Goal: Task Accomplishment & Management: Manage account settings

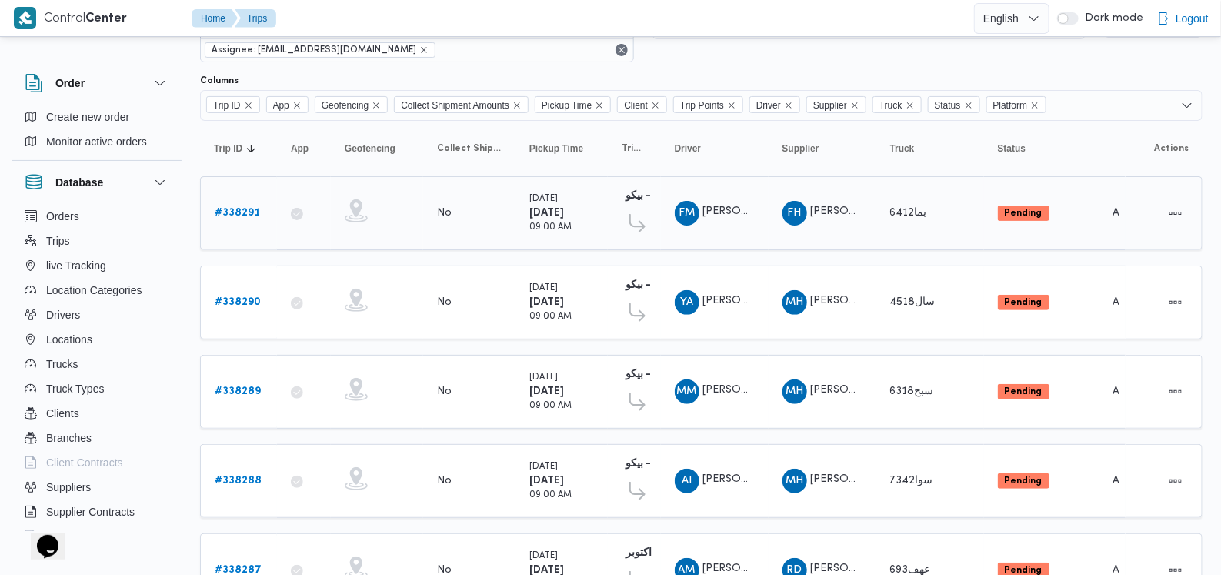
scroll to position [95, 0]
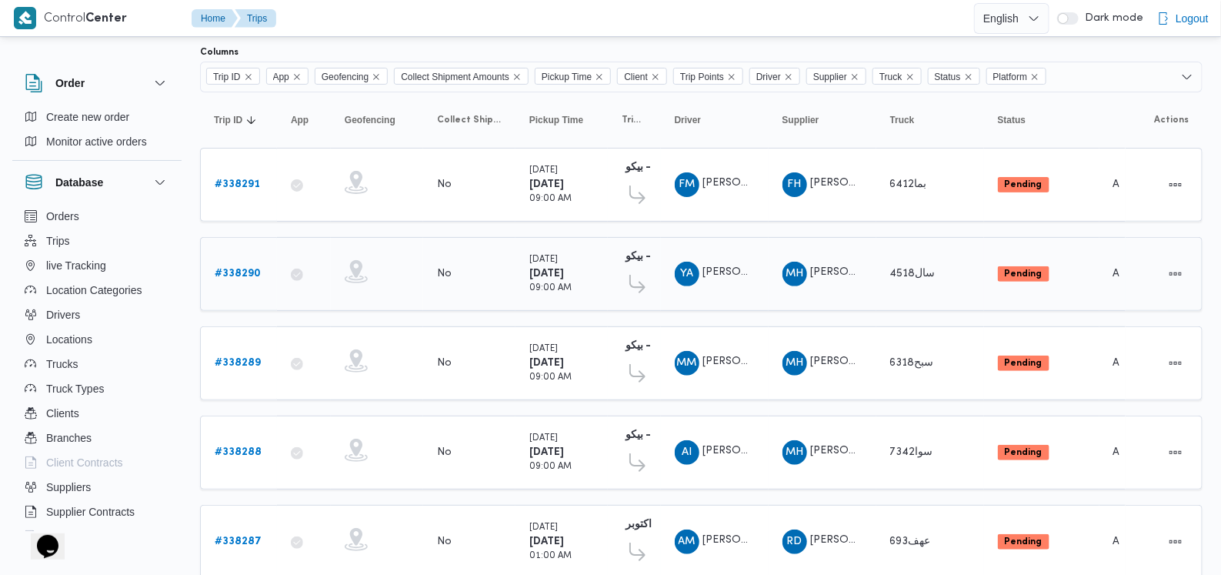
click at [231, 273] on b "# 338290" at bounding box center [238, 274] width 46 height 10
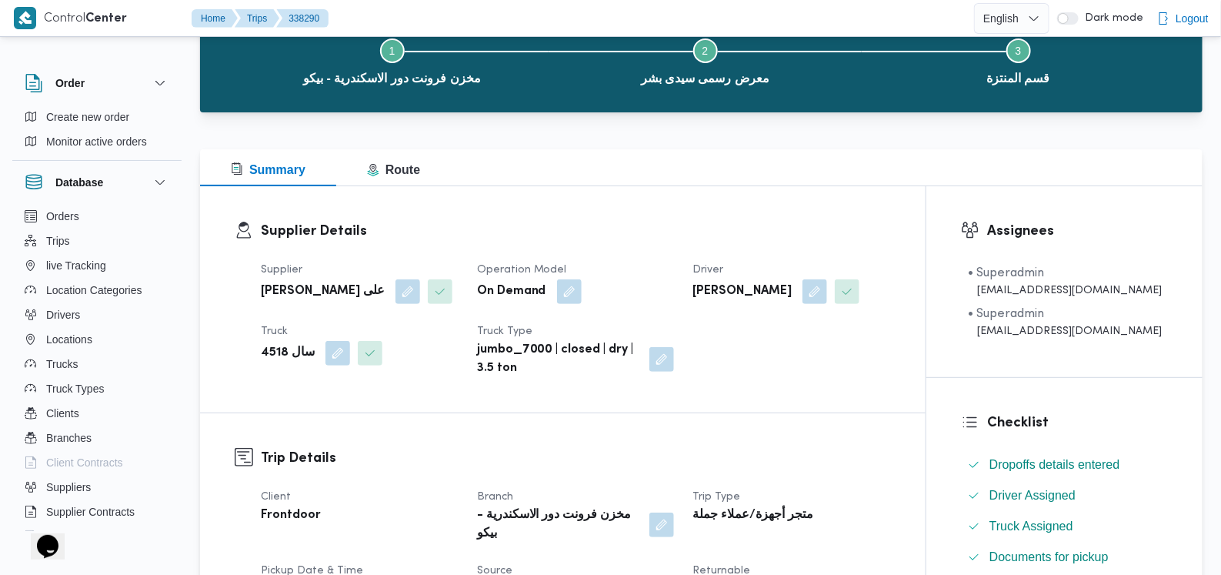
scroll to position [384, 0]
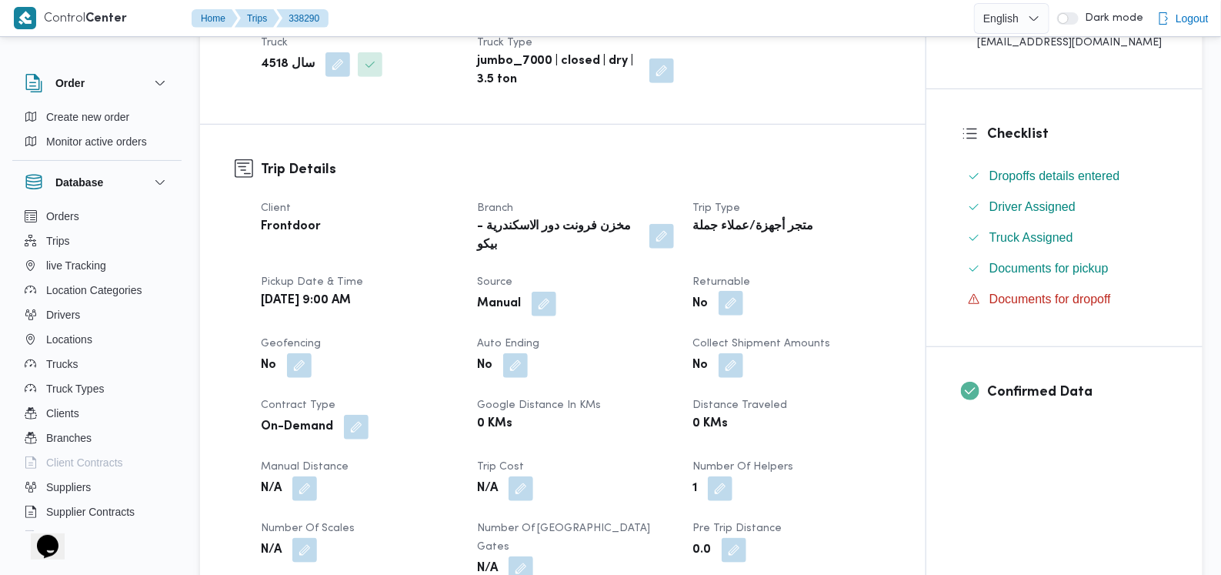
click at [743, 294] on button "button" at bounding box center [731, 303] width 25 height 25
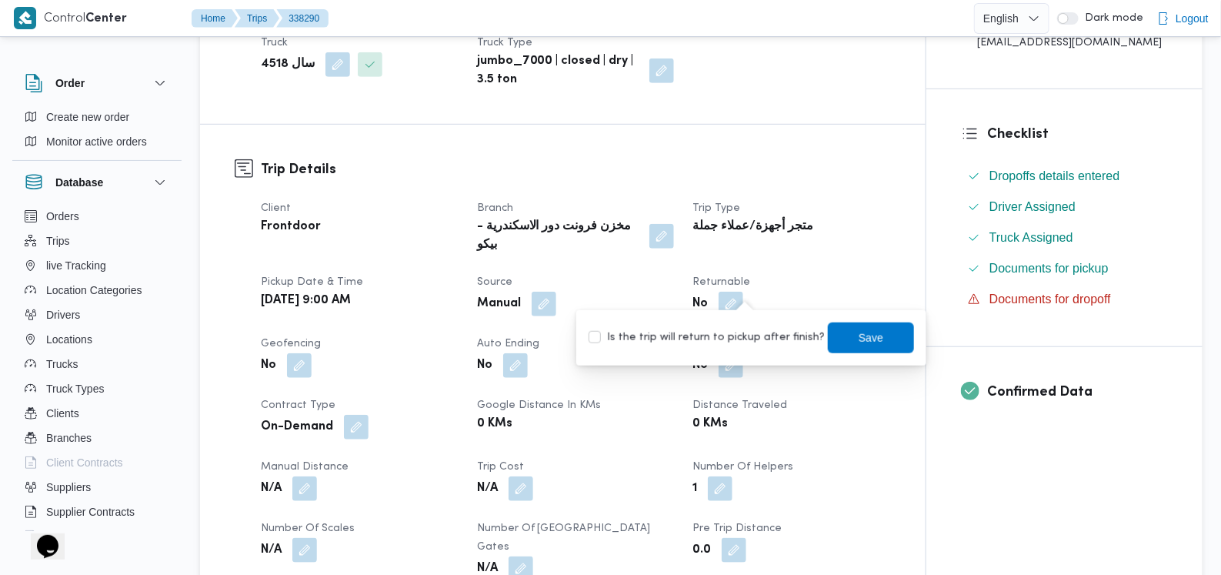
click at [718, 336] on label "Is the trip will return to pickup after finish?" at bounding box center [707, 338] width 236 height 18
checkbox input "true"
click at [862, 327] on span "Save" at bounding box center [871, 337] width 86 height 31
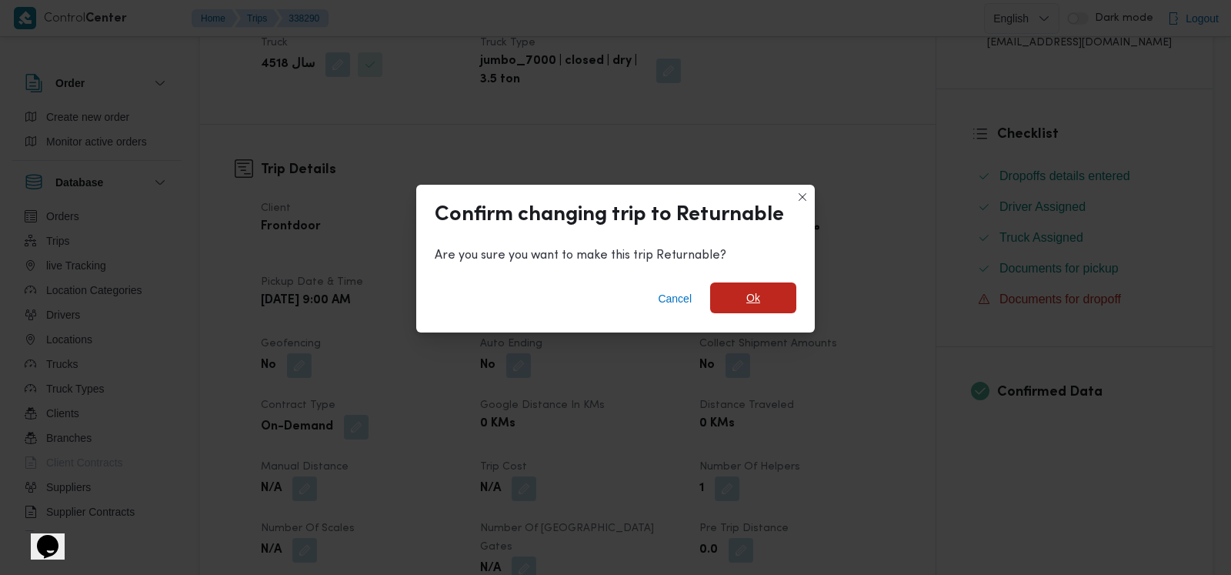
click at [775, 302] on span "Ok" at bounding box center [753, 297] width 86 height 31
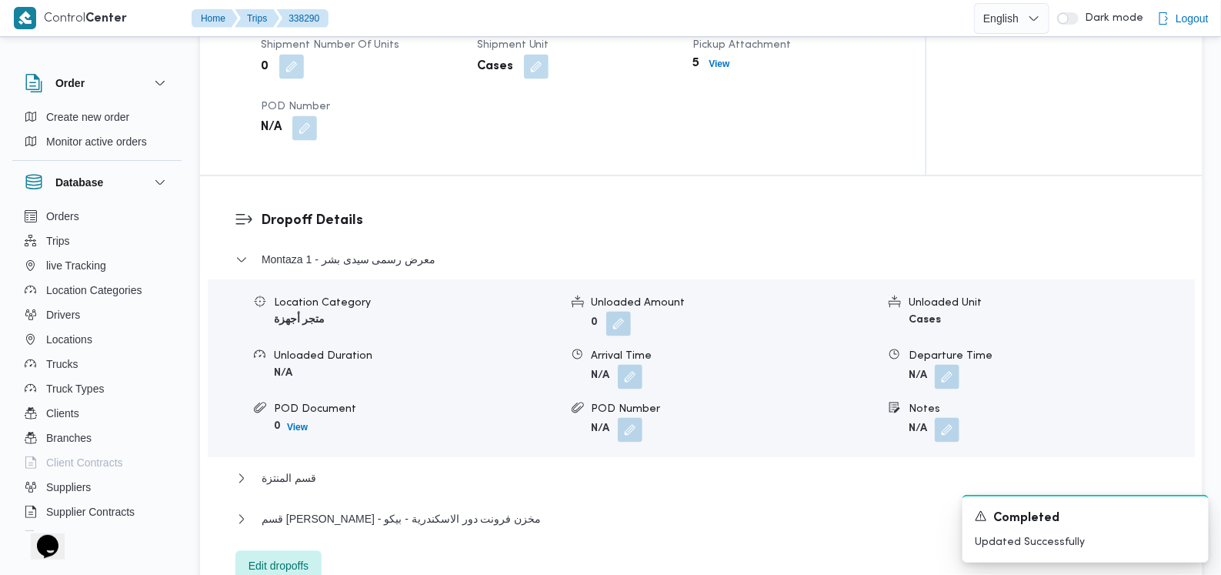
scroll to position [1154, 0]
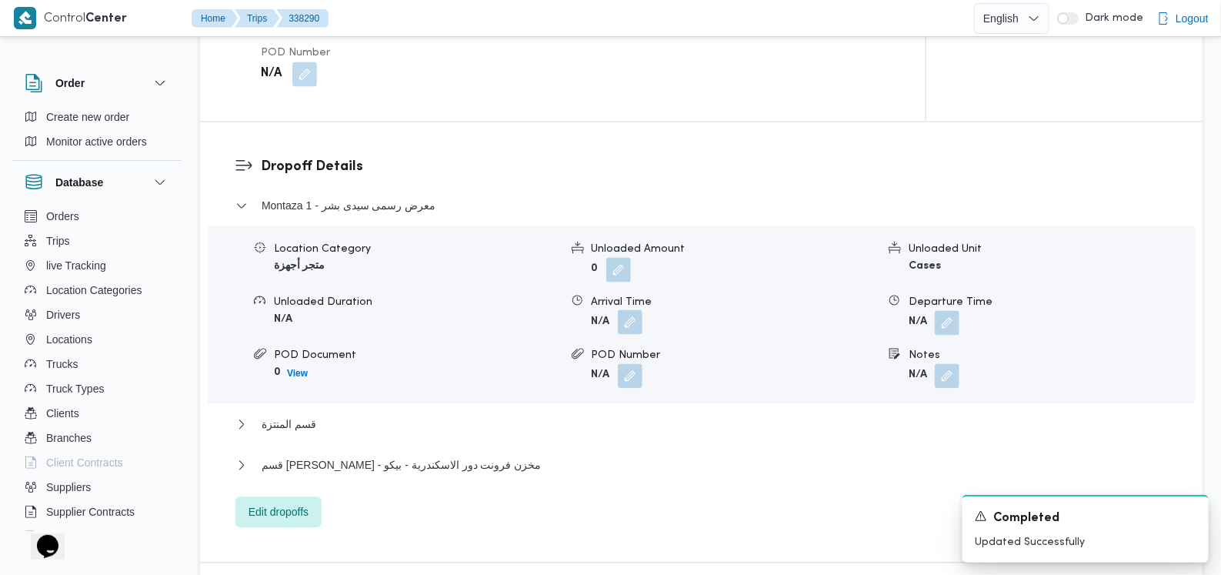
click at [621, 310] on button "button" at bounding box center [630, 322] width 25 height 25
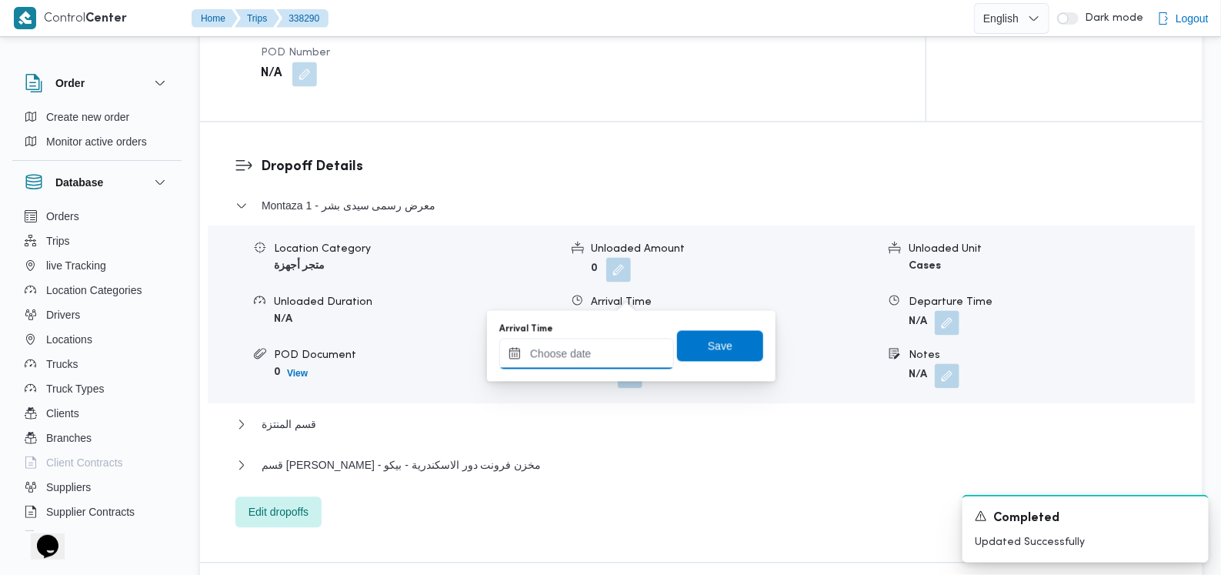
click at [603, 346] on input "Arrival Time" at bounding box center [586, 354] width 175 height 31
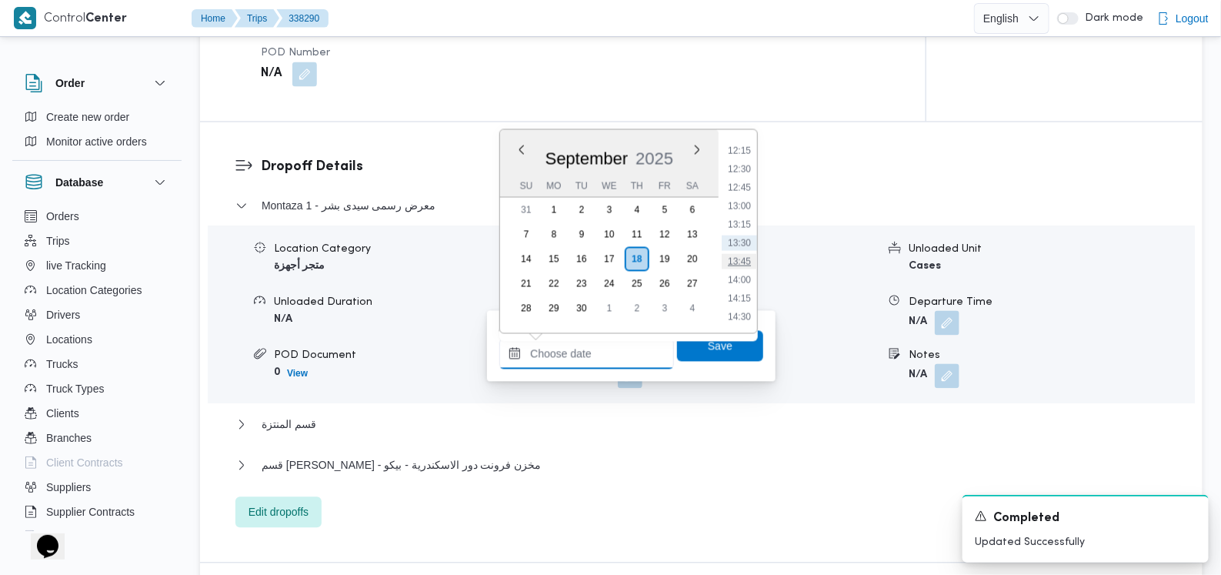
scroll to position [712, 0]
click at [737, 270] on li "11:15" at bounding box center [739, 269] width 35 height 15
type input "18/09/2025 11:15"
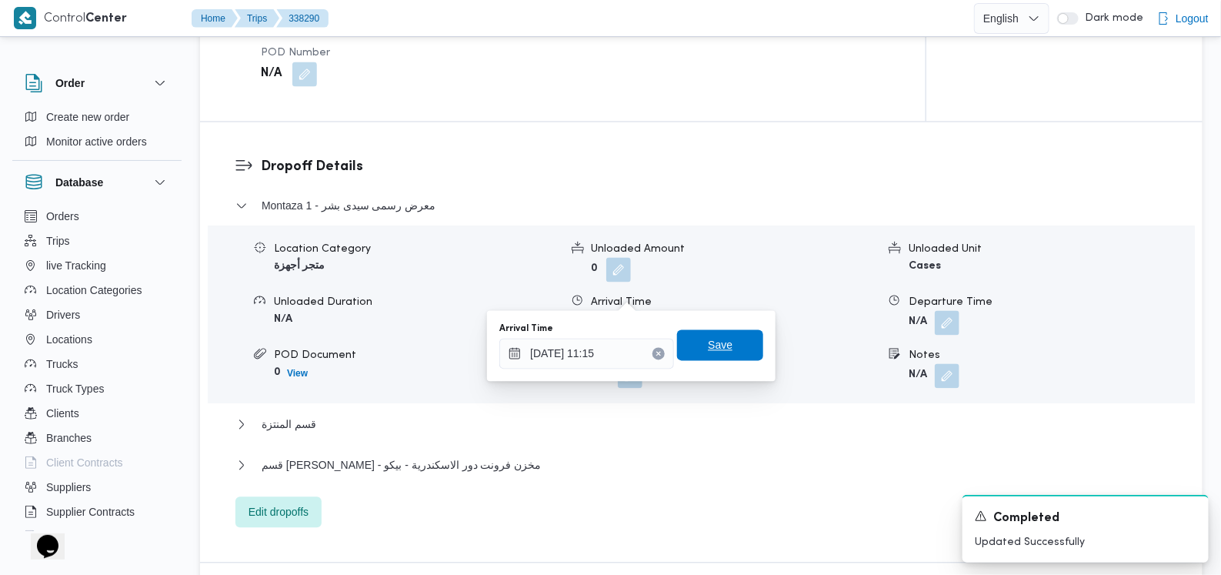
click at [731, 331] on span "Save" at bounding box center [720, 345] width 86 height 31
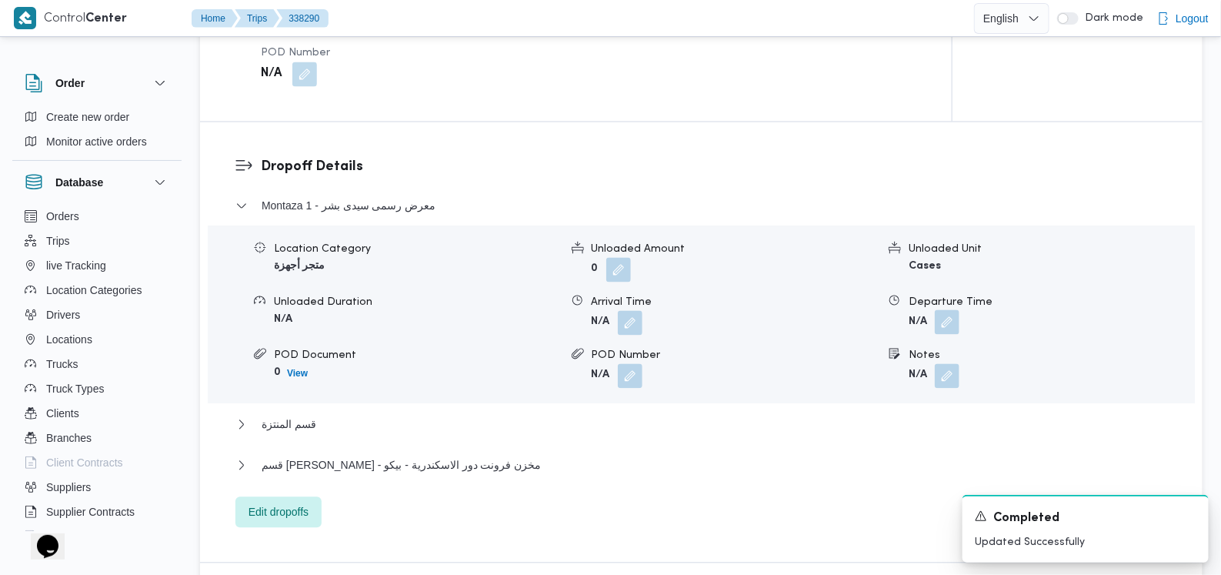
click at [945, 310] on button "button" at bounding box center [947, 322] width 25 height 25
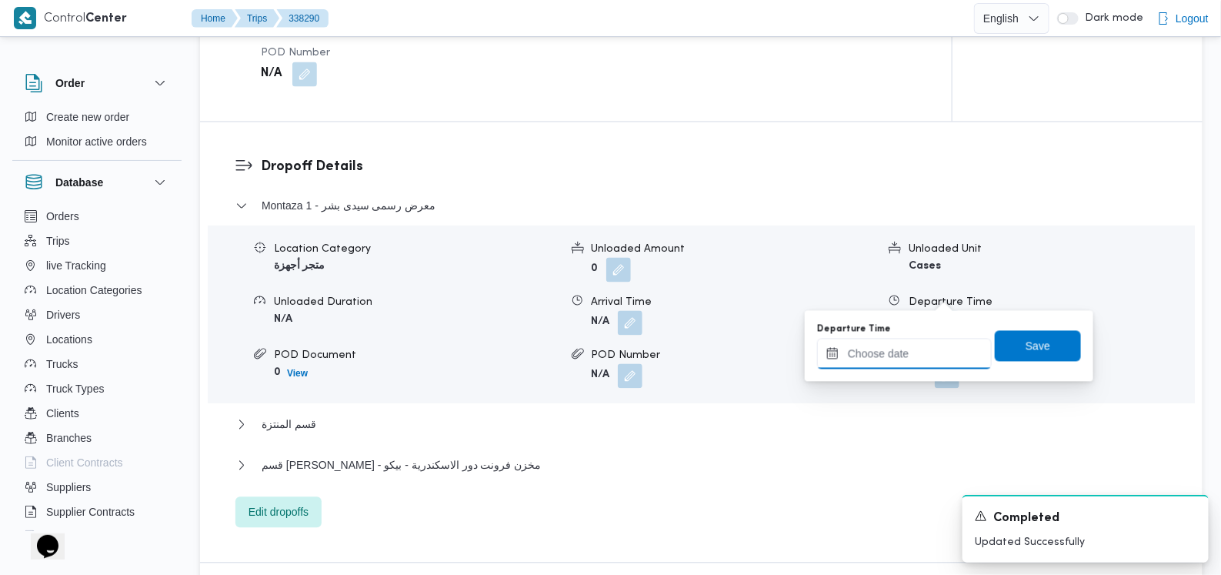
click at [925, 339] on input "Departure Time" at bounding box center [904, 354] width 175 height 31
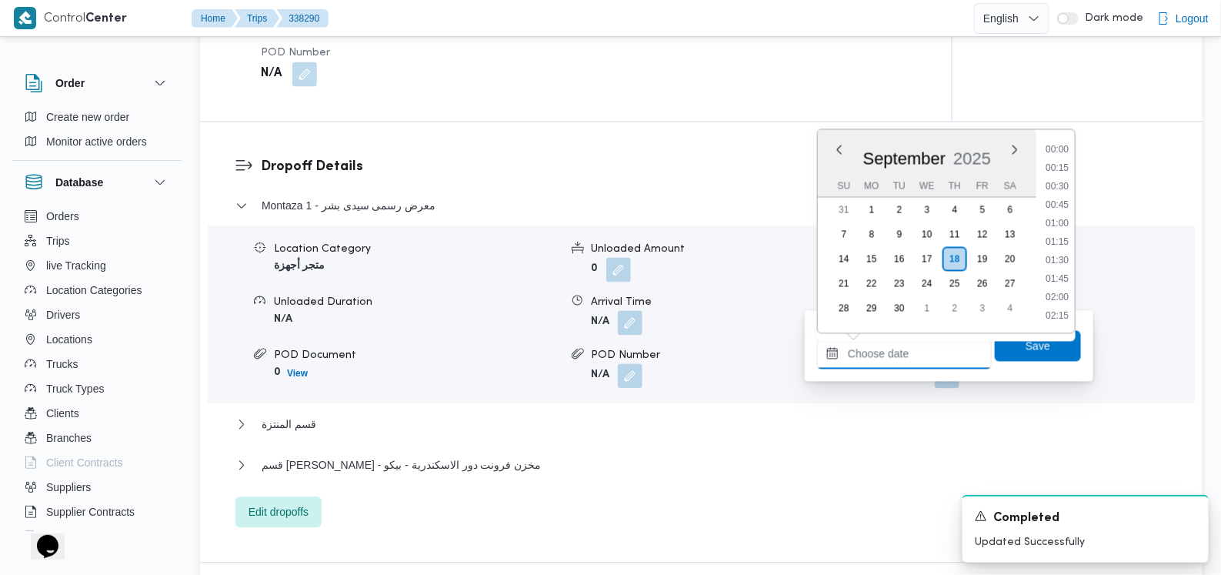
scroll to position [904, 0]
click at [1070, 165] on li "12:30" at bounding box center [1057, 169] width 35 height 15
type input "18/09/2025 12:30"
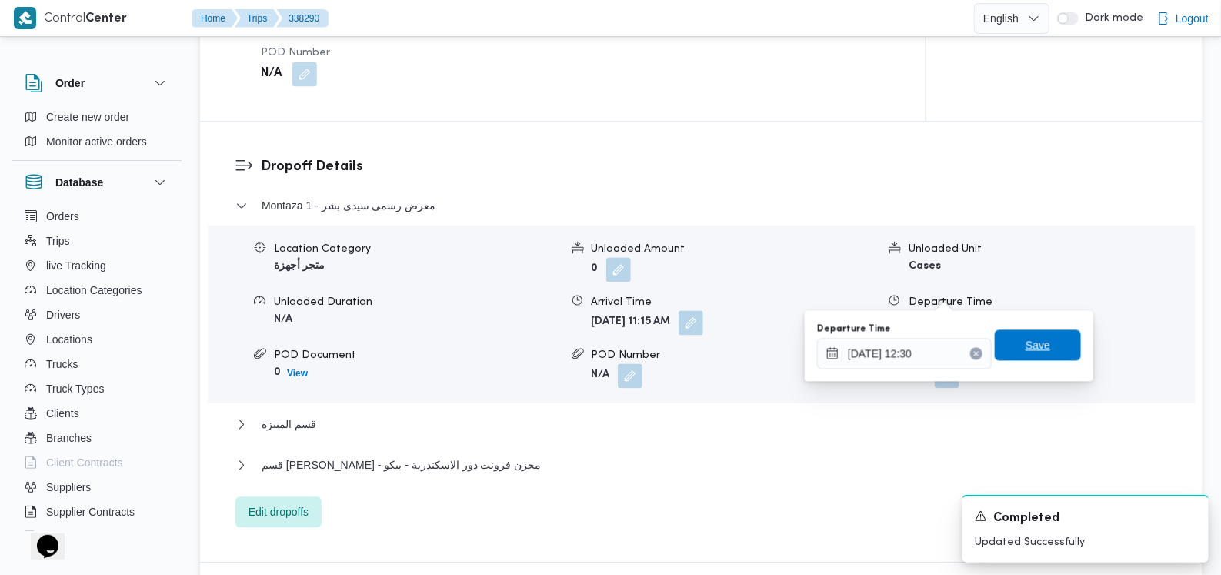
click at [1027, 338] on span "Save" at bounding box center [1038, 345] width 25 height 18
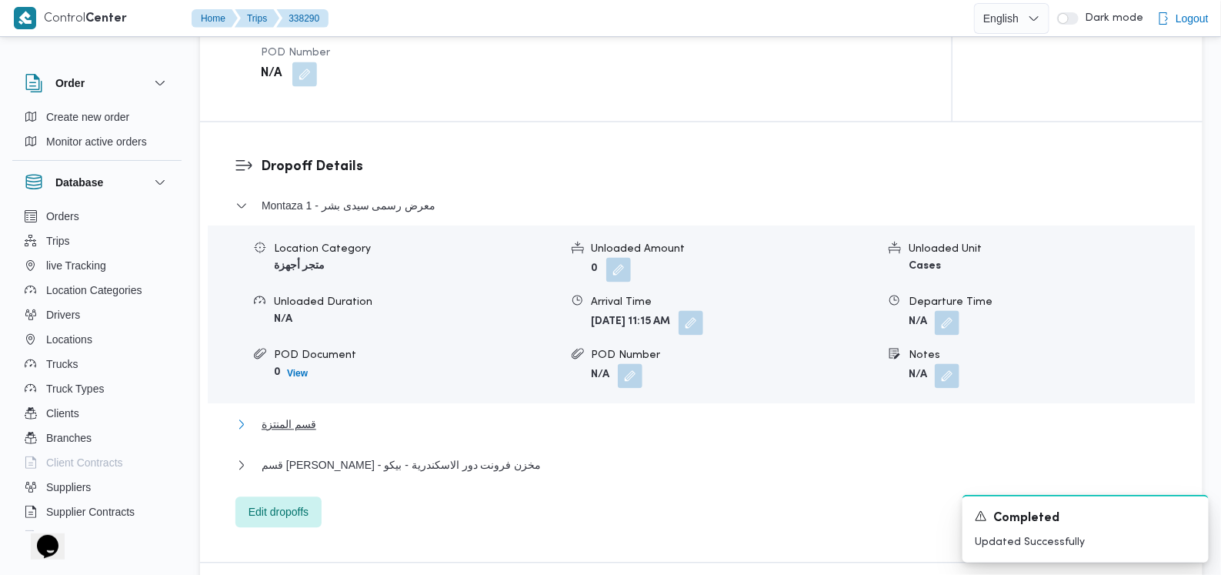
click at [339, 416] on button "قسم المنتزة" at bounding box center [701, 425] width 933 height 18
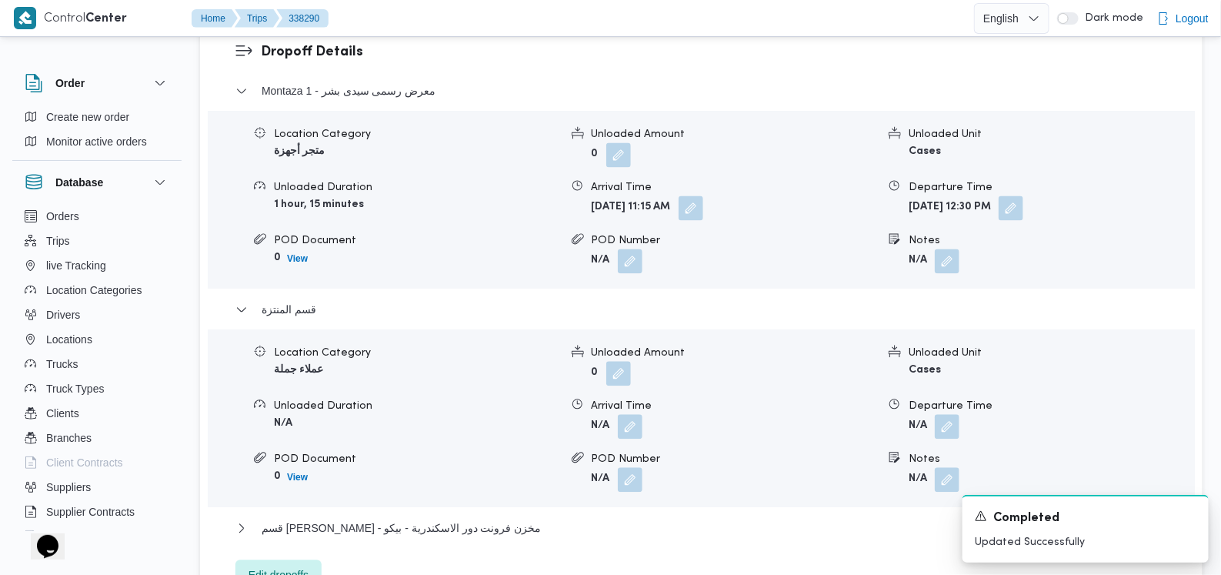
scroll to position [1346, 0]
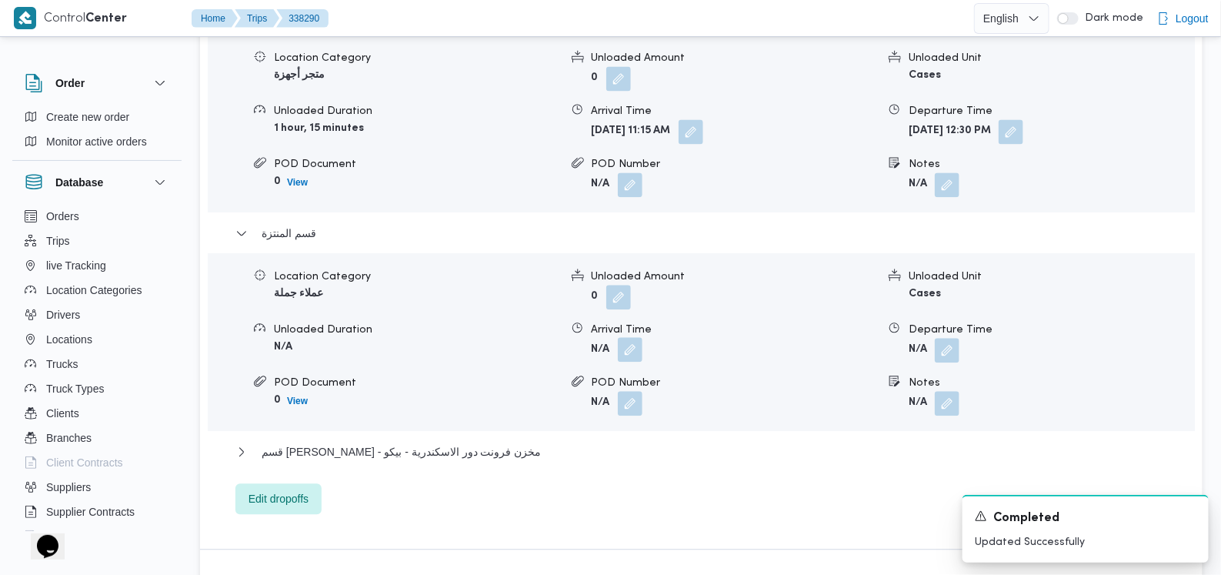
click at [623, 337] on button "button" at bounding box center [630, 349] width 25 height 25
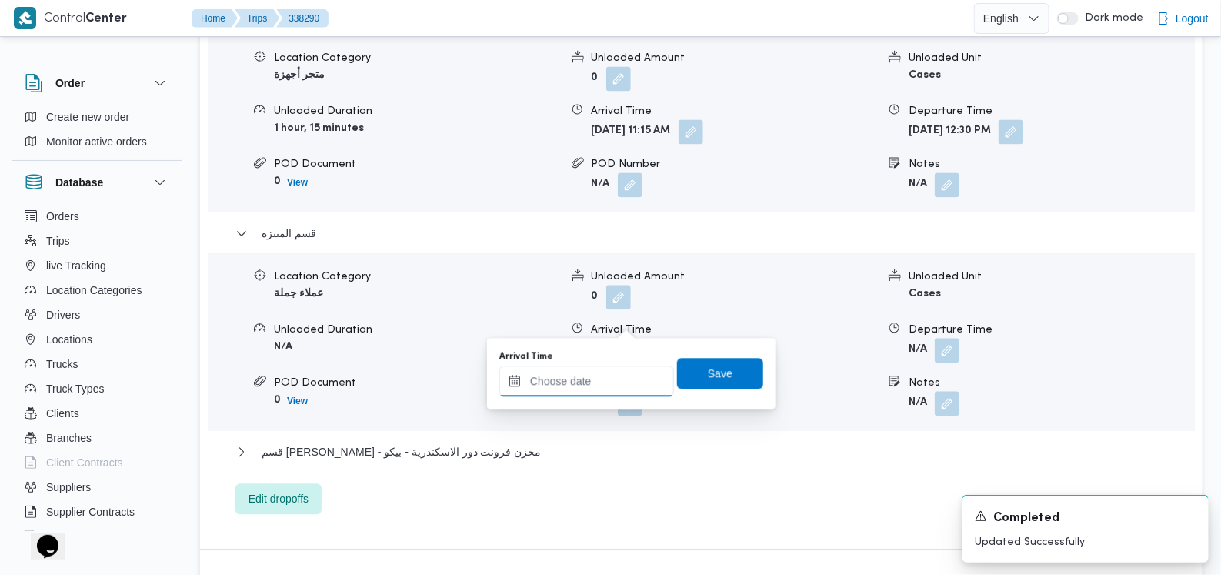
click at [590, 388] on input "Arrival Time" at bounding box center [586, 381] width 175 height 31
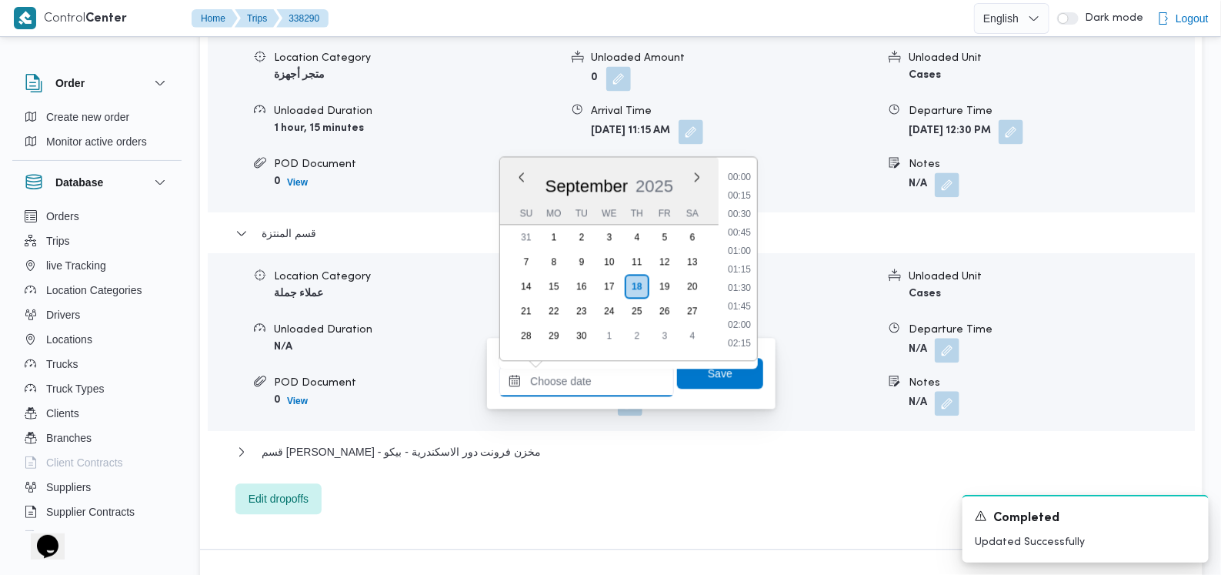
scroll to position [904, 0]
click at [749, 225] on li "13:00" at bounding box center [739, 232] width 35 height 15
type input "18/09/2025 13:00"
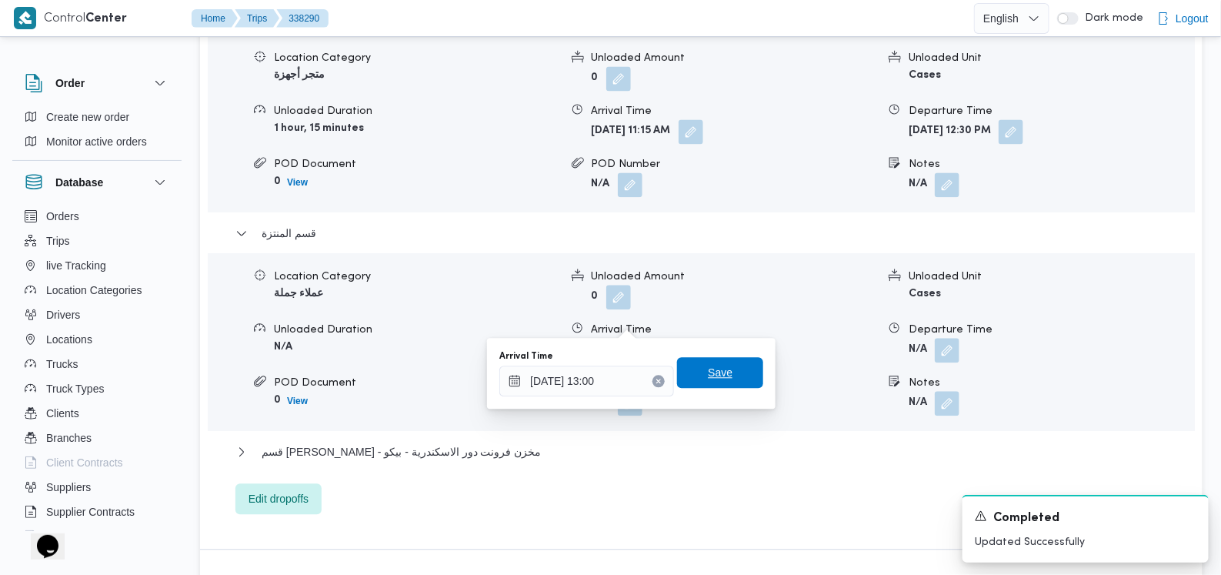
click at [709, 373] on span "Save" at bounding box center [720, 372] width 25 height 18
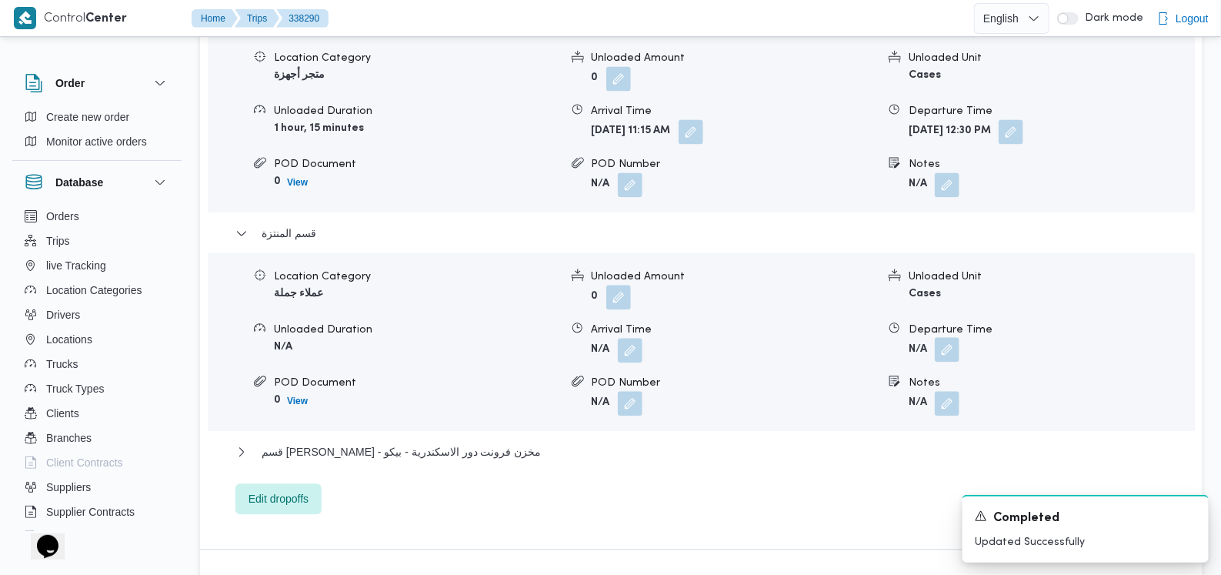
click at [945, 337] on button "button" at bounding box center [947, 349] width 25 height 25
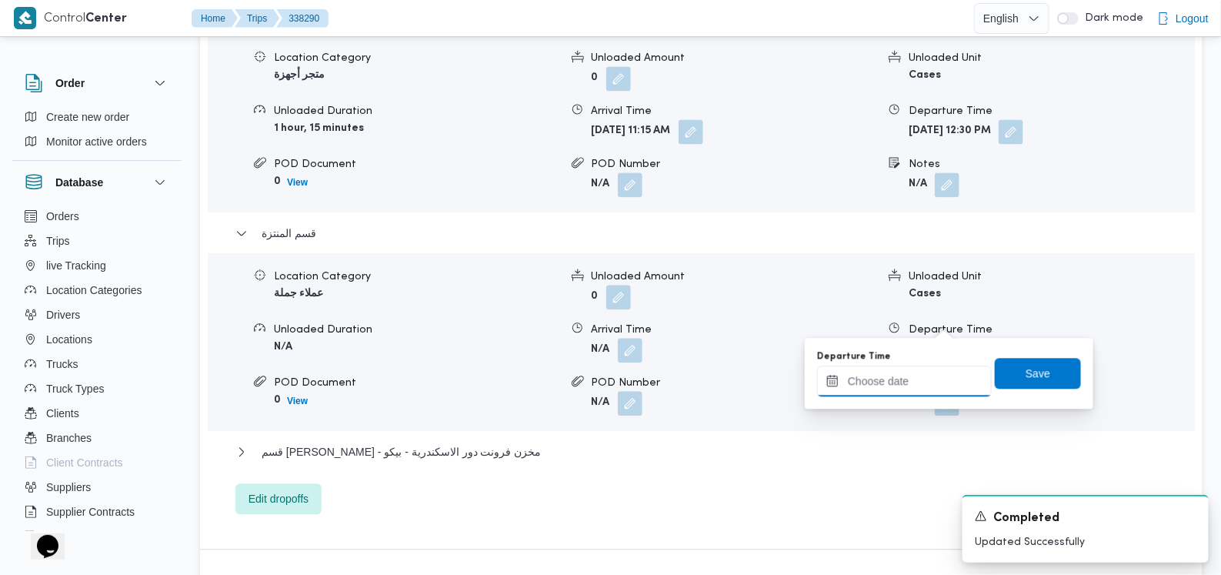
click at [920, 369] on div at bounding box center [904, 381] width 175 height 31
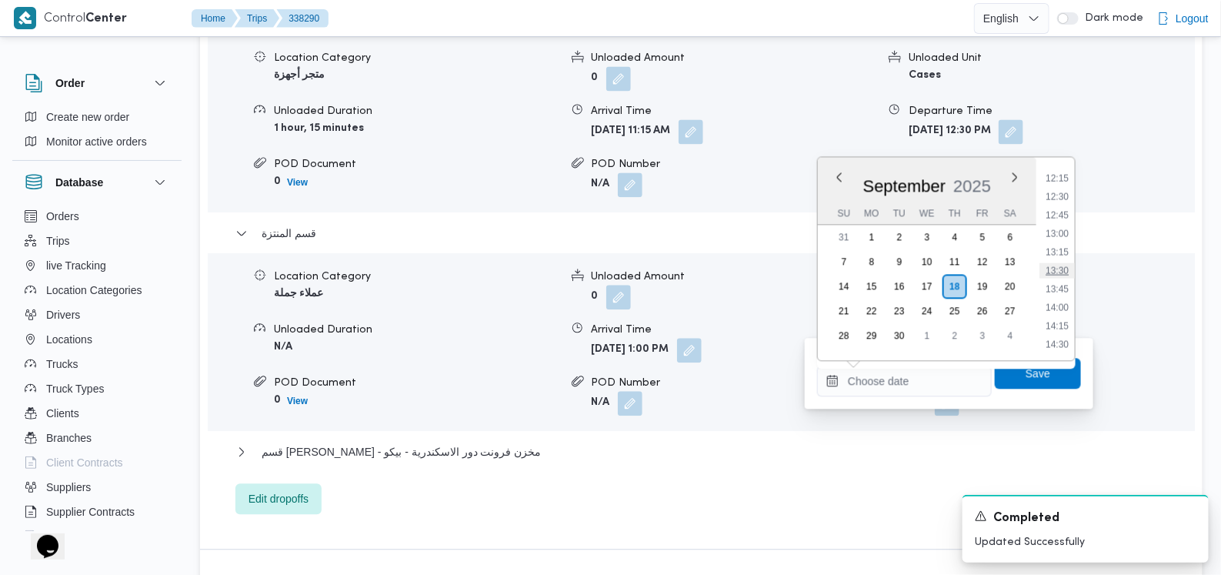
click at [1051, 270] on li "13:30" at bounding box center [1057, 269] width 35 height 15
type input "18/09/2025 13:30"
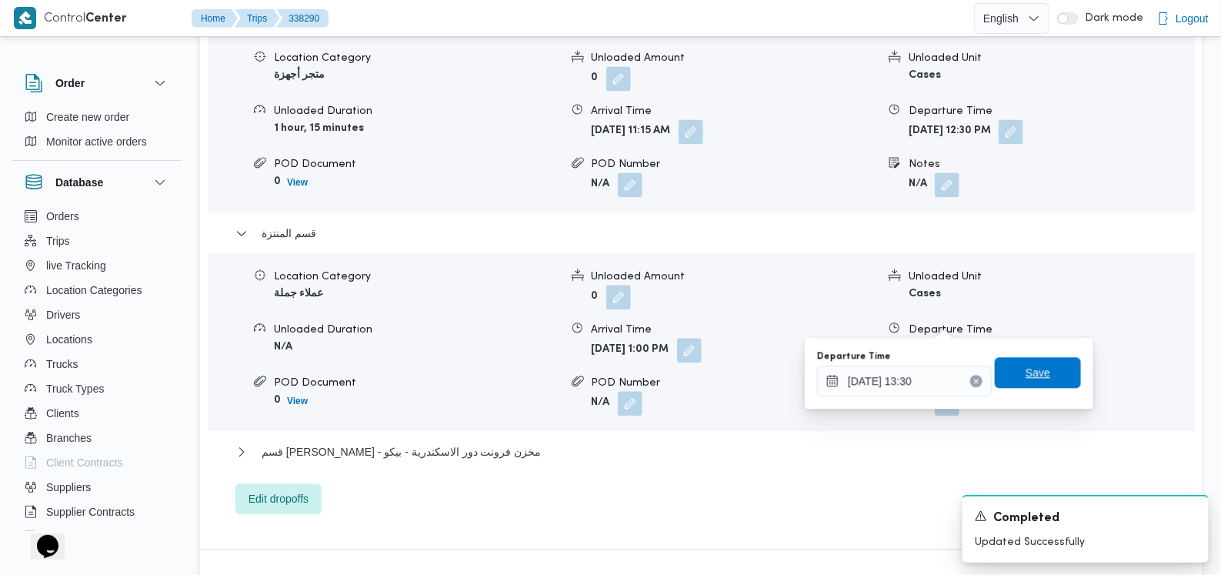
click at [1034, 376] on span "Save" at bounding box center [1038, 372] width 25 height 18
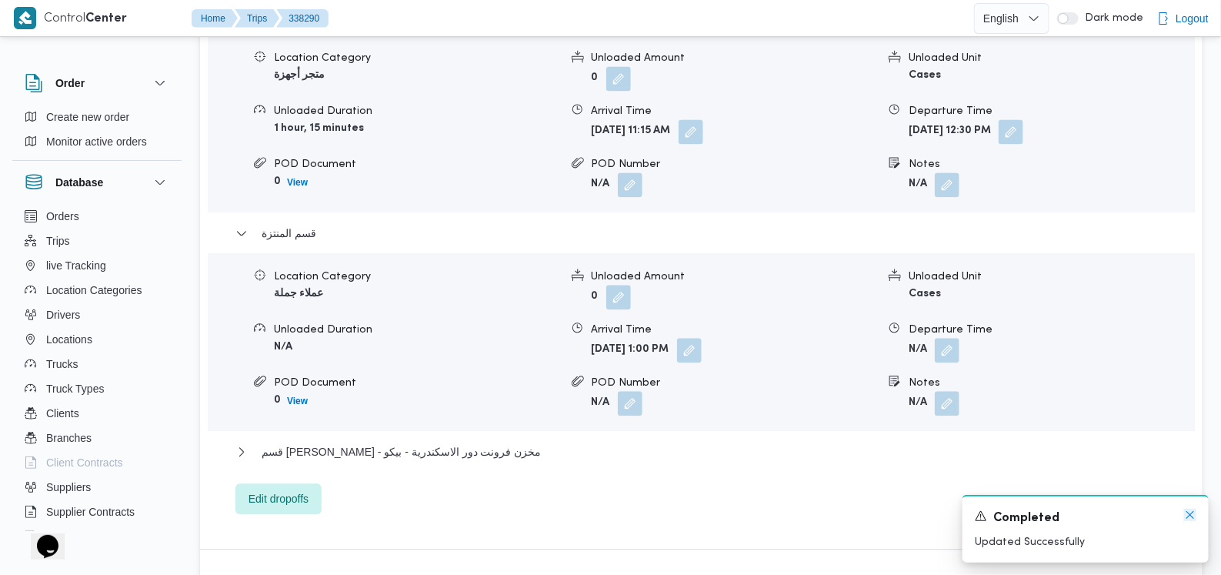
click at [1189, 517] on icon "Dismiss toast" at bounding box center [1191, 515] width 8 height 8
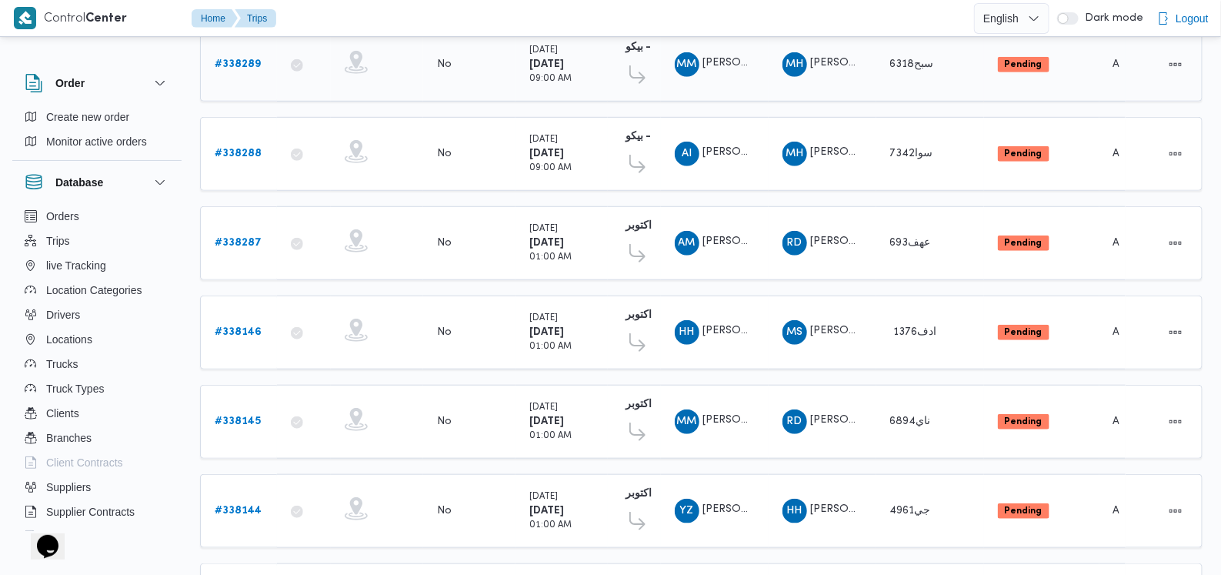
scroll to position [493, 0]
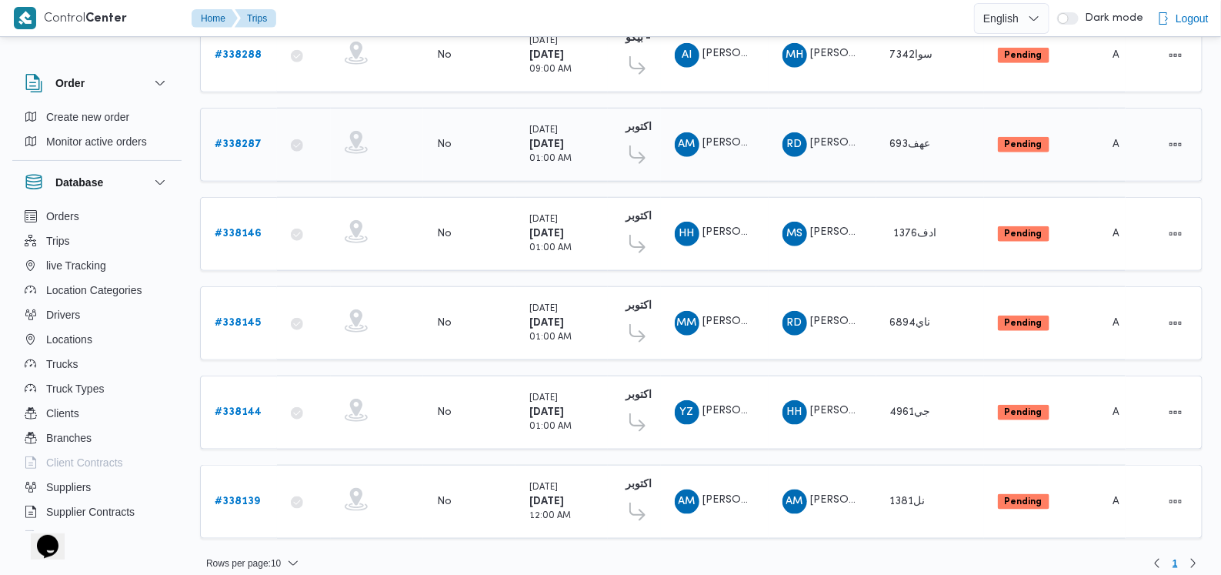
click at [253, 141] on b "# 338287" at bounding box center [238, 144] width 47 height 10
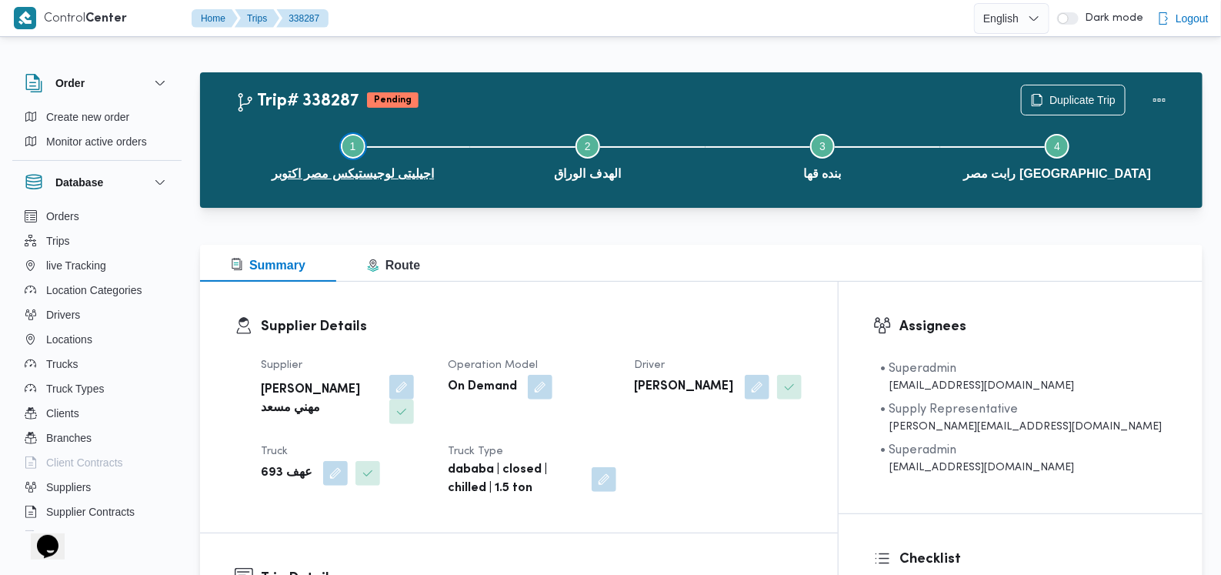
click at [253, 141] on button "Step 1 is incomplete 1 اجيليتى لوجيستيكس مصر اكتوبر" at bounding box center [352, 155] width 235 height 80
click at [249, 166] on button "Step 1 is incomplete 1 اجيليتى لوجيستيكس مصر اكتوبر" at bounding box center [352, 155] width 235 height 80
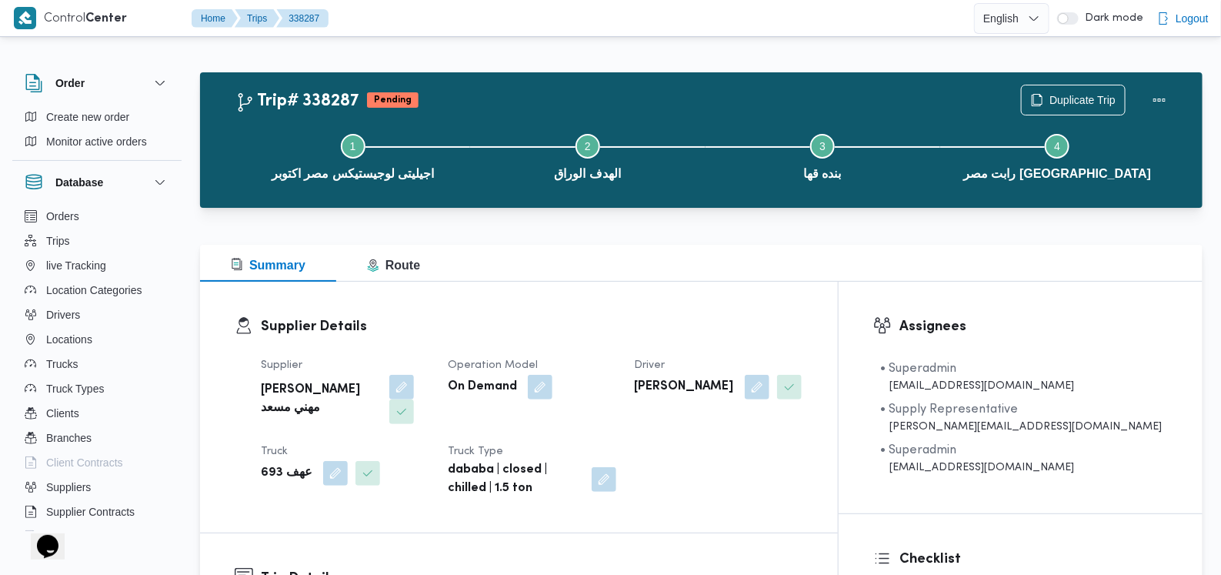
click at [386, 199] on div "Step 1 is incomplete 1 اجيليتى لوجيستيكس مصر اكتوبر Step 2 is incomplete 2 الهد…" at bounding box center [705, 155] width 958 height 99
drag, startPoint x: 396, startPoint y: 199, endPoint x: 408, endPoint y: 208, distance: 14.9
click at [422, 228] on div at bounding box center [701, 235] width 1003 height 18
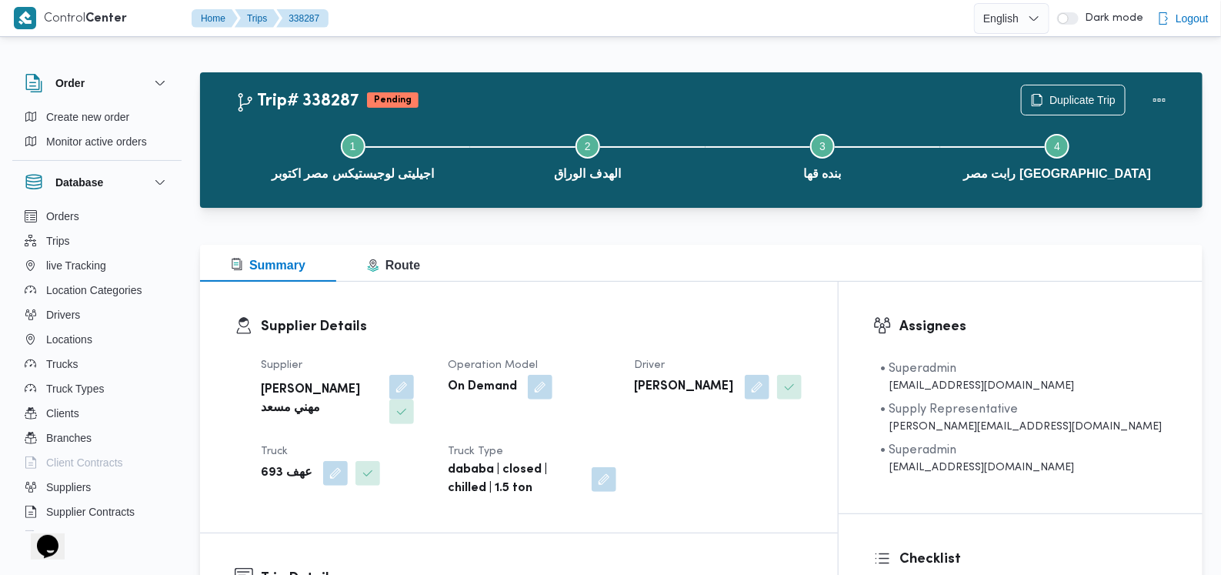
click at [422, 228] on div at bounding box center [701, 235] width 1003 height 18
click at [401, 228] on div at bounding box center [701, 235] width 1003 height 18
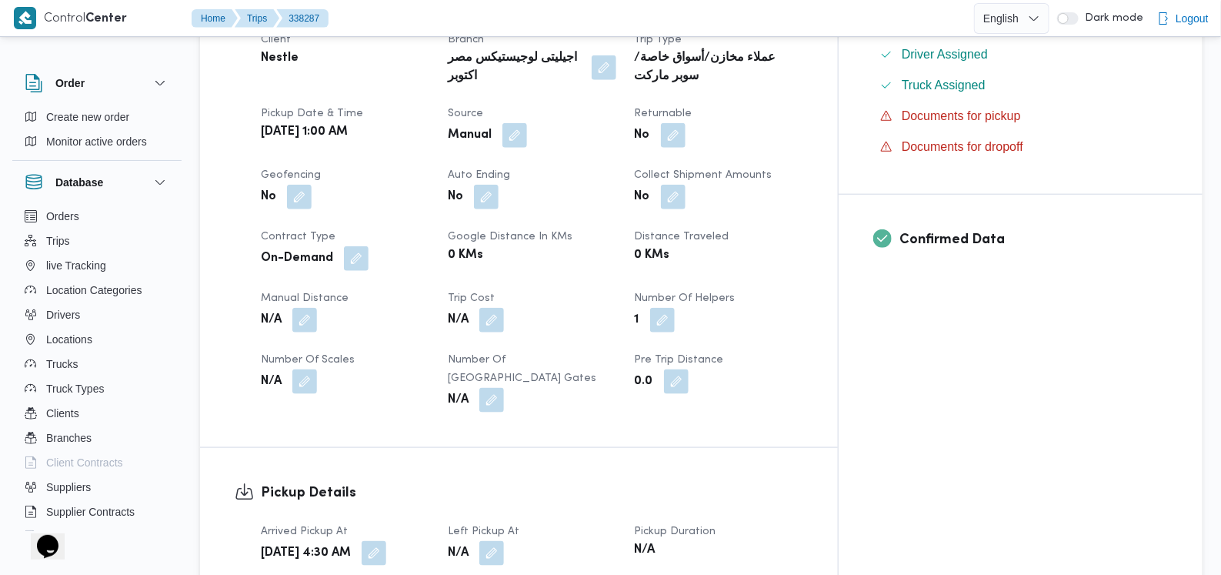
scroll to position [673, 0]
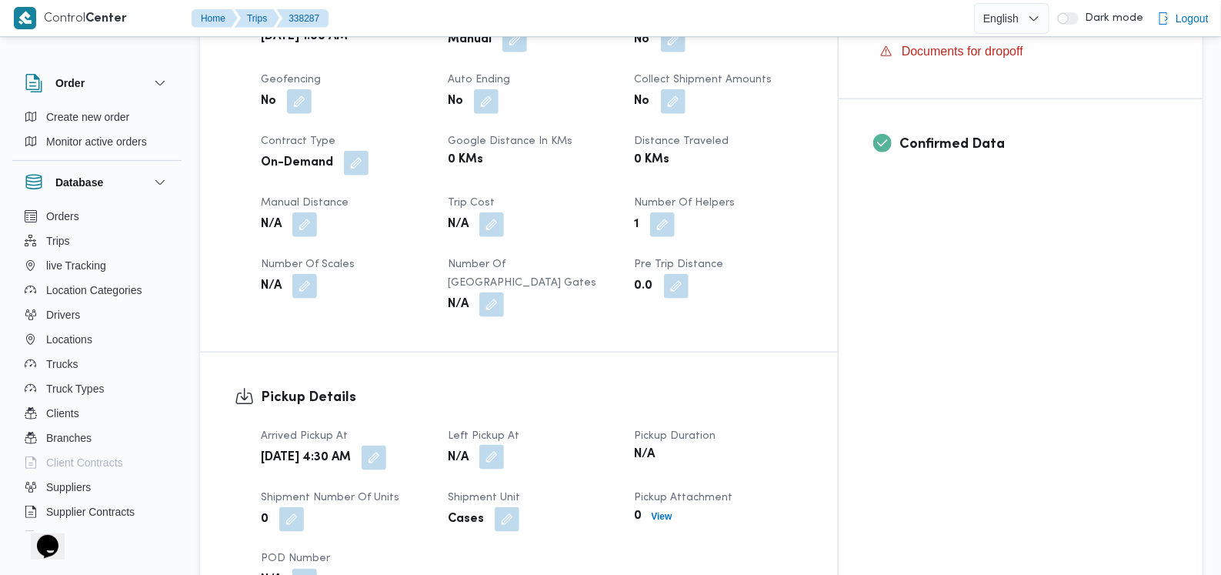
click at [504, 445] on button "button" at bounding box center [491, 457] width 25 height 25
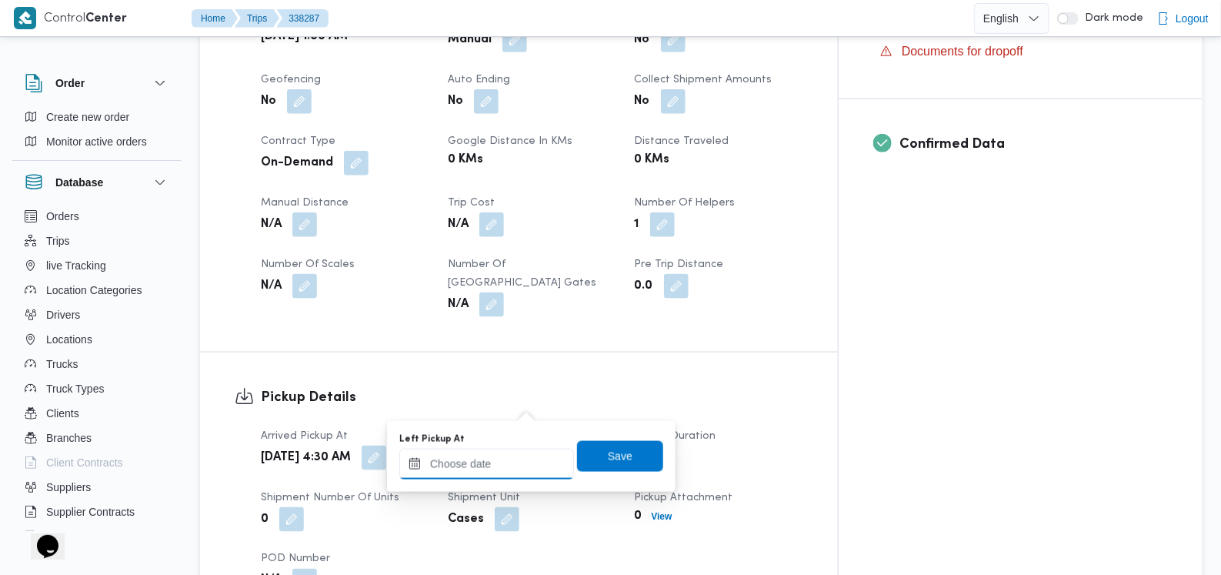
click at [506, 451] on div at bounding box center [486, 464] width 175 height 31
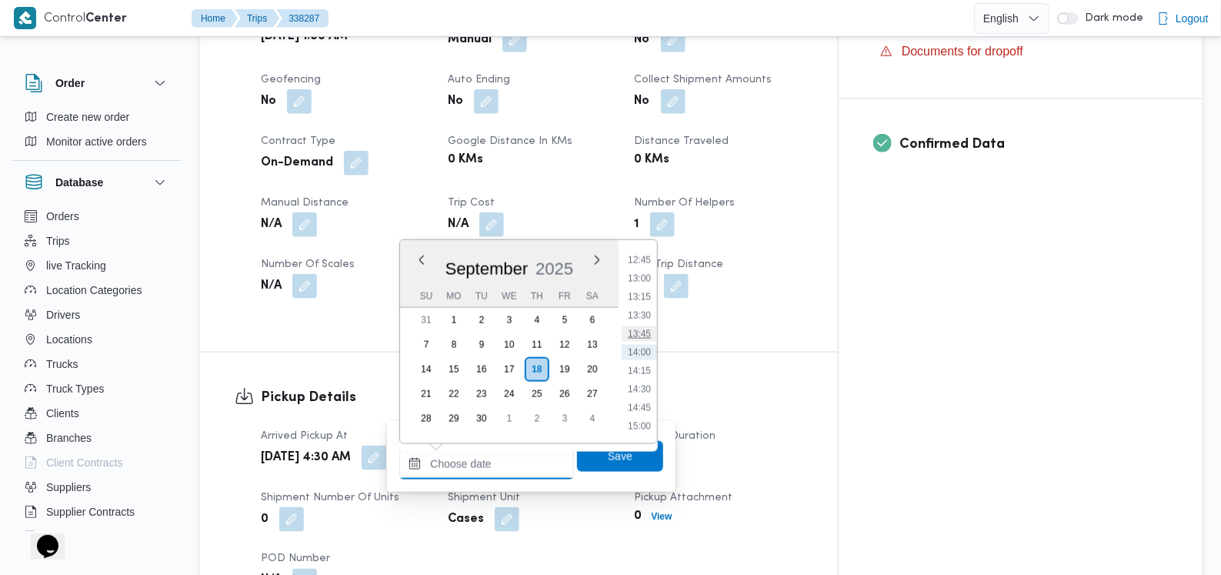
scroll to position [653, 0]
click at [644, 356] on li "10:15" at bounding box center [639, 363] width 35 height 15
type input "[DATE] 10:15"
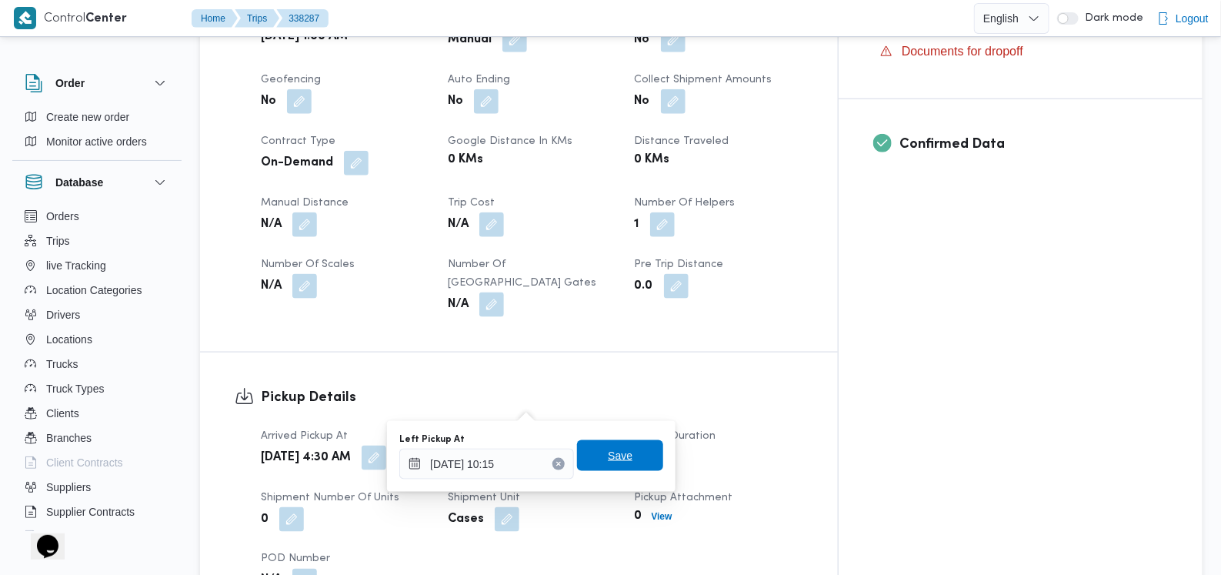
drag, startPoint x: 634, startPoint y: 429, endPoint x: 630, endPoint y: 440, distance: 11.4
click at [632, 436] on div "You are in a dialog. To close this dialog, hit escape. Left Pickup At 18/09/202…" at bounding box center [531, 456] width 289 height 71
click at [626, 449] on span "Save" at bounding box center [620, 455] width 86 height 31
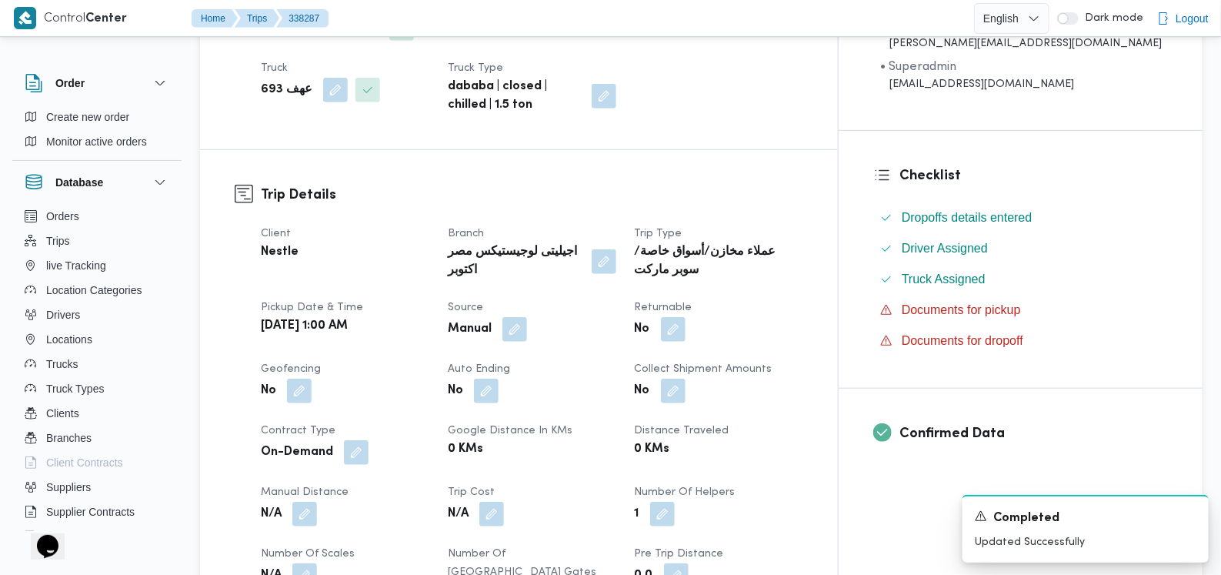
scroll to position [95, 0]
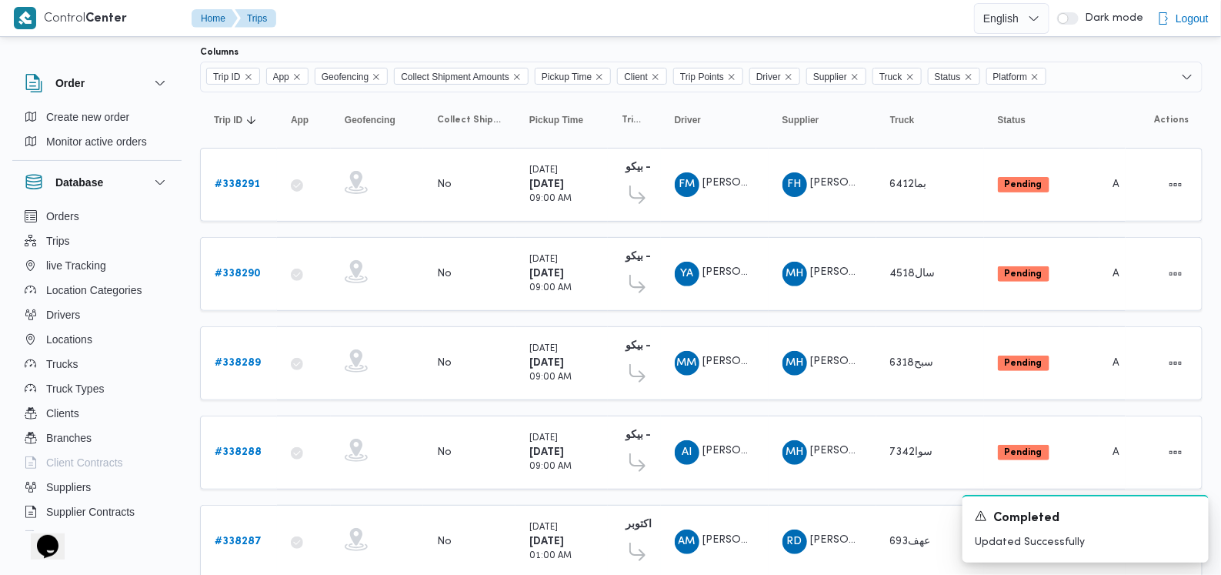
scroll to position [476, 0]
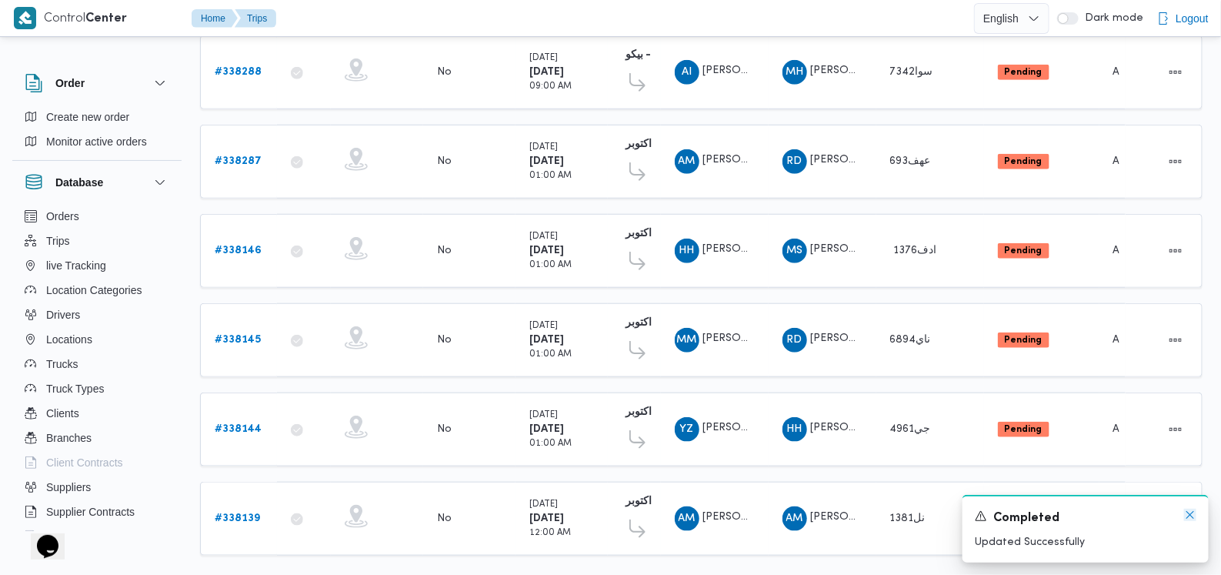
click at [1193, 519] on icon "Dismiss toast" at bounding box center [1190, 515] width 12 height 12
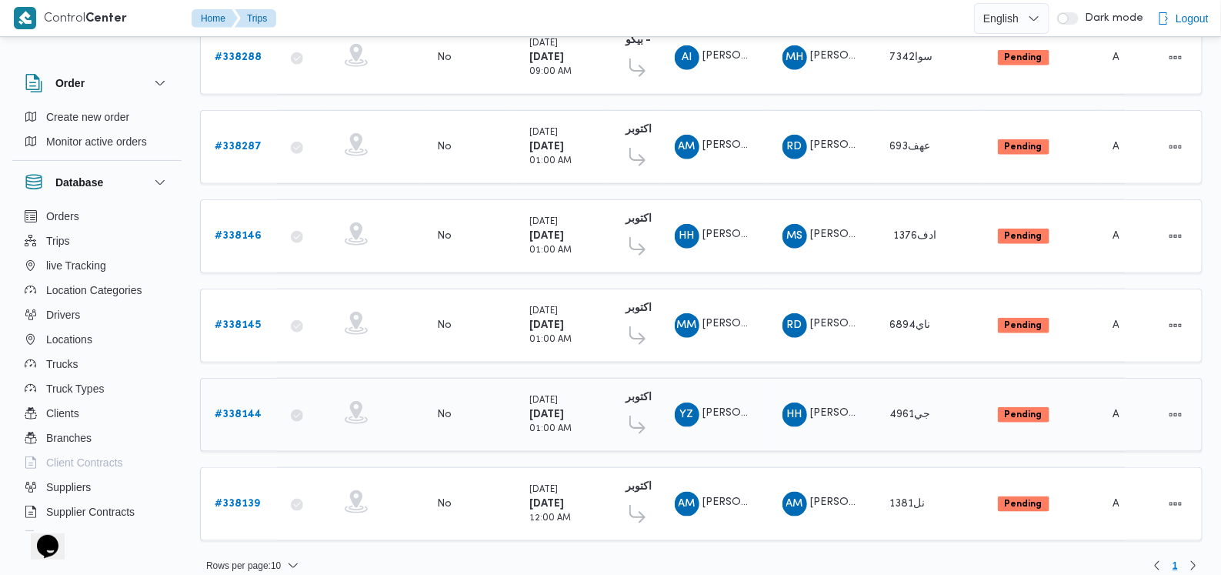
scroll to position [493, 0]
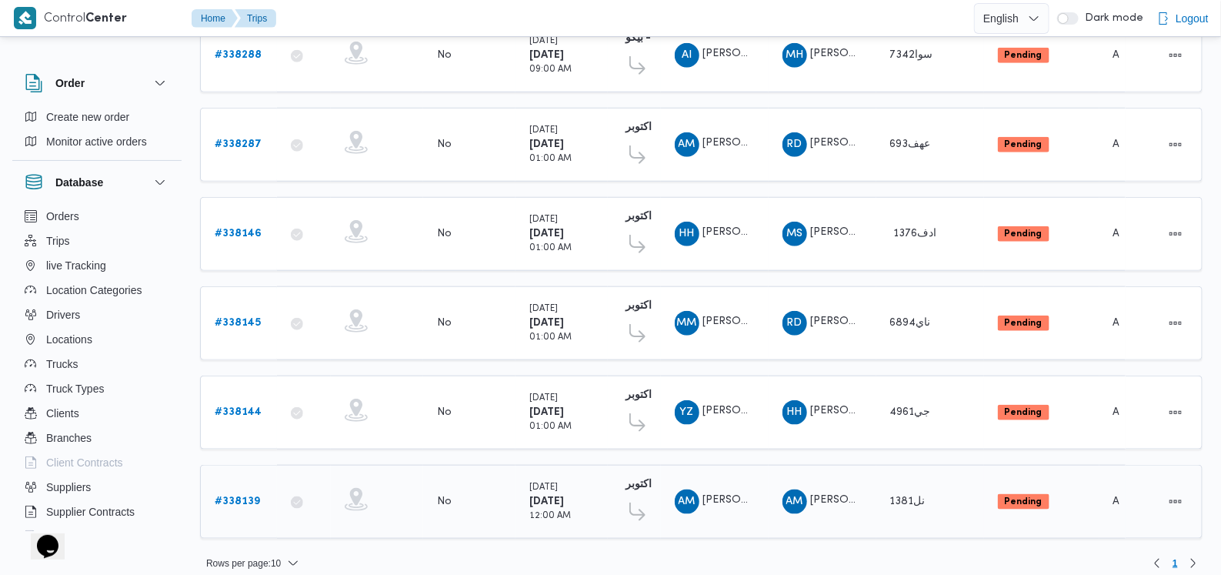
click at [257, 496] on b "# 338139" at bounding box center [237, 501] width 45 height 10
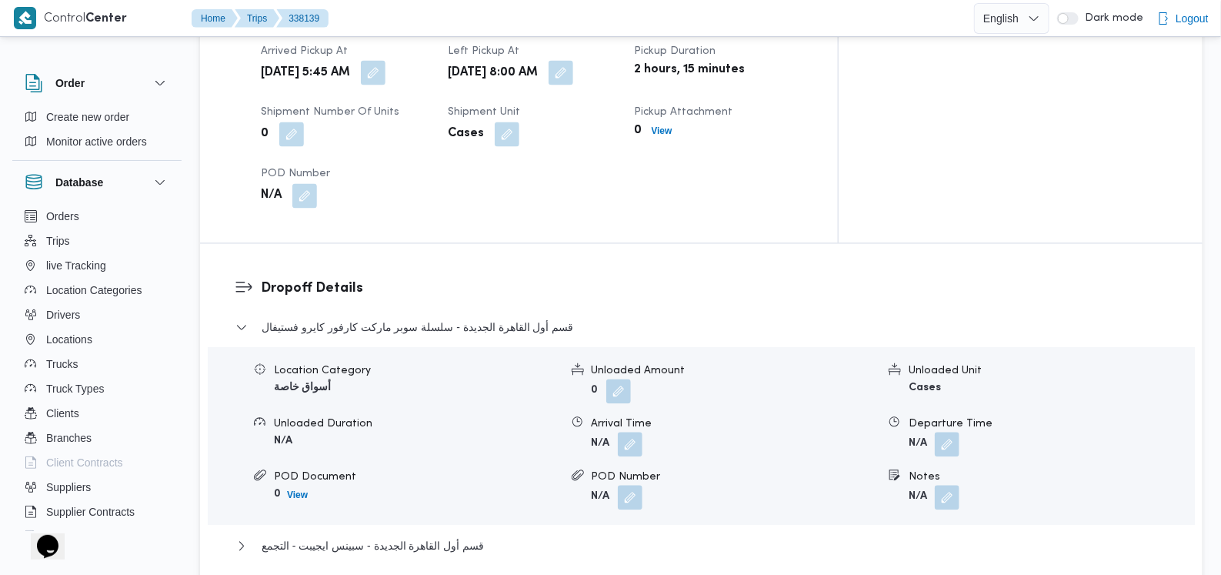
scroll to position [1154, 0]
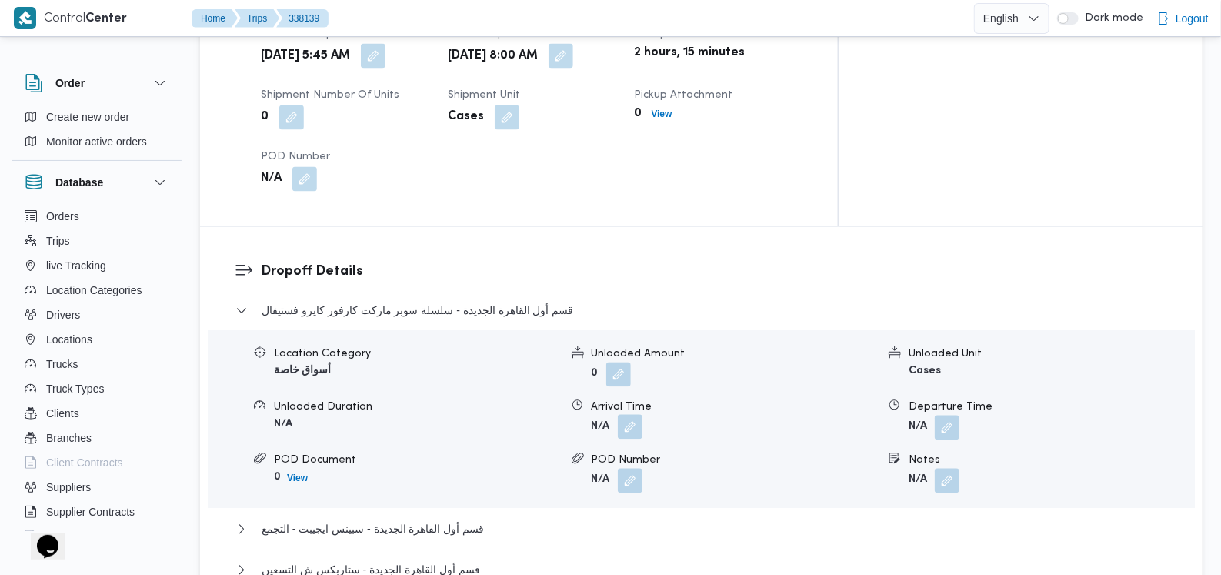
click at [630, 415] on button "button" at bounding box center [630, 427] width 25 height 25
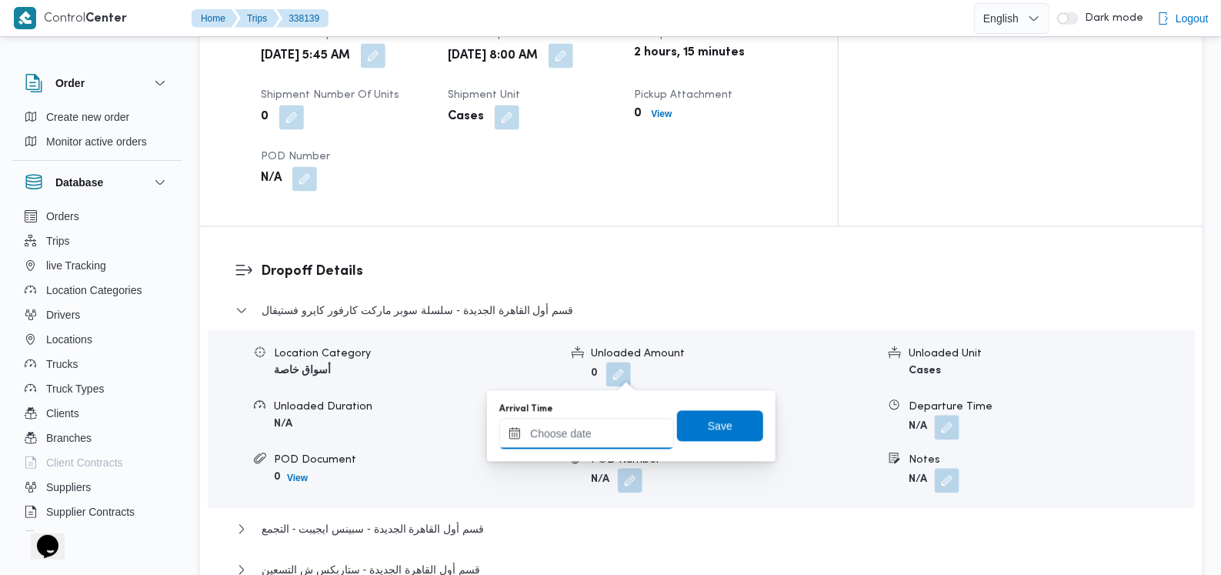
click at [601, 436] on input "Arrival Time" at bounding box center [586, 434] width 175 height 31
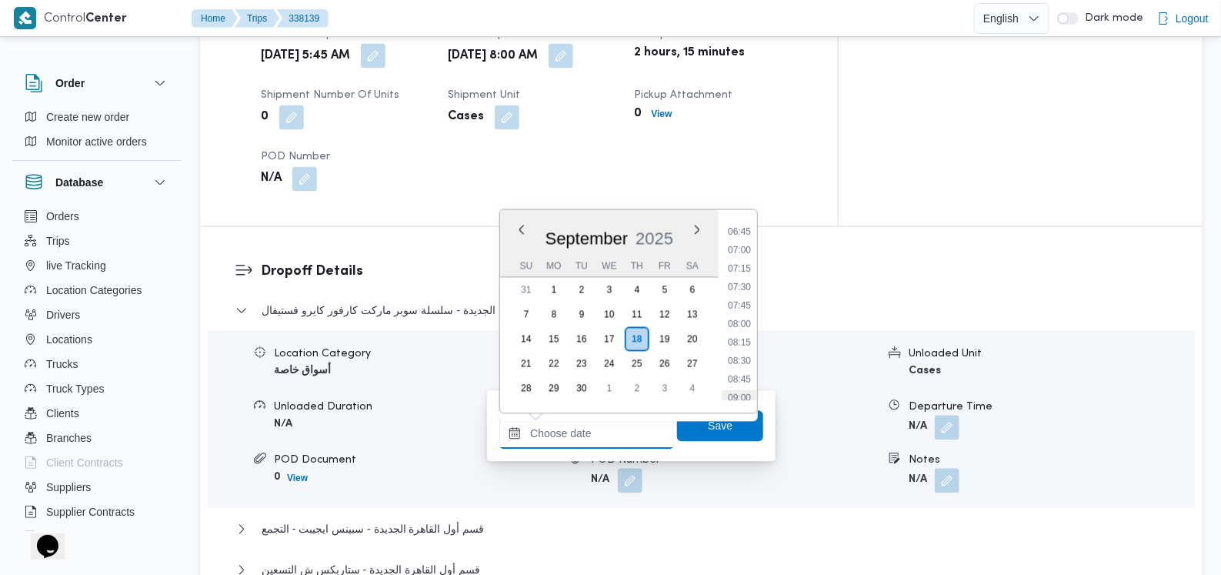
scroll to position [593, 0]
click at [746, 363] on li "09:45" at bounding box center [739, 356] width 35 height 15
type input "18/09/2025 09:45"
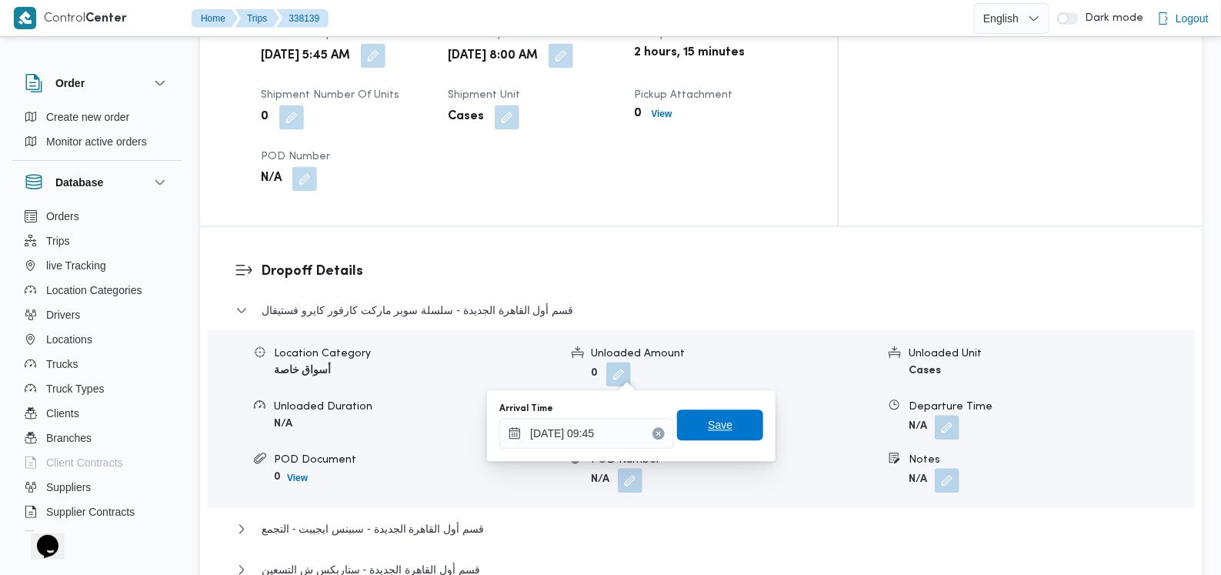
click at [731, 421] on span "Save" at bounding box center [720, 425] width 86 height 31
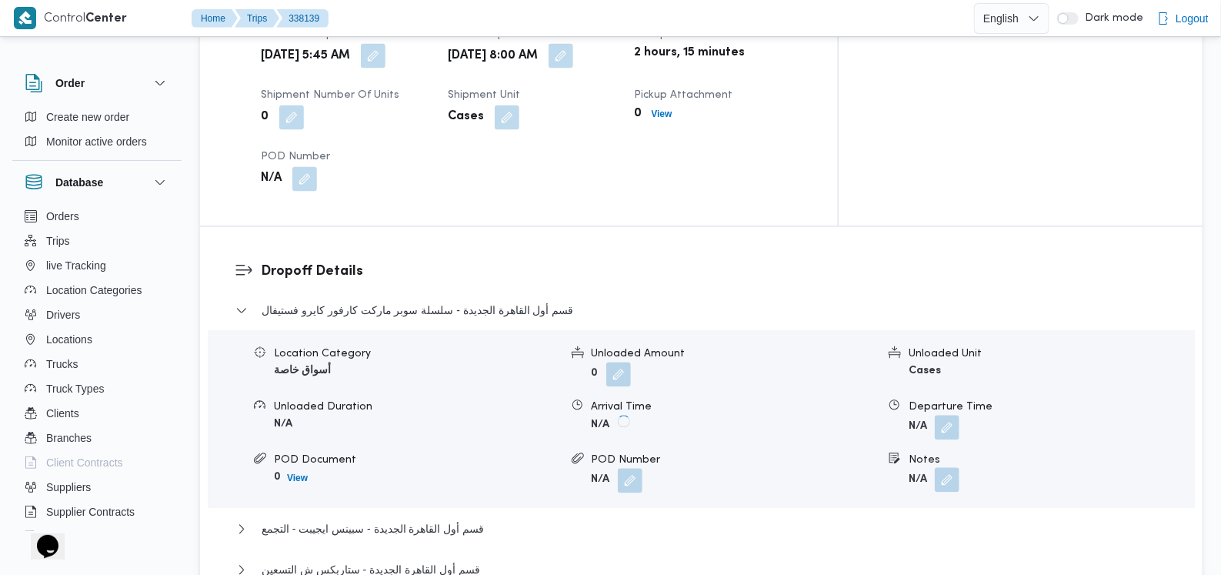
click at [958, 416] on button "button" at bounding box center [947, 428] width 25 height 25
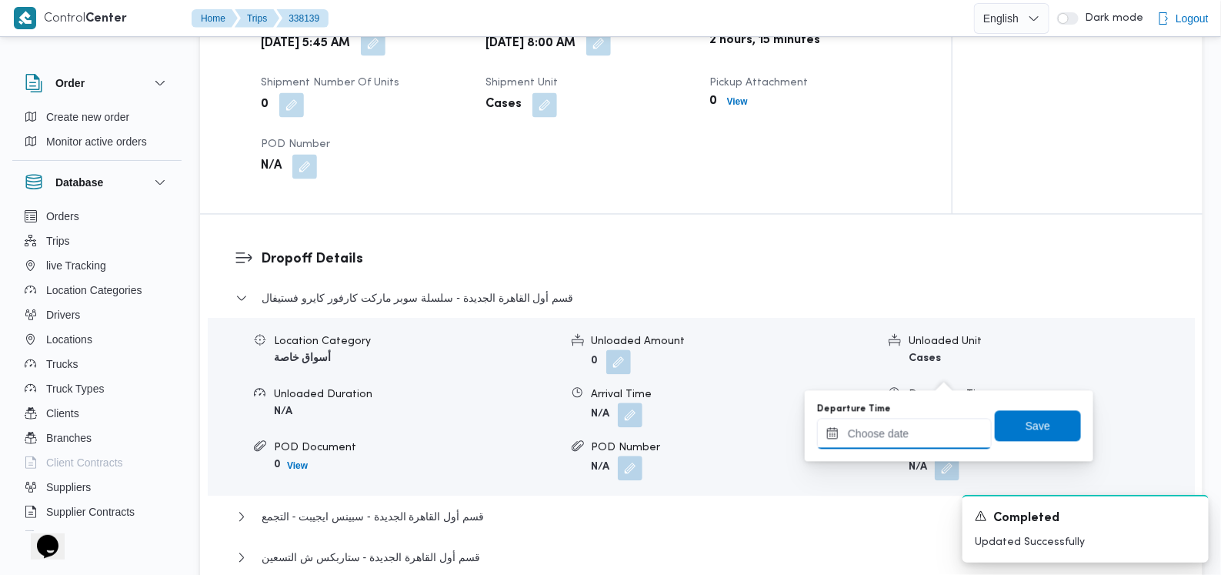
click at [933, 426] on input "Departure Time" at bounding box center [904, 434] width 175 height 31
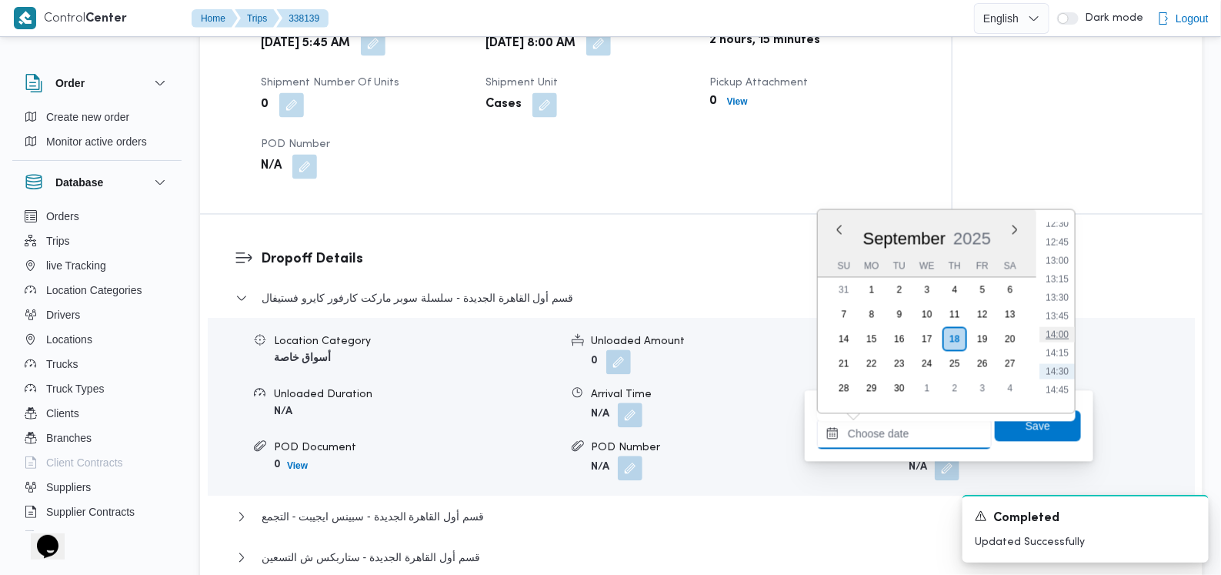
scroll to position [786, 0]
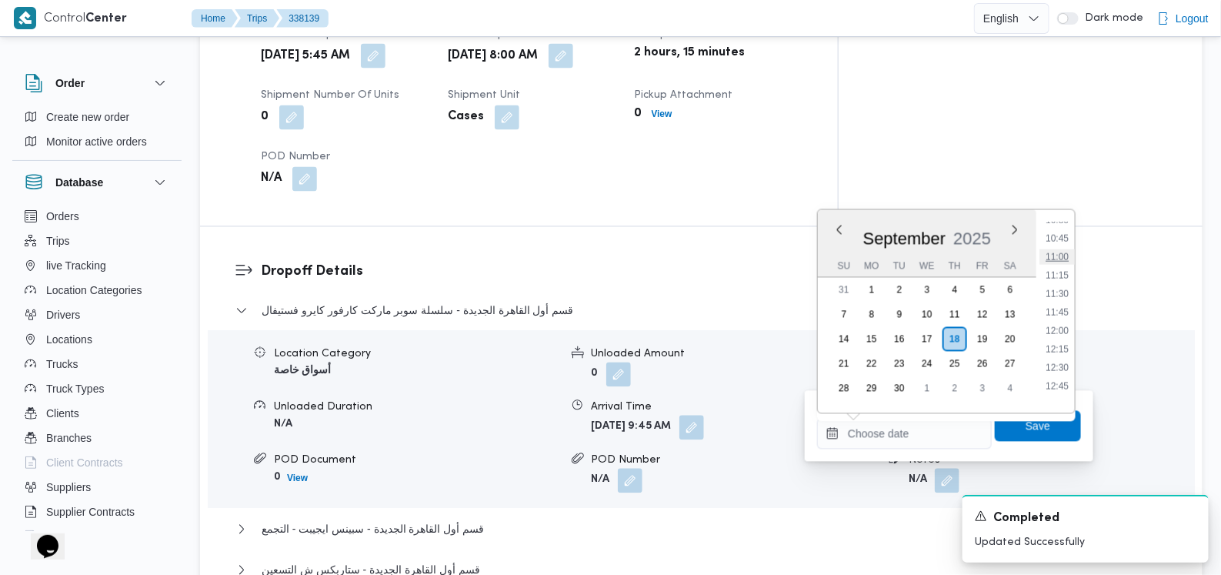
click at [1059, 256] on li "11:00" at bounding box center [1057, 256] width 35 height 15
type input "18/09/2025 11:00"
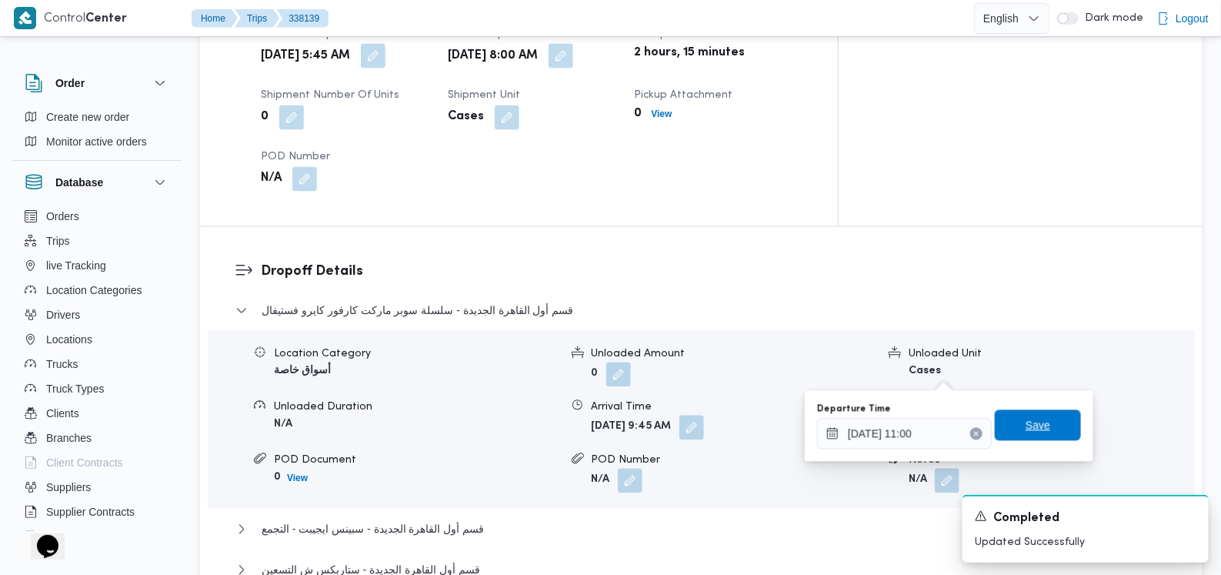
click at [1039, 421] on span "Save" at bounding box center [1038, 425] width 25 height 18
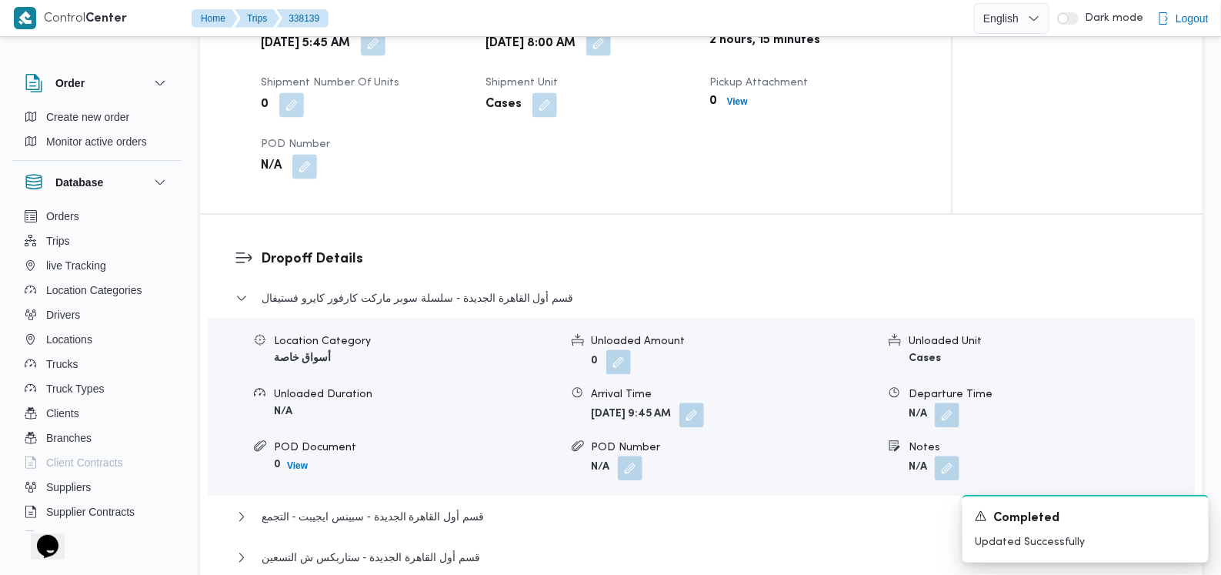
scroll to position [1250, 0]
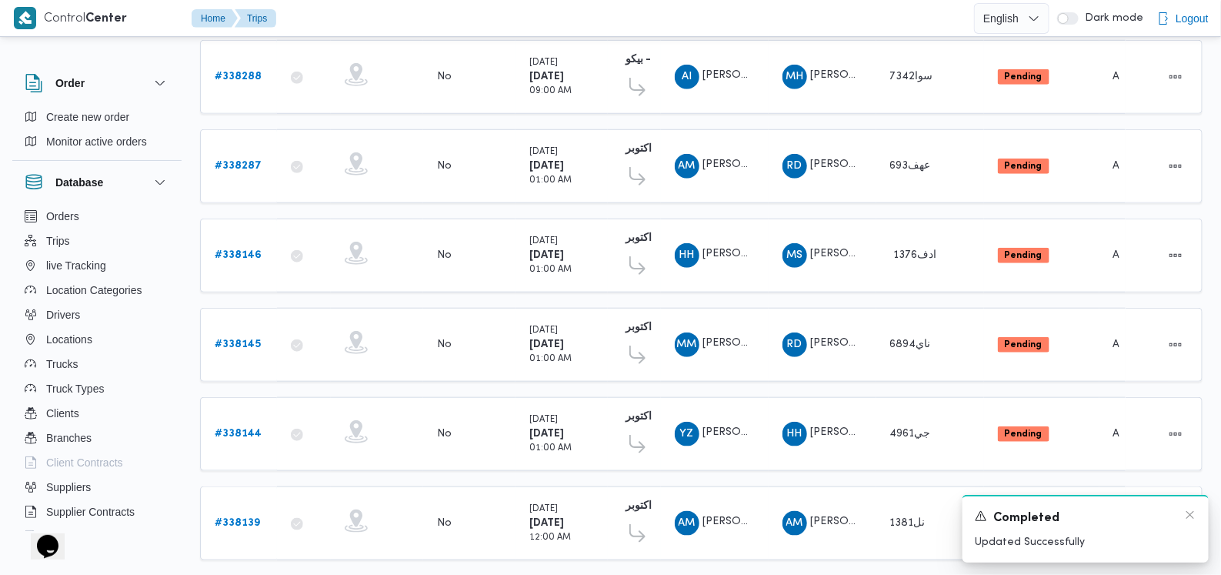
scroll to position [493, 0]
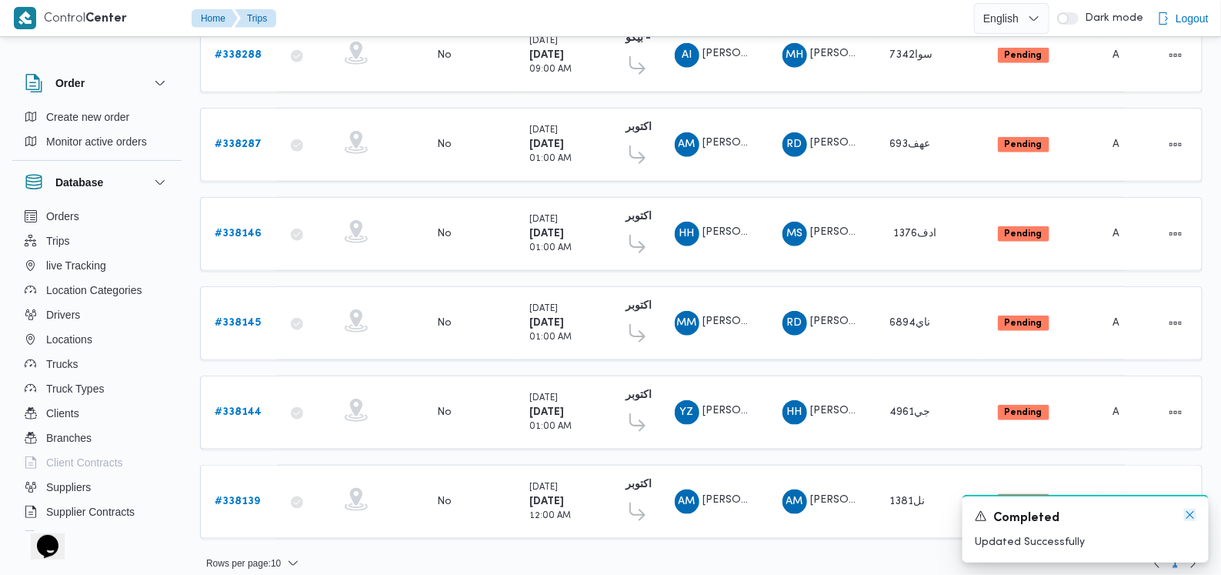
click at [1185, 513] on icon "Dismiss toast" at bounding box center [1190, 515] width 12 height 12
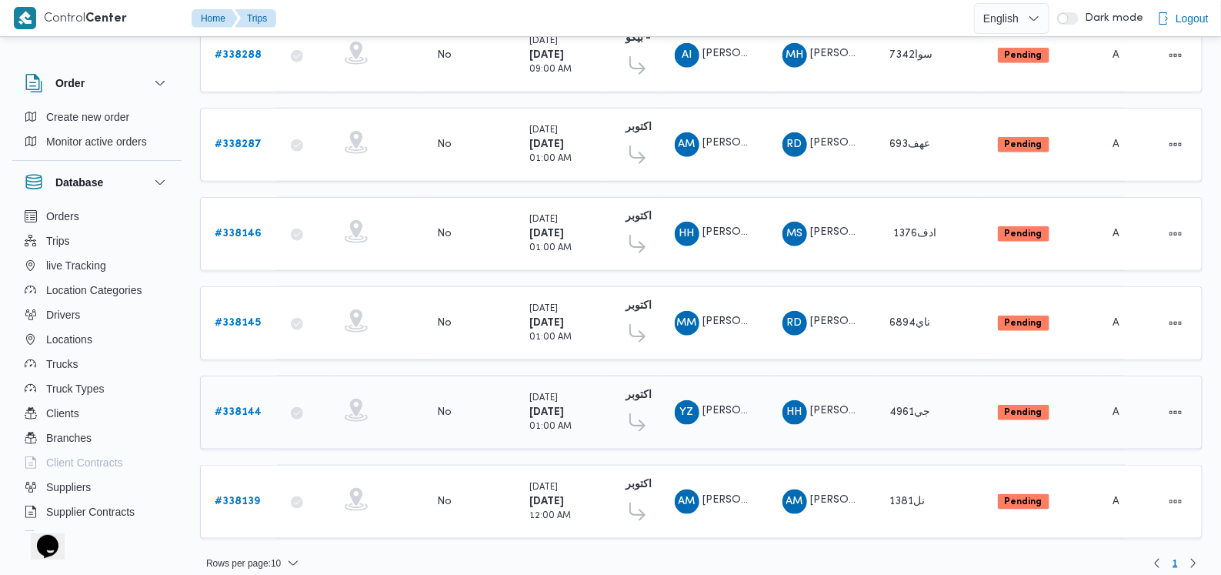
click at [252, 407] on b "# 338144" at bounding box center [238, 412] width 47 height 10
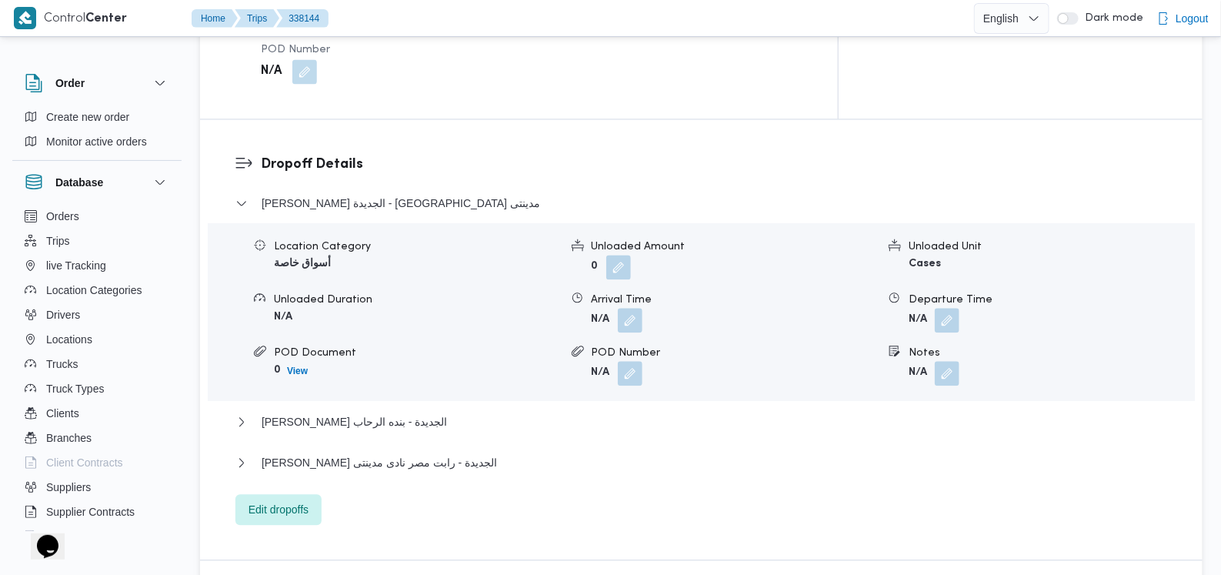
scroll to position [1058, 0]
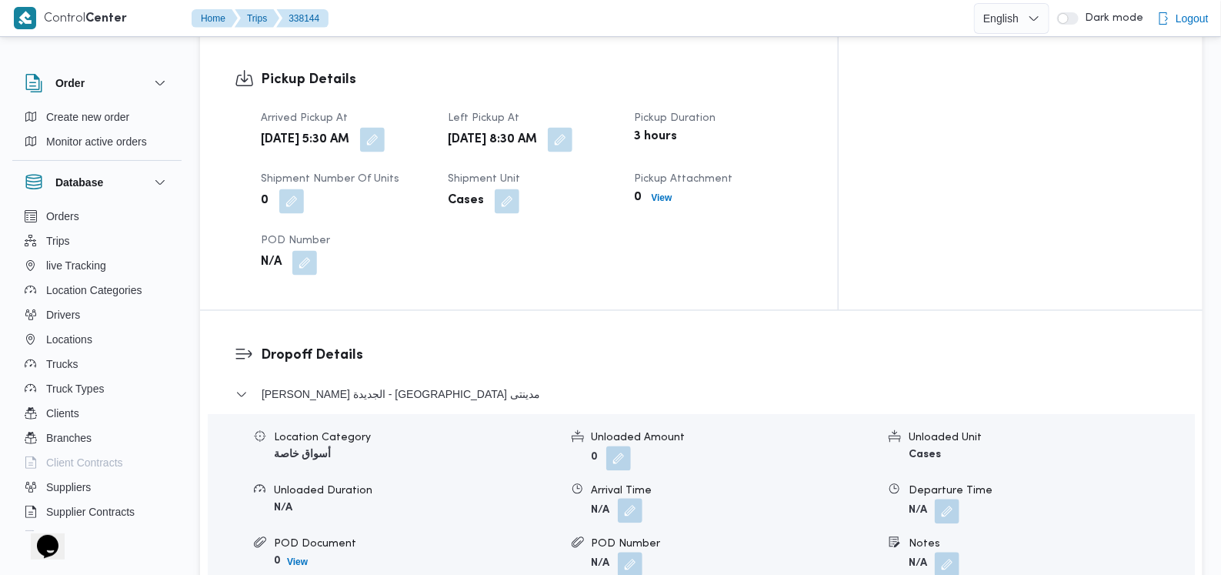
click at [626, 499] on button "button" at bounding box center [630, 511] width 25 height 25
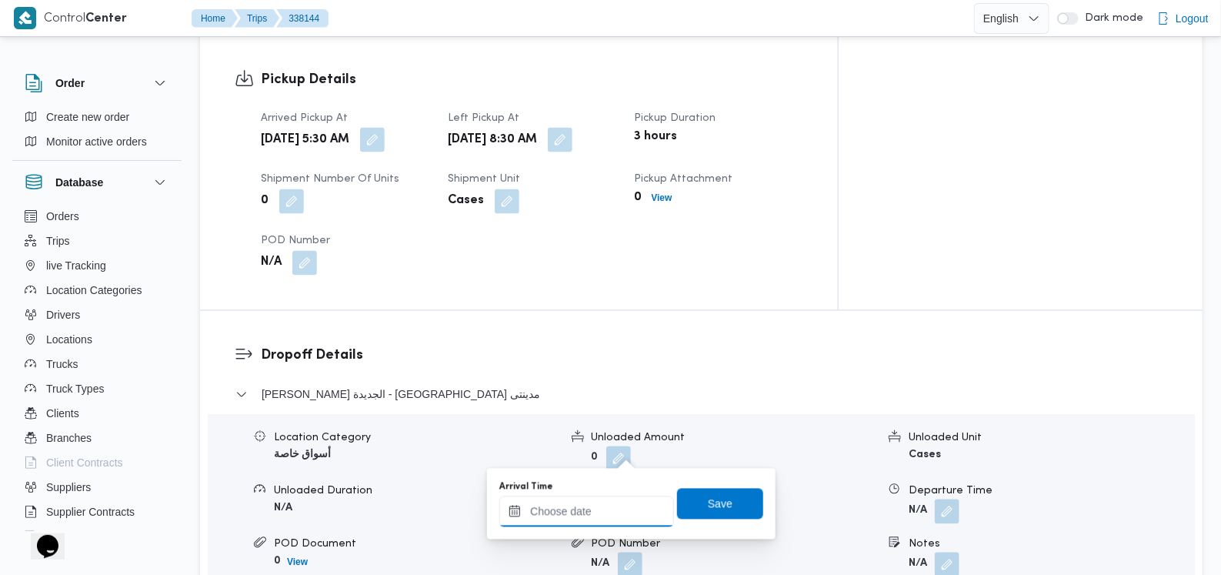
click at [593, 504] on input "Arrival Time" at bounding box center [586, 511] width 175 height 31
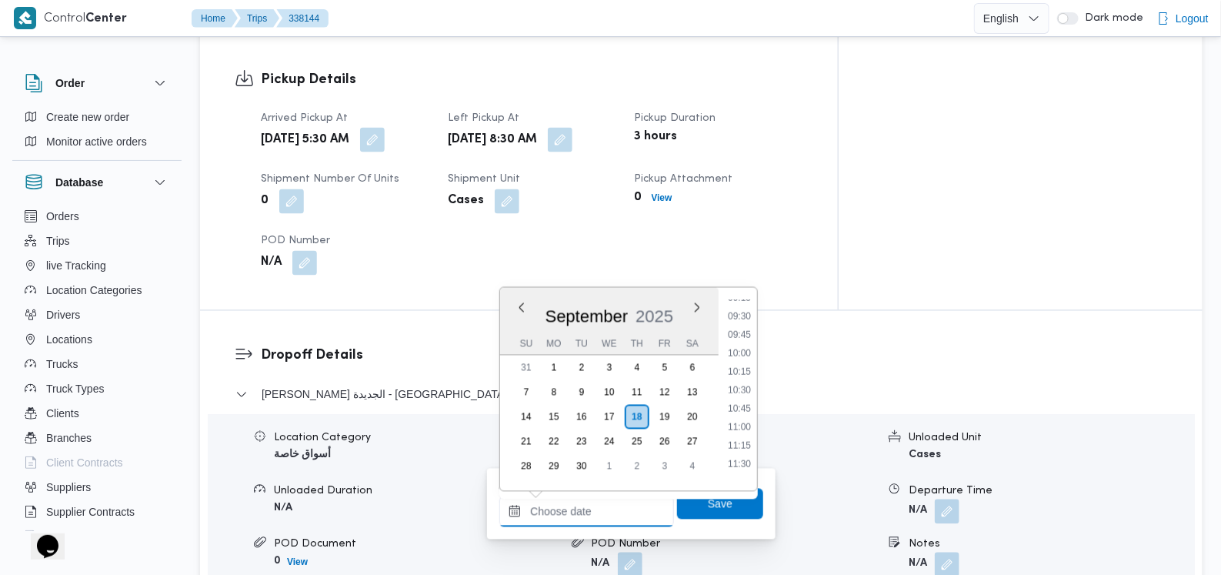
scroll to position [593, 0]
click at [750, 432] on li "09:45" at bounding box center [739, 434] width 35 height 15
type input "18/09/2025 09:45"
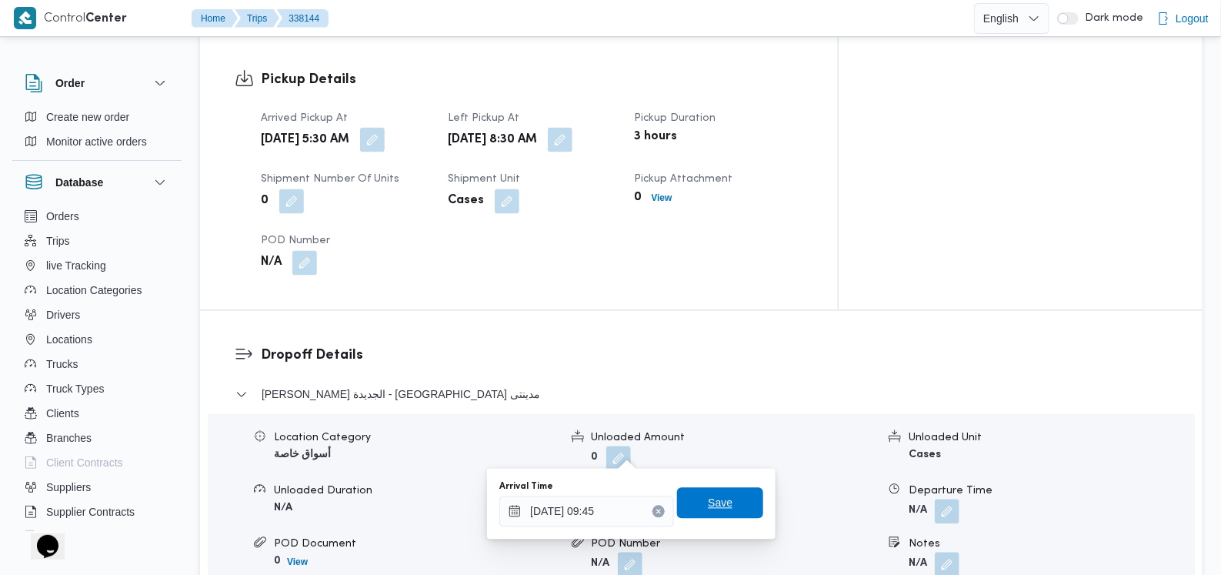
click at [715, 511] on span "Save" at bounding box center [720, 503] width 25 height 18
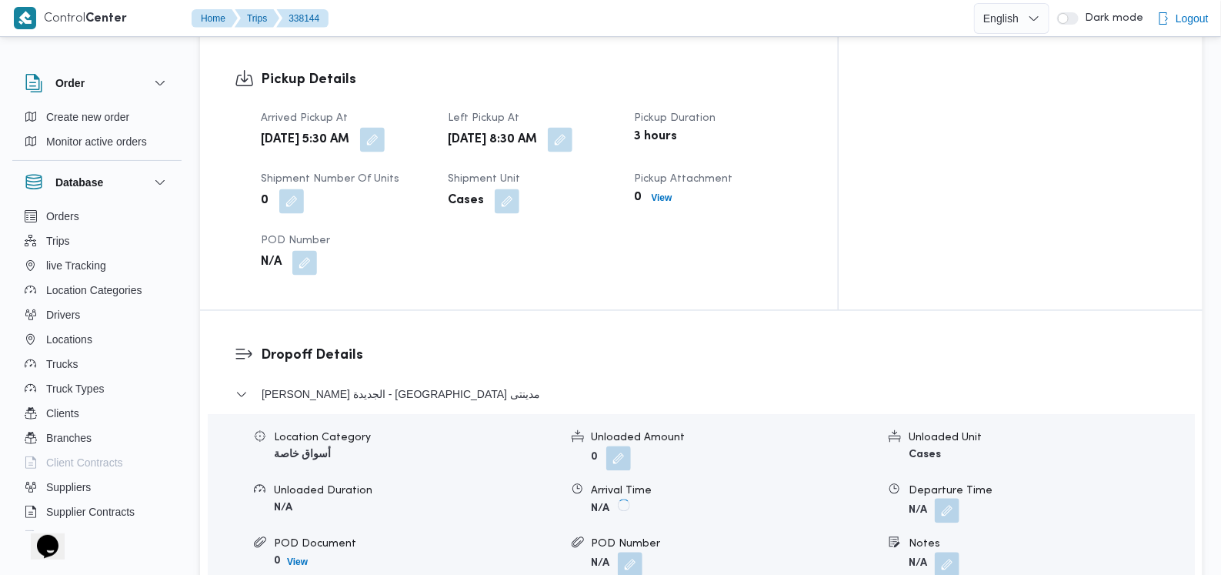
click at [947, 499] on button "button" at bounding box center [947, 511] width 25 height 25
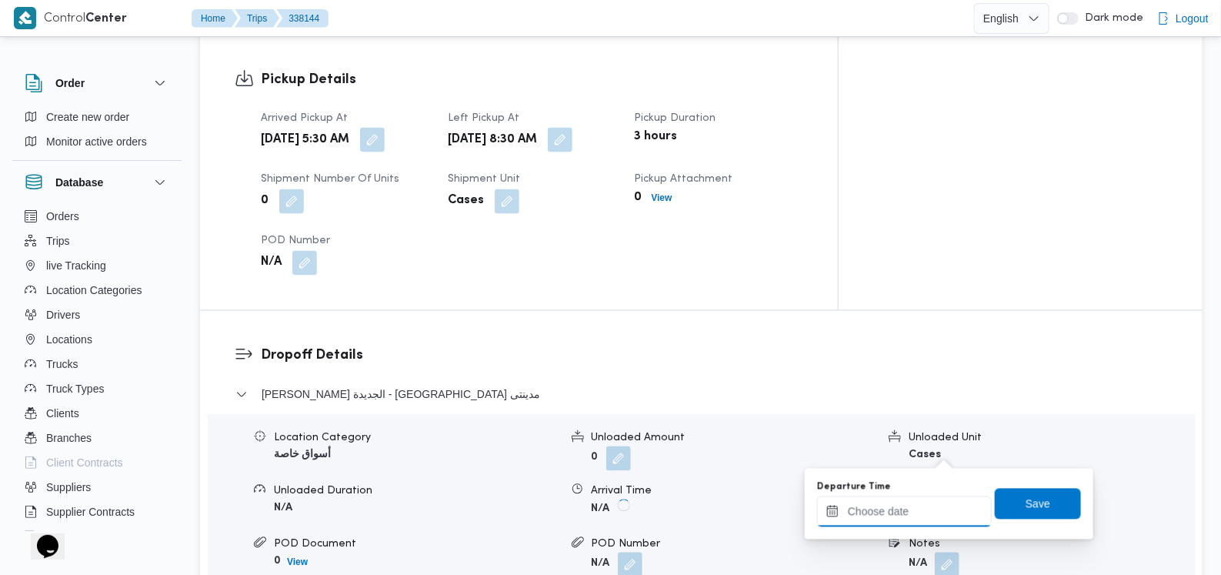
click at [913, 517] on input "Departure Time" at bounding box center [904, 511] width 175 height 31
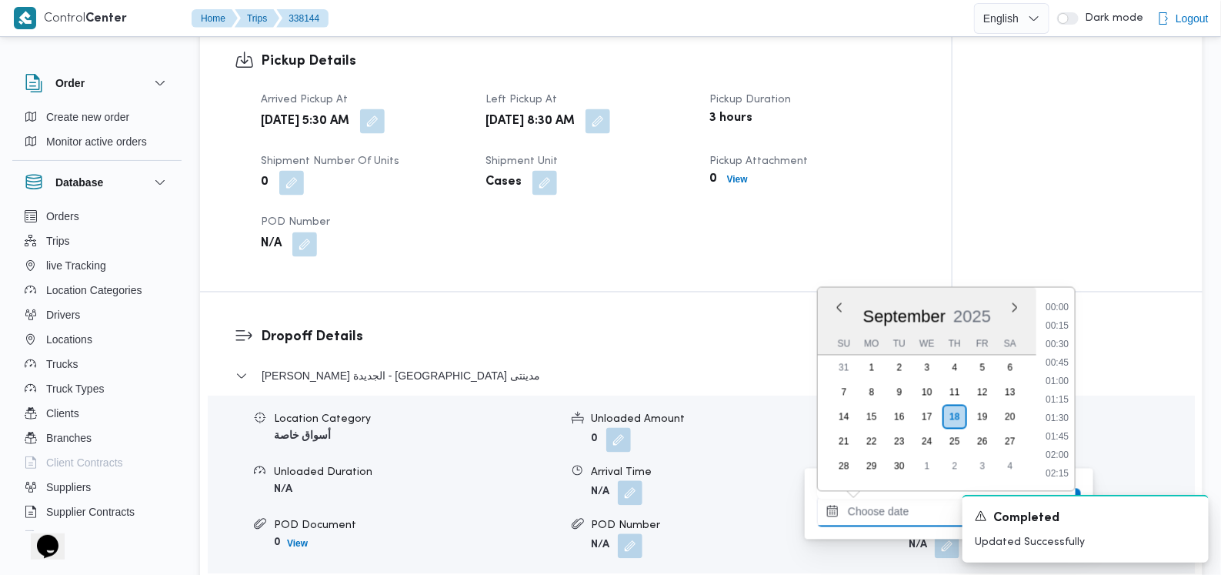
scroll to position [786, 0]
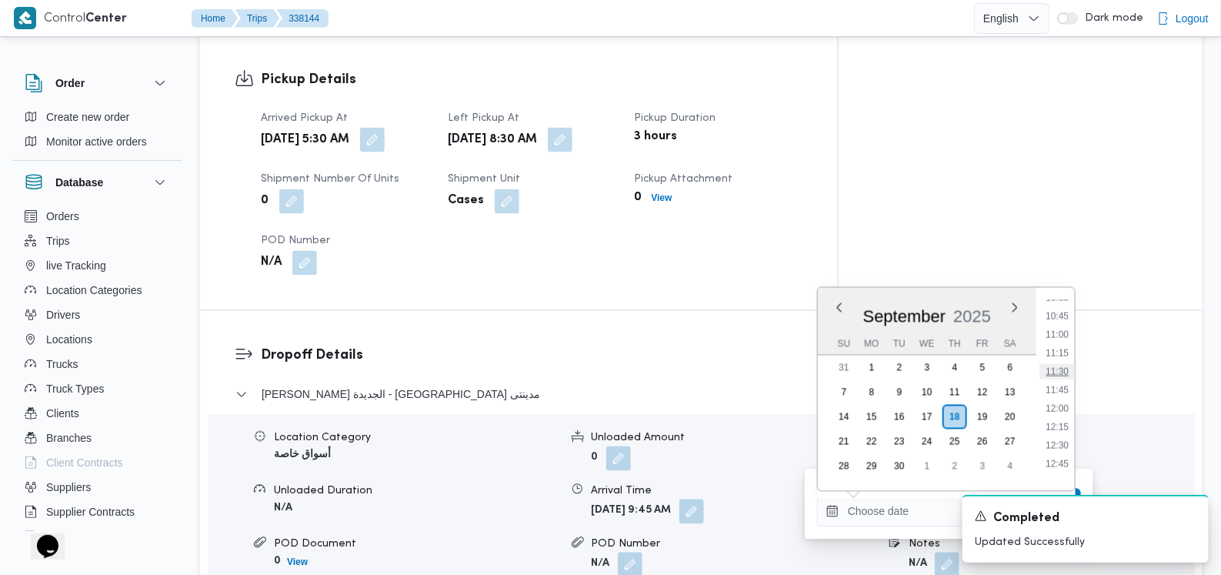
click at [1056, 372] on li "11:30" at bounding box center [1057, 371] width 35 height 15
type input "18/09/2025 11:30"
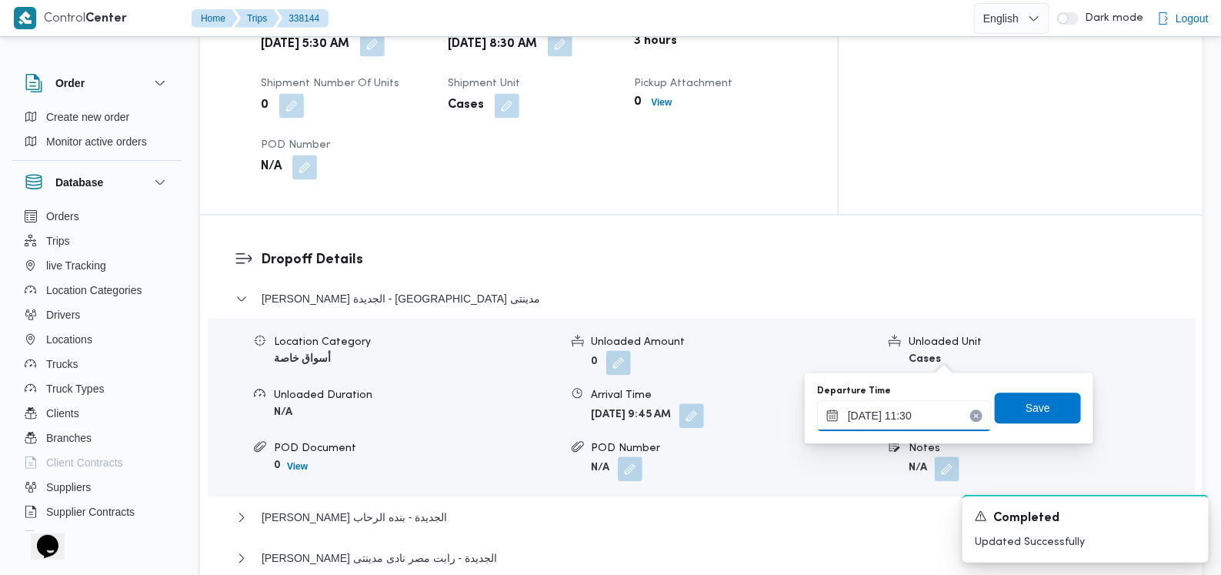
scroll to position [1346, 0]
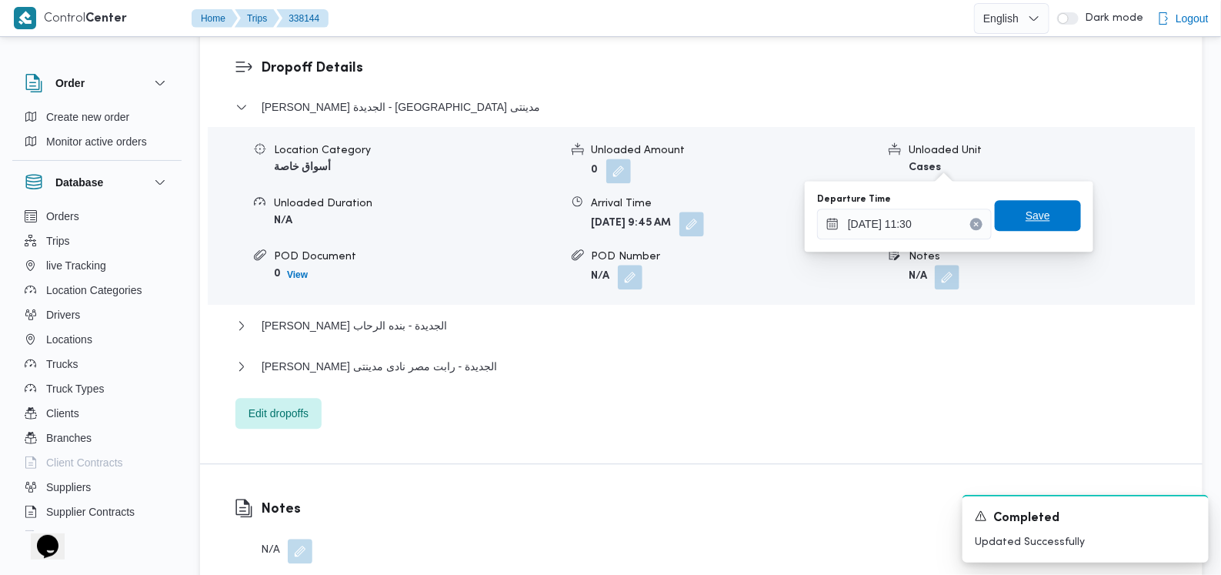
click at [1010, 206] on span "Save" at bounding box center [1038, 215] width 86 height 31
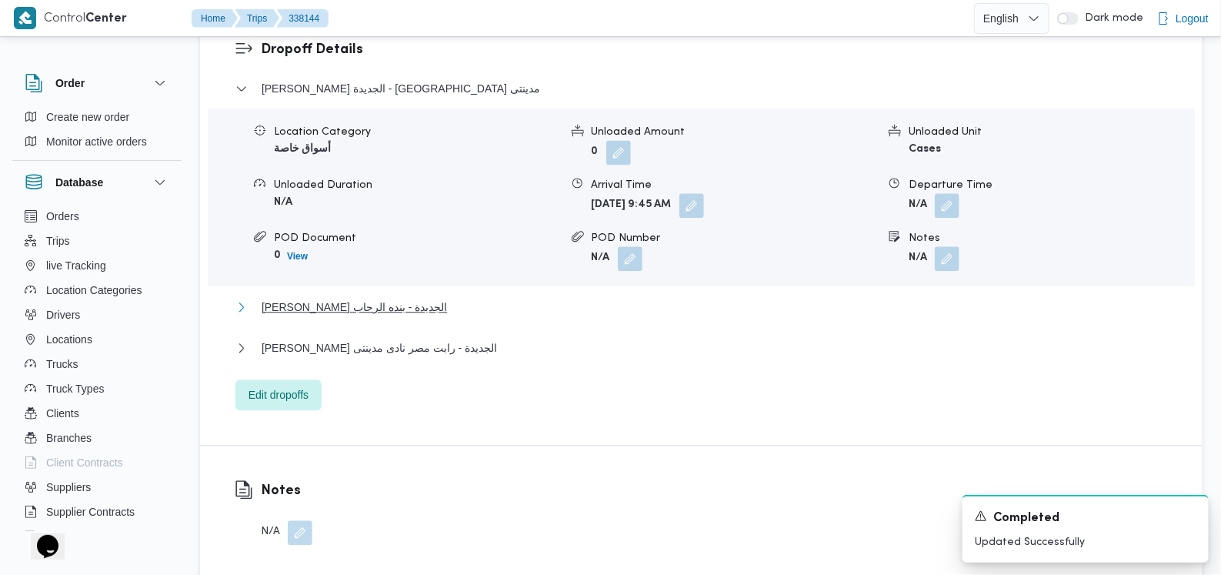
click at [346, 298] on span "ثانى القاهرة الجديدة - بنده الرحاب" at bounding box center [354, 307] width 185 height 18
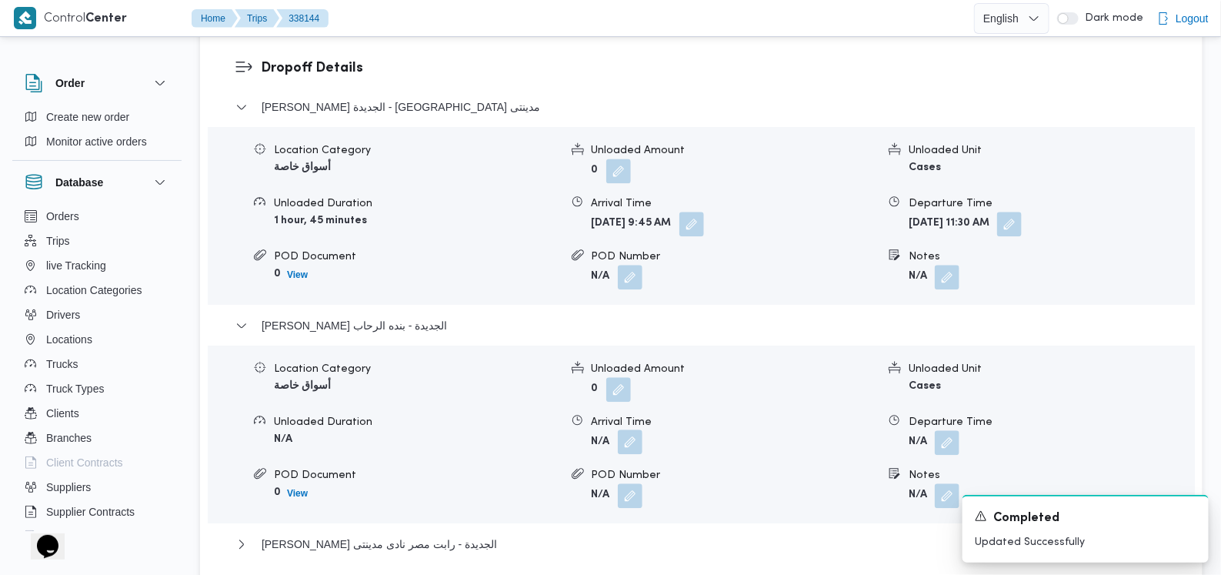
click at [639, 429] on button "button" at bounding box center [630, 441] width 25 height 25
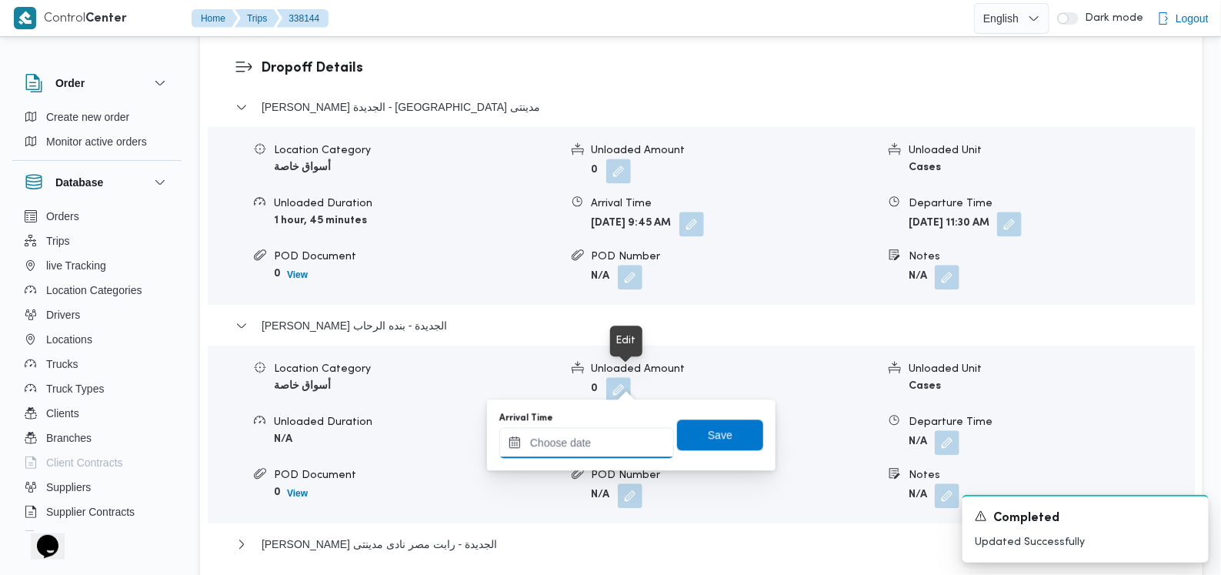
click at [600, 456] on input "Arrival Time" at bounding box center [586, 442] width 175 height 31
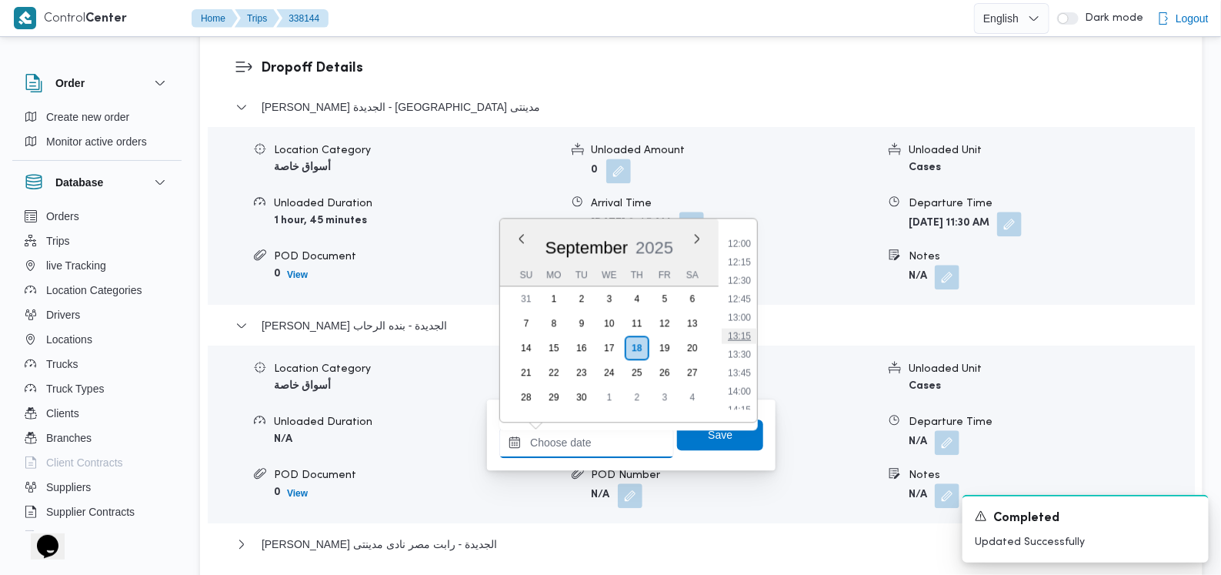
scroll to position [786, 0]
click at [746, 339] on li "12:00" at bounding box center [739, 339] width 35 height 15
type input "[DATE] 12:00"
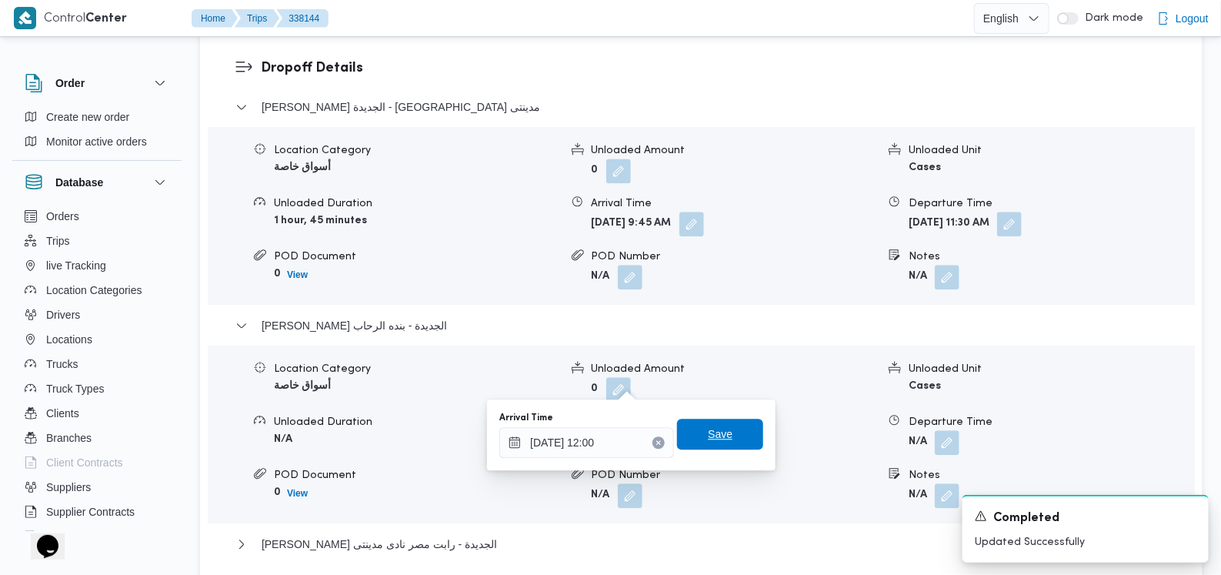
click at [723, 429] on span "Save" at bounding box center [720, 434] width 86 height 31
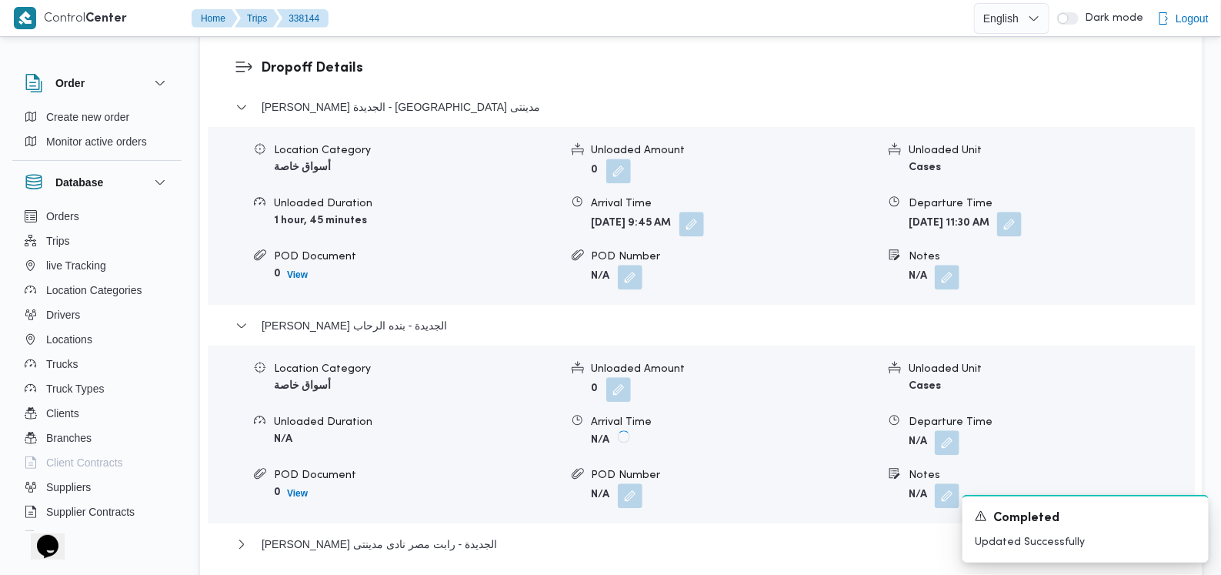
click at [948, 430] on button "button" at bounding box center [947, 442] width 25 height 25
click at [921, 431] on body "Control Center Home Trips 338144 English عربي Dark mode Logout Order Create new…" at bounding box center [610, 208] width 1221 height 3109
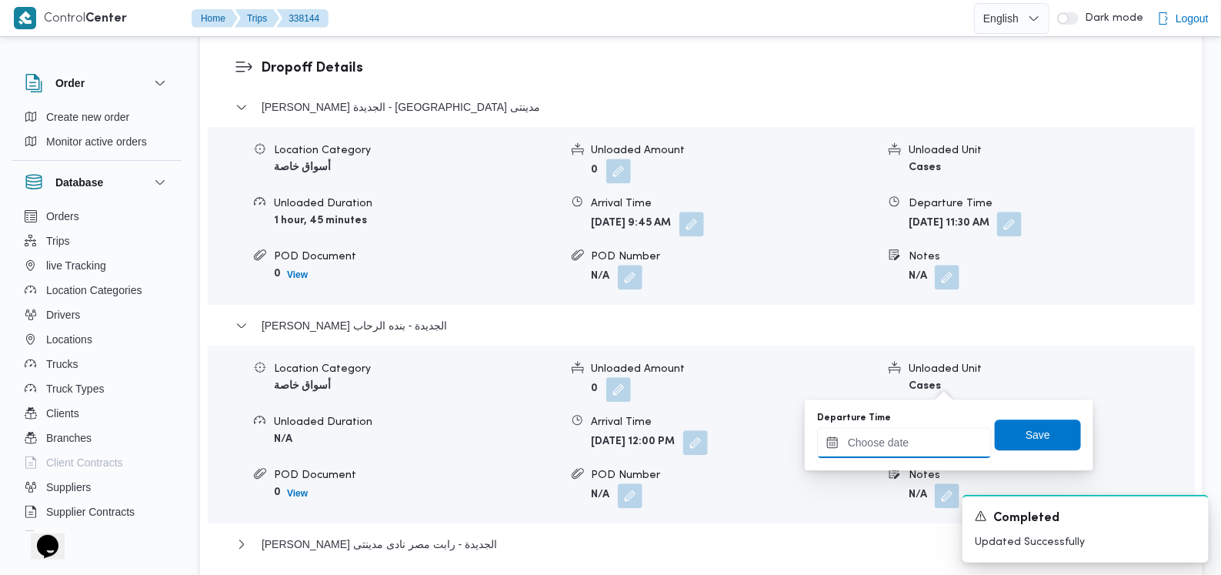
click at [918, 441] on input "Departure Time" at bounding box center [904, 442] width 175 height 31
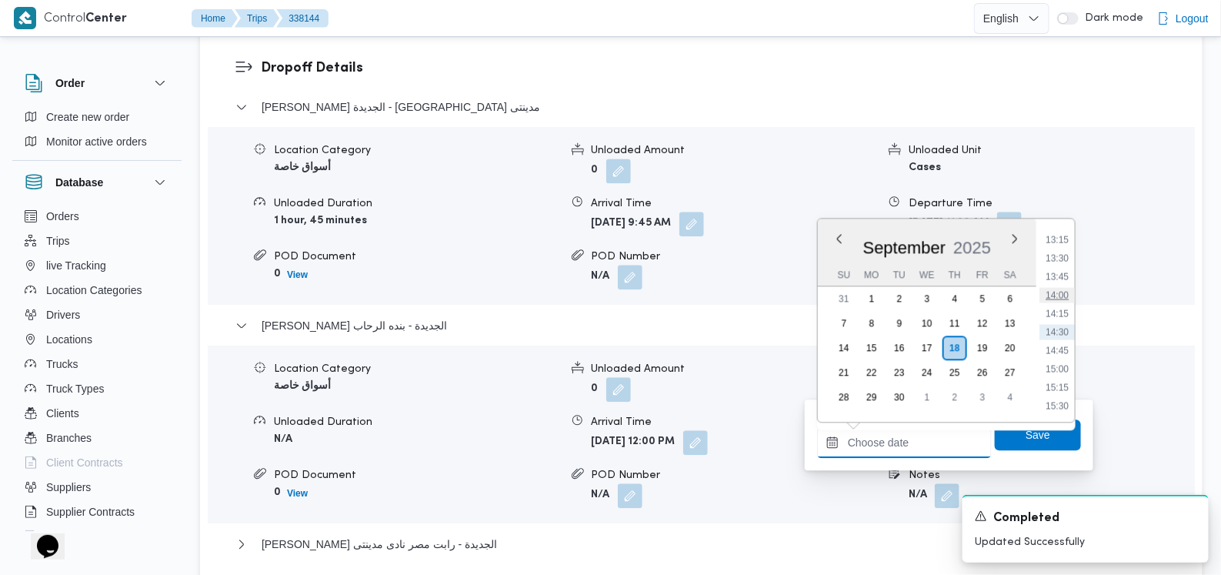
scroll to position [882, 0]
click at [1062, 316] on li "13:00" at bounding box center [1057, 316] width 35 height 15
type input "18/09/2025 13:00"
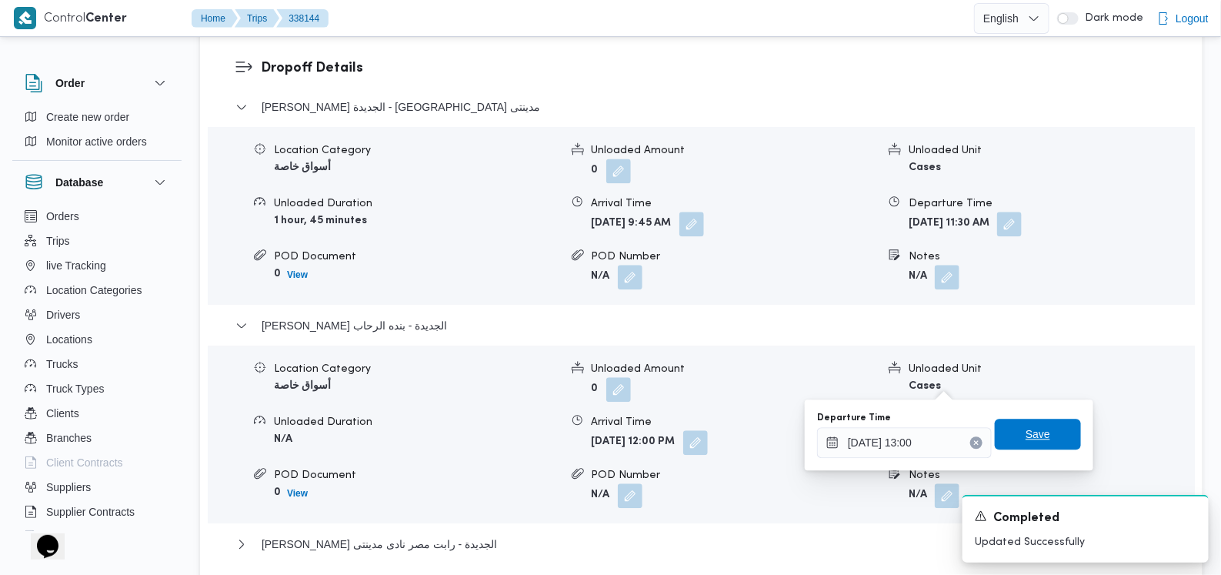
click at [1026, 428] on span "Save" at bounding box center [1038, 434] width 25 height 18
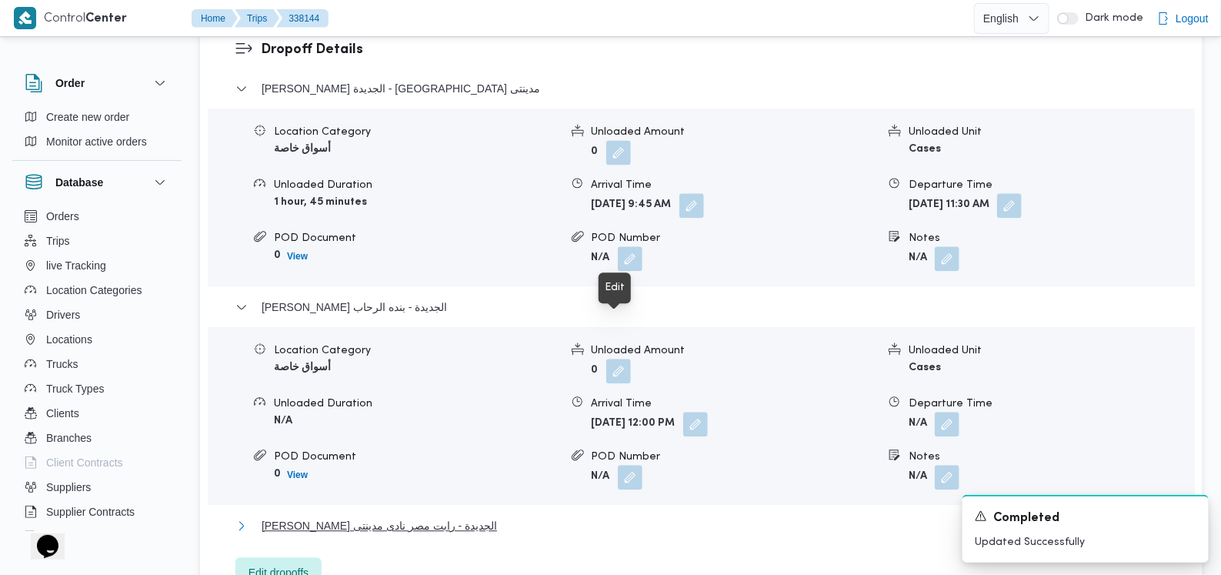
click at [439, 516] on span "ثانى القاهرة الجديدة - رابت مصر نادى مدينتى" at bounding box center [379, 525] width 235 height 18
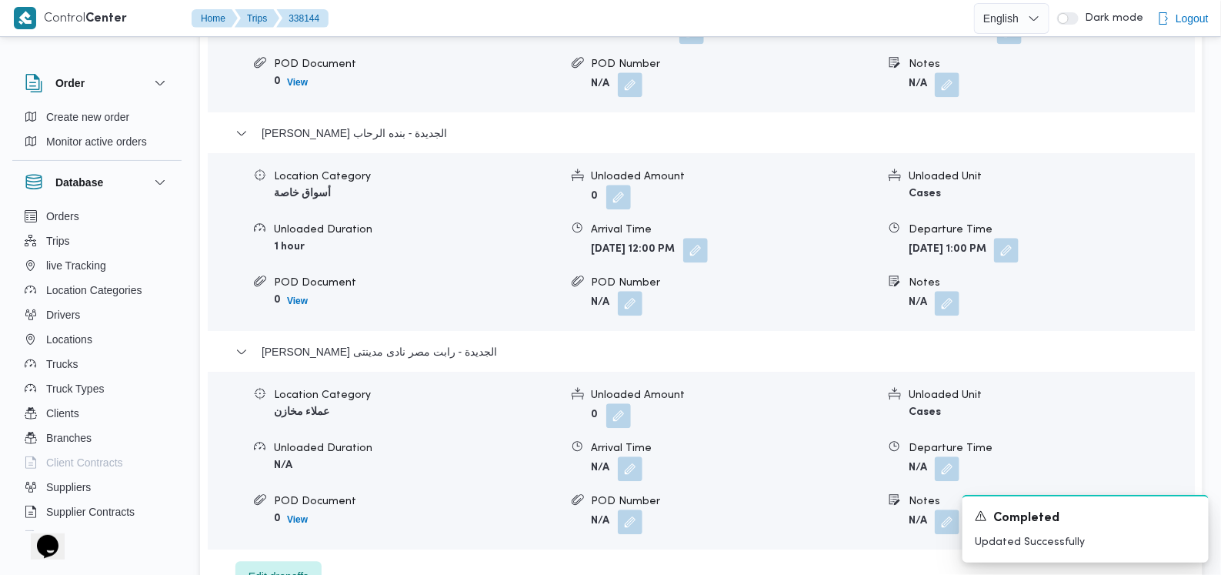
scroll to position [1538, 0]
click at [633, 456] on button "button" at bounding box center [630, 468] width 25 height 25
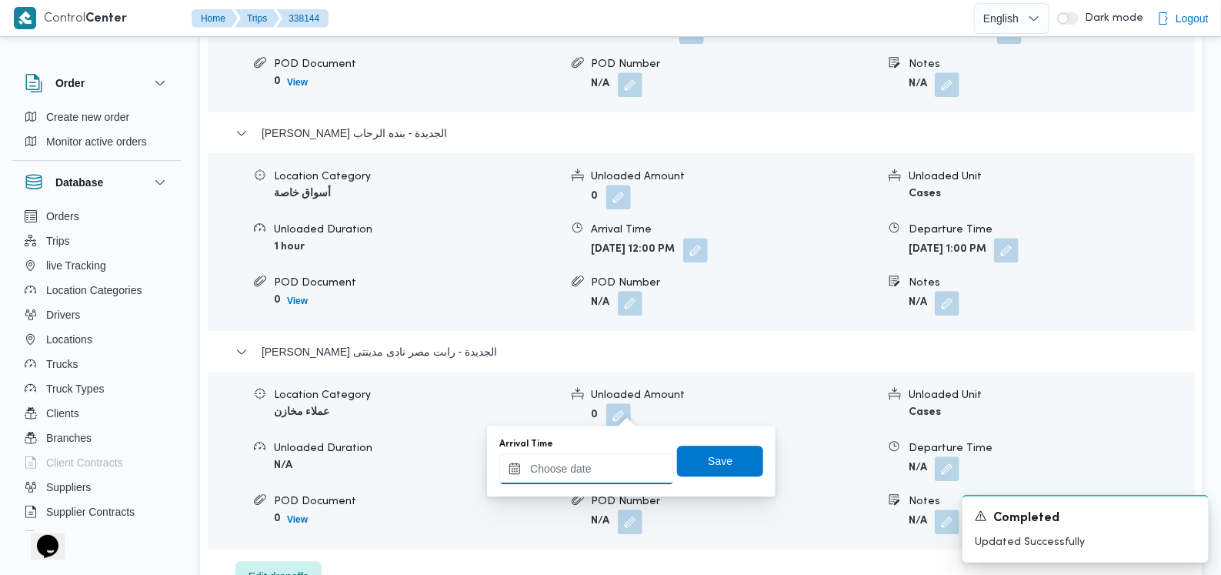
click at [606, 462] on input "Arrival Time" at bounding box center [586, 468] width 175 height 31
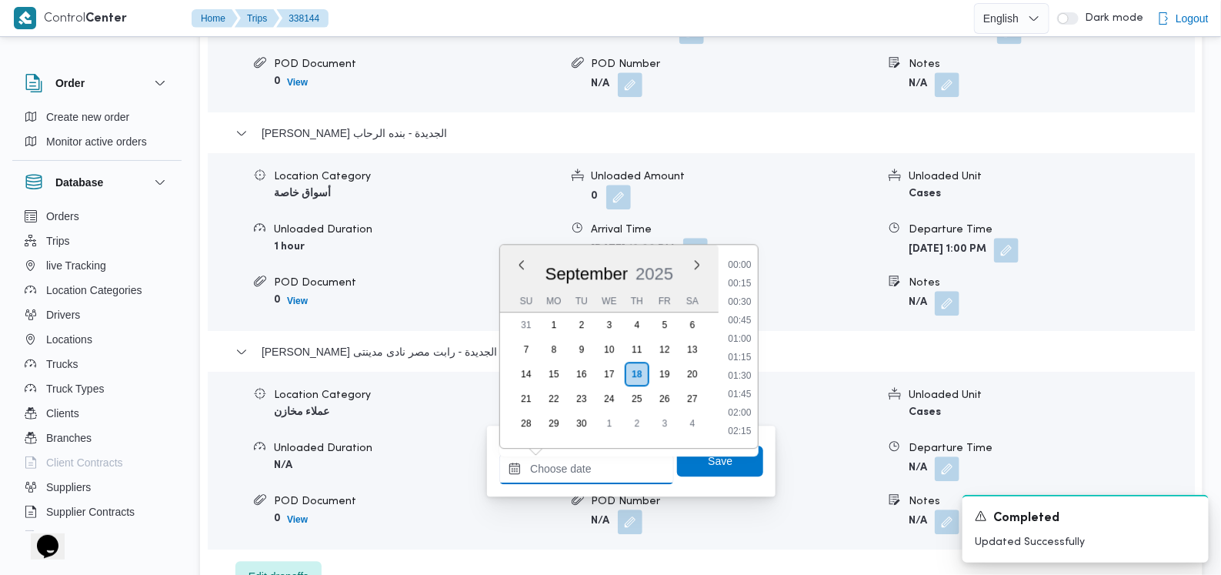
scroll to position [997, 0]
click at [742, 265] on li "13:30" at bounding box center [740, 265] width 35 height 15
type input "18/09/2025 13:30"
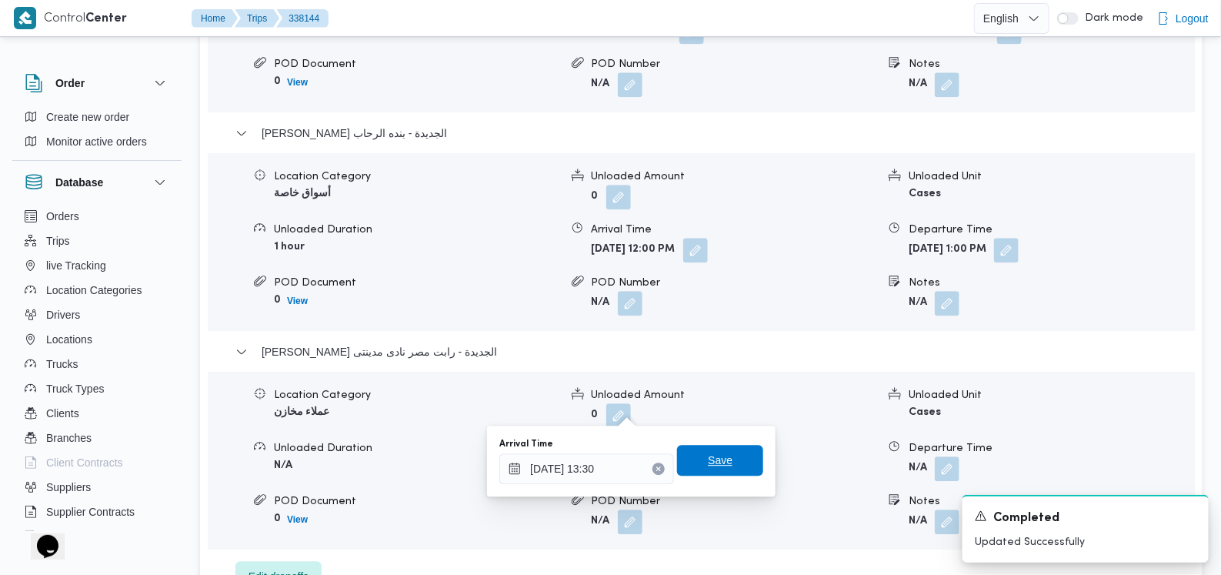
click at [724, 452] on span "Save" at bounding box center [720, 460] width 86 height 31
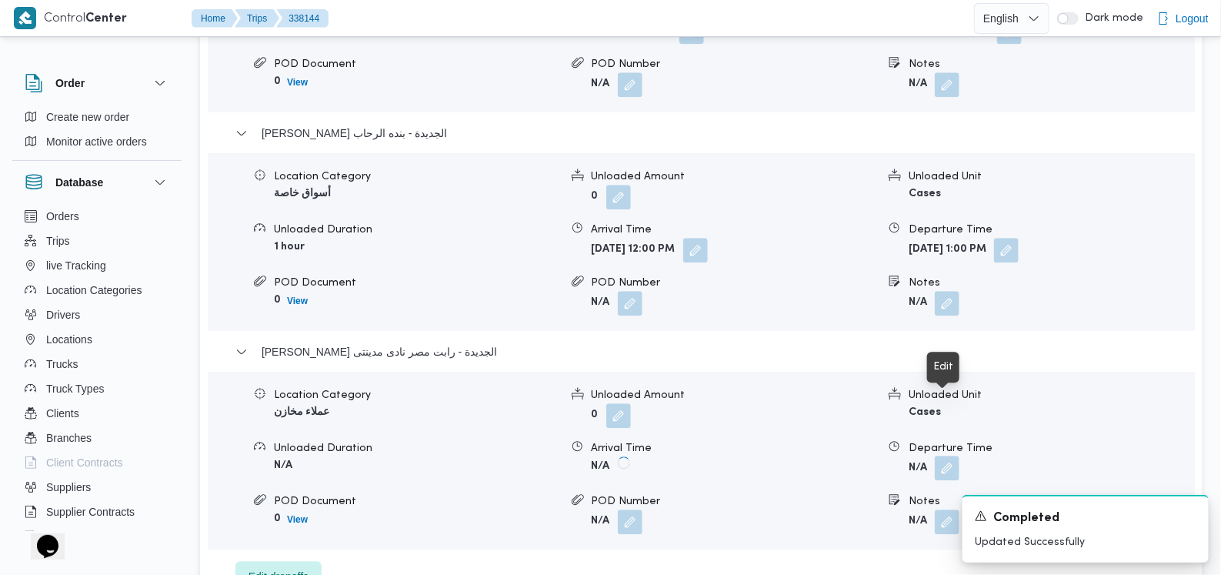
click at [940, 456] on button "button" at bounding box center [947, 468] width 25 height 25
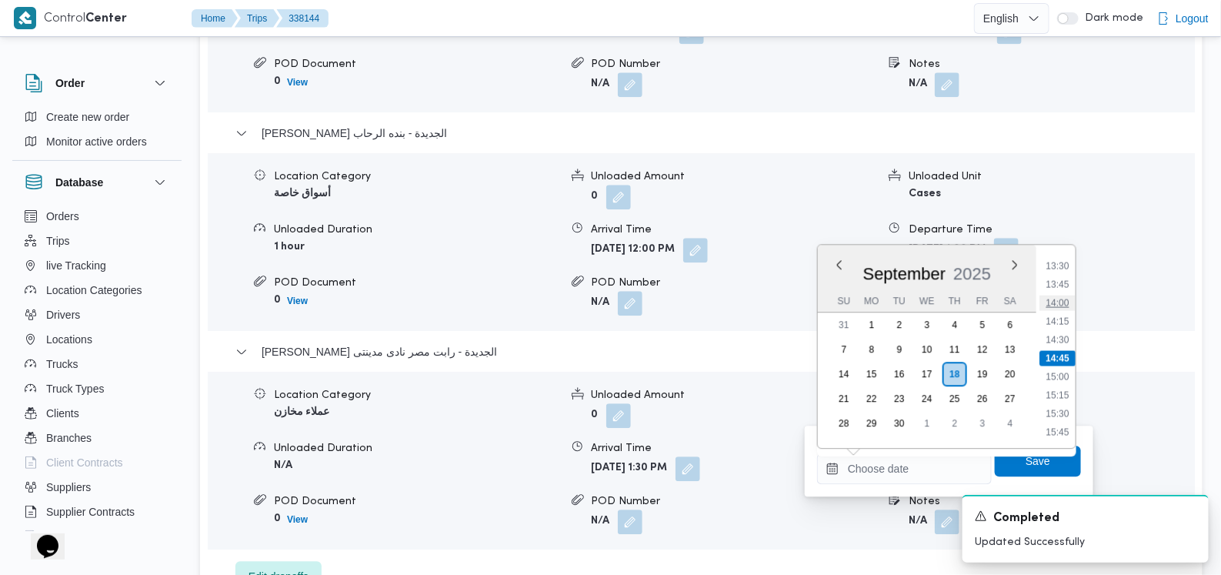
click at [1053, 298] on li "14:00" at bounding box center [1057, 302] width 35 height 15
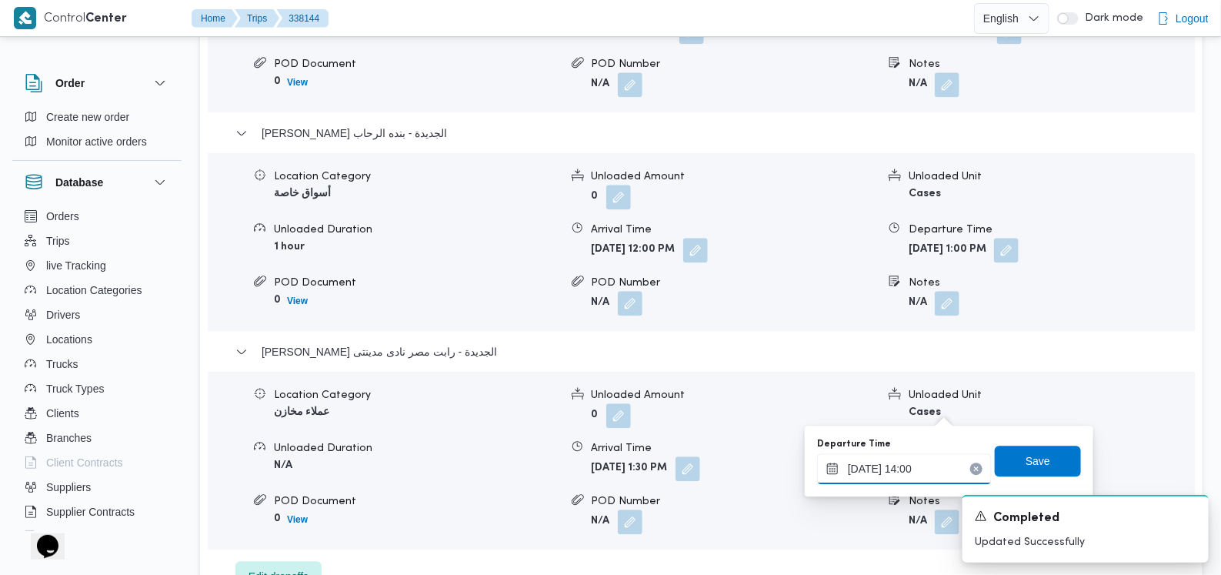
type input "18/09/2025 14:00"
click at [1007, 463] on span "Save" at bounding box center [1038, 460] width 86 height 31
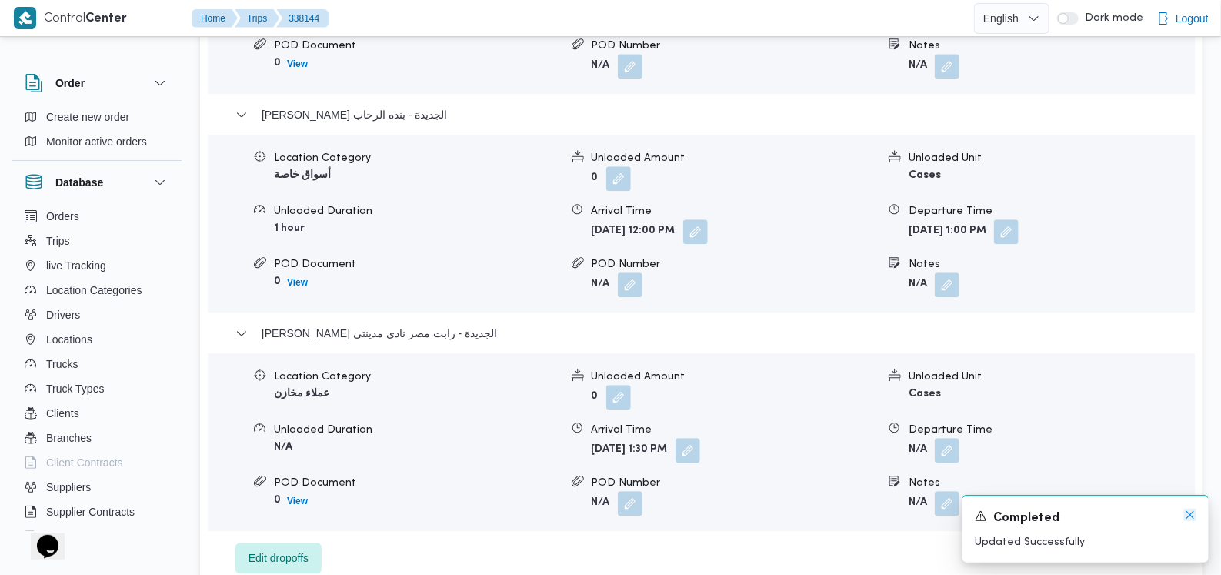
click at [1185, 518] on icon "Dismiss toast" at bounding box center [1190, 515] width 12 height 12
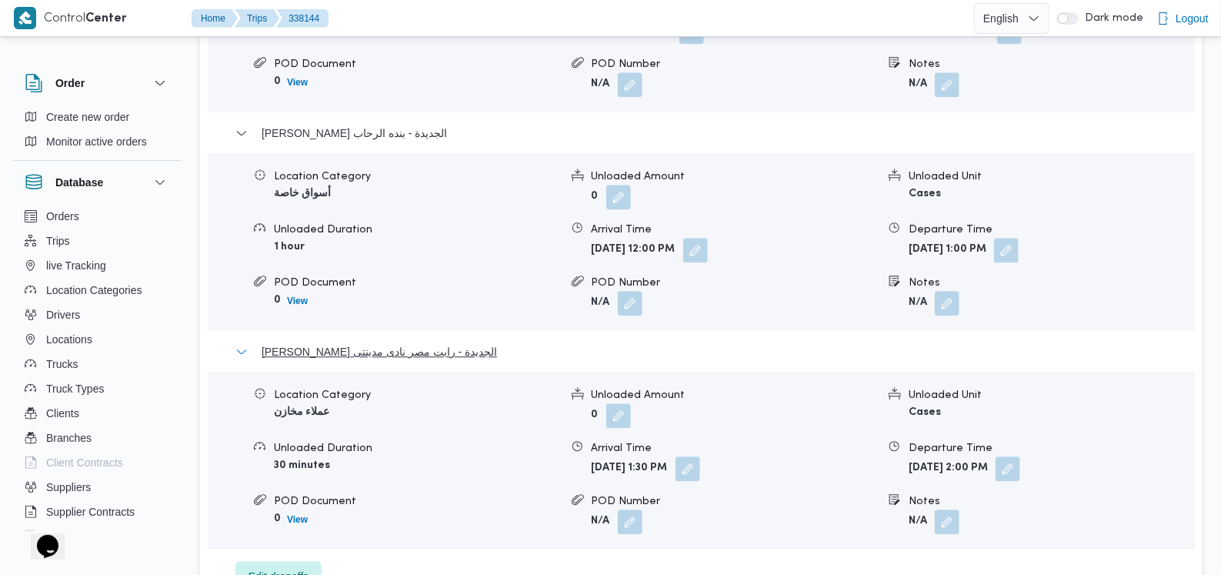
click at [332, 342] on span "ثانى القاهرة الجديدة - رابت مصر نادى مدينتى" at bounding box center [379, 351] width 235 height 18
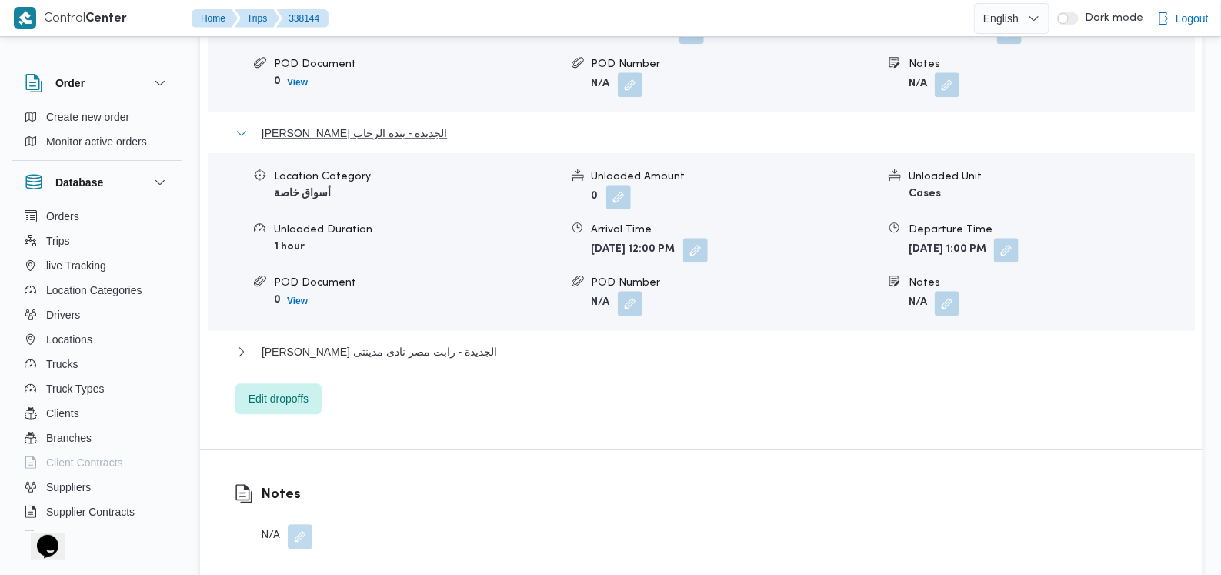
click at [386, 124] on span "ثانى القاهرة الجديدة - بنده الرحاب" at bounding box center [354, 133] width 185 height 18
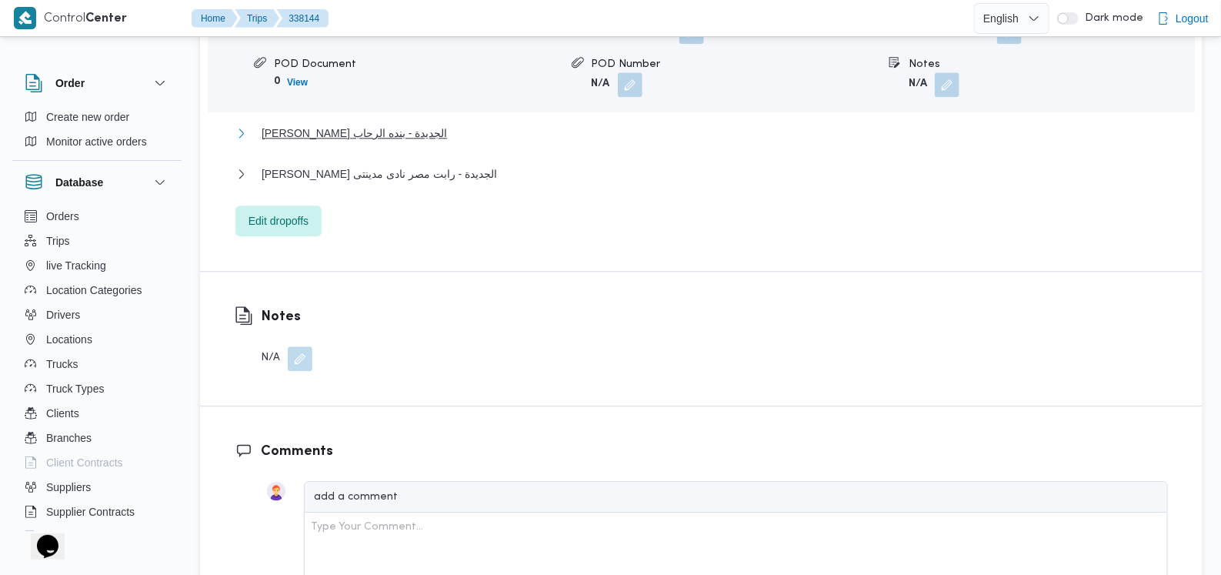
scroll to position [1346, 0]
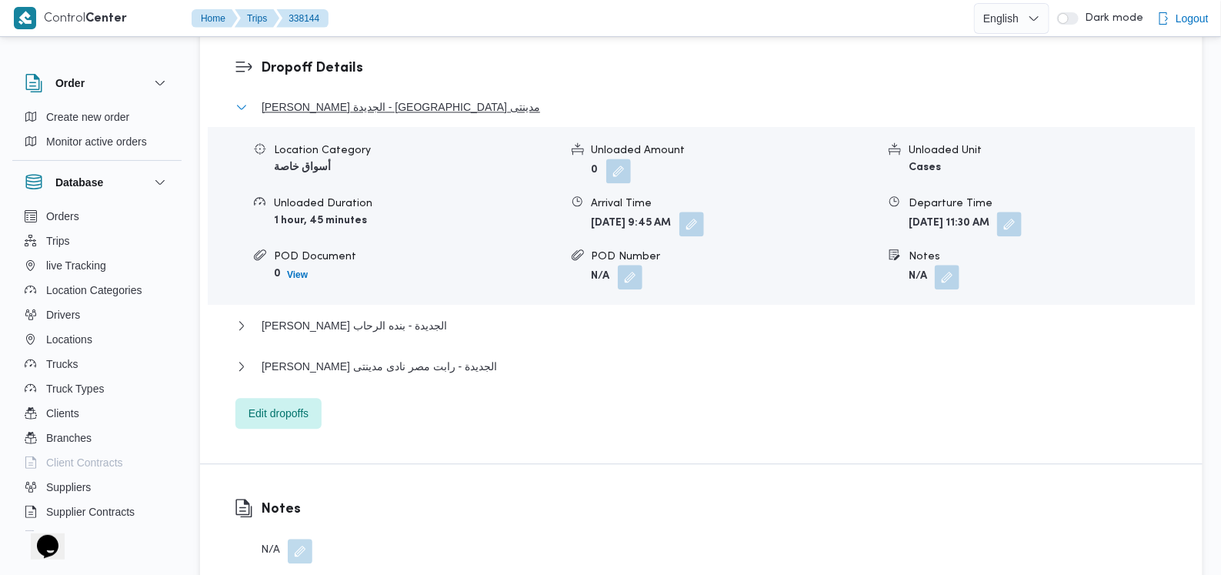
click at [369, 98] on span "ثانى القاهرة الجديدة - كارفور مدينتى" at bounding box center [401, 107] width 279 height 18
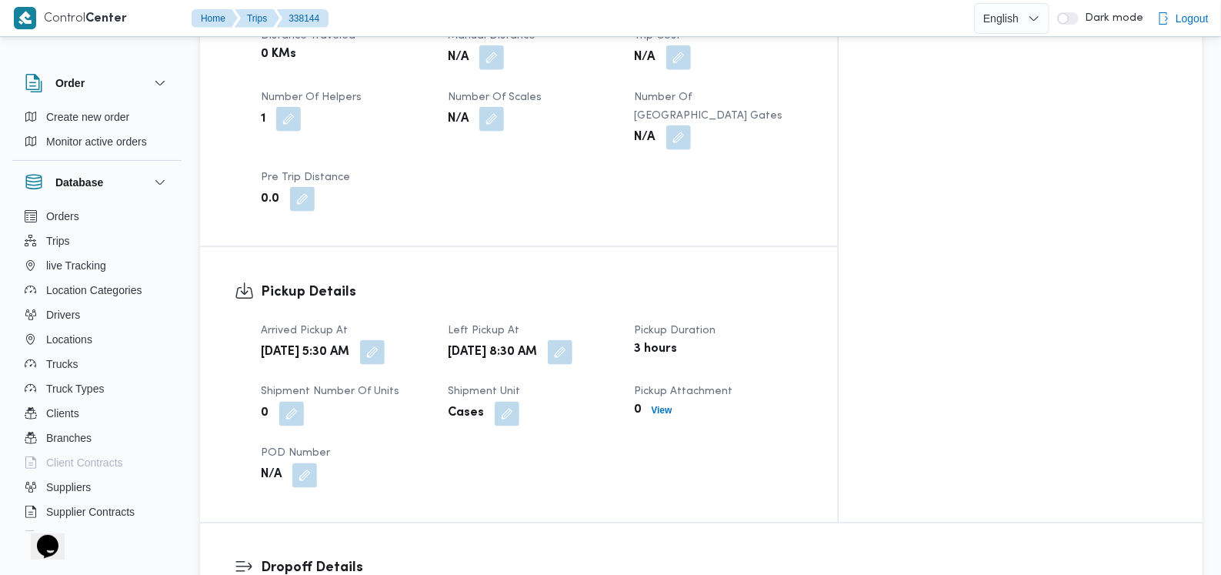
scroll to position [673, 0]
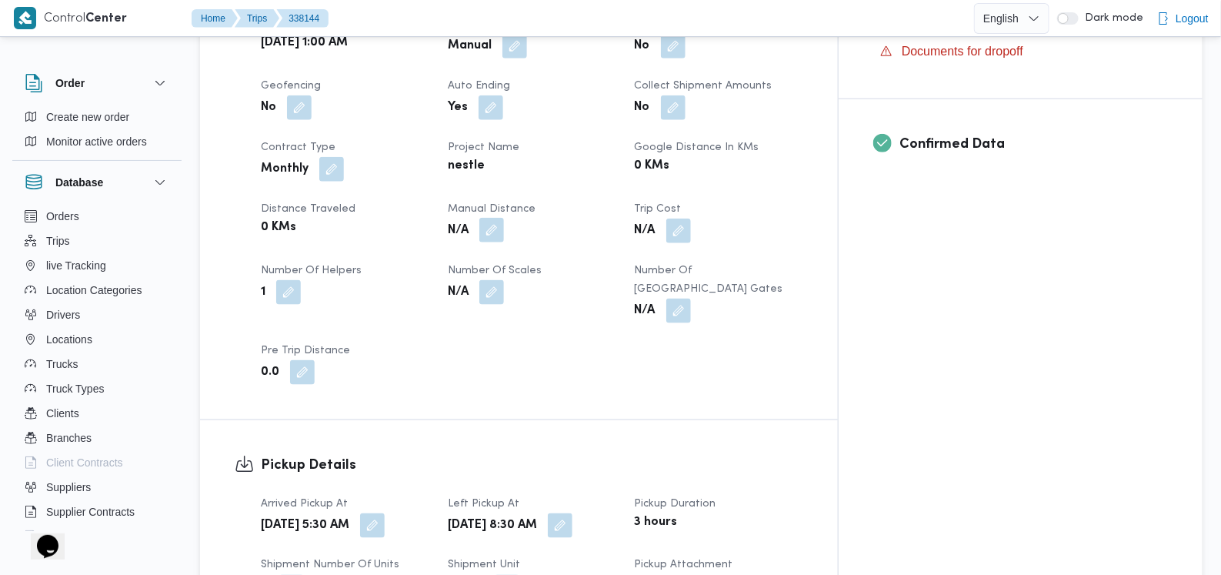
click at [504, 218] on button "button" at bounding box center [491, 230] width 25 height 25
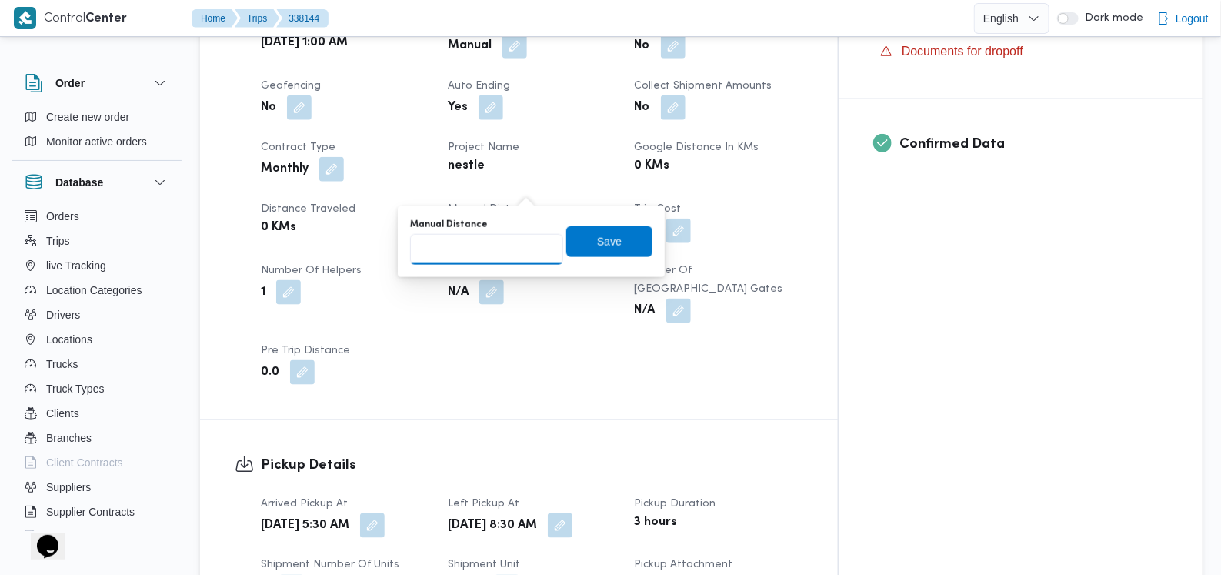
click at [505, 255] on input "Manual Distance" at bounding box center [486, 249] width 153 height 31
type input "210"
click at [633, 236] on span "Save" at bounding box center [609, 240] width 86 height 31
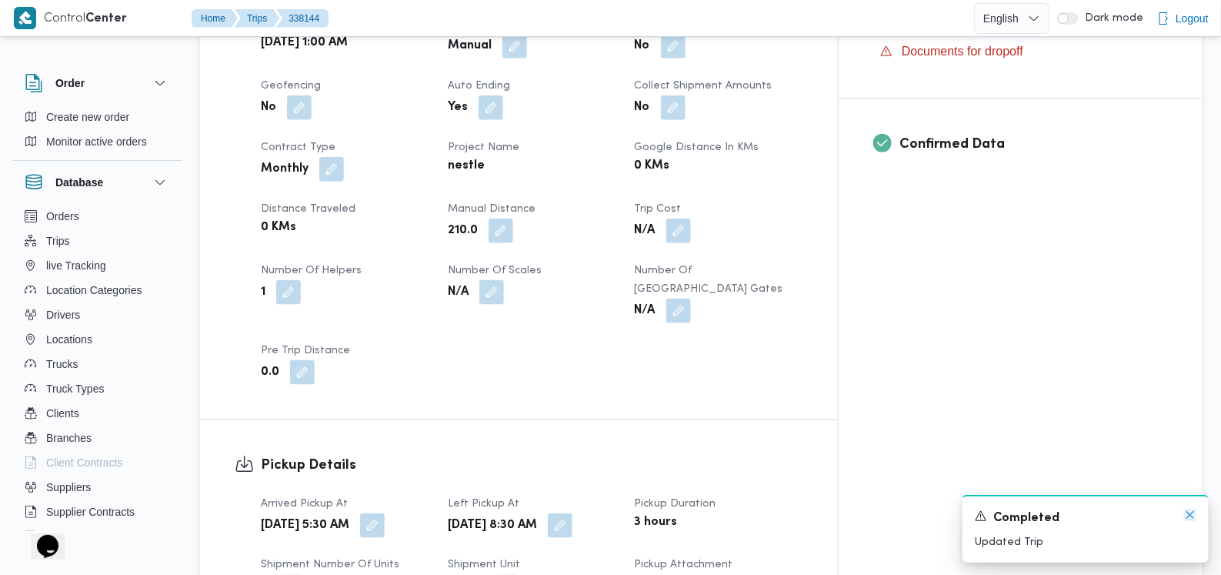
click at [1191, 514] on icon "Dismiss toast" at bounding box center [1190, 515] width 12 height 12
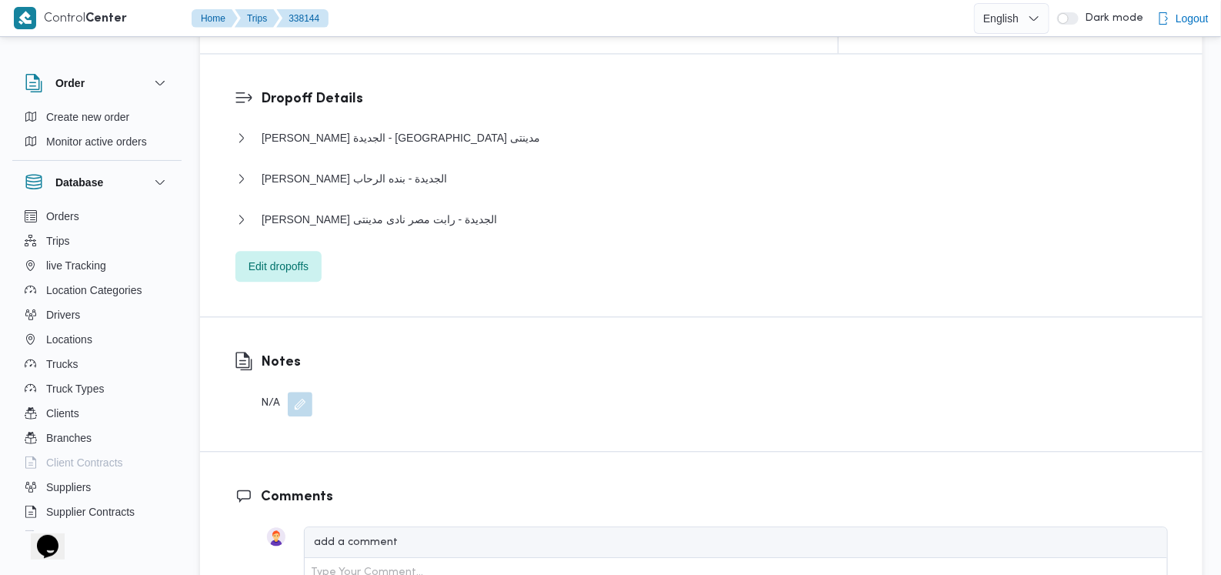
scroll to position [1346, 0]
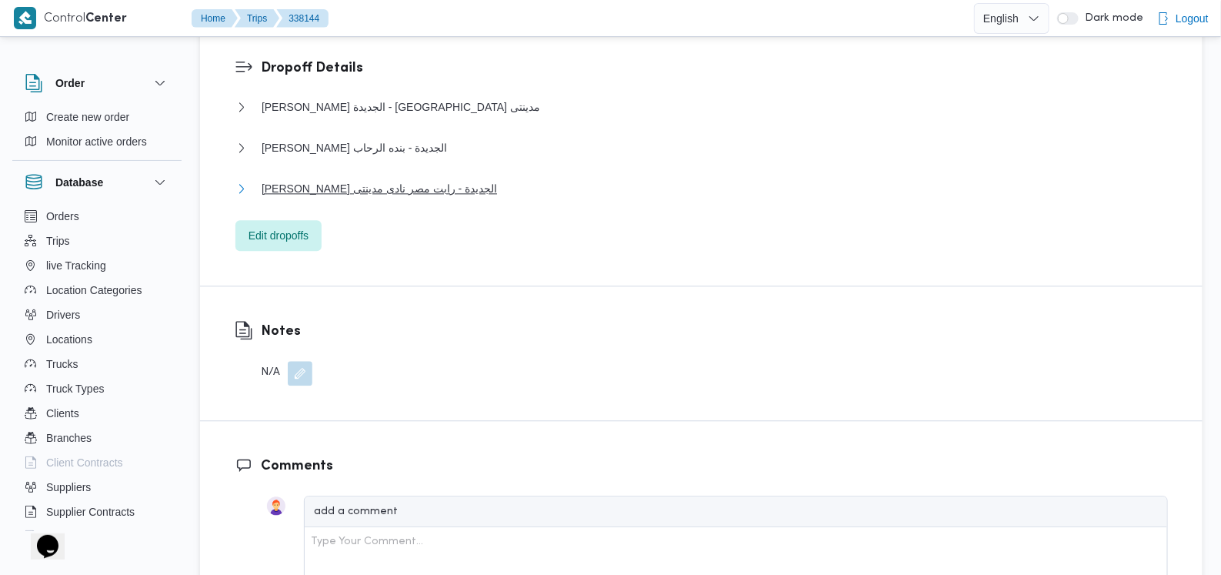
click at [462, 179] on button "ثانى القاهرة الجديدة - رابت مصر نادى مدينتى" at bounding box center [701, 188] width 933 height 18
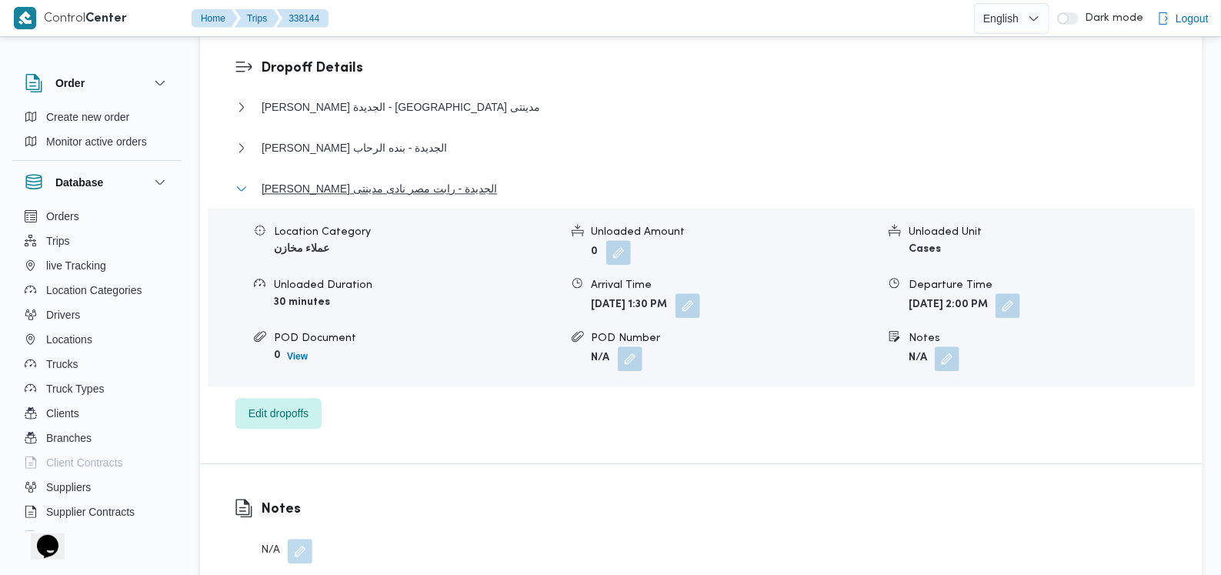
click at [462, 179] on button "ثانى القاهرة الجديدة - رابت مصر نادى مدينتى" at bounding box center [701, 188] width 933 height 18
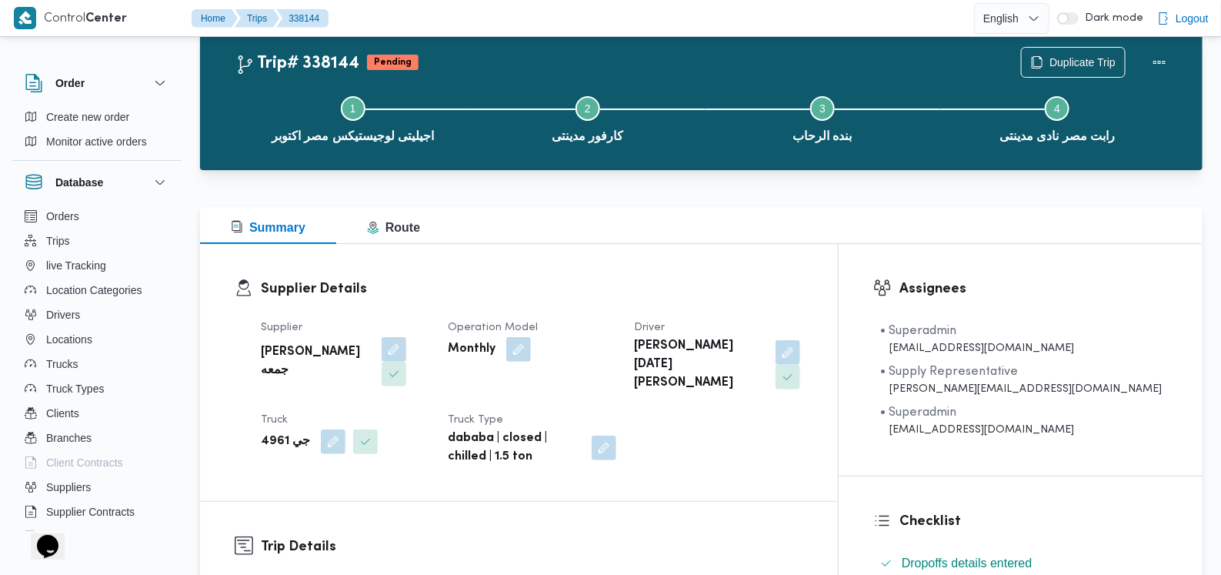
scroll to position [0, 0]
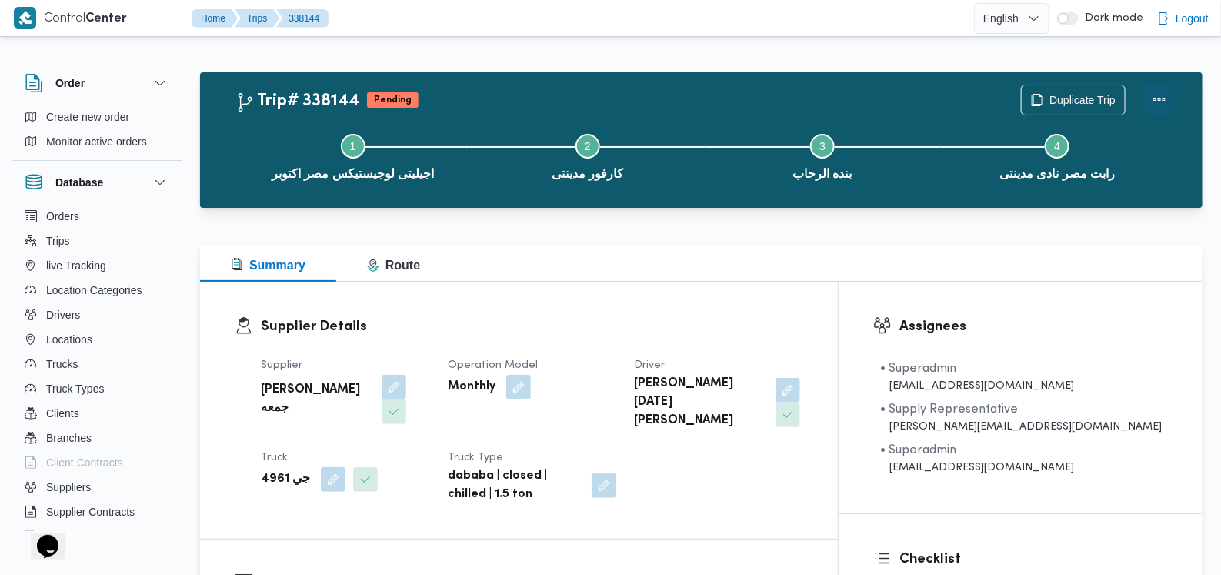
click at [1160, 92] on button "Actions" at bounding box center [1159, 99] width 31 height 31
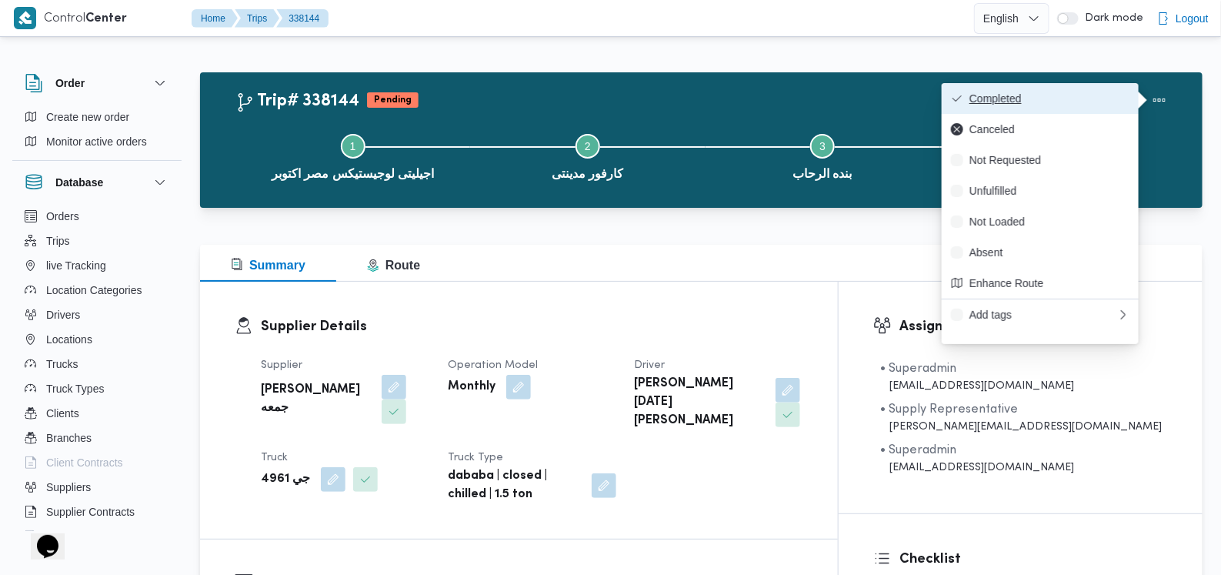
click at [1124, 89] on button "Completed" at bounding box center [1040, 98] width 197 height 31
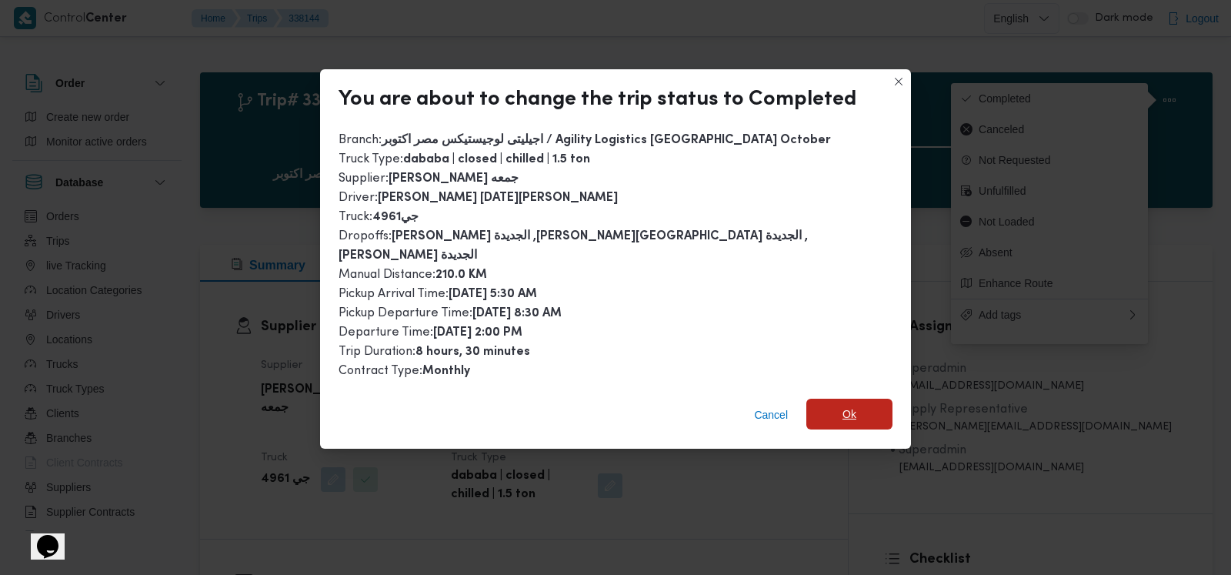
click at [806, 399] on span "Ok" at bounding box center [849, 414] width 86 height 31
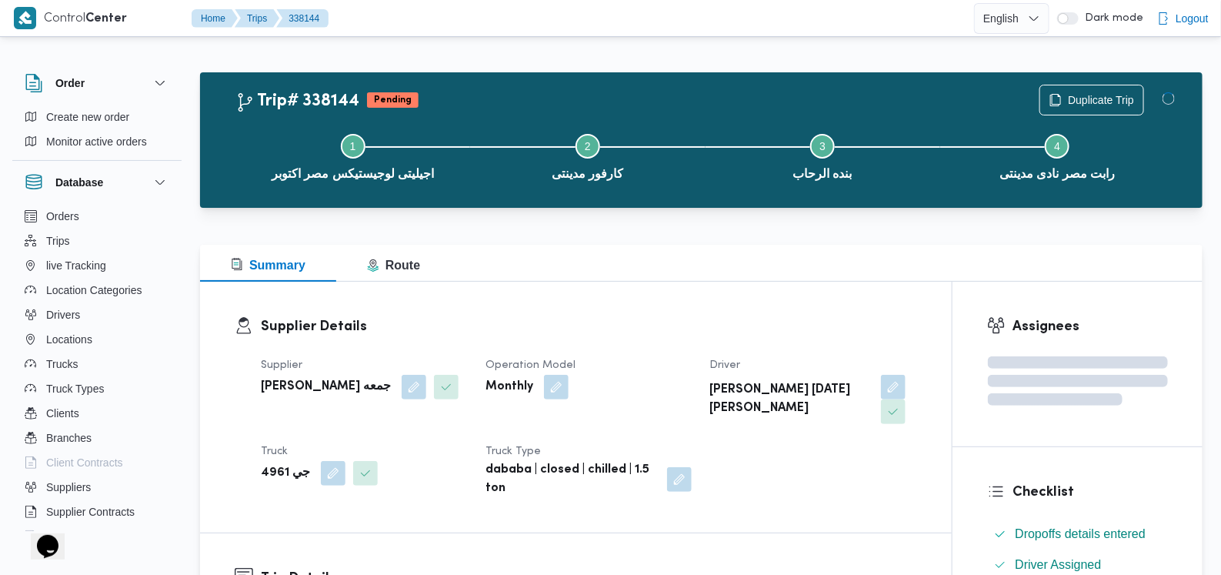
click at [720, 352] on div "Supplier حسام حسن زين جمعه Operation Model Monthly Driver ياسر زين جمعة محمود T…" at bounding box center [589, 427] width 675 height 160
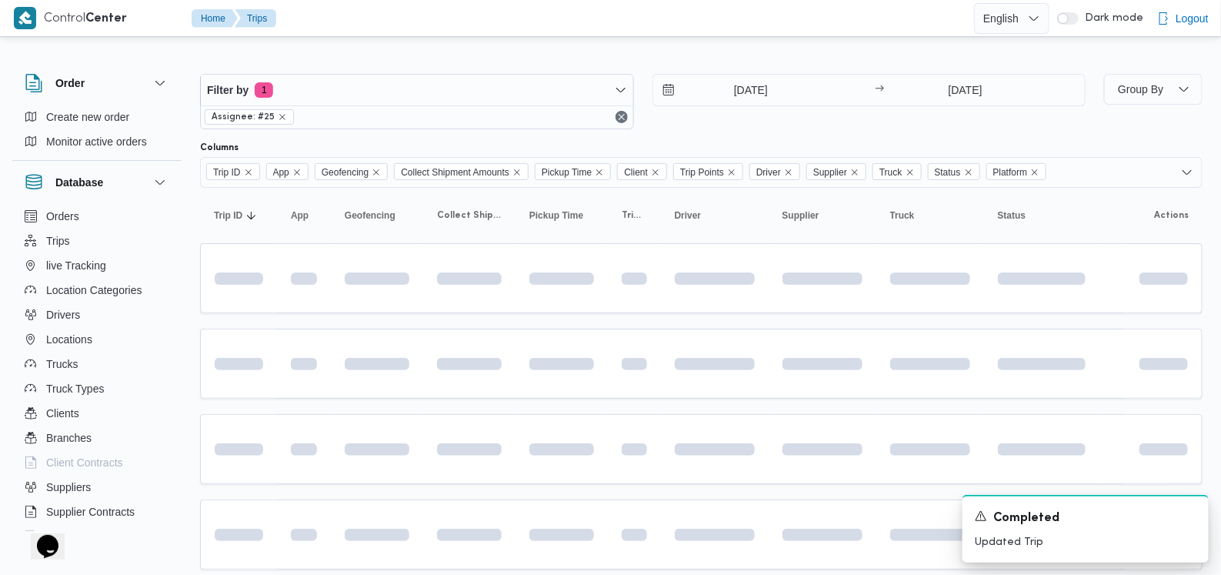
scroll to position [471, 0]
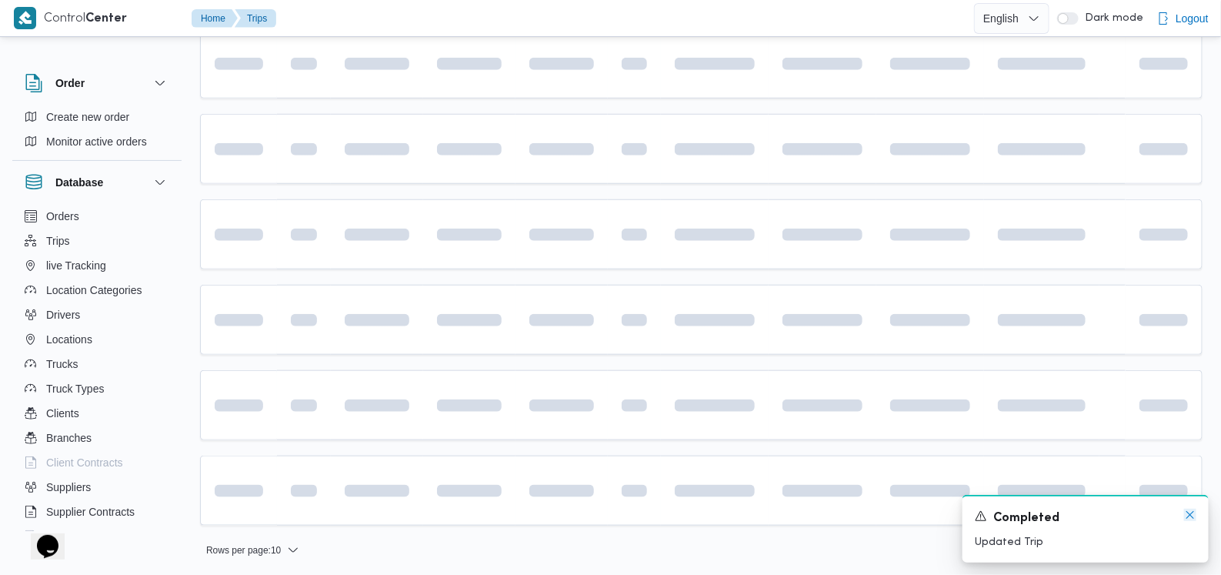
click at [1186, 518] on icon "Dismiss toast" at bounding box center [1190, 515] width 12 height 12
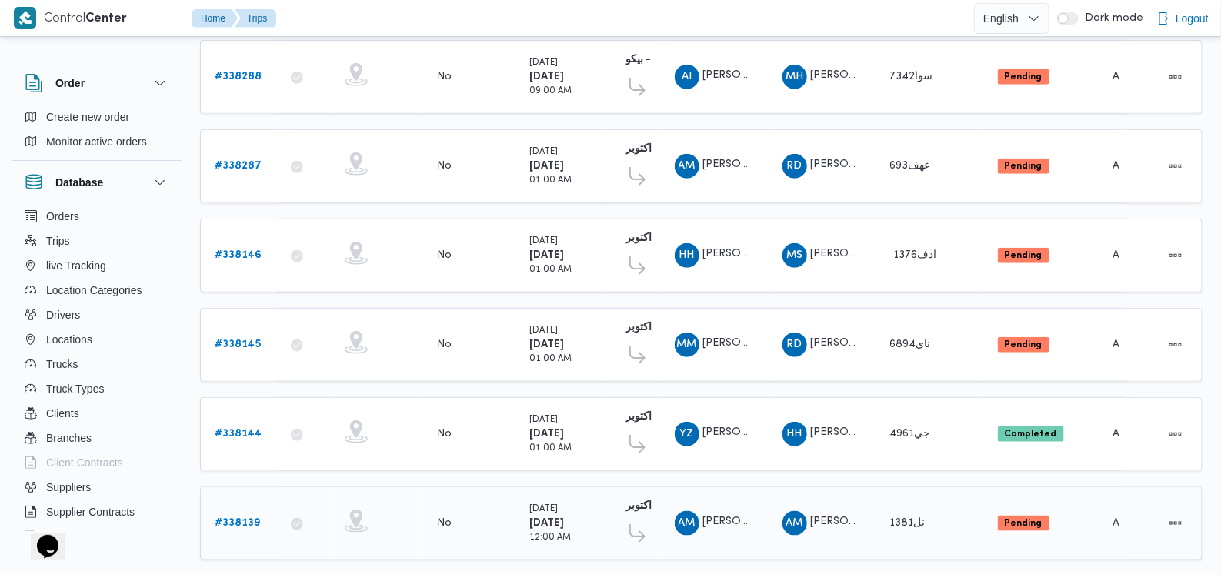
scroll to position [476, 0]
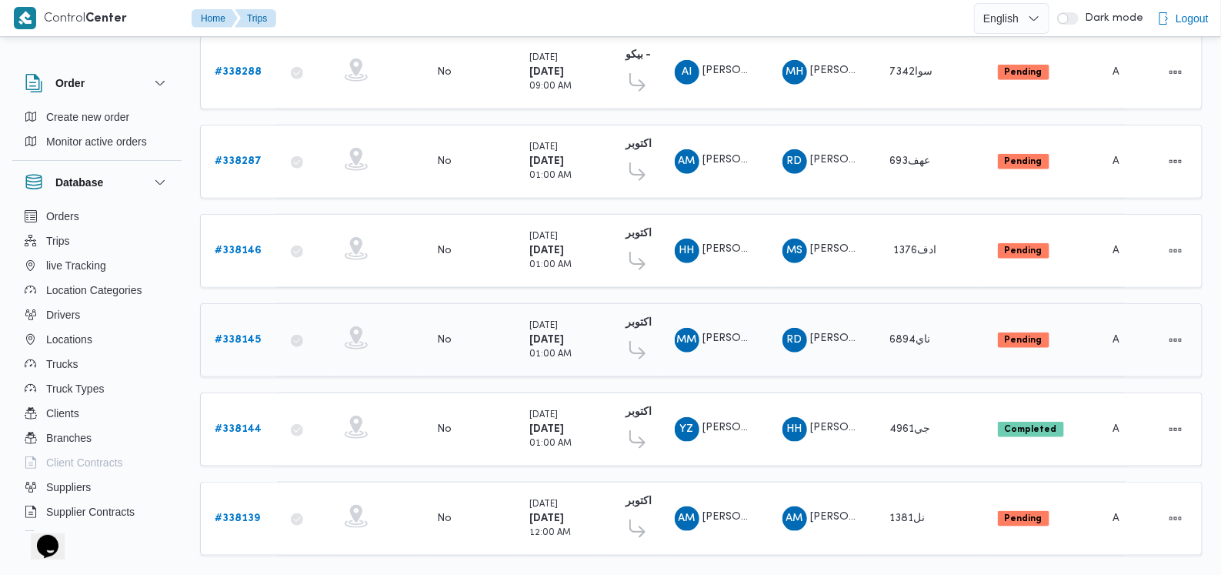
click at [249, 335] on b "# 338145" at bounding box center [238, 340] width 46 height 10
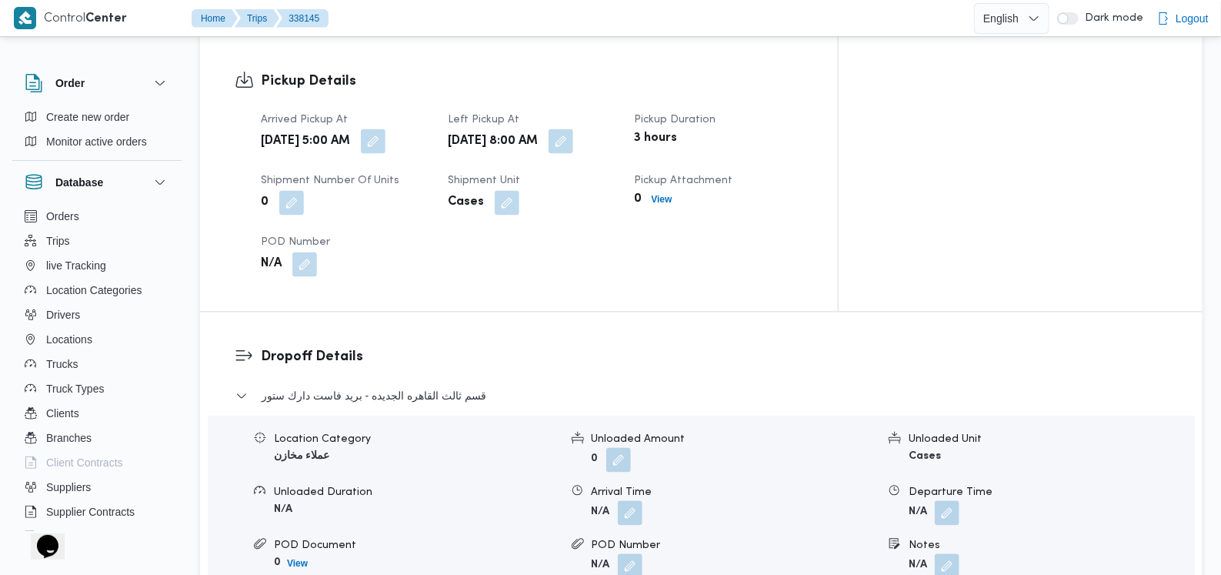
scroll to position [1053, 0]
click at [626, 498] on button "button" at bounding box center [630, 510] width 25 height 25
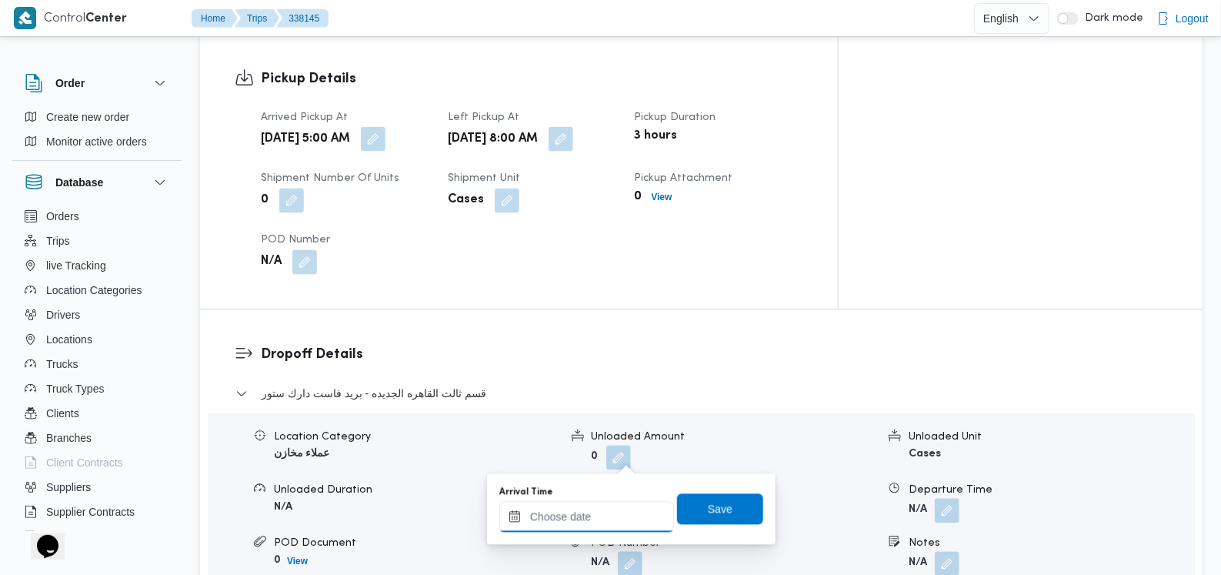
click at [597, 514] on input "Arrival Time" at bounding box center [586, 517] width 175 height 31
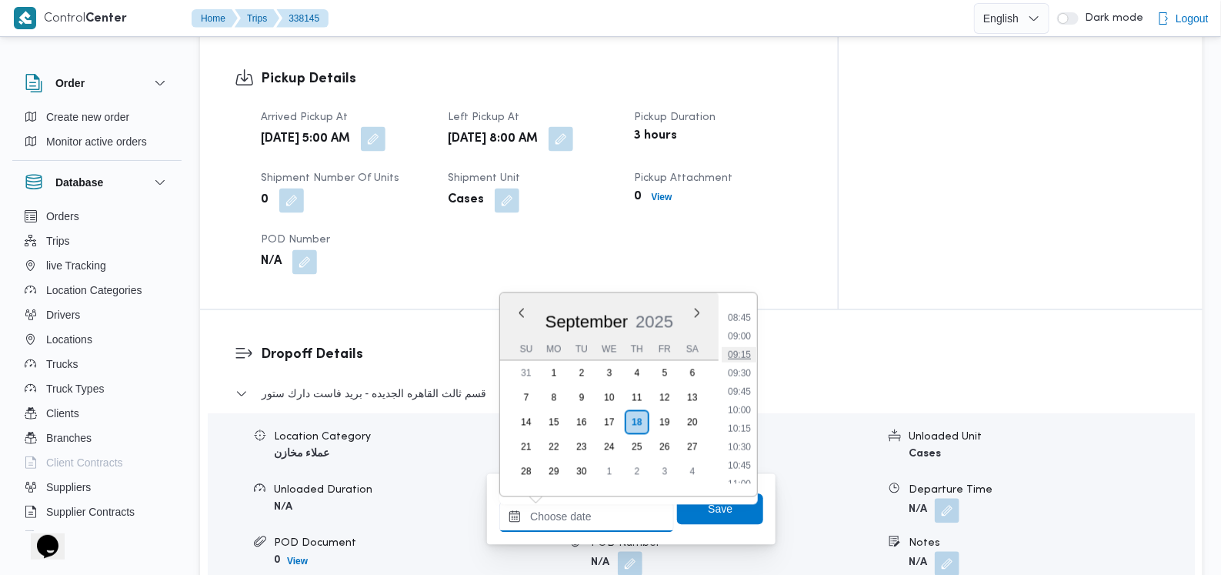
scroll to position [612, 0]
click at [740, 382] on li "09:15" at bounding box center [739, 384] width 35 height 15
type input "18/09/2025 09:15"
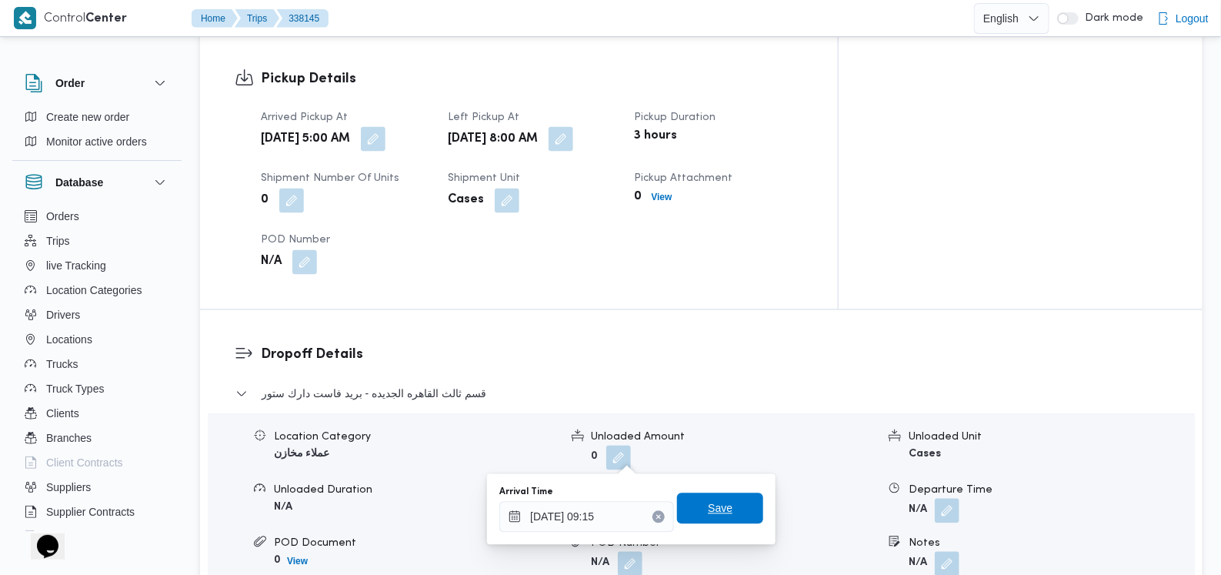
click at [712, 503] on span "Save" at bounding box center [720, 508] width 25 height 18
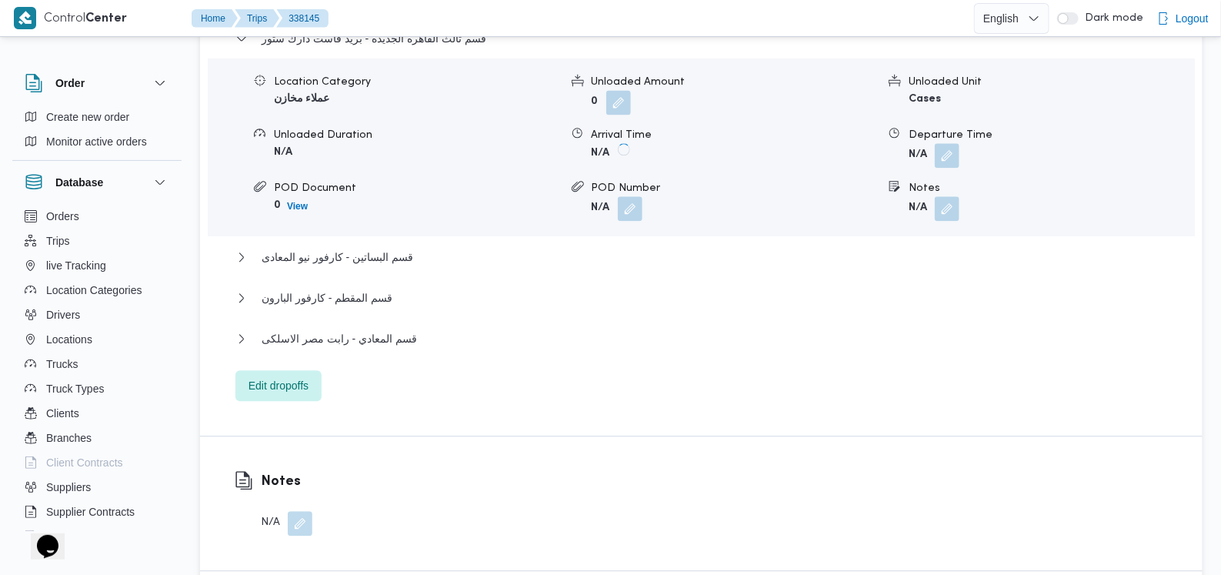
scroll to position [1438, 0]
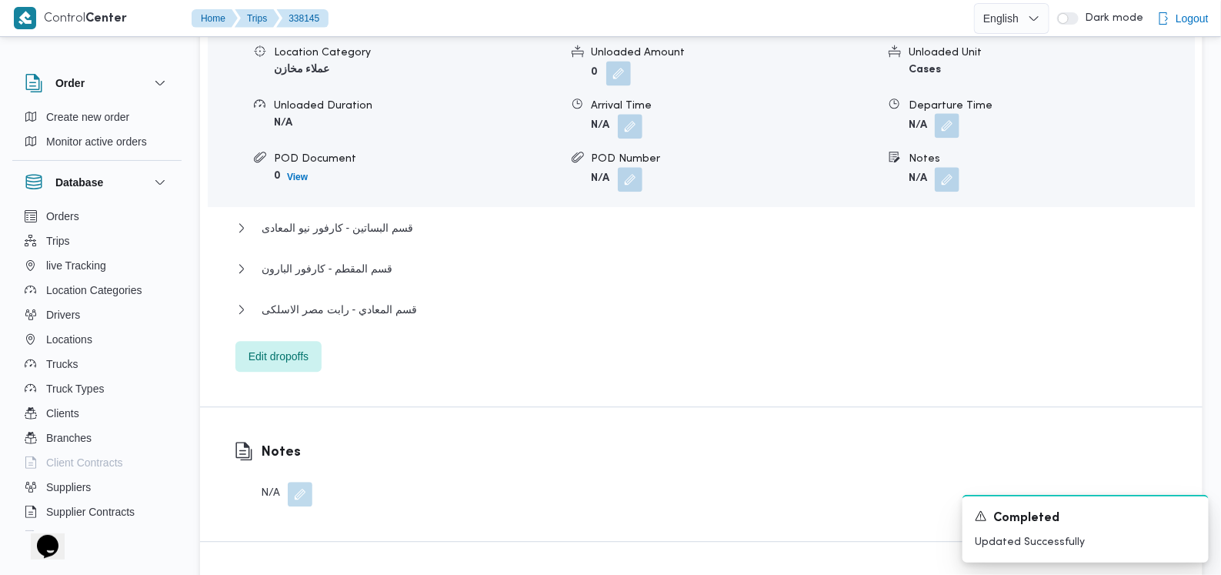
click at [950, 113] on button "button" at bounding box center [947, 125] width 25 height 25
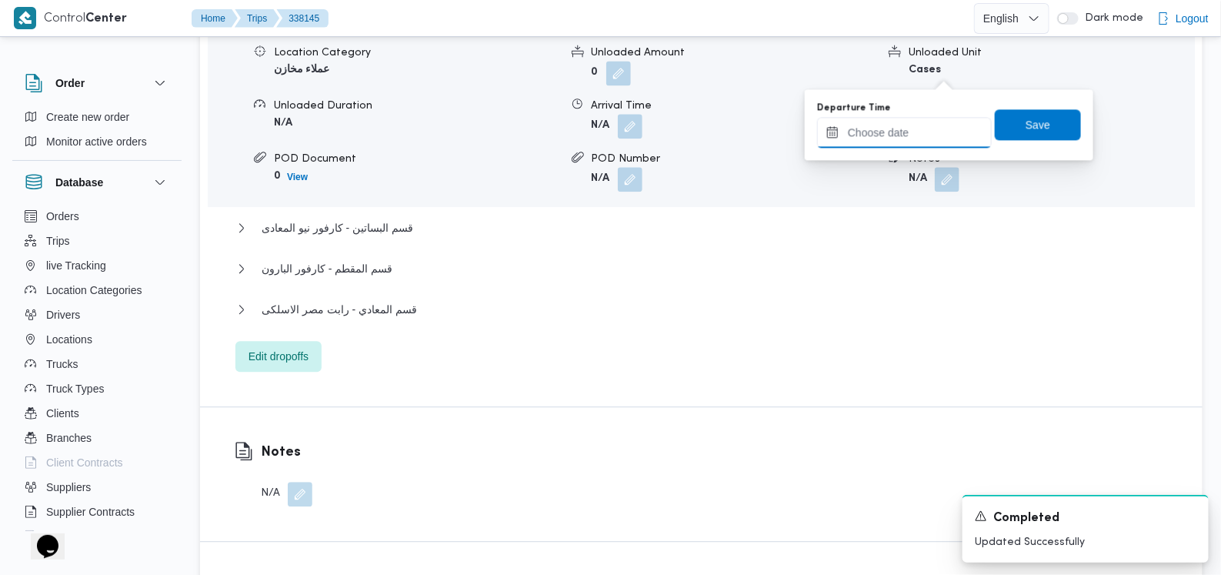
click at [918, 127] on input "Departure Time" at bounding box center [904, 132] width 175 height 31
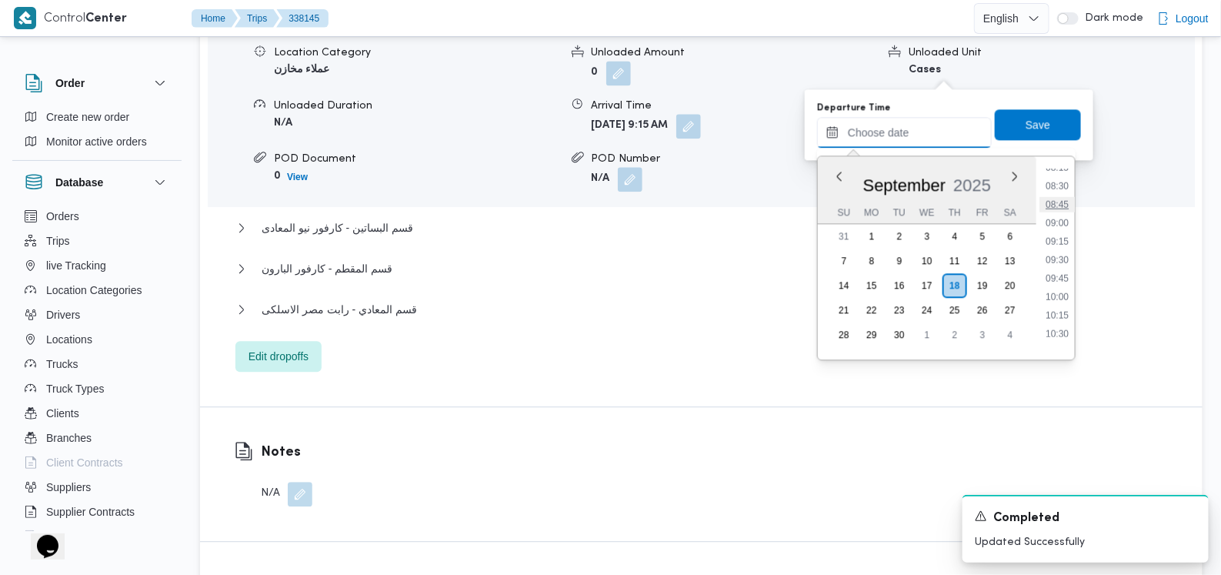
scroll to position [612, 0]
click at [1064, 300] on li "10:00" at bounding box center [1057, 303] width 35 height 15
type input "[DATE] 10:00"
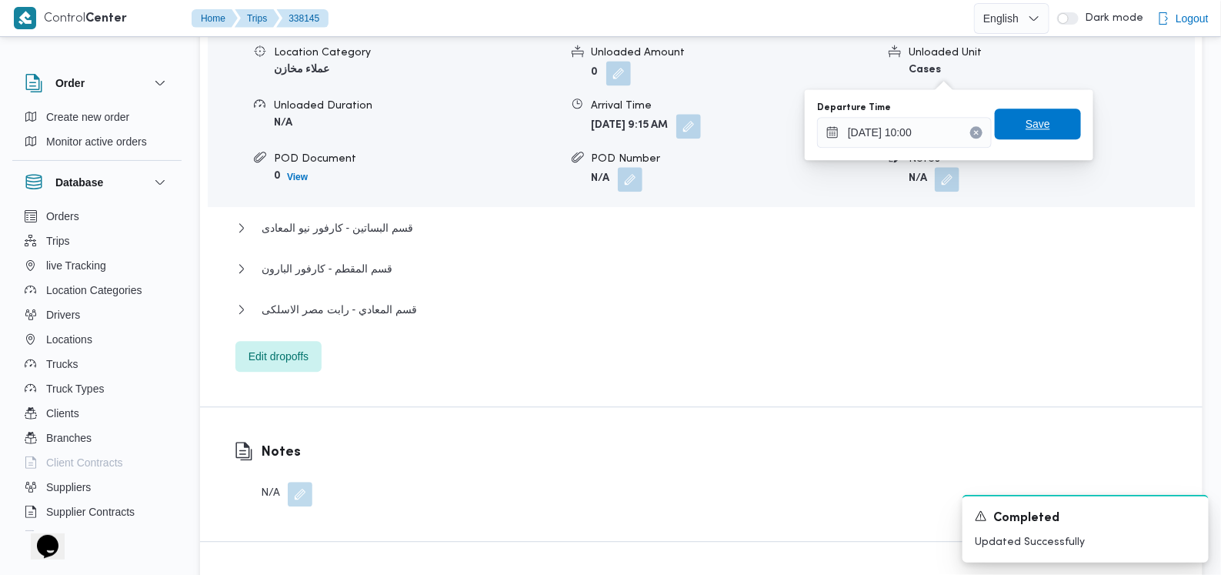
click at [1027, 122] on span "Save" at bounding box center [1038, 124] width 25 height 18
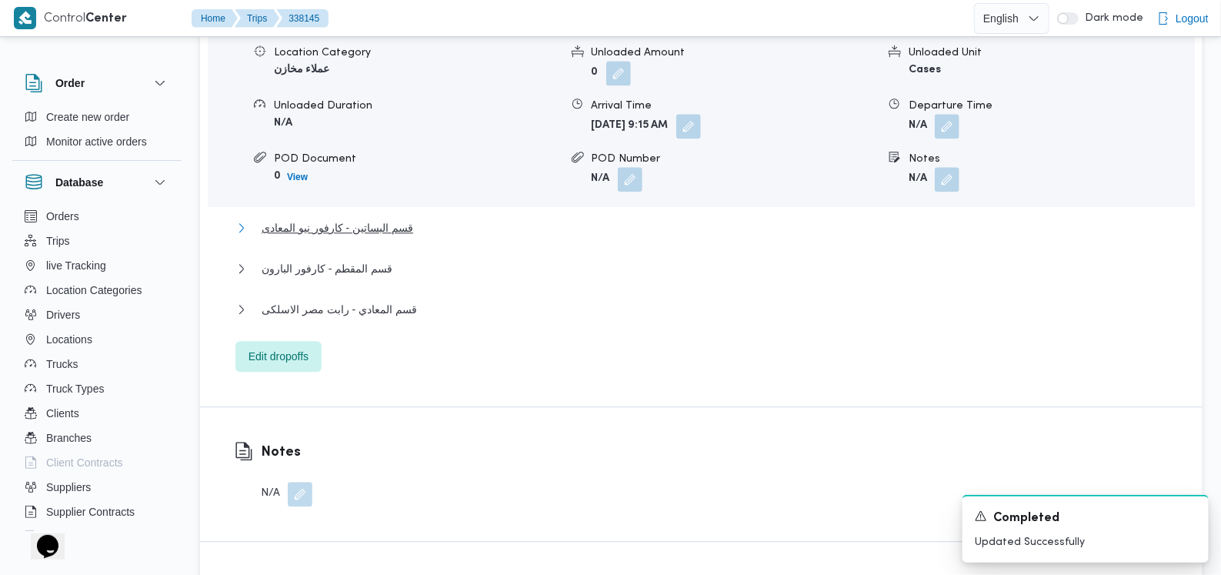
click at [365, 219] on span "قسم البساتين - كارفور نيو المعادى" at bounding box center [338, 228] width 152 height 18
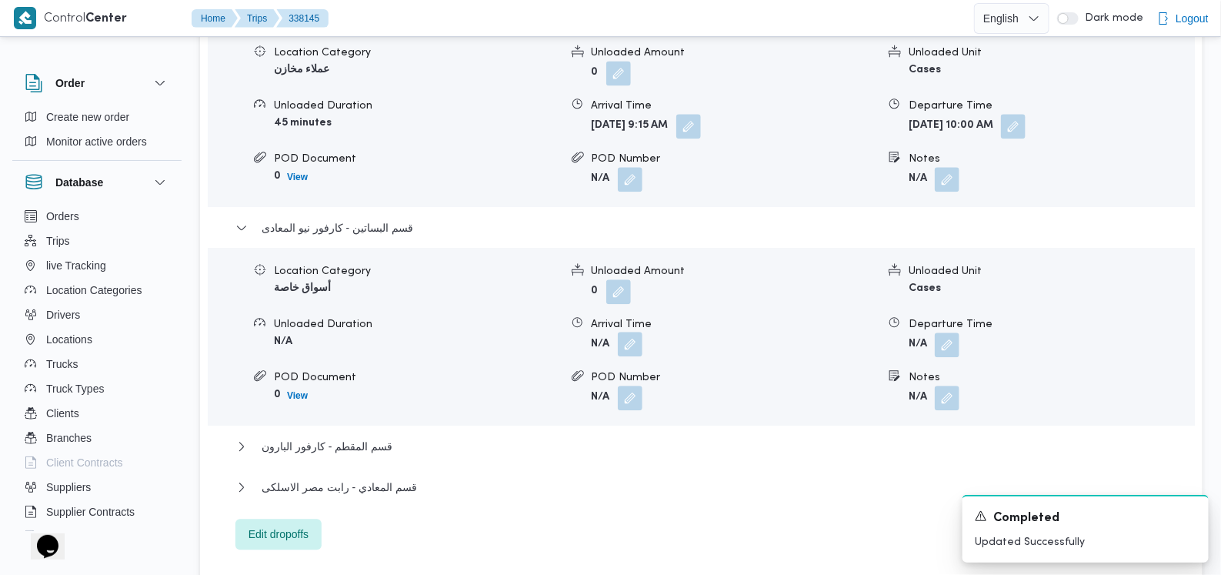
click at [633, 332] on button "button" at bounding box center [630, 344] width 25 height 25
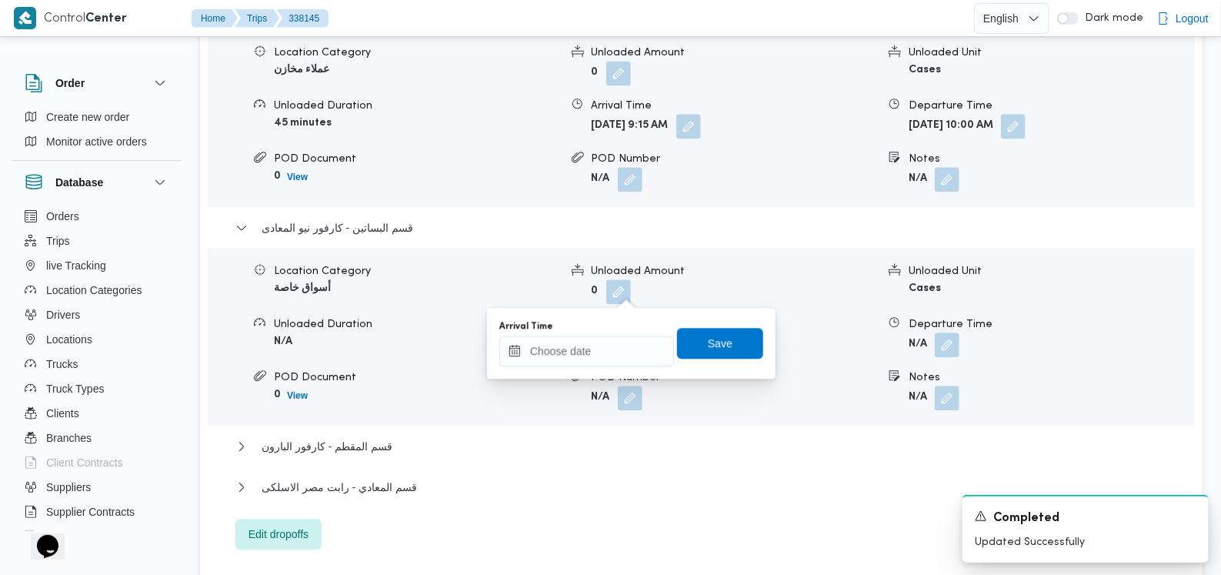
click at [609, 366] on div "Arrival Time Save" at bounding box center [631, 343] width 267 height 49
click at [613, 356] on input "Arrival Time" at bounding box center [586, 351] width 175 height 31
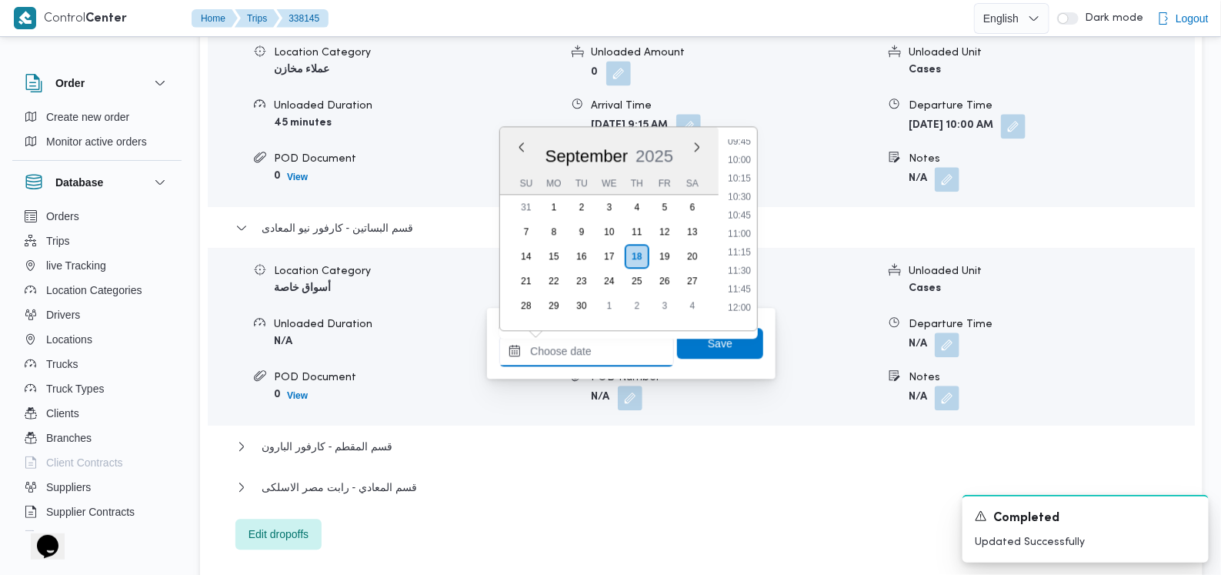
scroll to position [708, 0]
click at [746, 215] on li "10:30" at bounding box center [739, 214] width 35 height 15
type input "18/09/2025 10:30"
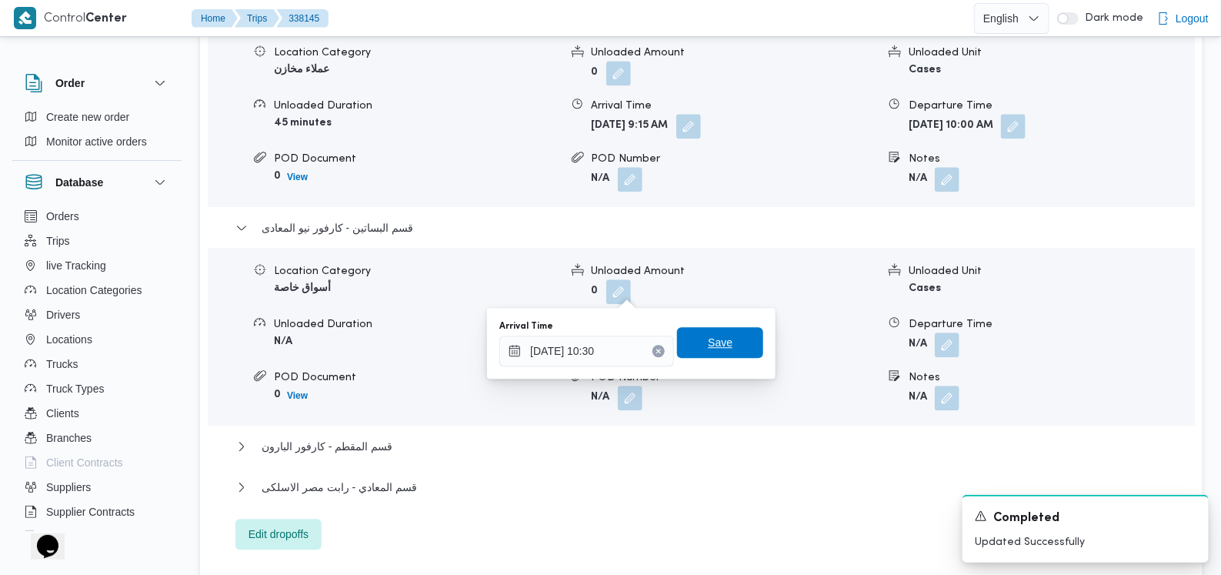
click at [724, 331] on span "Save" at bounding box center [720, 342] width 86 height 31
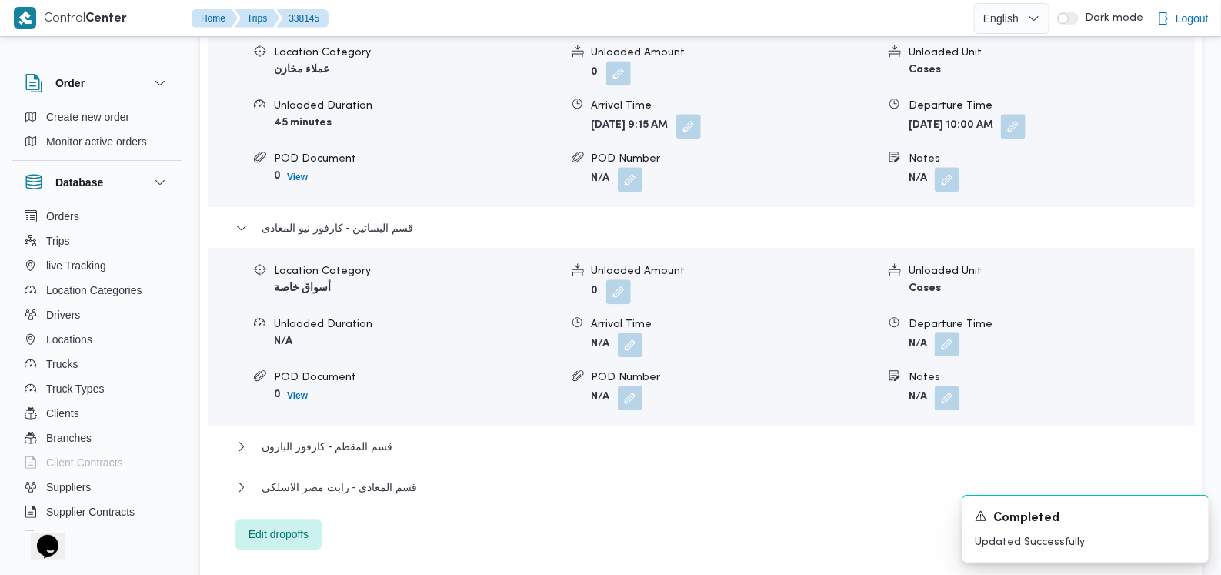
click at [936, 332] on button "button" at bounding box center [947, 344] width 25 height 25
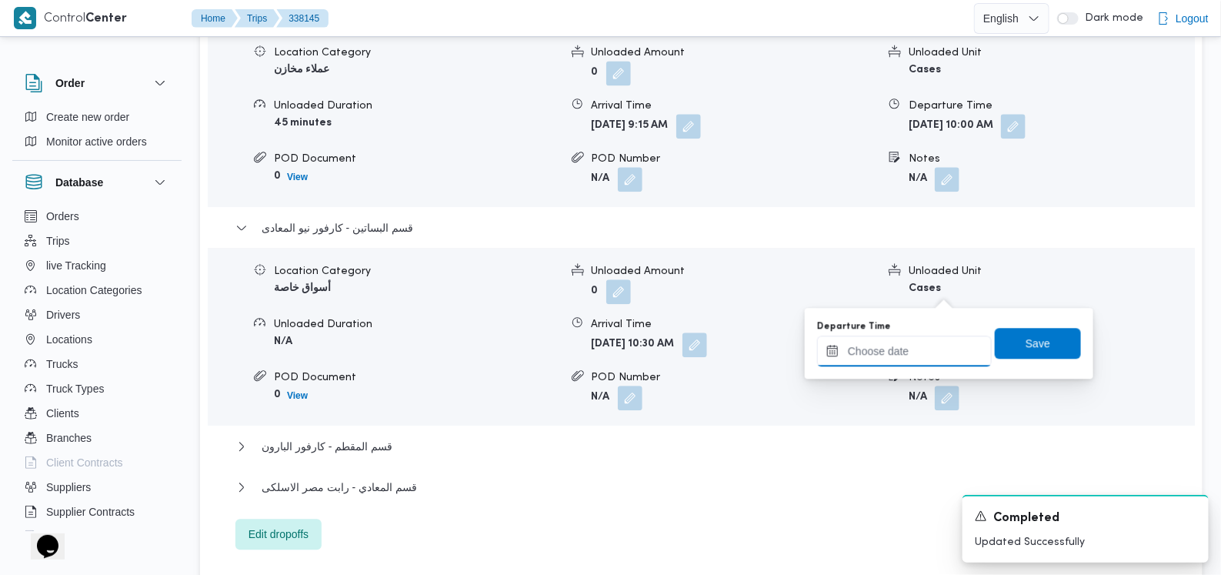
click at [916, 356] on input "Departure Time" at bounding box center [904, 351] width 175 height 31
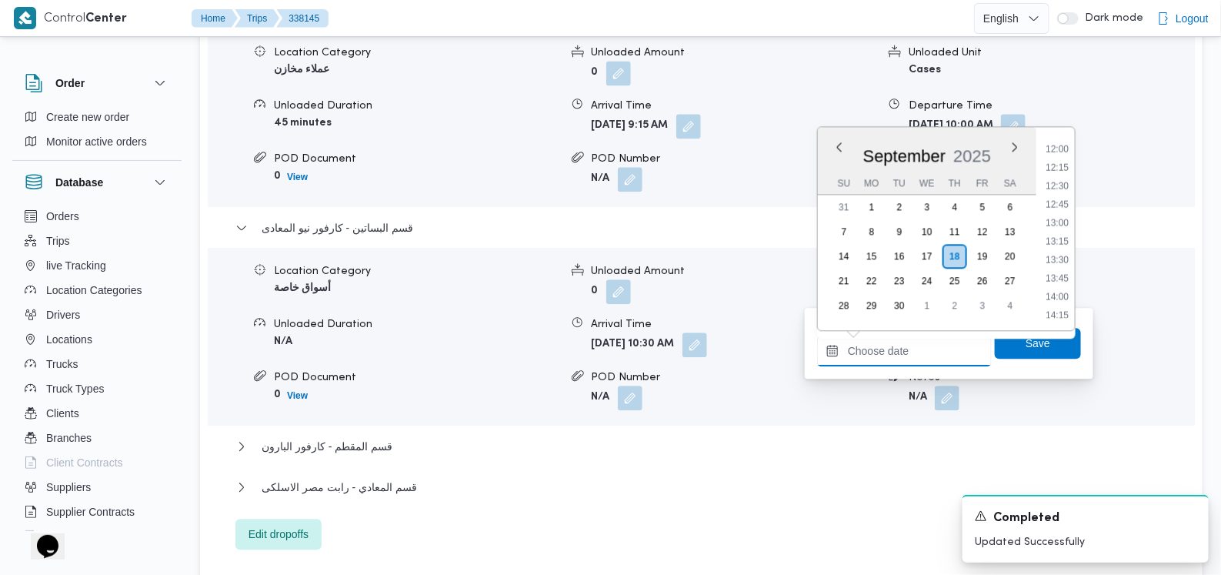
scroll to position [804, 0]
click at [1068, 229] on li "12:00" at bounding box center [1057, 229] width 35 height 15
type input "[DATE] 12:00"
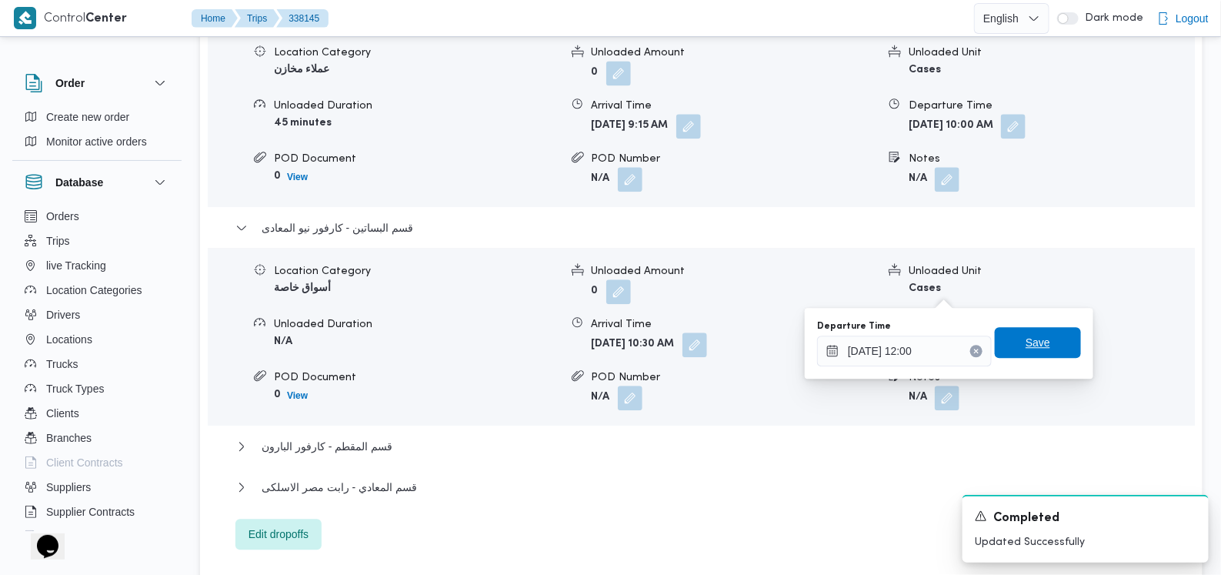
click at [1026, 328] on span "Save" at bounding box center [1038, 342] width 86 height 31
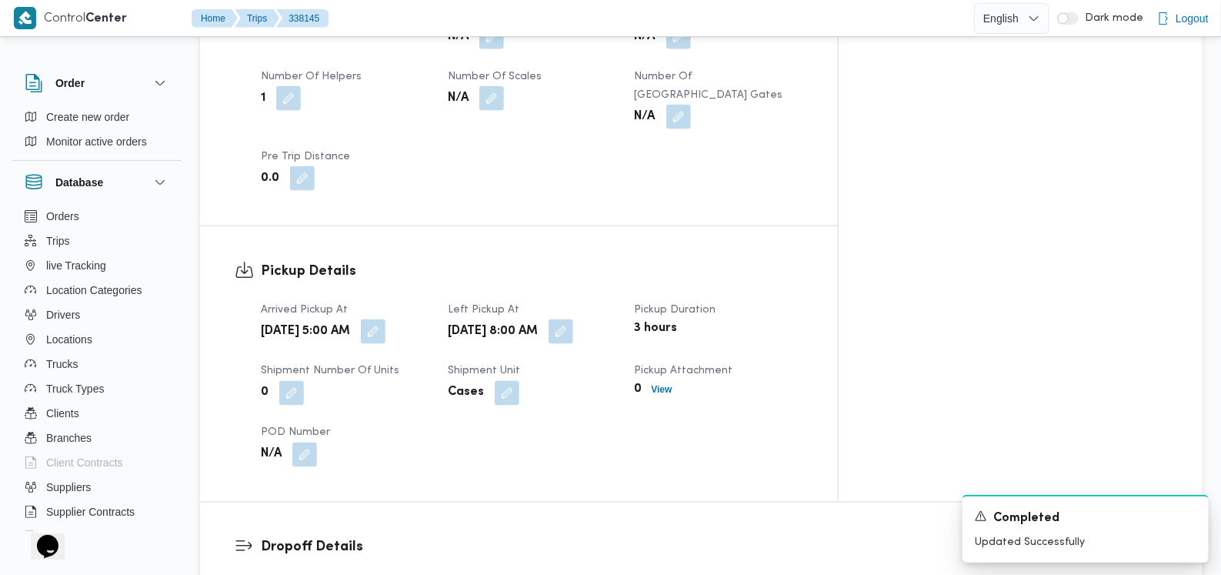
scroll to position [1438, 0]
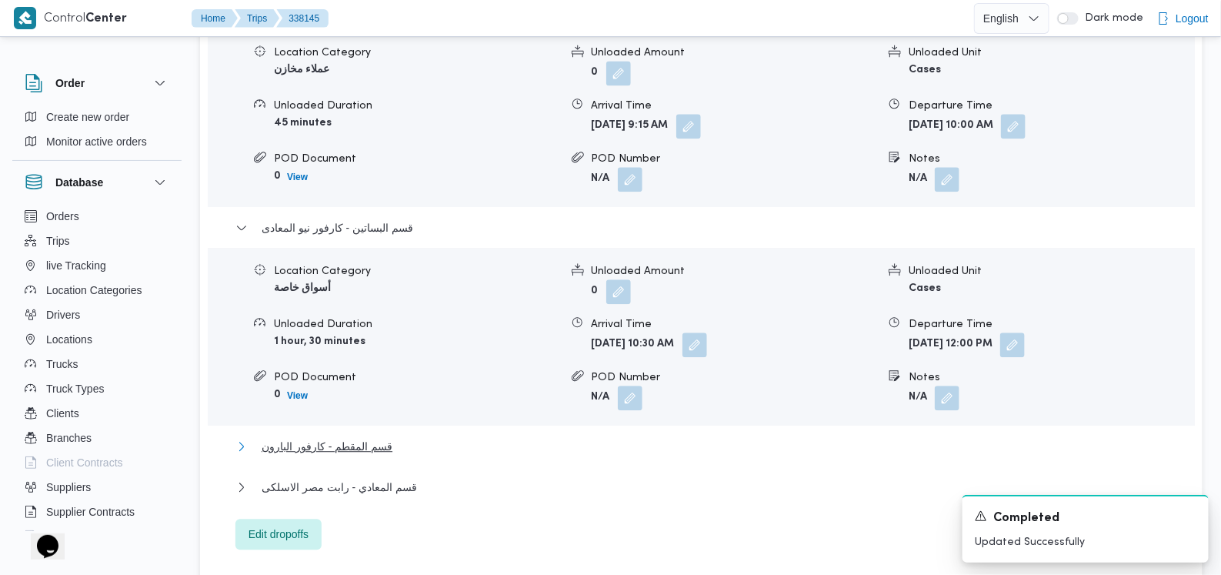
click at [400, 437] on button "قسم المقطم - كارفور البارون" at bounding box center [701, 446] width 933 height 18
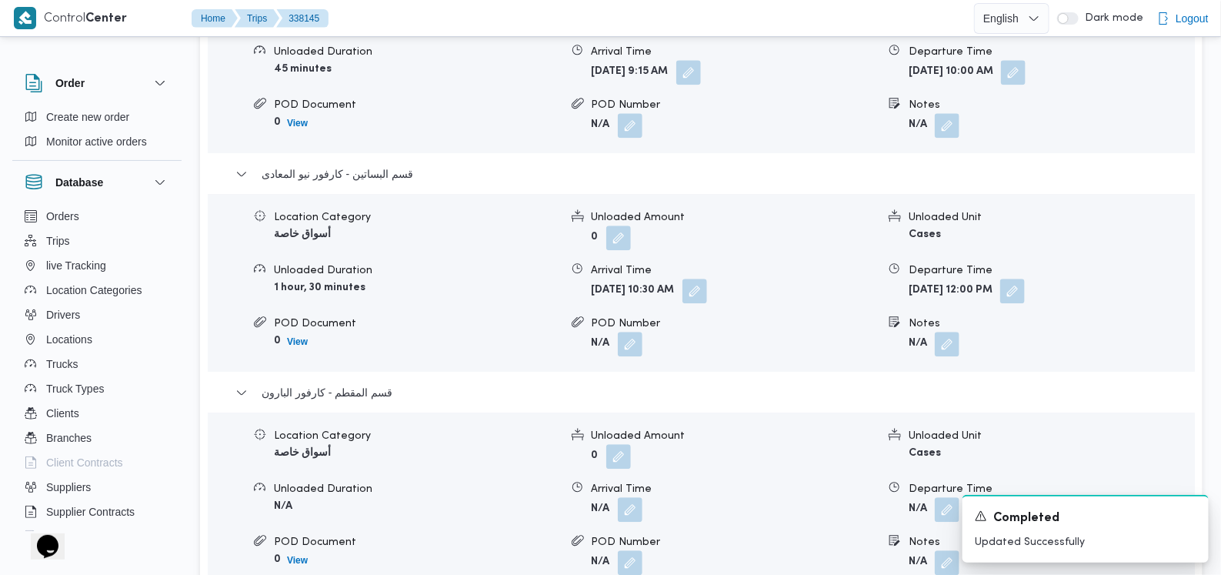
scroll to position [1534, 0]
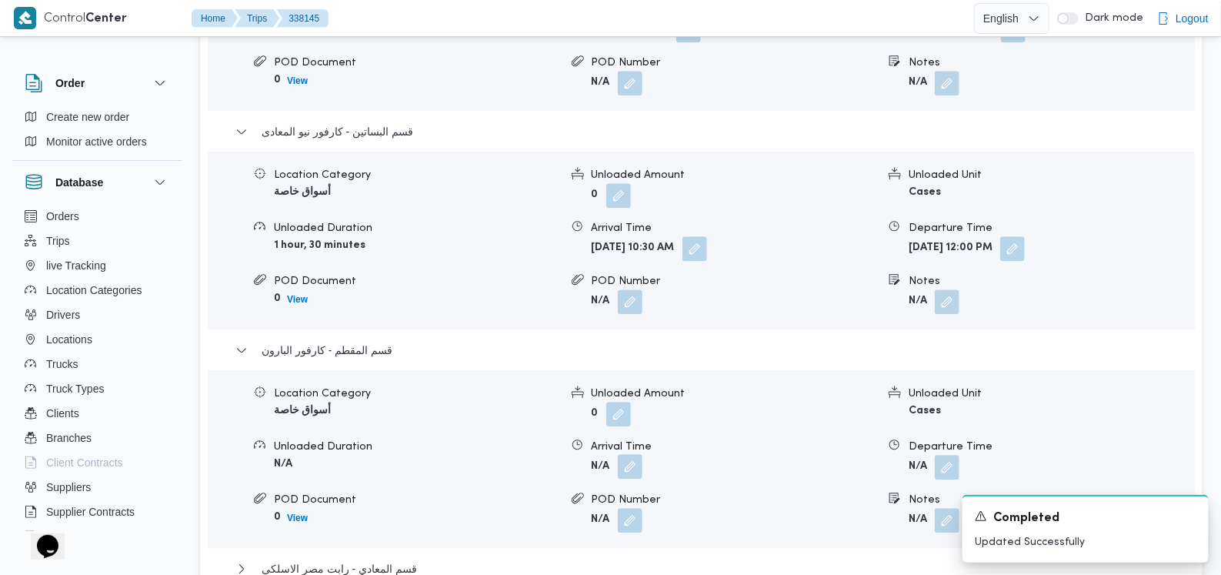
click at [632, 454] on button "button" at bounding box center [630, 466] width 25 height 25
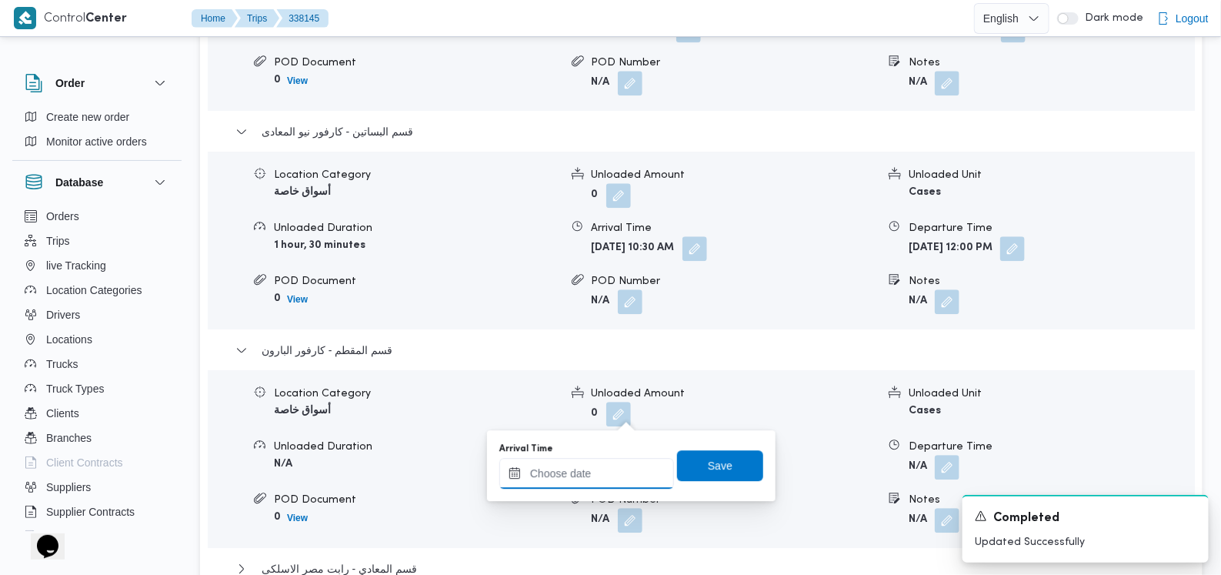
click at [606, 470] on input "Arrival Time" at bounding box center [586, 473] width 175 height 31
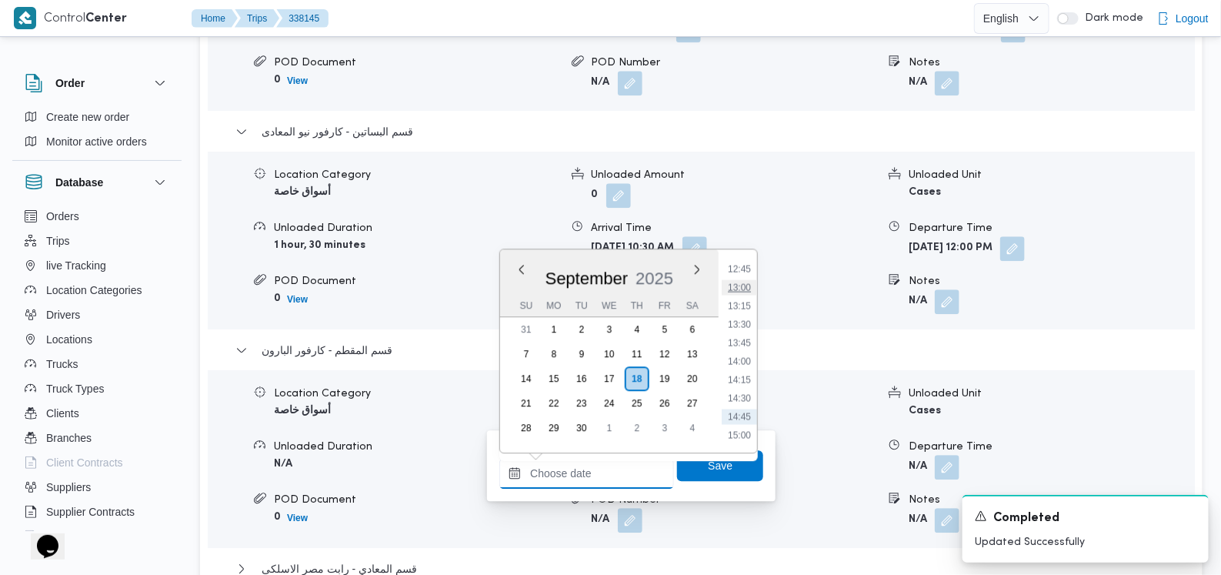
scroll to position [900, 0]
click at [744, 272] on li "12:15" at bounding box center [739, 273] width 35 height 15
type input "18/09/2025 12:15"
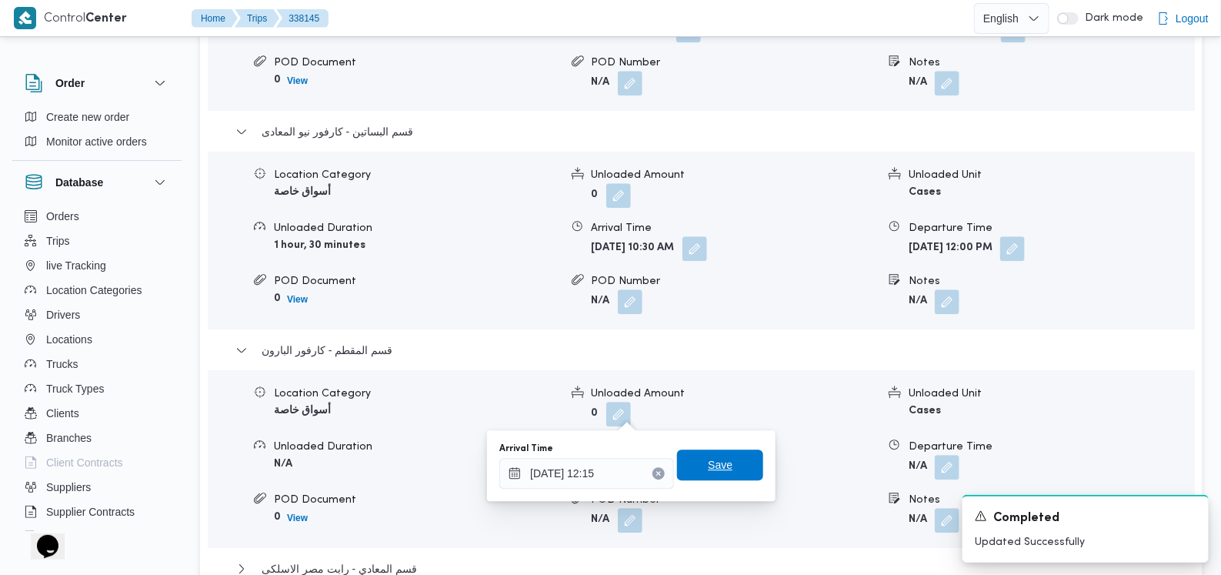
click at [728, 453] on span "Save" at bounding box center [720, 464] width 86 height 31
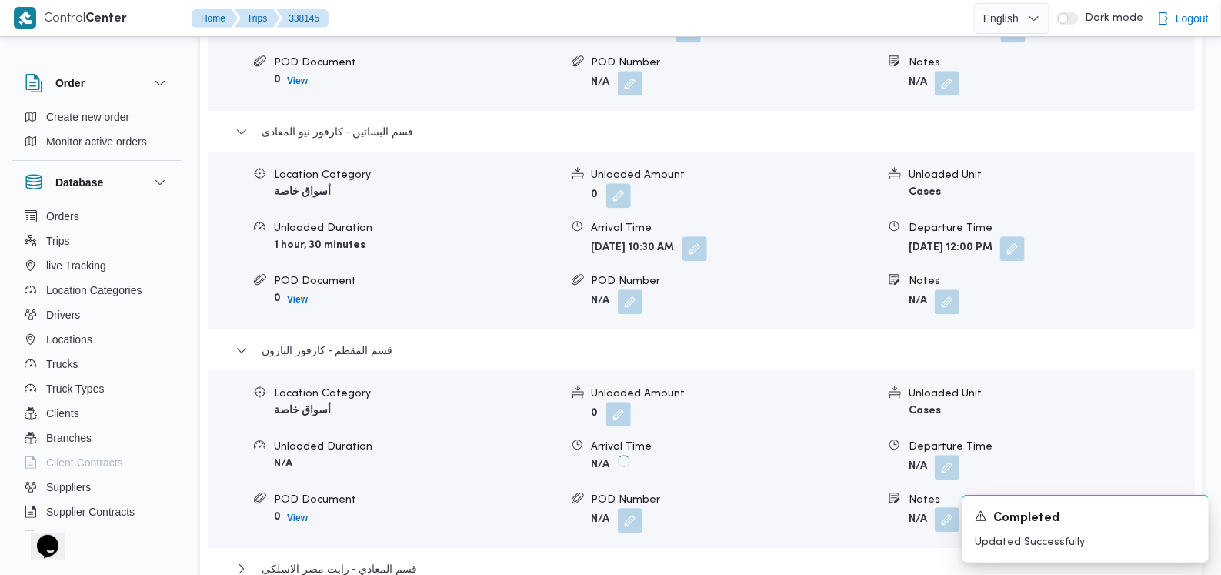
click at [954, 455] on button "button" at bounding box center [947, 467] width 25 height 25
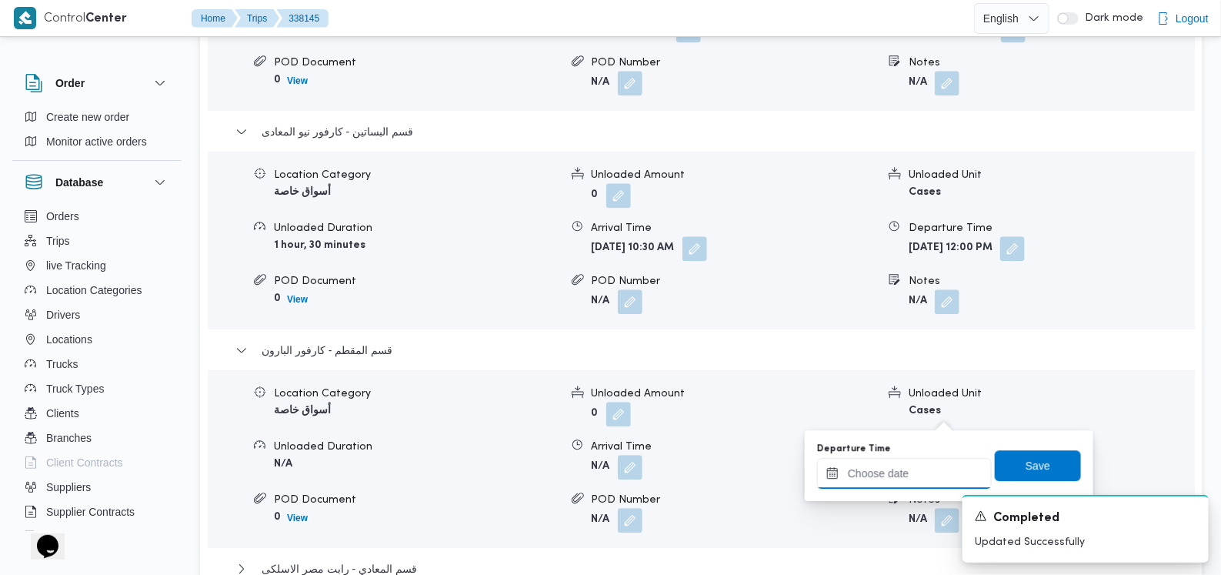
click at [933, 466] on input "Departure Time" at bounding box center [904, 473] width 175 height 31
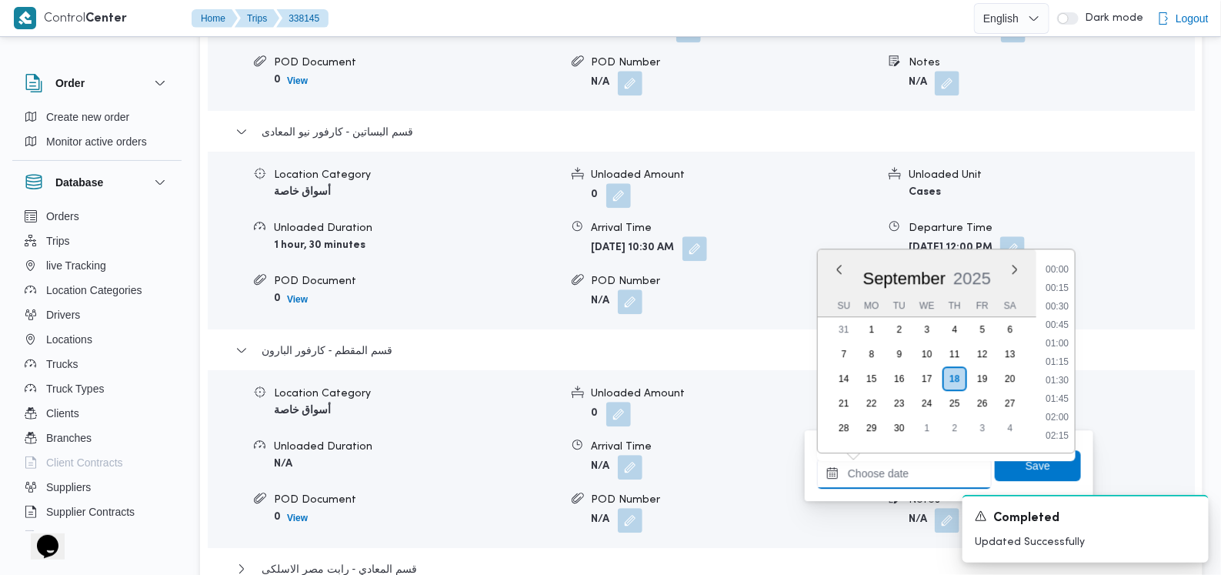
scroll to position [997, 0]
click at [1057, 272] on li "13:30" at bounding box center [1057, 269] width 35 height 15
type input "18/09/2025 13:30"
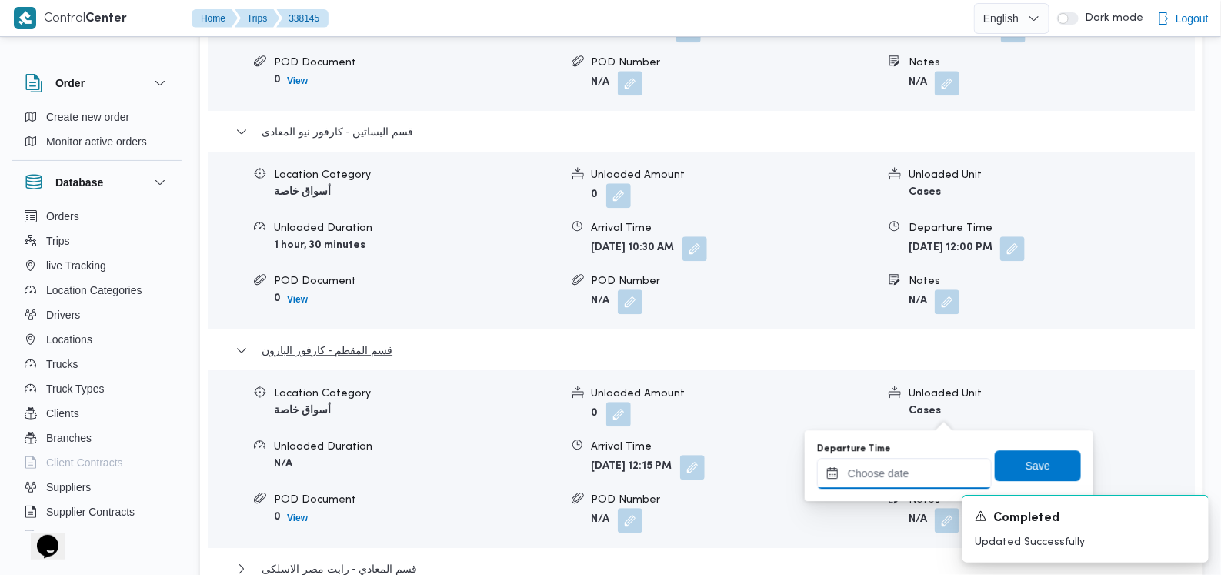
scroll to position [1630, 0]
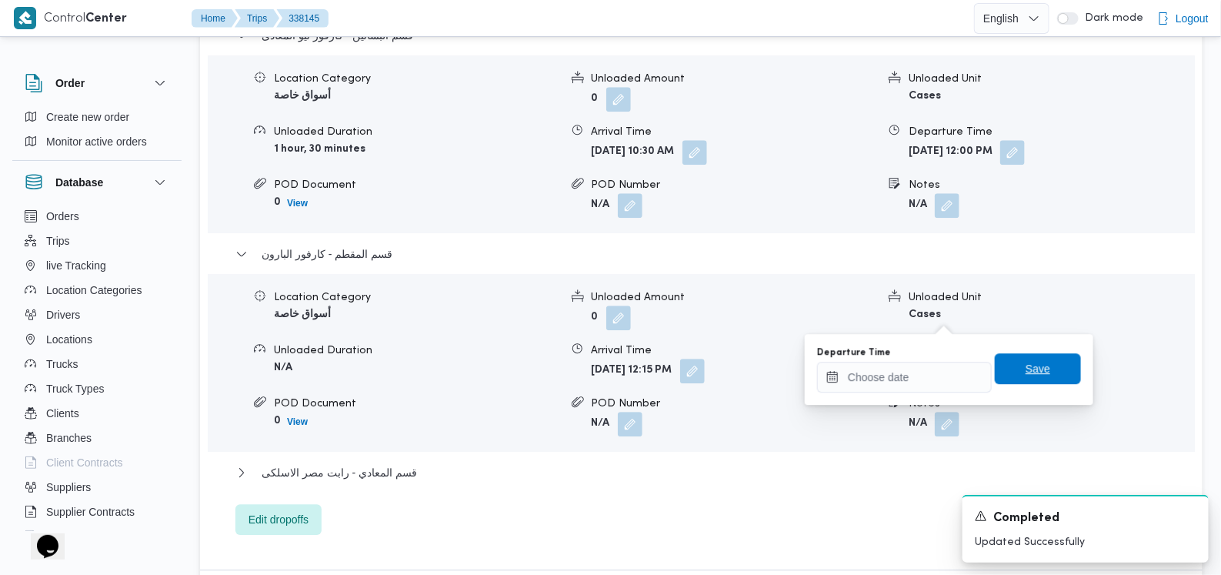
click at [1030, 359] on span "Save" at bounding box center [1038, 368] width 86 height 31
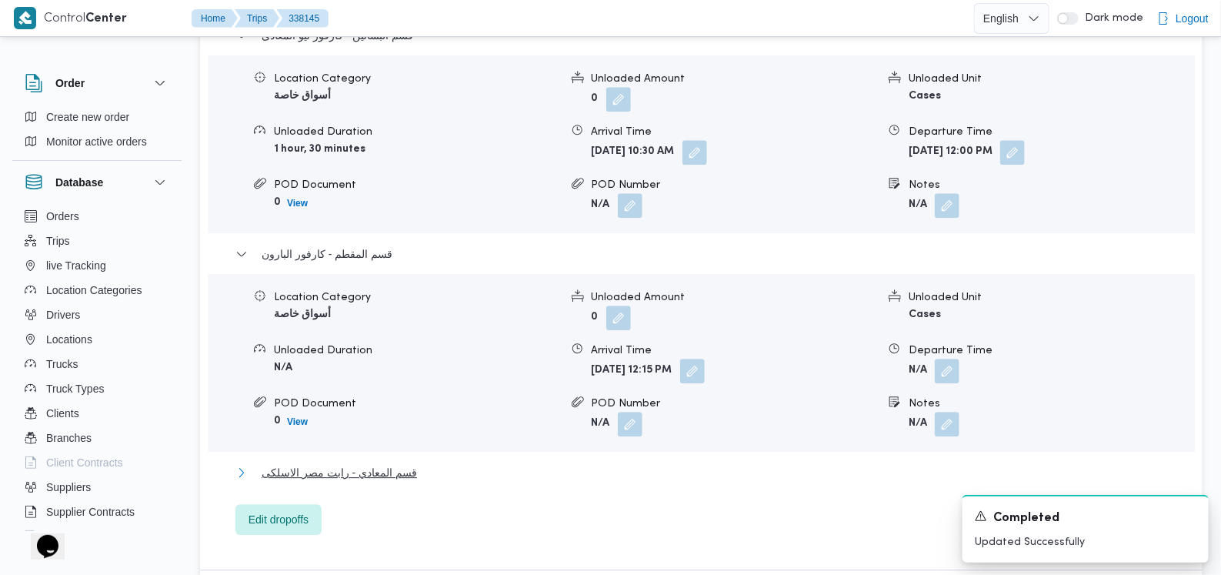
click at [386, 463] on span "قسم المعادي - رابت مصر الاسلكى" at bounding box center [339, 472] width 155 height 18
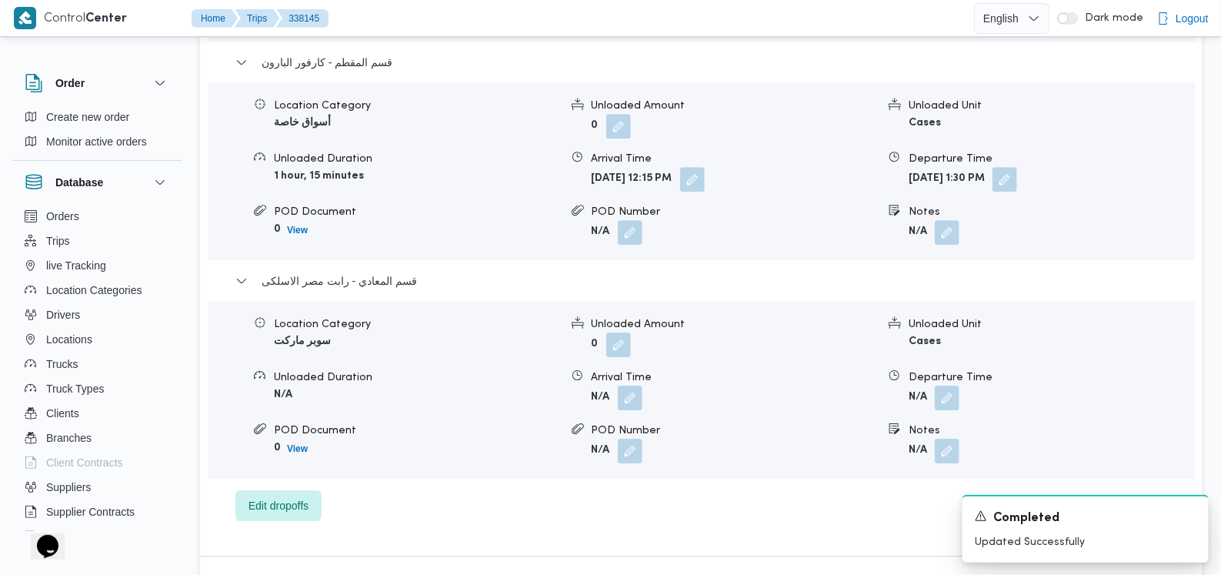
scroll to position [1822, 0]
click at [631, 384] on button "button" at bounding box center [630, 396] width 25 height 25
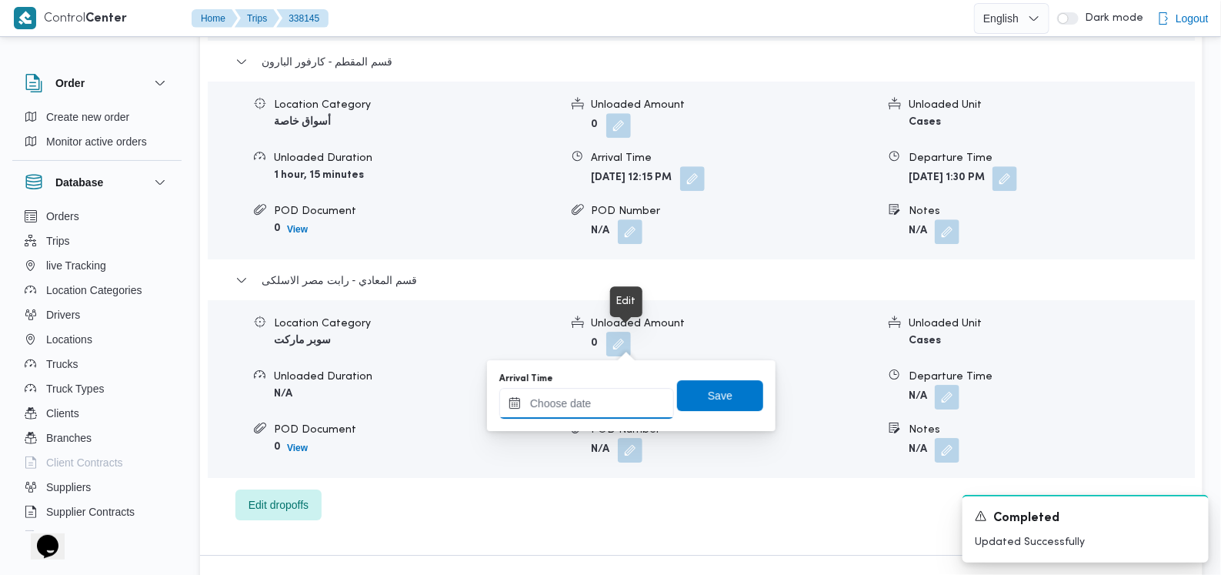
click at [613, 394] on input "Arrival Time" at bounding box center [586, 403] width 175 height 31
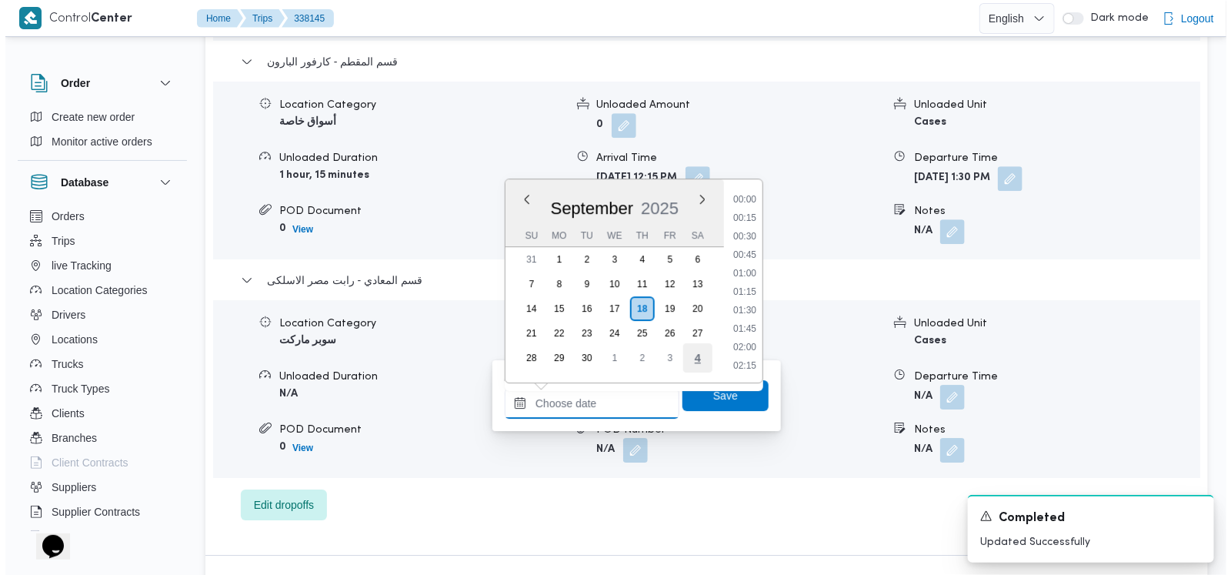
scroll to position [997, 0]
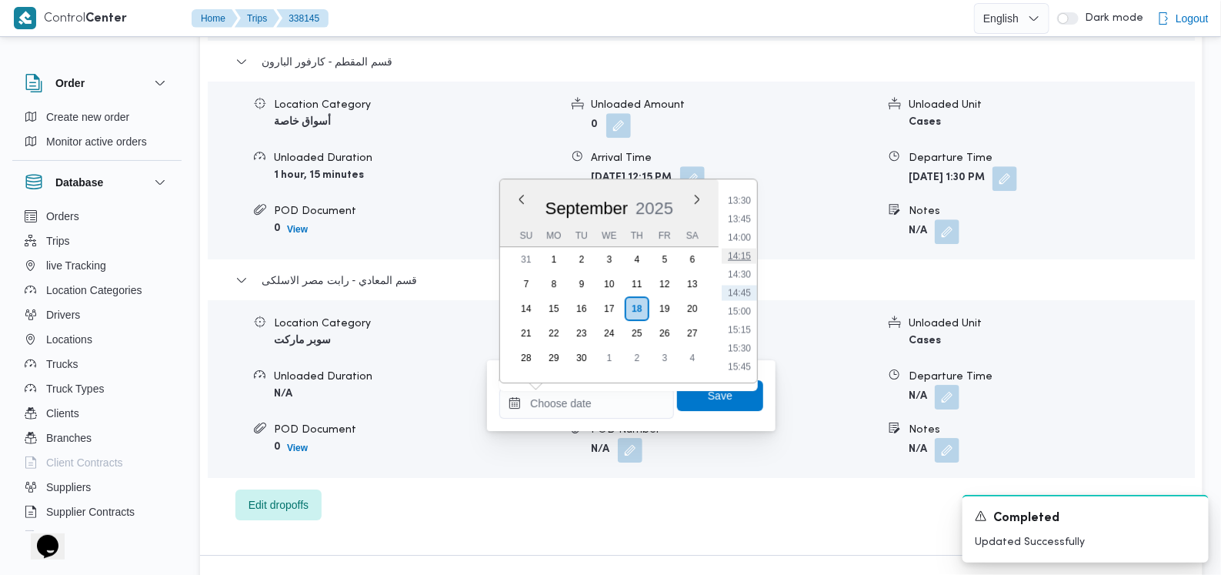
click at [746, 255] on li "14:15" at bounding box center [739, 255] width 35 height 15
type input "18/09/2025 14:15"
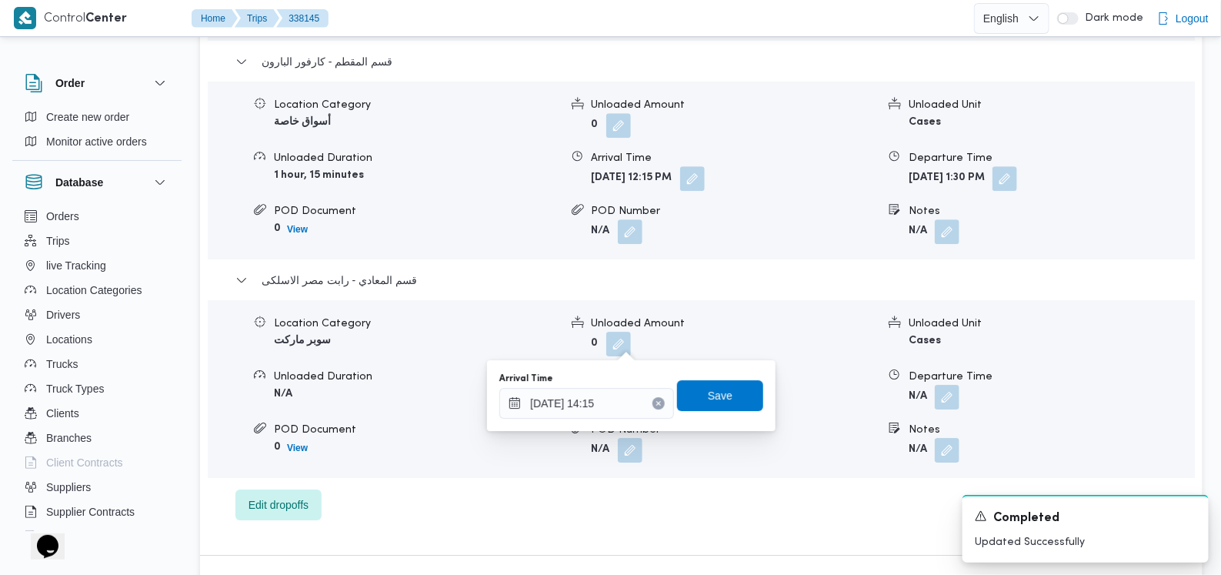
click at [723, 419] on div "Arrival Time 18/09/2025 14:15 Save" at bounding box center [631, 395] width 267 height 49
click at [720, 402] on span "Save" at bounding box center [720, 395] width 25 height 18
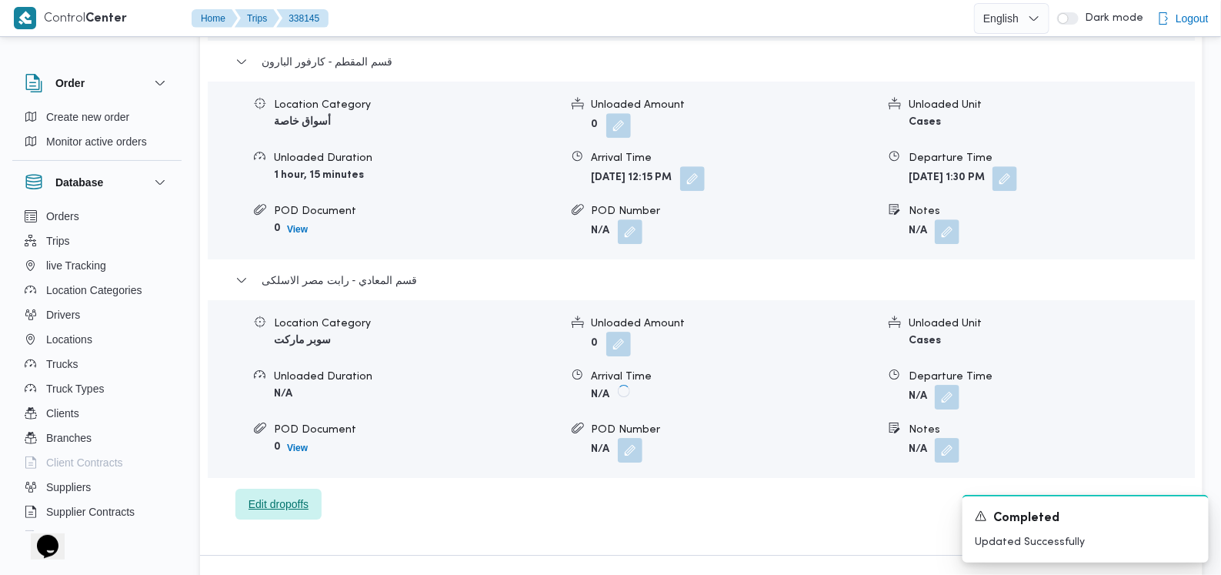
click at [298, 495] on span "Edit dropoffs" at bounding box center [279, 504] width 60 height 18
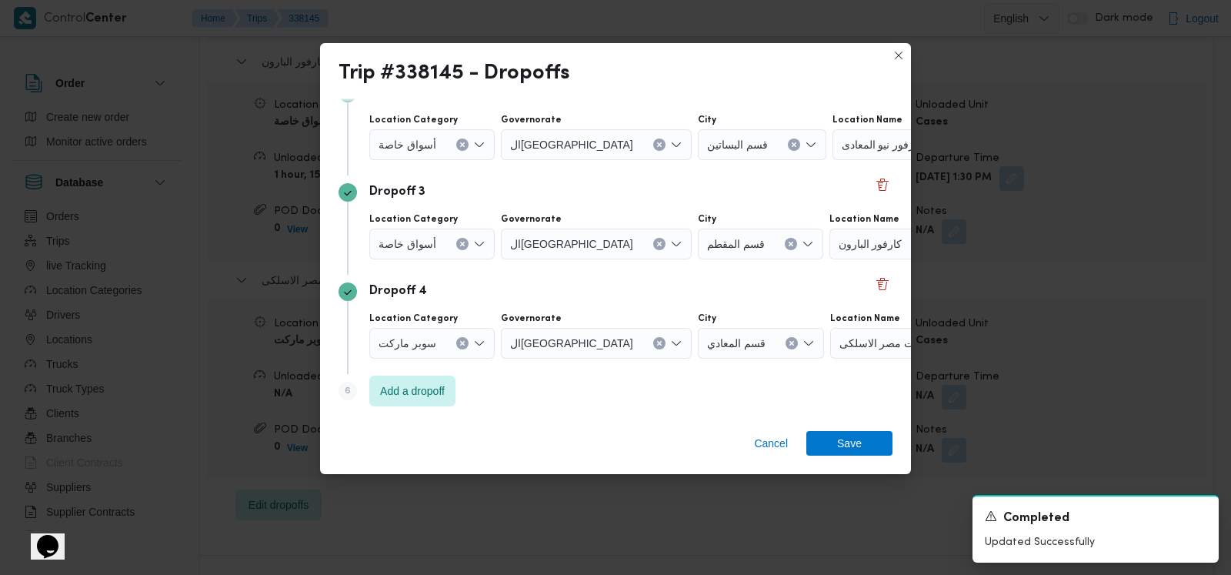
scroll to position [35, 0]
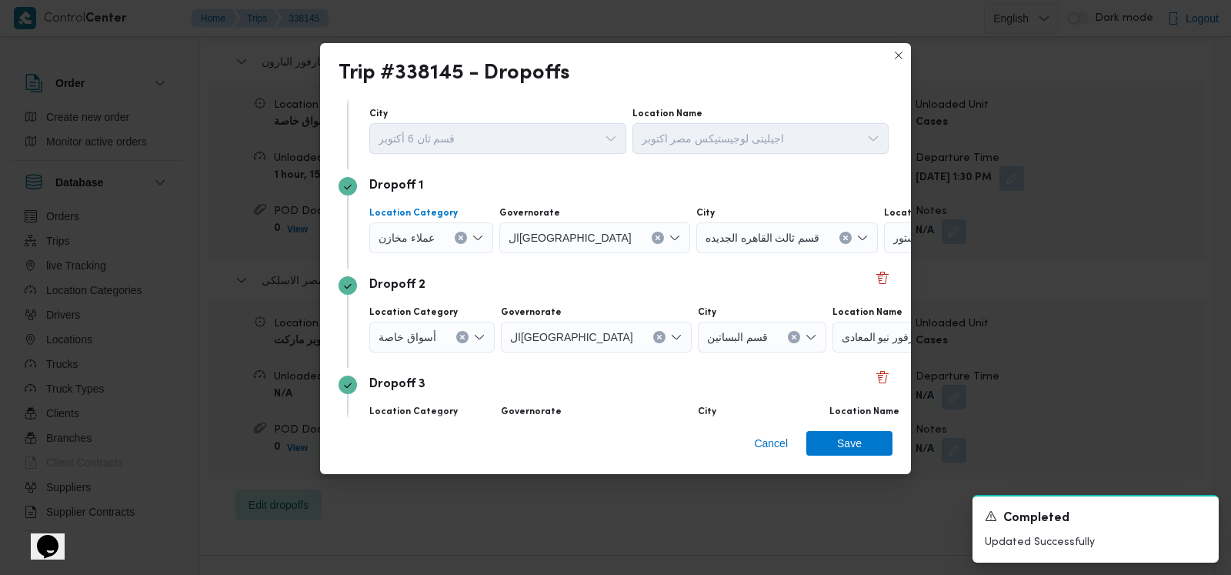
click at [458, 235] on icon "Clear input" at bounding box center [461, 238] width 6 height 6
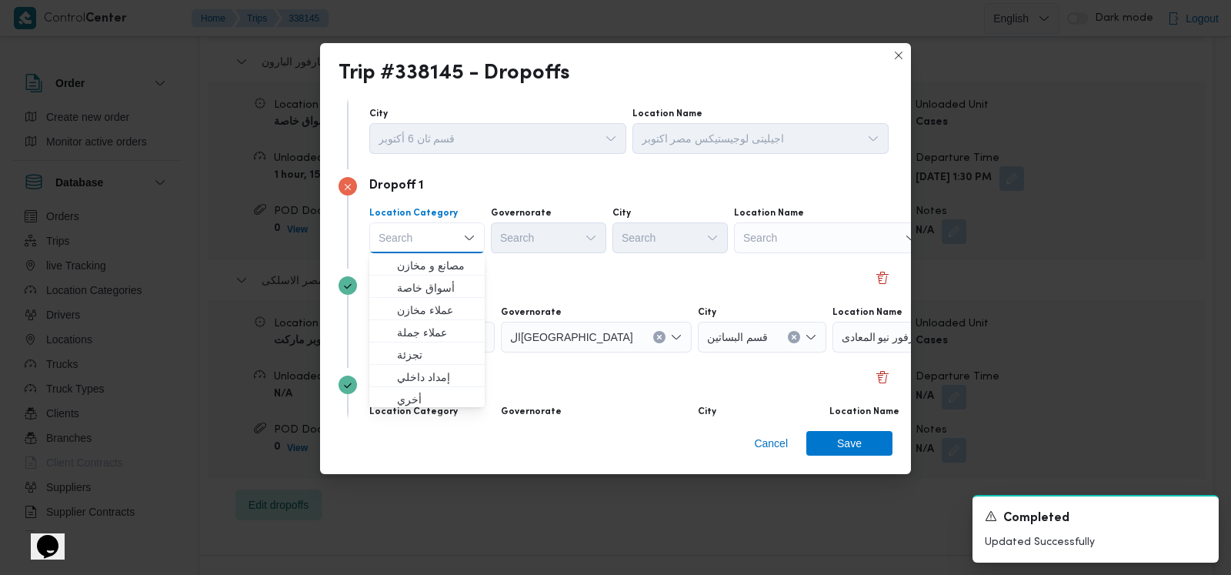
click at [659, 269] on div "Dropoff 2 Location Category أسواق خاصة Governorate القاهرة City قسم البساتين Lo…" at bounding box center [616, 318] width 554 height 99
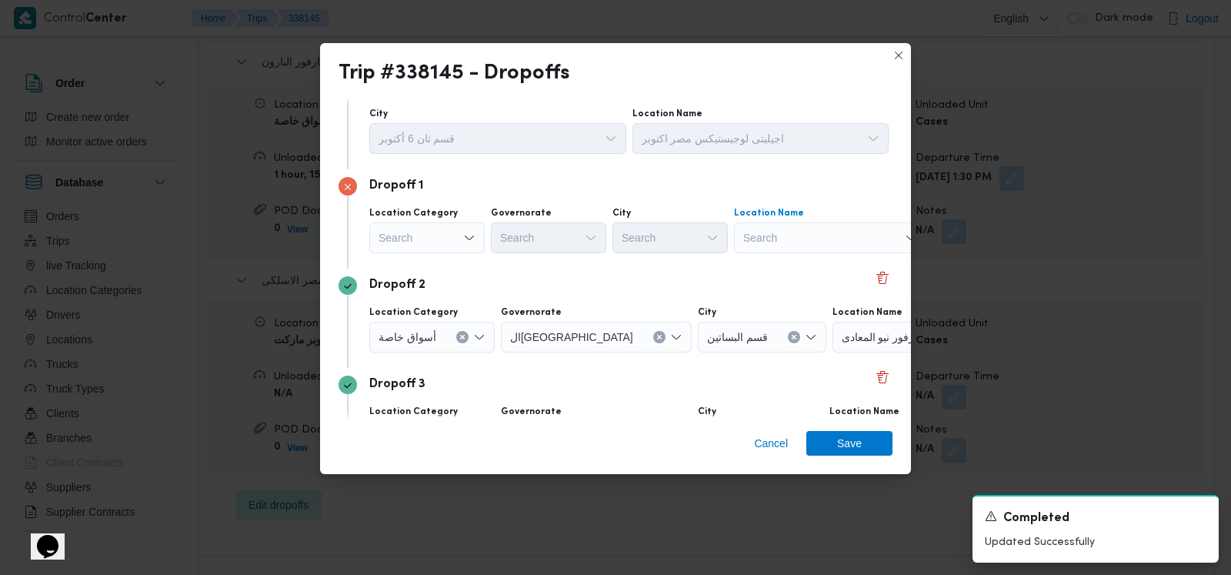
click at [816, 236] on div "Search" at bounding box center [830, 237] width 192 height 31
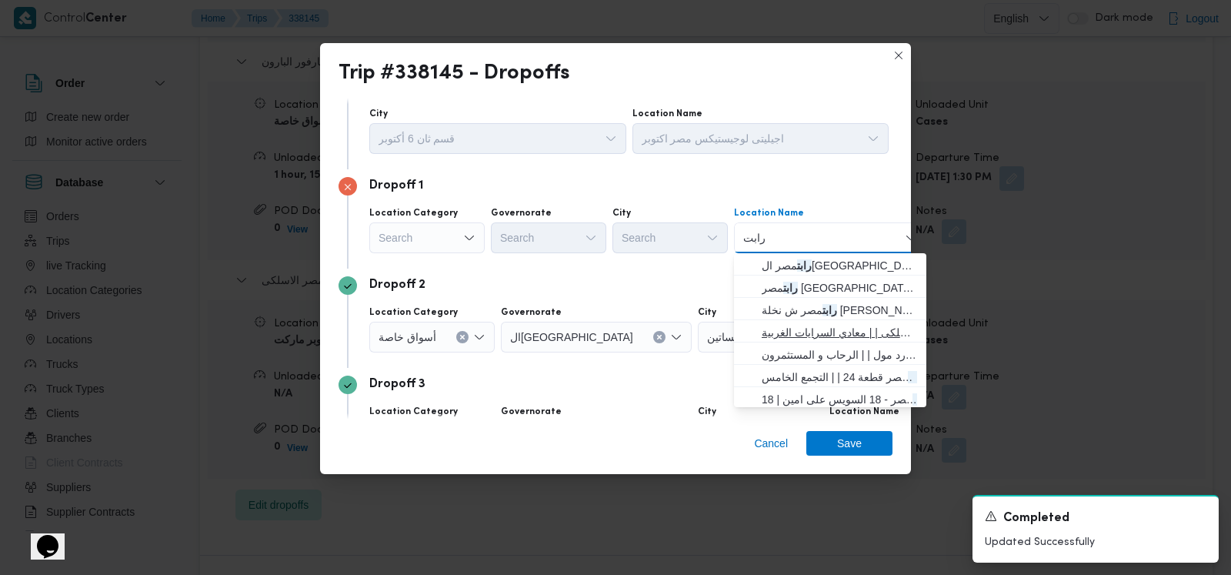
type input "رابت"
click at [819, 327] on span "رابت مصر الاسلكى | | معادي السرايات الغربية" at bounding box center [839, 332] width 155 height 18
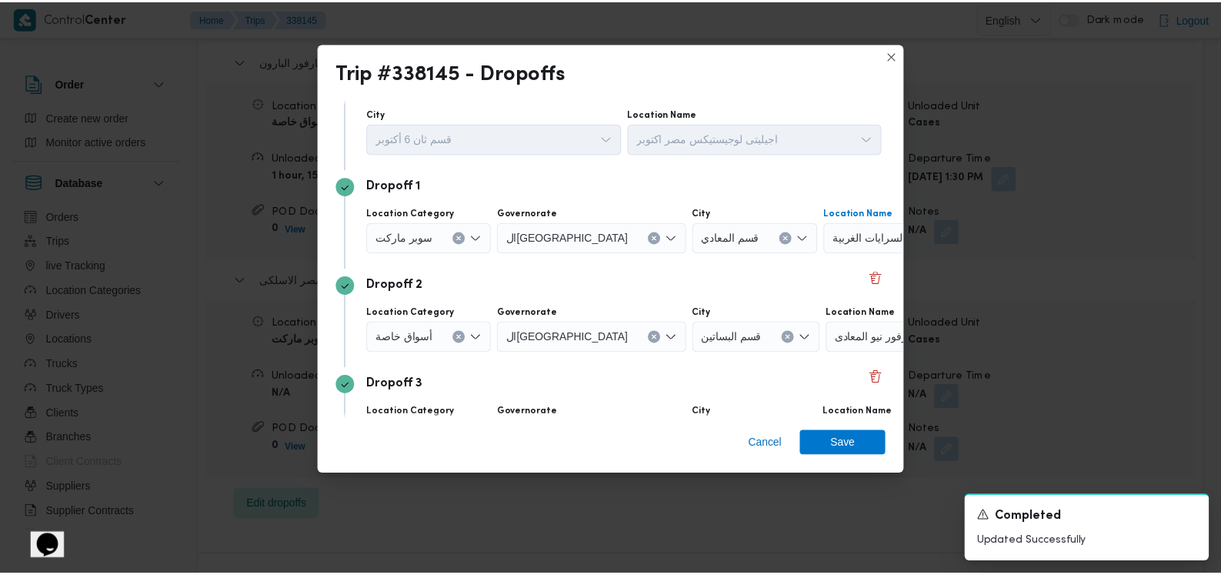
scroll to position [227, 0]
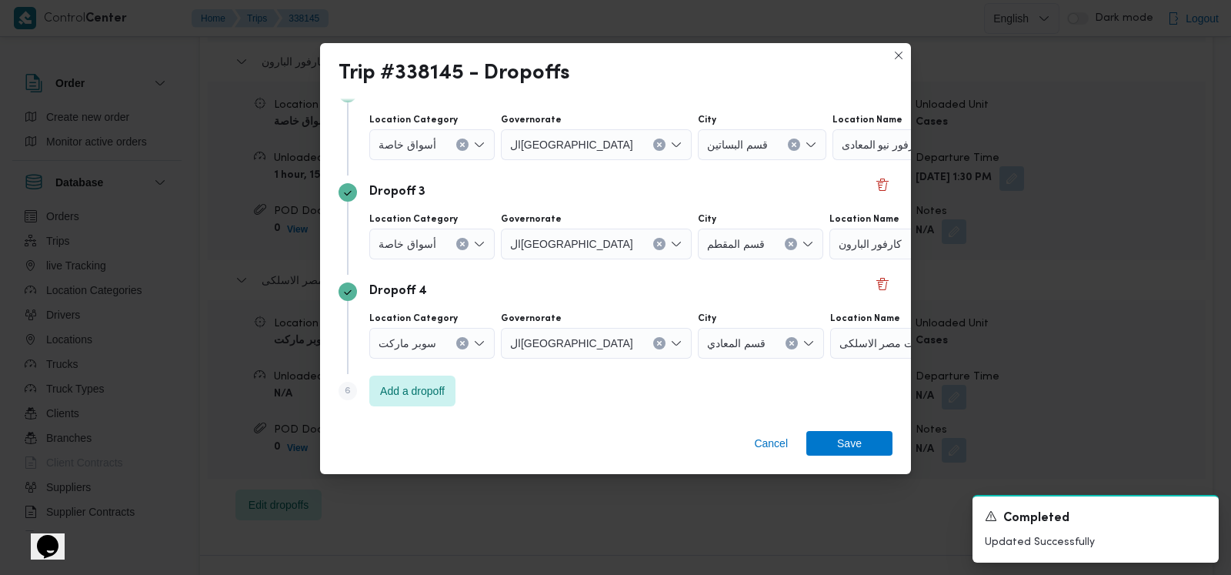
click at [460, 346] on button "Clear input" at bounding box center [462, 343] width 12 height 12
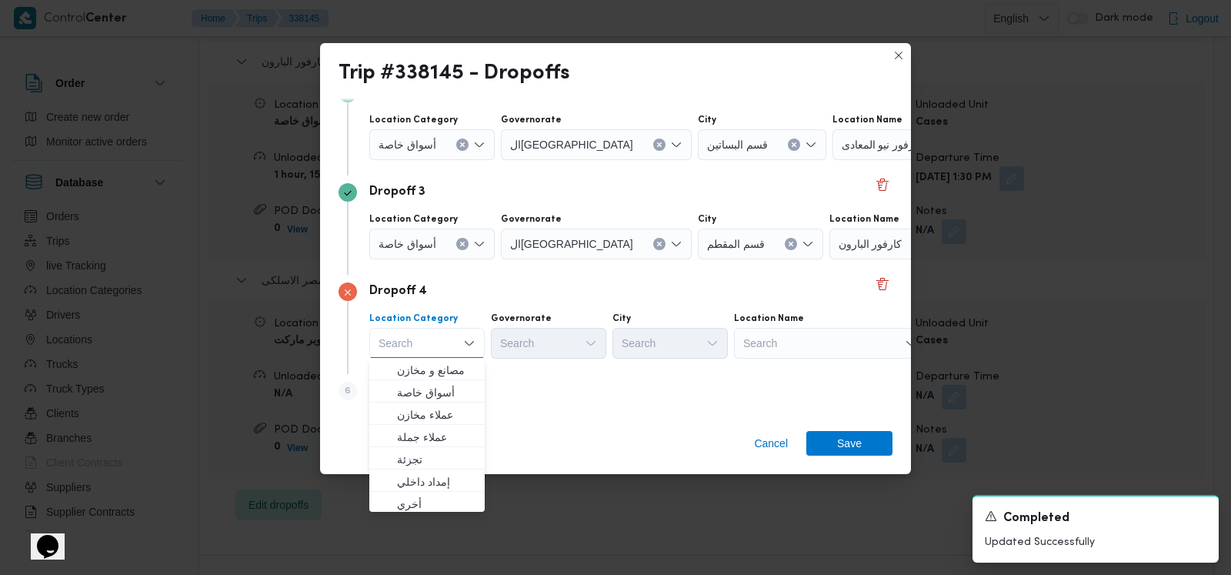
click at [813, 349] on div "Search" at bounding box center [830, 343] width 192 height 31
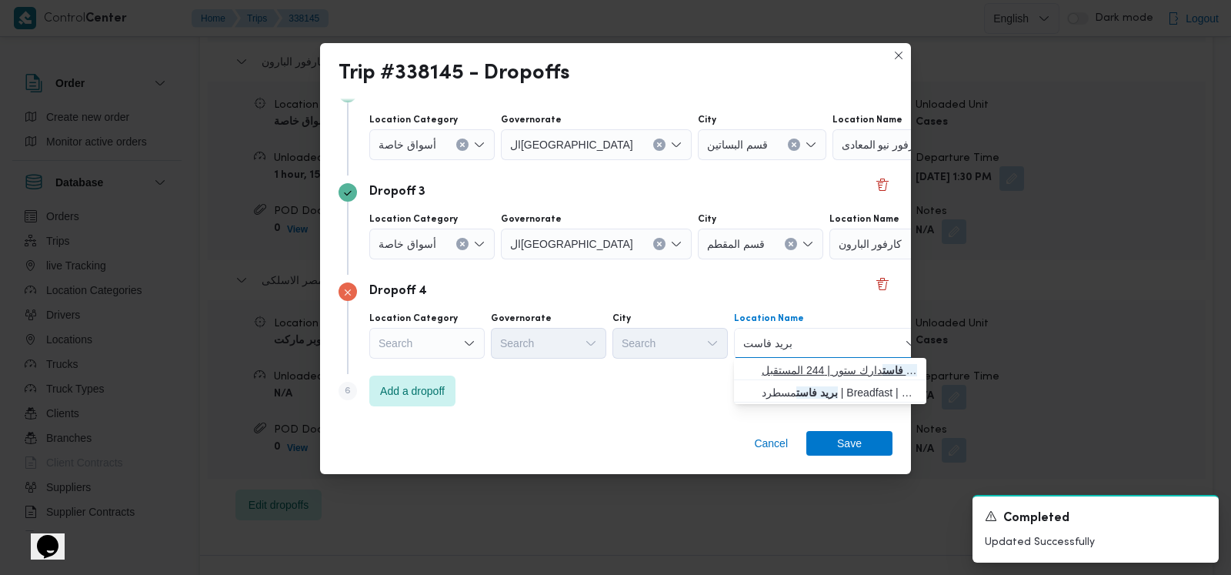
type input "بريد فاست"
click at [813, 362] on span "بريد فاست دارك ستور | 244 المستقبل | null" at bounding box center [839, 370] width 155 height 18
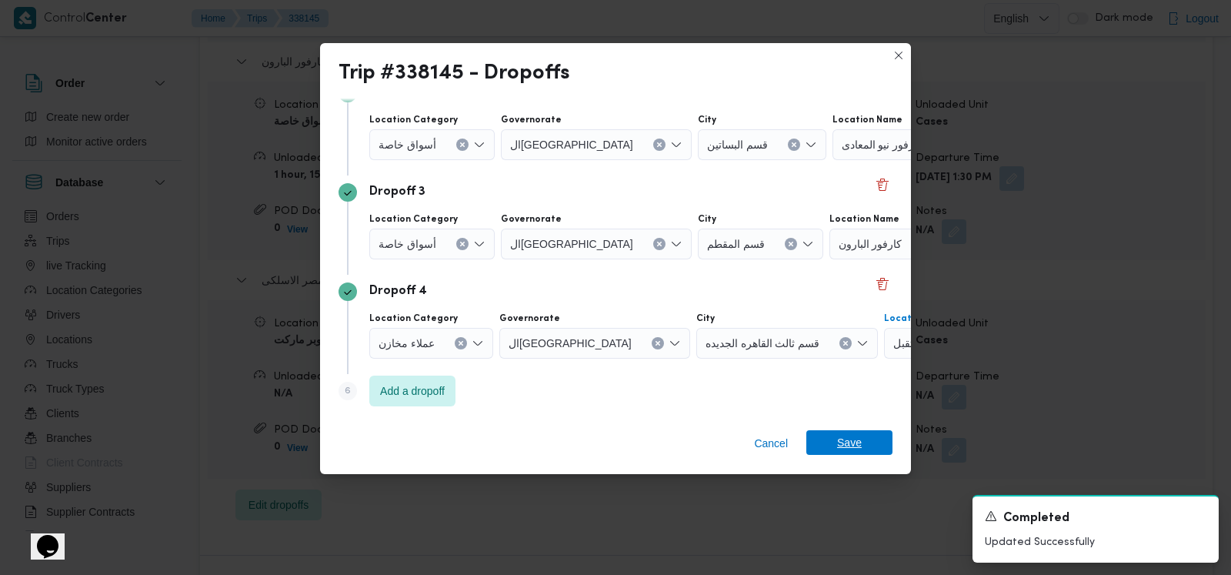
click at [846, 446] on span "Save" at bounding box center [849, 442] width 25 height 25
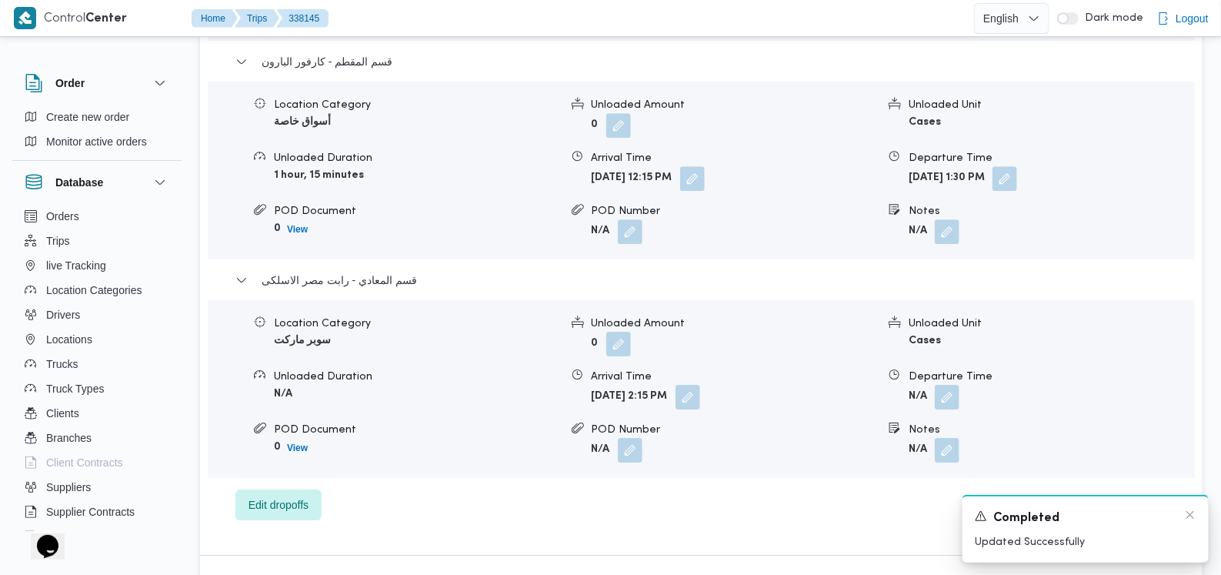
click at [1184, 517] on div "Completed" at bounding box center [1086, 518] width 222 height 19
click at [1190, 516] on icon "Dismiss toast" at bounding box center [1191, 515] width 8 height 8
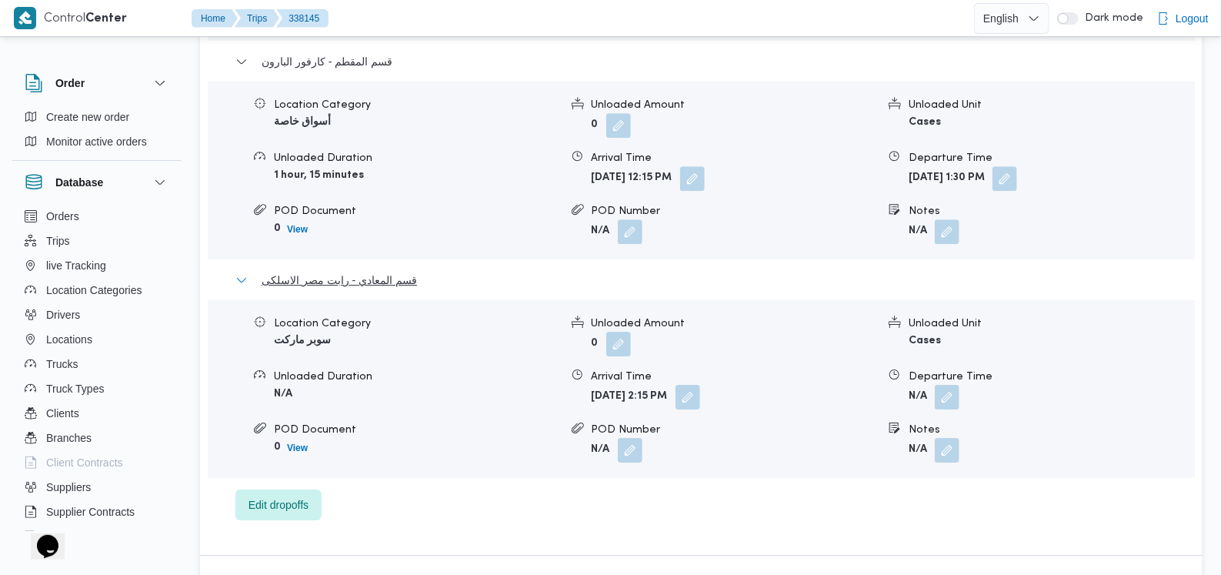
click at [400, 271] on span "قسم المعادي - رابت مصر الاسلكى" at bounding box center [339, 280] width 155 height 18
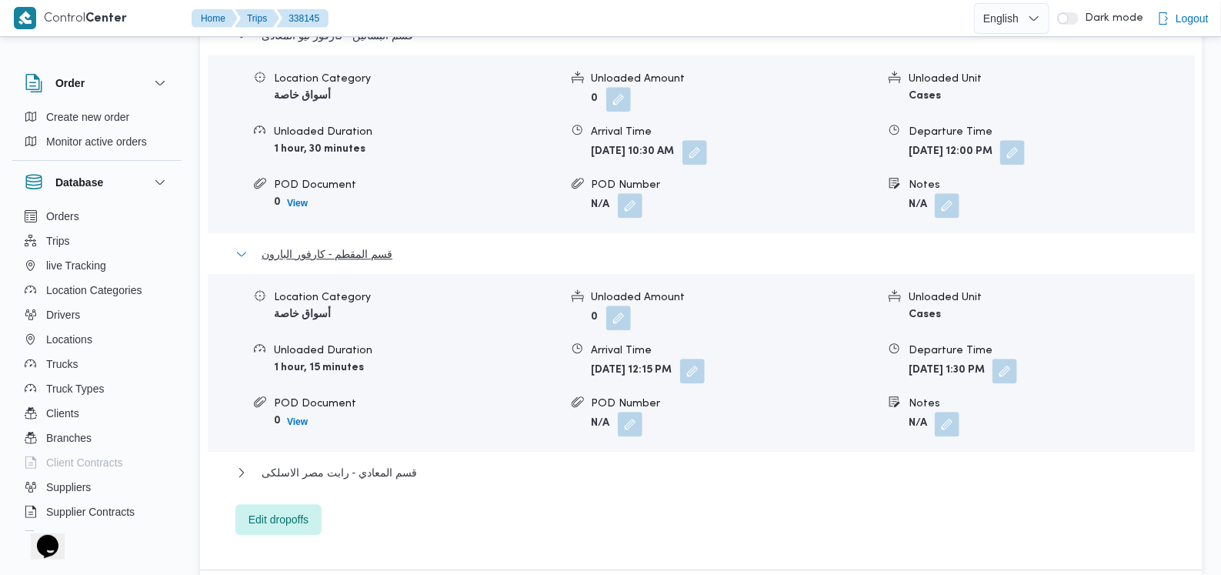
click at [377, 245] on span "قسم المقطم - كارفور البارون" at bounding box center [327, 254] width 131 height 18
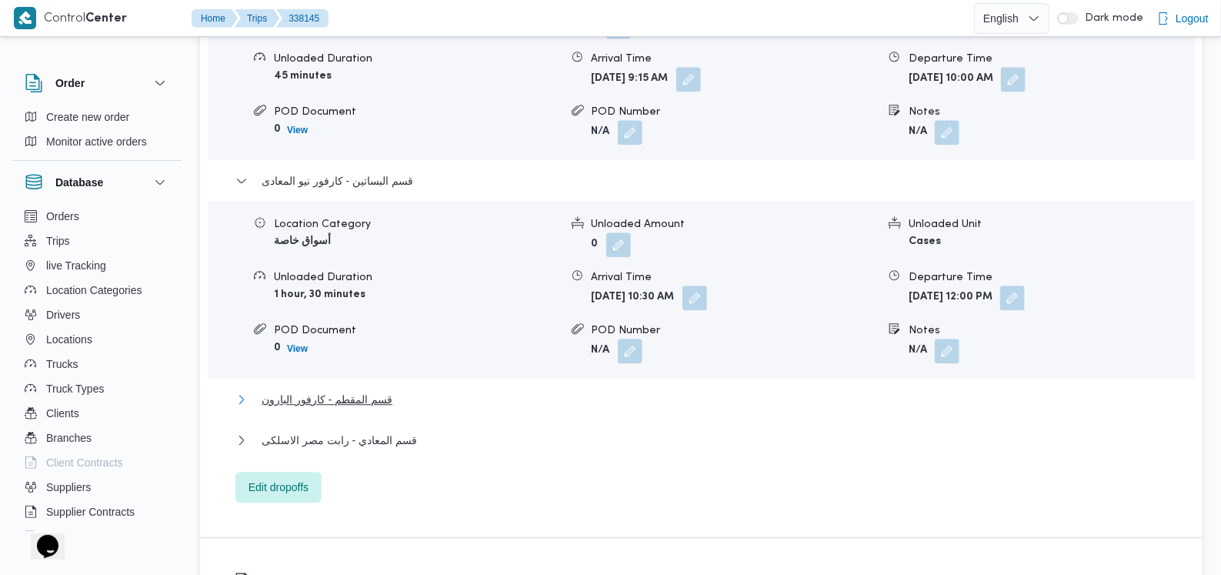
scroll to position [1341, 0]
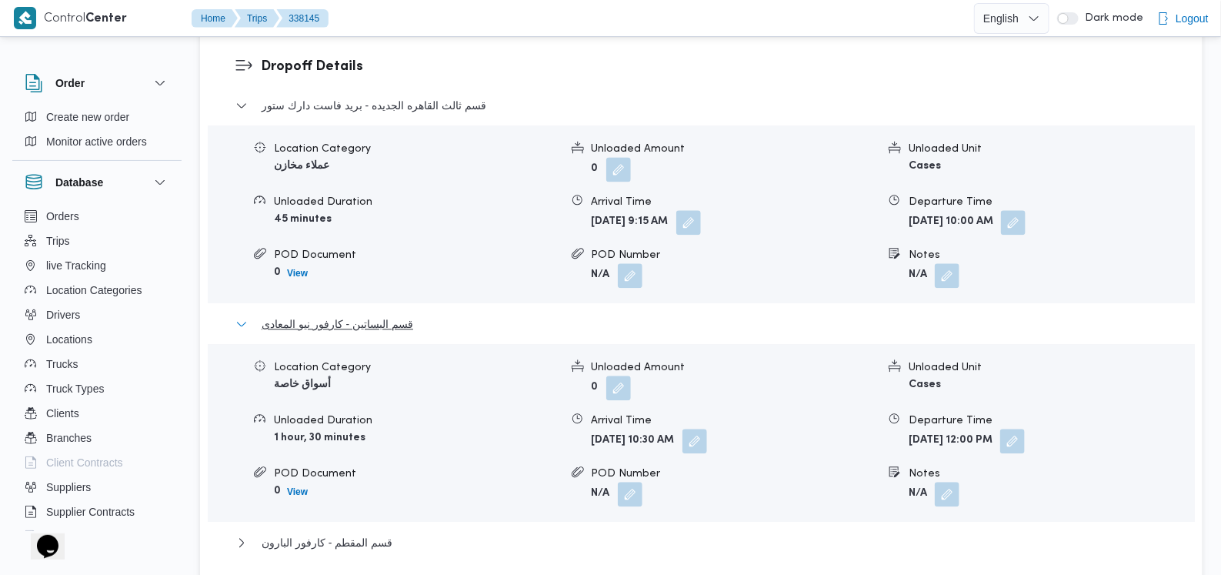
click at [386, 315] on span "قسم البساتين - كارفور نيو المعادى" at bounding box center [338, 324] width 152 height 18
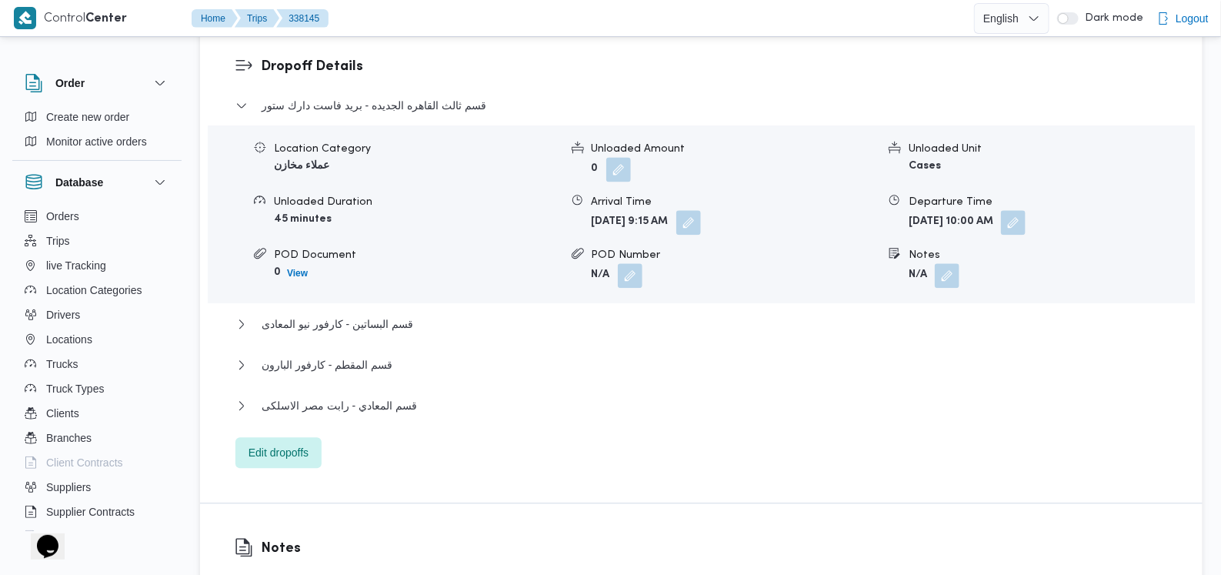
click at [412, 96] on div "قسم ثالث القاهره الجديده - بريد فاست دارك ستور" at bounding box center [701, 110] width 933 height 29
click at [438, 96] on span "قسم ثالث القاهره الجديده - بريد فاست دارك ستور" at bounding box center [374, 105] width 225 height 18
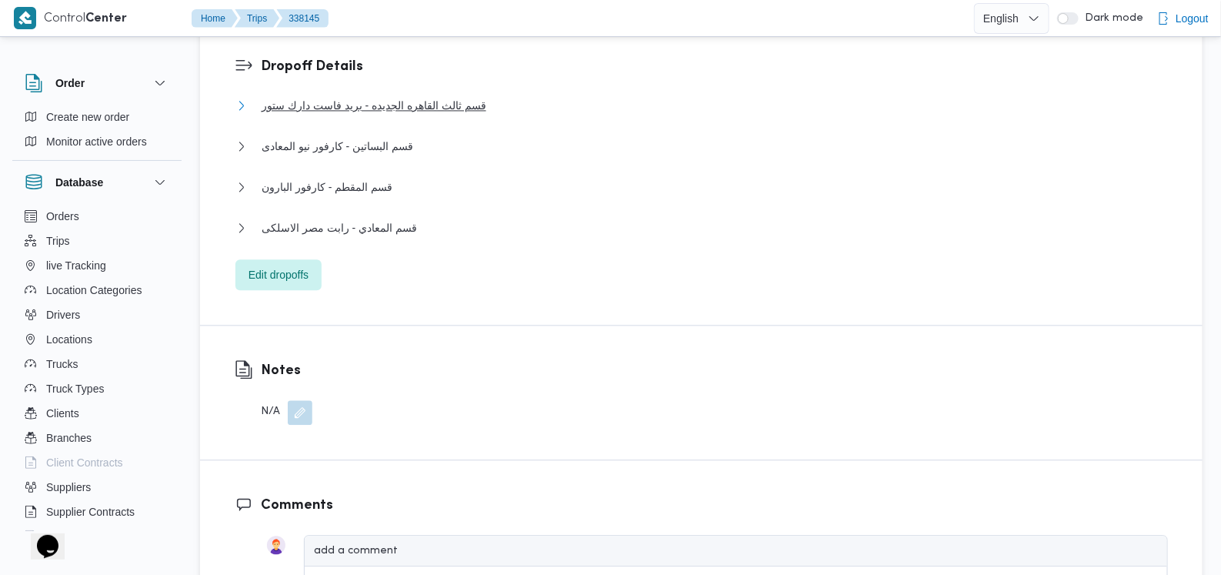
scroll to position [1245, 0]
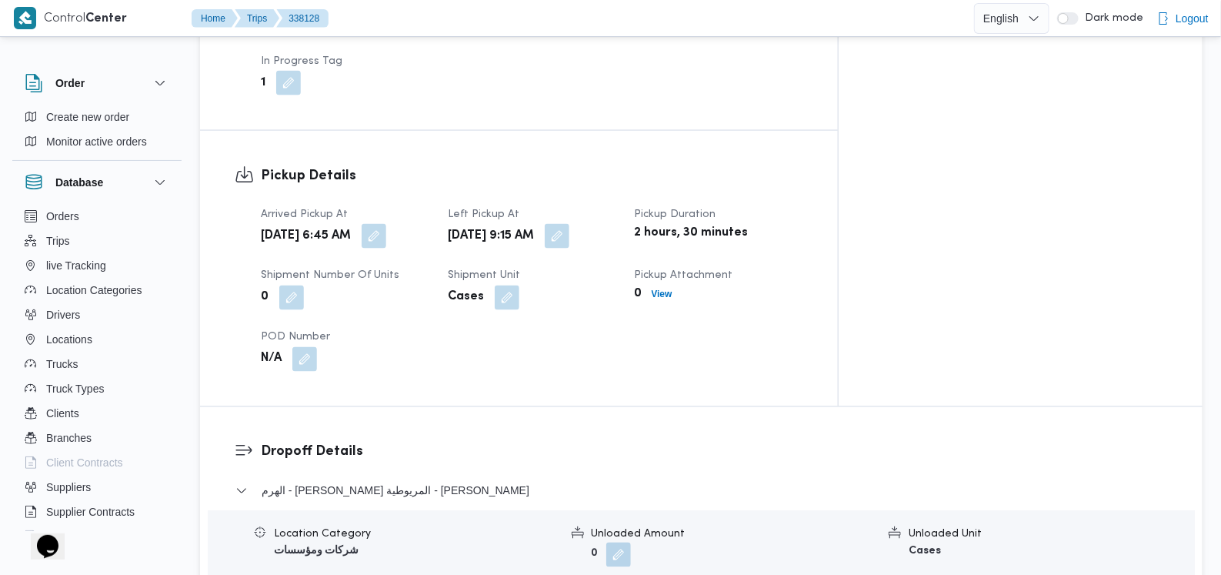
scroll to position [1154, 0]
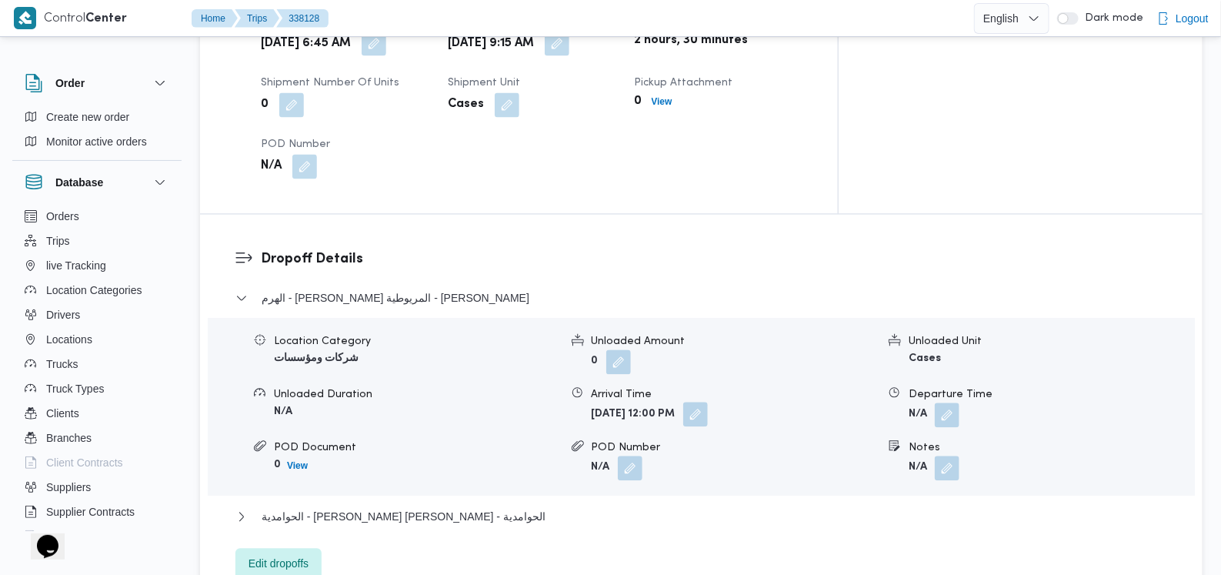
click at [708, 402] on button "button" at bounding box center [695, 414] width 25 height 25
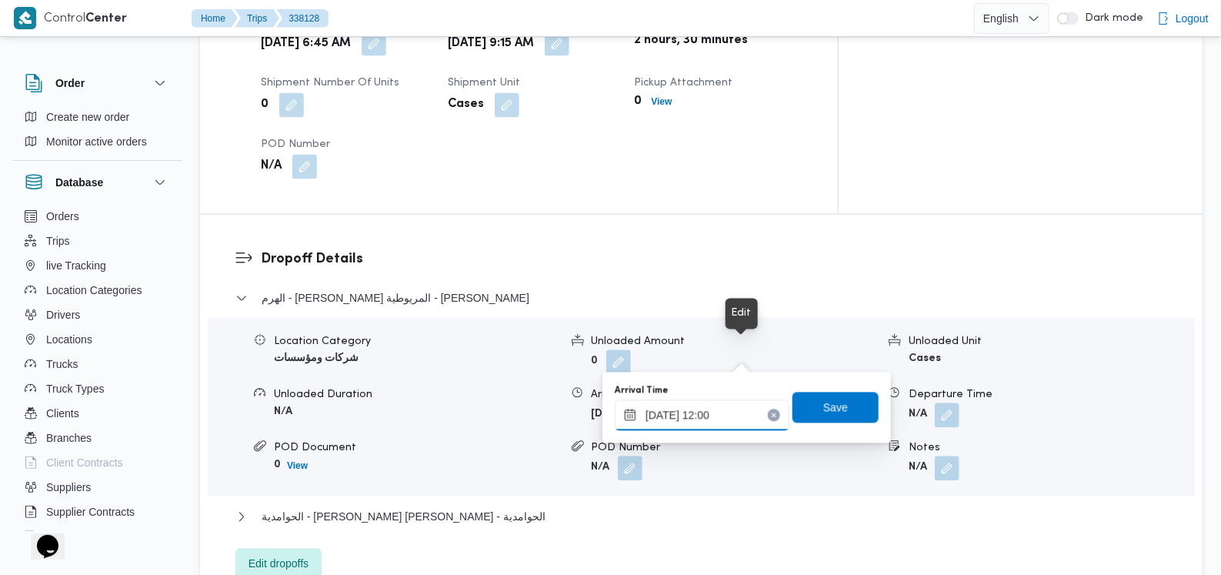
click at [716, 402] on div "17/09/2025 12:00" at bounding box center [702, 415] width 175 height 31
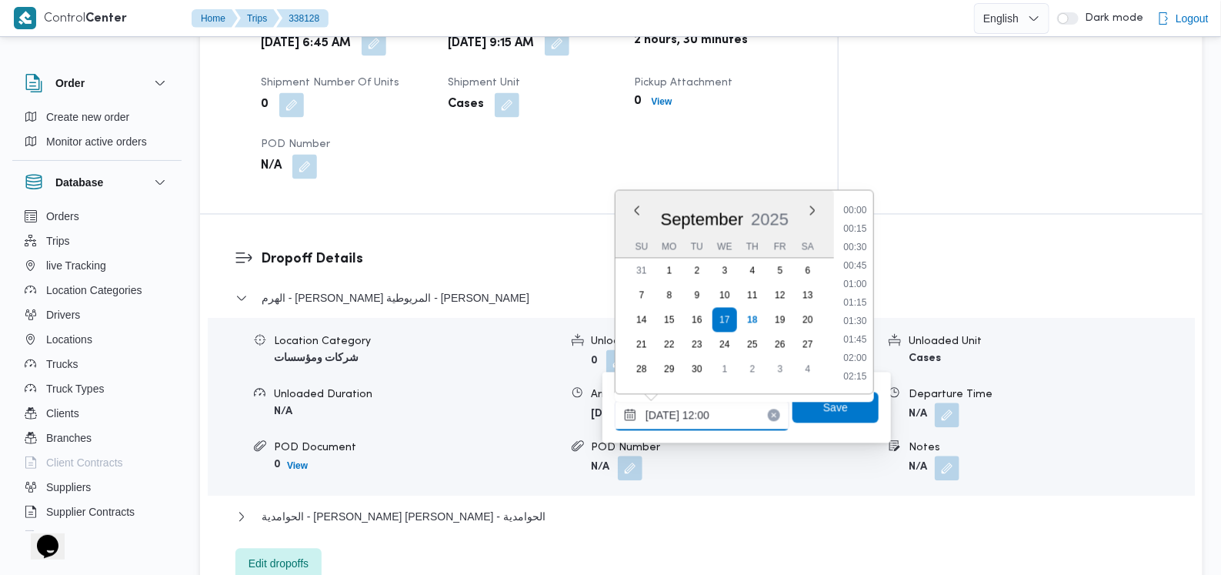
scroll to position [793, 0]
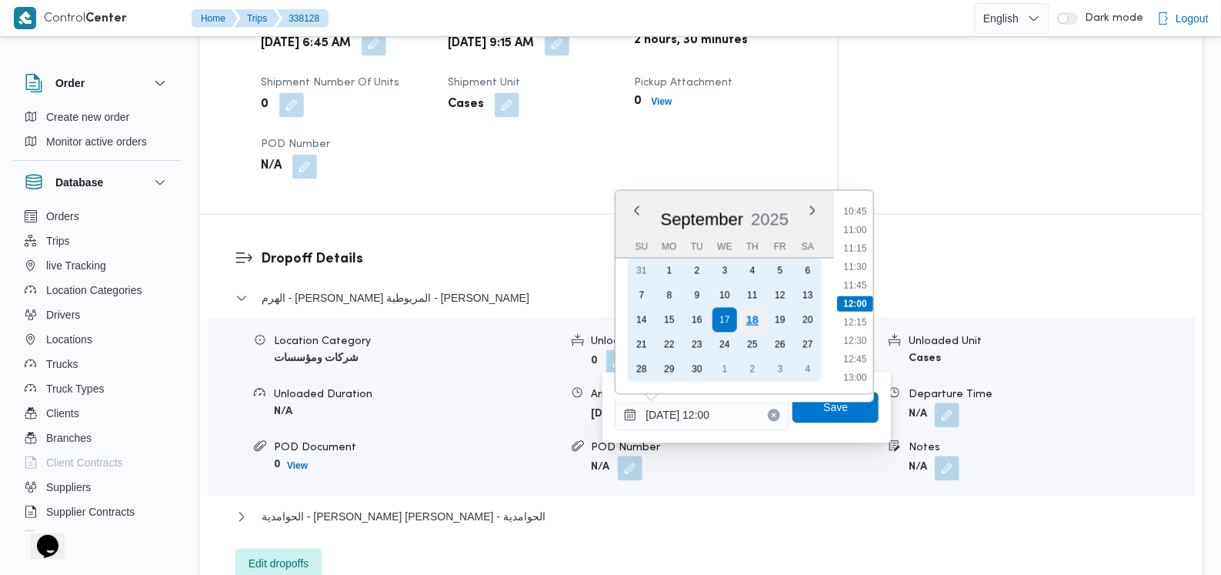
click at [758, 315] on div "18" at bounding box center [752, 320] width 29 height 29
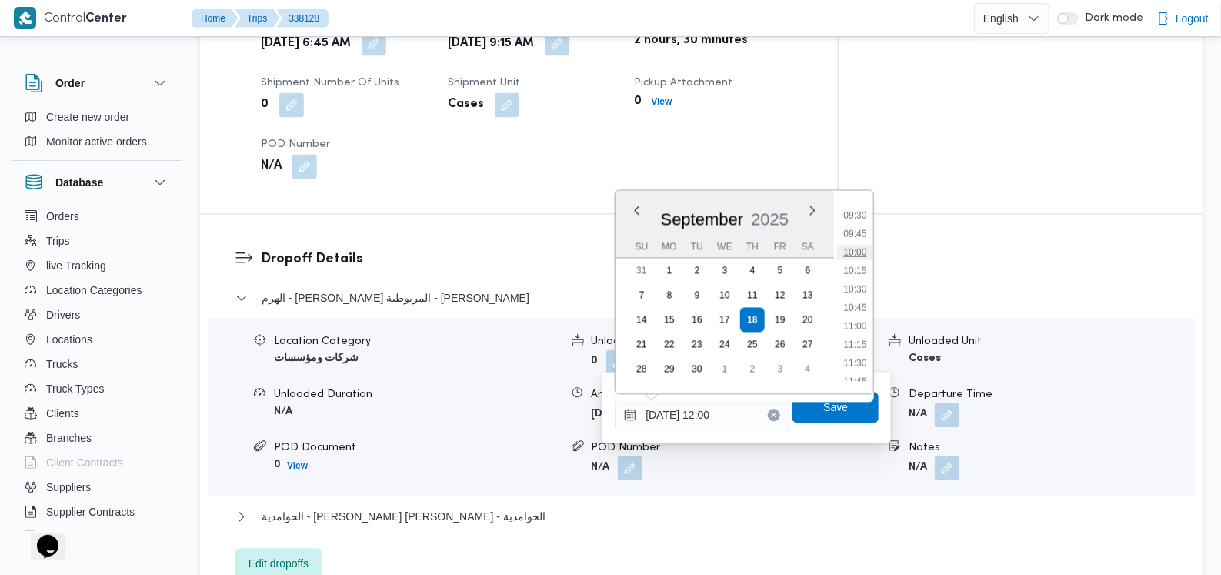
click at [853, 253] on li "10:00" at bounding box center [855, 252] width 35 height 15
type input "18/09/2025 10:00"
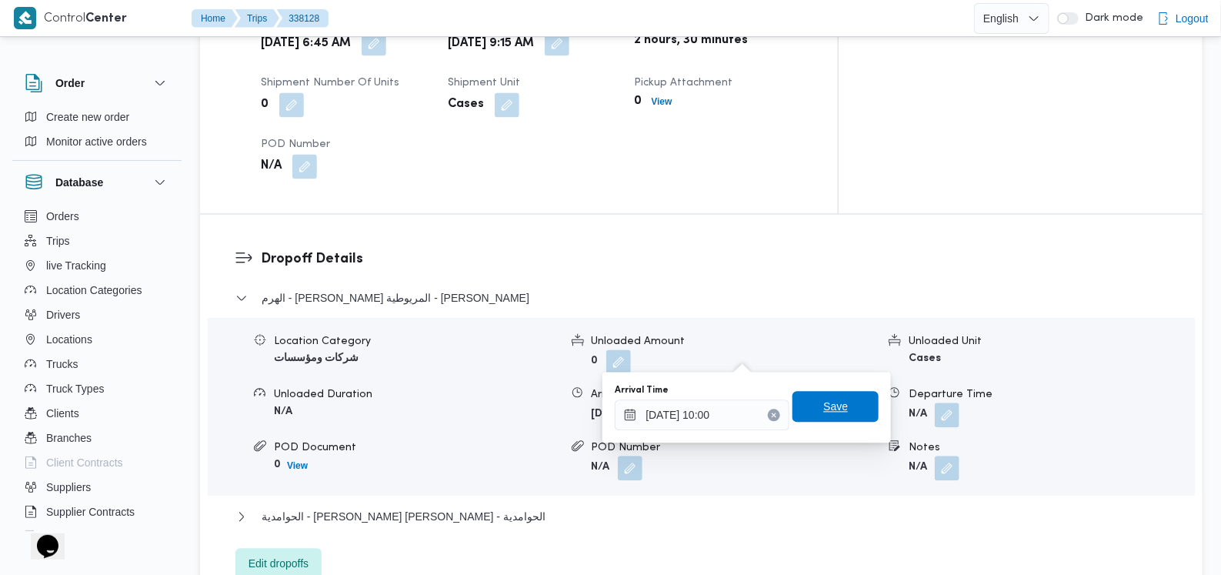
click at [827, 405] on span "Save" at bounding box center [835, 407] width 25 height 18
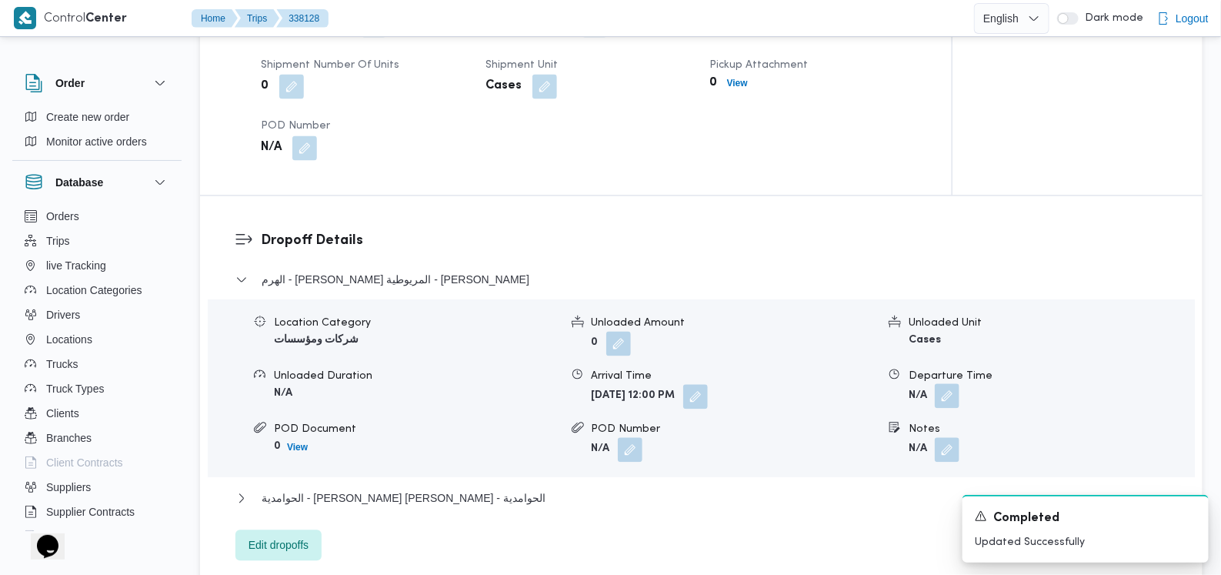
click at [950, 384] on button "button" at bounding box center [947, 396] width 25 height 25
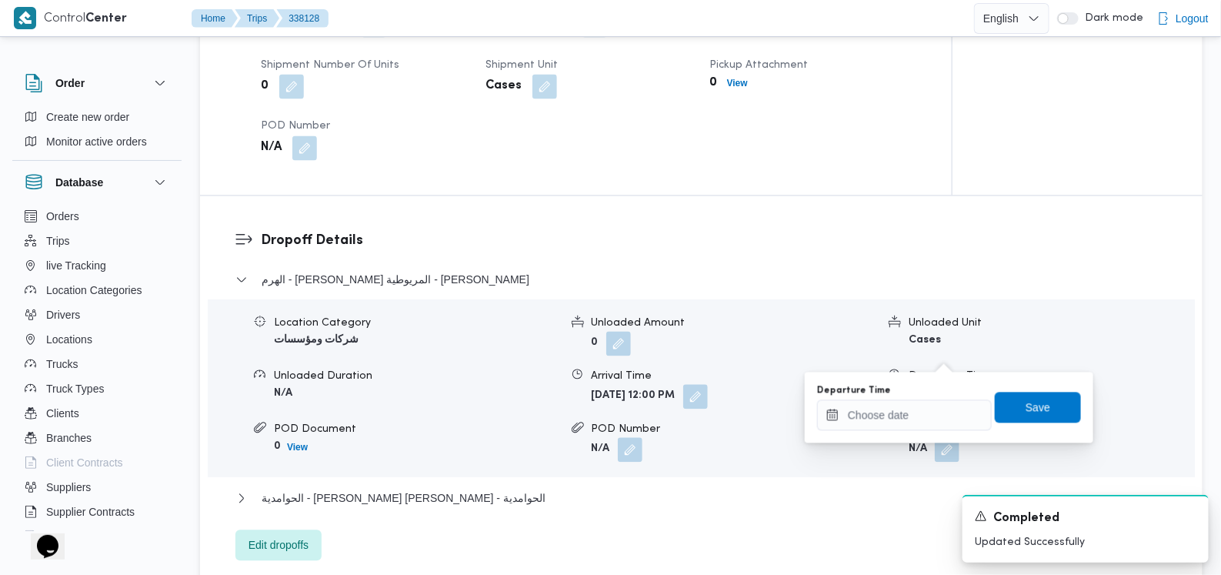
click at [921, 434] on div "You are in a dialog. To close this dialog, hit escape. Departure Time Save" at bounding box center [949, 407] width 289 height 71
click at [920, 419] on input "Departure Time" at bounding box center [904, 415] width 175 height 31
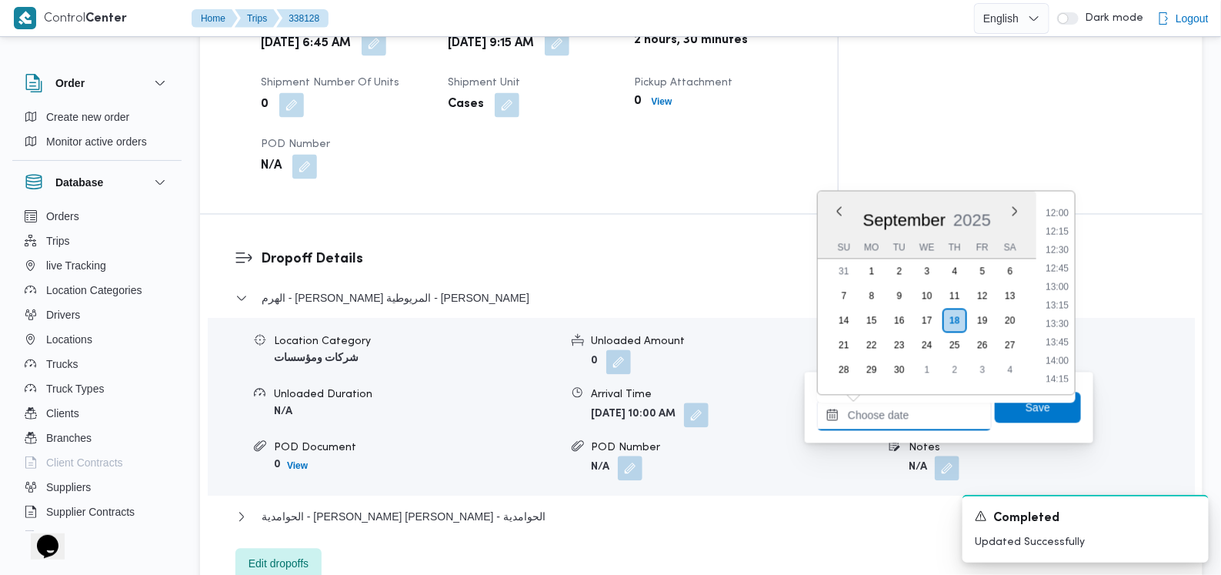
scroll to position [786, 0]
click at [1058, 297] on li "11:45" at bounding box center [1057, 293] width 35 height 15
type input "18/09/2025 11:45"
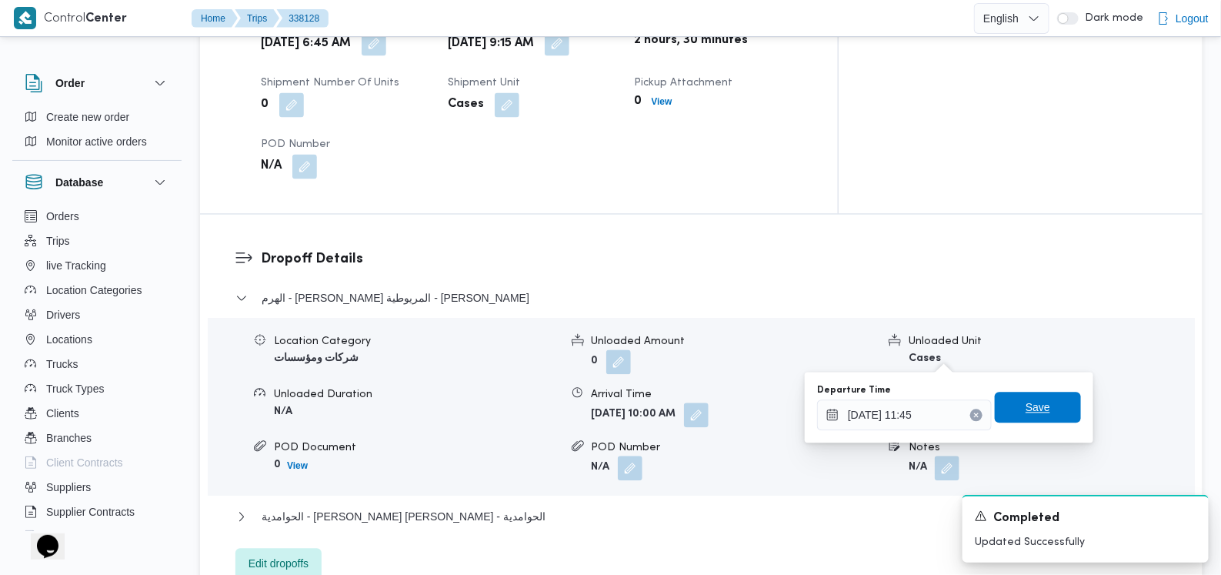
click at [1026, 412] on span "Save" at bounding box center [1038, 408] width 25 height 18
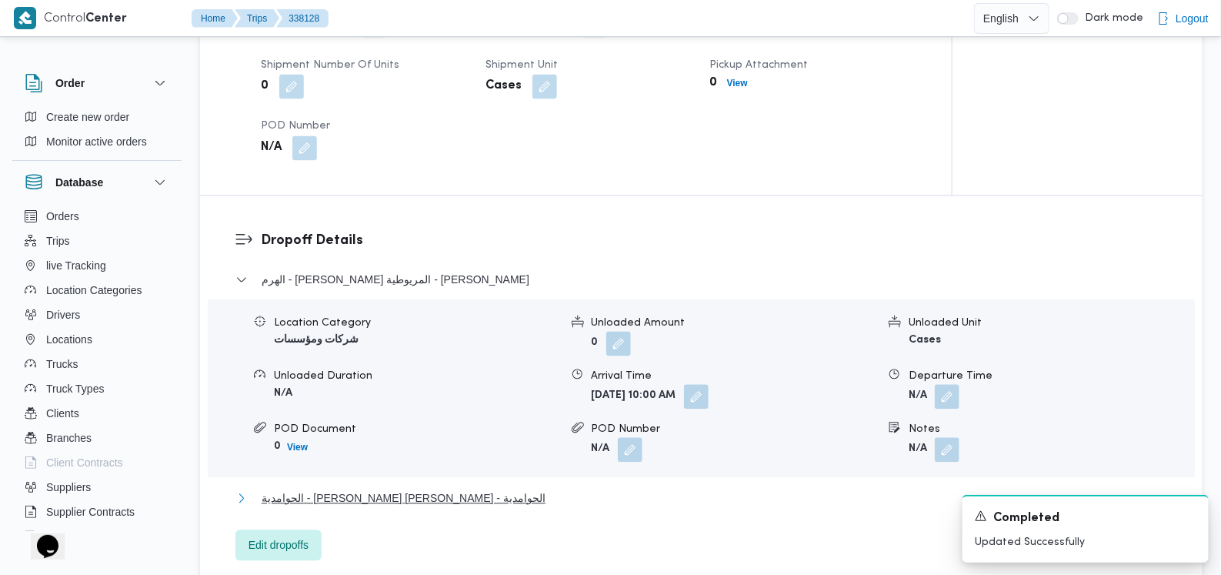
click at [465, 489] on span "الحوامدية - محمد توفيق الشيخ عتمان - الحوامدية" at bounding box center [404, 498] width 284 height 18
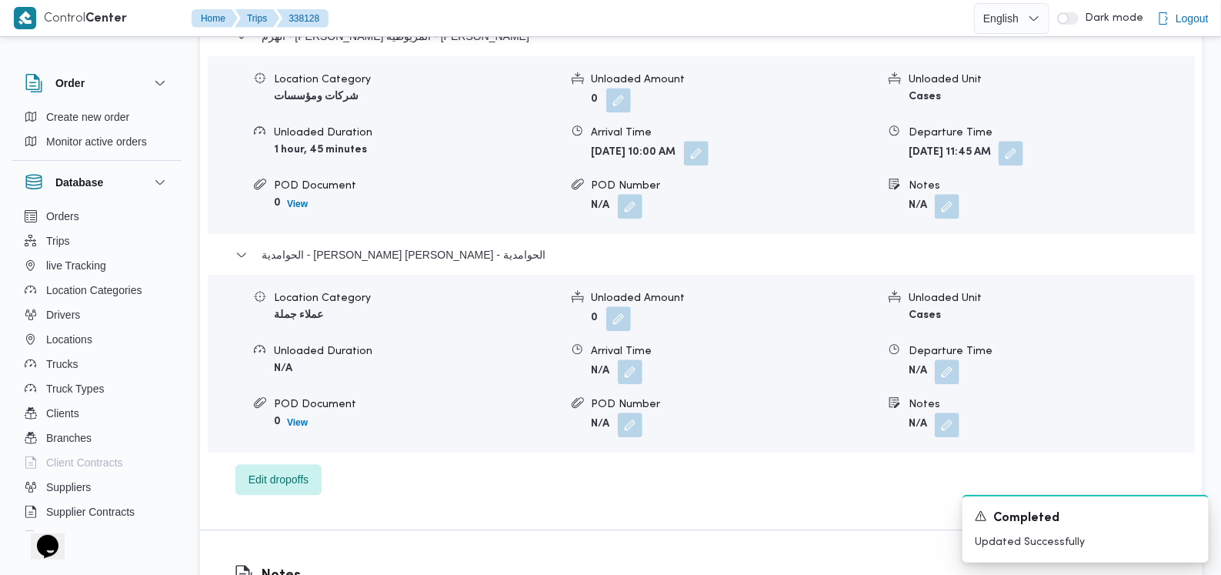
scroll to position [1442, 0]
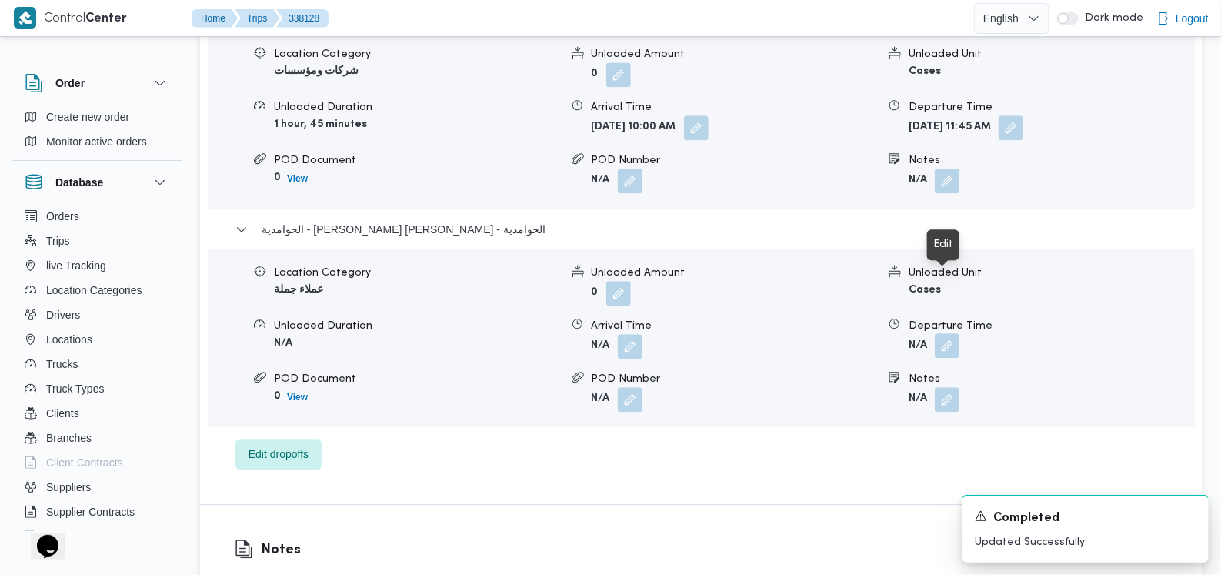
click at [950, 333] on button "button" at bounding box center [947, 345] width 25 height 25
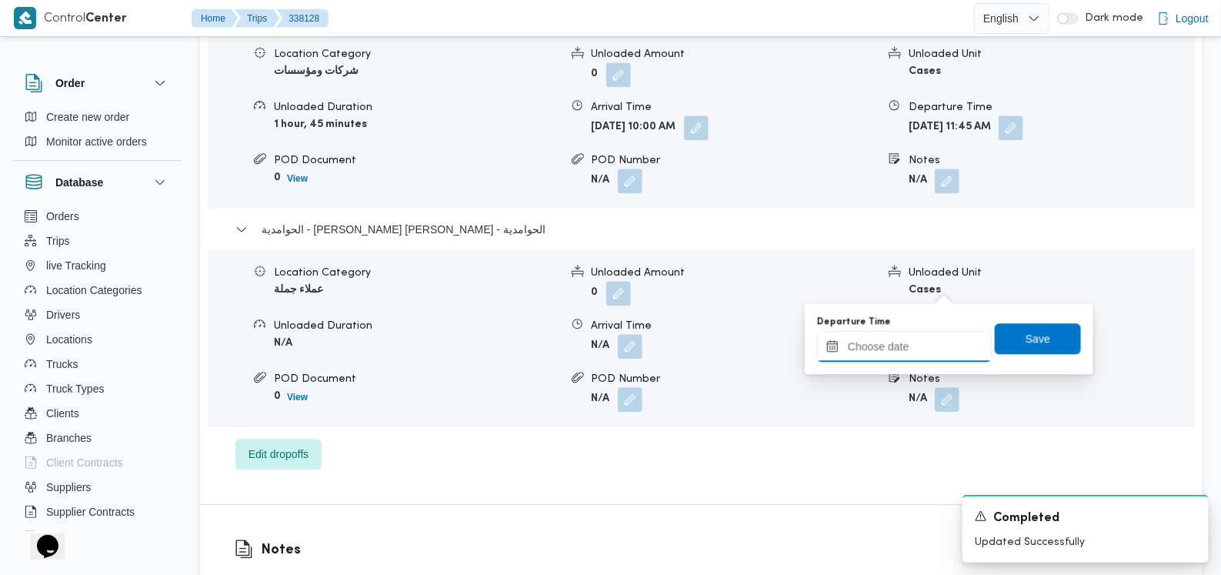
click at [907, 344] on input "Departure Time" at bounding box center [904, 346] width 175 height 31
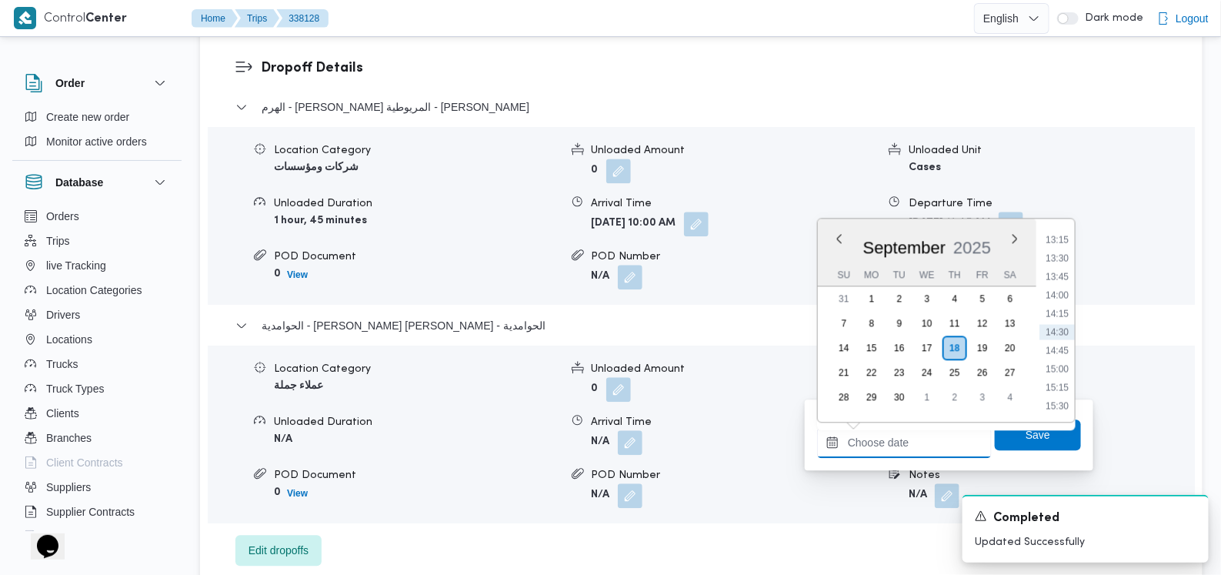
scroll to position [882, 0]
click at [1062, 291] on li "12:45" at bounding box center [1057, 298] width 35 height 15
type input "[DATE] 12:45"
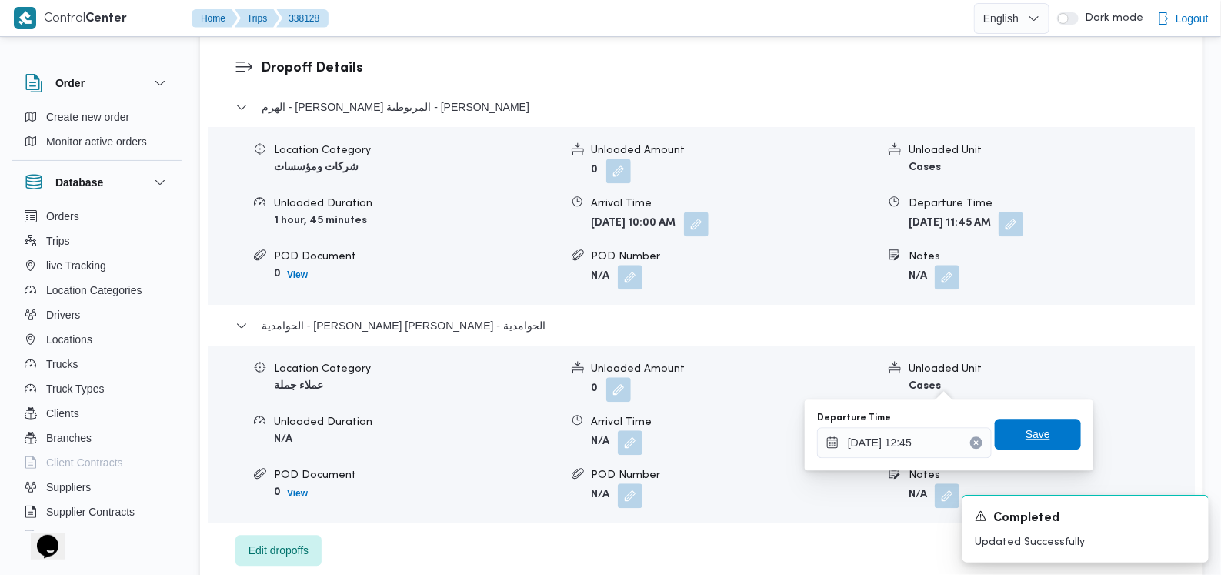
click at [1026, 437] on span "Save" at bounding box center [1038, 434] width 25 height 18
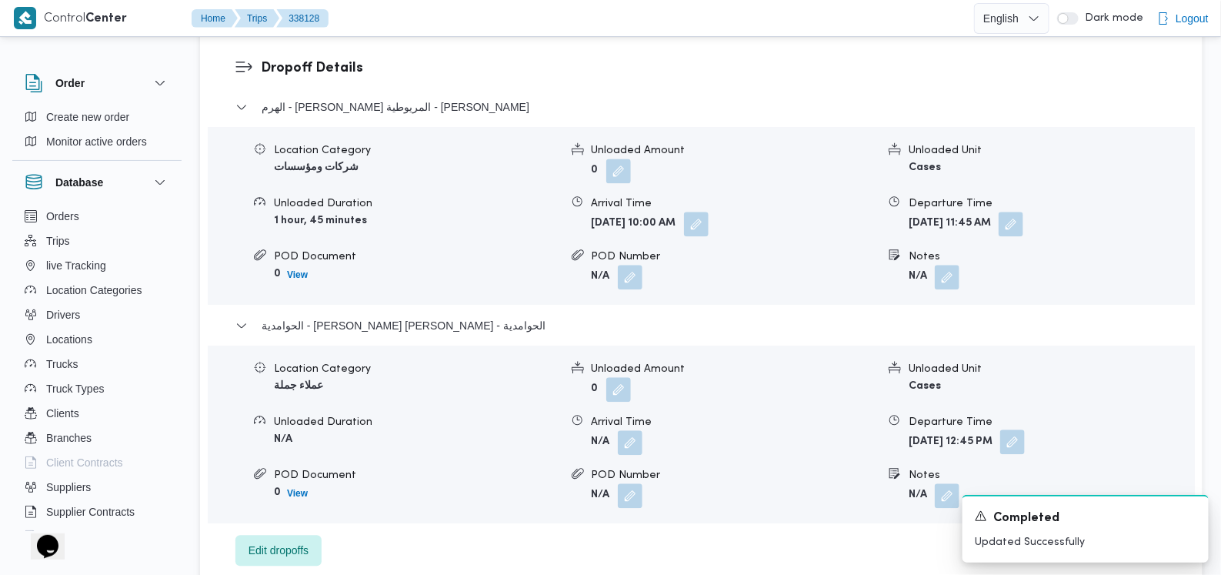
click at [1025, 429] on button "button" at bounding box center [1012, 441] width 25 height 25
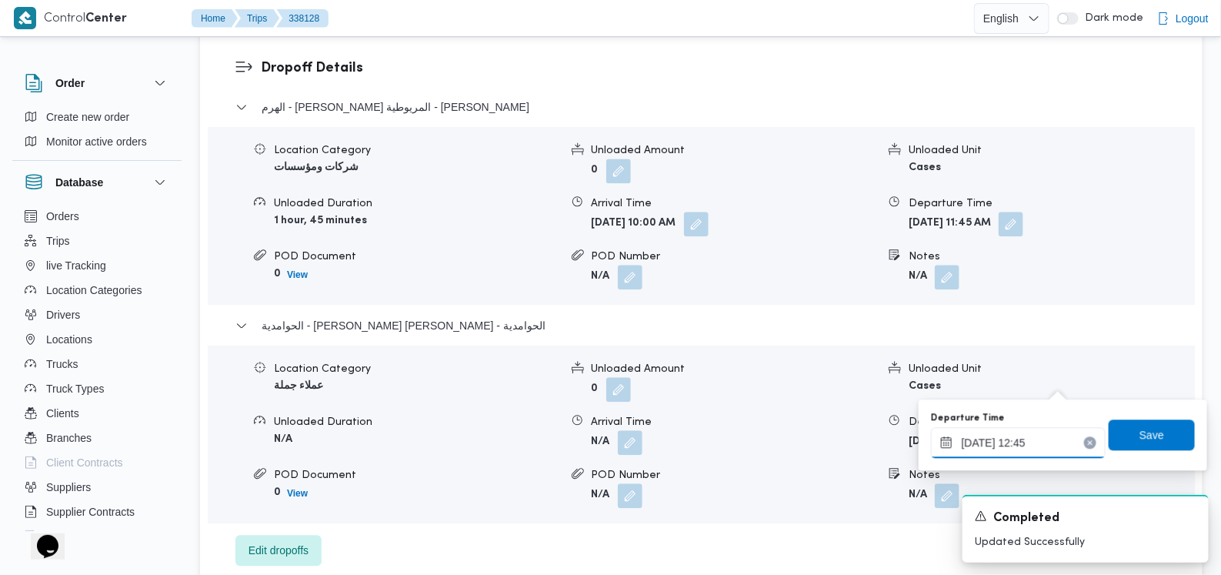
drag, startPoint x: 1049, startPoint y: 442, endPoint x: 1056, endPoint y: 446, distance: 7.9
click at [1050, 442] on input "[DATE] 12:45" at bounding box center [1018, 442] width 175 height 31
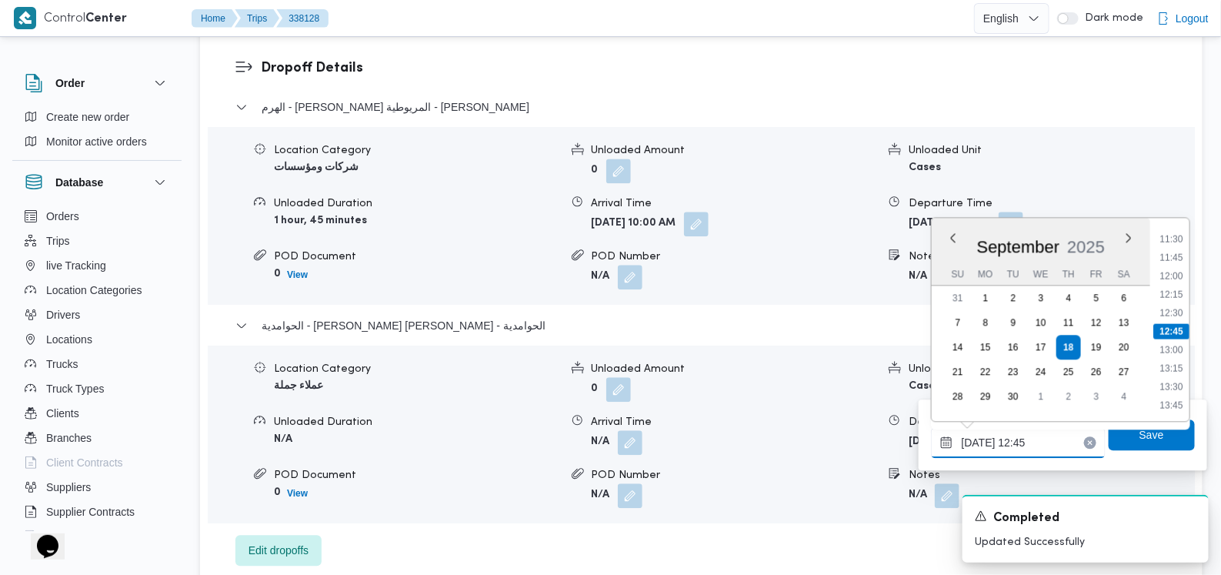
scroll to position [945, 0]
click at [1177, 326] on li "14:00" at bounding box center [1171, 326] width 35 height 15
type input "18/09/2025 14:00"
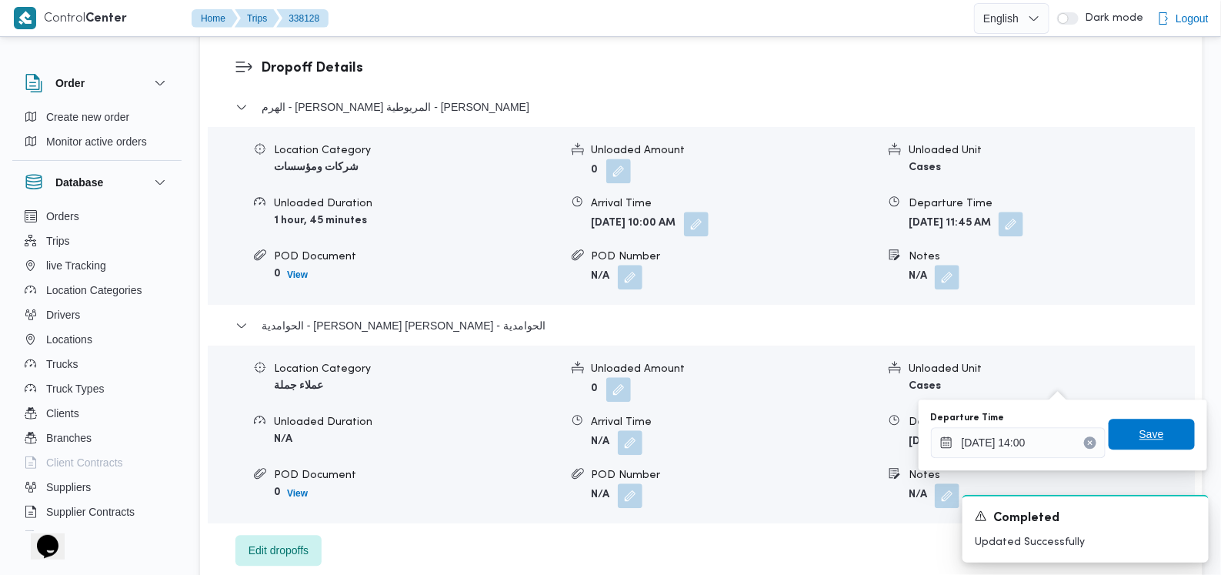
click at [1149, 423] on span "Save" at bounding box center [1152, 434] width 86 height 31
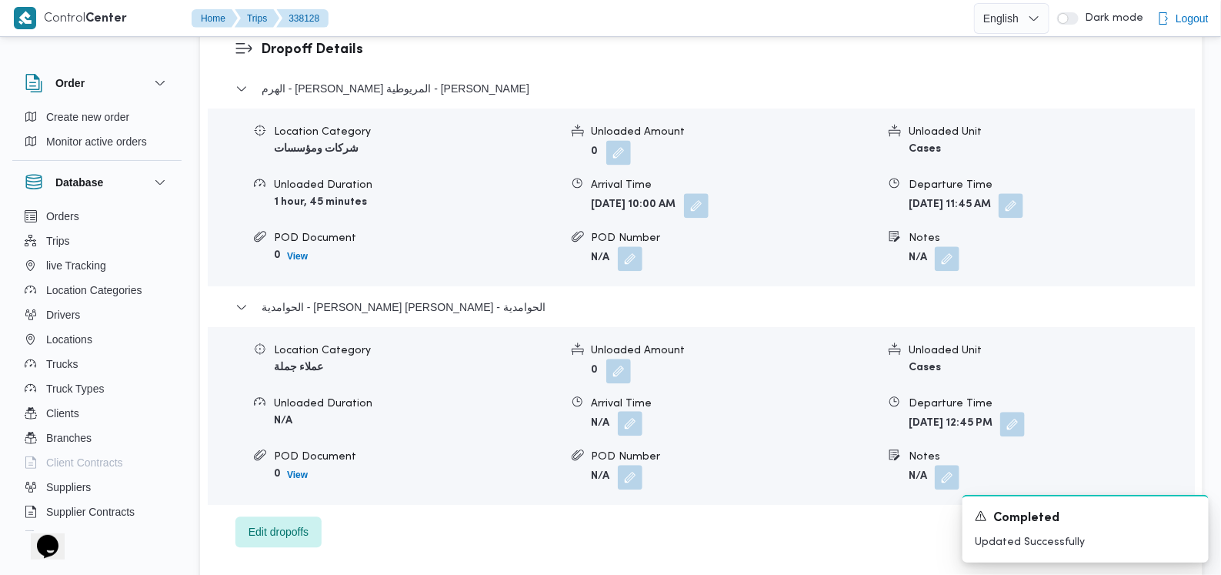
click at [642, 411] on button "button" at bounding box center [630, 423] width 25 height 25
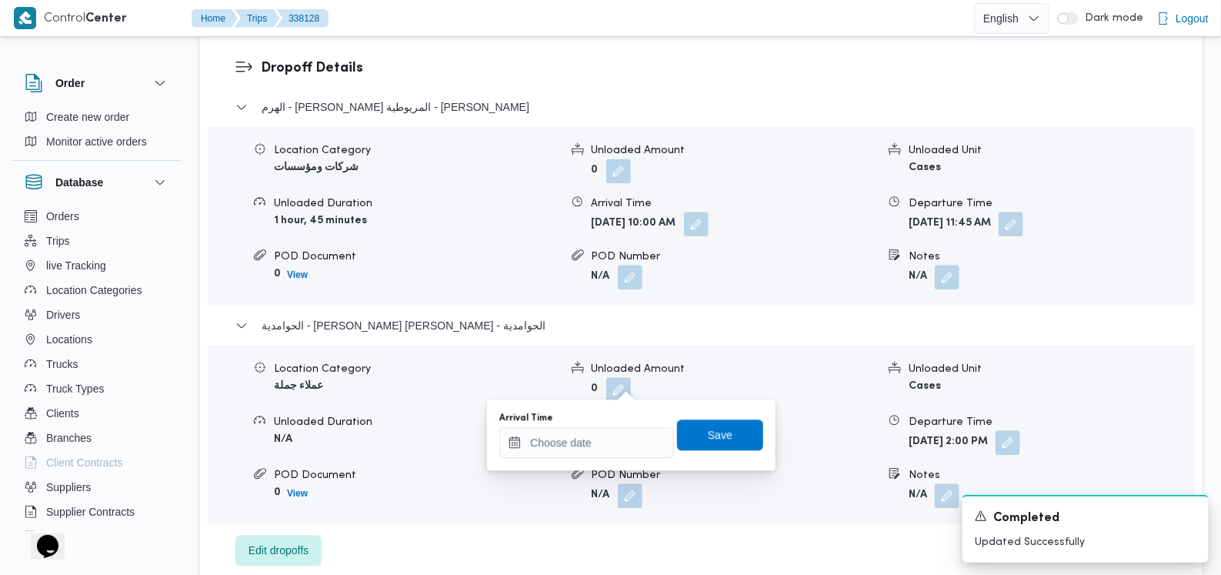
click at [639, 429] on button "button" at bounding box center [630, 441] width 25 height 25
click at [602, 446] on input "Arrival Time" at bounding box center [586, 442] width 175 height 31
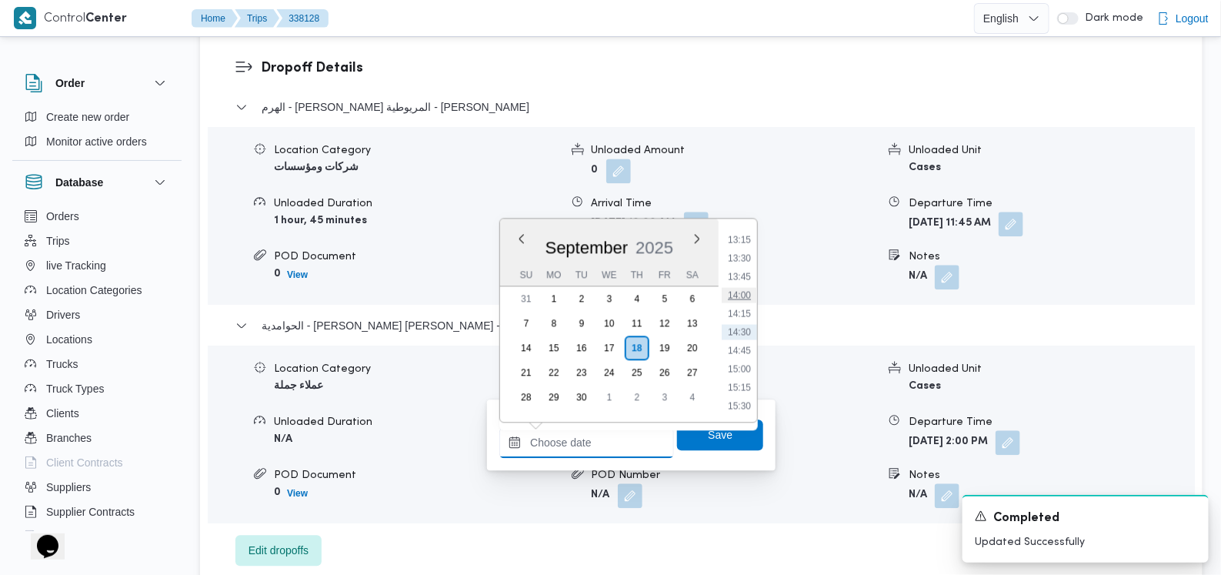
scroll to position [882, 0]
click at [750, 291] on li "12:45" at bounding box center [739, 298] width 35 height 15
type input "[DATE] 12:45"
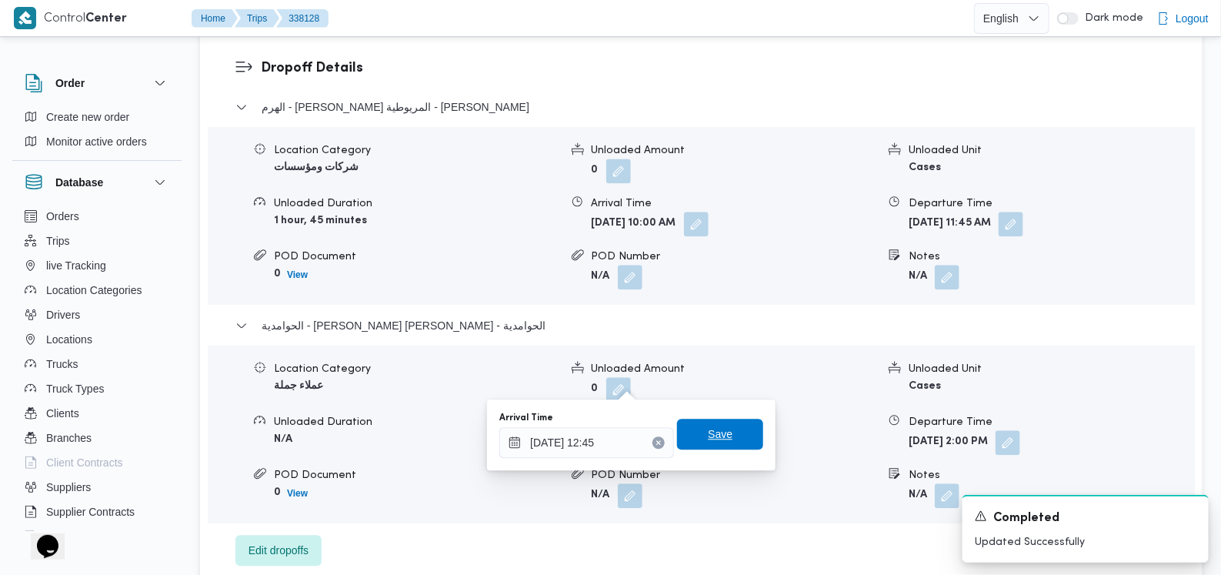
click at [708, 440] on span "Save" at bounding box center [720, 434] width 25 height 18
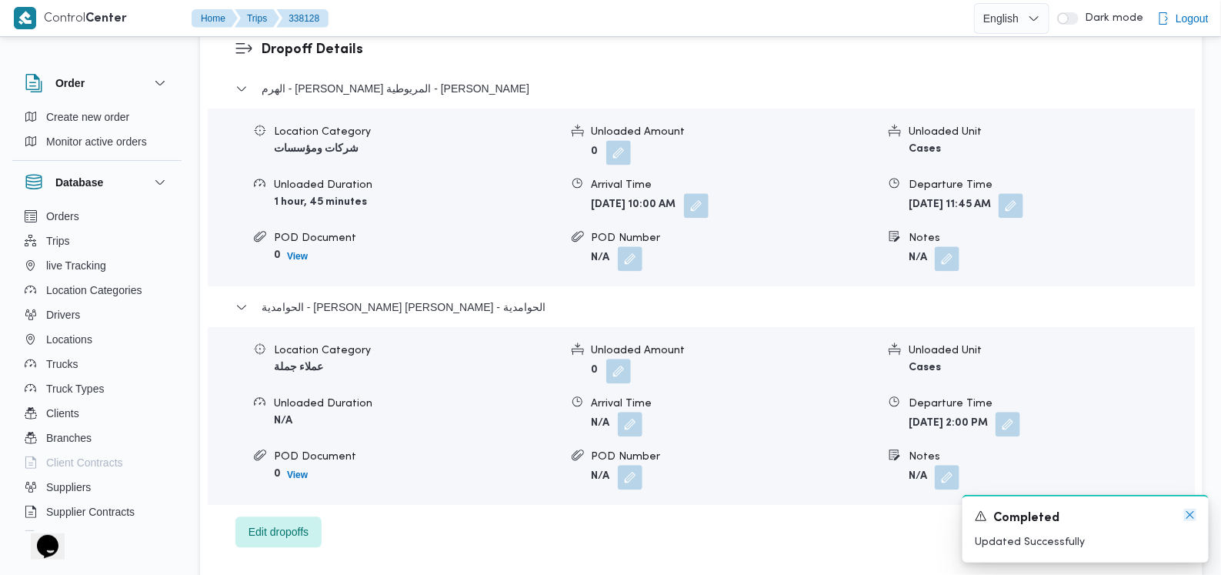
click at [1187, 516] on icon "Dismiss toast" at bounding box center [1190, 515] width 12 height 12
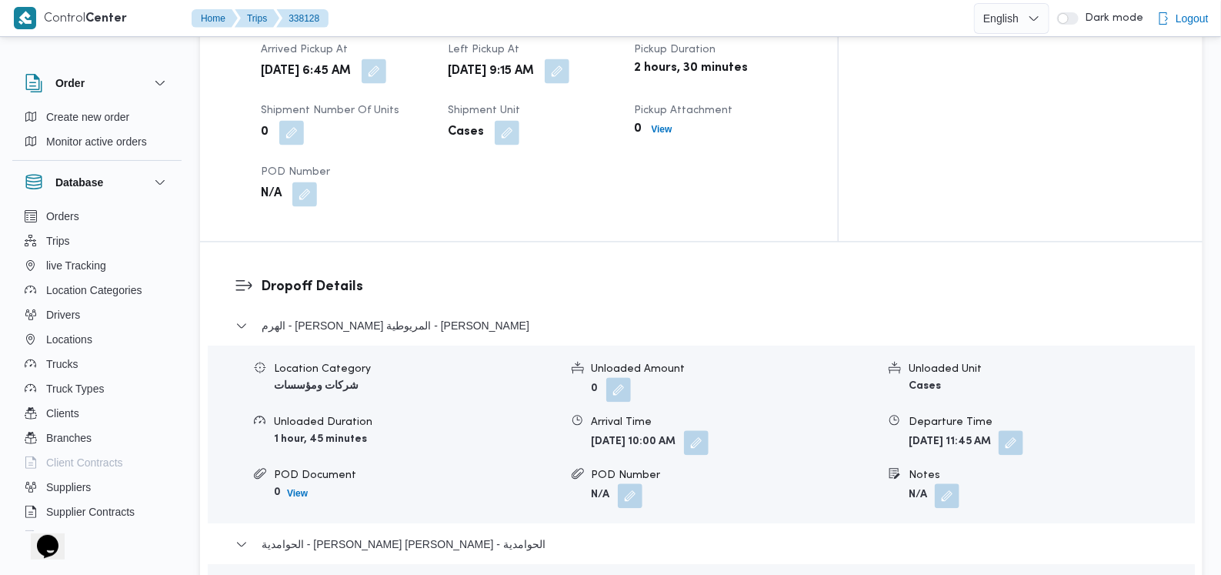
scroll to position [1250, 0]
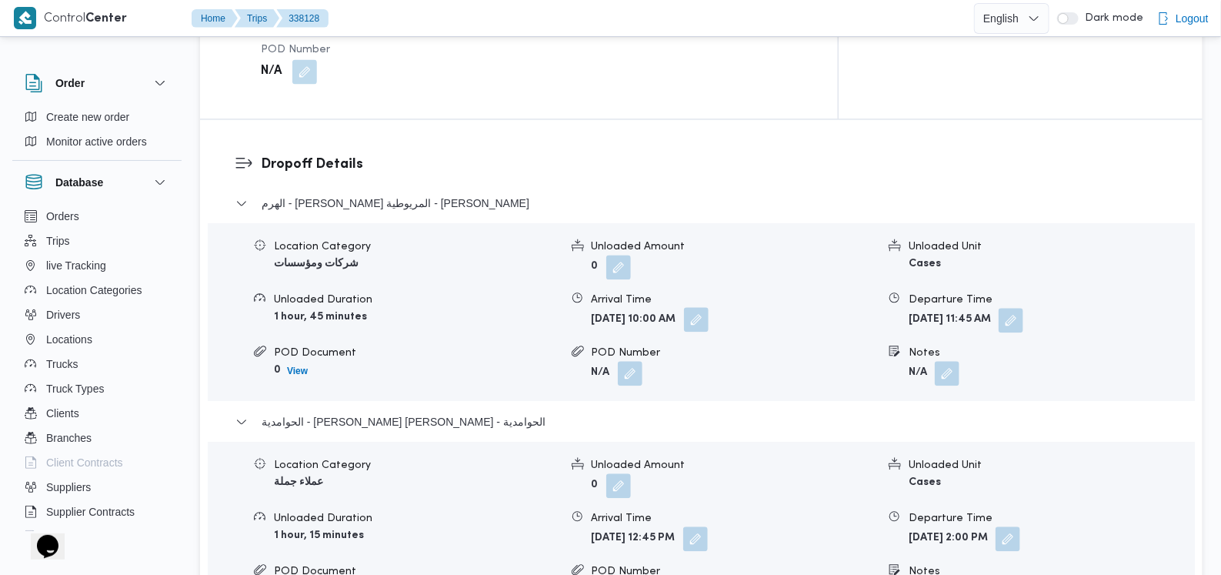
click at [709, 307] on button "button" at bounding box center [696, 319] width 25 height 25
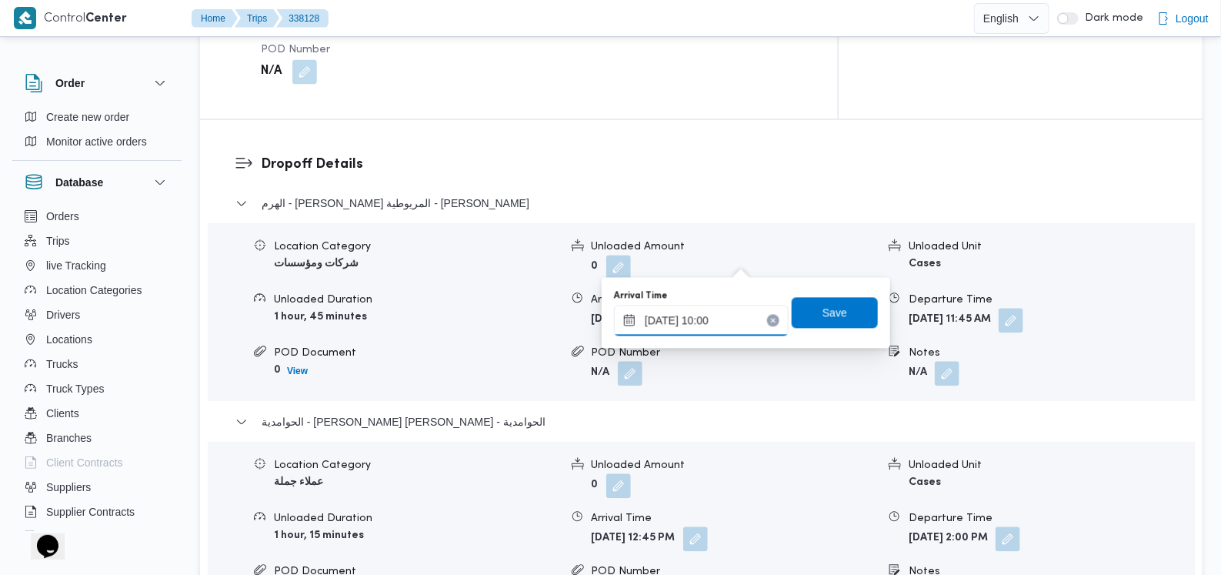
click at [734, 319] on input "18/09/2025 10:00" at bounding box center [701, 320] width 175 height 31
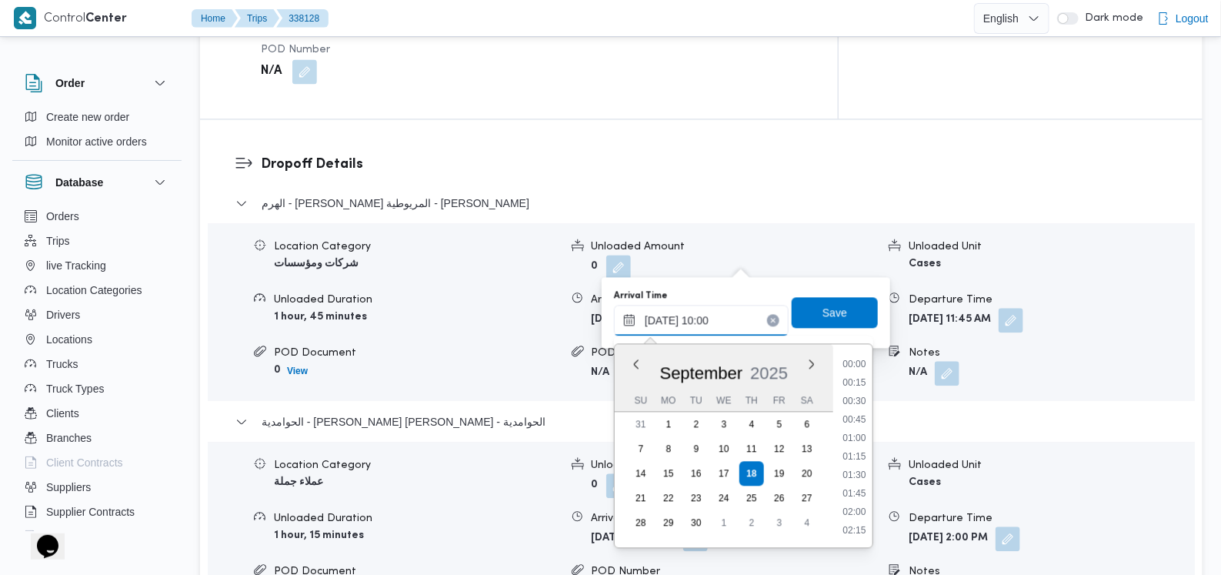
scroll to position [646, 0]
click at [862, 386] on li "09:00" at bounding box center [854, 383] width 35 height 15
type input "[DATE] 09:00"
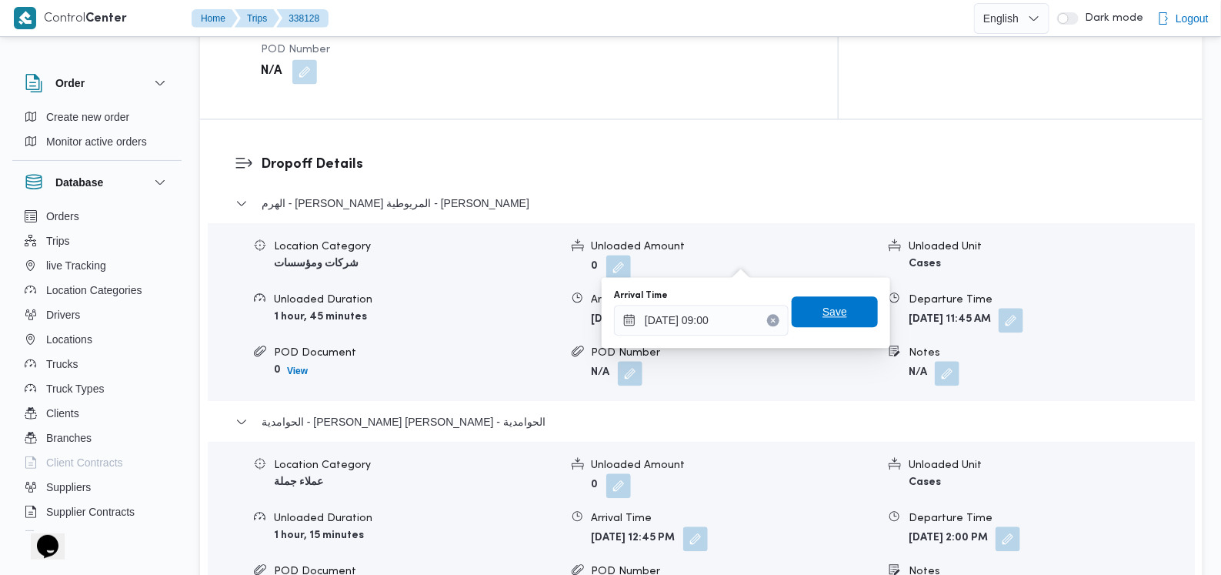
click at [820, 297] on span "Save" at bounding box center [835, 311] width 86 height 31
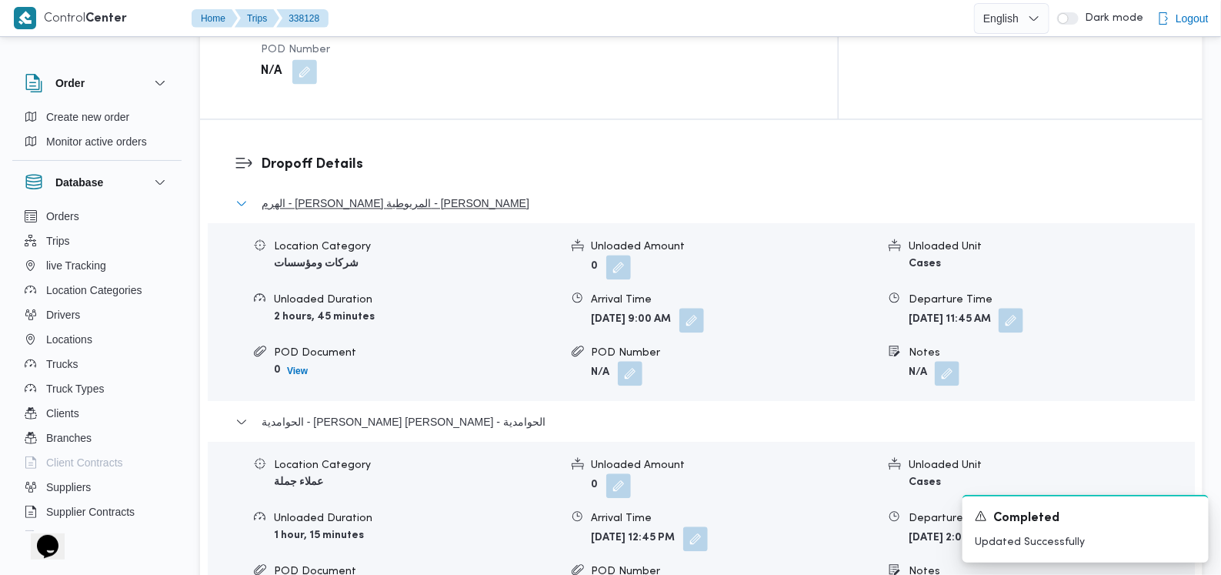
click at [436, 194] on span "الهرم - ابن سينا كعابيش المريوطية - فيصل" at bounding box center [396, 203] width 268 height 18
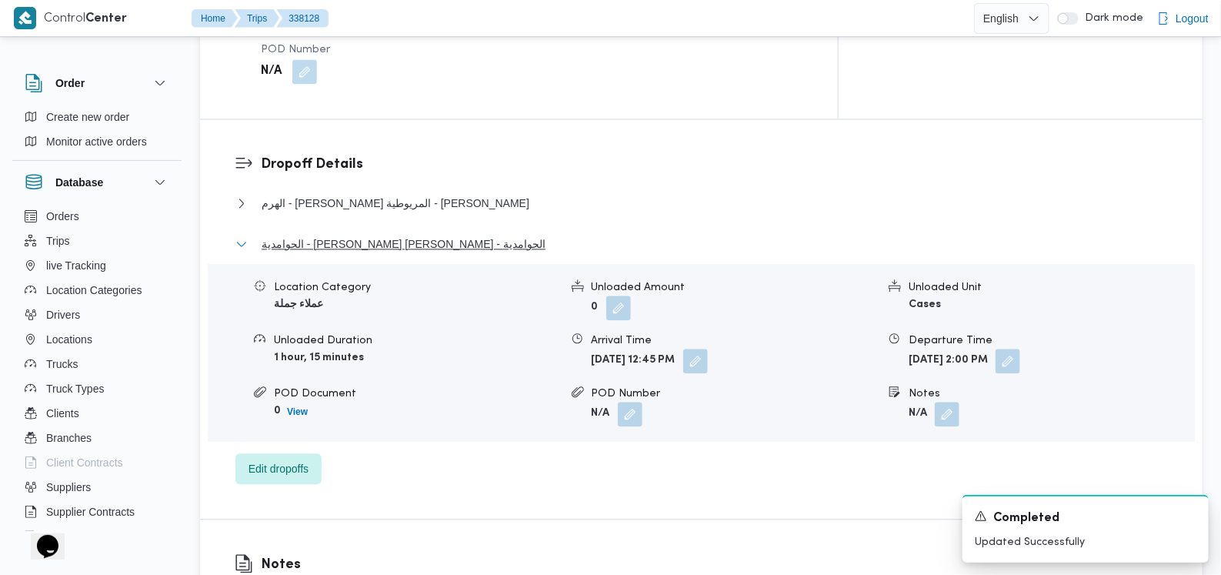
click at [407, 235] on span "الحوامدية - محمد توفيق الشيخ عتمان - الحوامدية" at bounding box center [404, 244] width 284 height 18
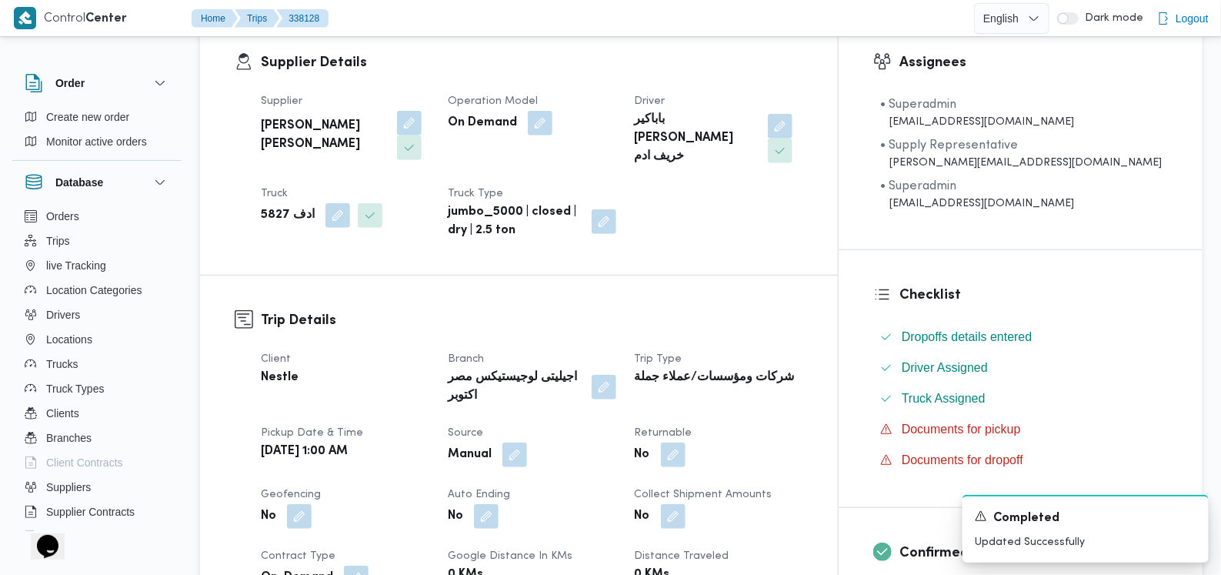
scroll to position [0, 0]
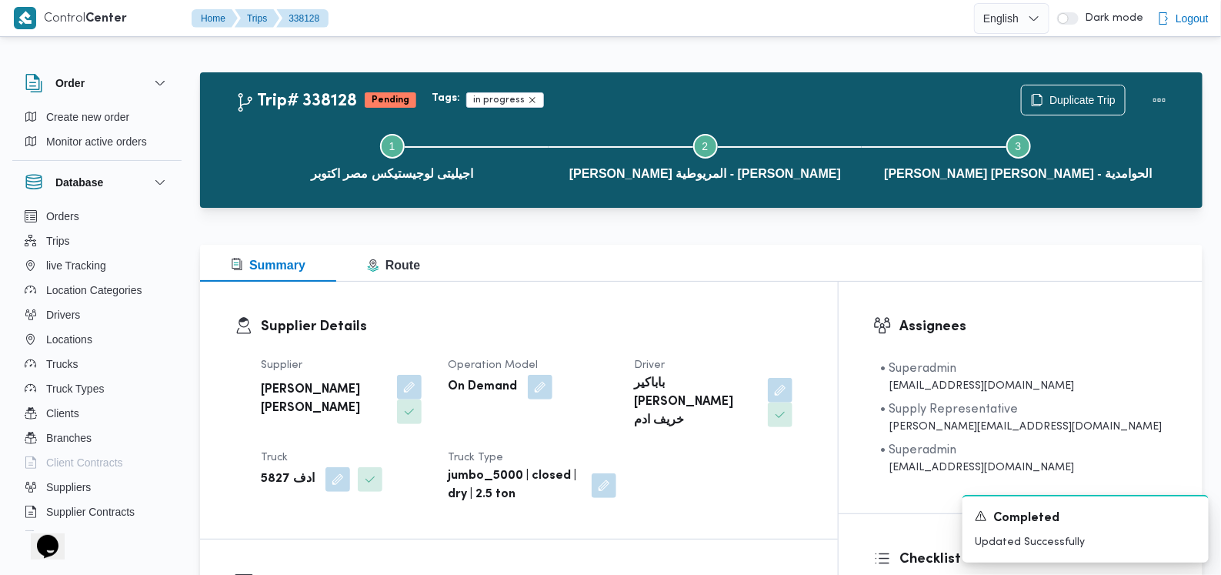
click at [529, 98] on icon "Remove trip tag" at bounding box center [532, 100] width 6 height 6
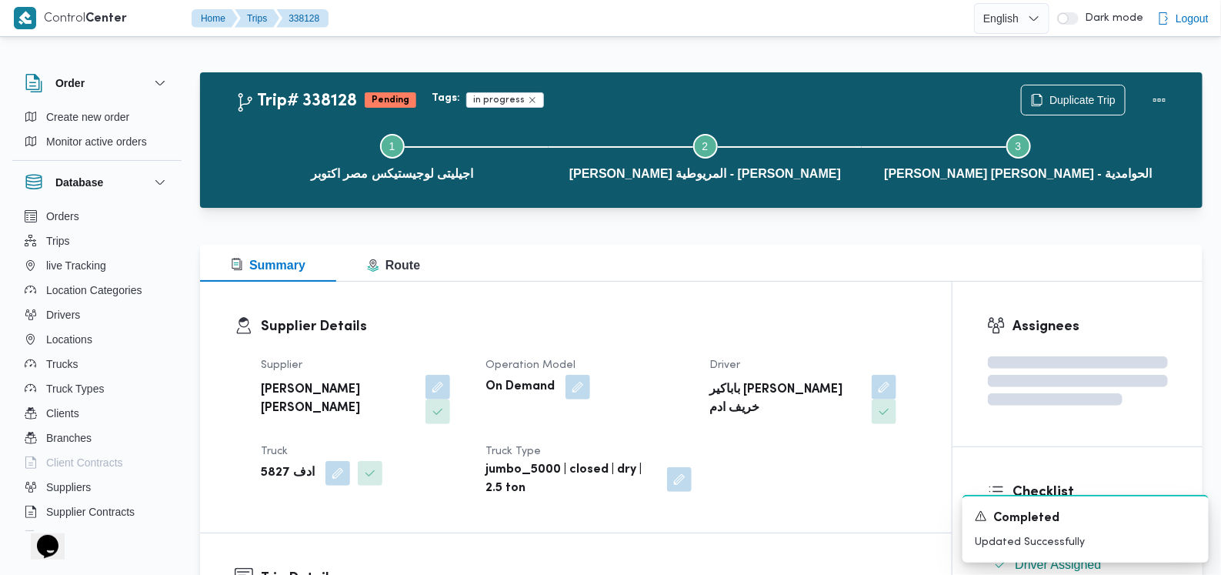
click at [606, 102] on div "Tags: in progress" at bounding box center [727, 100] width 596 height 22
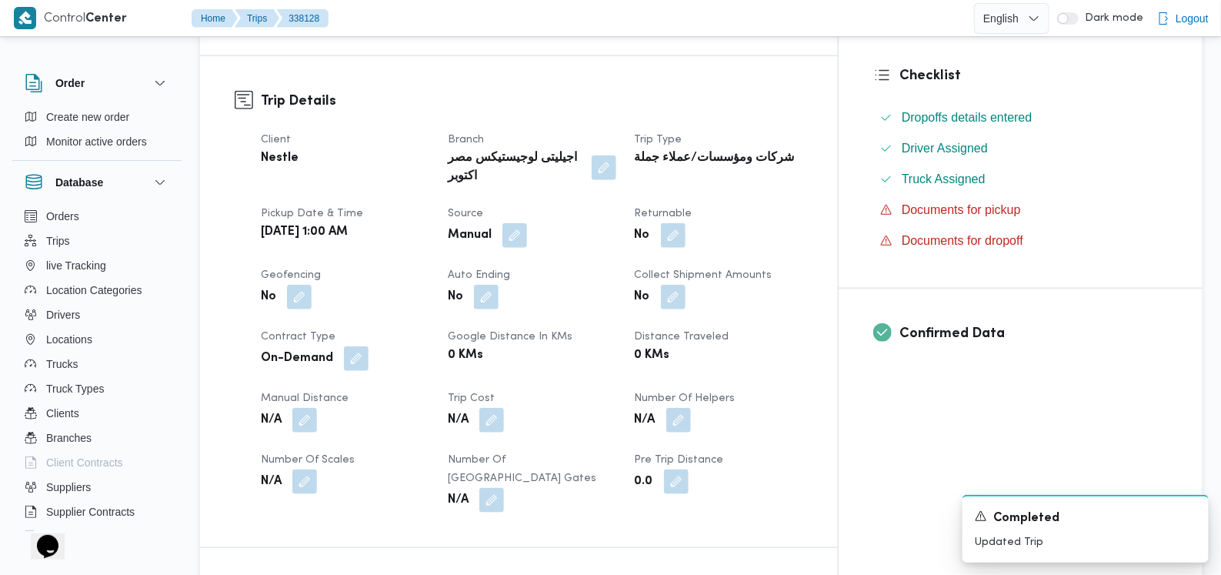
scroll to position [481, 0]
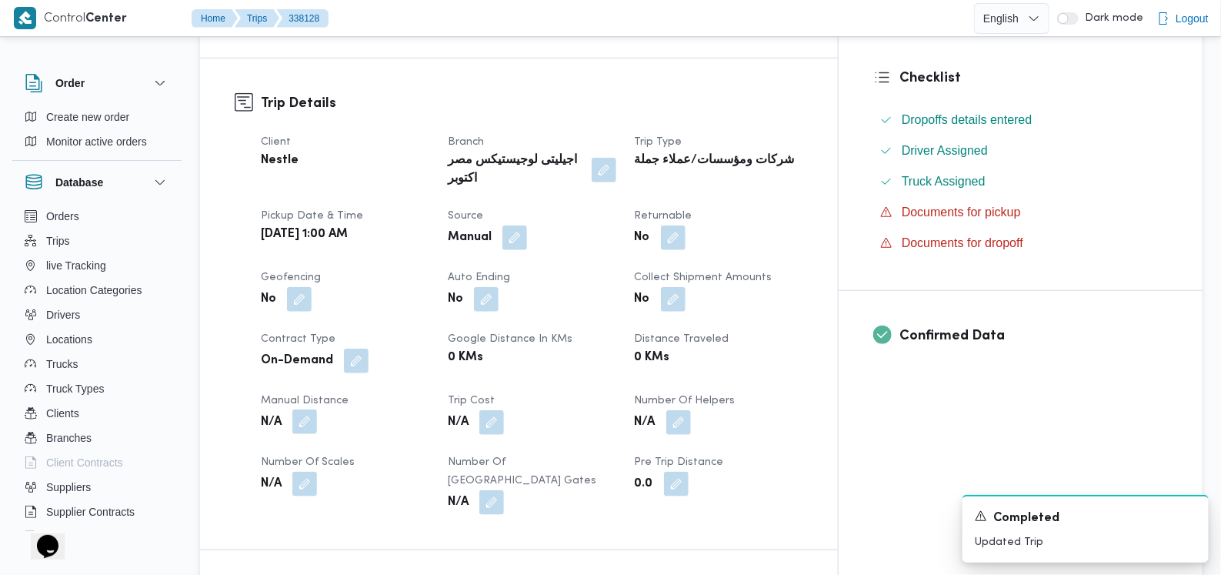
click at [296, 409] on button "button" at bounding box center [304, 421] width 25 height 25
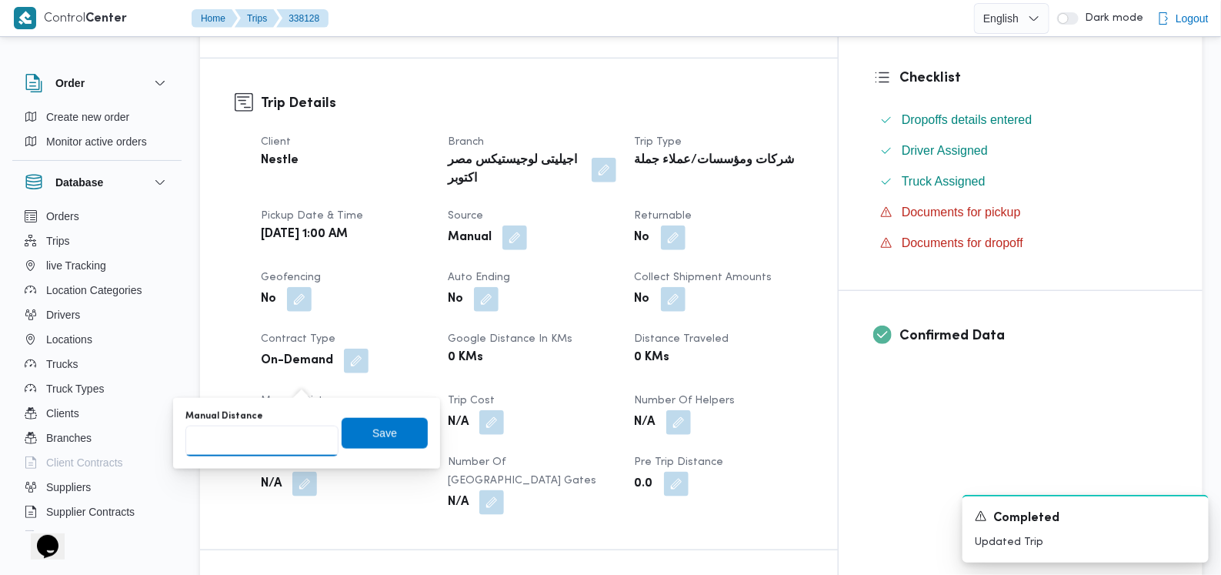
click at [259, 435] on input "Manual Distance" at bounding box center [261, 441] width 153 height 31
type input "85"
click at [380, 444] on span "Save" at bounding box center [385, 433] width 86 height 31
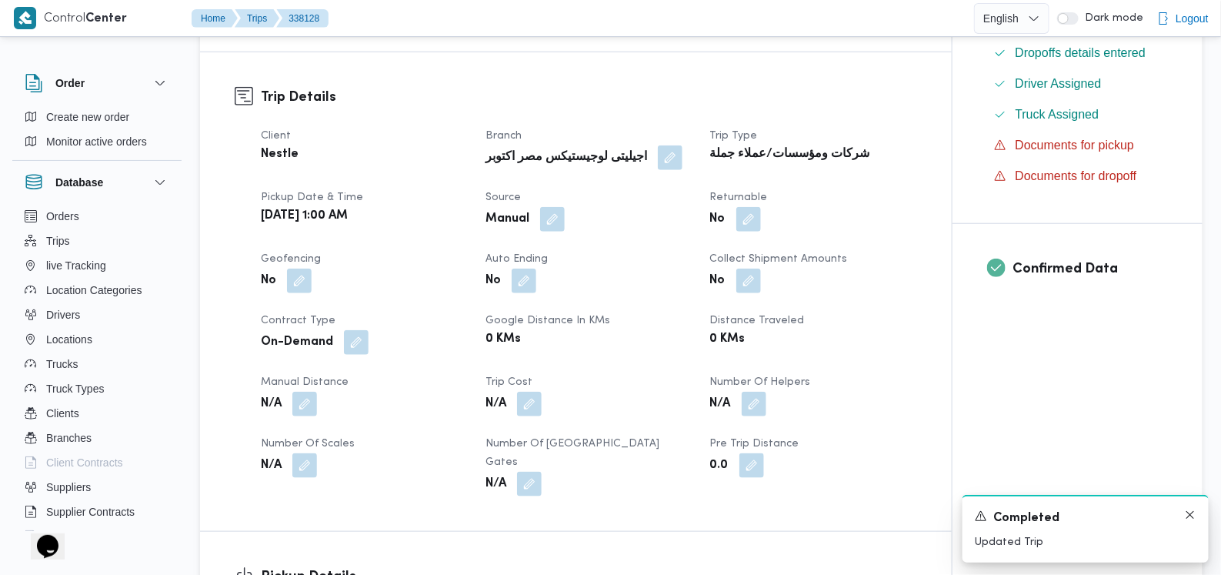
click at [1197, 517] on div "A new notification appears Completed Updated Trip" at bounding box center [1086, 529] width 246 height 68
click at [1185, 518] on icon "Dismiss toast" at bounding box center [1190, 515] width 12 height 12
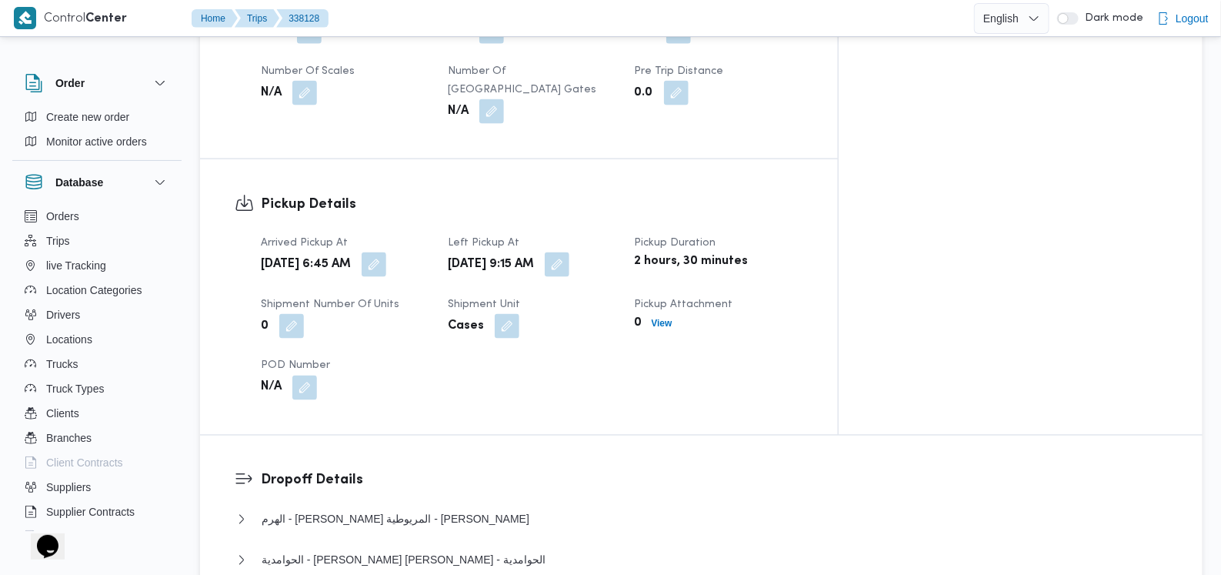
scroll to position [1058, 0]
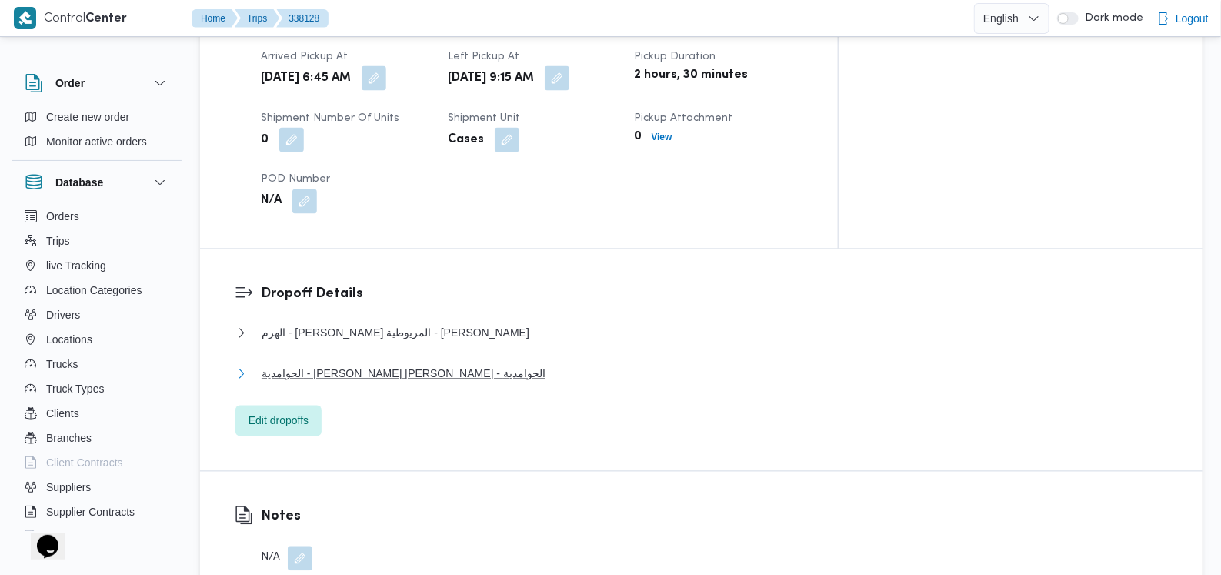
click at [446, 365] on span "الحوامدية - محمد توفيق الشيخ عتمان - الحوامدية" at bounding box center [404, 374] width 284 height 18
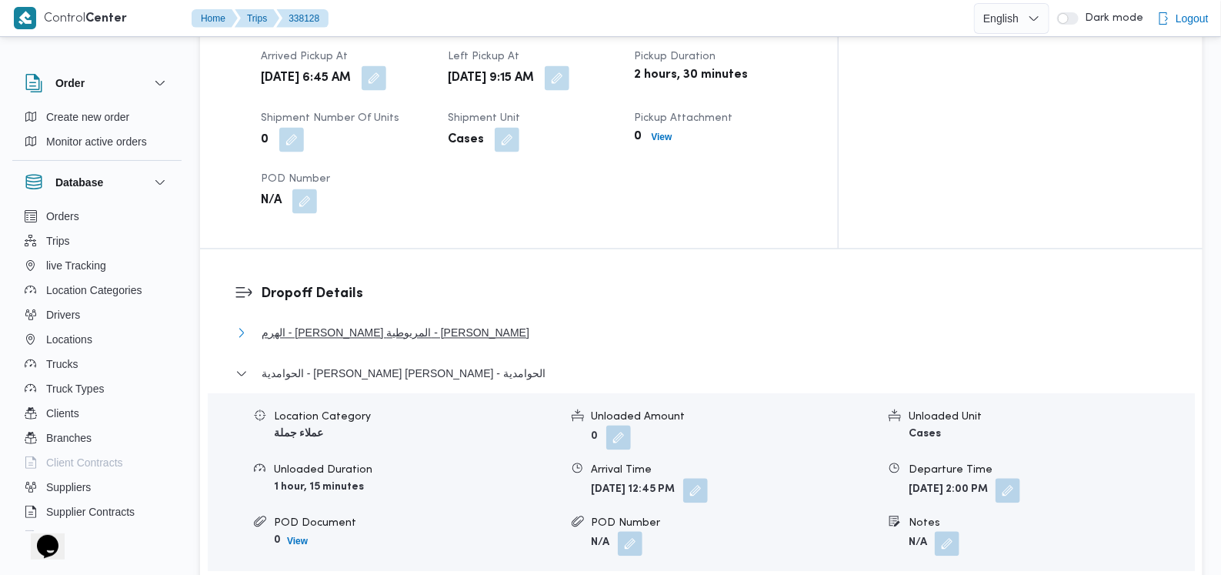
click at [421, 324] on span "الهرم - ابن سينا كعابيش المريوطية - فيصل" at bounding box center [396, 333] width 268 height 18
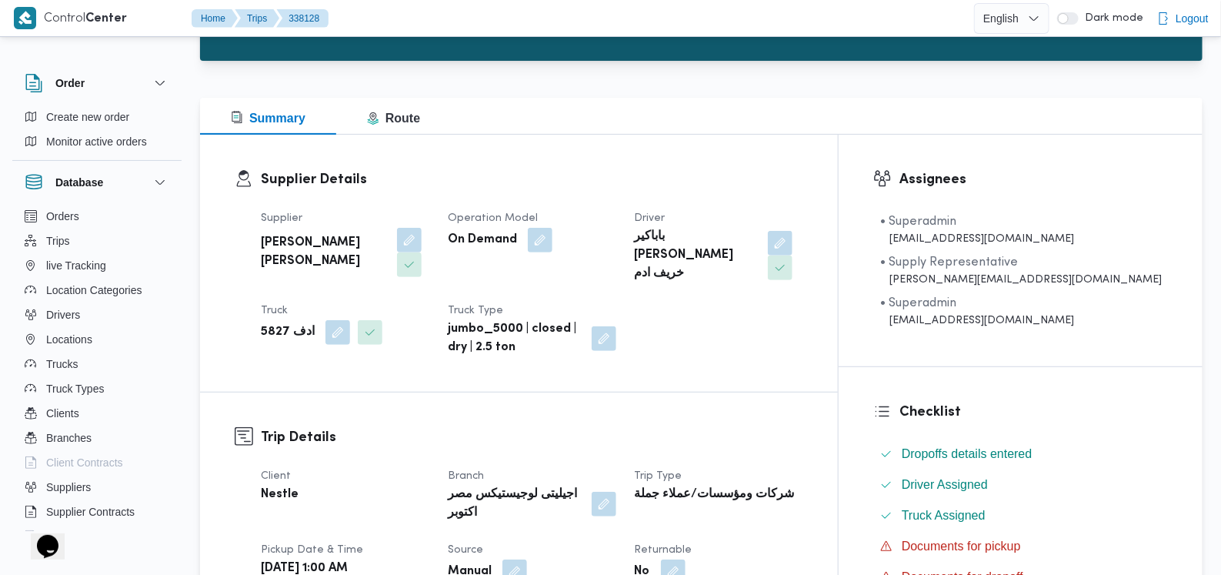
scroll to position [0, 0]
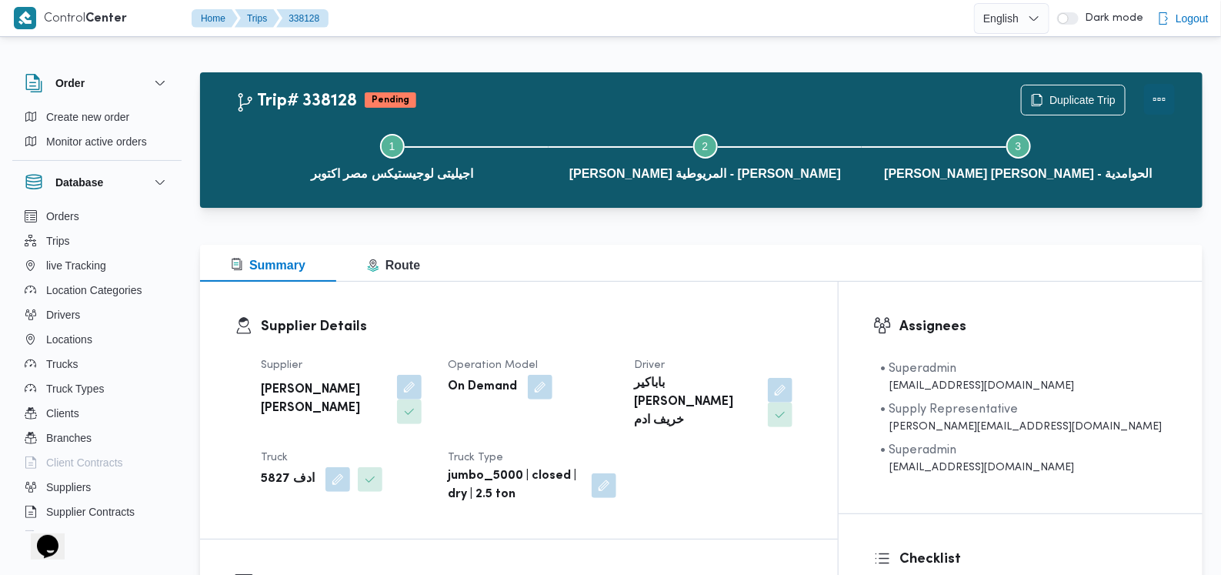
click at [1166, 111] on button "Actions" at bounding box center [1159, 99] width 31 height 31
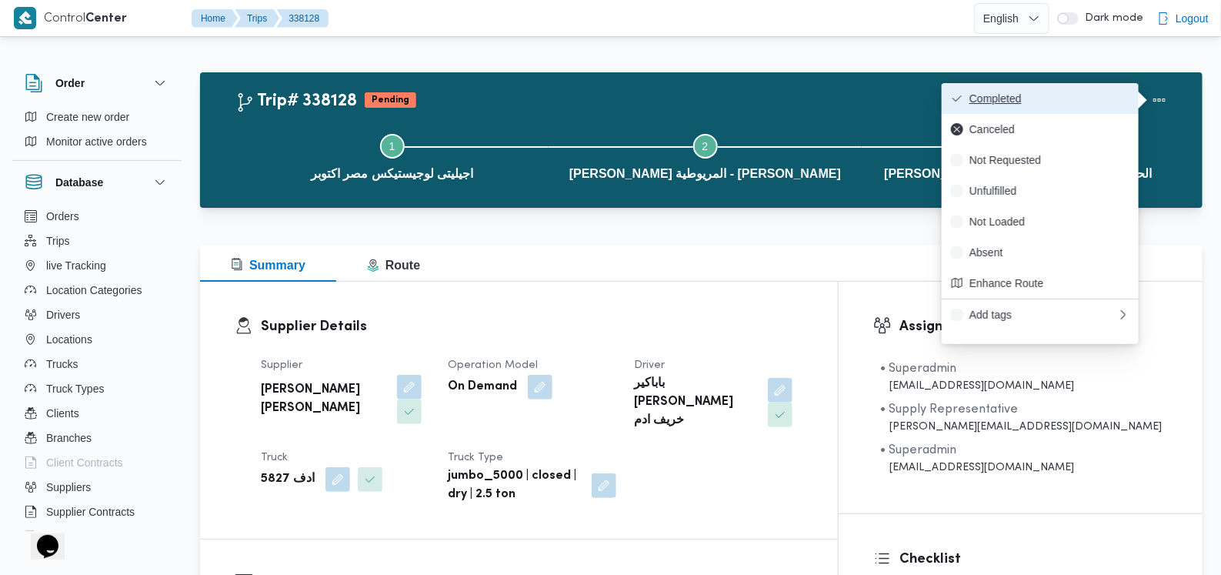
click at [1087, 102] on span "Completed" at bounding box center [1050, 98] width 160 height 12
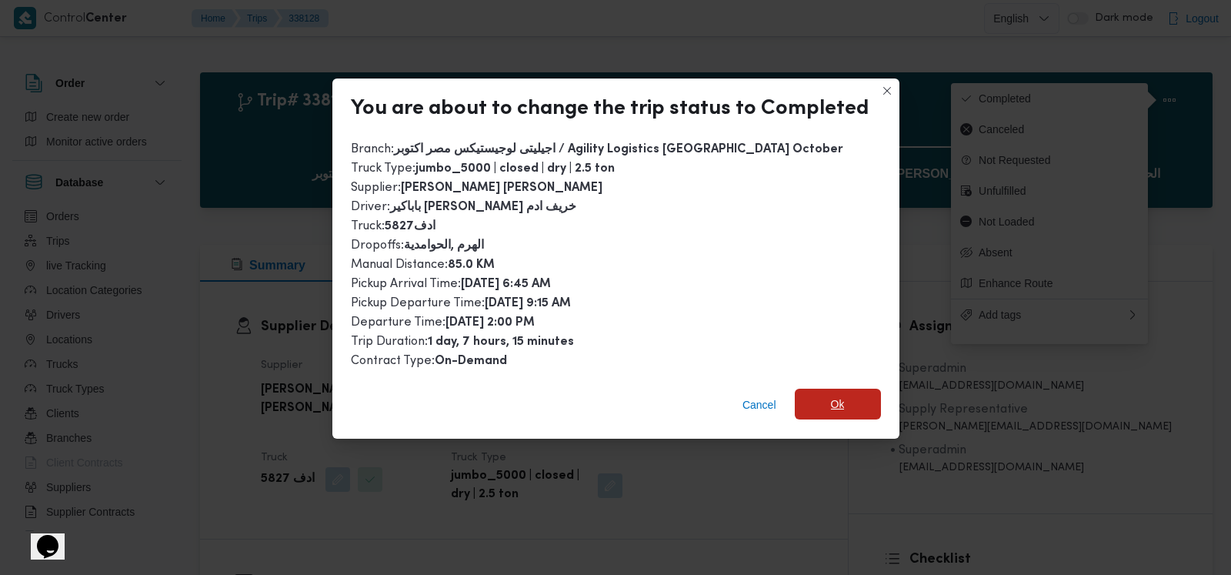
click at [857, 412] on span "Ok" at bounding box center [838, 404] width 86 height 31
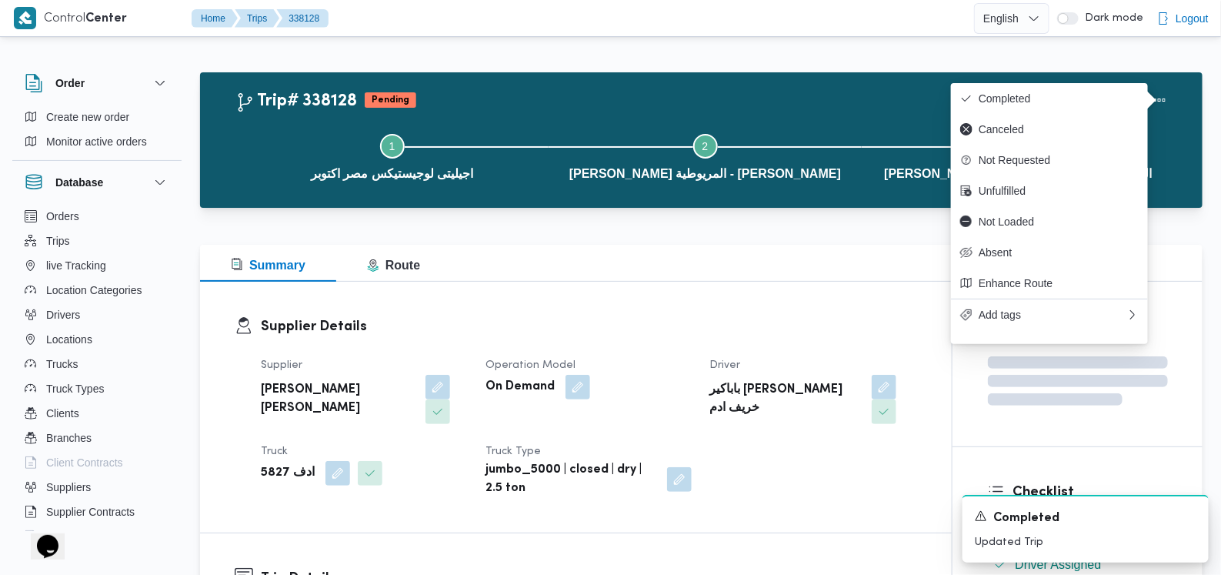
click at [645, 348] on div "Supplier مصطفى ممدوح محمود عبدالهادى Operation Model On Demand Driver باباكير ا…" at bounding box center [589, 427] width 675 height 160
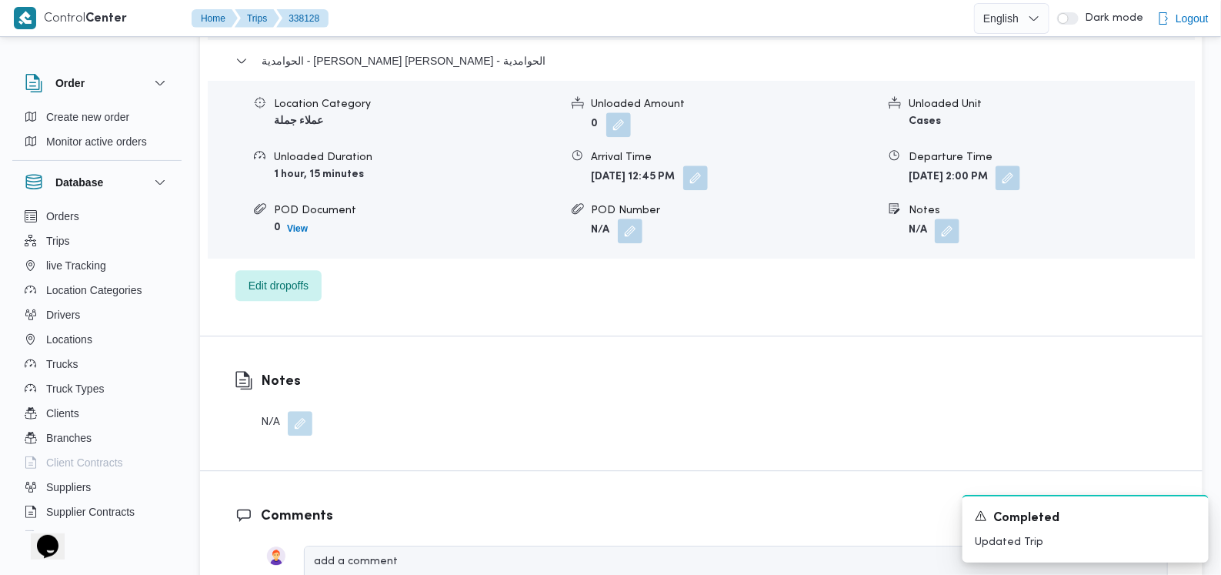
scroll to position [1635, 0]
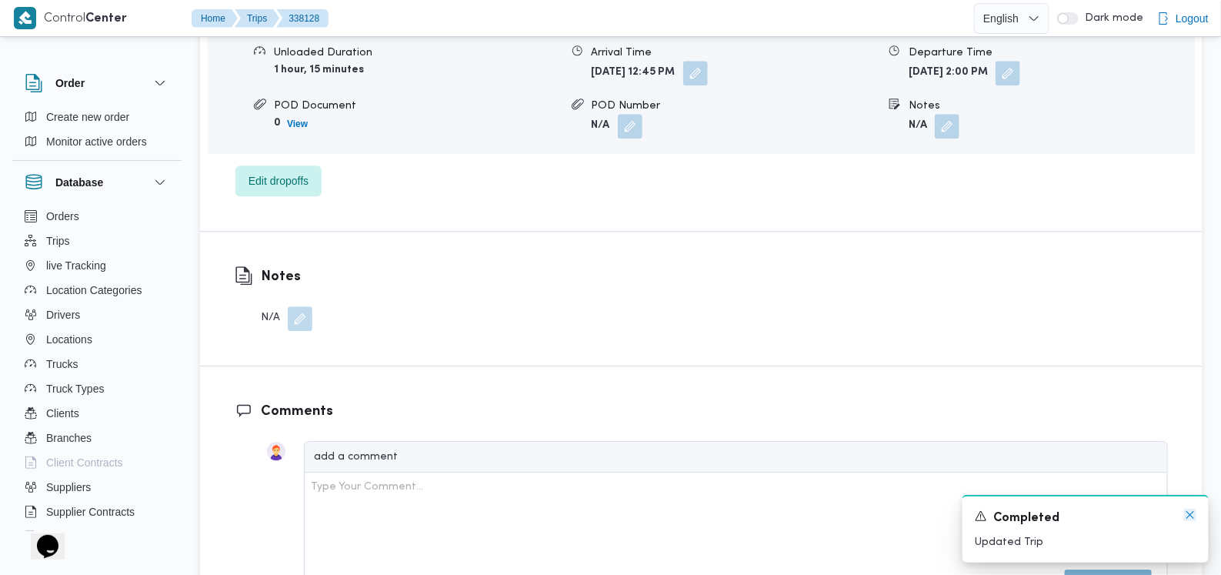
click at [1191, 520] on icon "Dismiss toast" at bounding box center [1190, 515] width 12 height 12
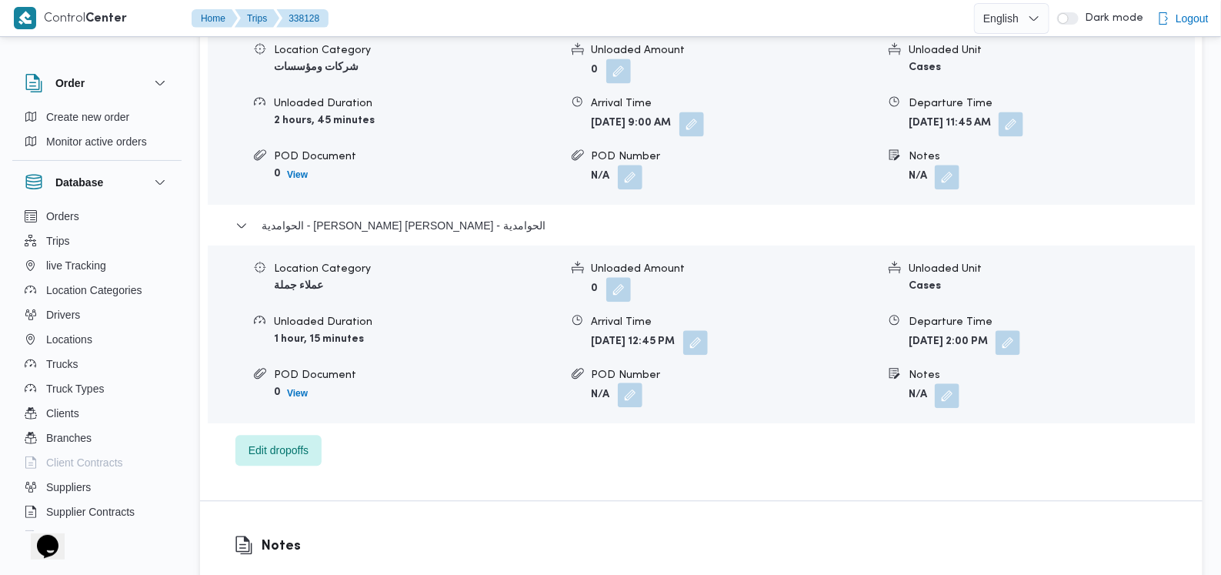
scroll to position [1346, 0]
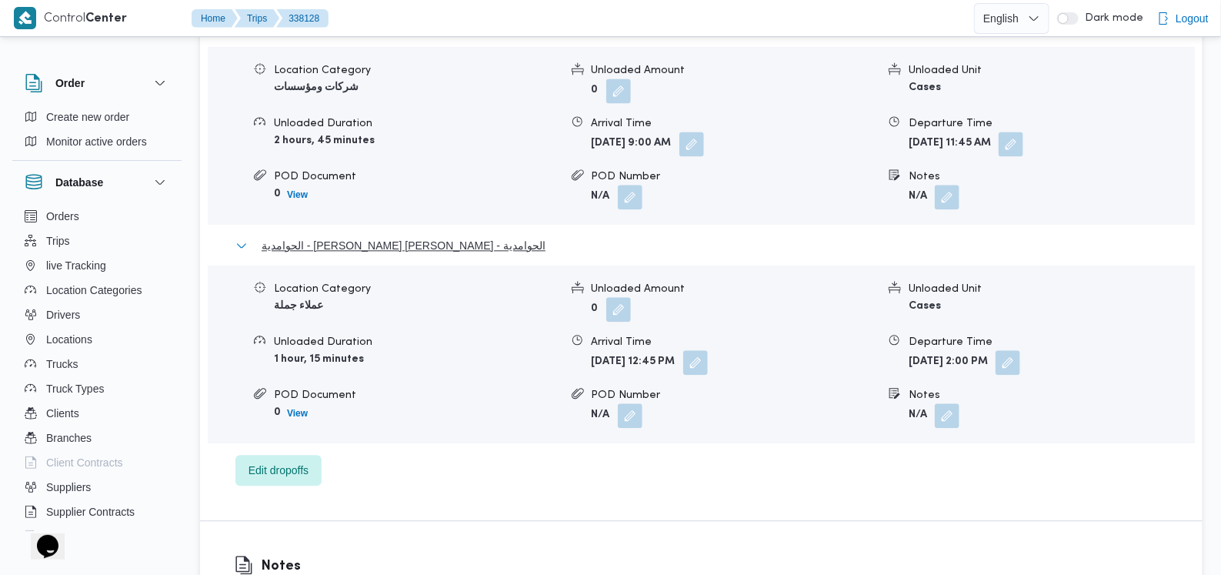
click at [469, 236] on span "الحوامدية - محمد توفيق الشيخ عتمان - الحوامدية" at bounding box center [404, 245] width 284 height 18
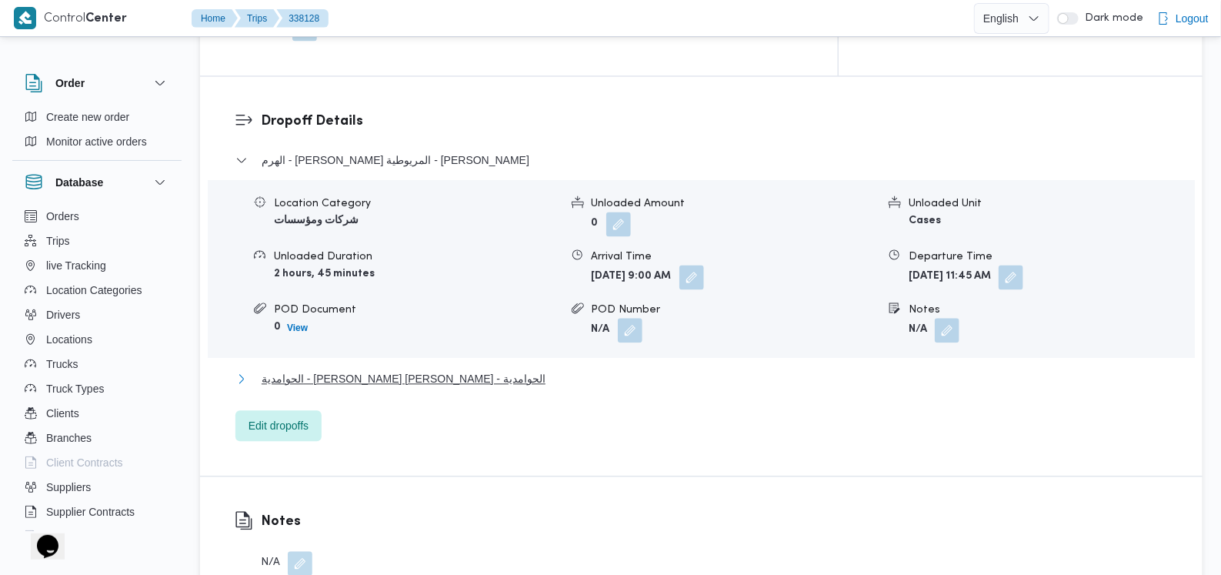
scroll to position [1058, 0]
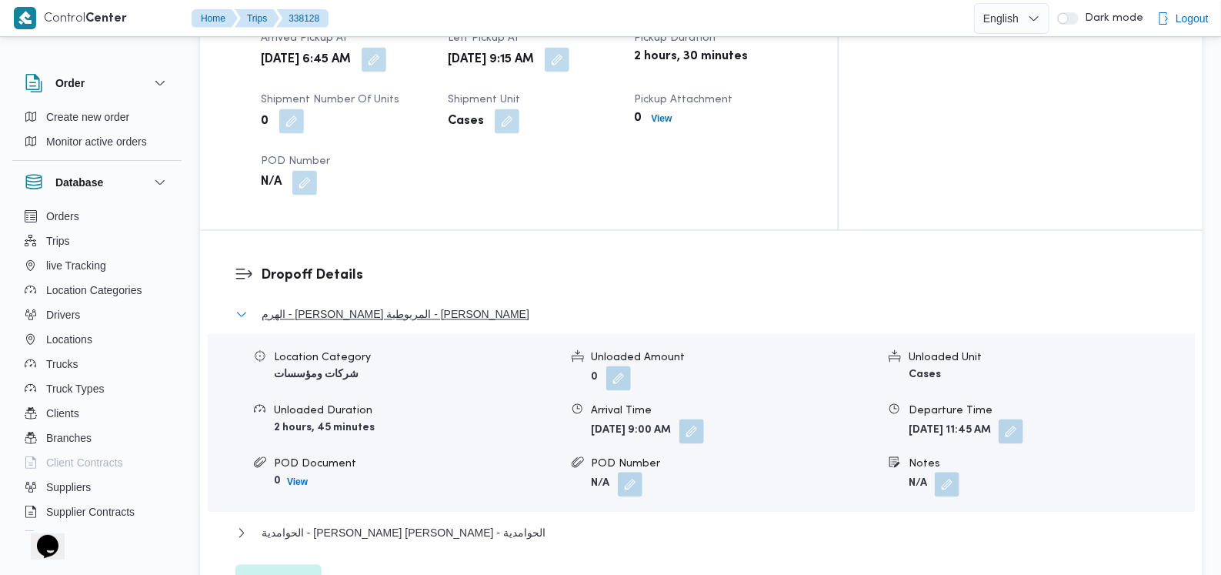
click at [412, 306] on span "الهرم - ابن سينا كعابيش المريوطية - فيصل" at bounding box center [396, 315] width 268 height 18
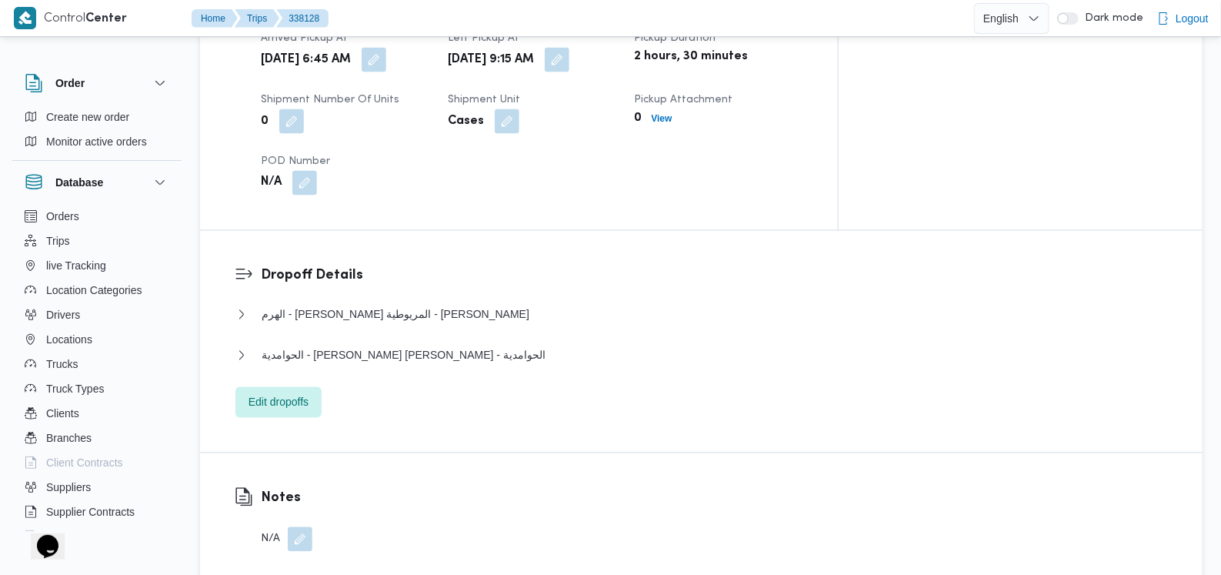
click at [299, 527] on button "button" at bounding box center [300, 539] width 25 height 25
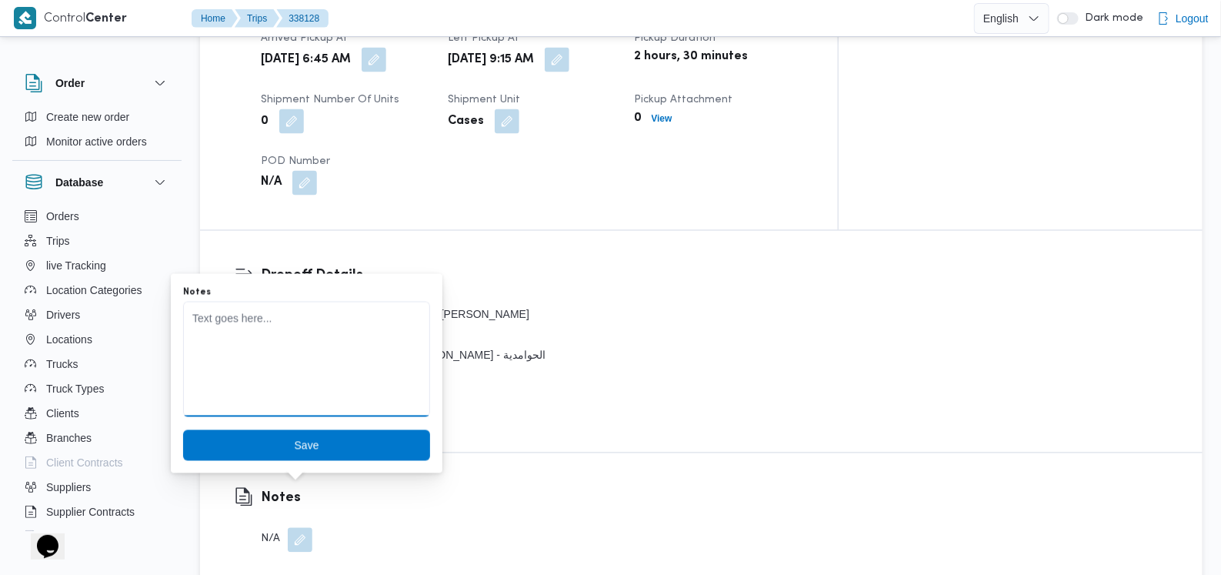
click at [302, 359] on textarea "Notes" at bounding box center [306, 359] width 247 height 115
type textarea "السيارة لم تسلم اليوم بسبب عدم معرفة السائق للتسليم و عدم وجود مندوب"
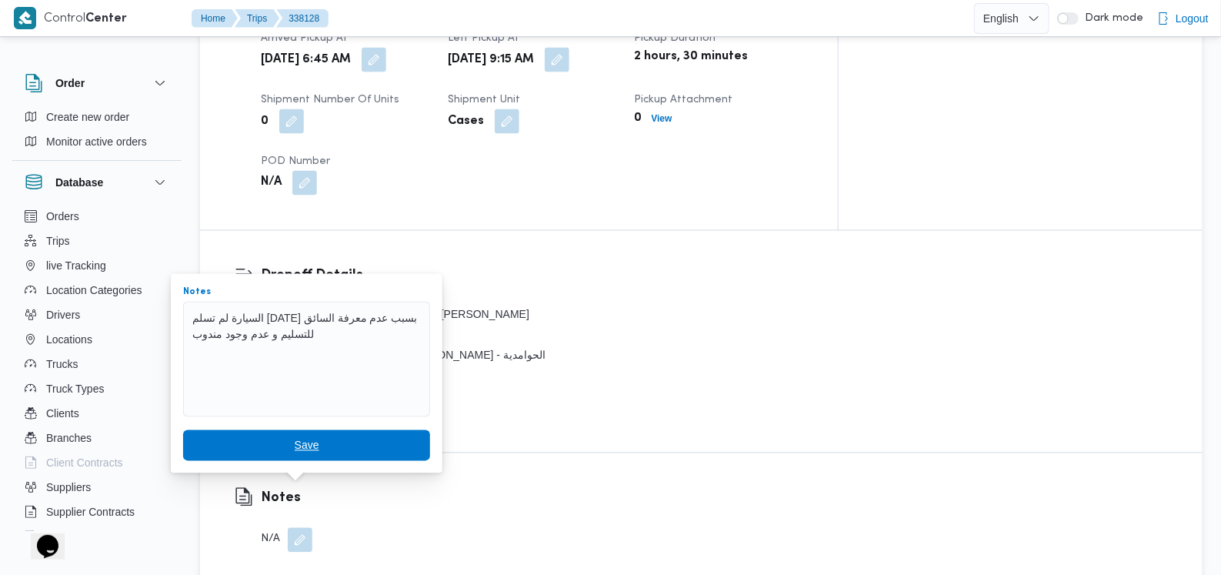
click at [306, 449] on span "Save" at bounding box center [307, 445] width 25 height 18
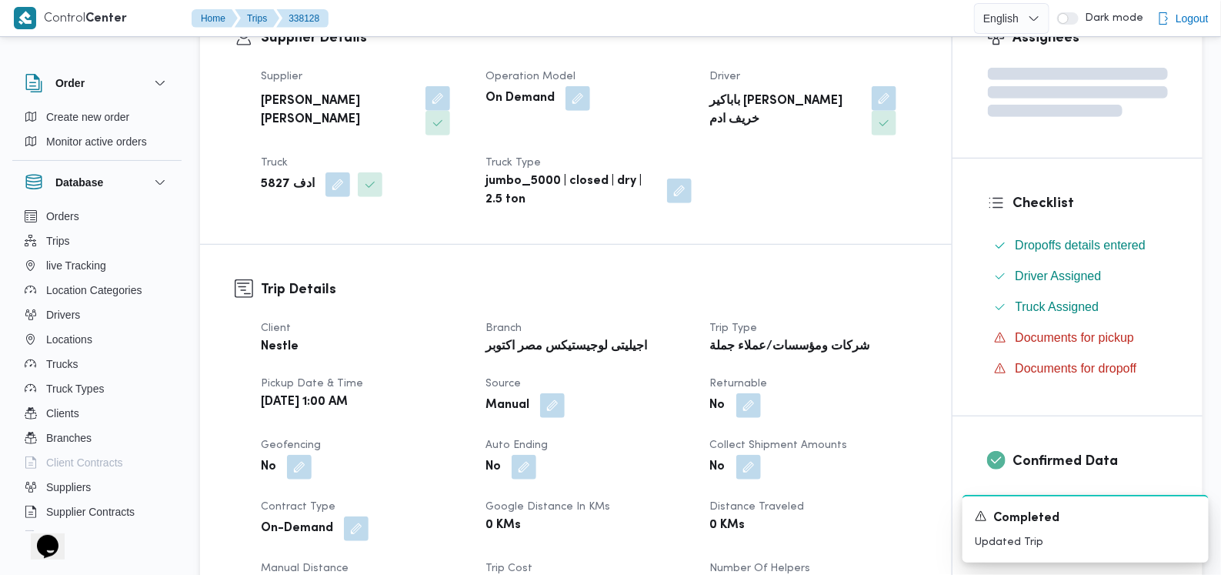
scroll to position [0, 0]
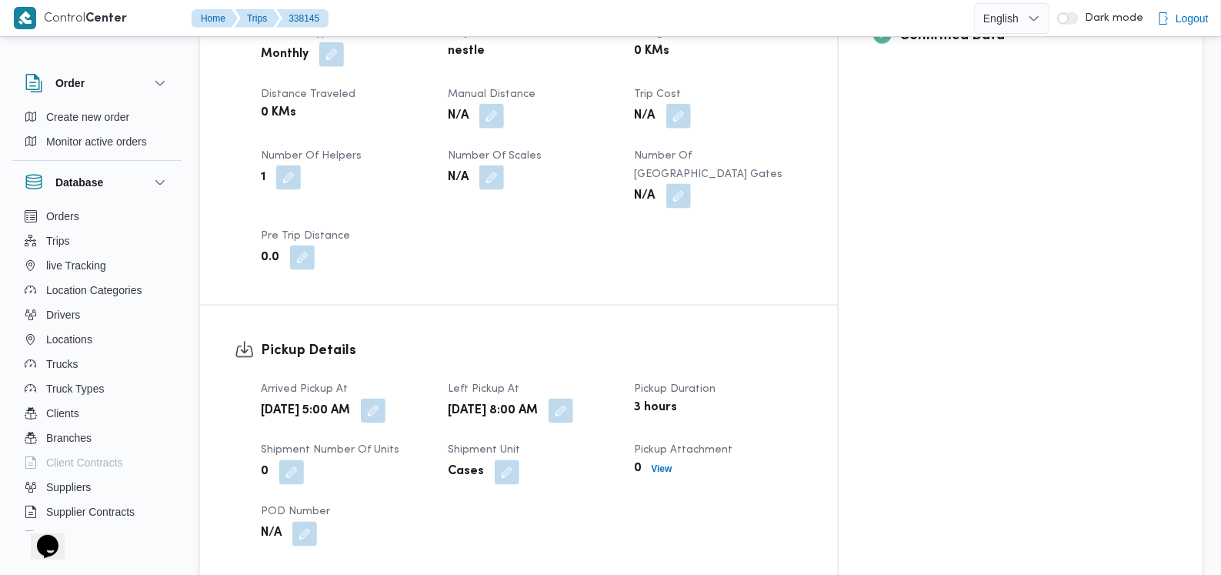
scroll to position [764, 0]
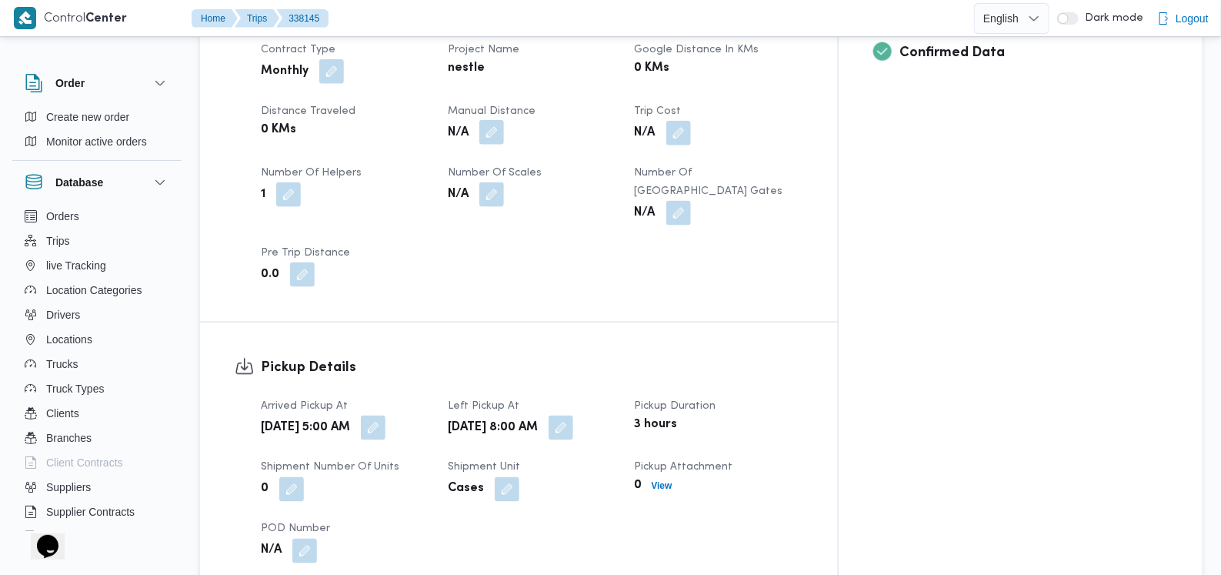
click at [504, 120] on button "button" at bounding box center [491, 132] width 25 height 25
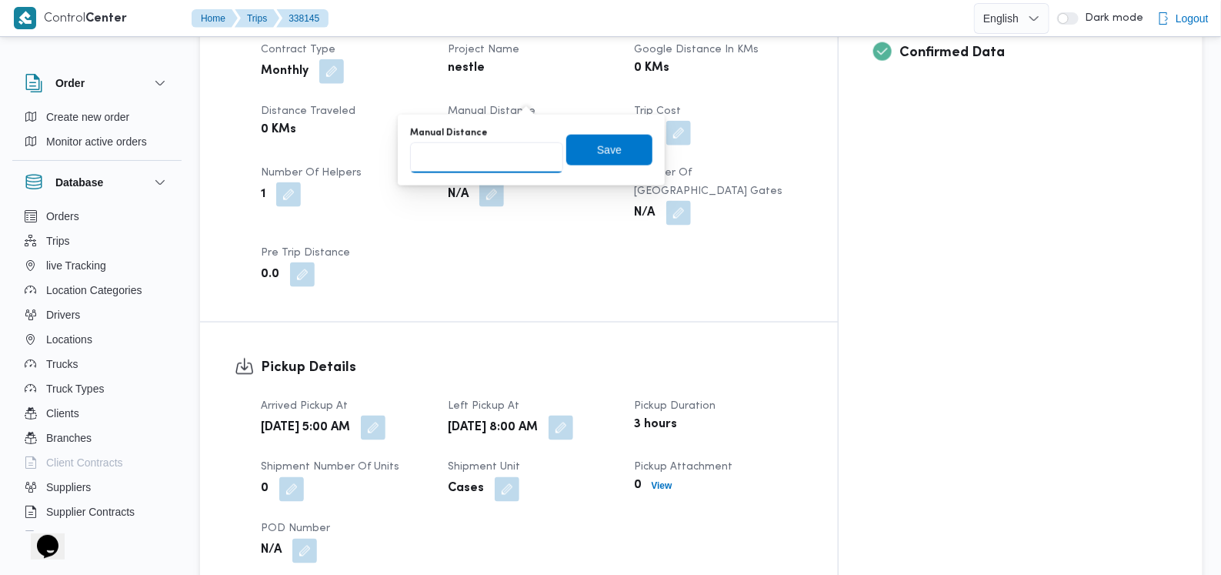
click at [493, 151] on input "Manual Distance" at bounding box center [486, 157] width 153 height 31
type input "150"
click at [597, 148] on span "Save" at bounding box center [609, 149] width 25 height 18
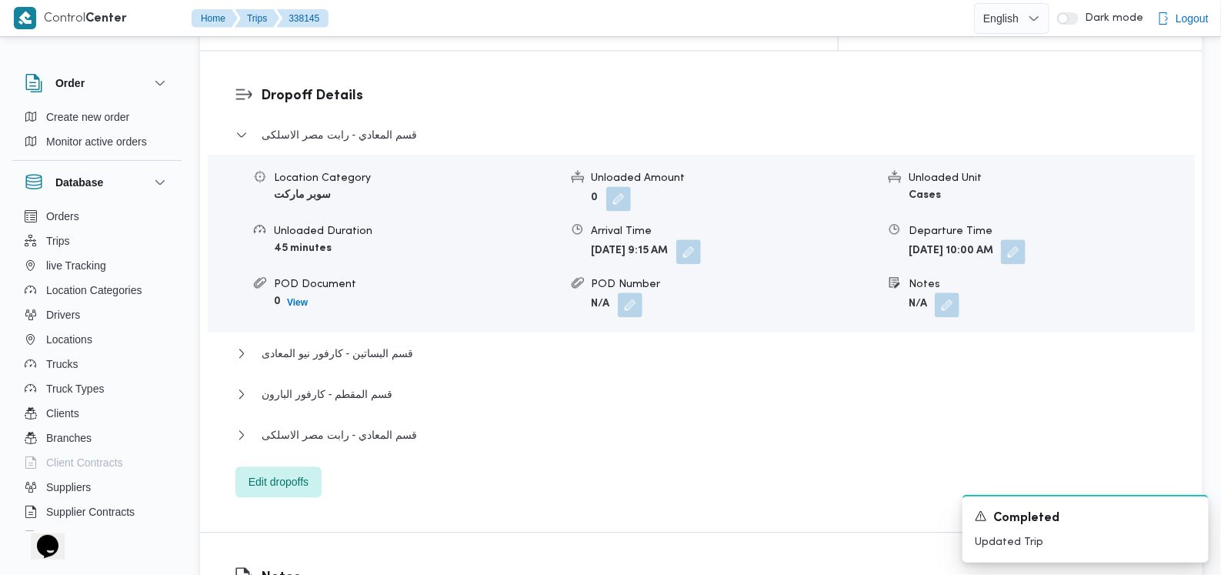
scroll to position [1341, 0]
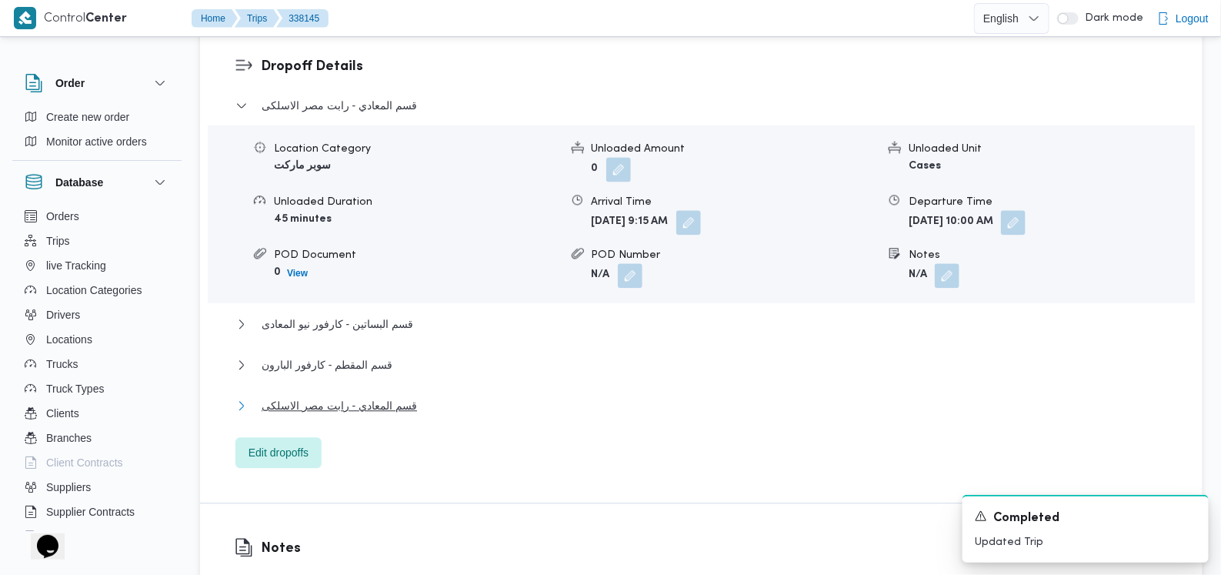
click at [382, 396] on span "قسم المعادي - رابت مصر الاسلكى" at bounding box center [339, 405] width 155 height 18
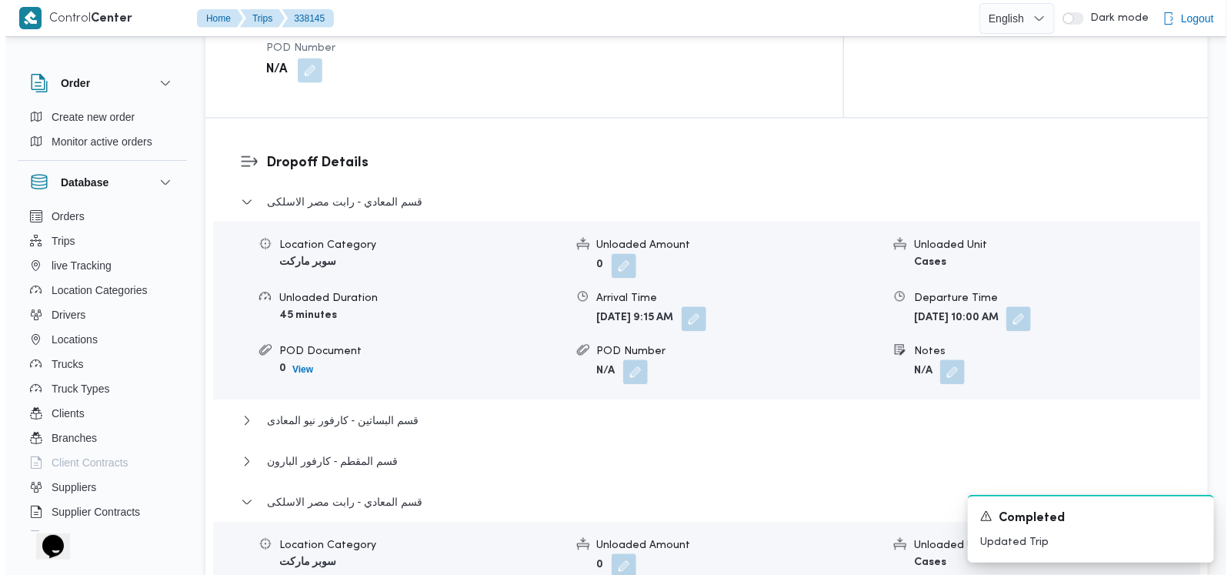
scroll to position [1438, 0]
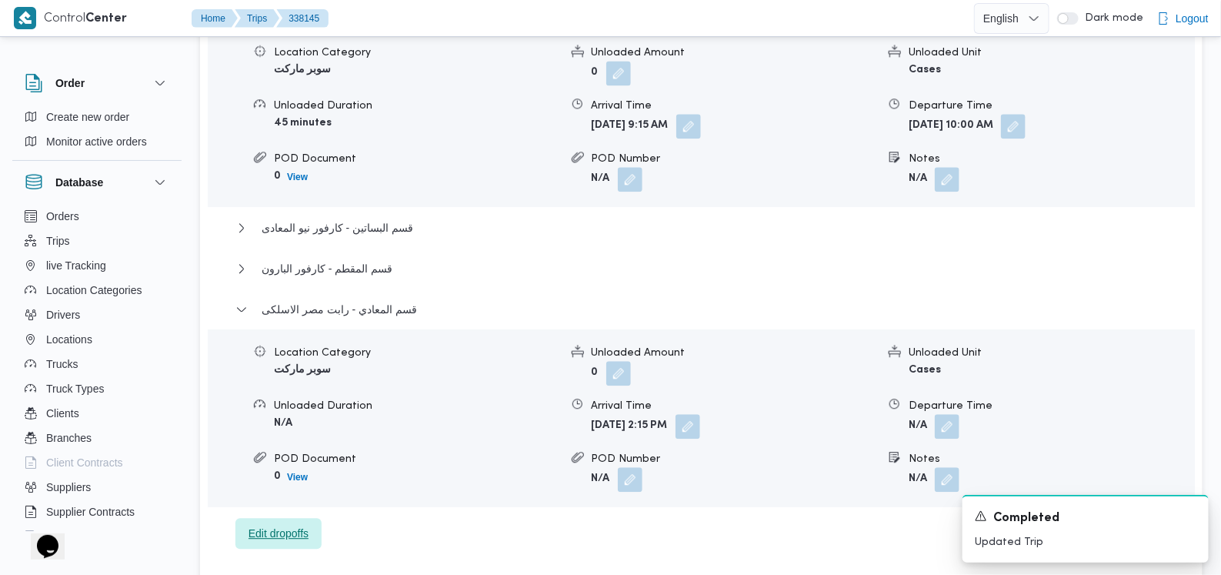
click at [312, 518] on span "Edit dropoffs" at bounding box center [278, 533] width 86 height 31
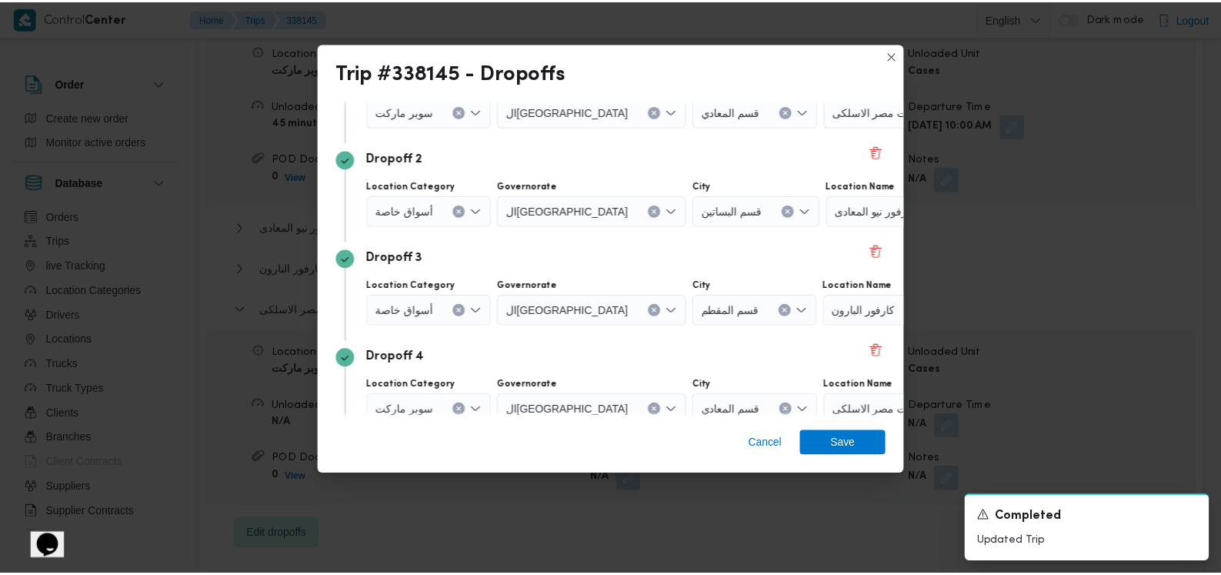
scroll to position [227, 0]
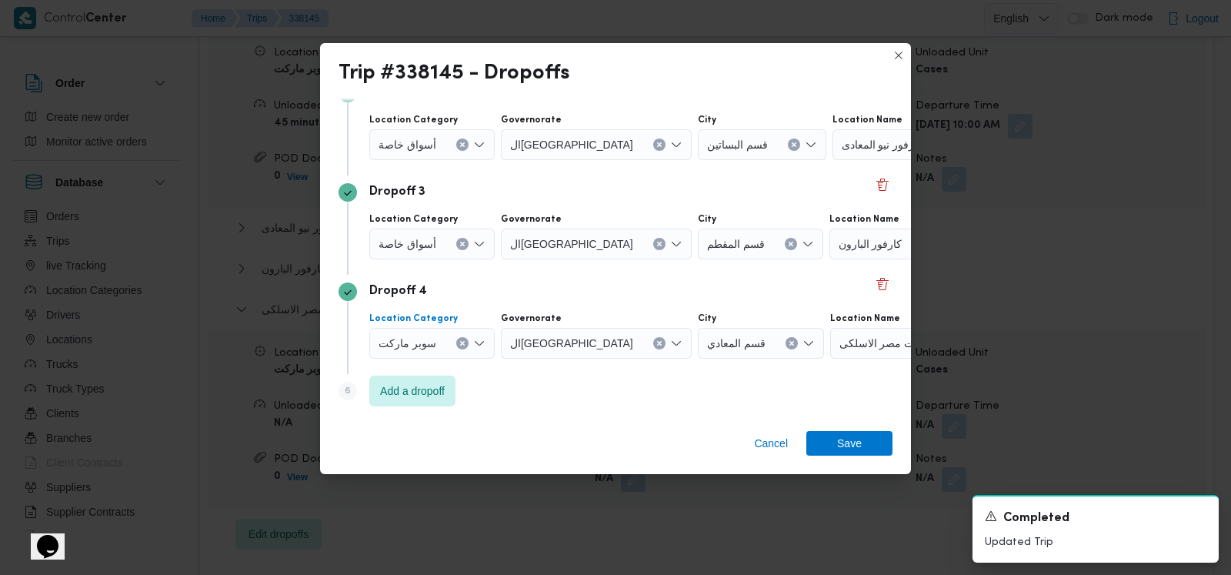
click at [456, 347] on button "Clear input" at bounding box center [462, 343] width 12 height 12
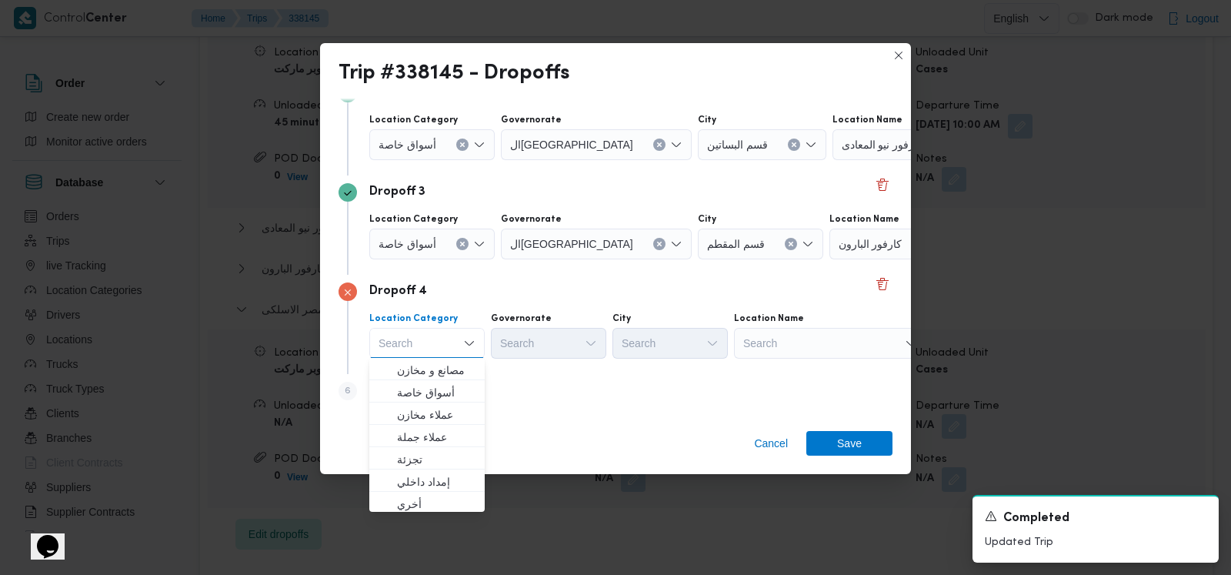
click at [804, 347] on div "Search" at bounding box center [830, 343] width 192 height 31
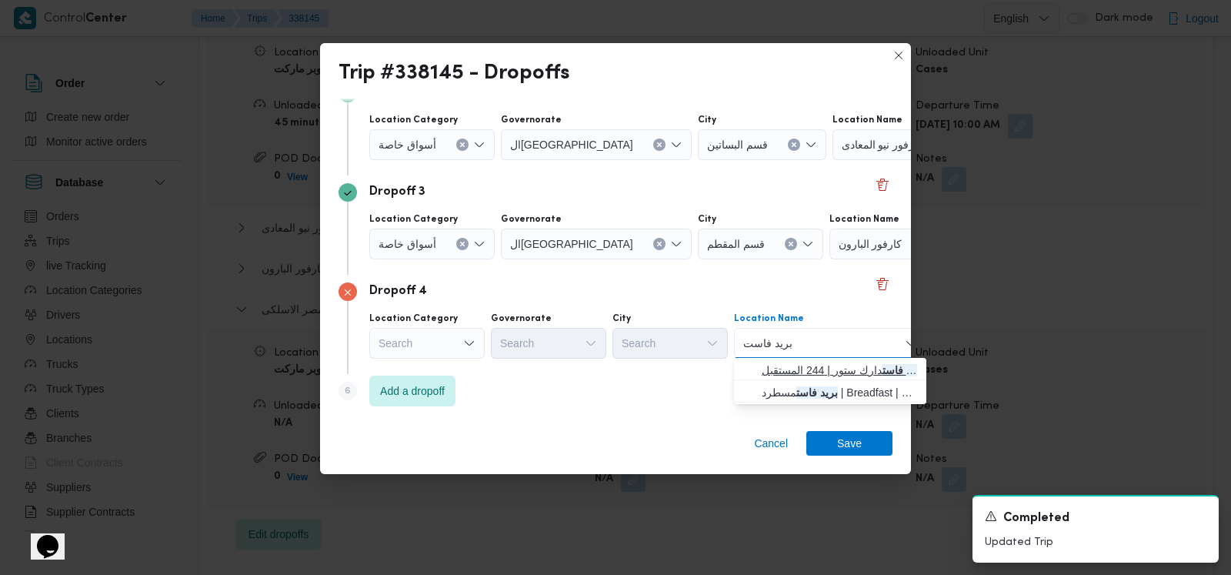
type input "بريد فاست"
click at [810, 368] on span "بريد فاست دارك ستور | 244 المستقبل | null" at bounding box center [839, 370] width 155 height 18
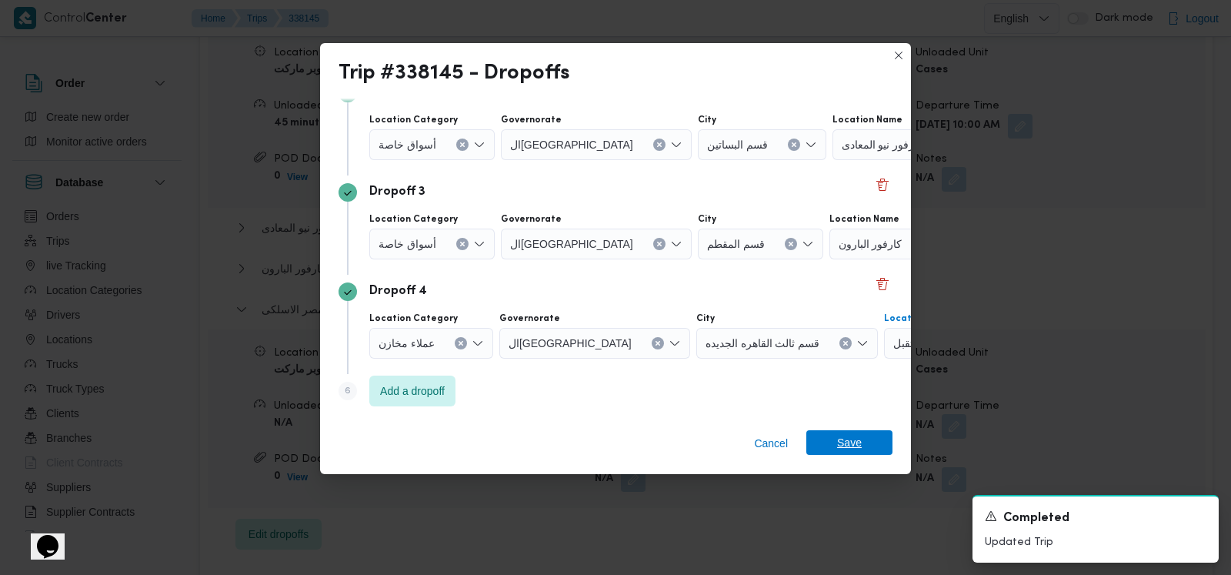
click at [862, 433] on span "Save" at bounding box center [849, 442] width 86 height 25
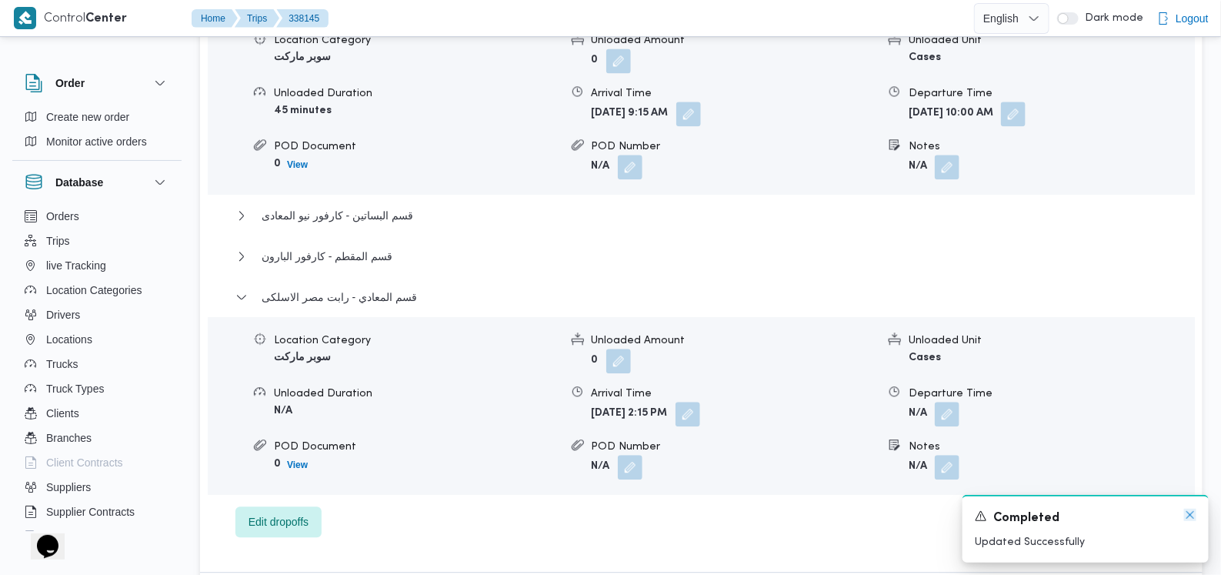
click at [1190, 517] on icon "Dismiss toast" at bounding box center [1190, 515] width 12 height 12
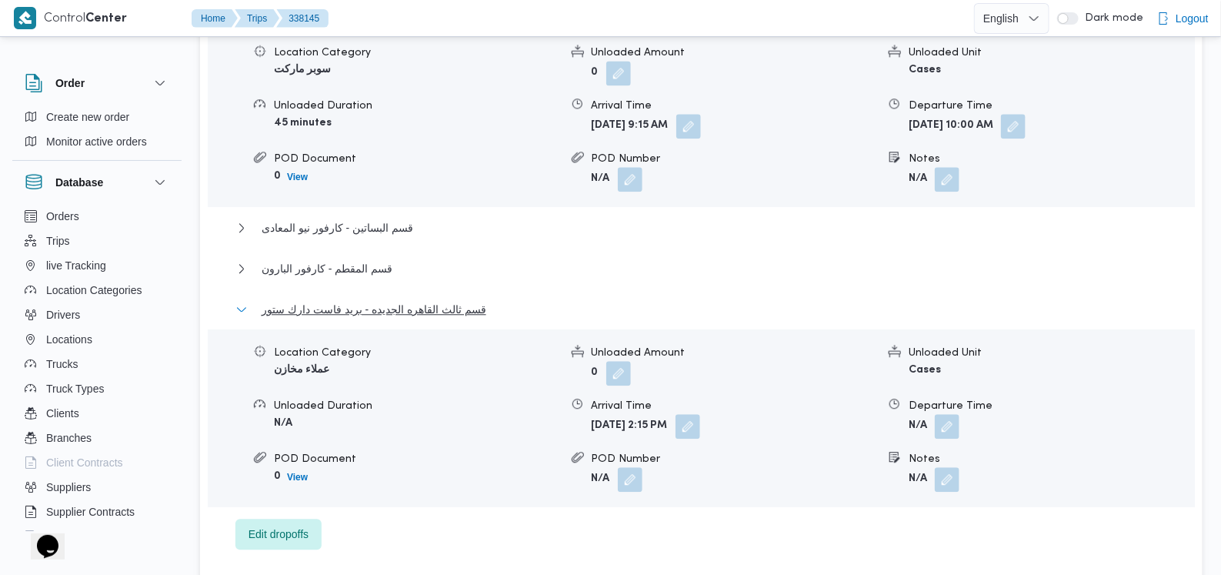
click at [353, 300] on span "قسم ثالث القاهره الجديده - بريد فاست دارك ستور" at bounding box center [374, 309] width 225 height 18
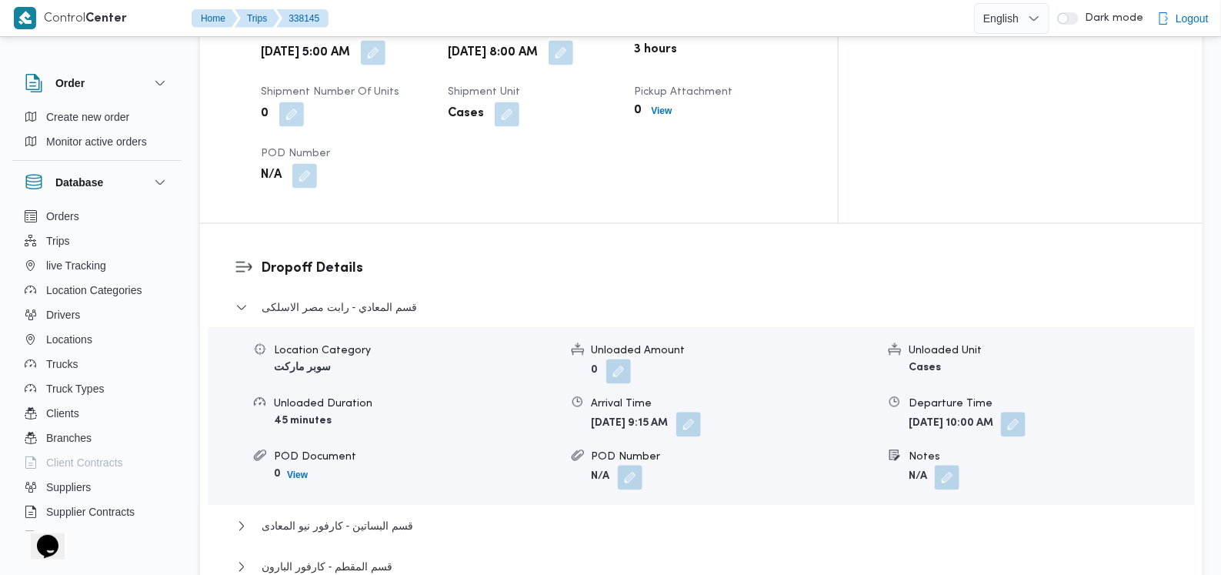
scroll to position [957, 0]
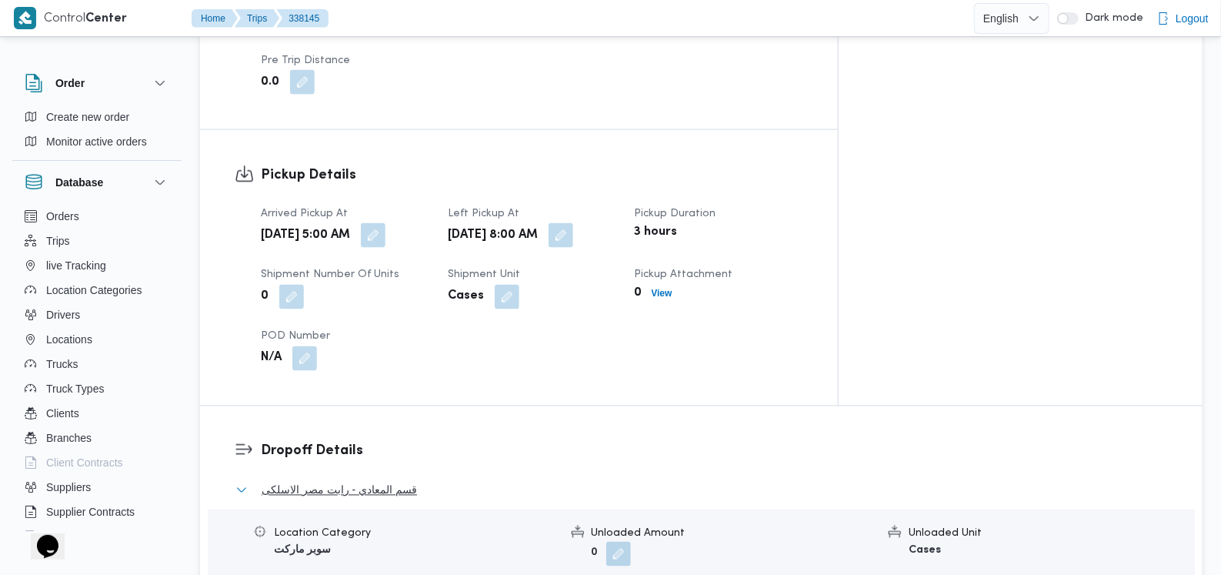
click at [389, 481] on span "قسم المعادي - رابت مصر الاسلكى" at bounding box center [339, 490] width 155 height 18
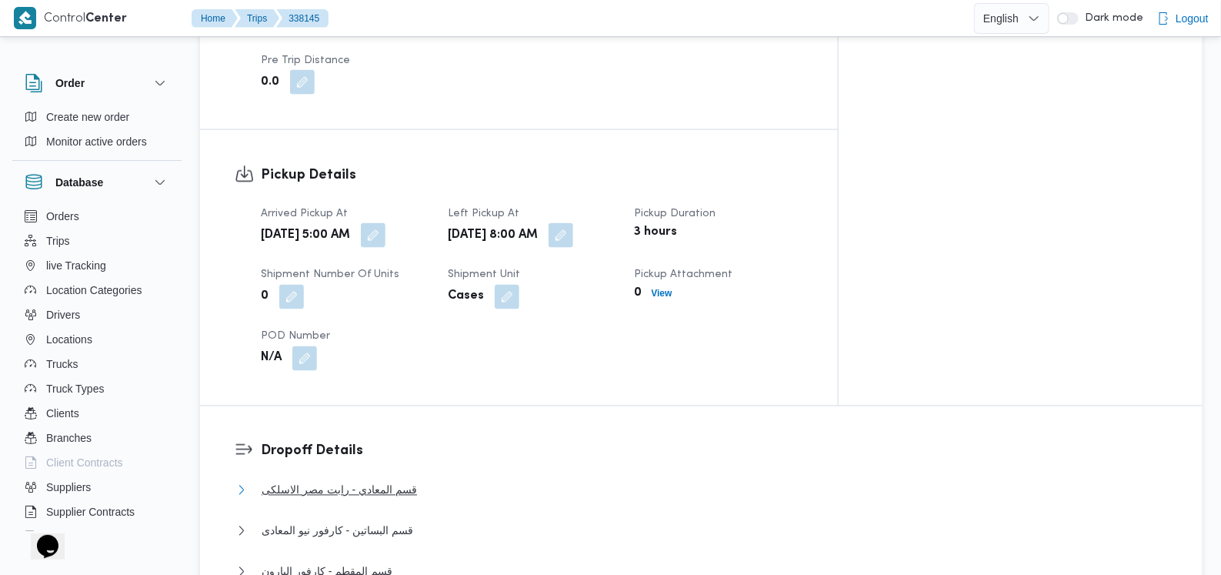
scroll to position [1149, 0]
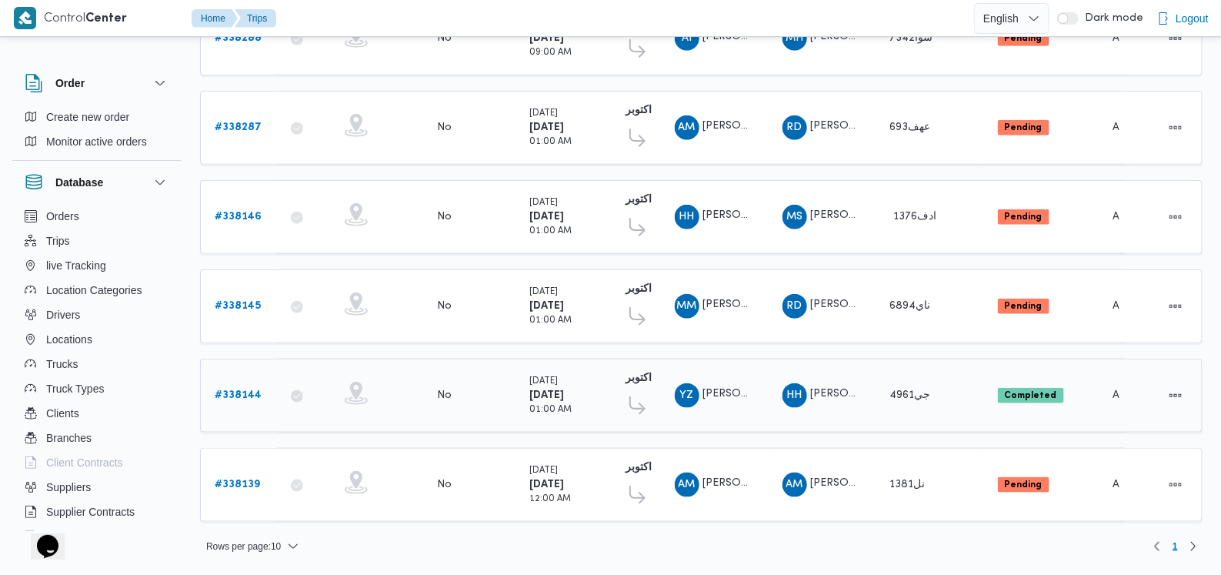
scroll to position [493, 0]
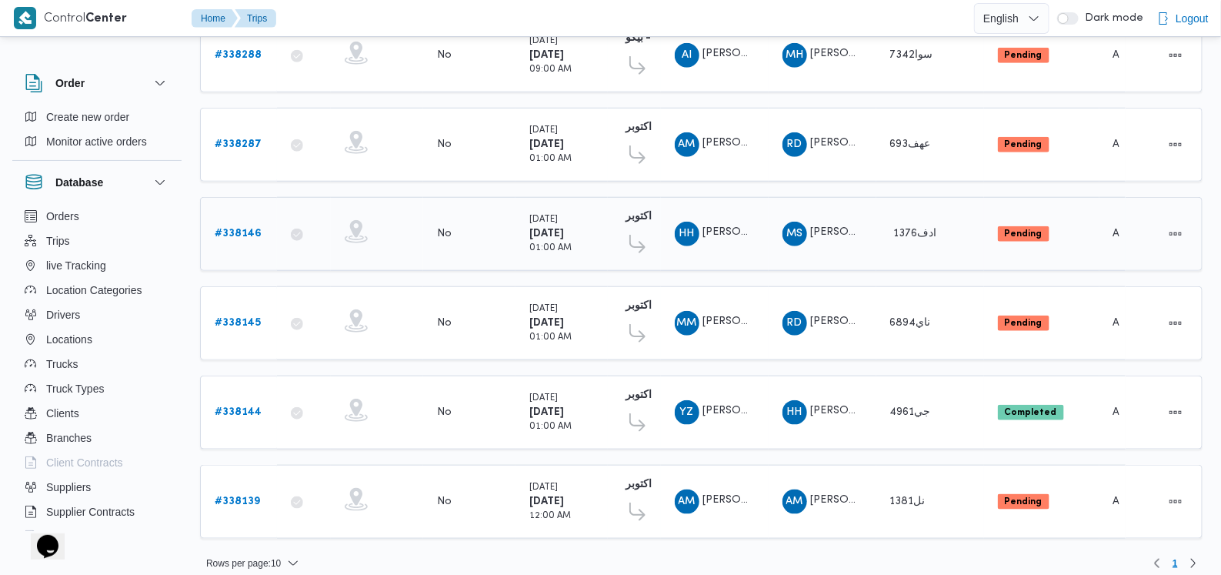
click at [249, 219] on div "# 338146" at bounding box center [239, 234] width 61 height 31
click at [251, 229] on b "# 338146" at bounding box center [238, 234] width 47 height 10
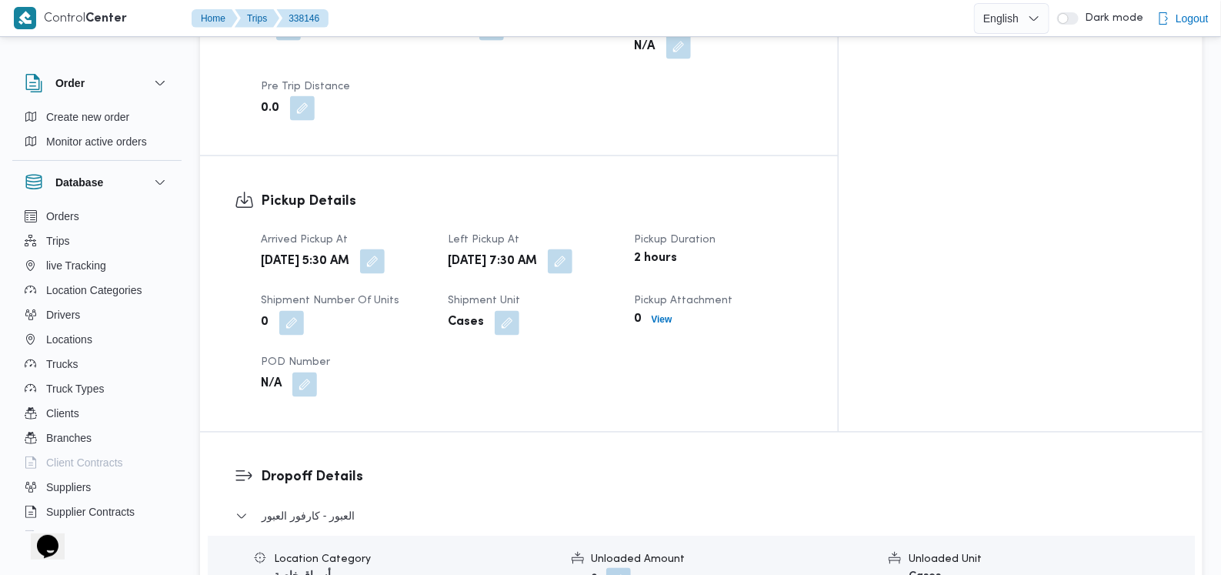
scroll to position [1154, 0]
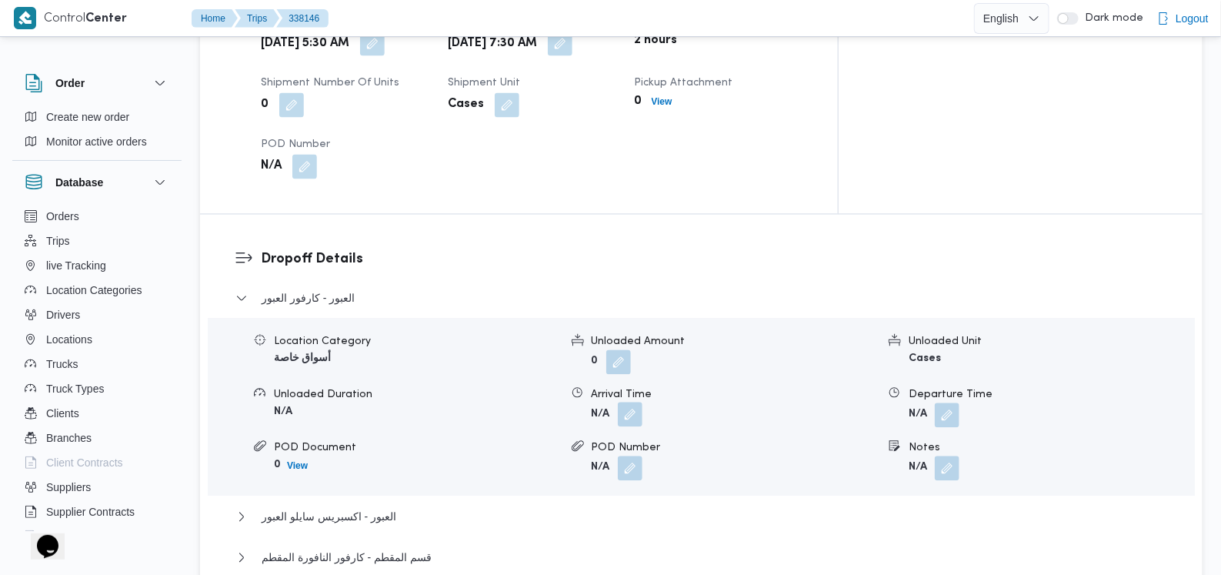
click at [632, 402] on button "button" at bounding box center [630, 414] width 25 height 25
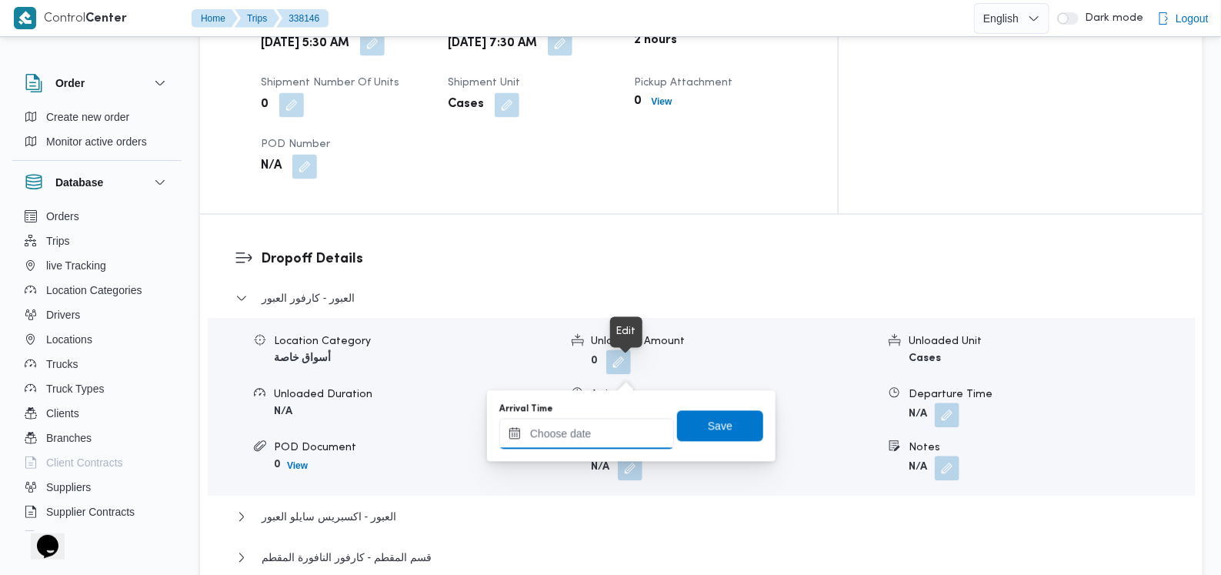
click at [605, 422] on input "Arrival Time" at bounding box center [586, 434] width 175 height 31
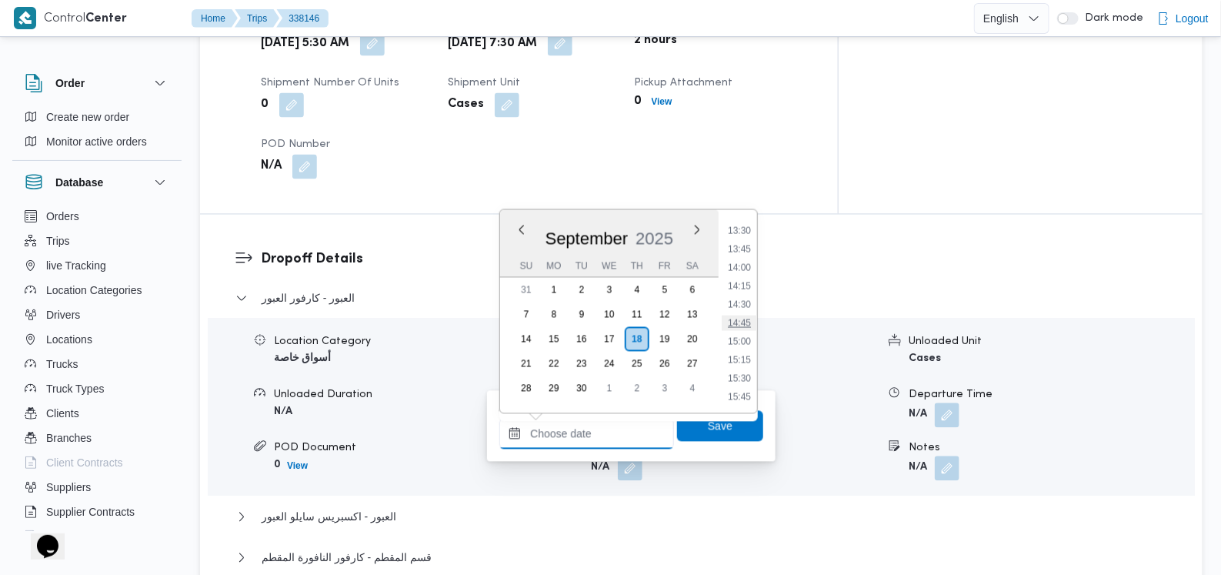
scroll to position [612, 0]
click at [748, 283] on li "09:00" at bounding box center [739, 282] width 35 height 15
type input "[DATE] 09:00"
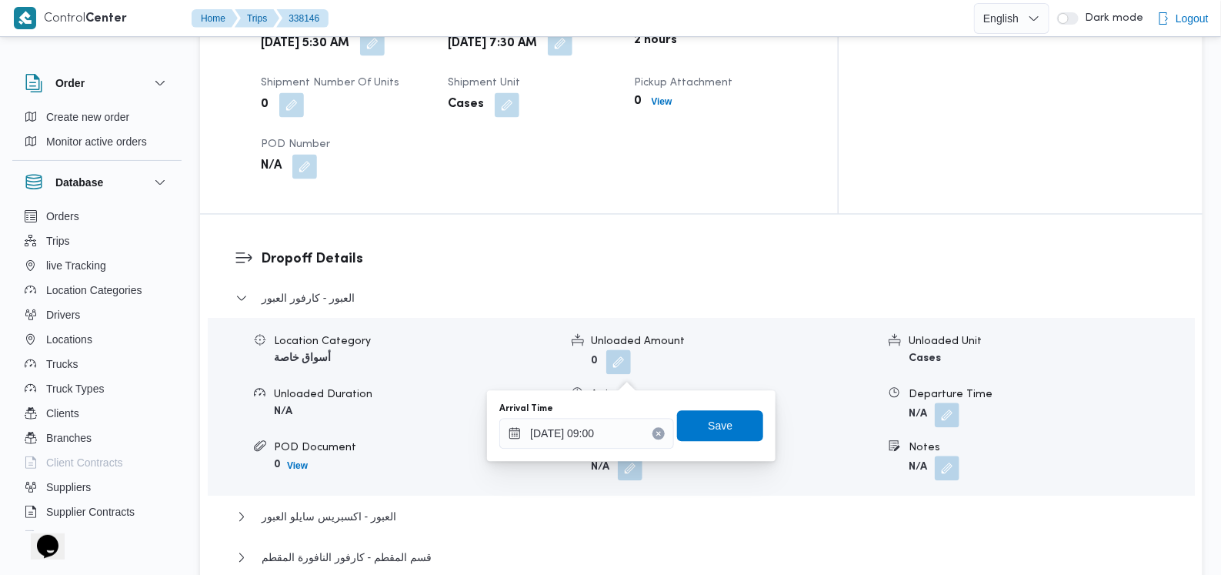
click at [711, 443] on div "Arrival Time 18/09/2025 09:00 Save" at bounding box center [631, 426] width 267 height 49
click at [718, 428] on span "Save" at bounding box center [720, 425] width 25 height 18
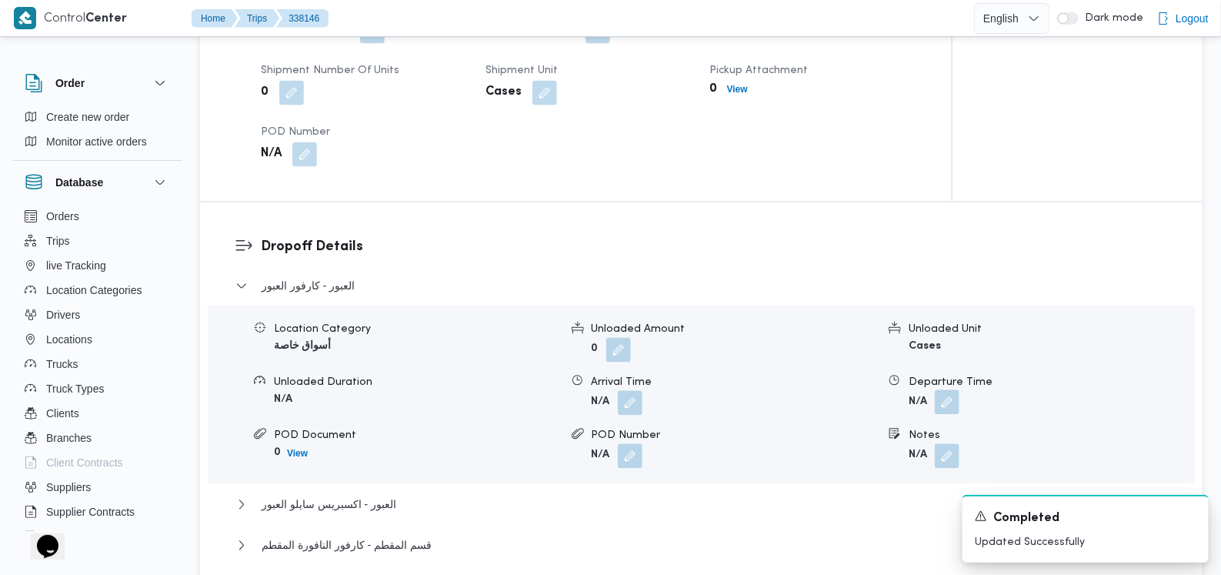
click at [943, 390] on button "button" at bounding box center [947, 402] width 25 height 25
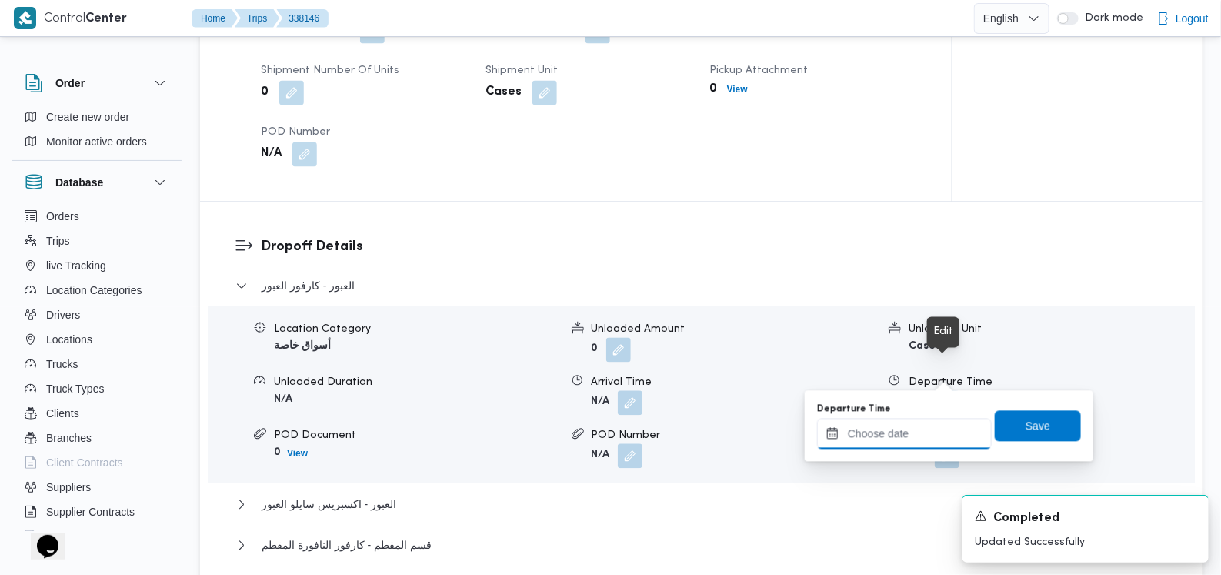
click at [920, 432] on input "Departure Time" at bounding box center [904, 434] width 175 height 31
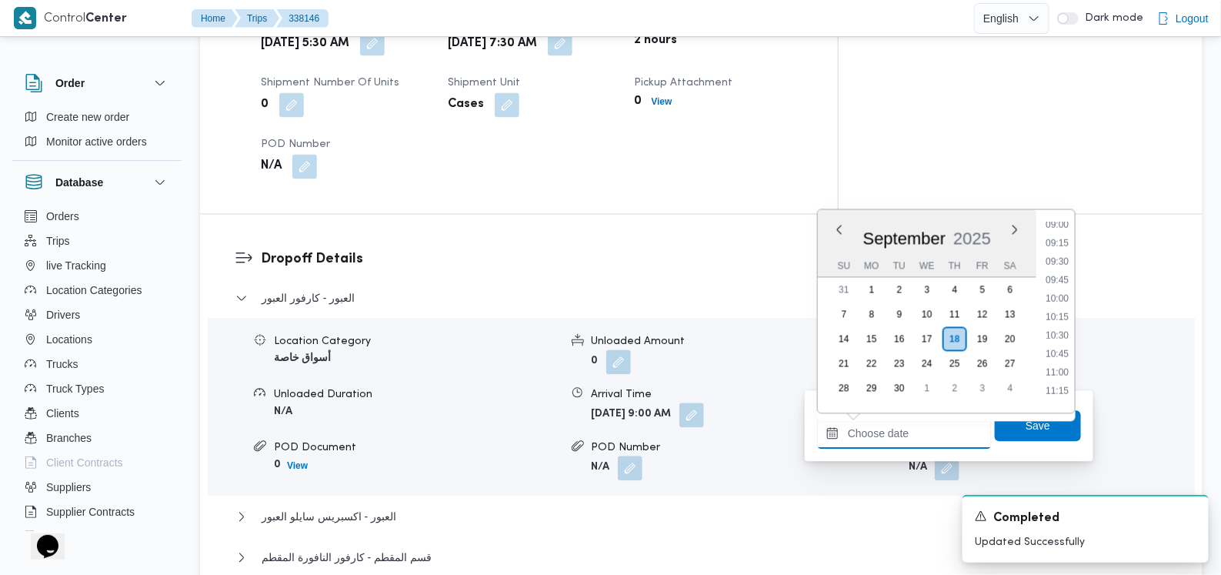
scroll to position [708, 0]
click at [1063, 313] on li "10:45" at bounding box center [1057, 316] width 35 height 15
type input "[DATE] 10:45"
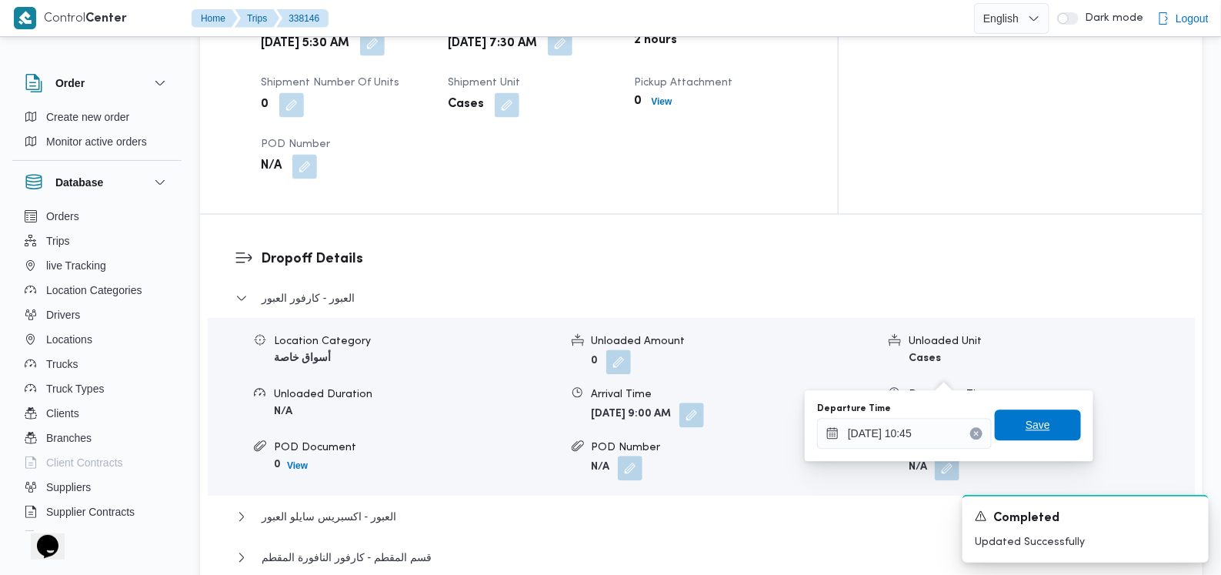
click at [1039, 419] on span "Save" at bounding box center [1038, 425] width 25 height 18
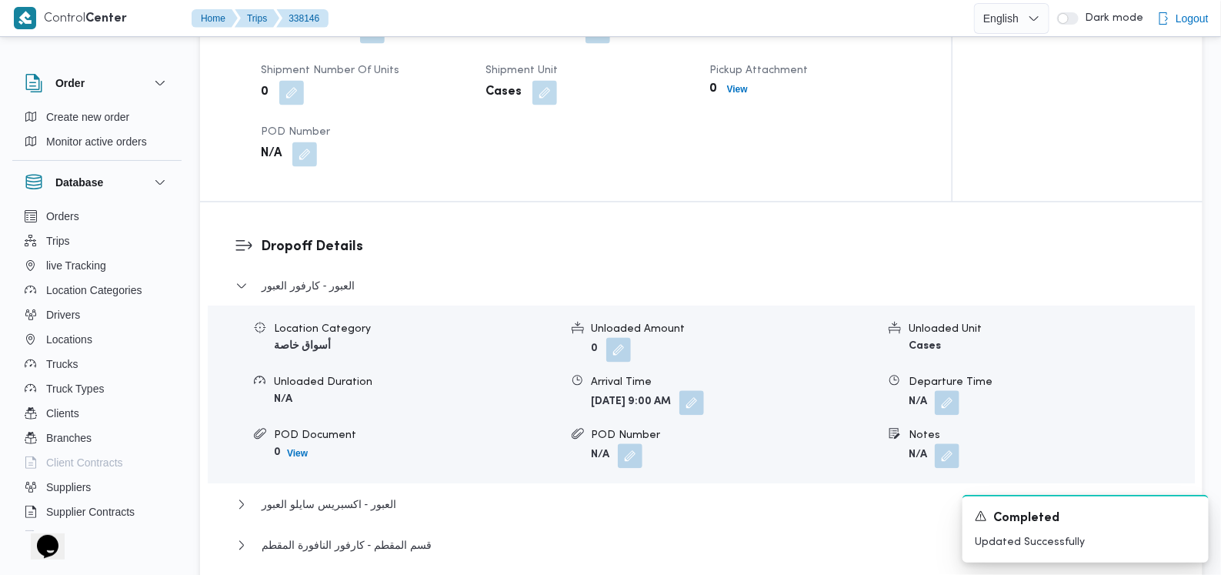
scroll to position [1346, 0]
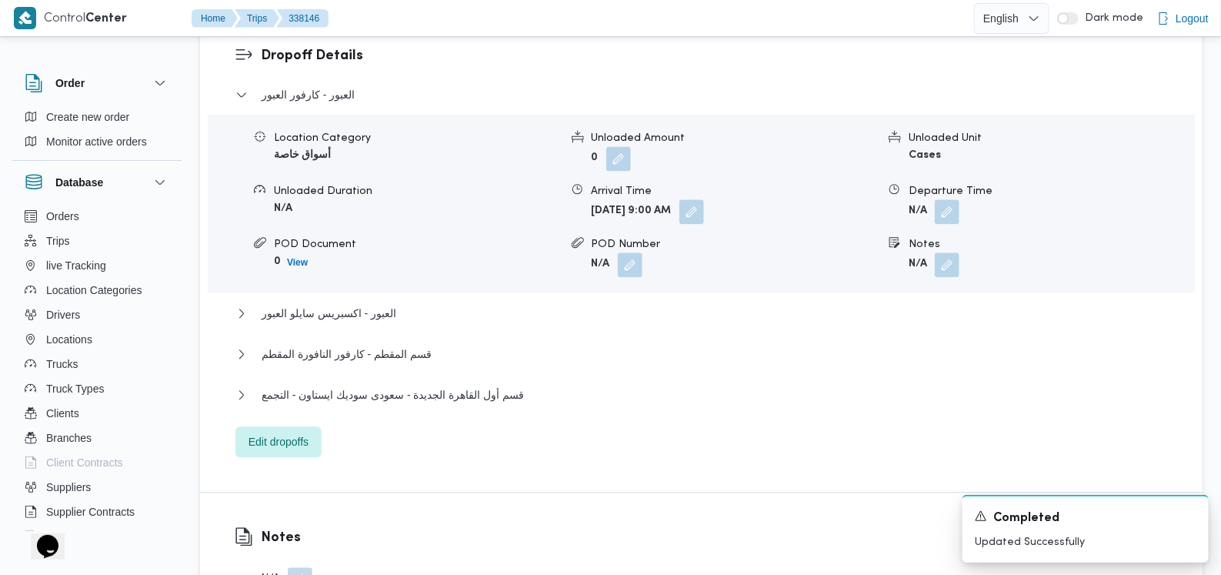
click at [380, 260] on div "العبور - كارفور العبور Location Category أسواق خاصة Unloaded Amount 0 Unloaded …" at bounding box center [701, 271] width 933 height 372
click at [384, 304] on span "العبور - اكسبريس سايلو العبور" at bounding box center [329, 313] width 135 height 18
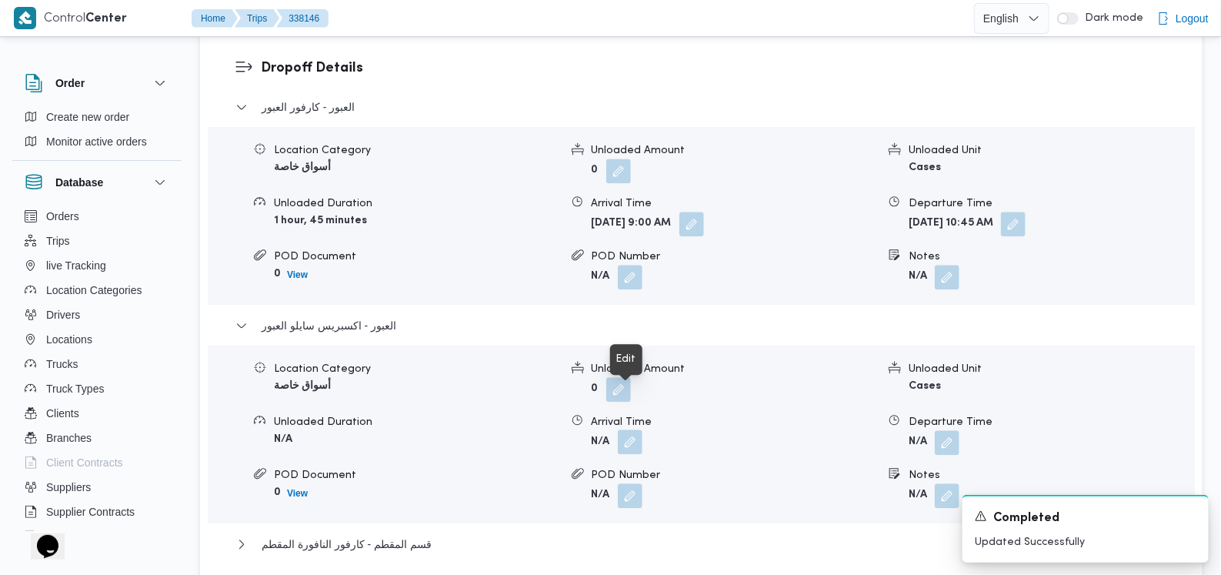
click at [634, 429] on button "button" at bounding box center [630, 441] width 25 height 25
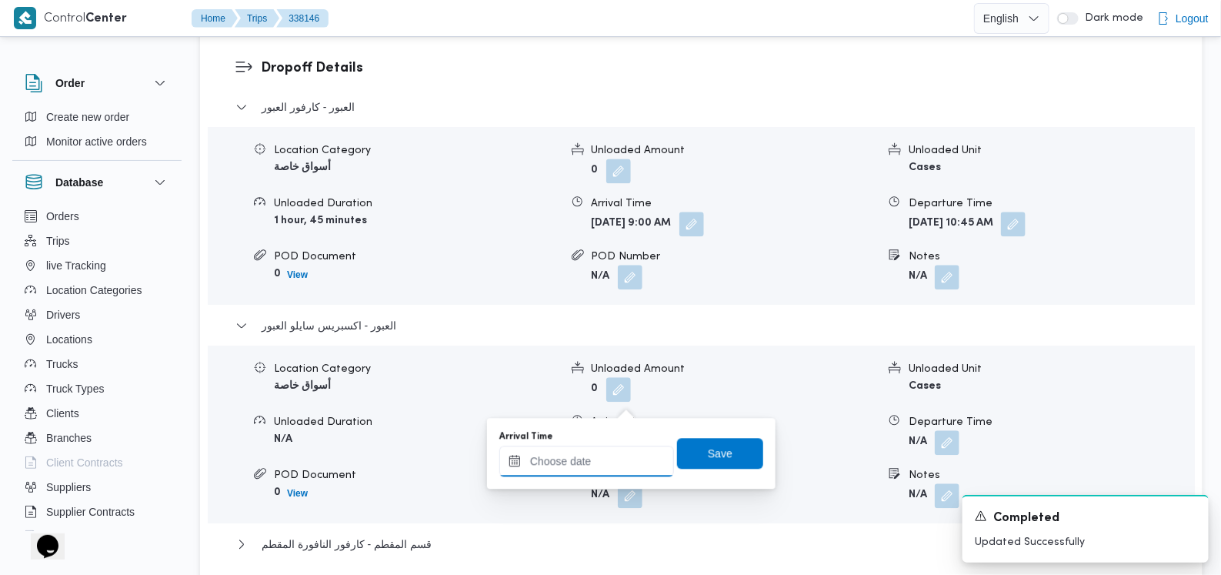
click at [617, 451] on div at bounding box center [586, 461] width 175 height 31
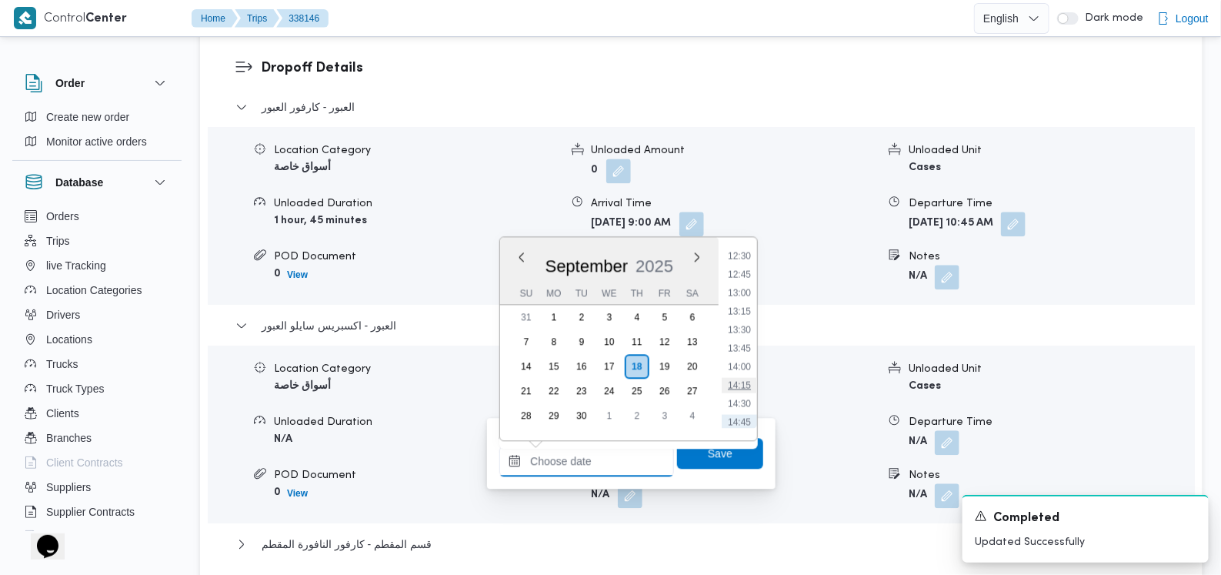
scroll to position [804, 0]
click at [753, 286] on li "11:15" at bounding box center [739, 283] width 35 height 15
type input "18/09/2025 11:15"
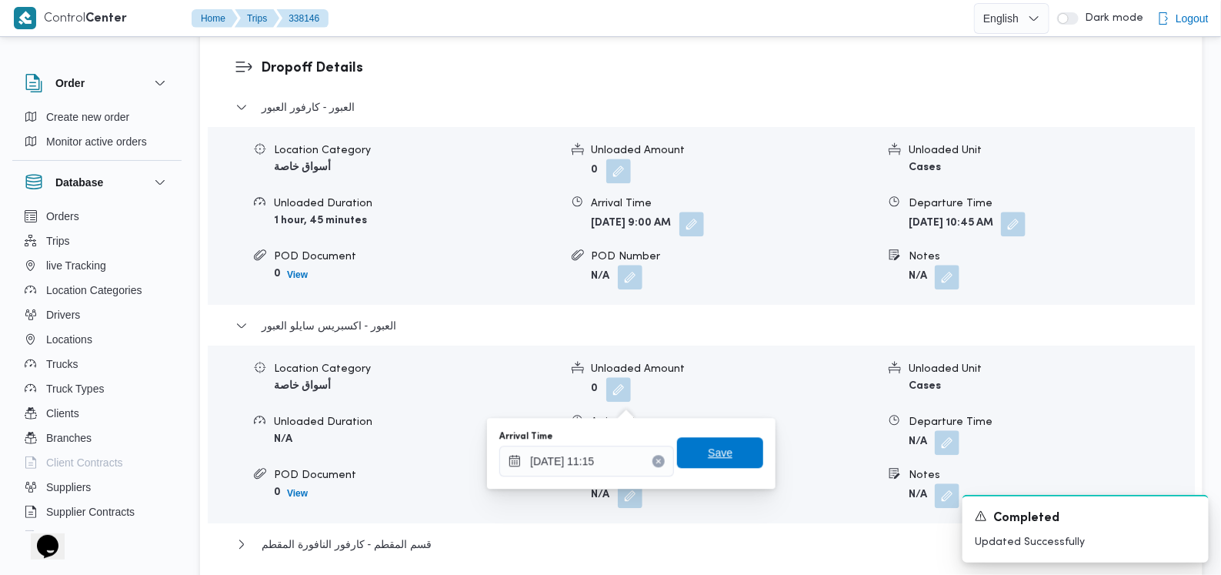
click at [729, 448] on span "Save" at bounding box center [720, 452] width 86 height 31
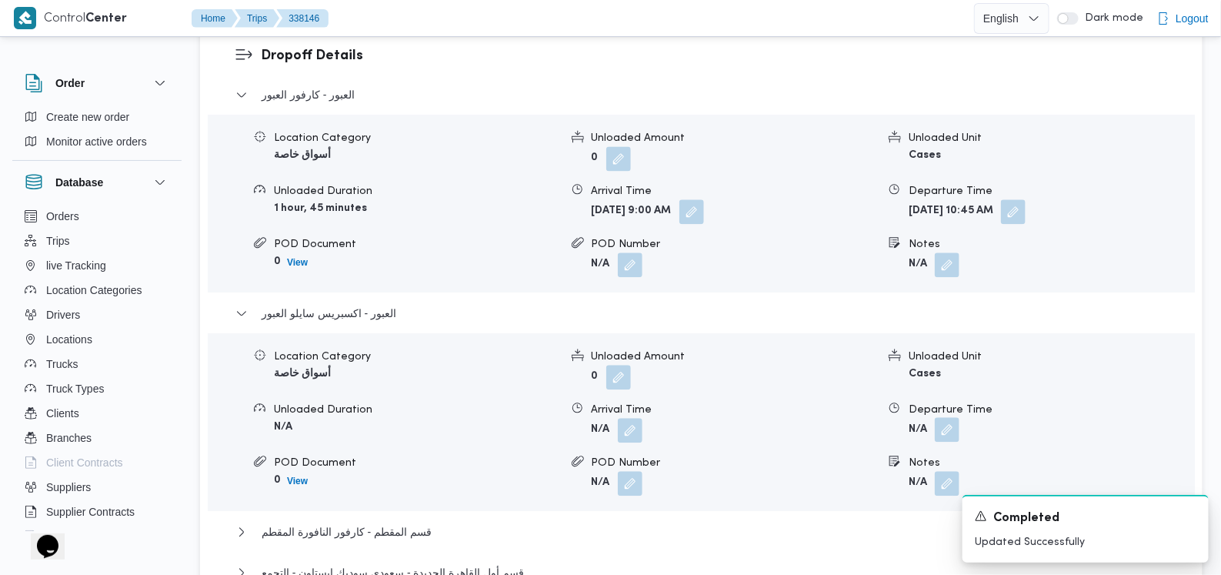
click at [957, 417] on button "button" at bounding box center [947, 429] width 25 height 25
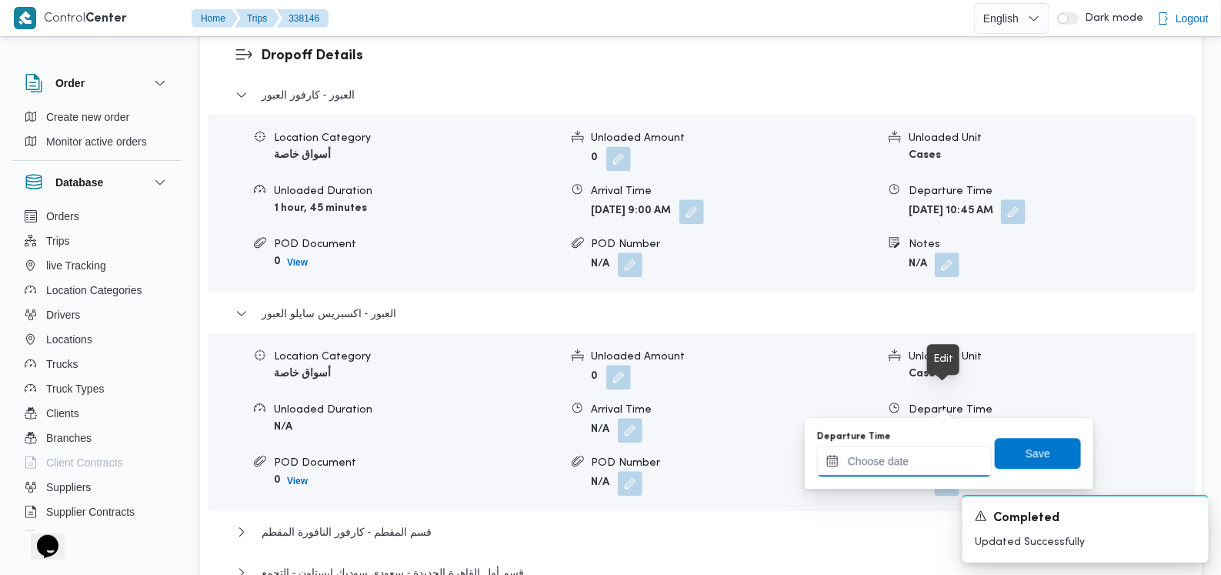
click at [925, 453] on input "Departure Time" at bounding box center [904, 461] width 175 height 31
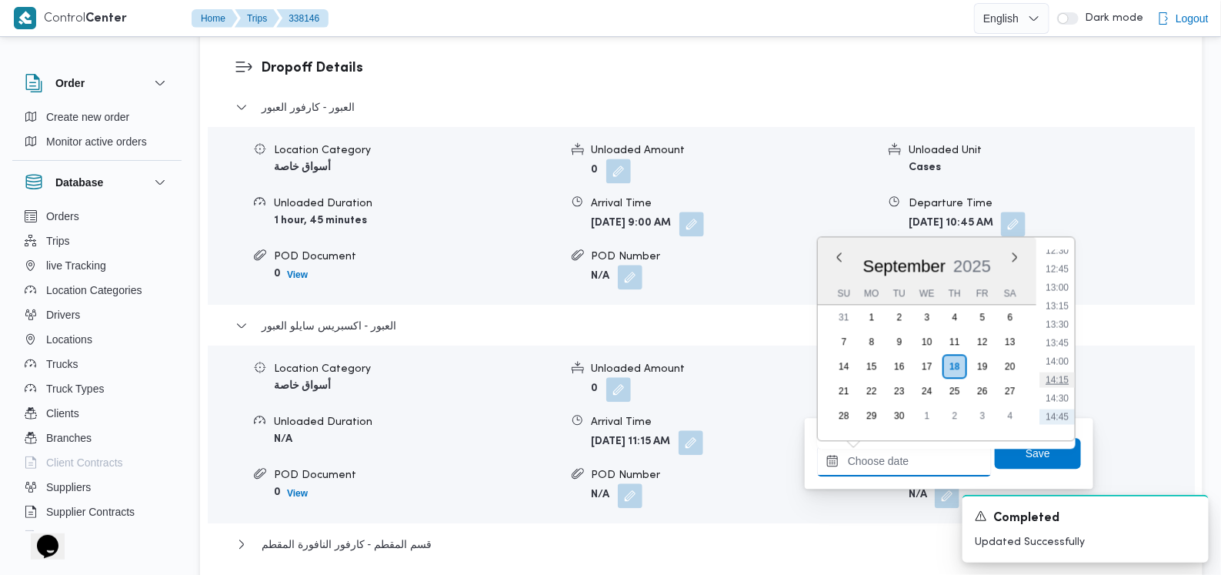
scroll to position [900, 0]
click at [1060, 259] on li "12:15" at bounding box center [1057, 261] width 35 height 15
type input "18/09/2025 12:15"
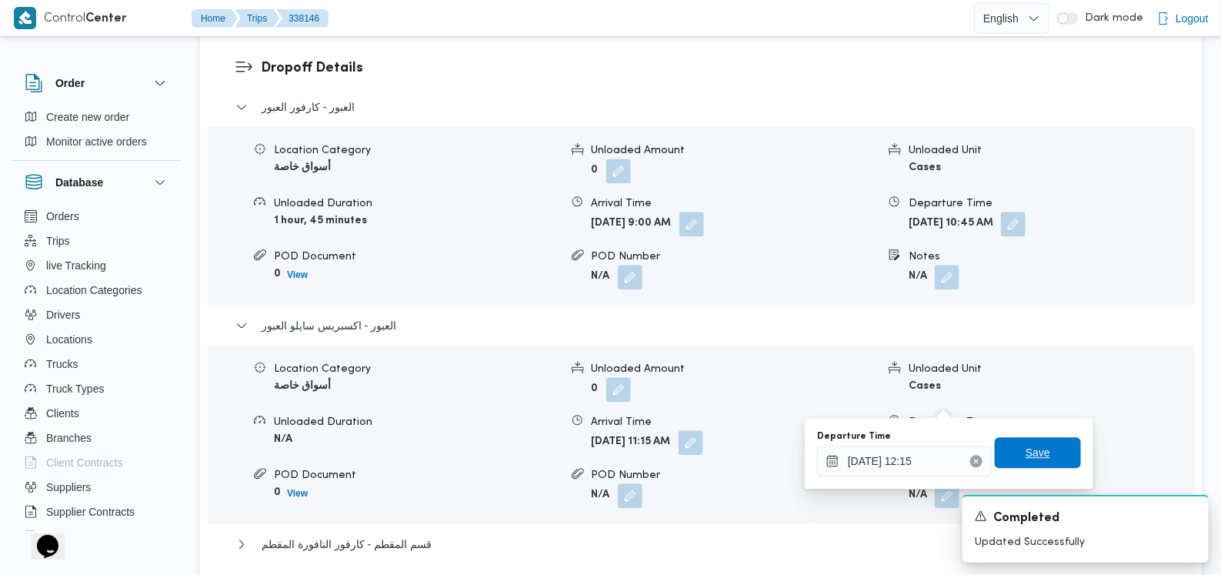
click at [1027, 455] on span "Save" at bounding box center [1038, 452] width 25 height 18
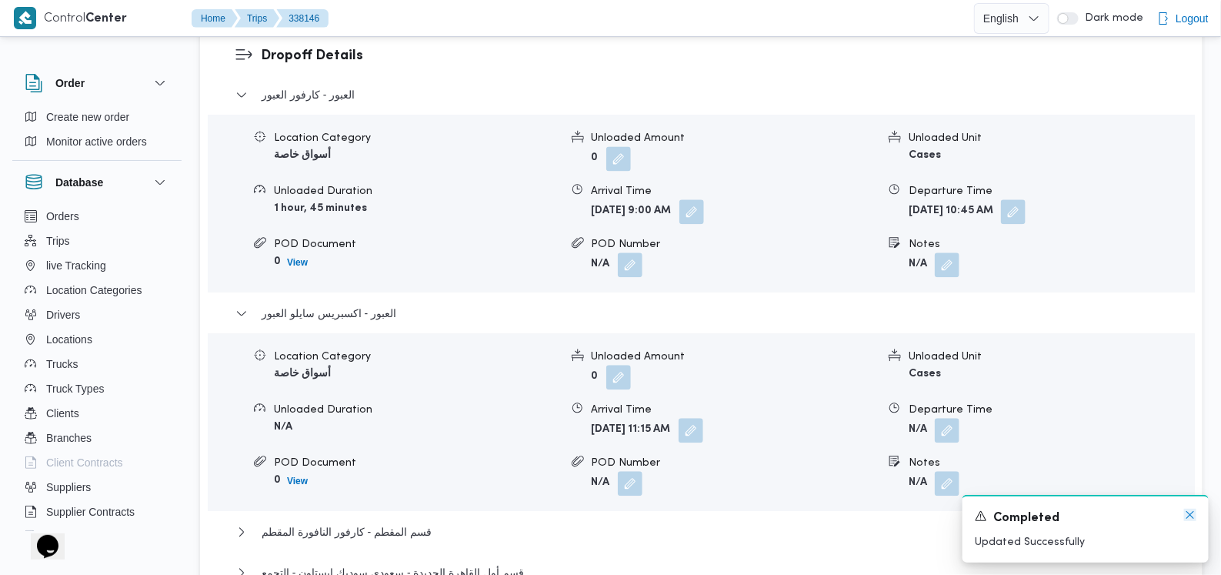
click at [1189, 517] on icon "Dismiss toast" at bounding box center [1190, 515] width 12 height 12
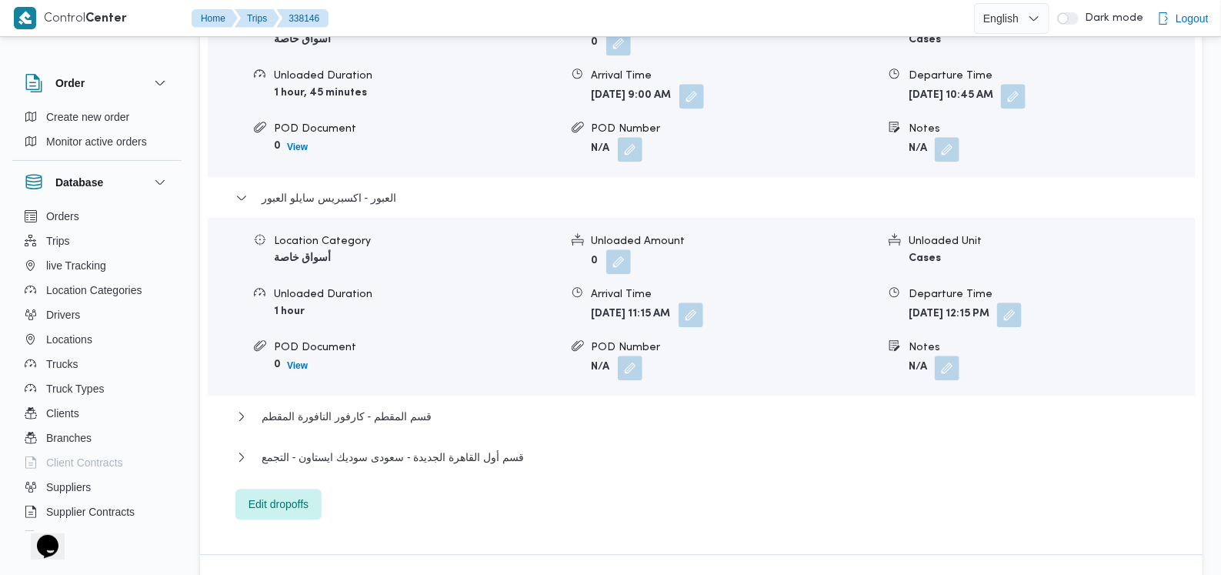
scroll to position [1538, 0]
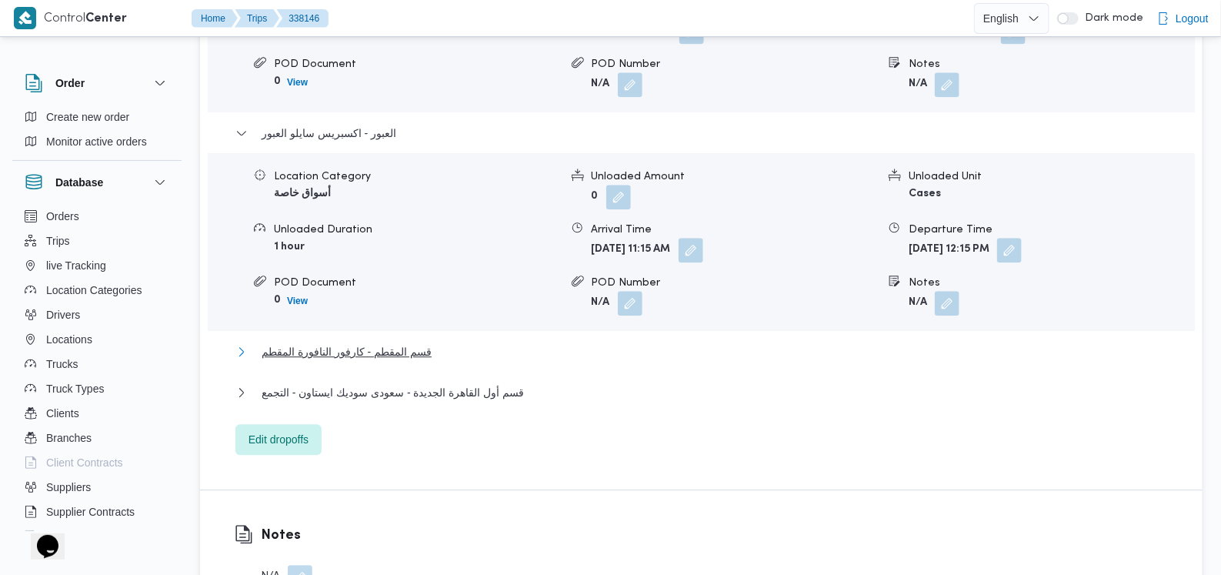
click at [379, 342] on span "قسم المقطم - كارفور النافورة المقطم" at bounding box center [347, 351] width 170 height 18
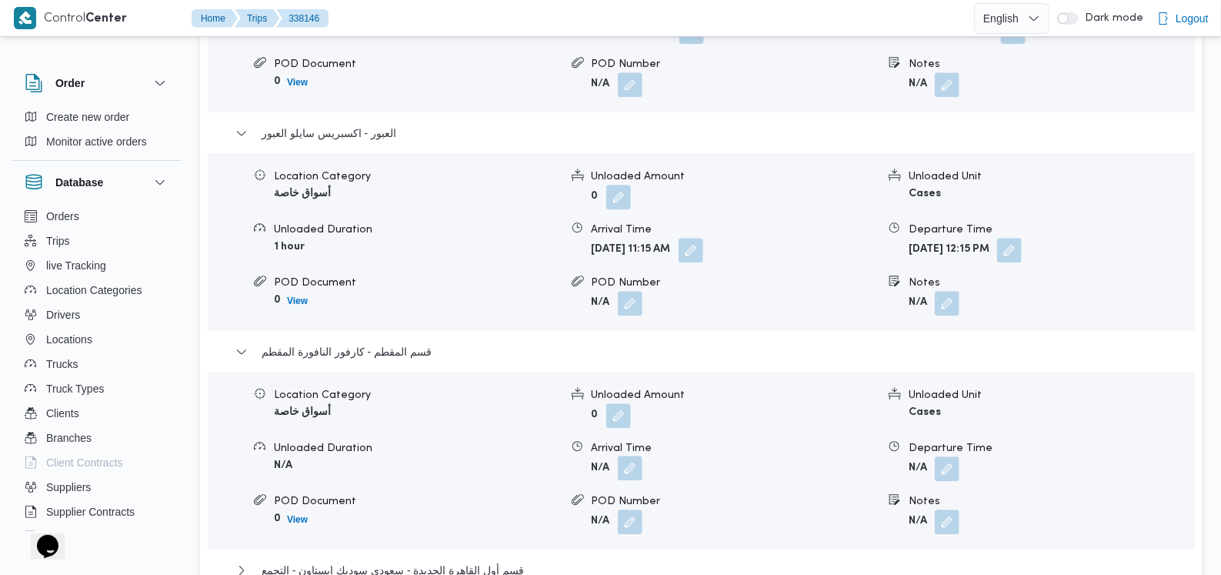
click at [627, 456] on button "button" at bounding box center [630, 468] width 25 height 25
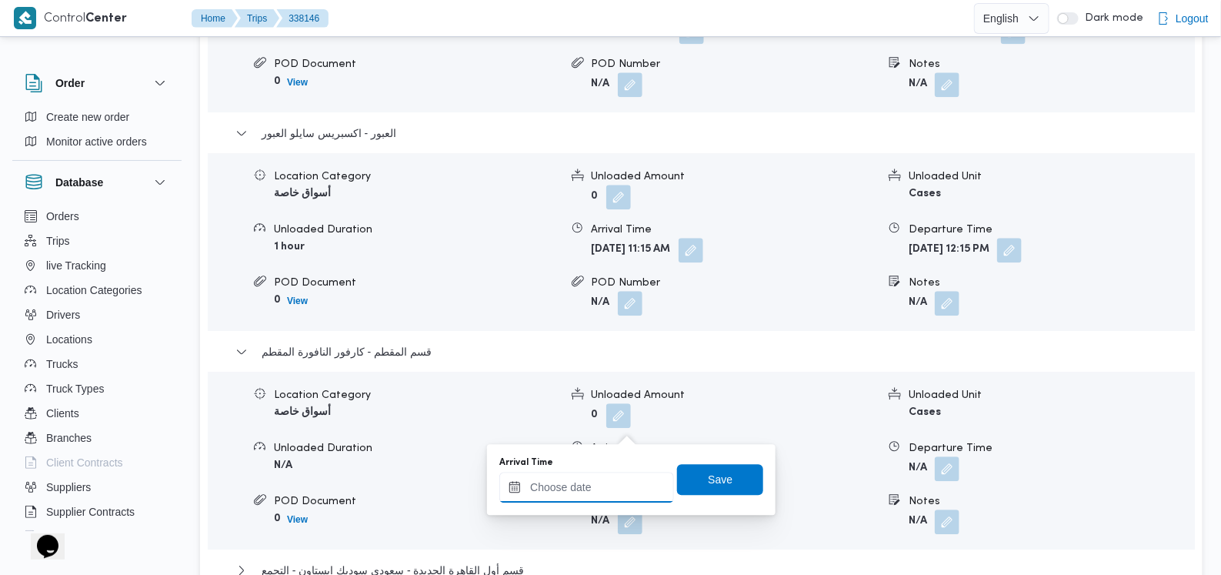
click at [612, 473] on div at bounding box center [586, 487] width 175 height 31
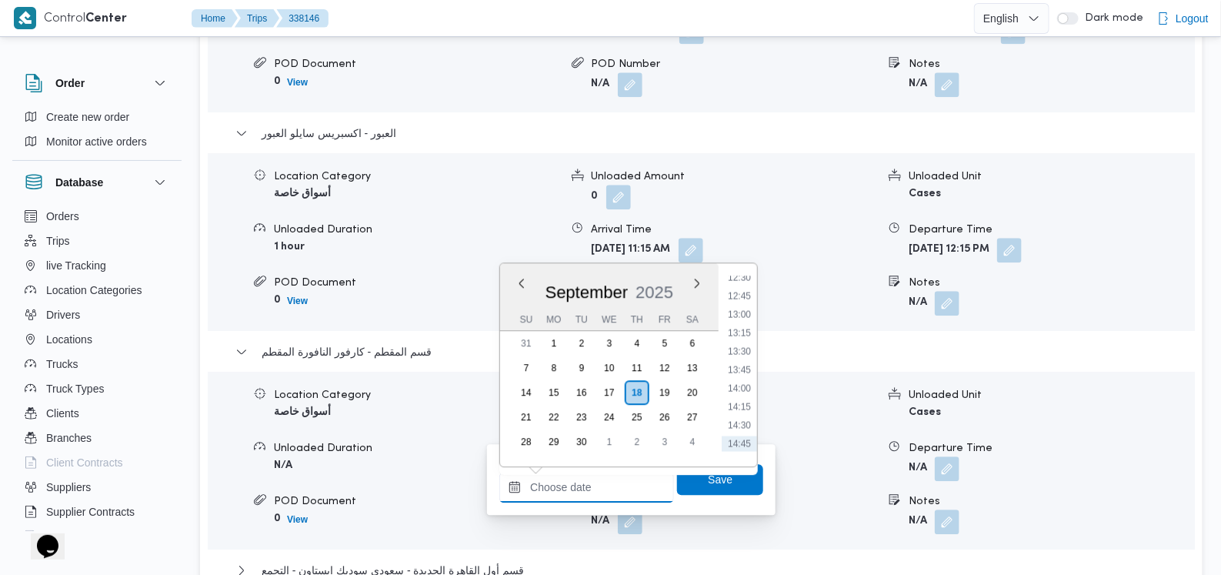
scroll to position [900, 0]
click at [742, 345] on li "13:00" at bounding box center [739, 343] width 35 height 15
type input "18/09/2025 13:00"
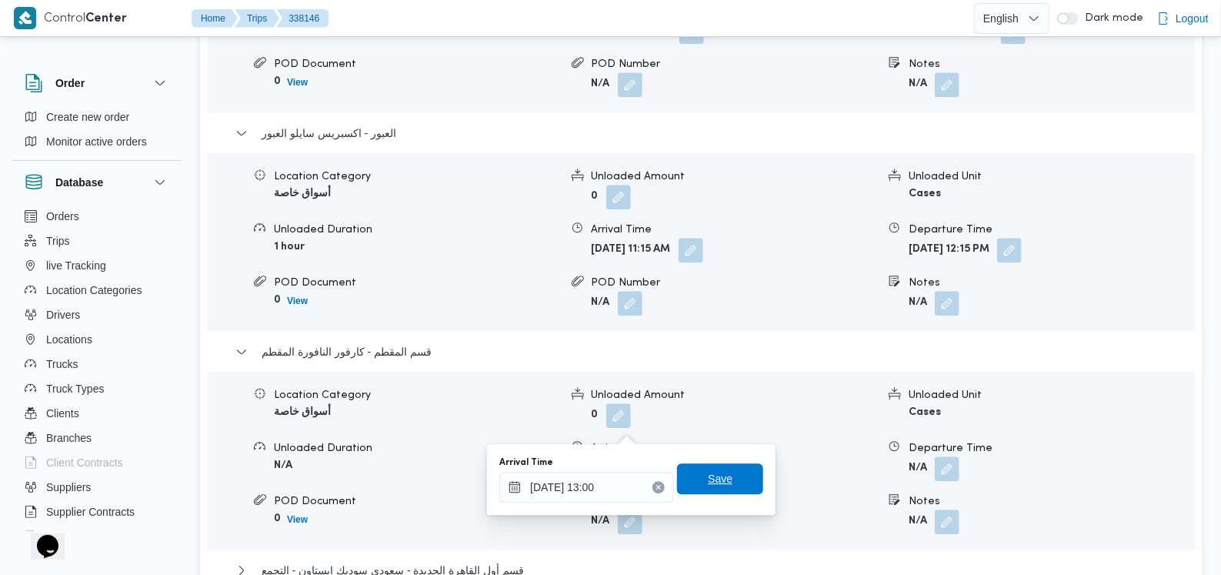
click at [719, 473] on span "Save" at bounding box center [720, 478] width 25 height 18
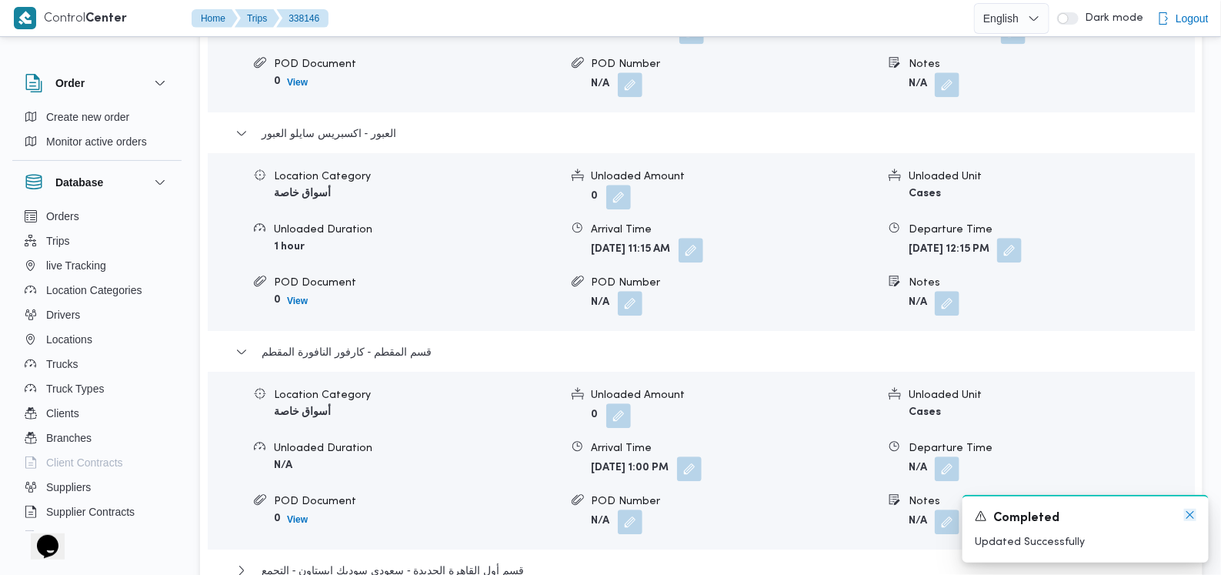
click at [1186, 519] on icon "Dismiss toast" at bounding box center [1190, 515] width 12 height 12
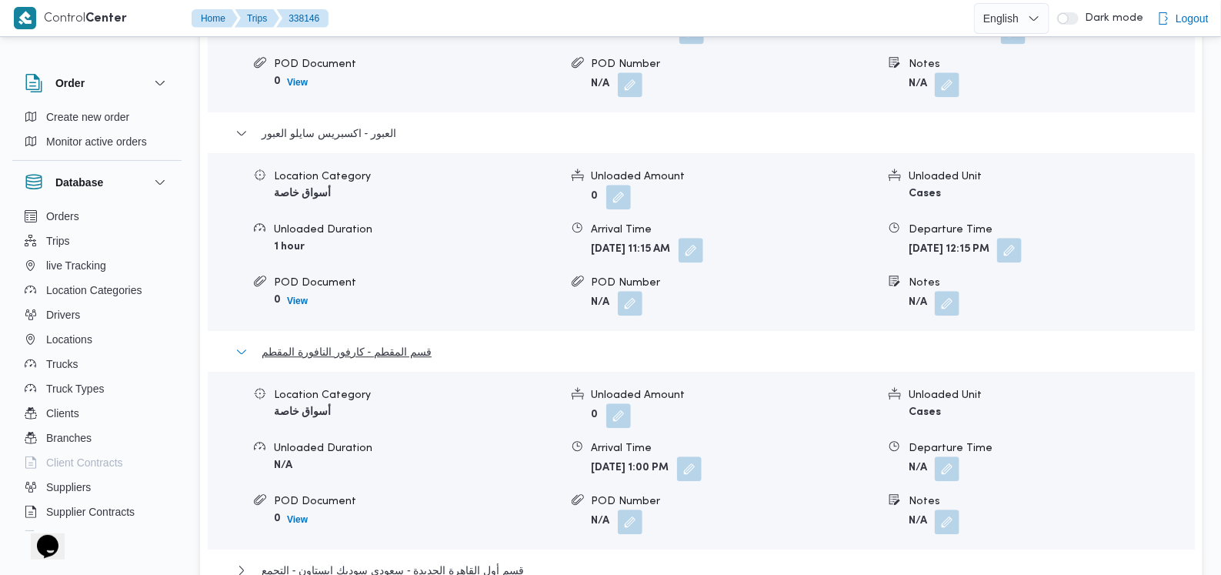
click at [400, 342] on span "قسم المقطم - كارفور النافورة المقطم" at bounding box center [347, 351] width 170 height 18
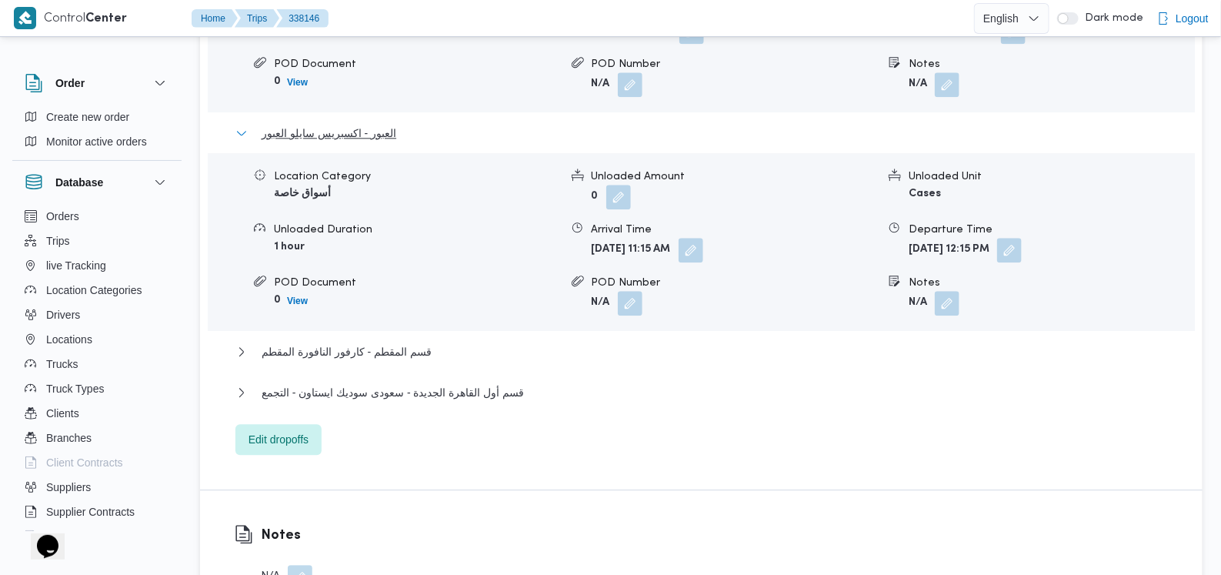
click at [386, 124] on span "العبور - اكسبريس سايلو العبور" at bounding box center [329, 133] width 135 height 18
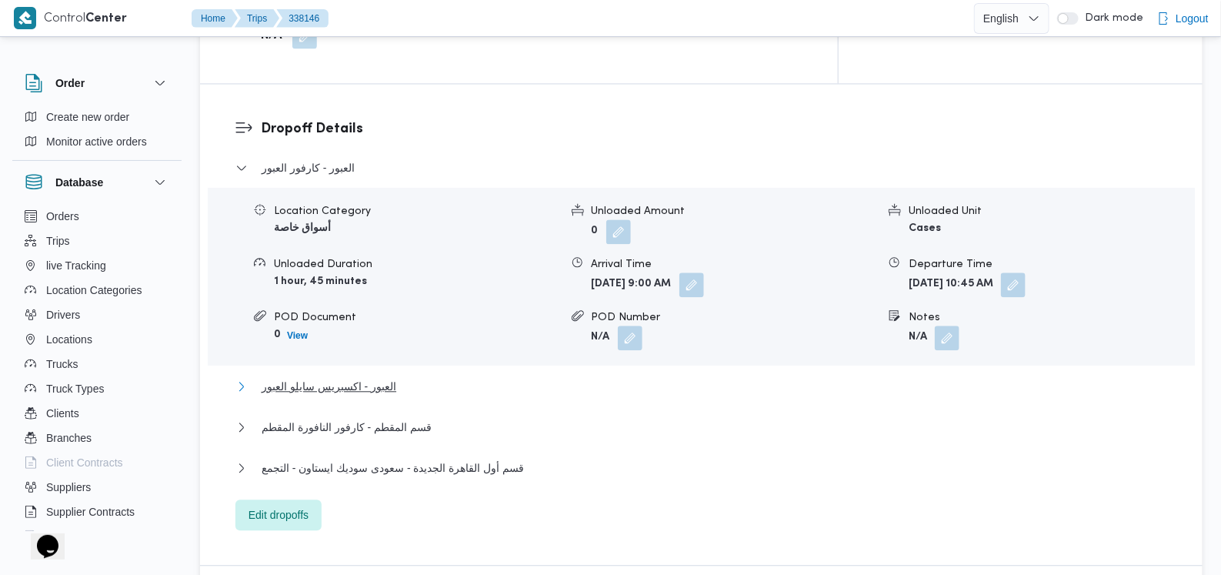
scroll to position [1250, 0]
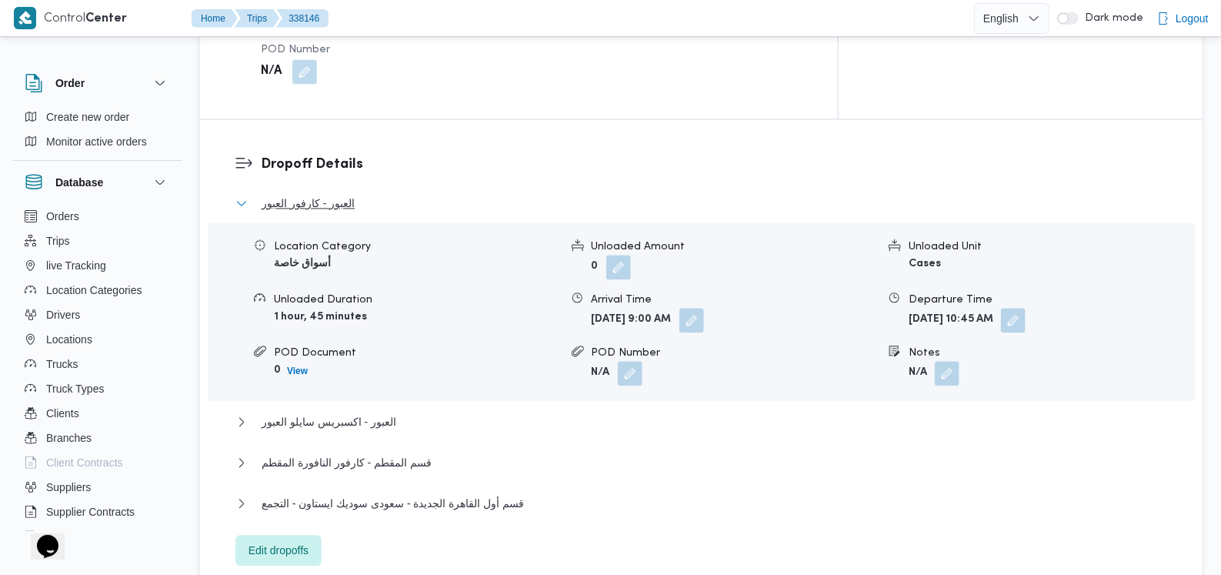
click at [342, 194] on span "العبور - كارفور العبور" at bounding box center [308, 203] width 93 height 18
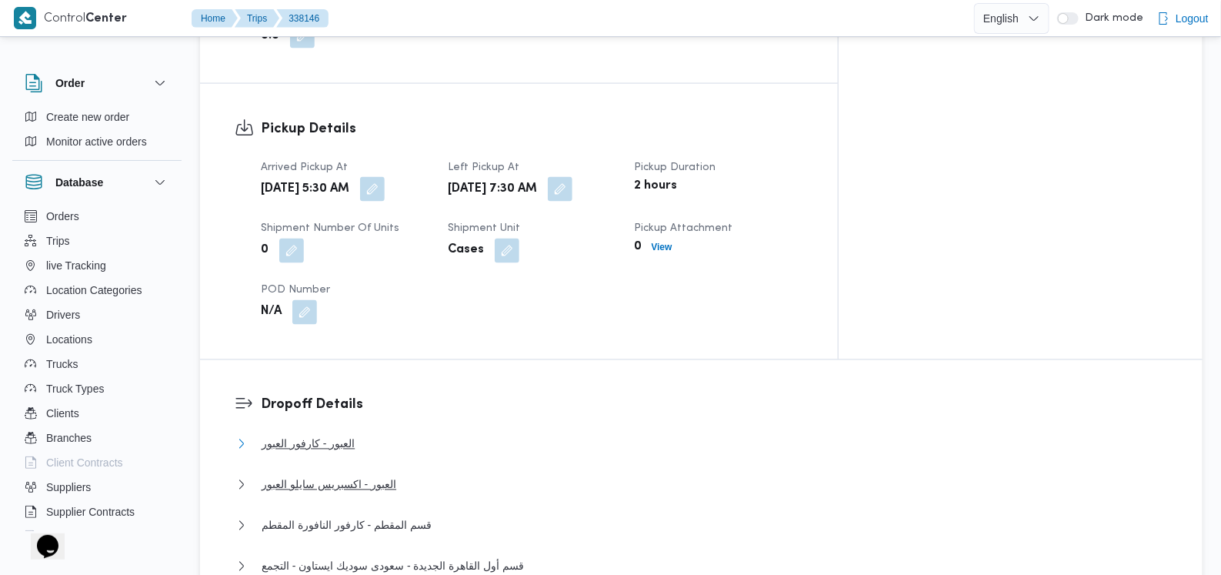
scroll to position [769, 0]
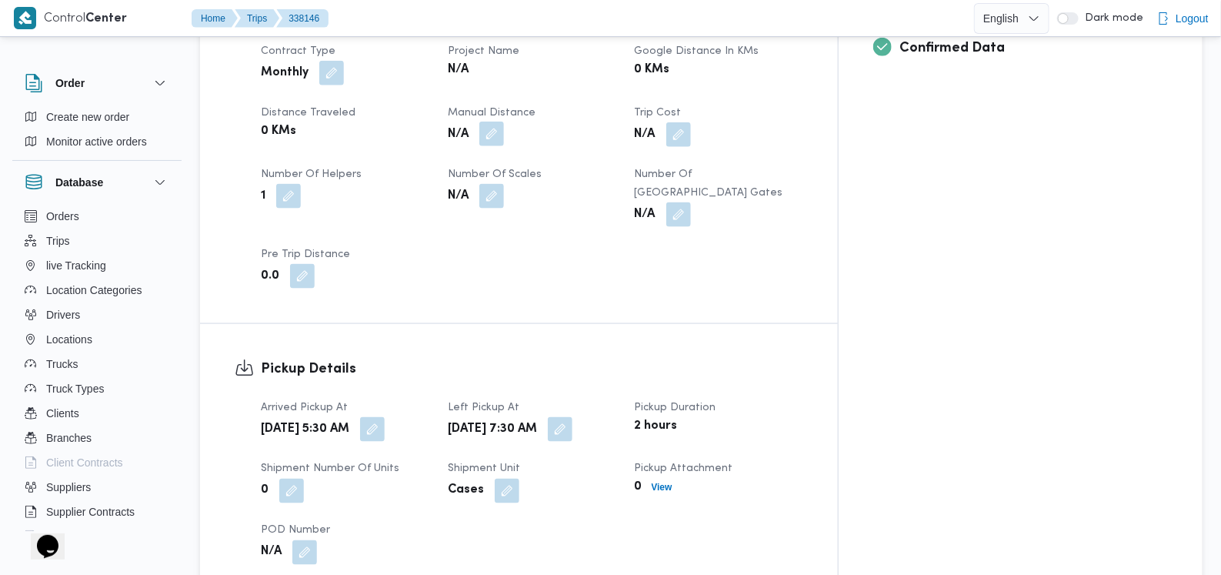
click at [504, 122] on button "button" at bounding box center [491, 134] width 25 height 25
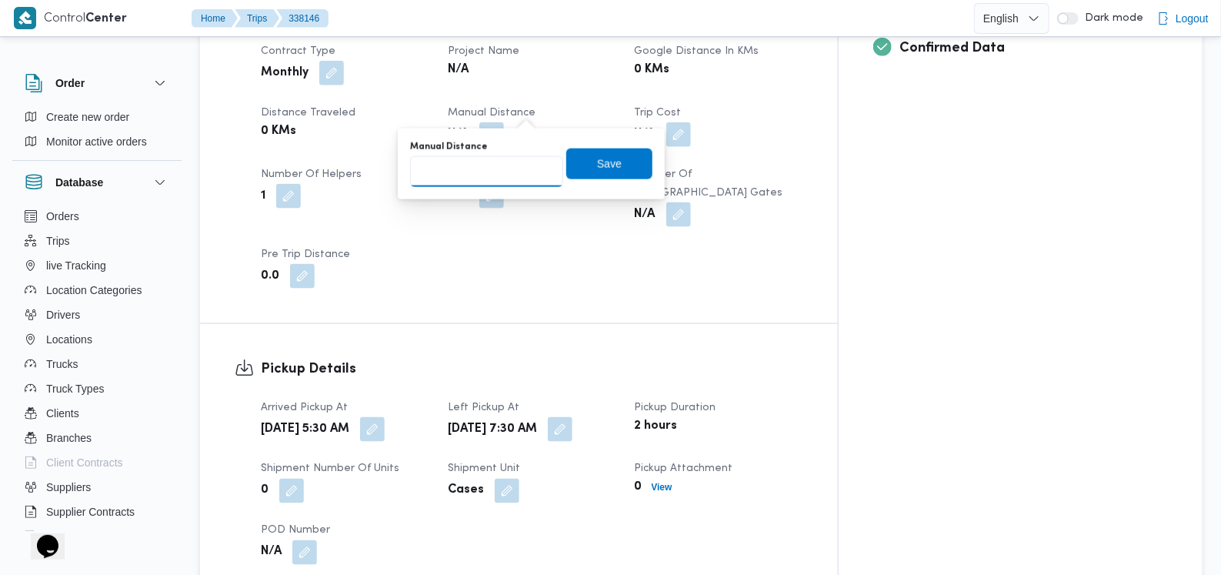
click at [487, 169] on input "Manual Distance" at bounding box center [486, 171] width 153 height 31
type input "190"
click at [605, 172] on span "Save" at bounding box center [609, 164] width 86 height 31
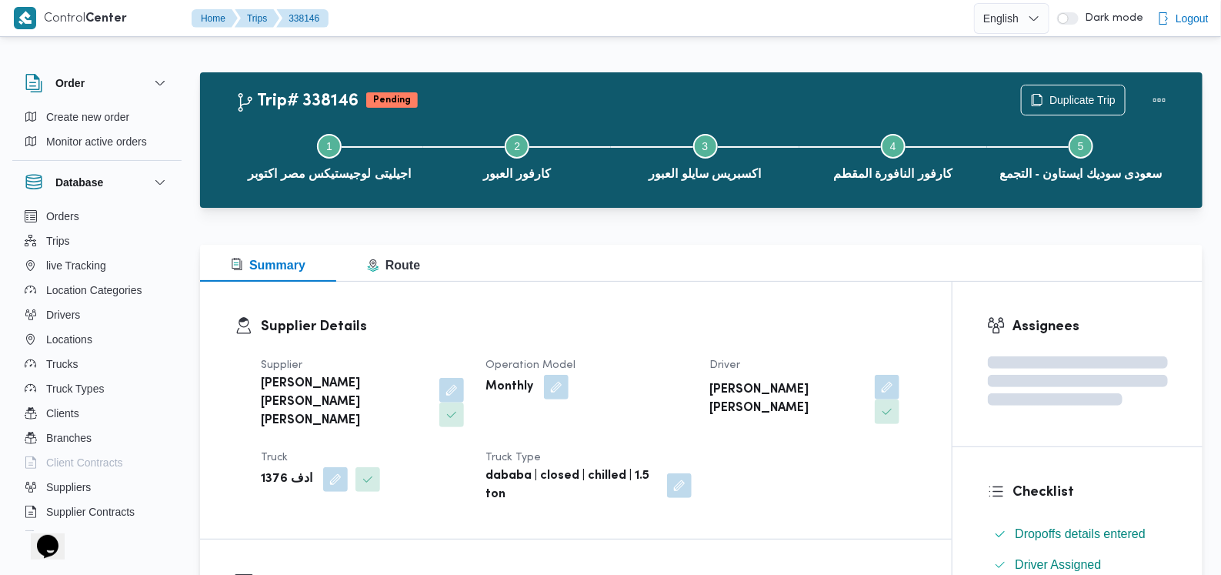
scroll to position [673, 0]
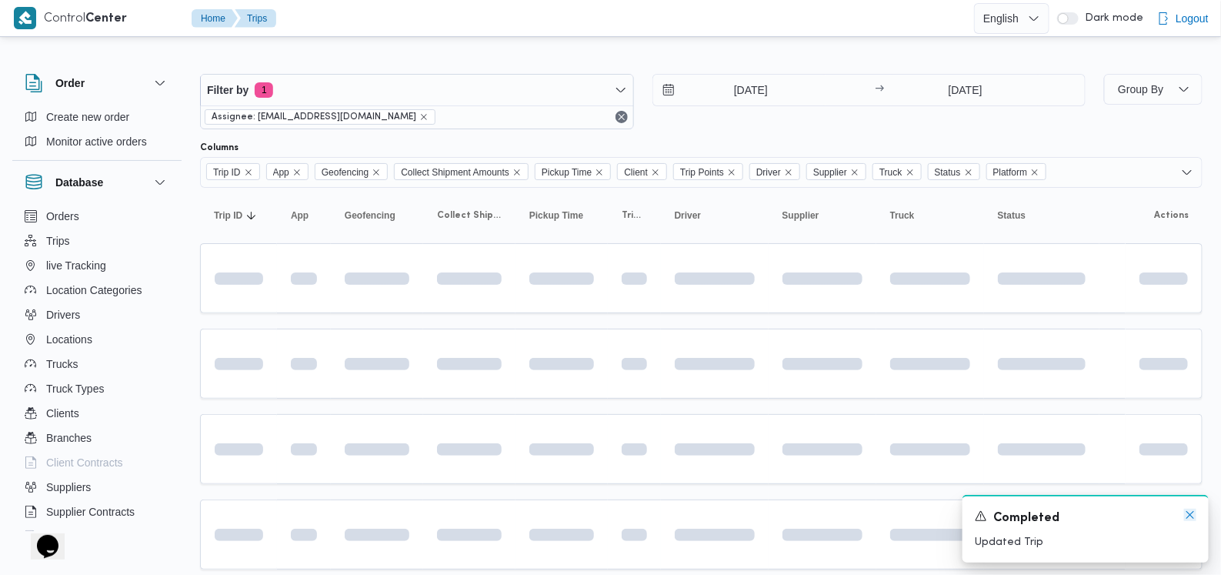
click at [1191, 518] on icon "Dismiss toast" at bounding box center [1190, 515] width 12 height 12
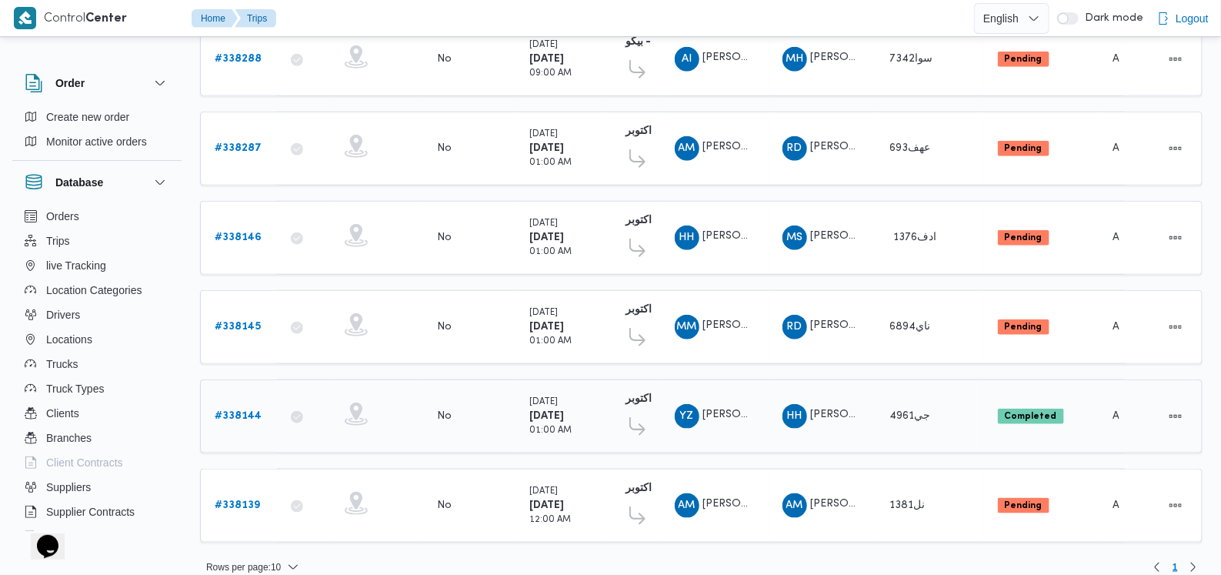
scroll to position [493, 0]
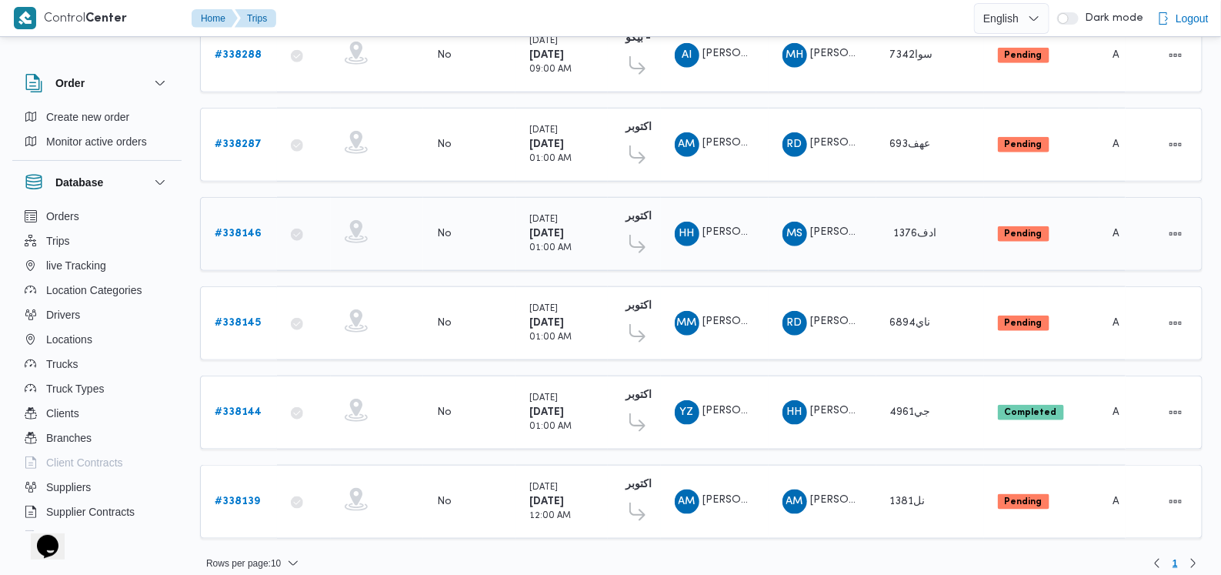
click at [242, 229] on b "# 338146" at bounding box center [238, 234] width 47 height 10
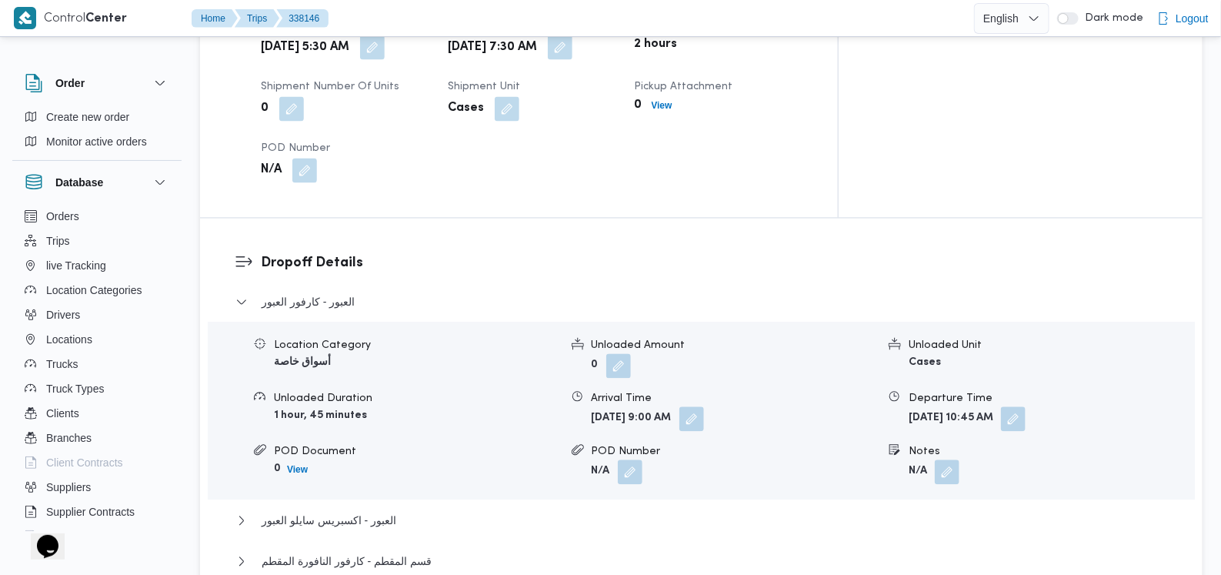
scroll to position [1442, 0]
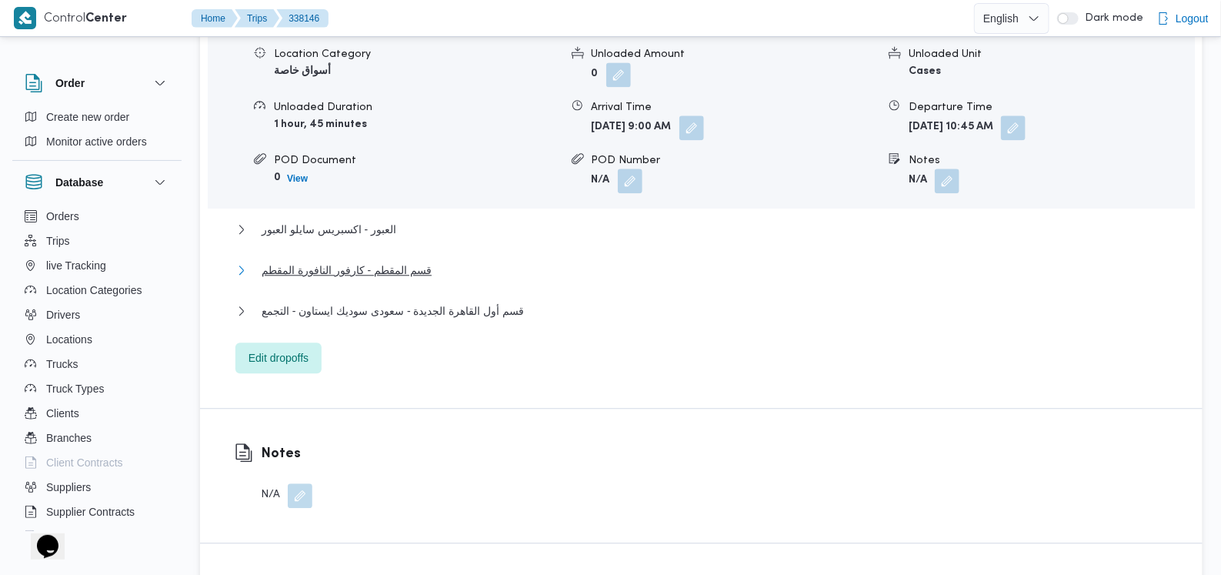
click at [389, 261] on span "قسم المقطم - كارفور النافورة المقطم" at bounding box center [347, 270] width 170 height 18
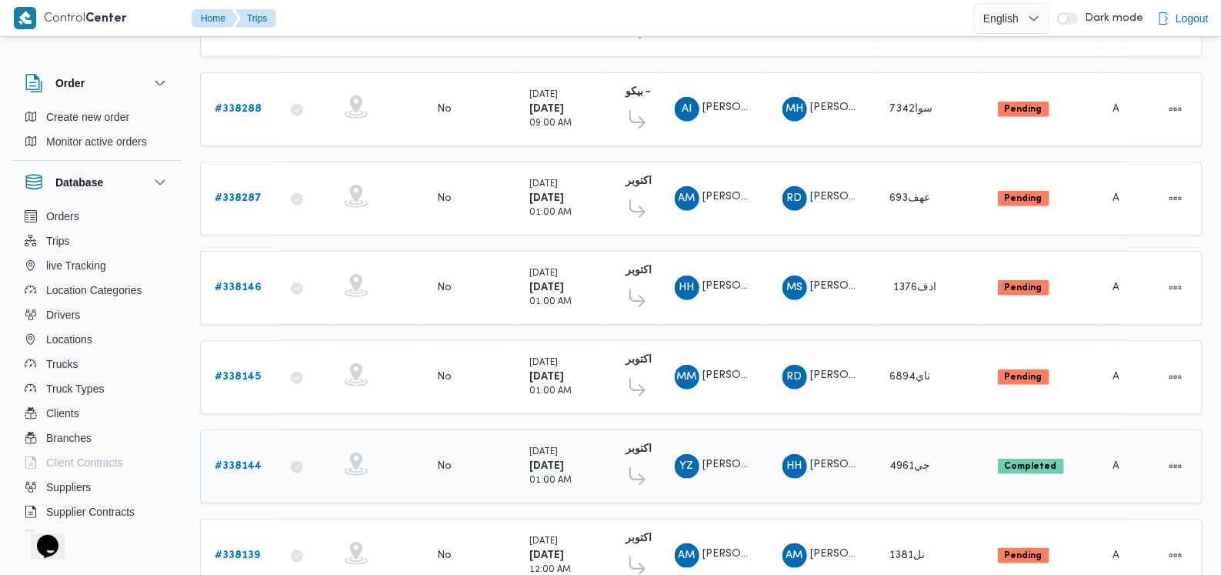
scroll to position [396, 0]
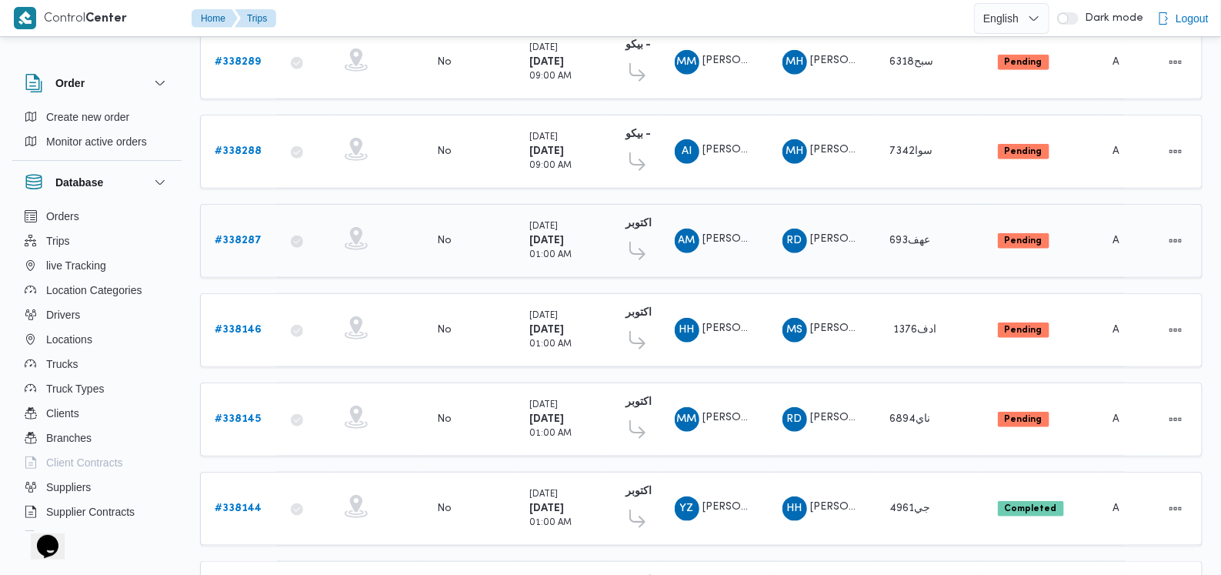
click at [244, 235] on b "# 338287" at bounding box center [238, 240] width 47 height 10
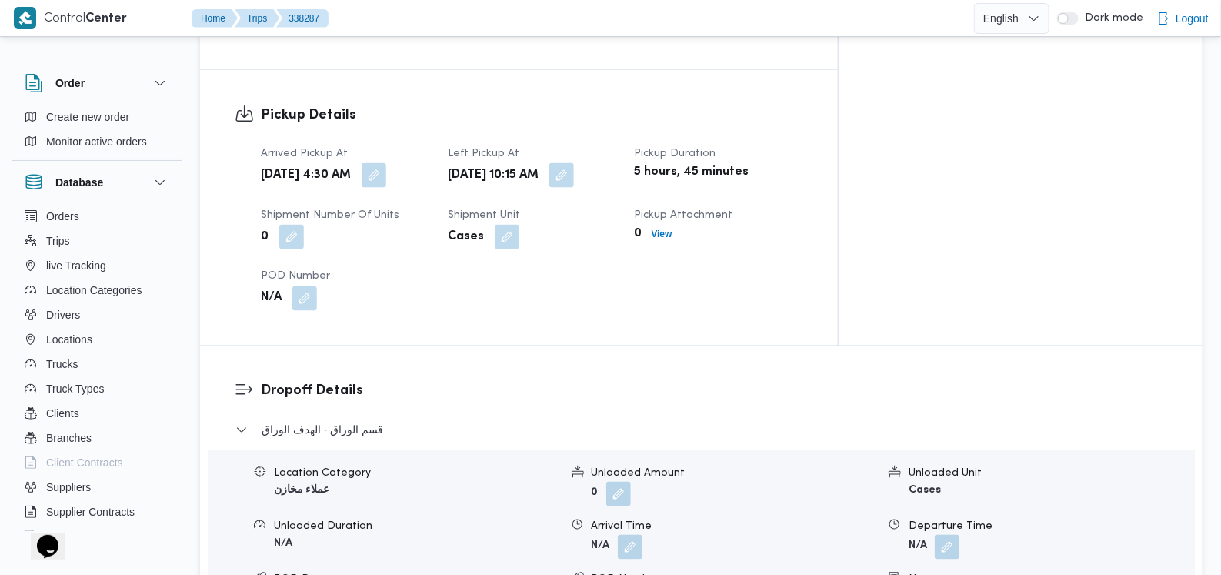
scroll to position [973, 0]
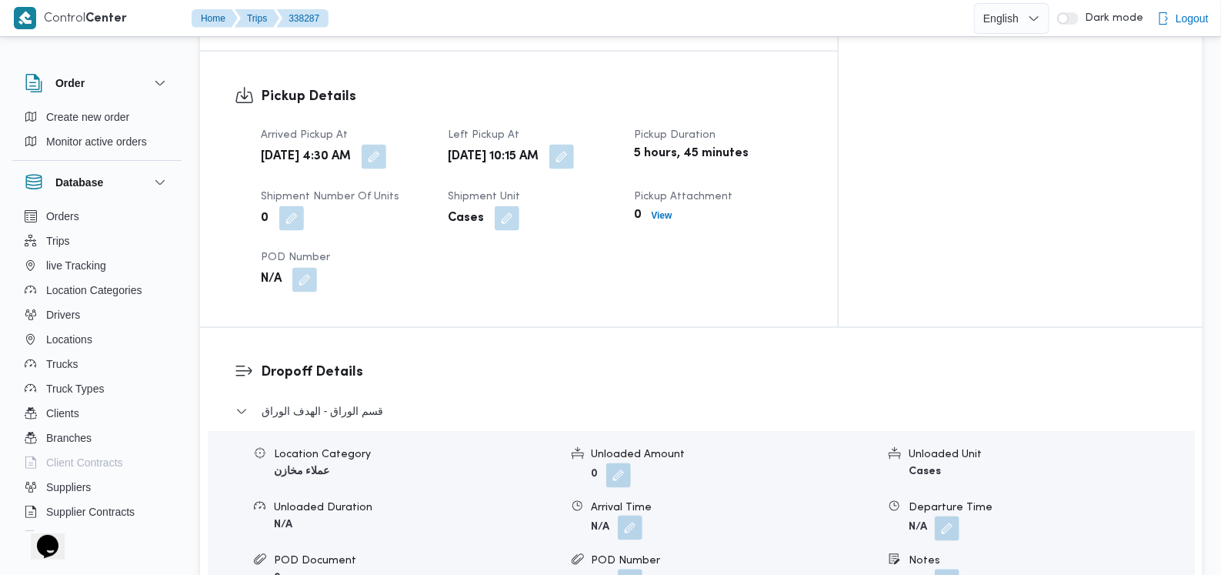
click at [624, 516] on button "button" at bounding box center [630, 528] width 25 height 25
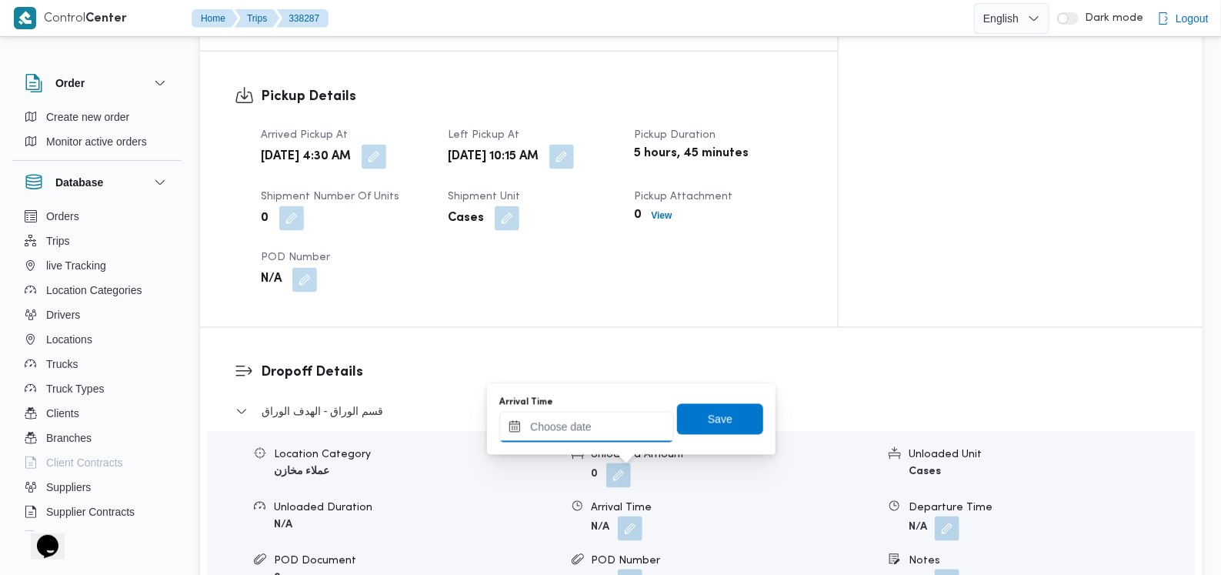
click at [593, 428] on input "Arrival Time" at bounding box center [586, 427] width 175 height 31
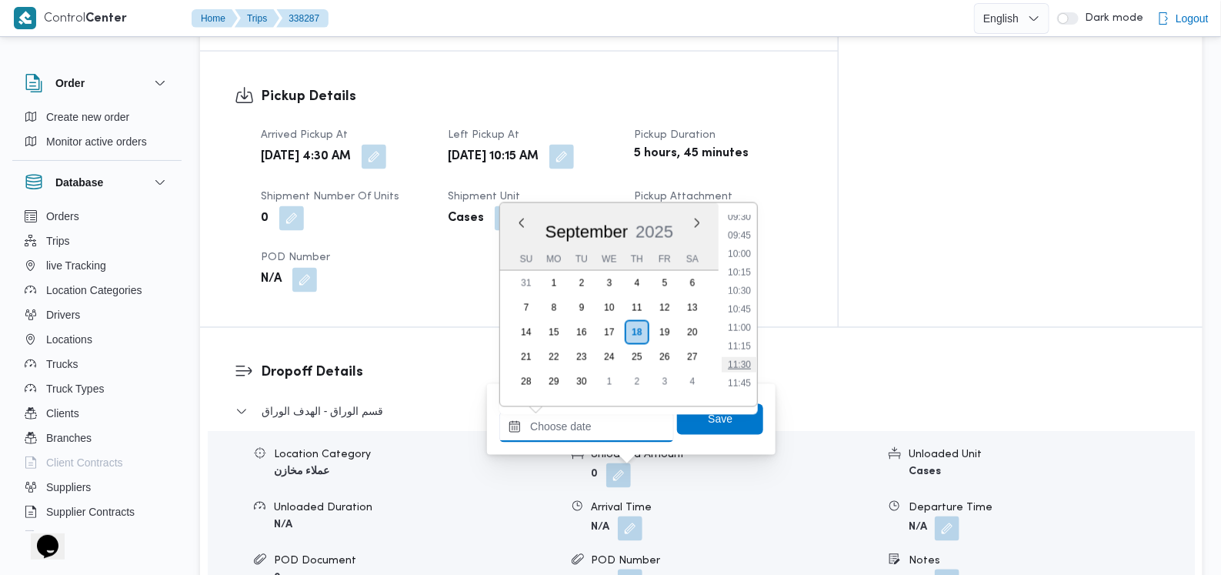
scroll to position [804, 0]
click at [743, 264] on li "11:30" at bounding box center [739, 268] width 35 height 15
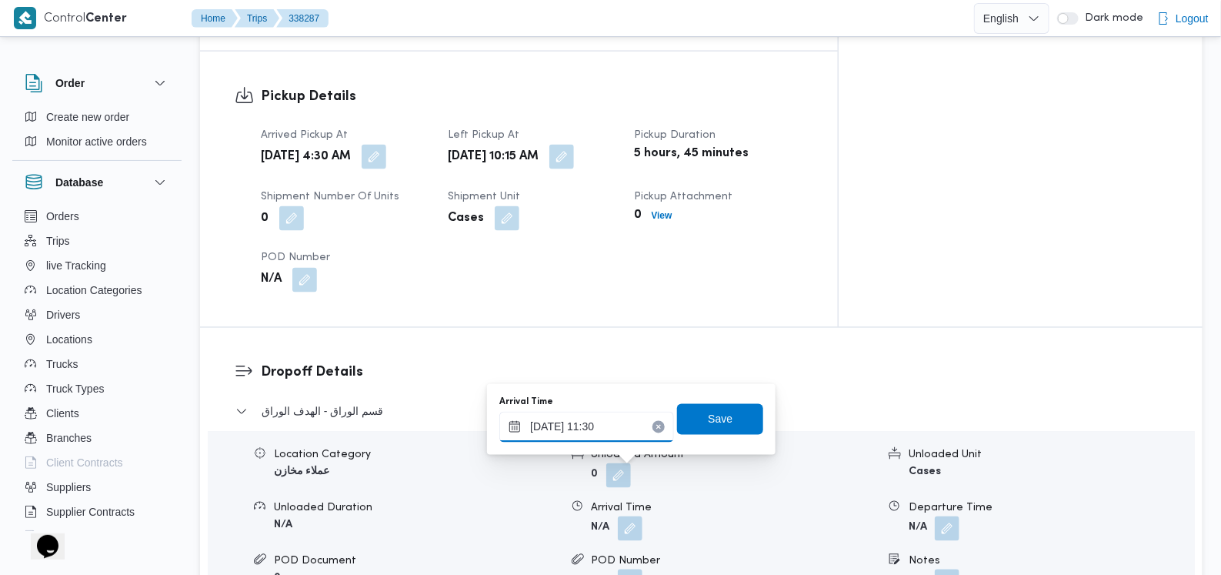
click at [616, 422] on input "18/09/2025 11:30" at bounding box center [586, 427] width 175 height 31
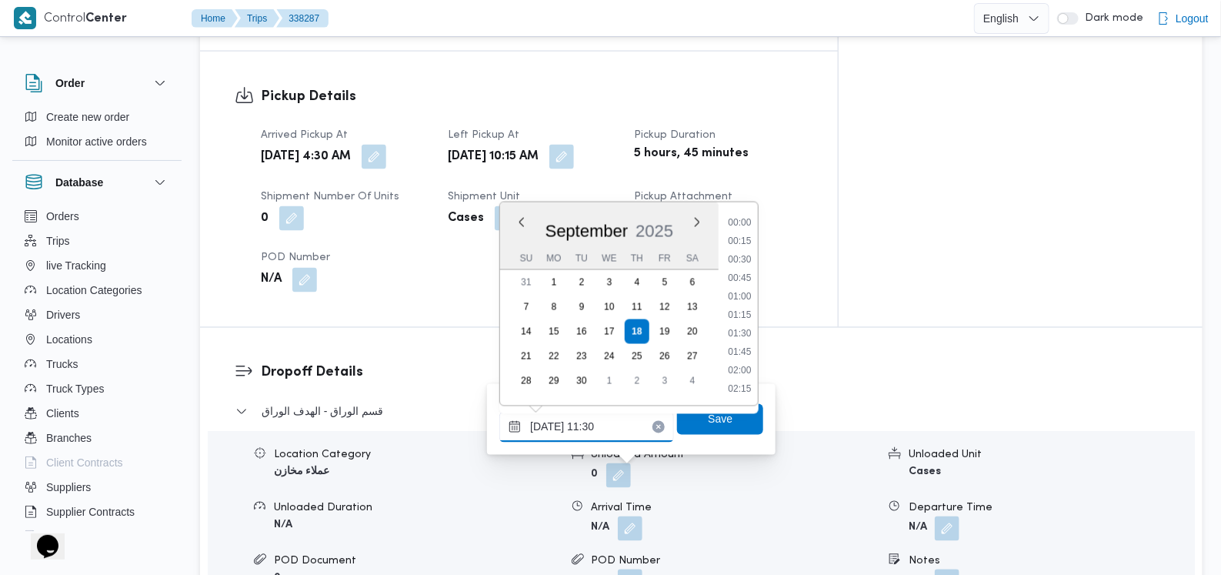
scroll to position [756, 0]
click at [736, 354] on li "12:00" at bounding box center [740, 352] width 35 height 15
type input "[DATE] 12:00"
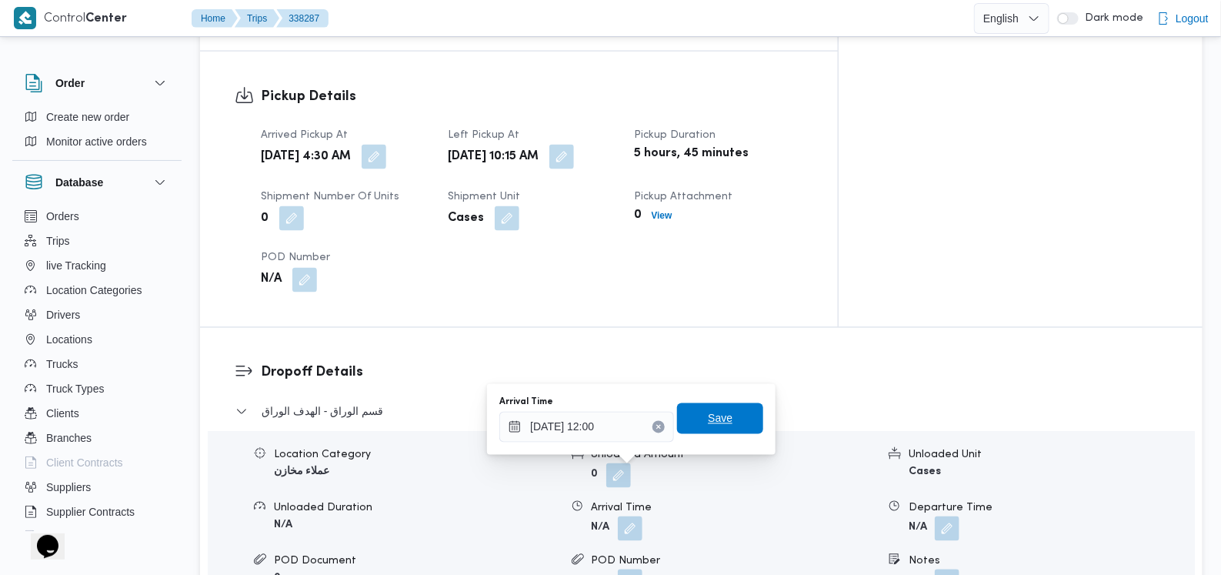
click at [718, 427] on span "Save" at bounding box center [720, 418] width 86 height 31
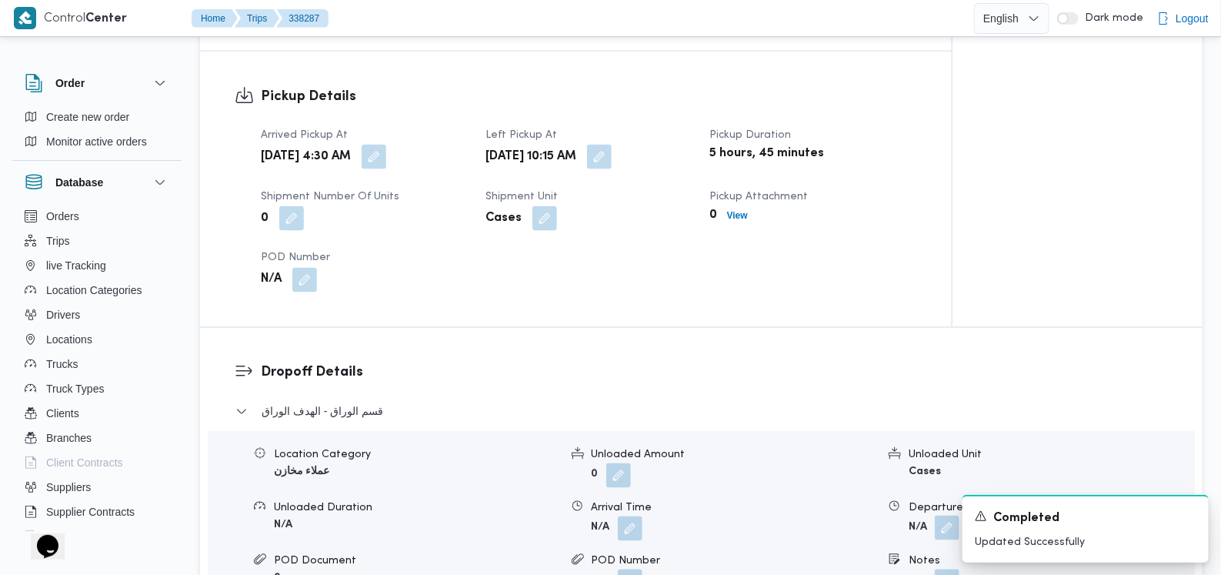
click at [957, 516] on button "button" at bounding box center [947, 528] width 25 height 25
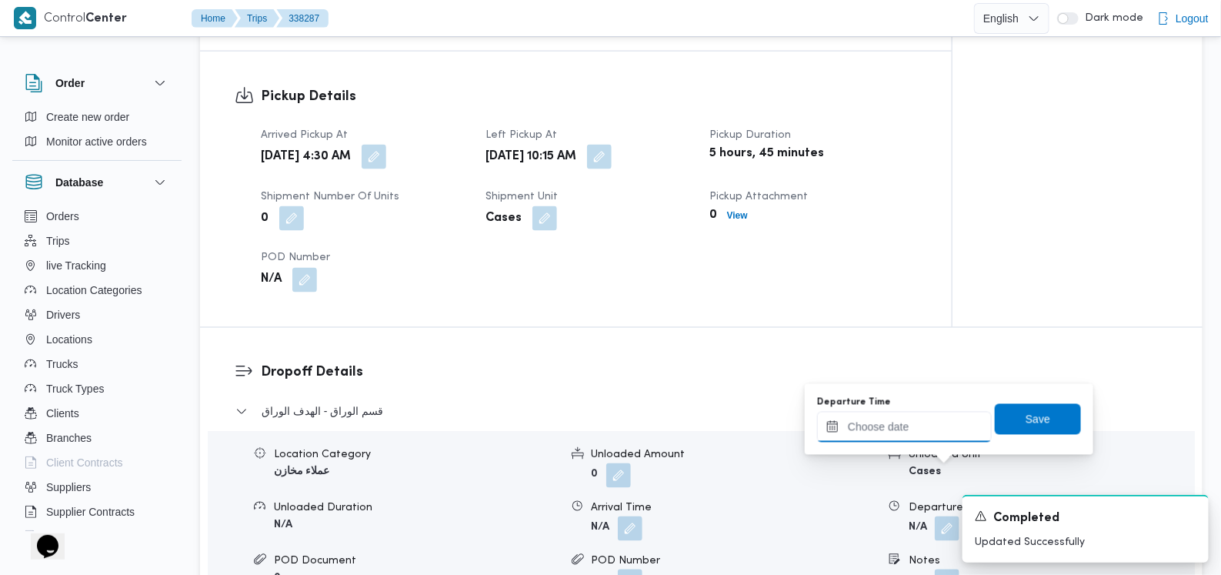
click at [898, 425] on input "Departure Time" at bounding box center [904, 427] width 175 height 31
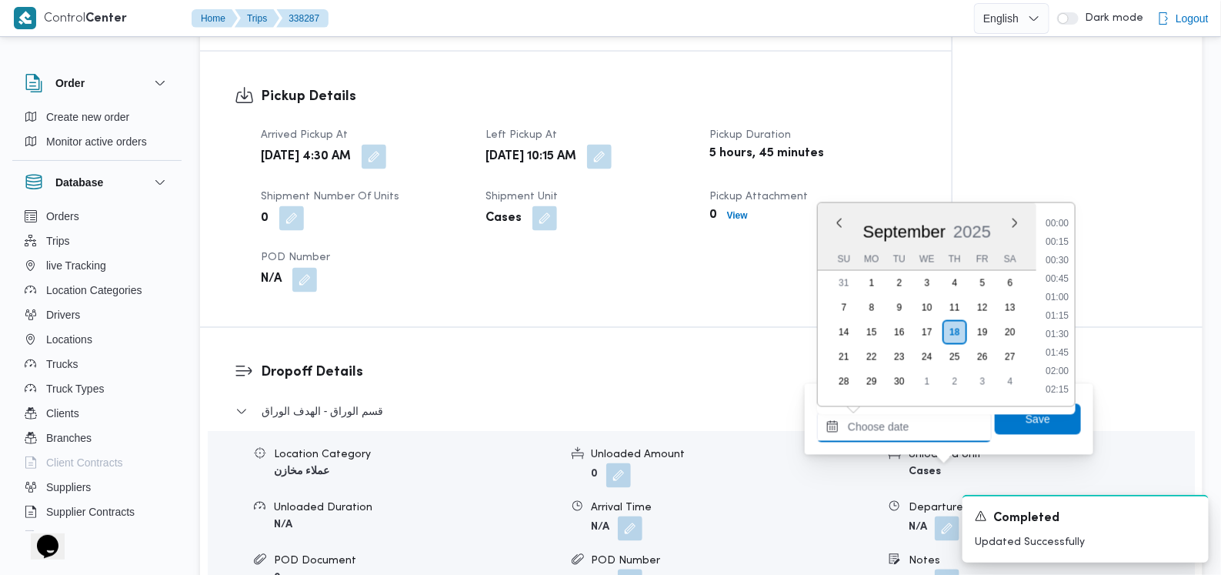
scroll to position [997, 0]
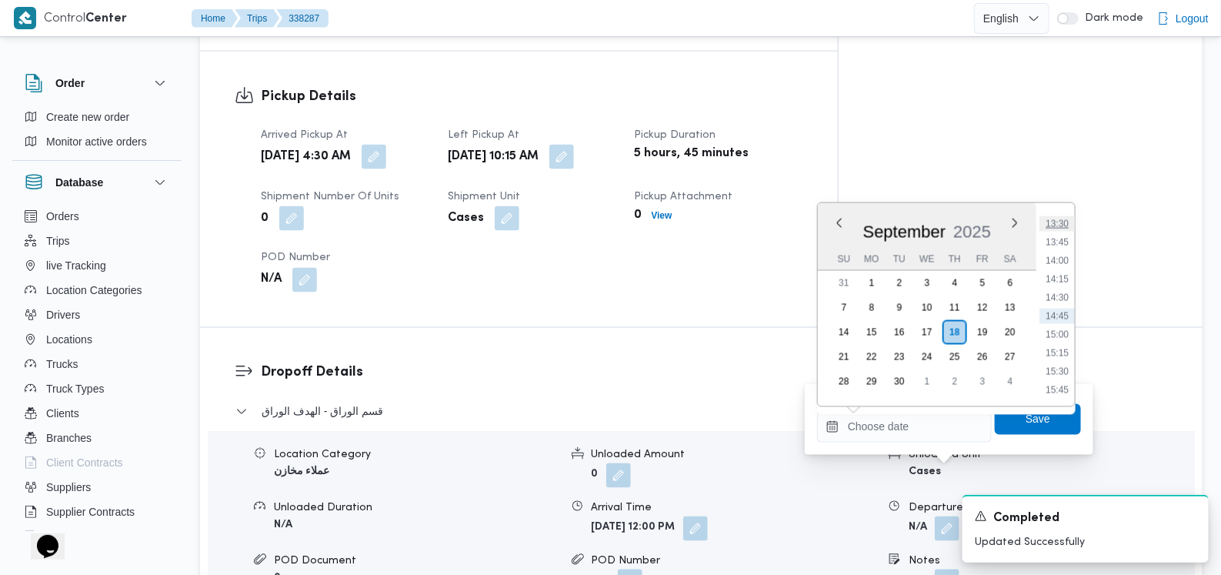
click at [1064, 225] on li "13:30" at bounding box center [1057, 223] width 35 height 15
type input "18/09/2025 13:30"
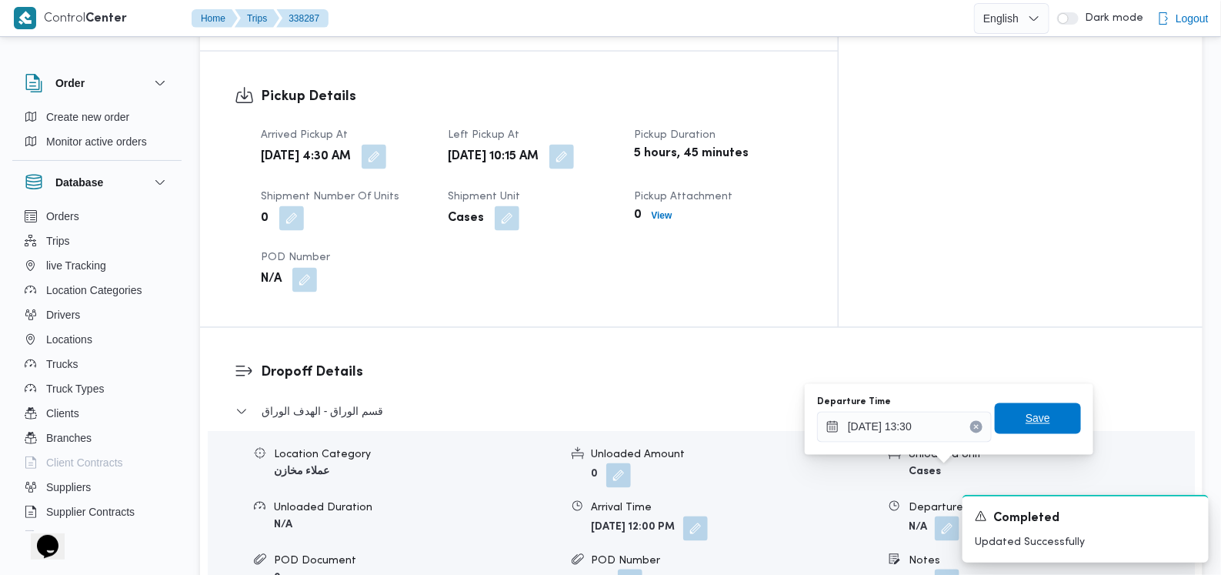
click at [1031, 413] on span "Save" at bounding box center [1038, 418] width 25 height 18
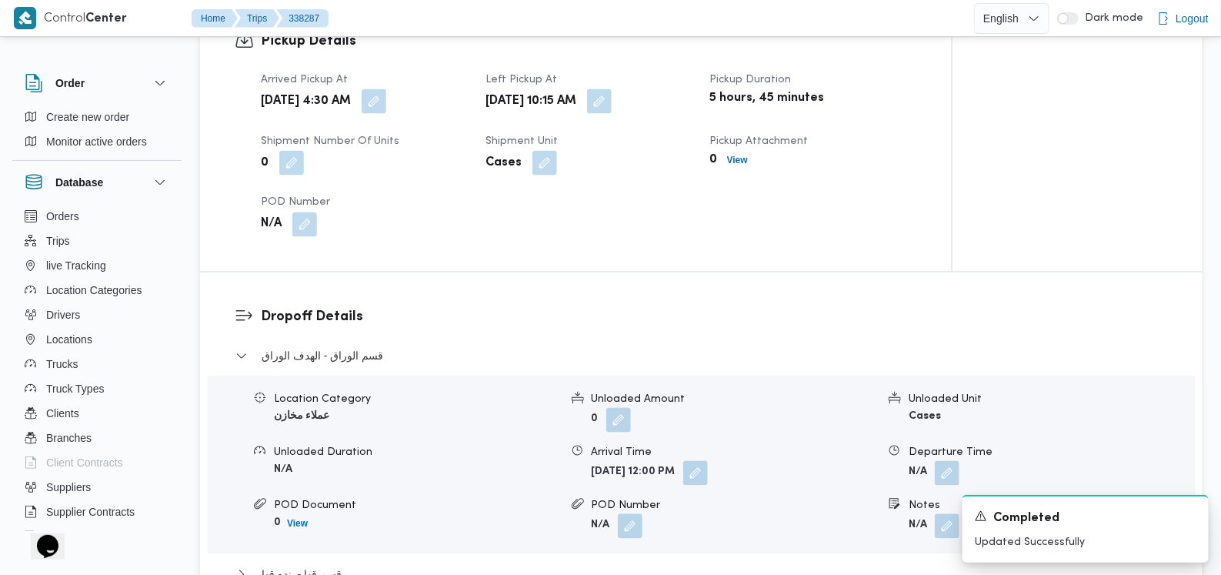
scroll to position [1262, 0]
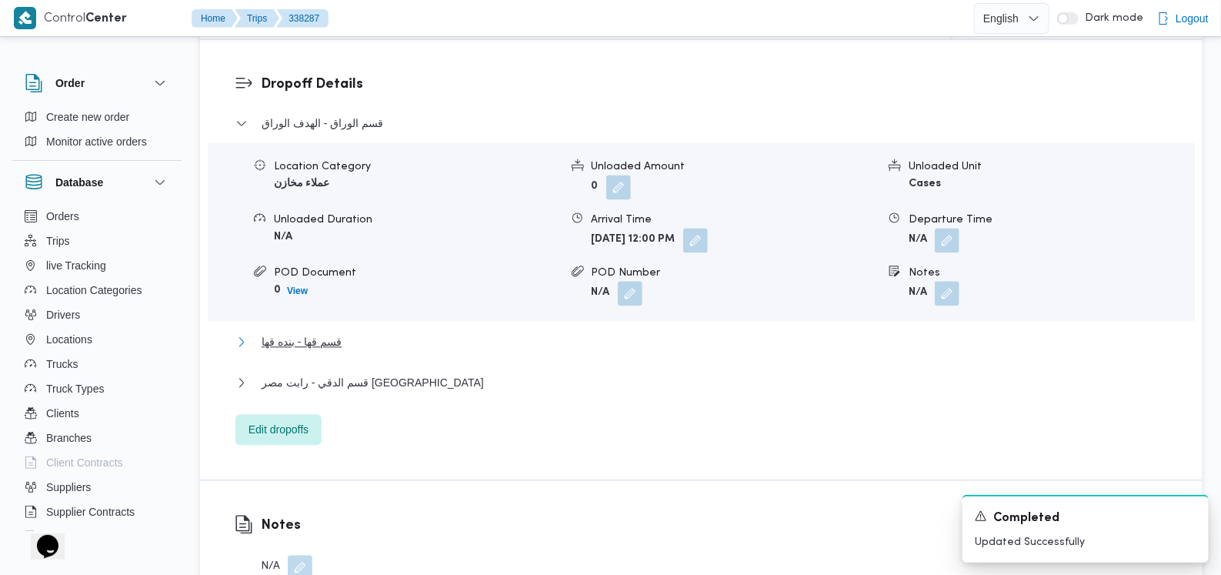
click at [374, 332] on button "قسم قها - بنده قها" at bounding box center [701, 341] width 933 height 18
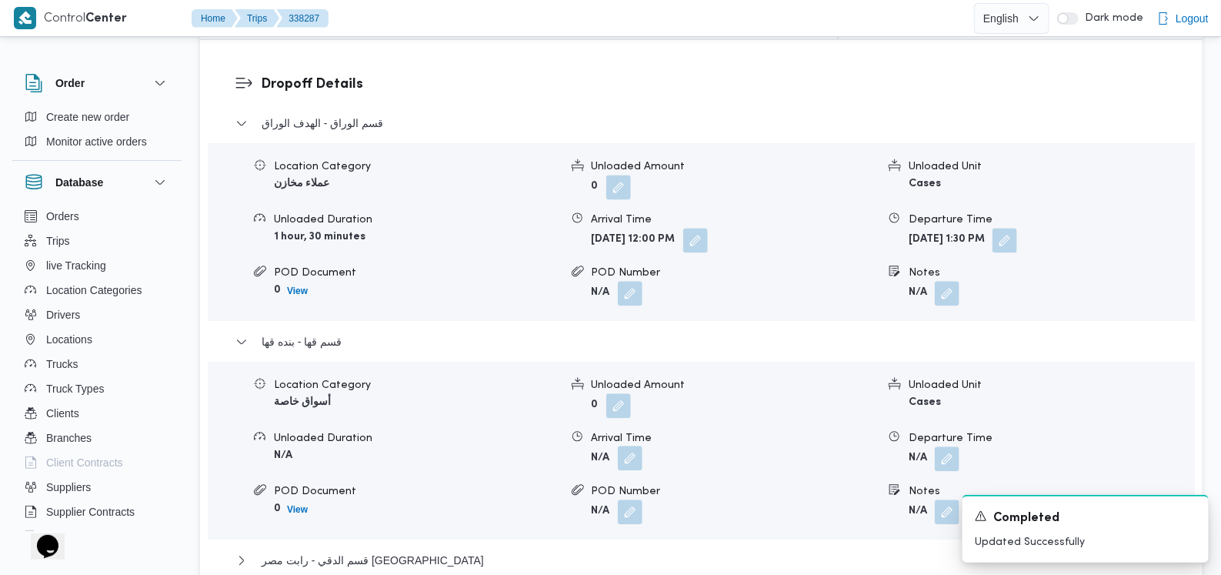
click at [629, 446] on button "button" at bounding box center [630, 458] width 25 height 25
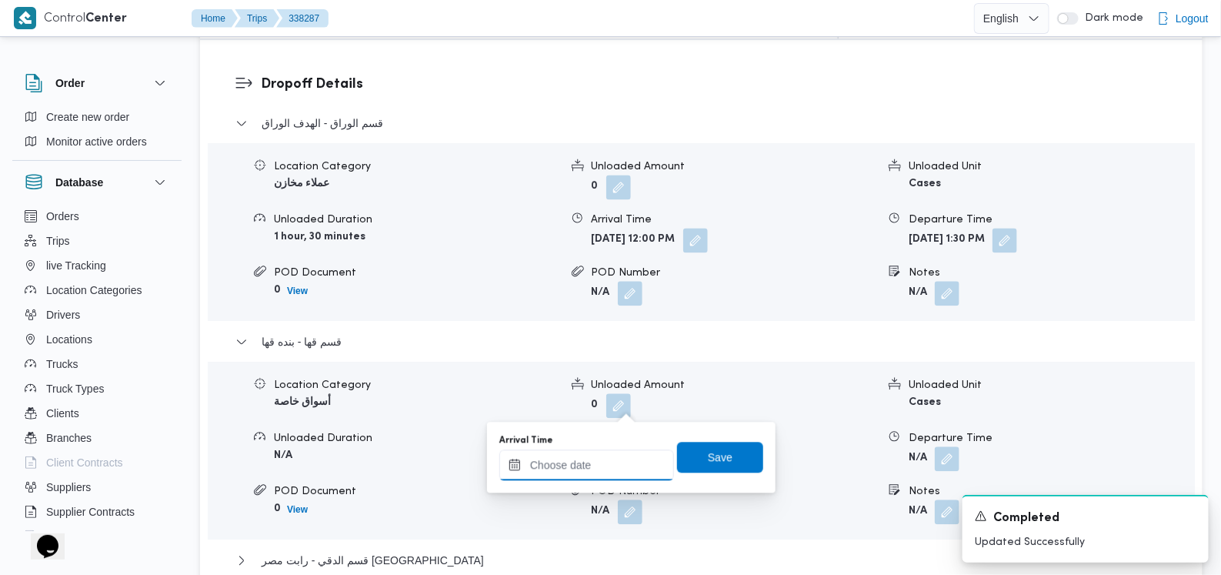
click at [604, 456] on input "Arrival Time" at bounding box center [586, 464] width 175 height 31
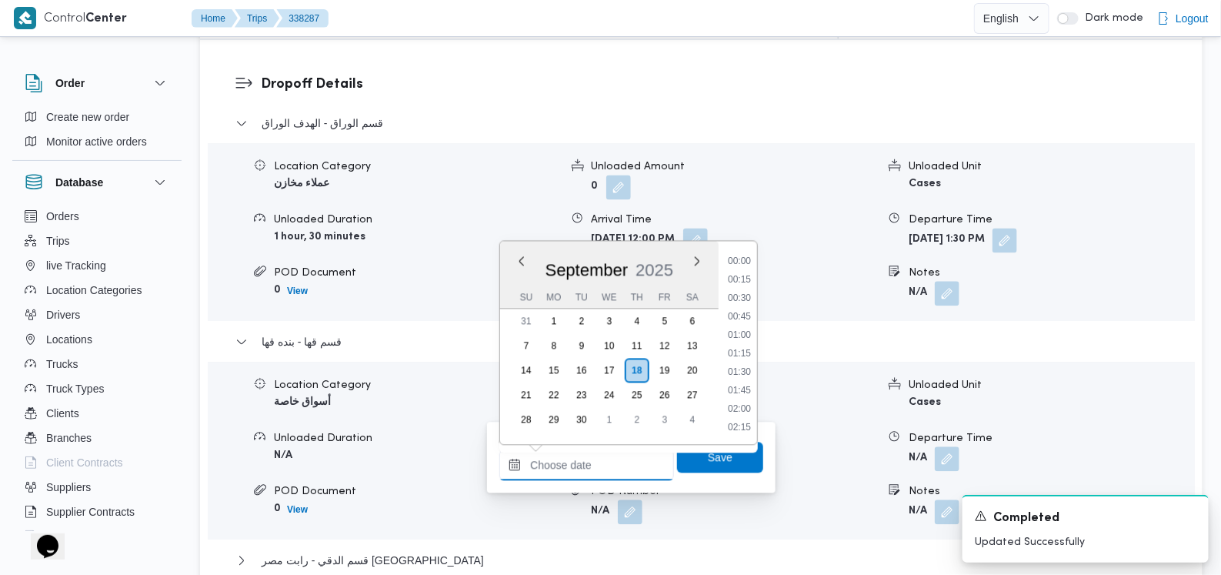
scroll to position [997, 0]
click at [1017, 227] on button "button" at bounding box center [1005, 239] width 25 height 25
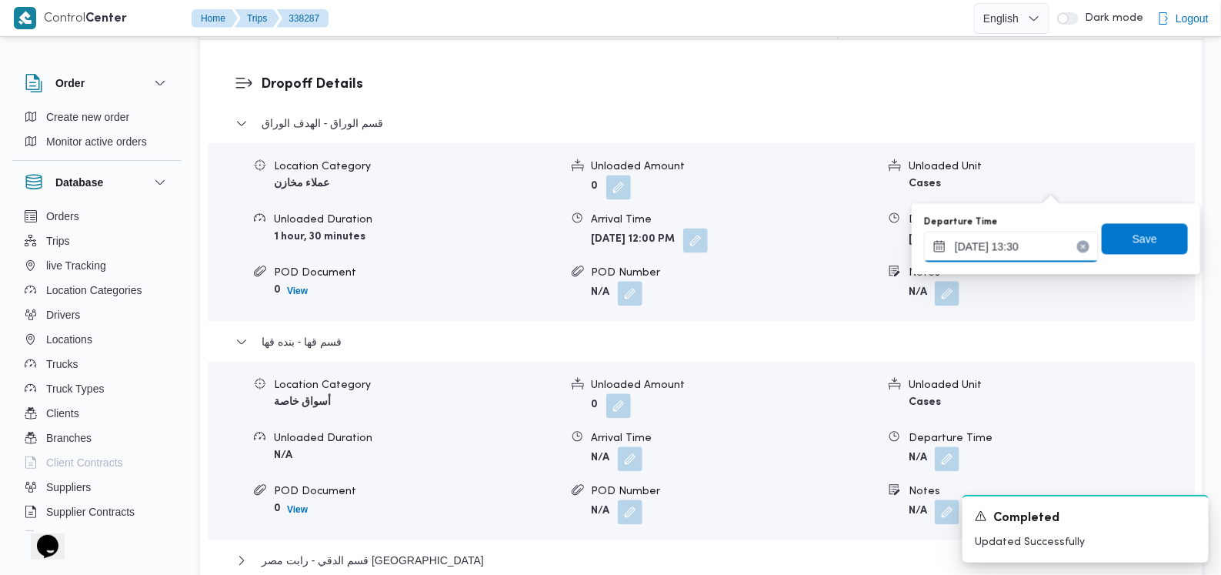
click at [1030, 238] on input "18/09/2025 13:30" at bounding box center [1011, 246] width 175 height 31
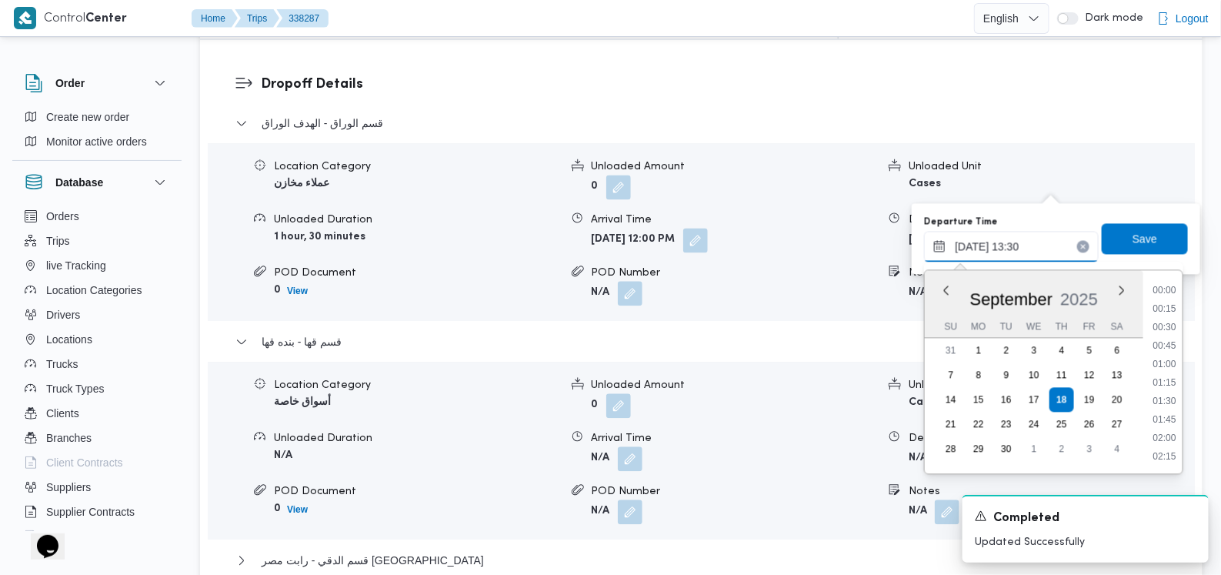
scroll to position [904, 0]
click at [1161, 328] on li "12:45" at bounding box center [1164, 327] width 35 height 15
type input "[DATE] 12:45"
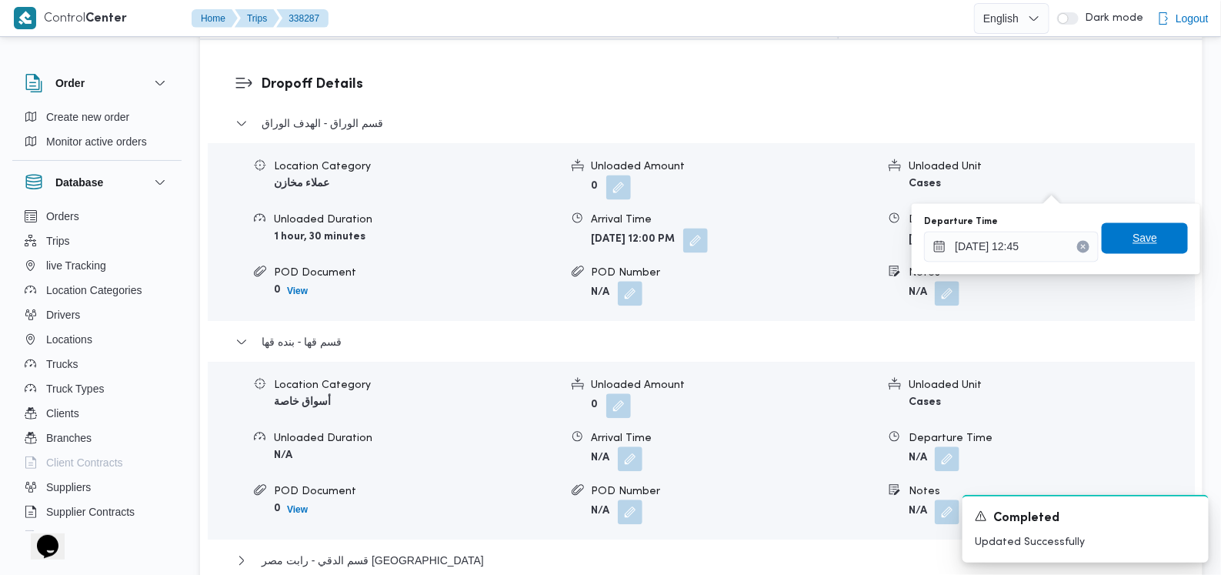
click at [1150, 246] on span "Save" at bounding box center [1145, 237] width 86 height 31
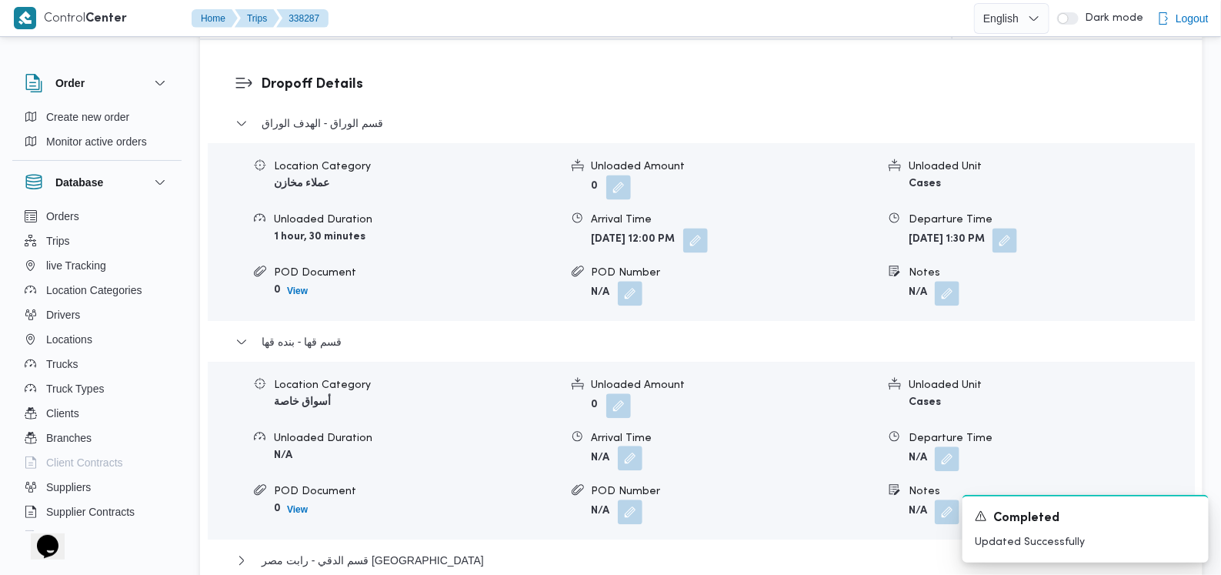
click at [628, 446] on button "button" at bounding box center [630, 458] width 25 height 25
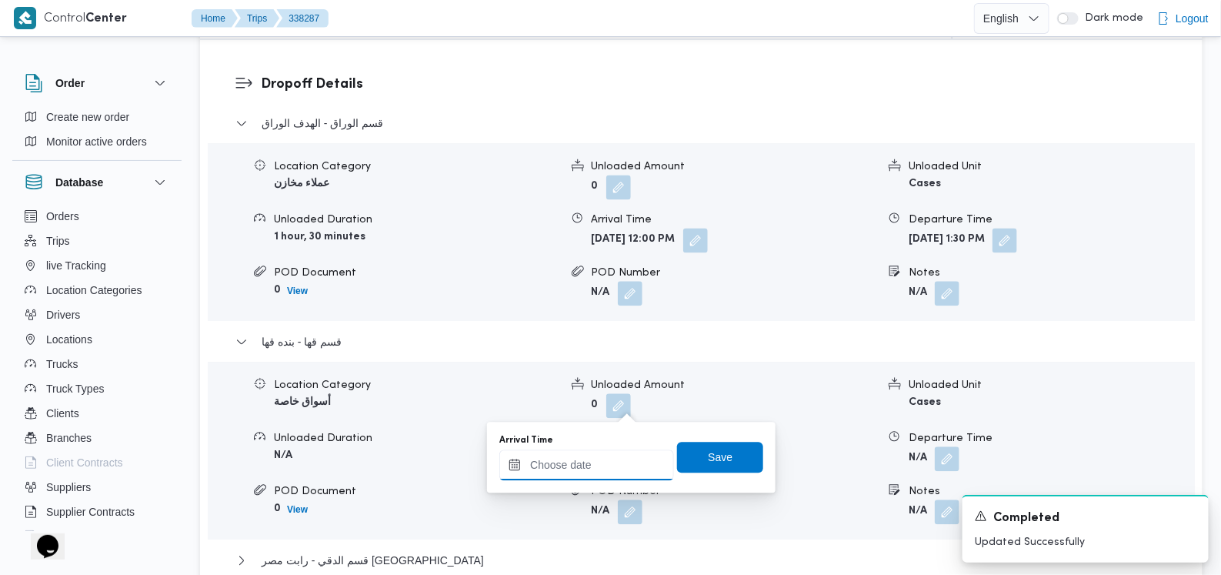
click at [607, 461] on input "Arrival Time" at bounding box center [586, 464] width 175 height 31
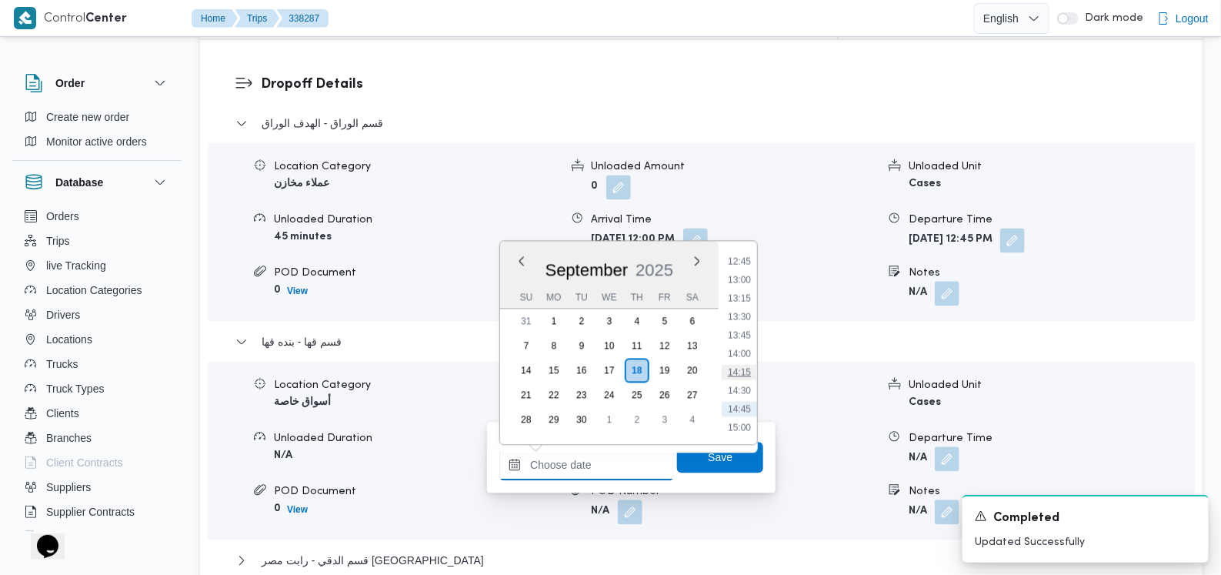
scroll to position [900, 0]
click at [741, 340] on li "13:15" at bounding box center [739, 339] width 35 height 15
type input "18/09/2025 13:15"
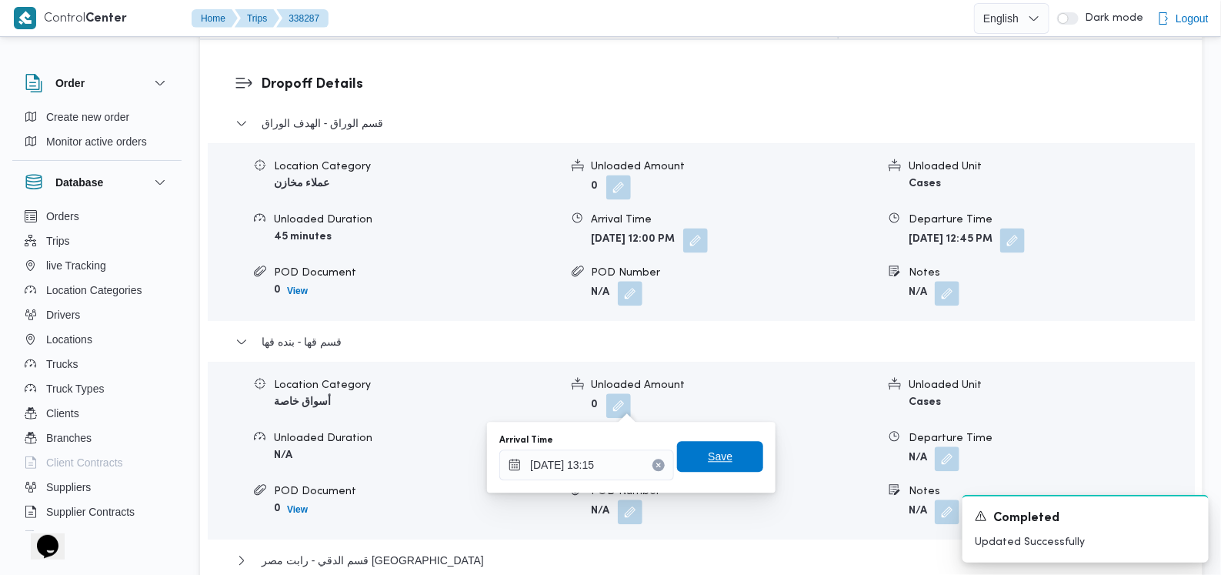
click at [719, 454] on span "Save" at bounding box center [720, 456] width 25 height 18
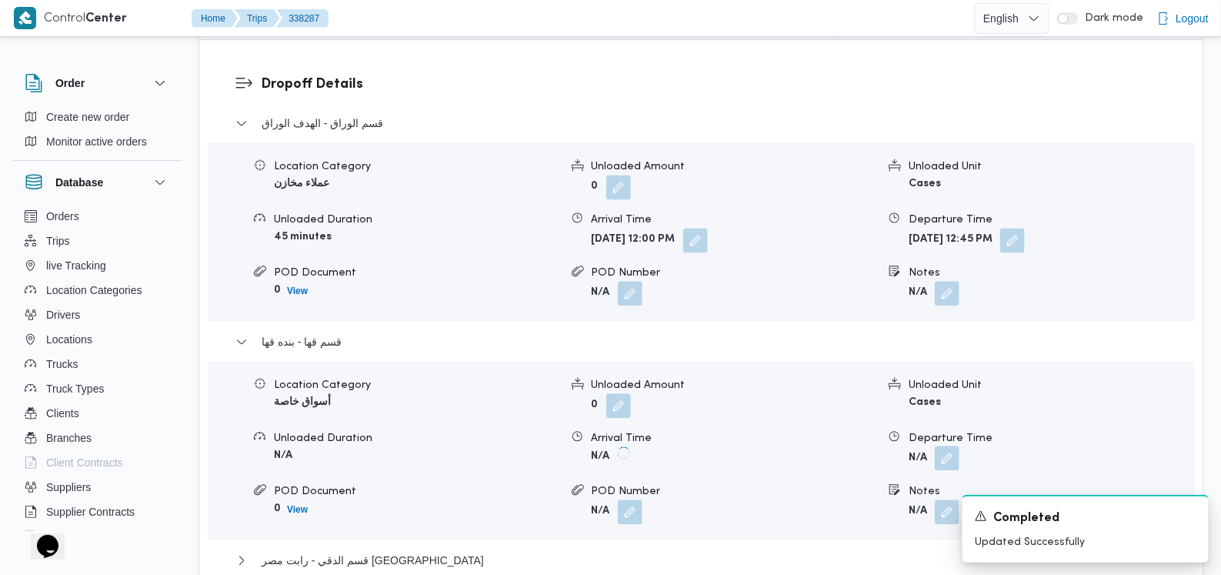
click at [947, 446] on button "button" at bounding box center [947, 458] width 25 height 25
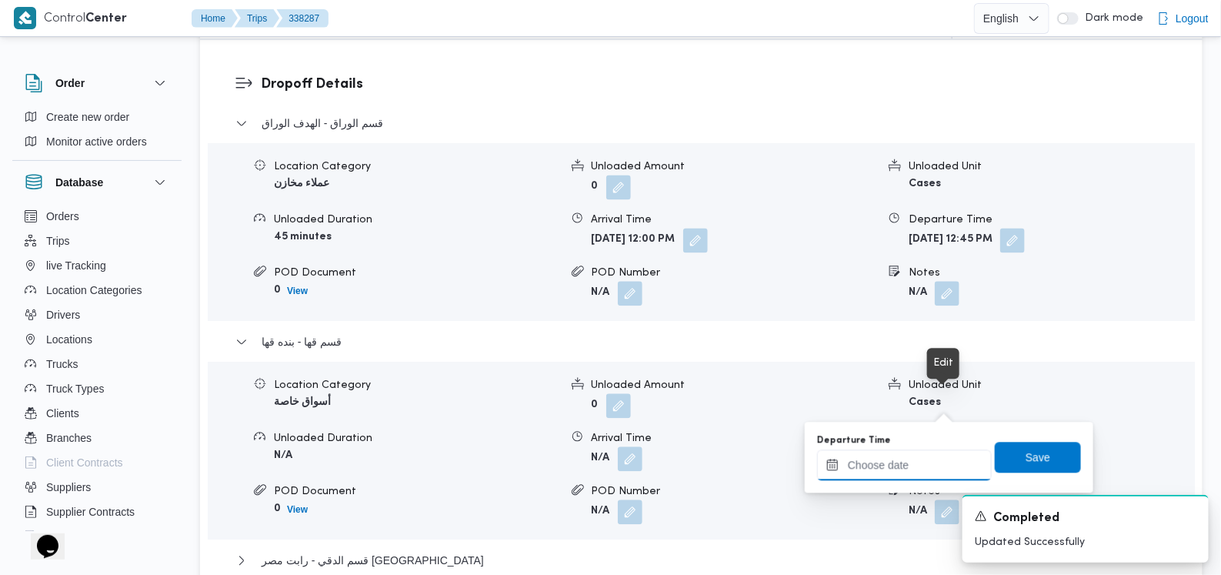
click at [913, 462] on input "Departure Time" at bounding box center [904, 464] width 175 height 31
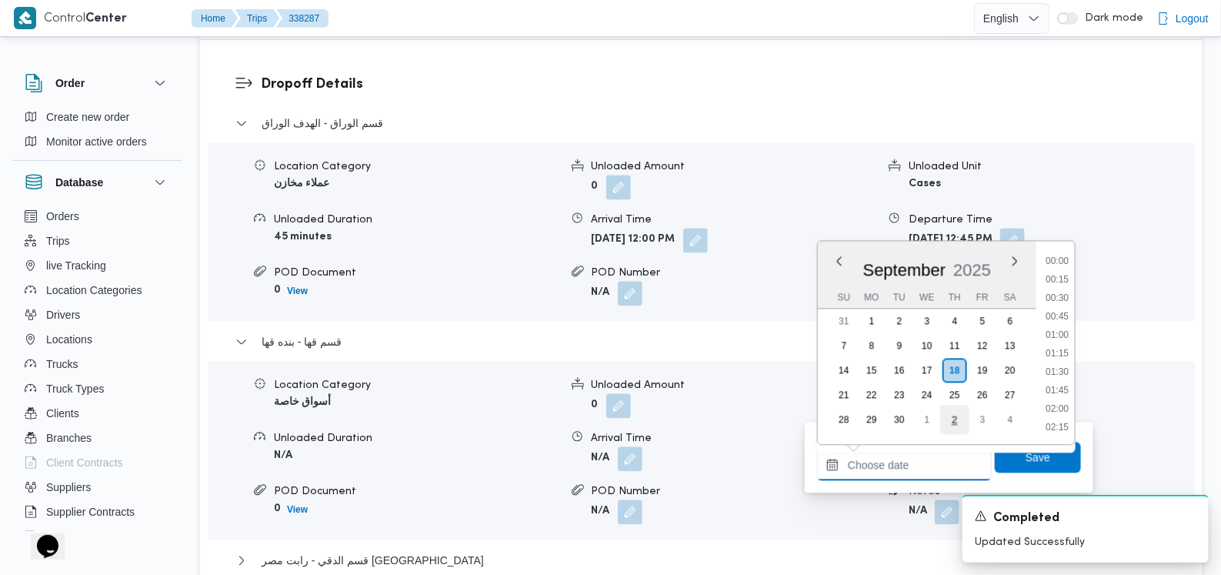
scroll to position [997, 0]
click at [1053, 336] on li "14:30" at bounding box center [1057, 335] width 35 height 15
type input "[DATE] 14:30"
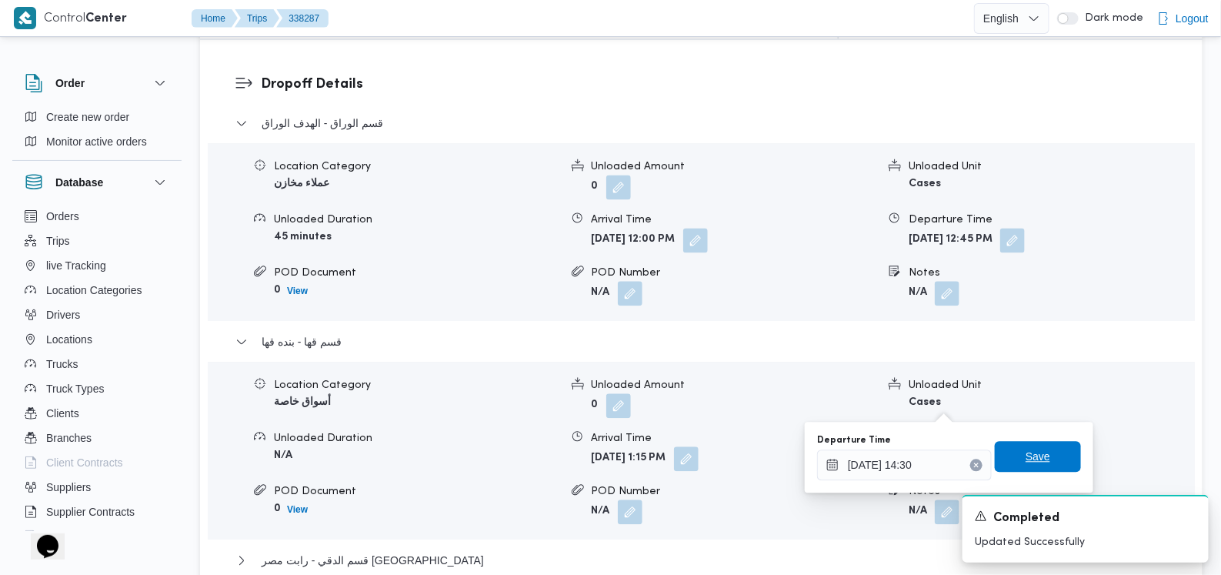
click at [1040, 449] on span "Save" at bounding box center [1038, 456] width 86 height 31
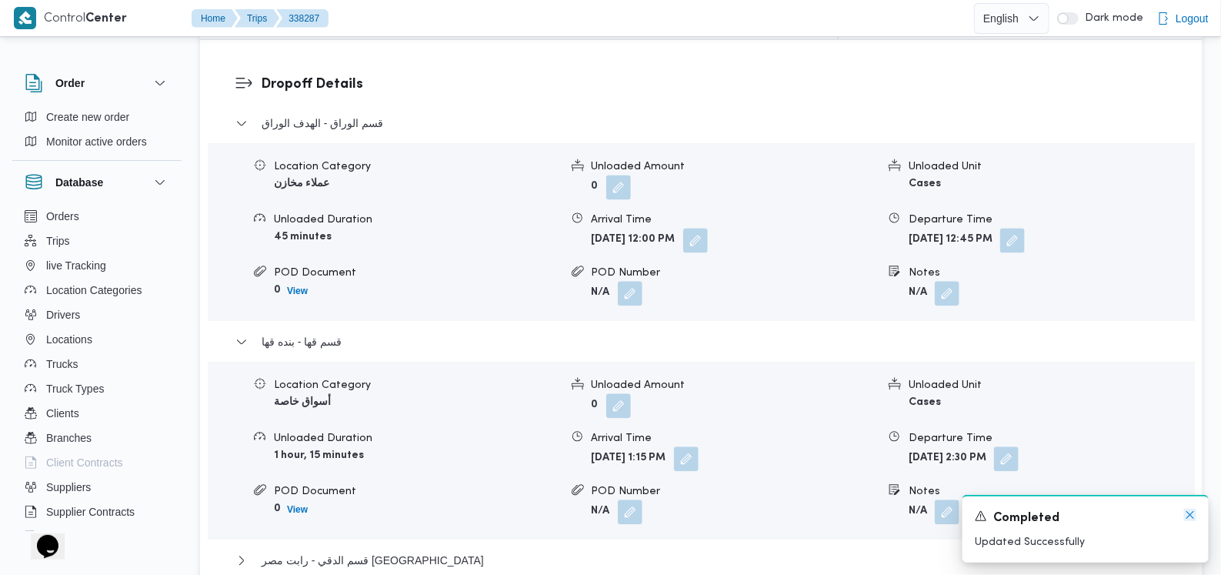
click at [1187, 515] on icon "Dismiss toast" at bounding box center [1190, 515] width 12 height 12
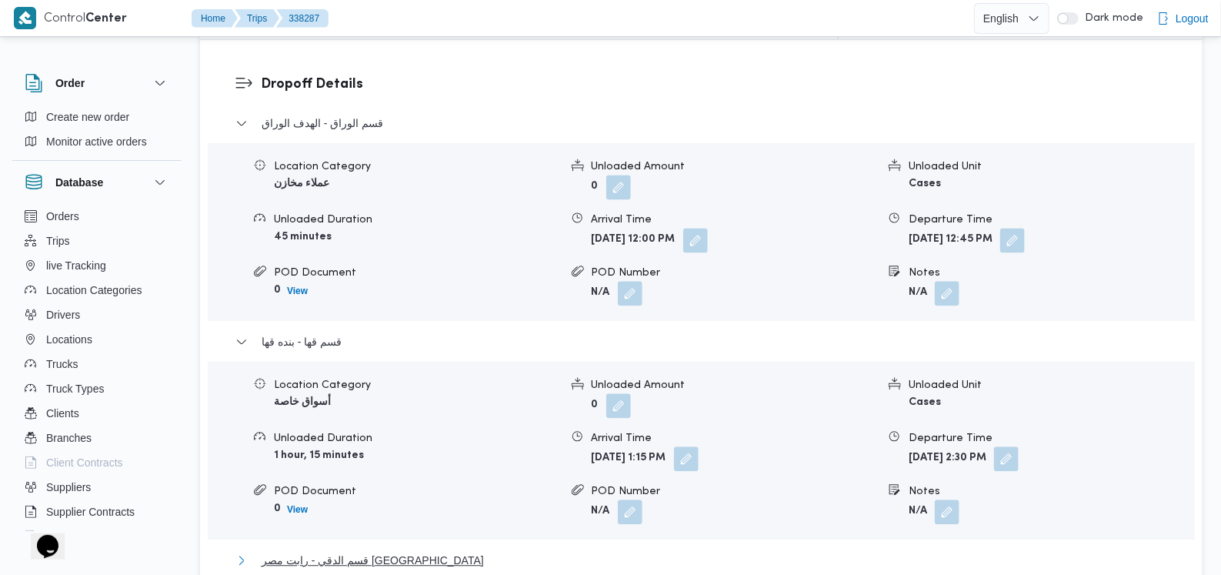
click at [423, 551] on button "قسم الدقي - رابت مصر شارع الكوثر" at bounding box center [701, 560] width 933 height 18
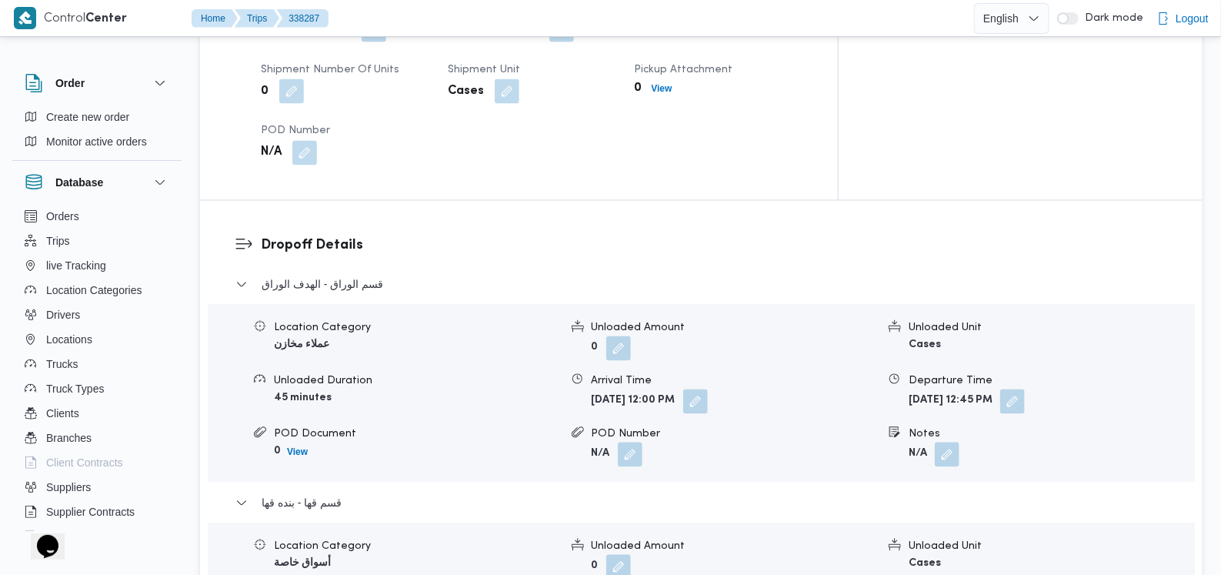
scroll to position [1070, 0]
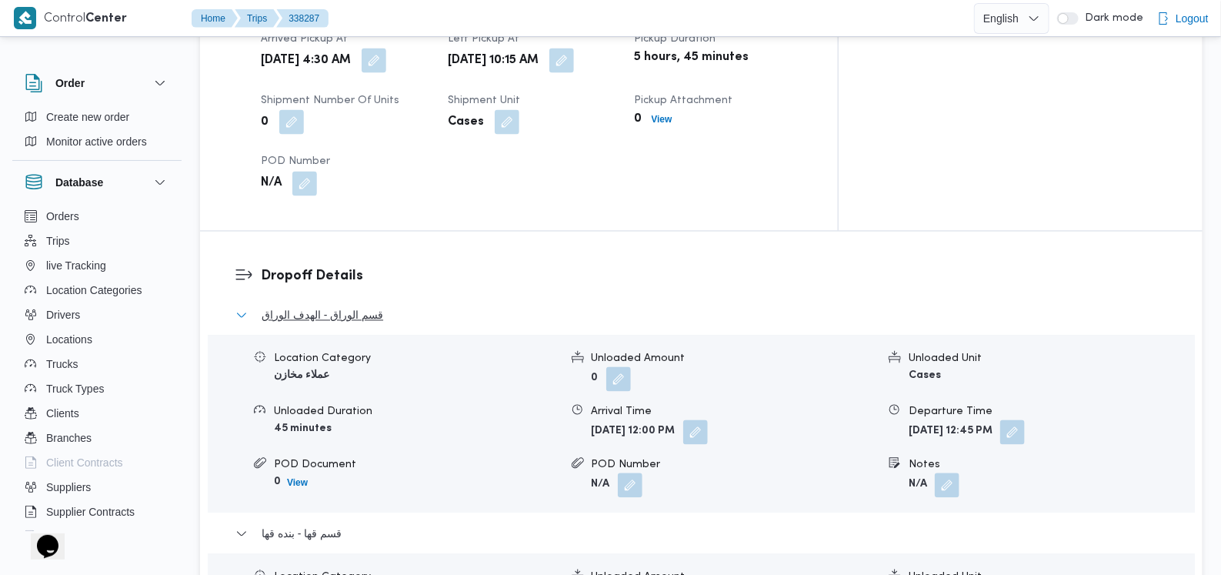
click at [346, 306] on span "قسم الوراق - الهدف الوراق" at bounding box center [323, 315] width 122 height 18
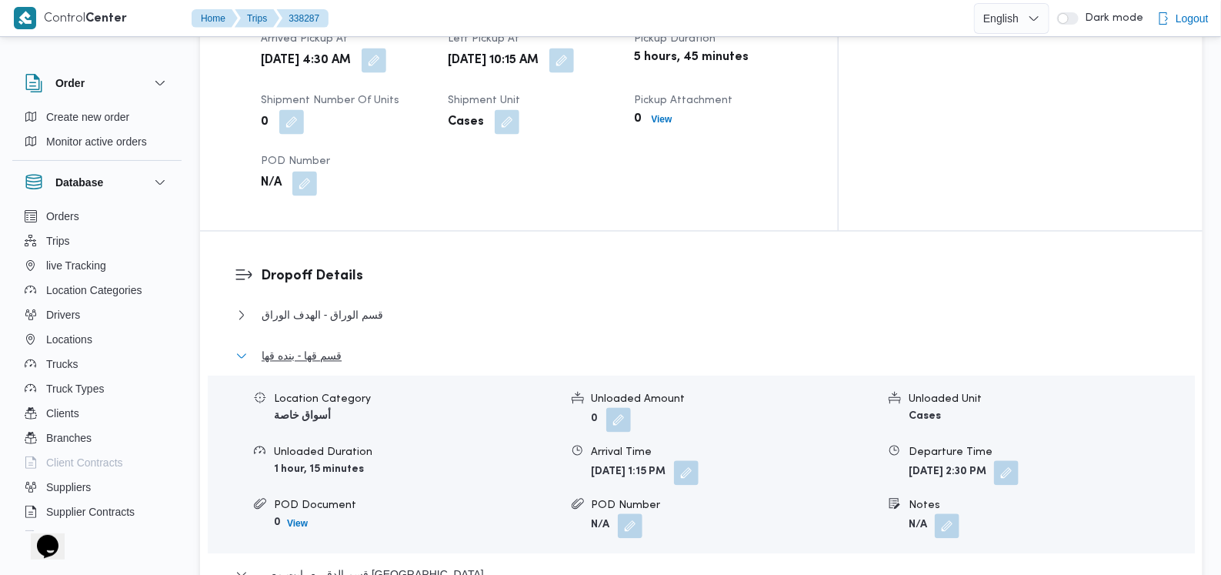
click at [328, 347] on span "قسم قها - بنده قها" at bounding box center [302, 356] width 80 height 18
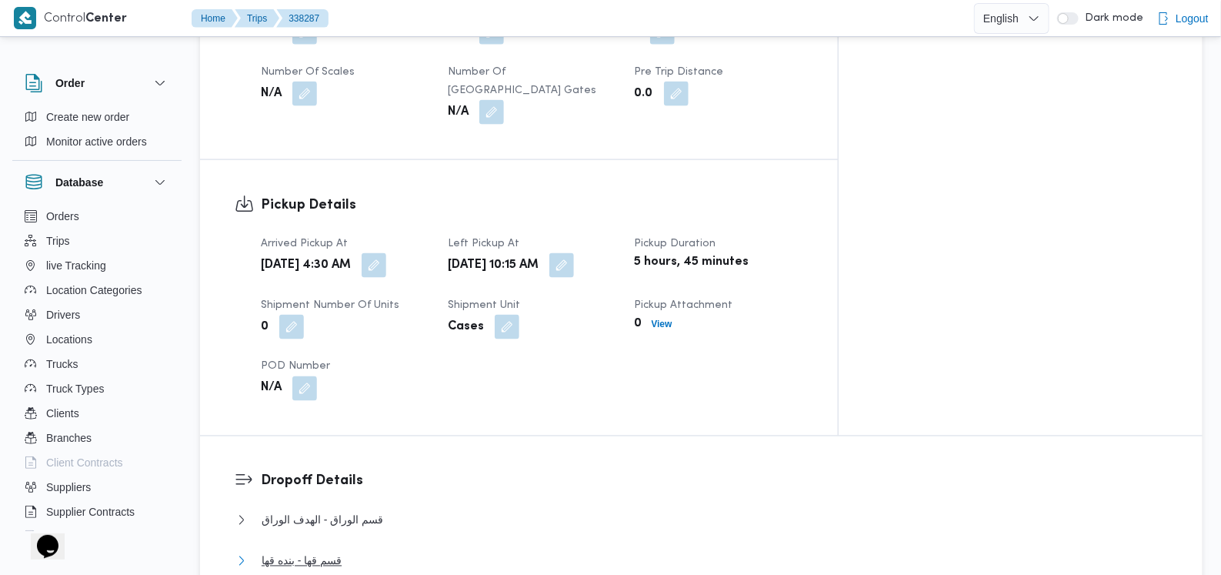
scroll to position [685, 0]
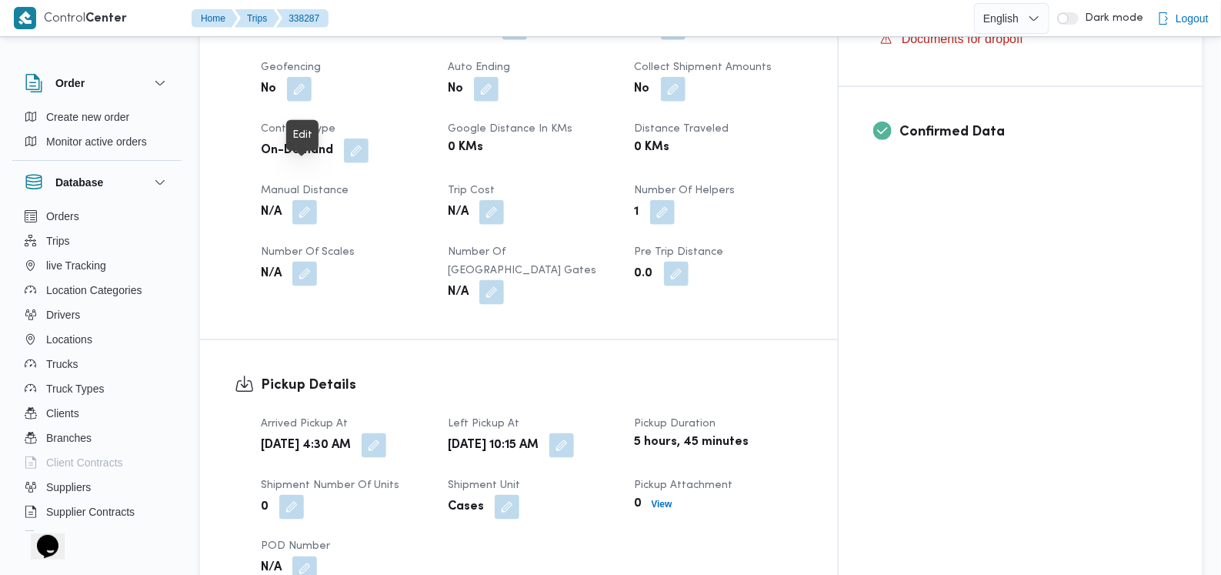
click at [309, 200] on button "button" at bounding box center [304, 212] width 25 height 25
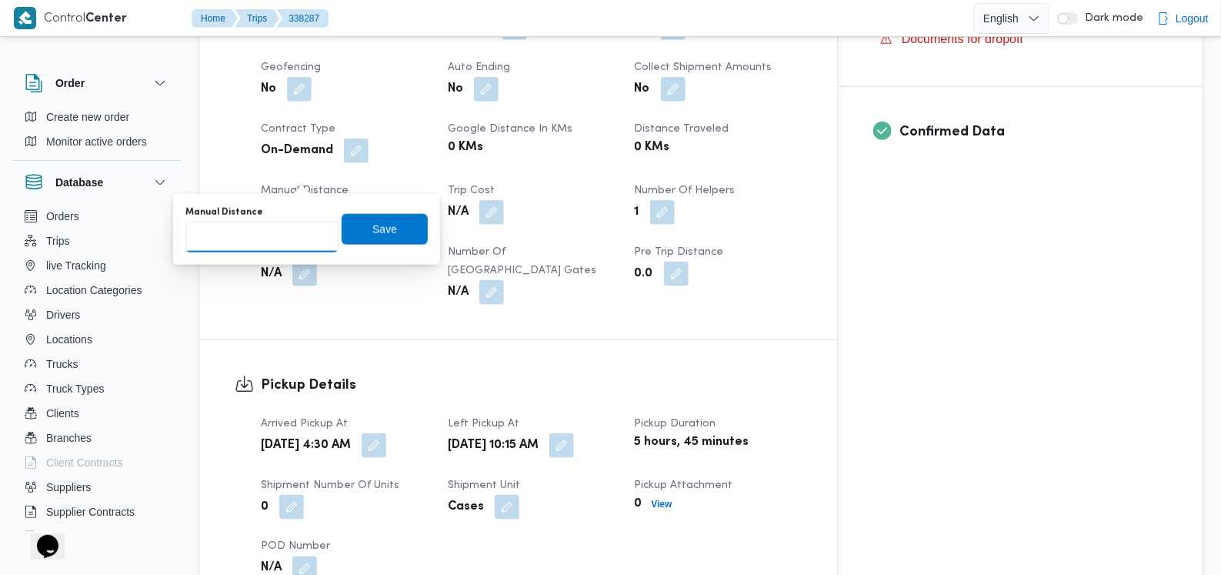
click at [274, 227] on input "Manual Distance" at bounding box center [261, 237] width 153 height 31
type input "110"
click at [396, 235] on span "Save" at bounding box center [385, 228] width 86 height 31
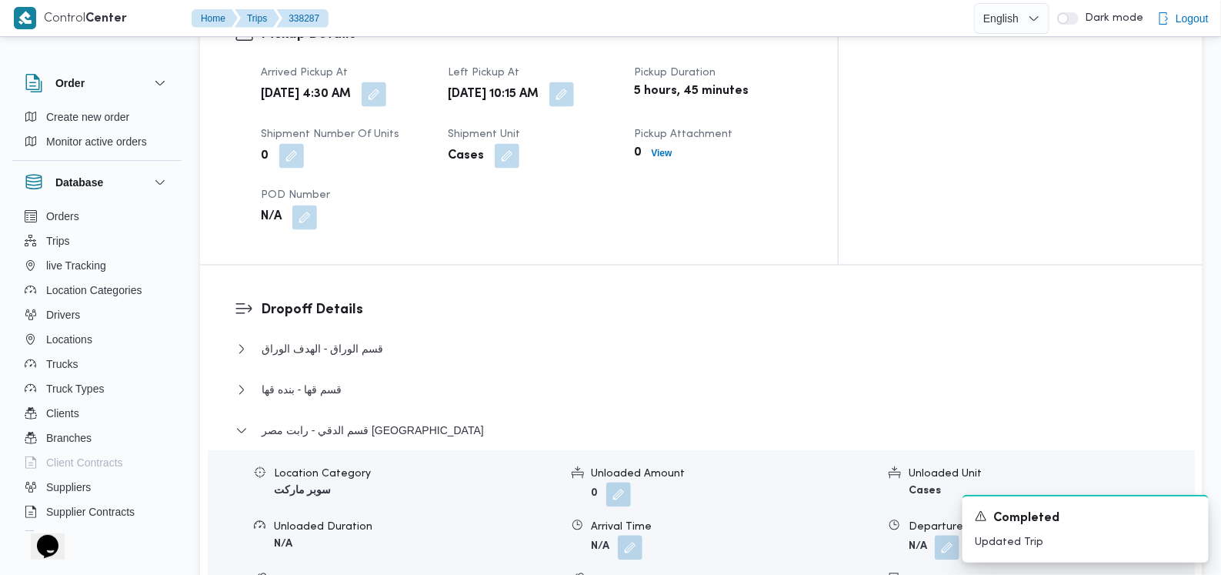
scroll to position [1262, 0]
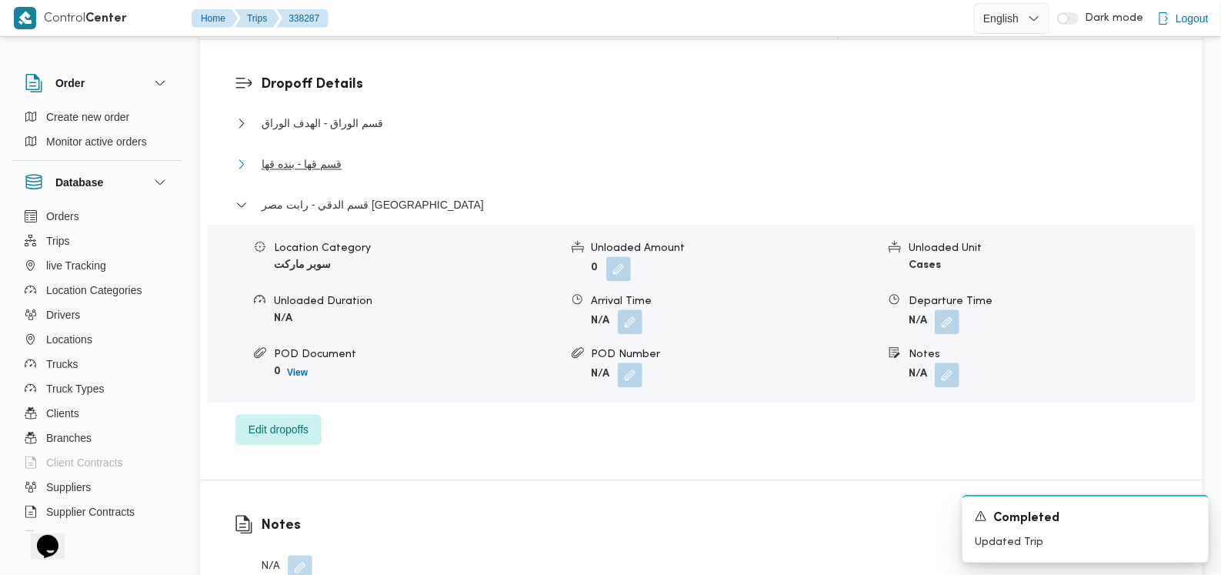
click at [333, 155] on span "قسم قها - بنده قها" at bounding box center [302, 164] width 80 height 18
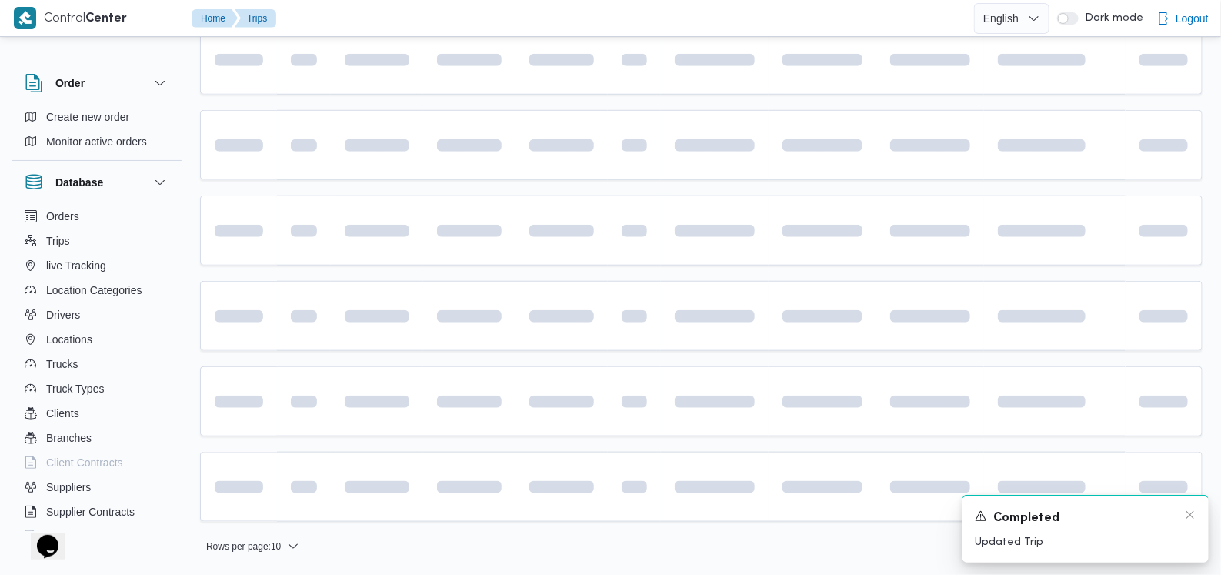
scroll to position [396, 0]
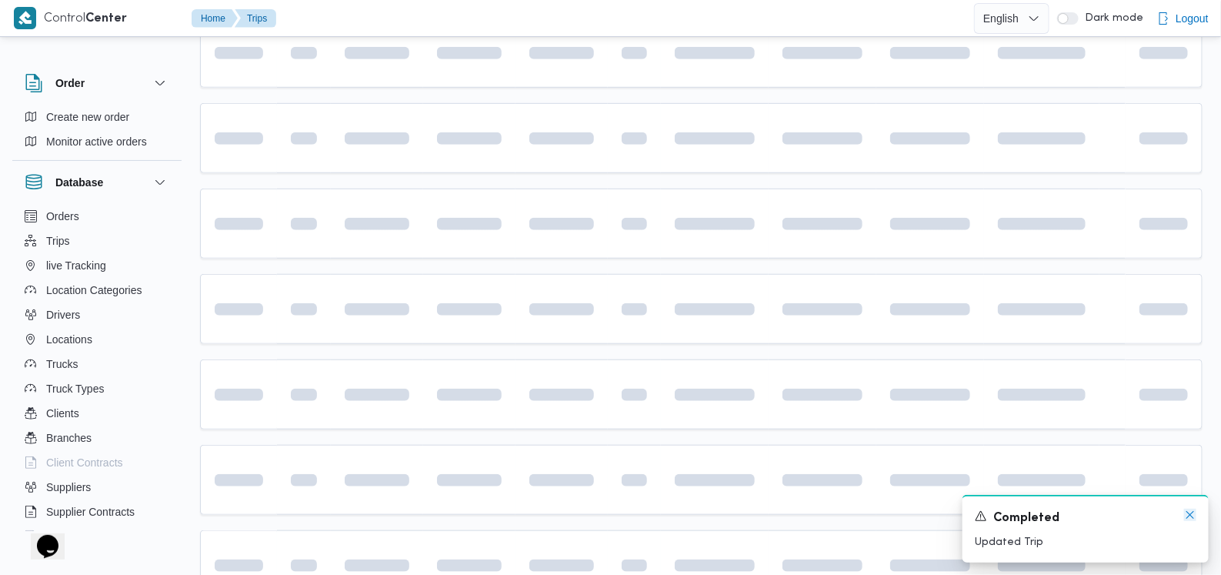
click at [1190, 519] on icon "Dismiss toast" at bounding box center [1190, 515] width 12 height 12
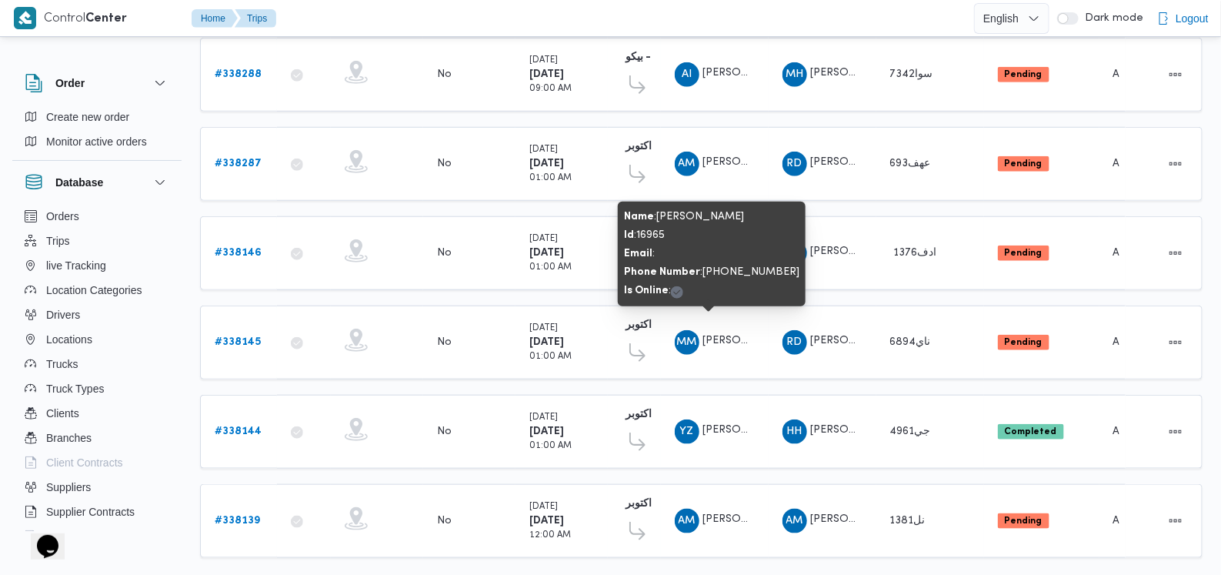
scroll to position [493, 0]
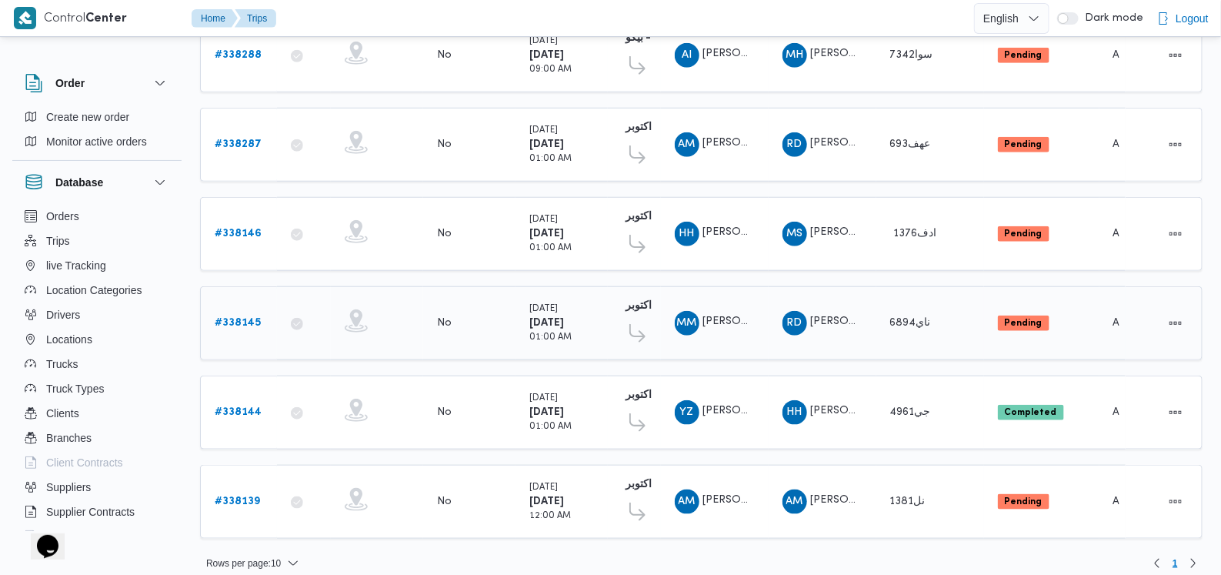
click at [645, 324] on icon at bounding box center [637, 333] width 16 height 18
click at [236, 318] on b "# 338145" at bounding box center [238, 323] width 46 height 10
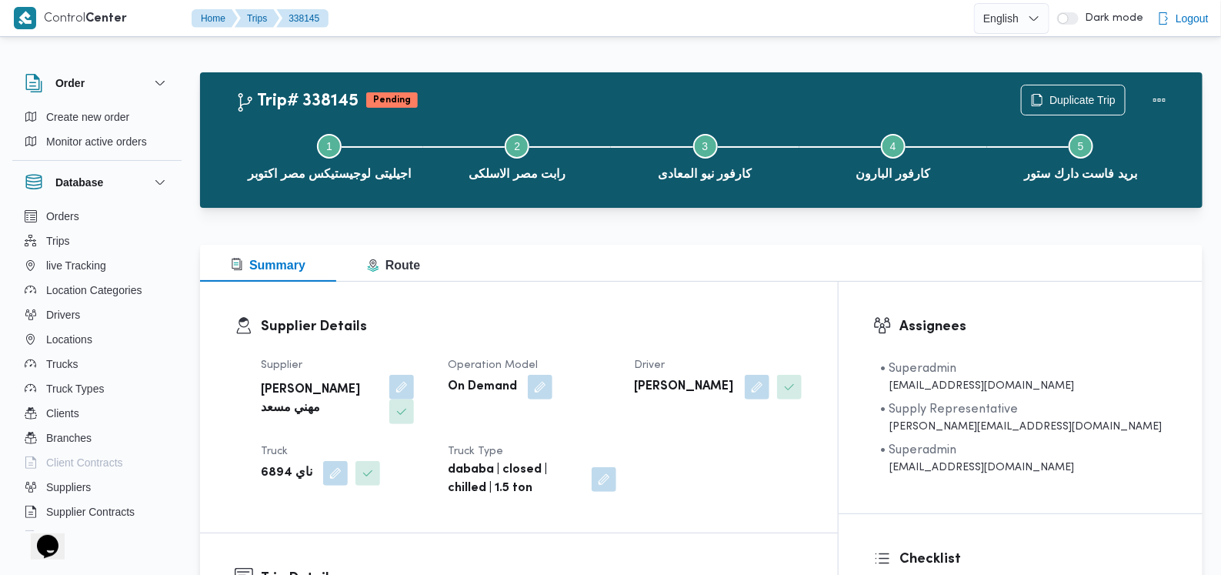
scroll to position [481, 0]
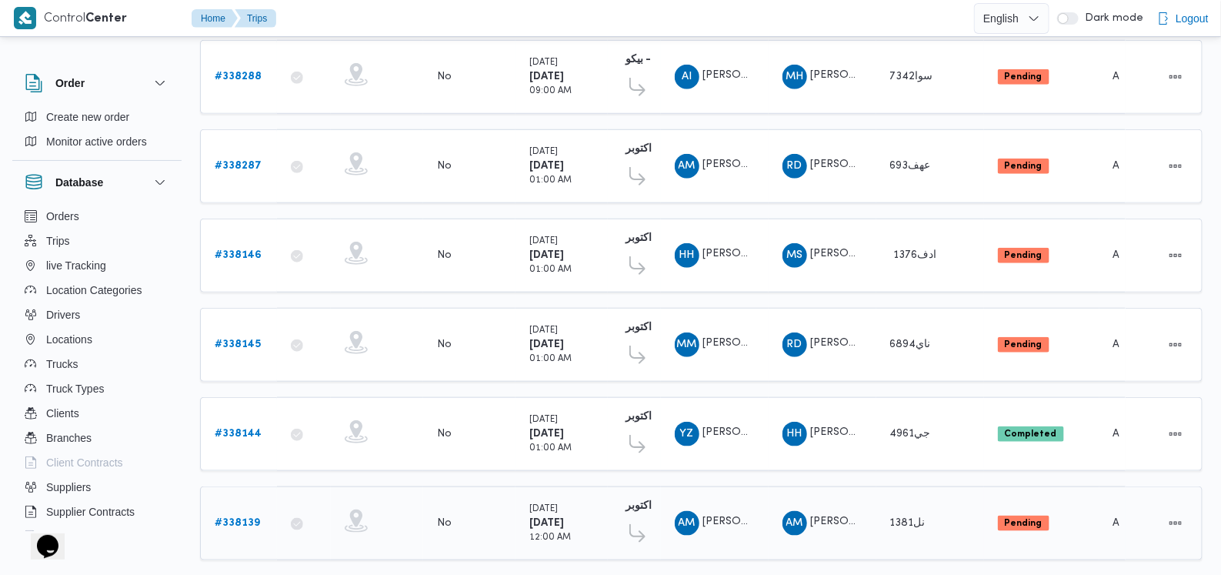
scroll to position [481, 0]
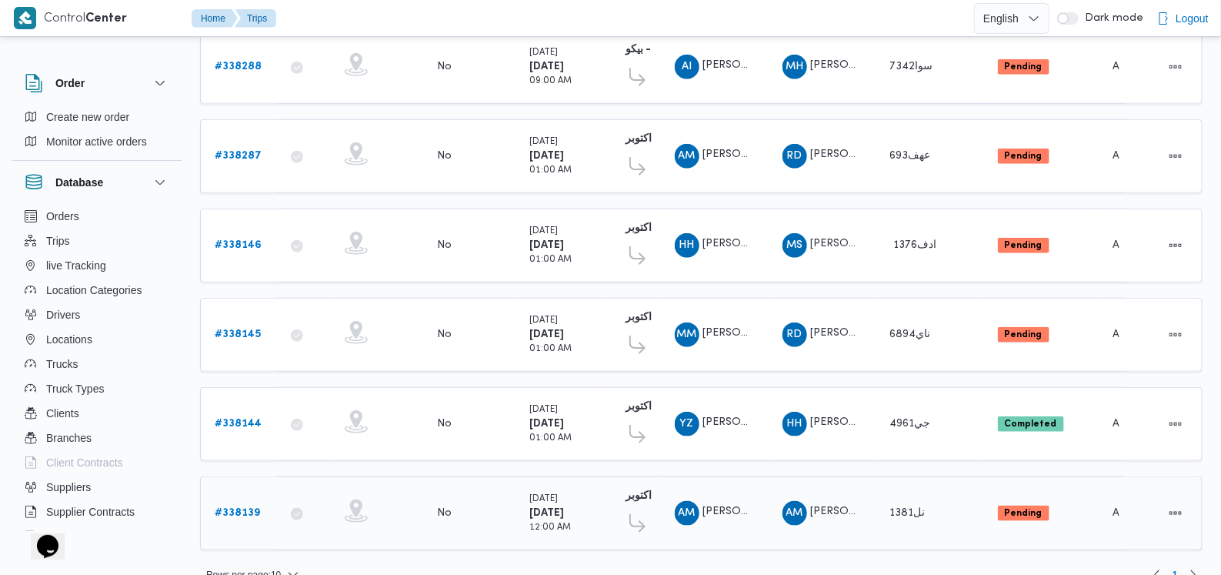
click at [239, 508] on b "# 338139" at bounding box center [237, 513] width 45 height 10
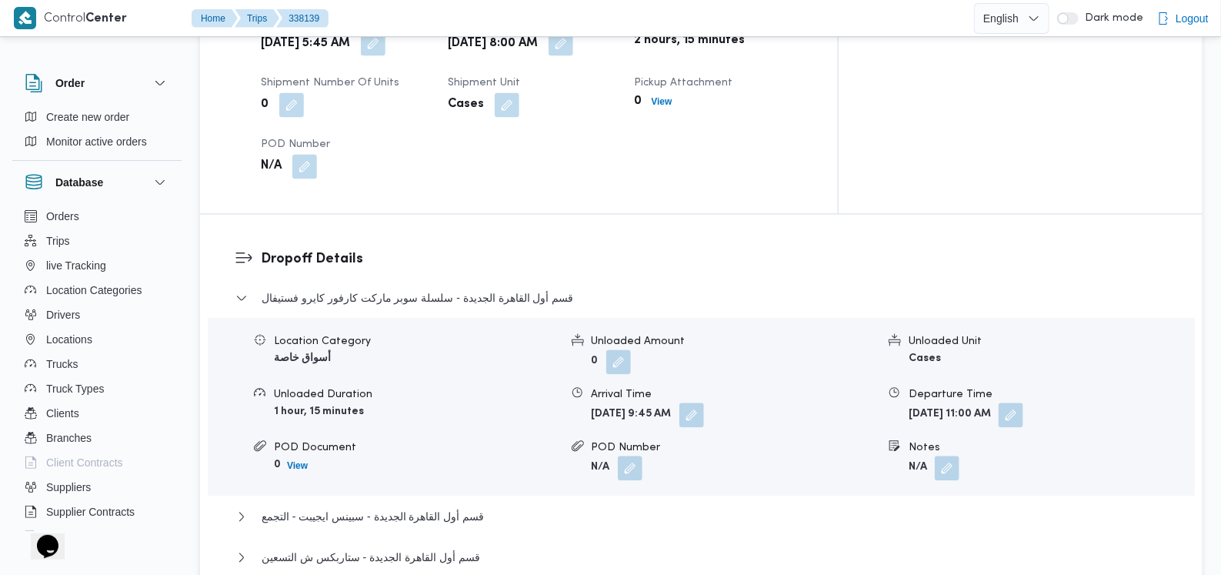
scroll to position [1154, 0]
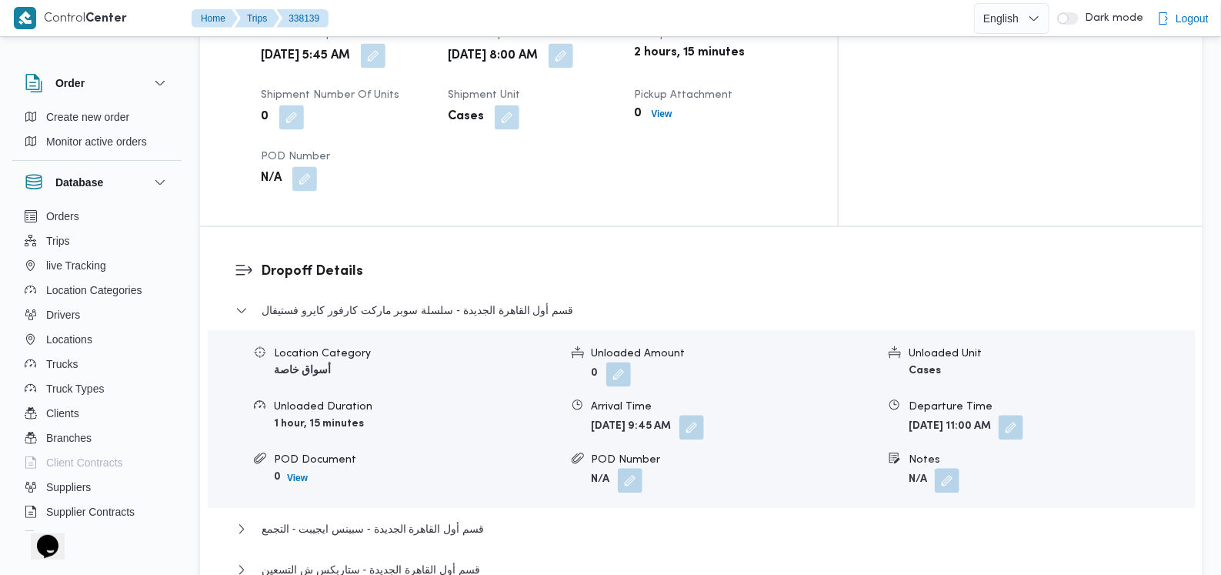
click at [486, 262] on dl "Dropoff Details قسم أول القاهرة الجديدة - سلسلة سوبر ماركت كارفور كايرو فستيفال…" at bounding box center [714, 468] width 907 height 412
click at [490, 302] on span "قسم أول القاهرة الجديدة - سلسلة سوبر ماركت كارفور كايرو فستيفال" at bounding box center [418, 311] width 312 height 18
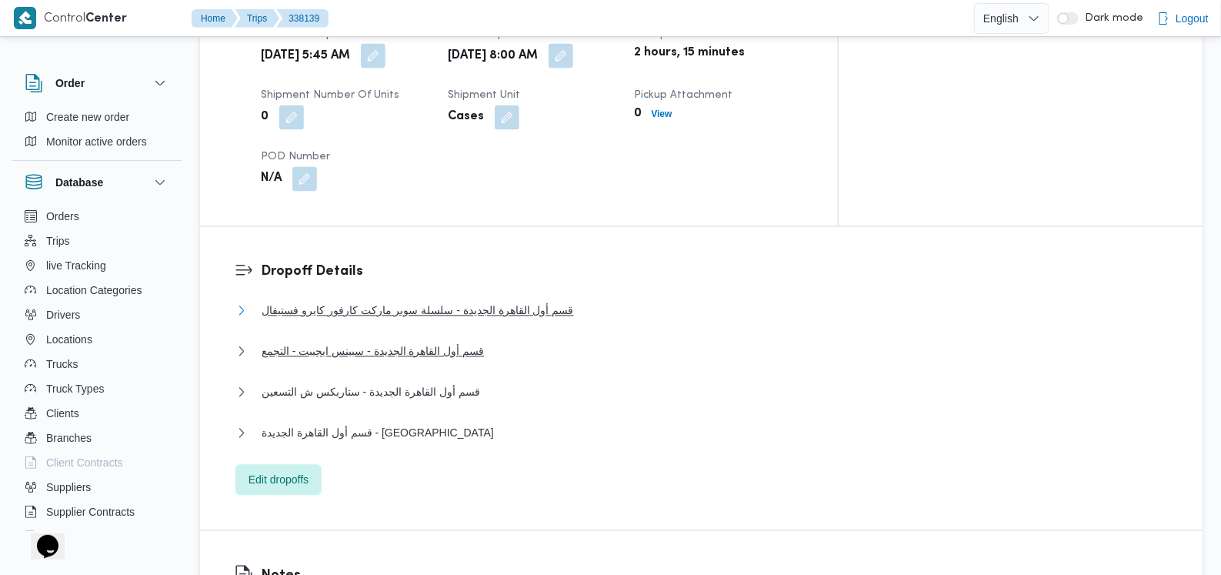
scroll to position [769, 0]
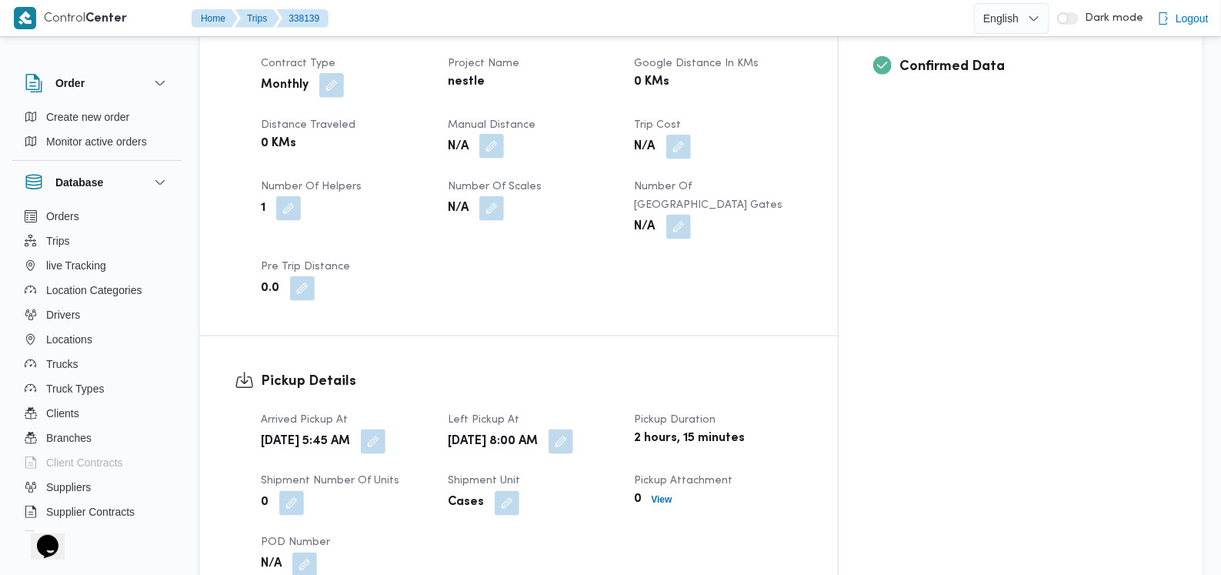
click at [504, 134] on button "button" at bounding box center [491, 146] width 25 height 25
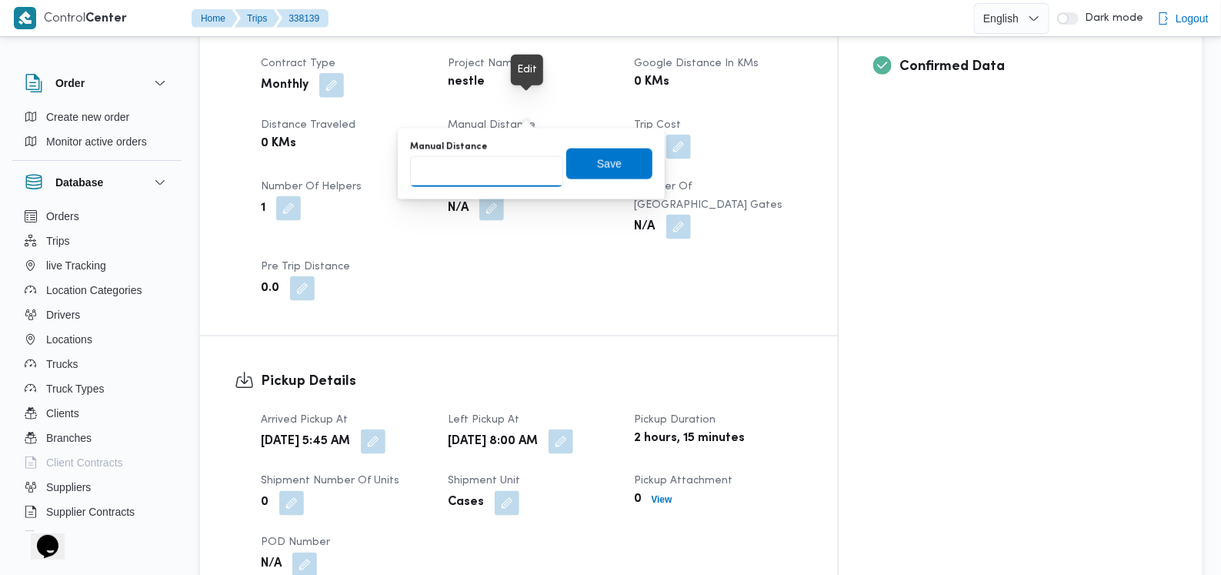
click at [503, 163] on input "Manual Distance" at bounding box center [486, 171] width 153 height 31
type input "155"
click at [635, 165] on span "Save" at bounding box center [609, 163] width 86 height 31
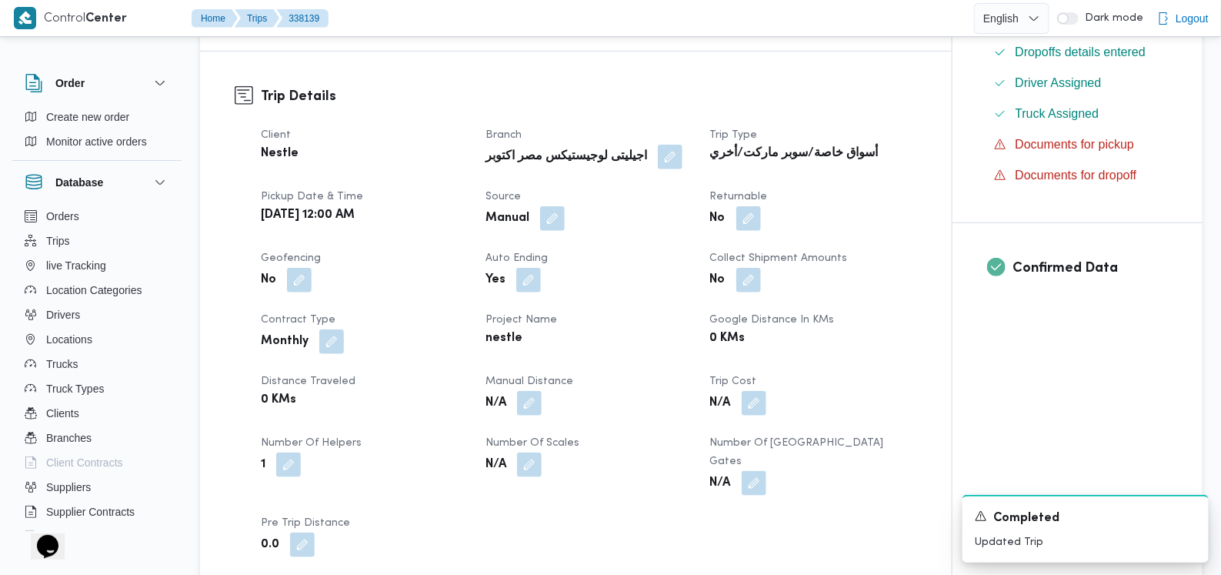
scroll to position [673, 0]
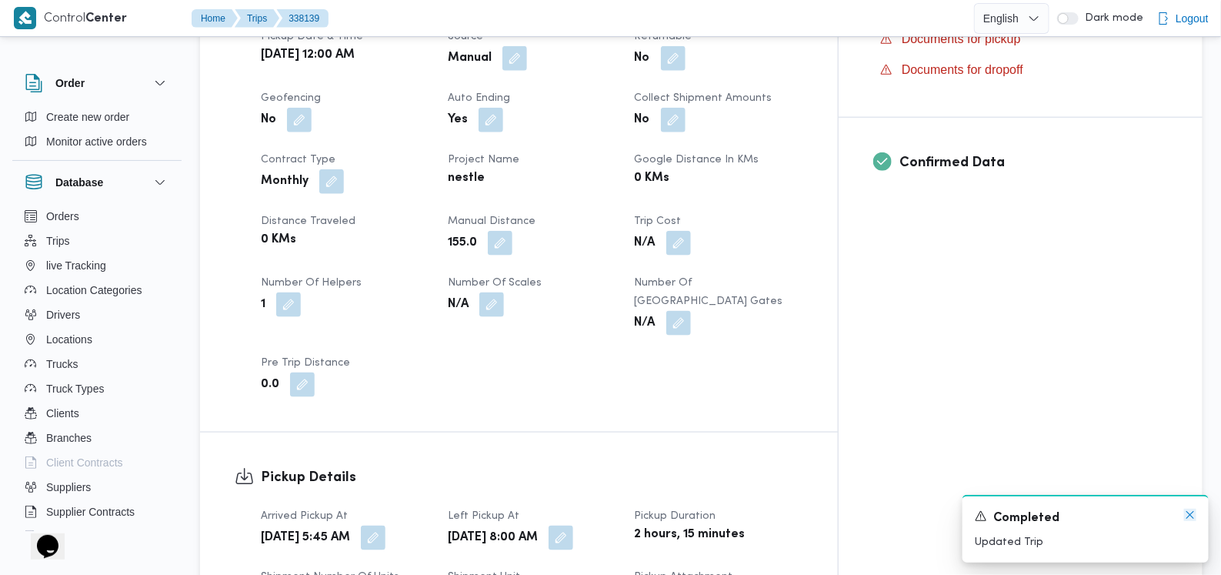
click at [1185, 513] on icon "Dismiss toast" at bounding box center [1190, 515] width 12 height 12
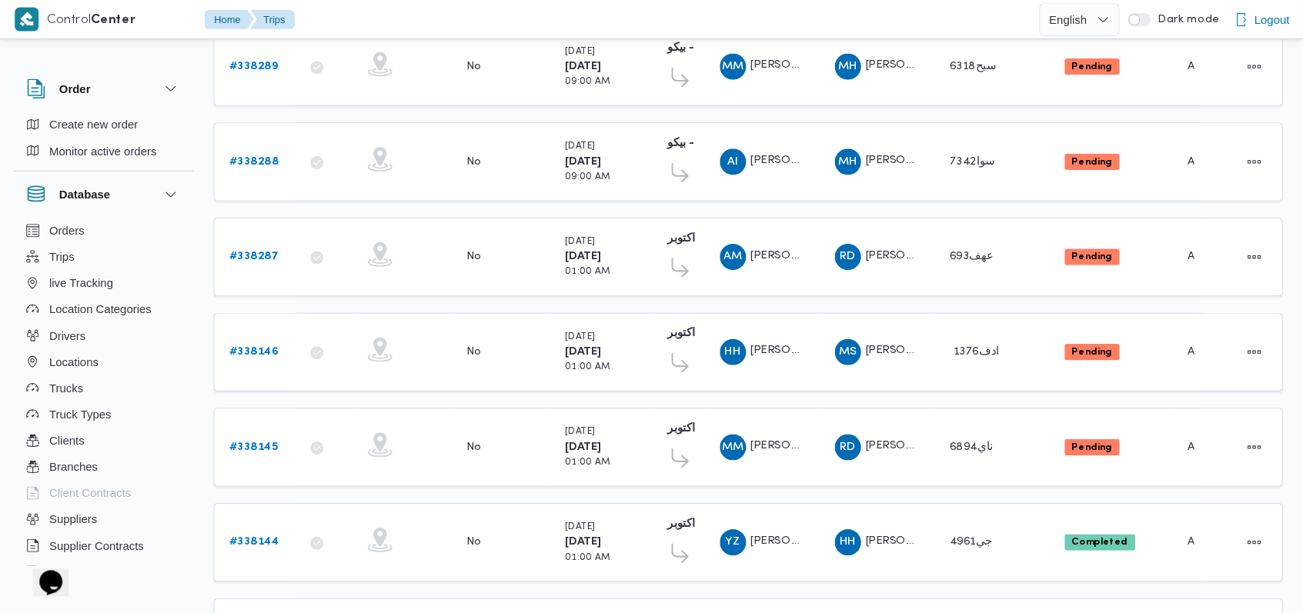
scroll to position [396, 0]
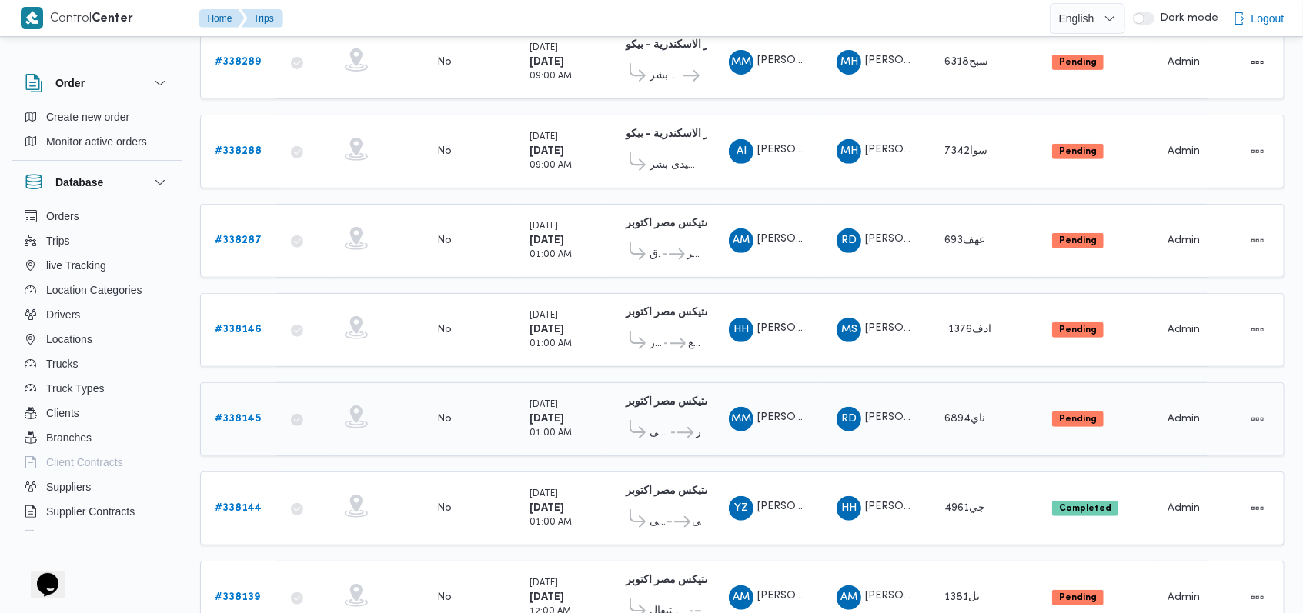
drag, startPoint x: 1196, startPoint y: 1, endPoint x: 762, endPoint y: 368, distance: 568.4
click at [762, 382] on td "Driver MM ممدوح مصطفي ابراهيم حلمي" at bounding box center [769, 419] width 108 height 74
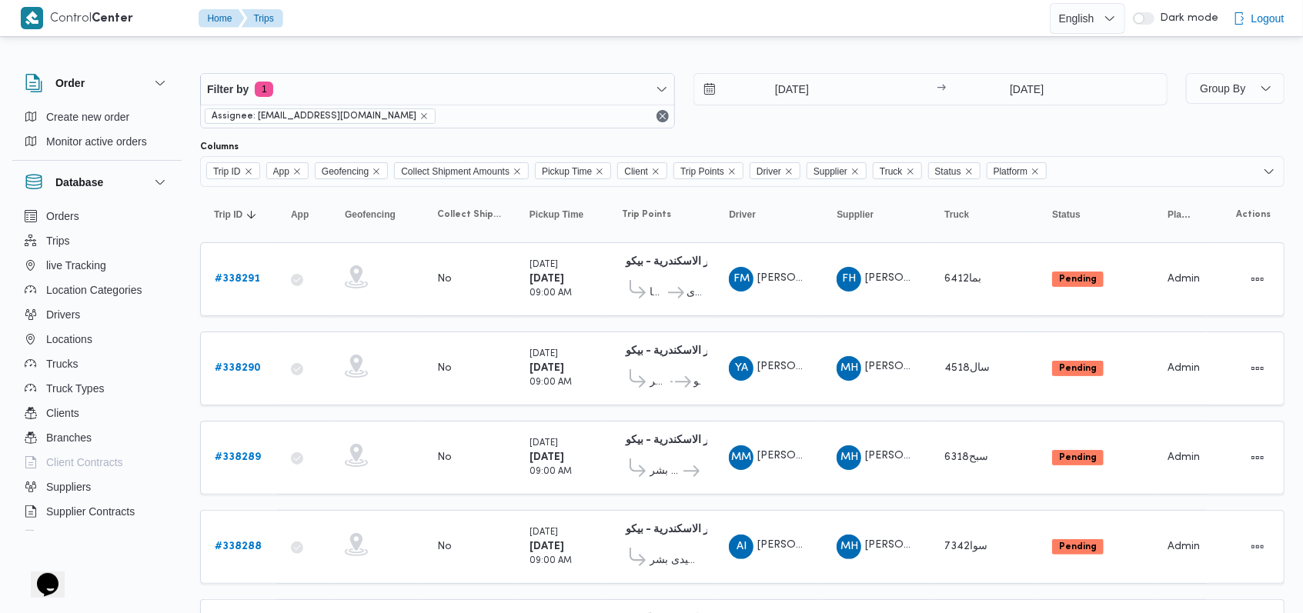
scroll to position [0, 0]
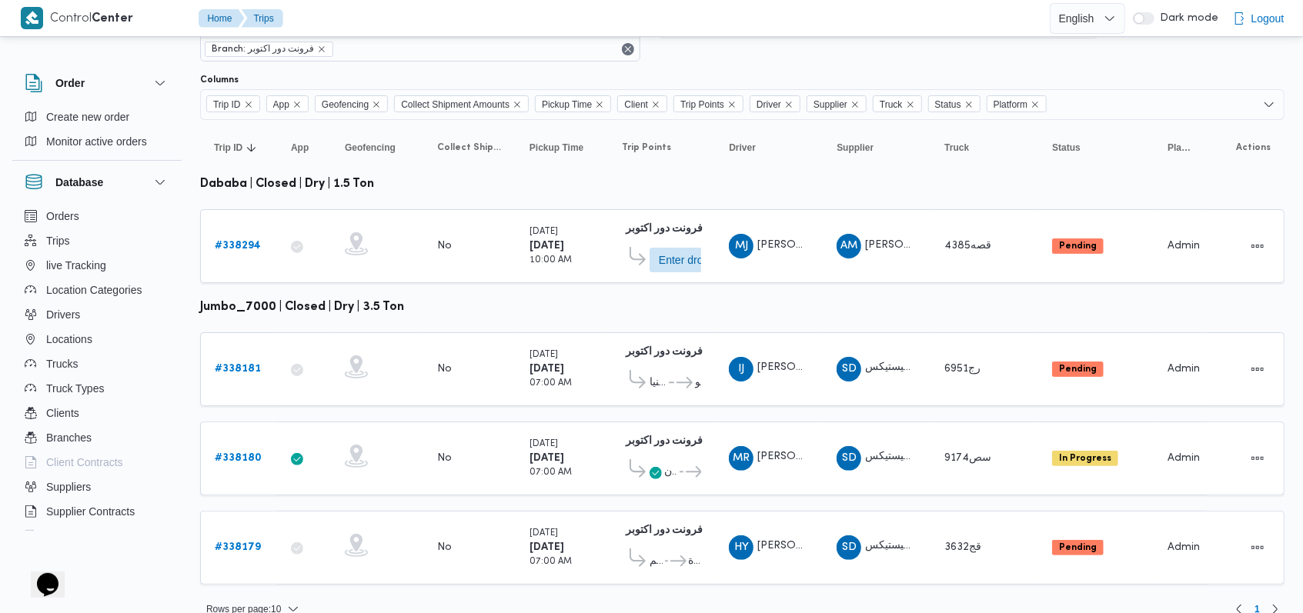
scroll to position [82, 0]
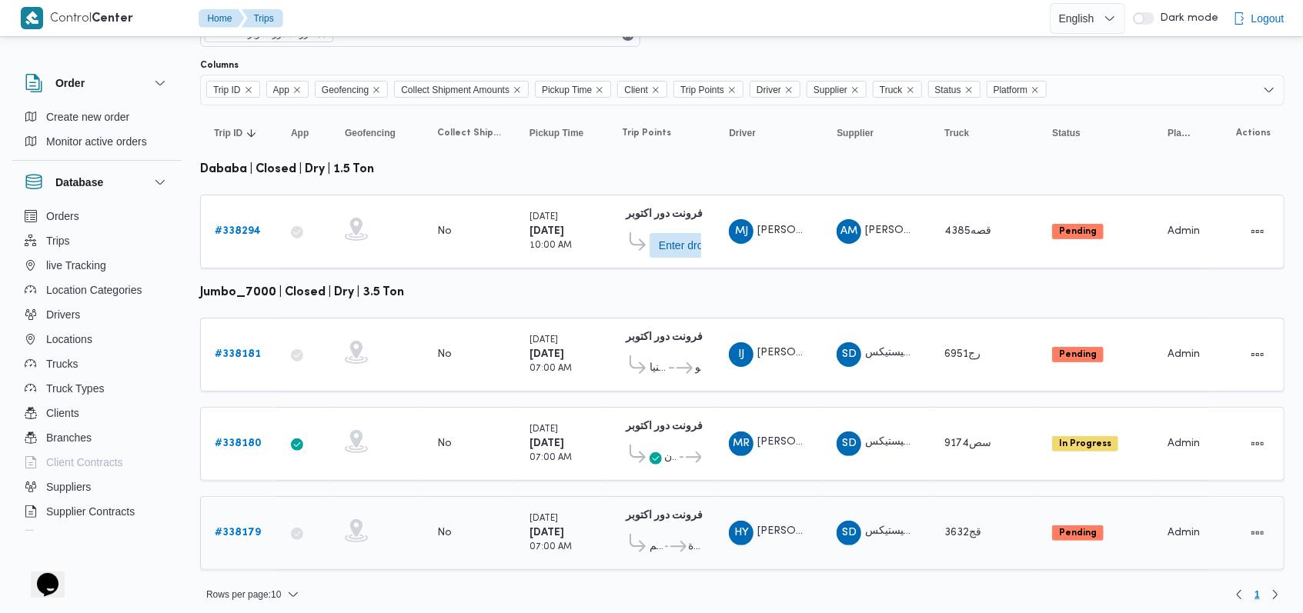
click at [254, 528] on b "# 338179" at bounding box center [238, 533] width 46 height 10
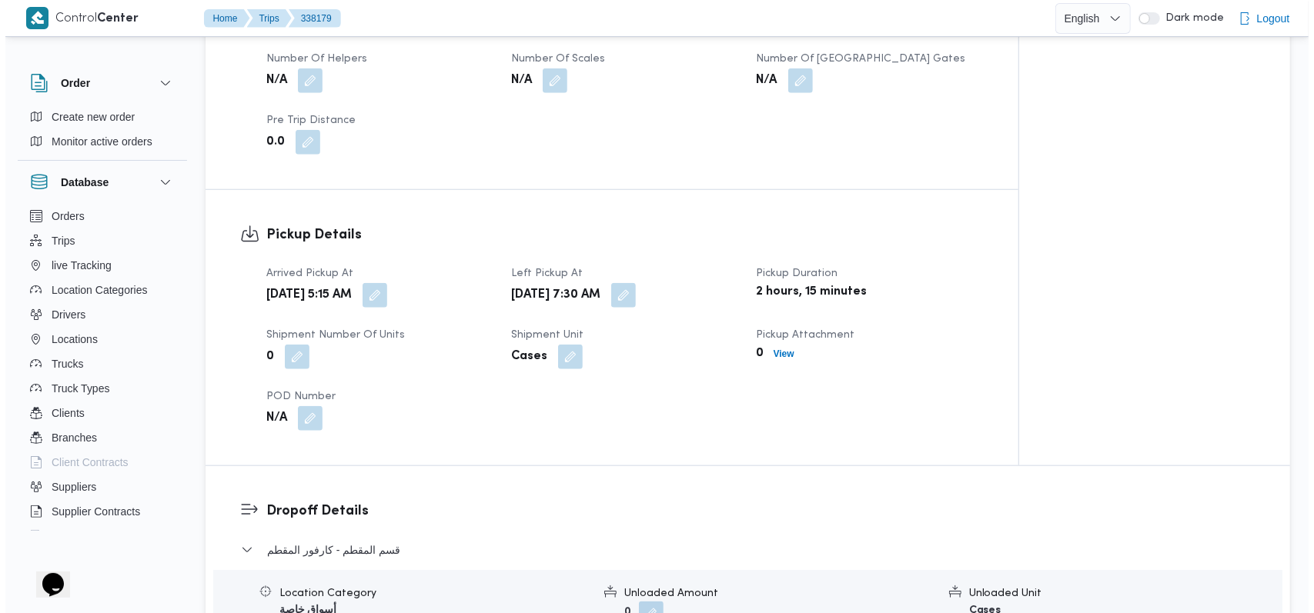
scroll to position [1026, 0]
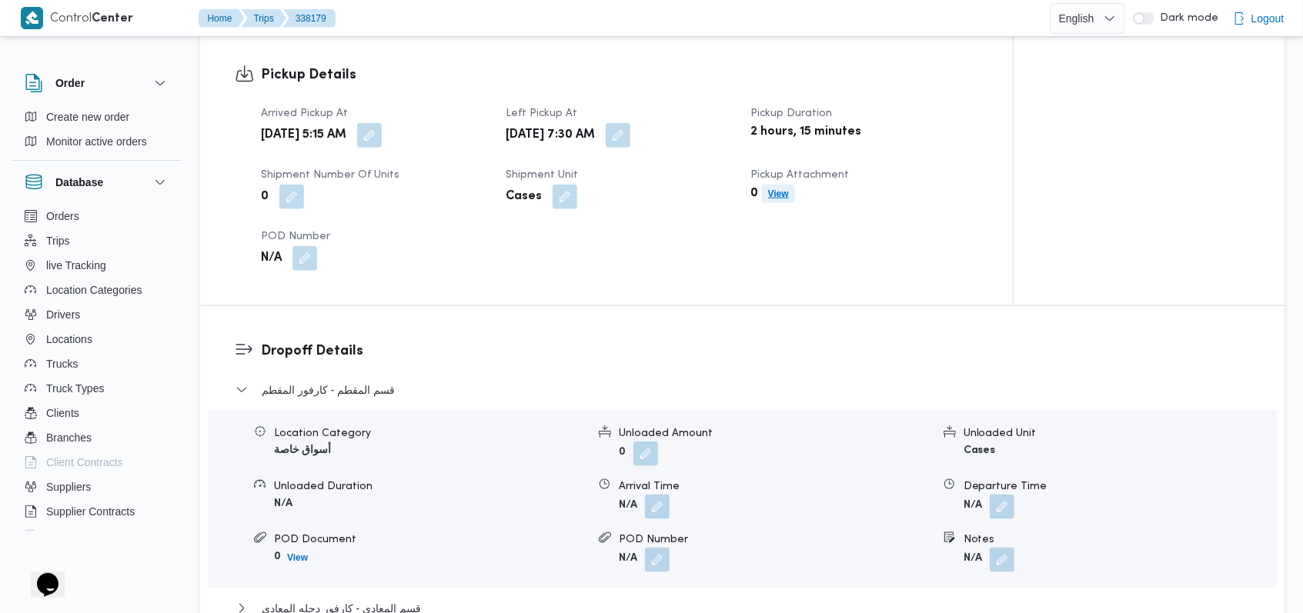
click at [786, 198] on b "View" at bounding box center [778, 194] width 21 height 11
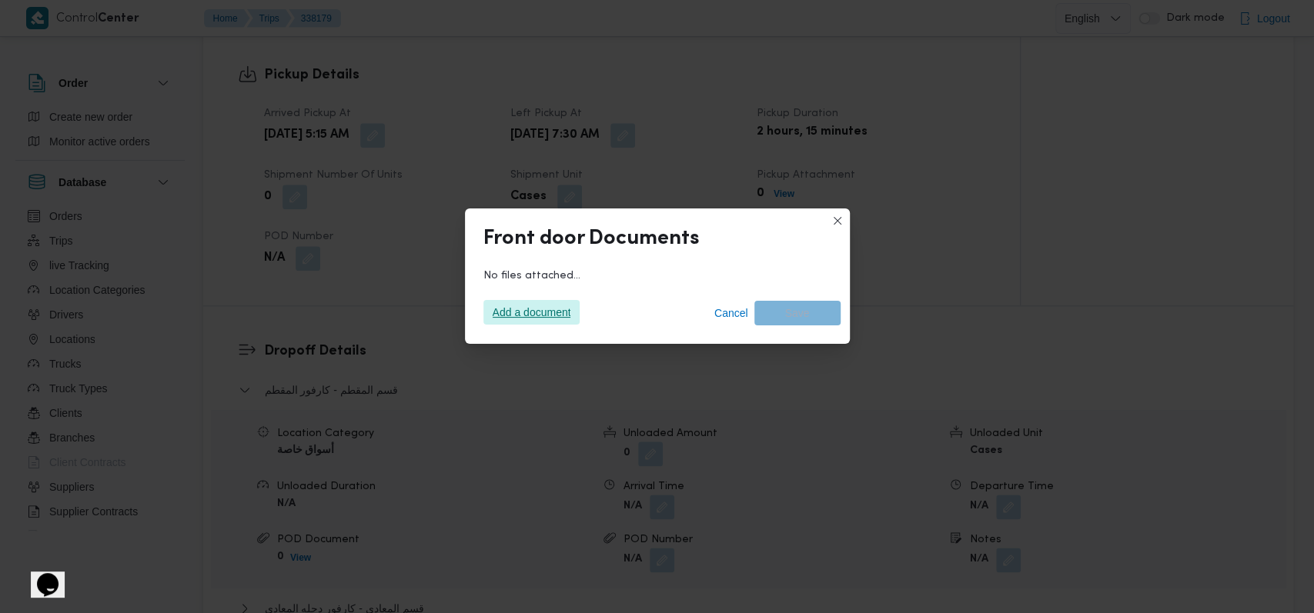
click at [501, 312] on span "Add a document" at bounding box center [532, 312] width 78 height 25
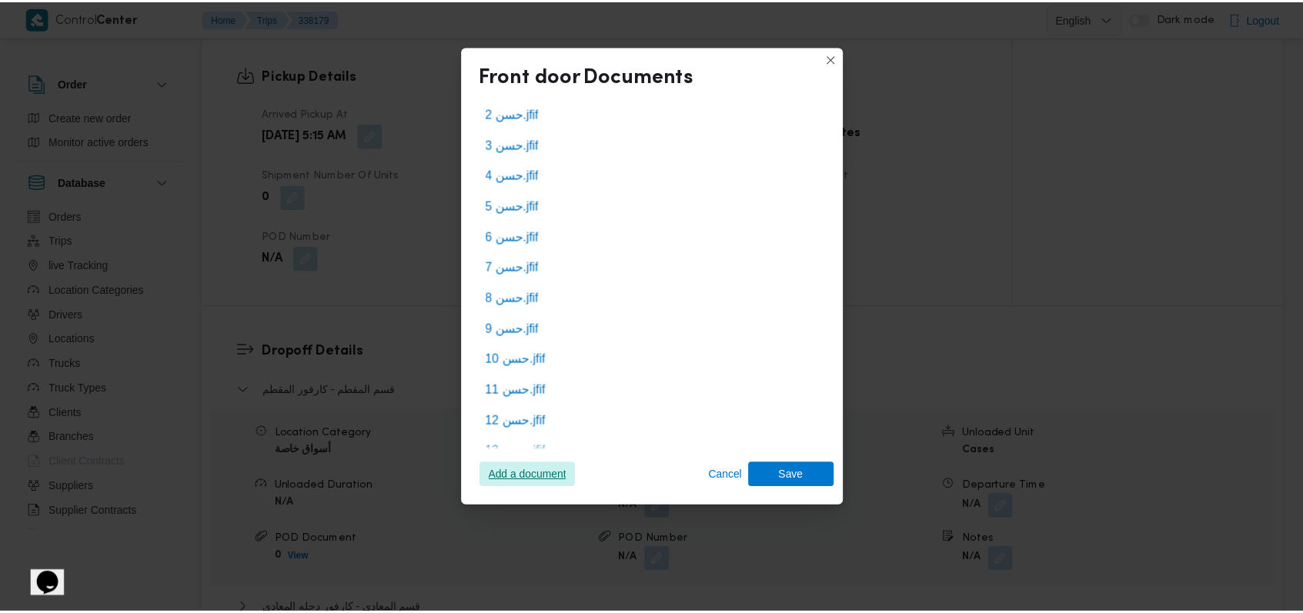
scroll to position [56, 0]
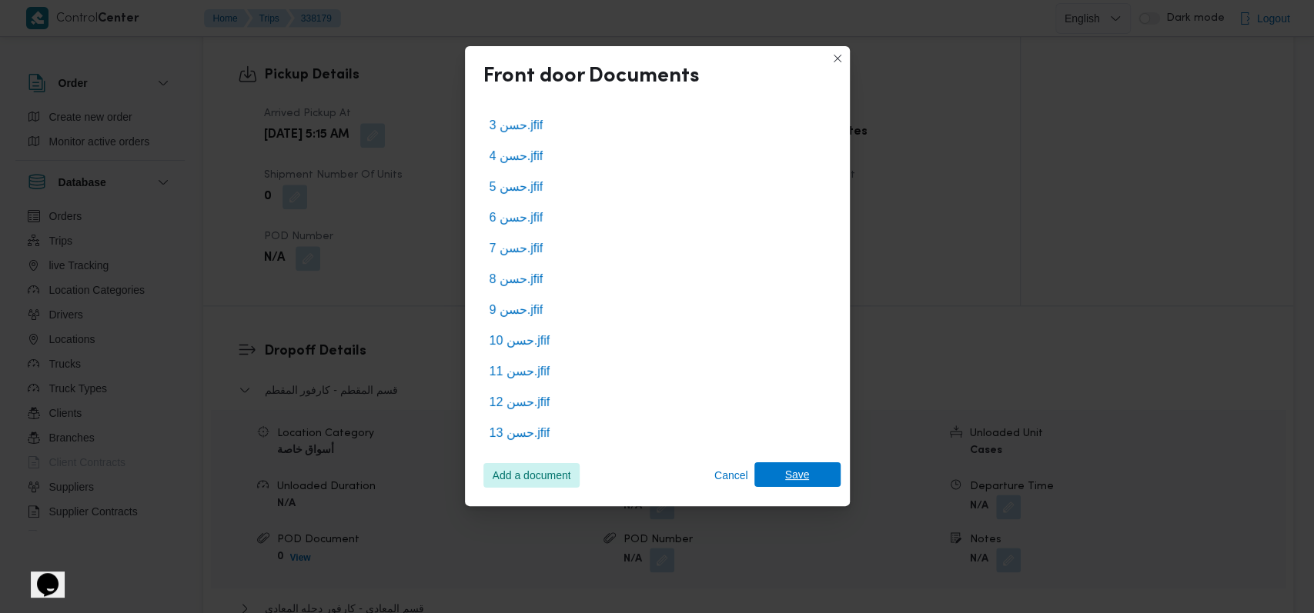
click at [770, 471] on span "Save" at bounding box center [797, 474] width 86 height 25
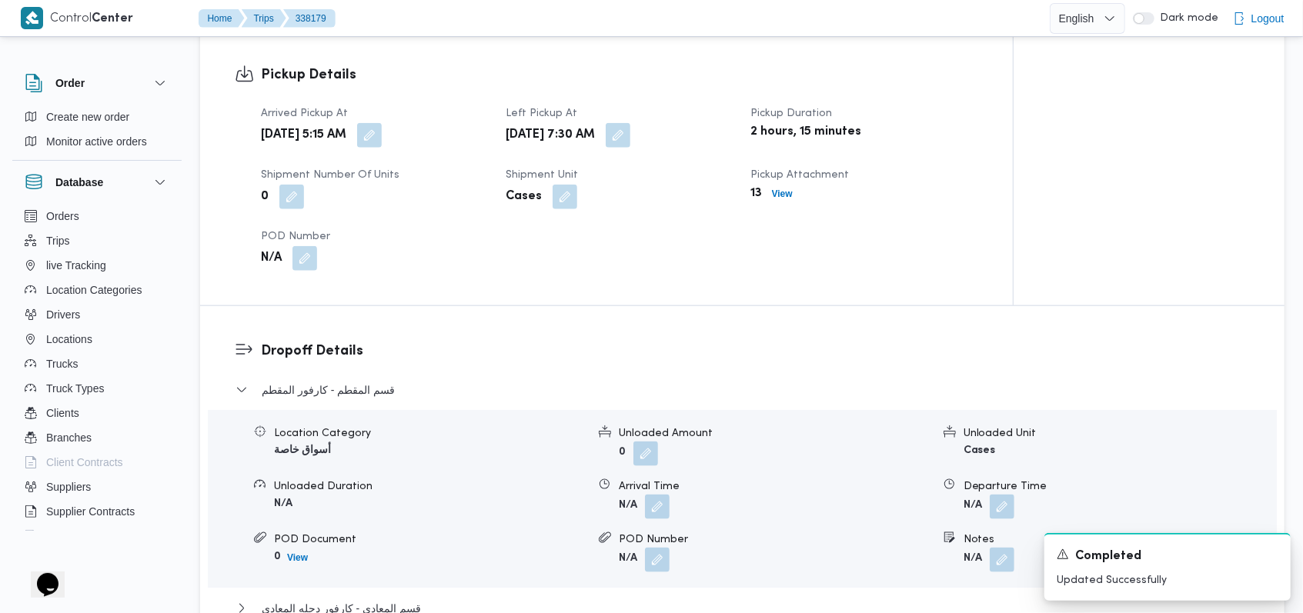
click at [693, 296] on div "Pickup Details Arrived Pickup At [DATE] 5:15 AM Left Pickup At [DATE] 7:30 AM P…" at bounding box center [606, 167] width 813 height 275
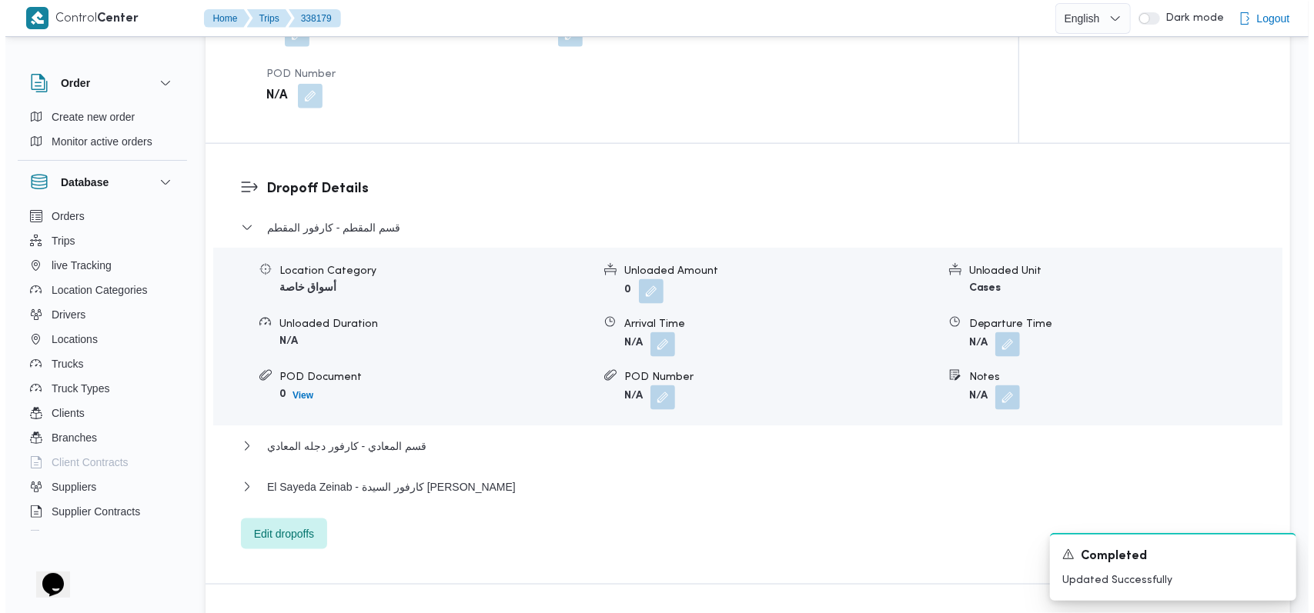
scroll to position [1231, 0]
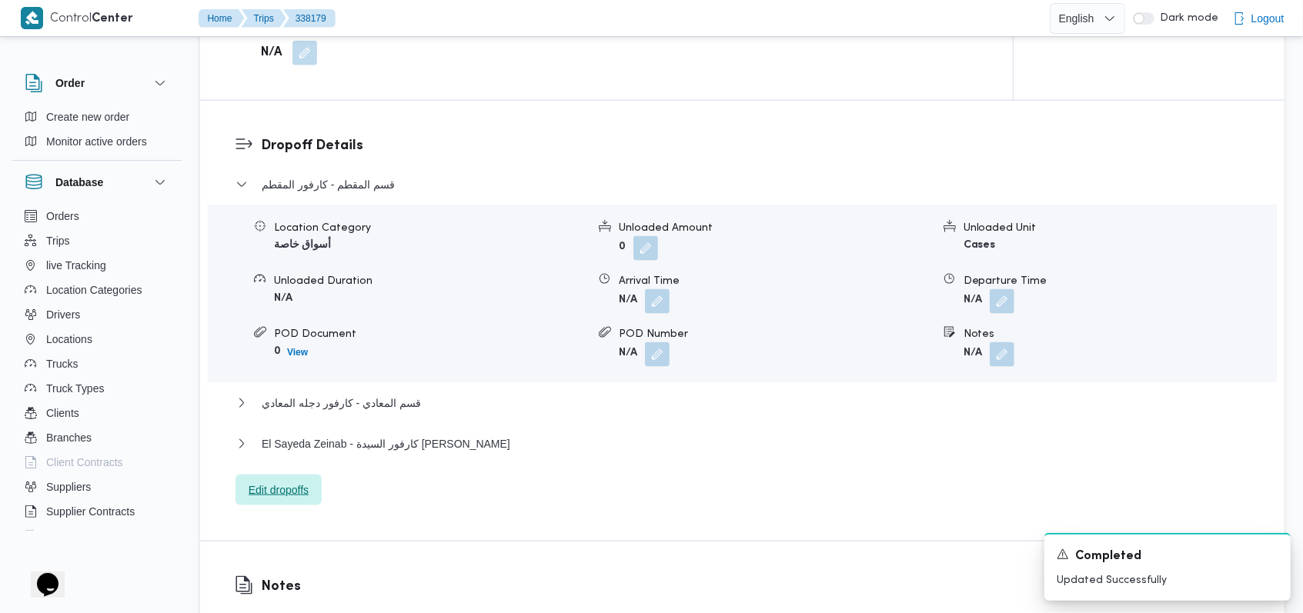
click at [283, 502] on span "Edit dropoffs" at bounding box center [278, 490] width 86 height 31
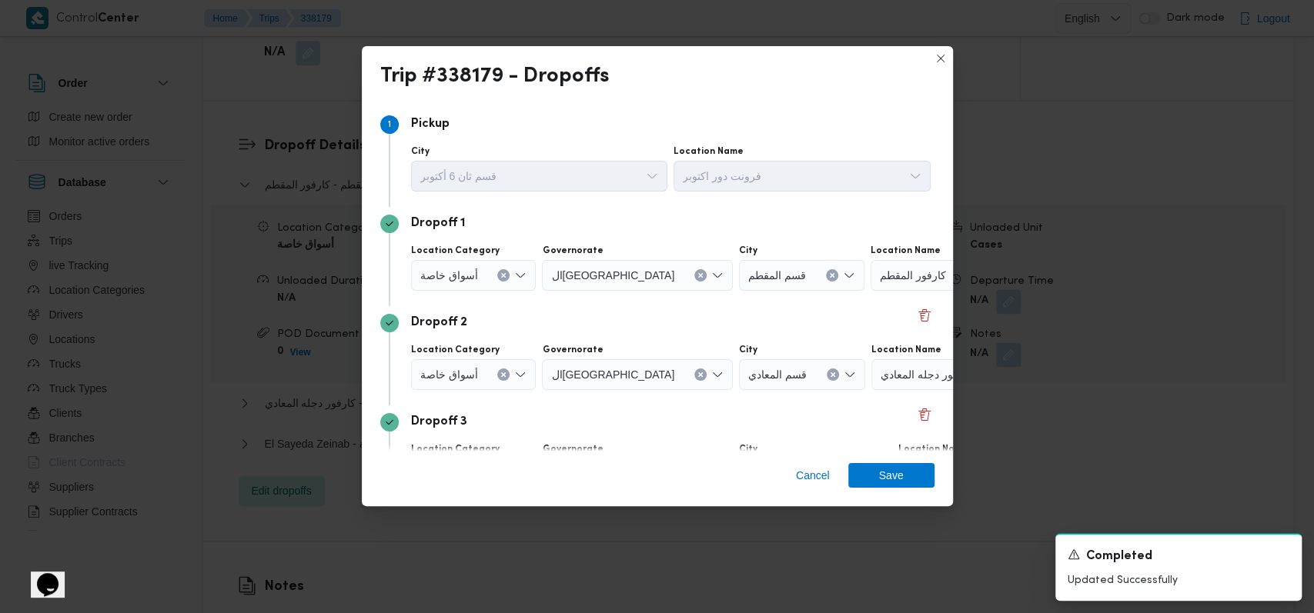
click at [830, 273] on icon "Clear input" at bounding box center [832, 275] width 4 height 4
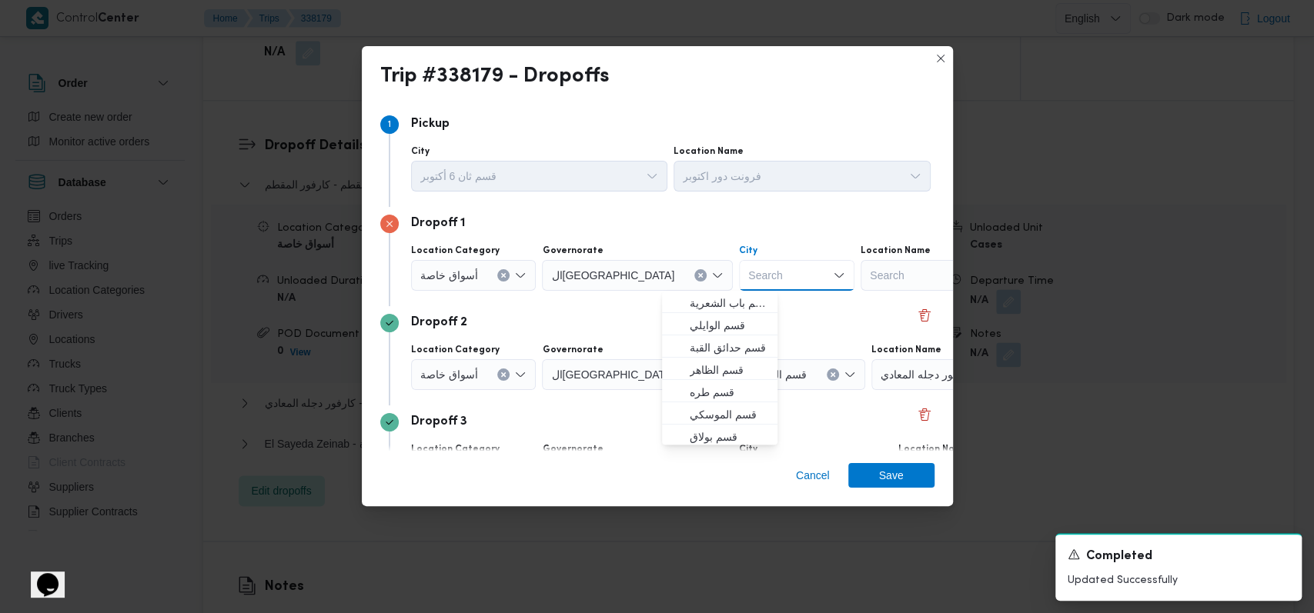
click at [884, 261] on div "Search" at bounding box center [956, 275] width 192 height 31
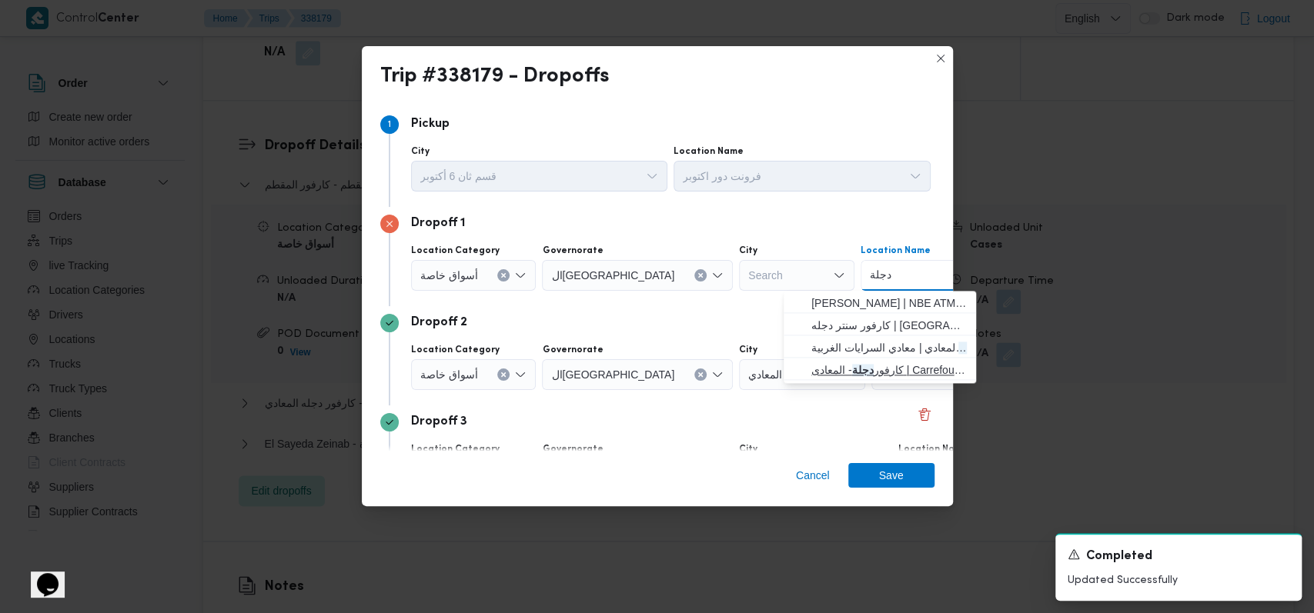
type input "دجلة"
click at [883, 379] on span "كارفور دجلة - المعادى | Carrefour Degla Market | معادي السرايات الغربية" at bounding box center [888, 370] width 155 height 18
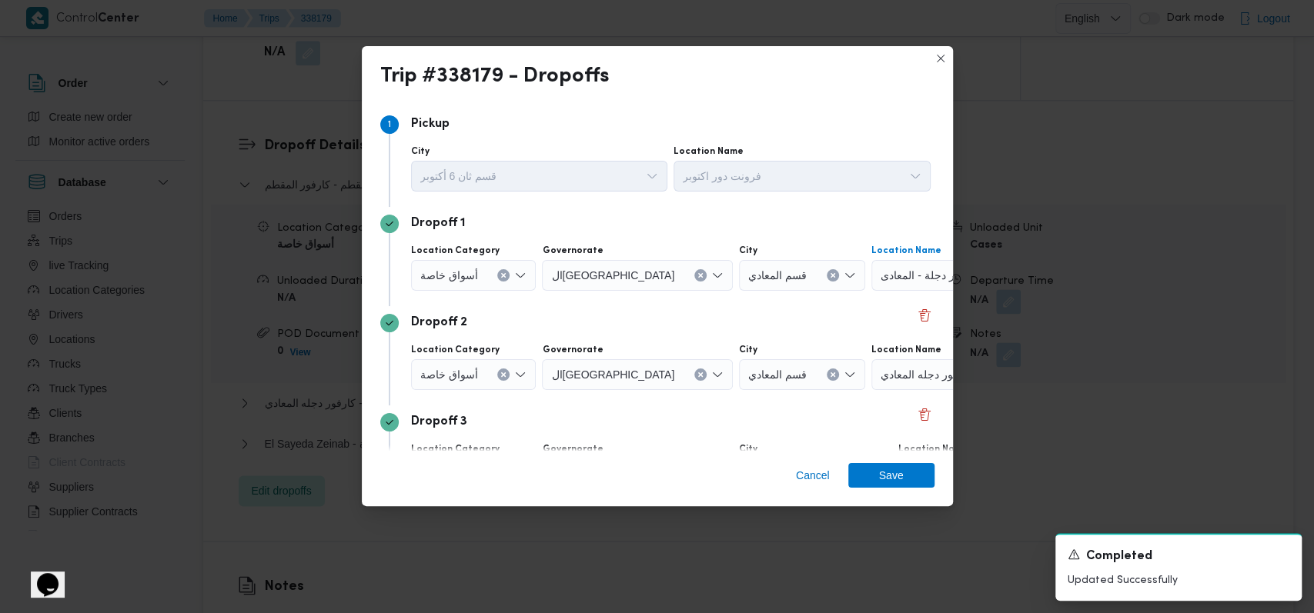
click at [826, 372] on button "Clear input" at bounding box center [832, 375] width 12 height 12
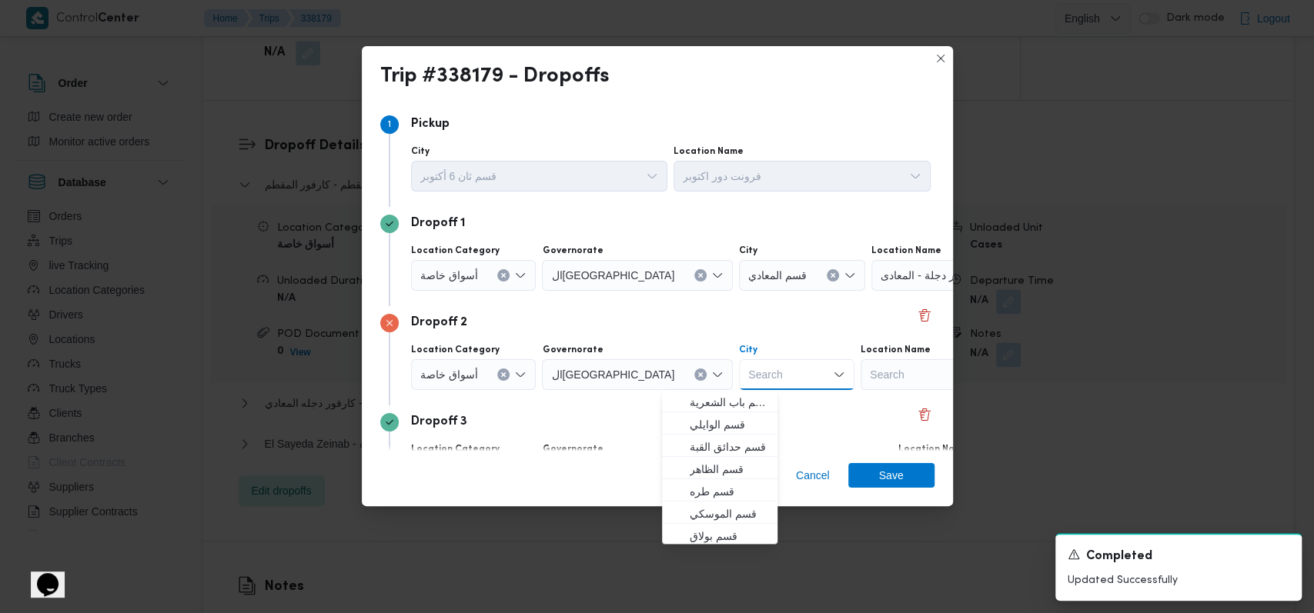
click at [860, 379] on div "Search" at bounding box center [956, 374] width 192 height 31
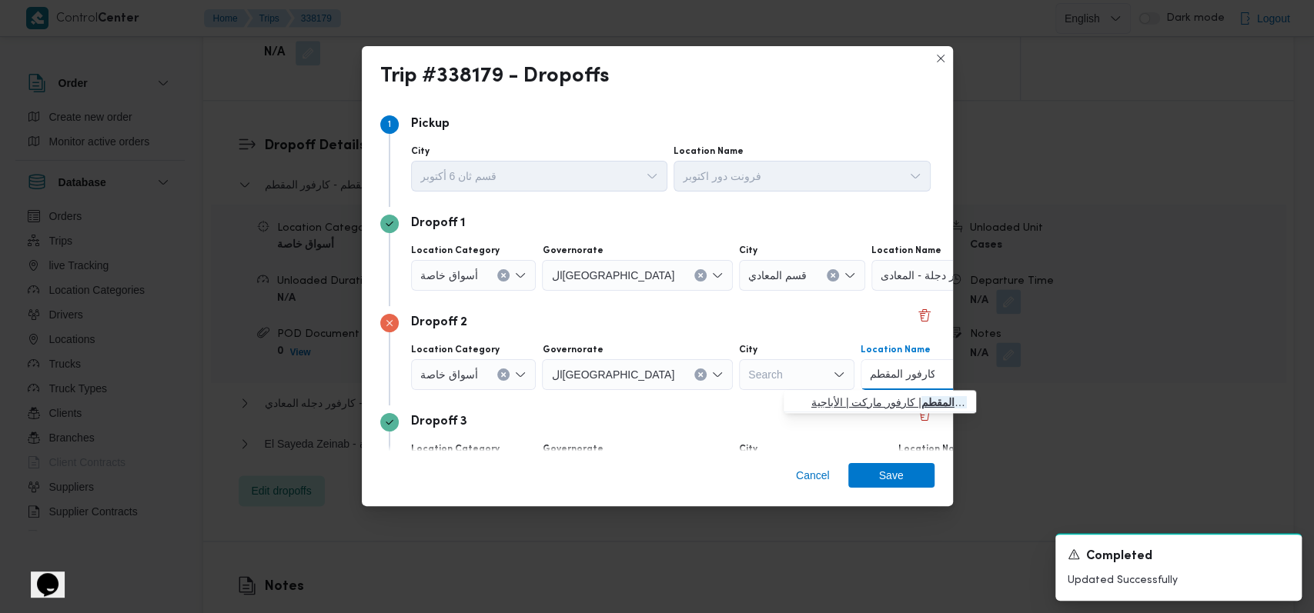
type input "كارفور المقطم"
click at [887, 393] on span "كارفور المقطم | كارفور ماركت | الأباجية" at bounding box center [888, 402] width 155 height 18
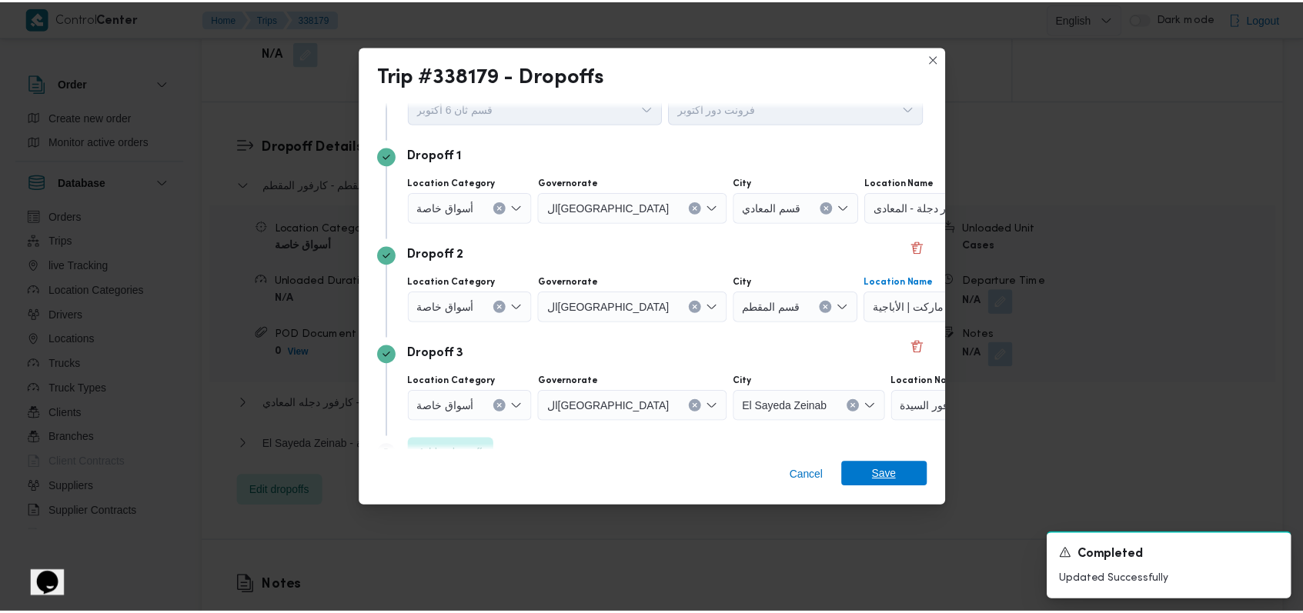
scroll to position [99, 0]
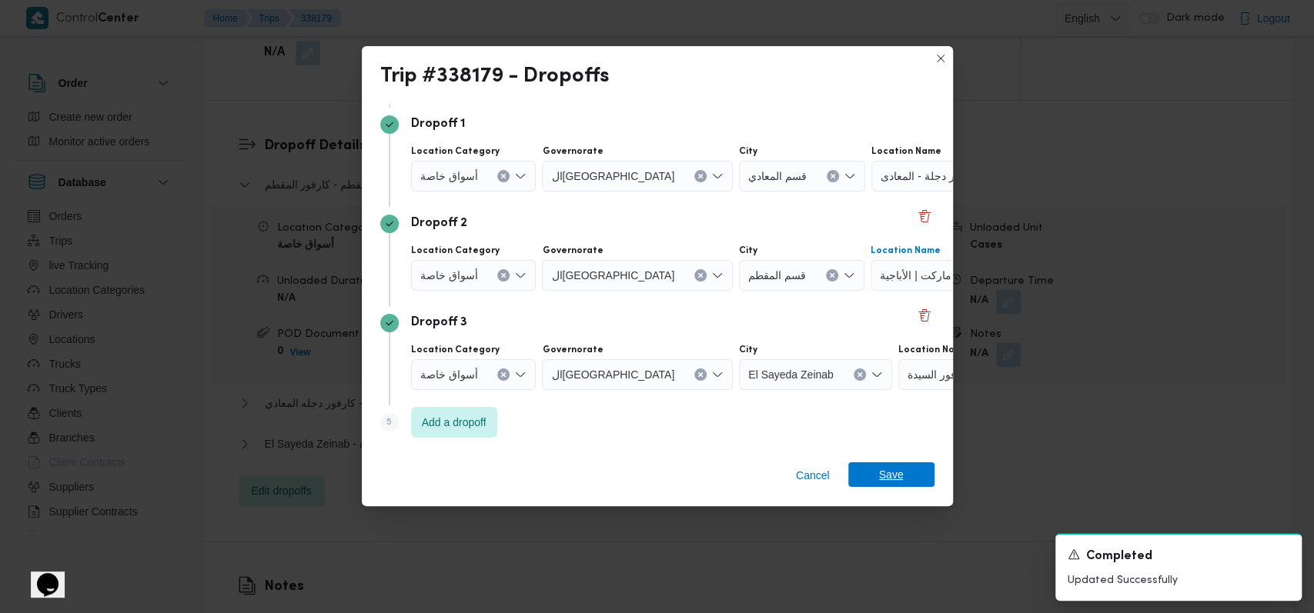
click at [895, 475] on span "Save" at bounding box center [891, 474] width 25 height 25
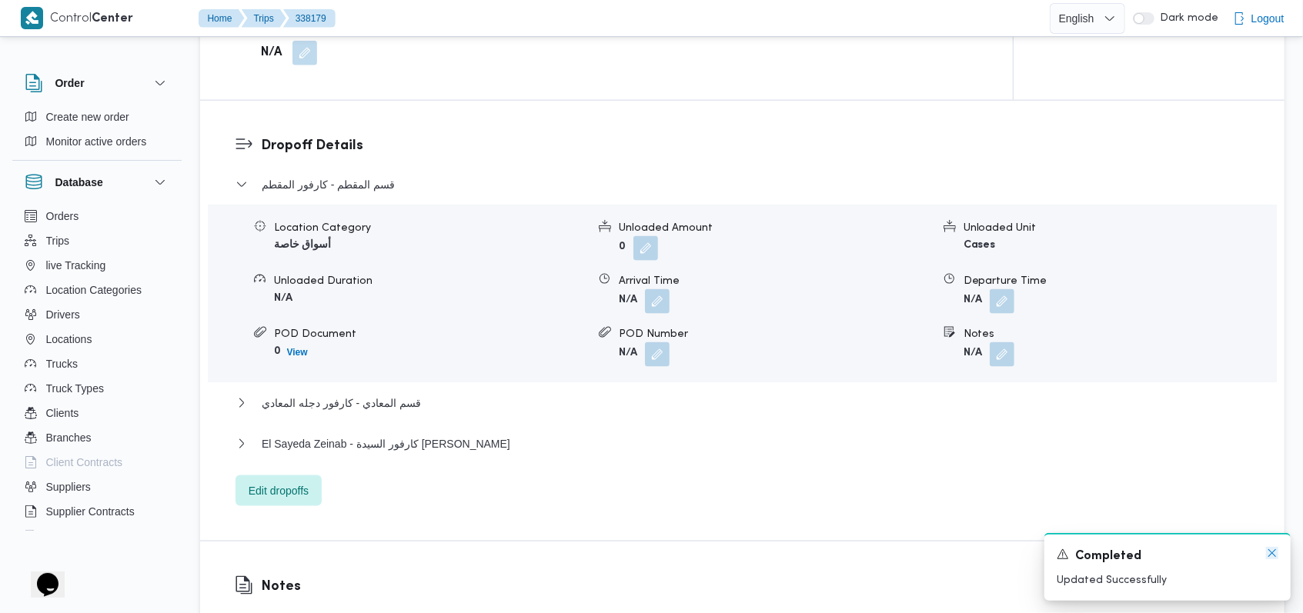
click at [1267, 559] on icon "Dismiss toast" at bounding box center [1272, 553] width 12 height 12
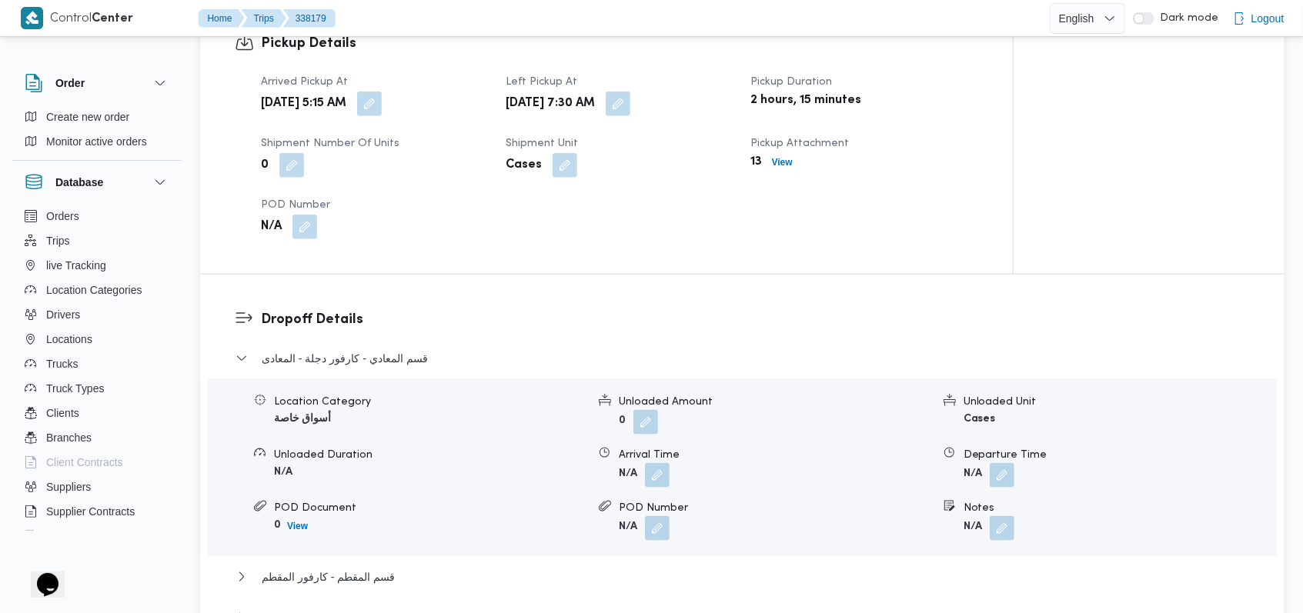
scroll to position [1026, 0]
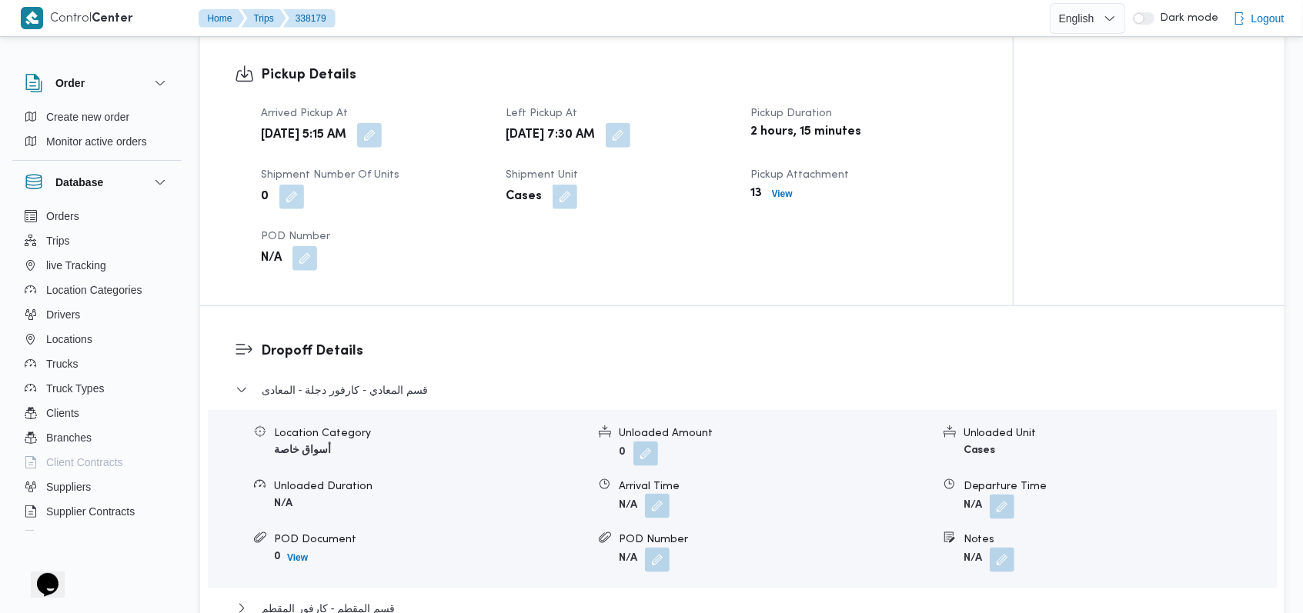
click at [653, 502] on button "button" at bounding box center [657, 506] width 25 height 25
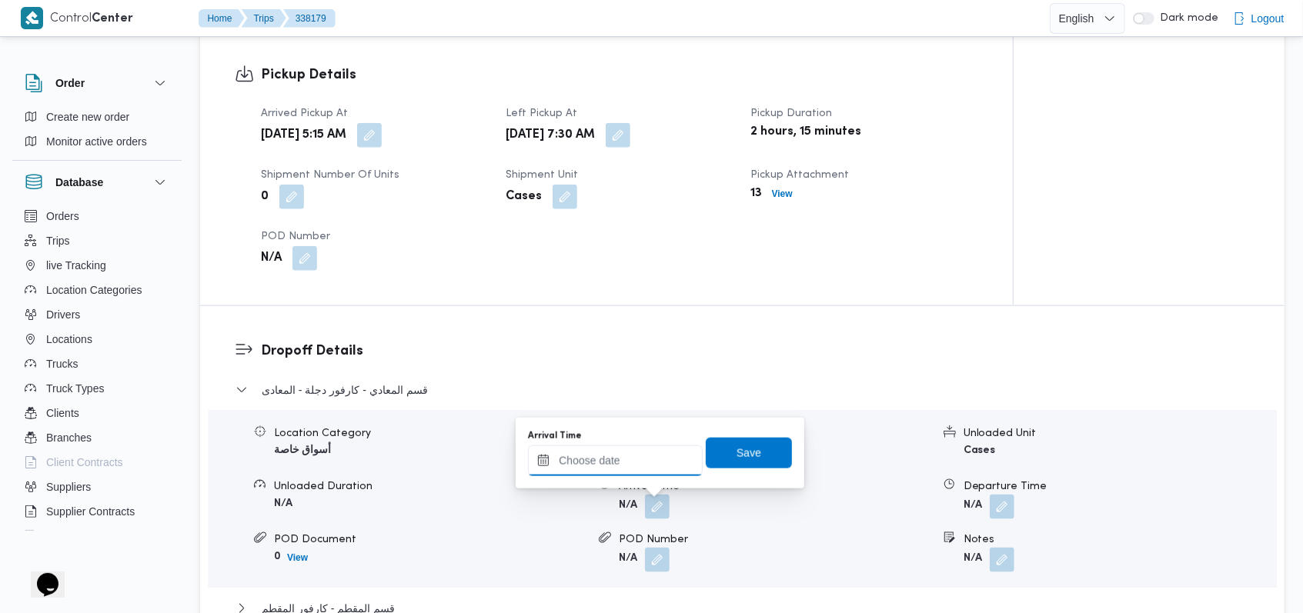
click at [640, 454] on input "Arrival Time" at bounding box center [615, 461] width 175 height 31
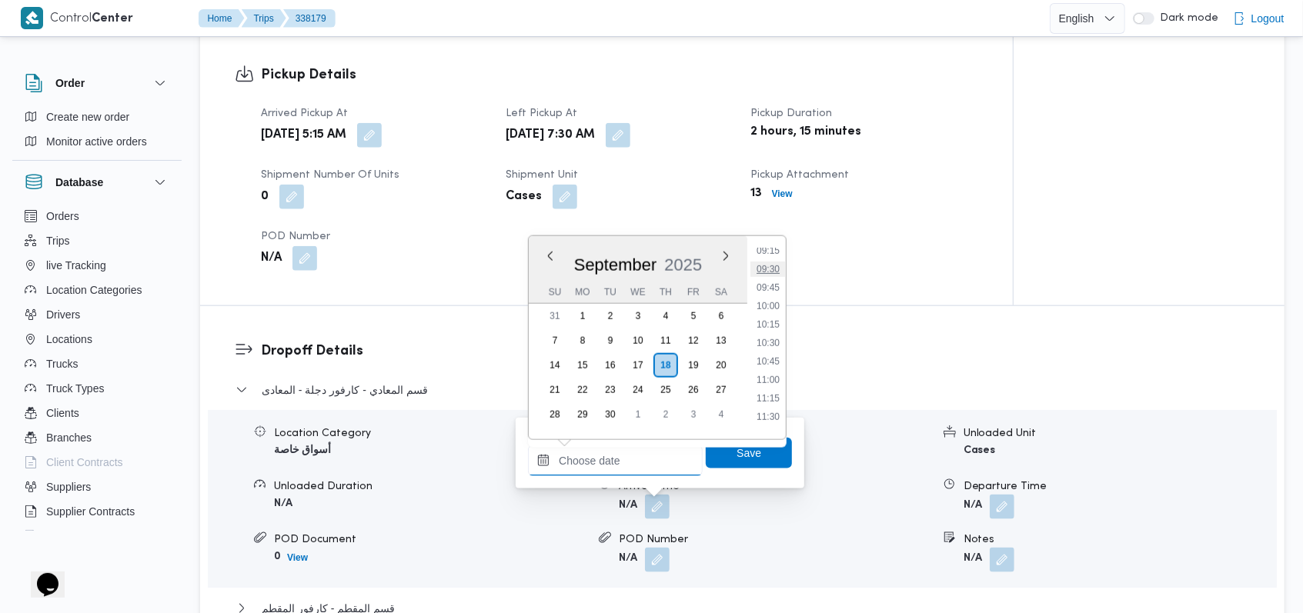
scroll to position [586, 0]
click at [780, 330] on li "09:00" at bounding box center [767, 335] width 35 height 15
type input "18/09/2025 09:00"
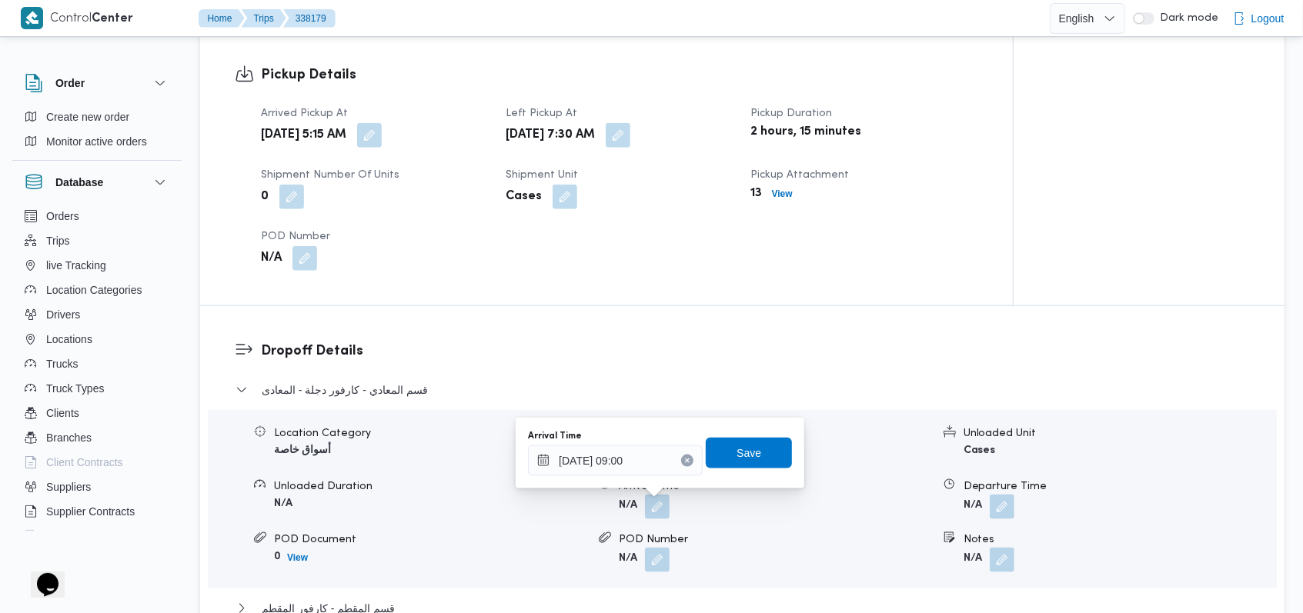
click at [782, 454] on div "You are in a dialog. To close this dialog, hit escape. Arrival Time 18/09/2025 …" at bounding box center [660, 453] width 289 height 71
click at [744, 450] on span "Save" at bounding box center [748, 452] width 25 height 18
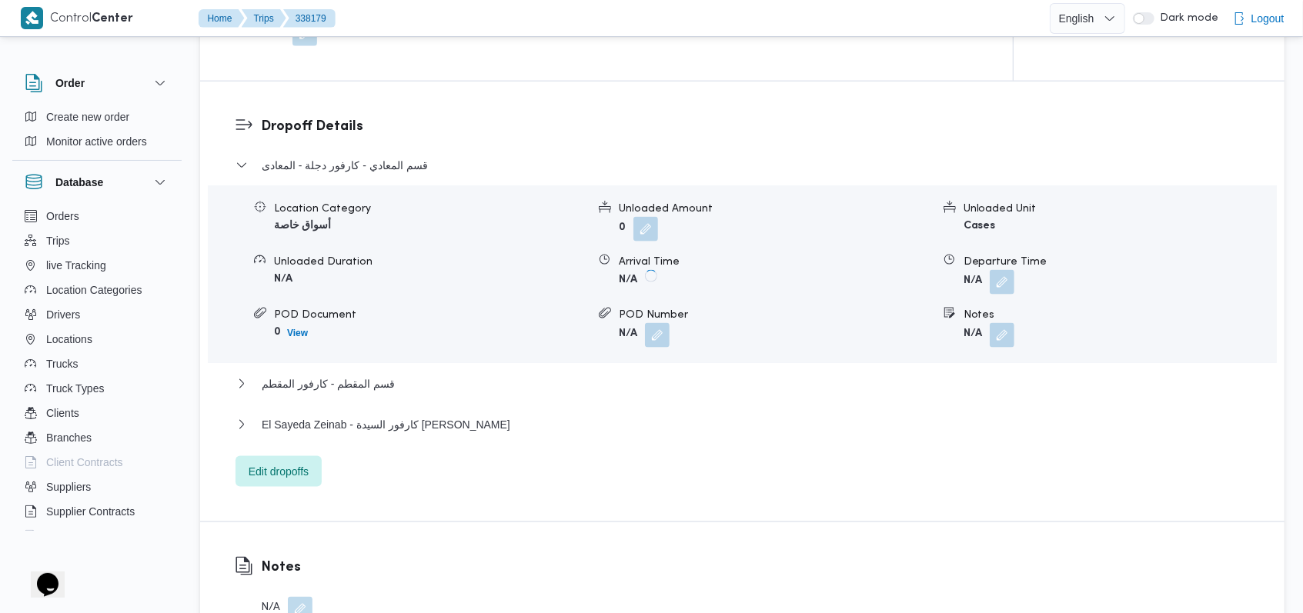
scroll to position [1436, 0]
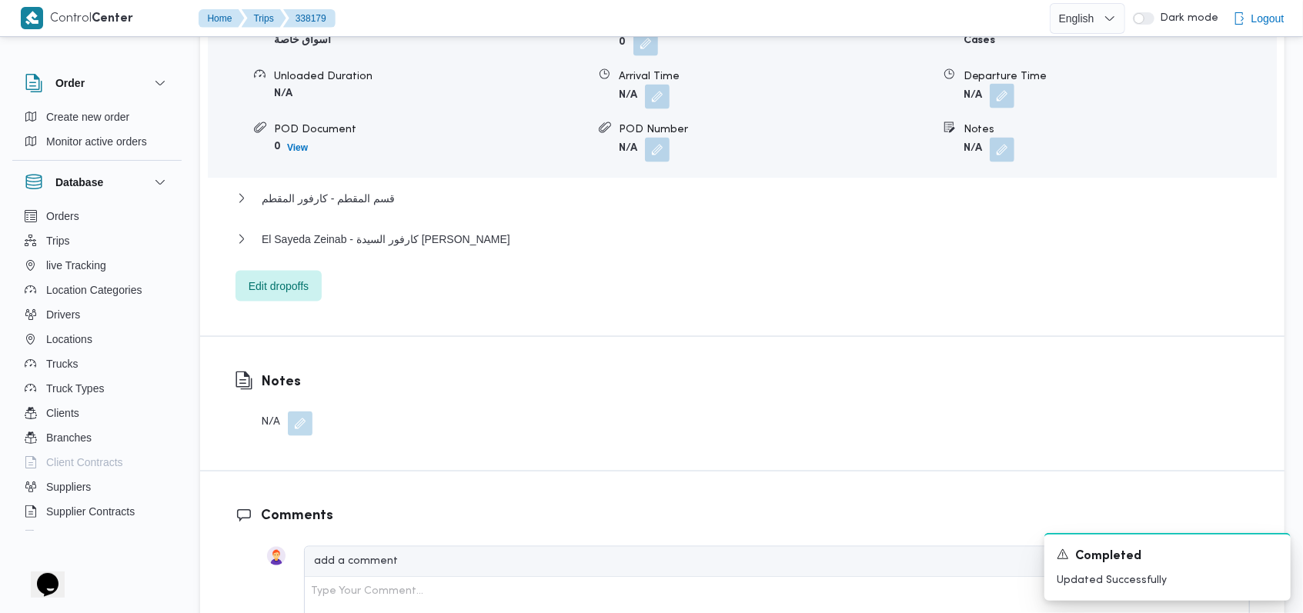
click at [1003, 99] on button "button" at bounding box center [1002, 96] width 25 height 25
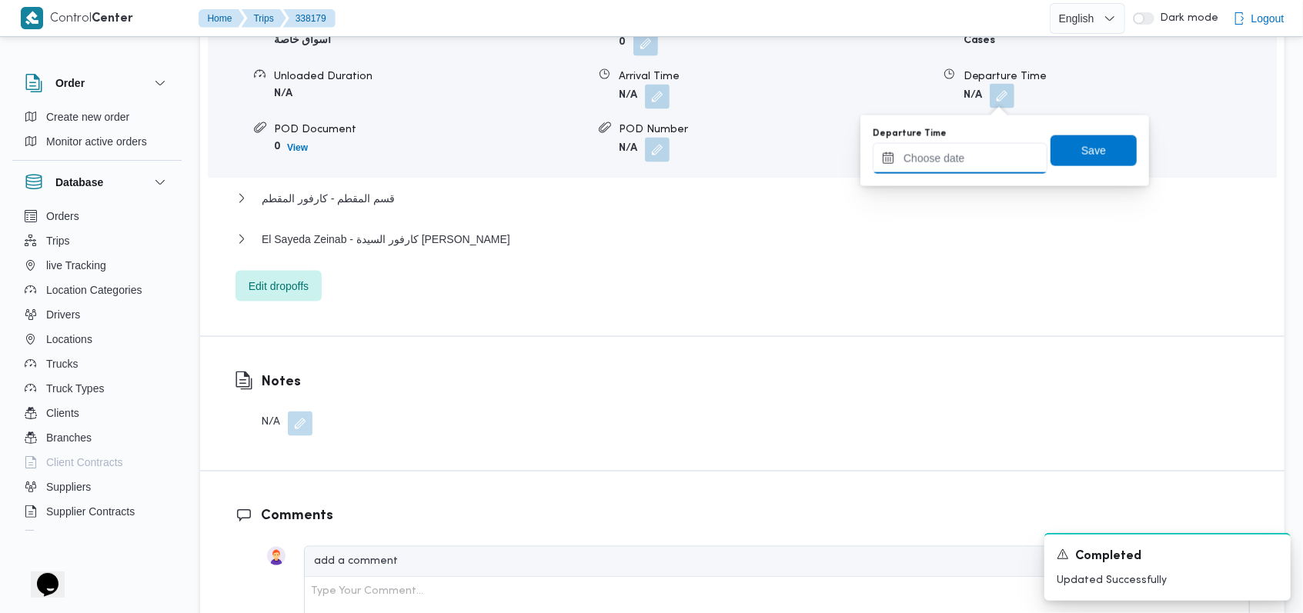
click at [973, 156] on input "Departure Time" at bounding box center [960, 158] width 175 height 31
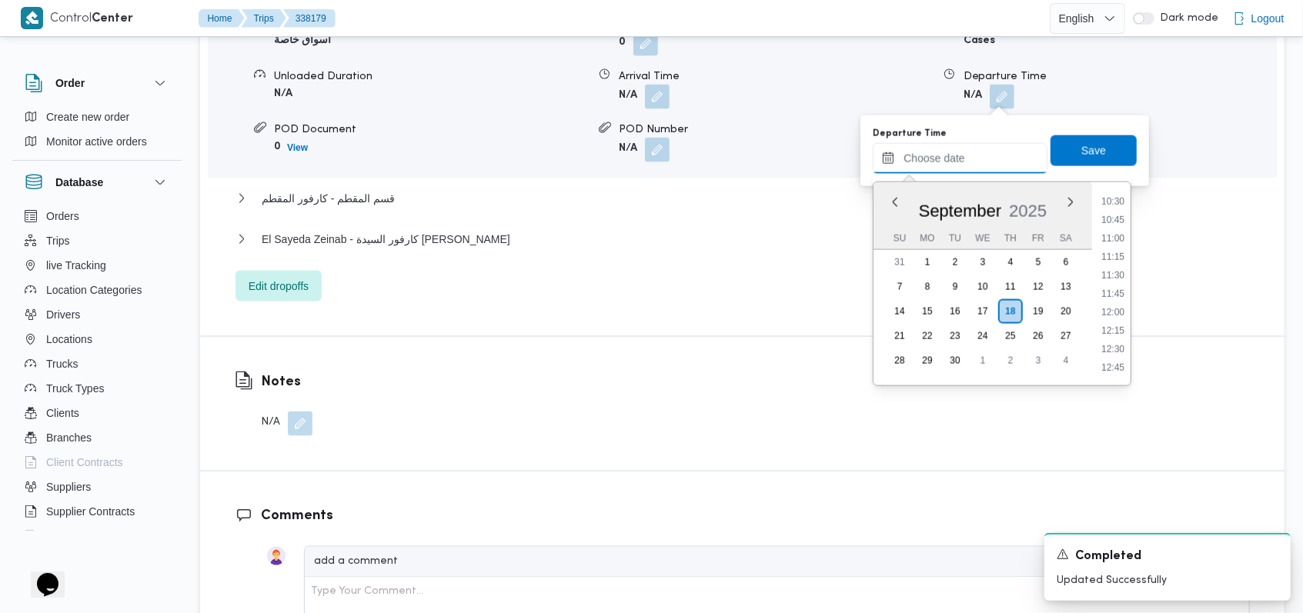
scroll to position [689, 0]
click at [1108, 263] on li "10:15" at bounding box center [1112, 270] width 35 height 15
type input "18/09/2025 10:15"
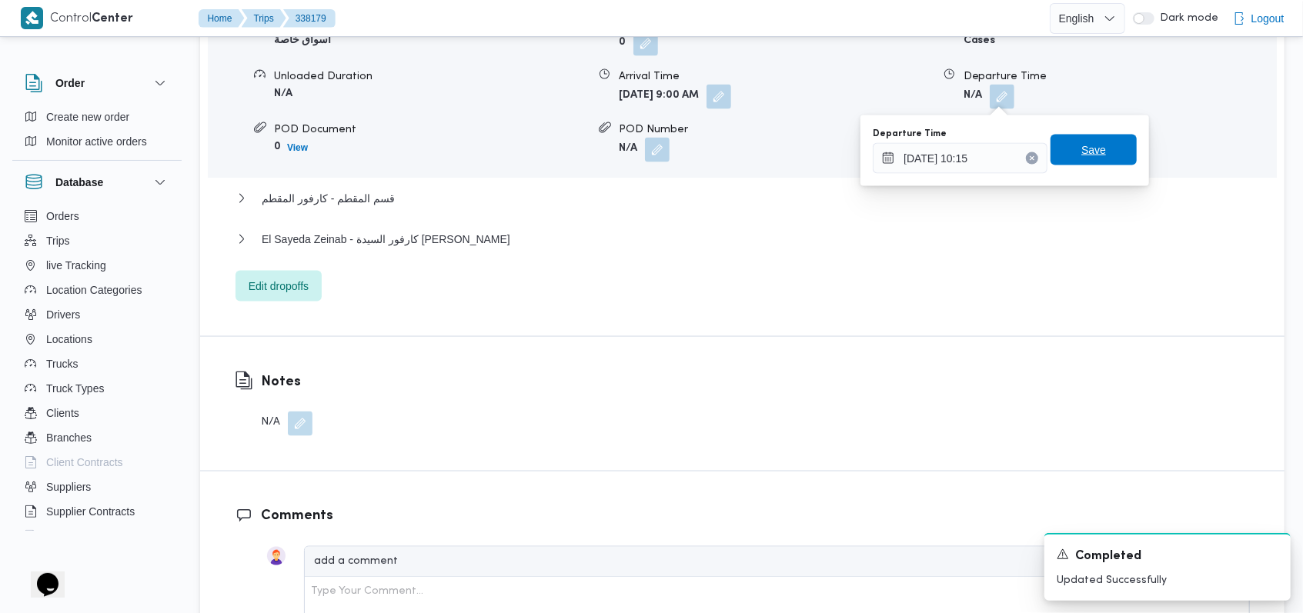
click at [1096, 157] on span "Save" at bounding box center [1093, 150] width 86 height 31
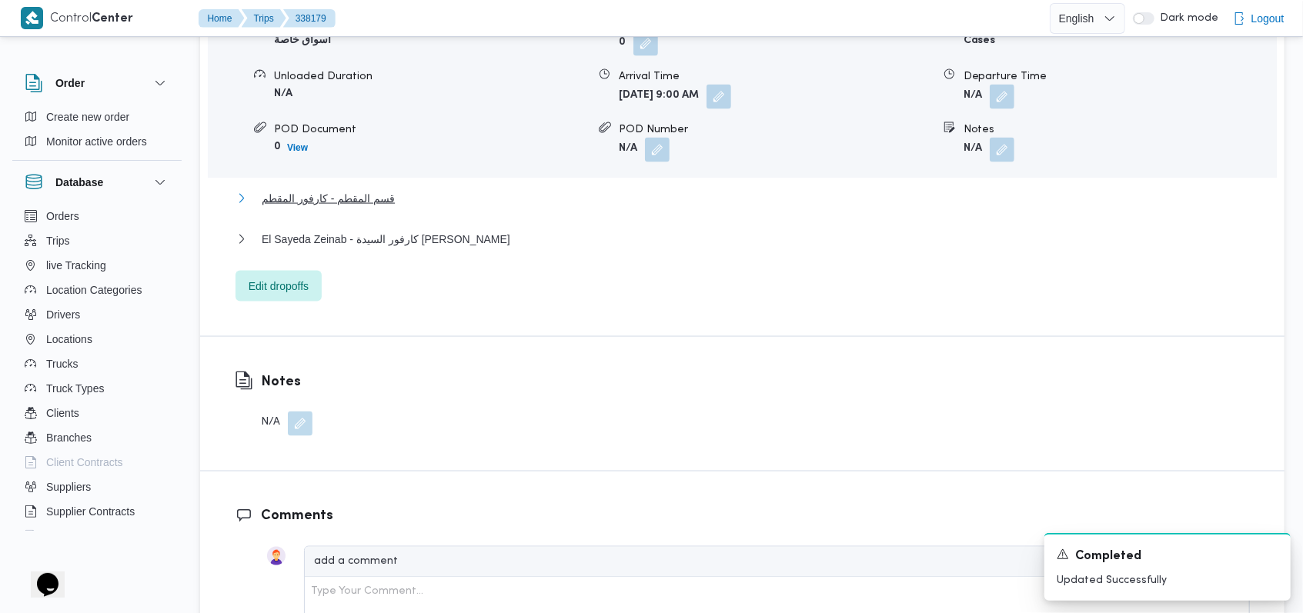
click at [323, 196] on span "قسم المقطم - كارفور المقطم" at bounding box center [328, 198] width 133 height 18
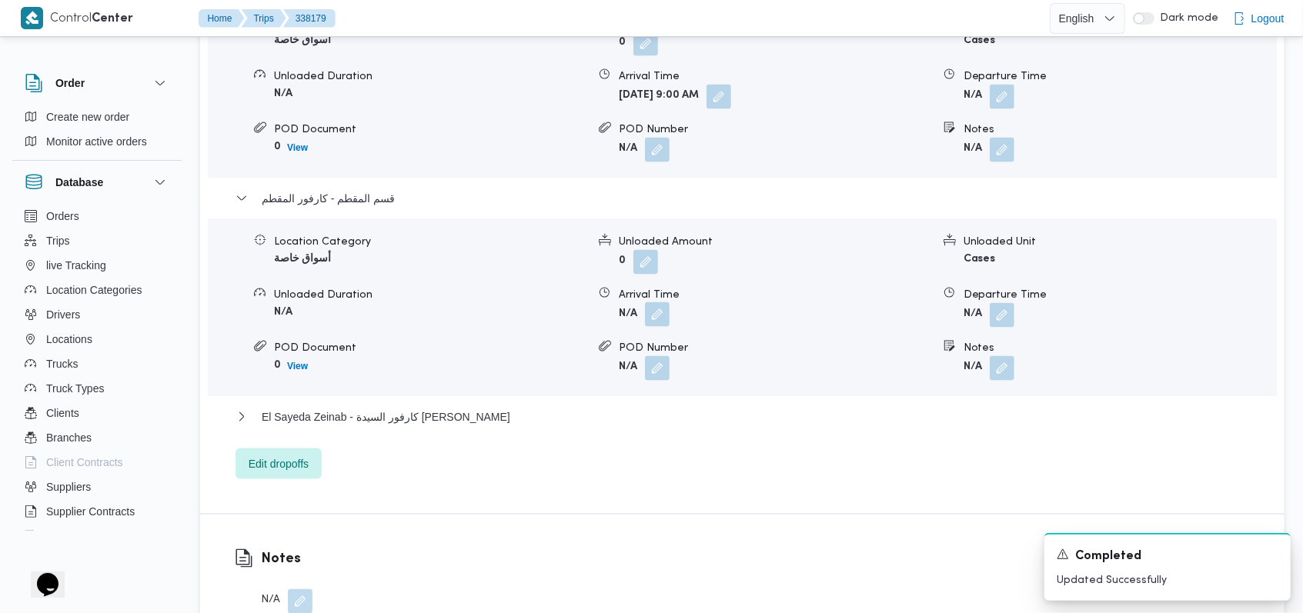
click at [659, 306] on button "button" at bounding box center [657, 314] width 25 height 25
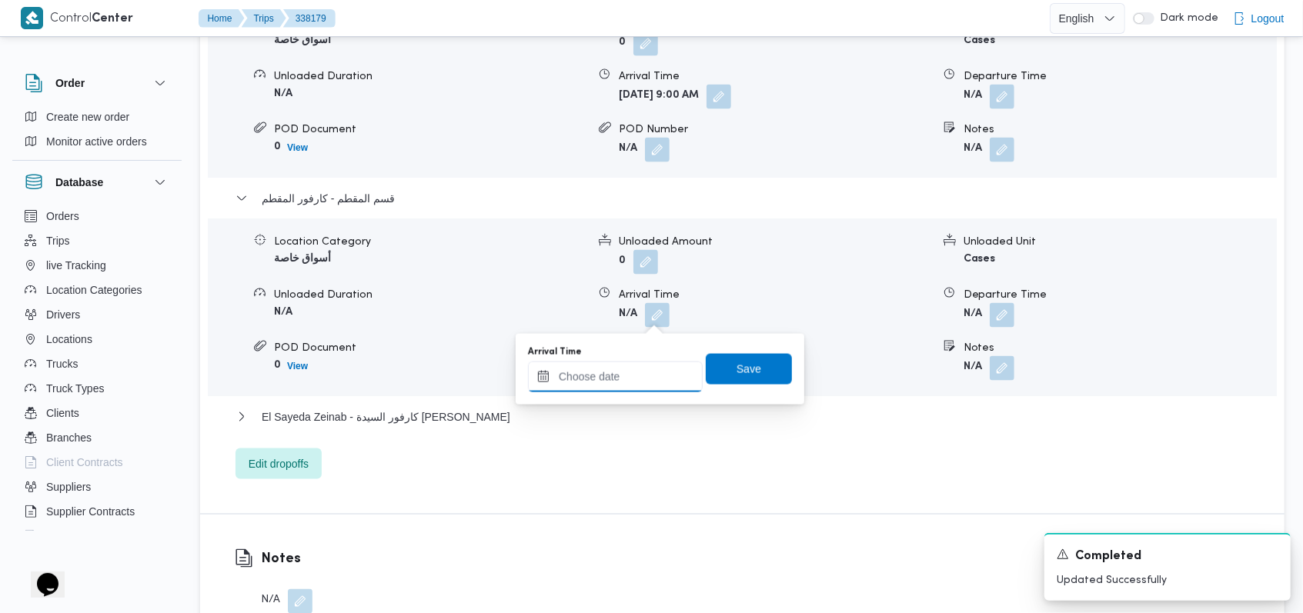
click at [634, 372] on input "Arrival Time" at bounding box center [615, 377] width 175 height 31
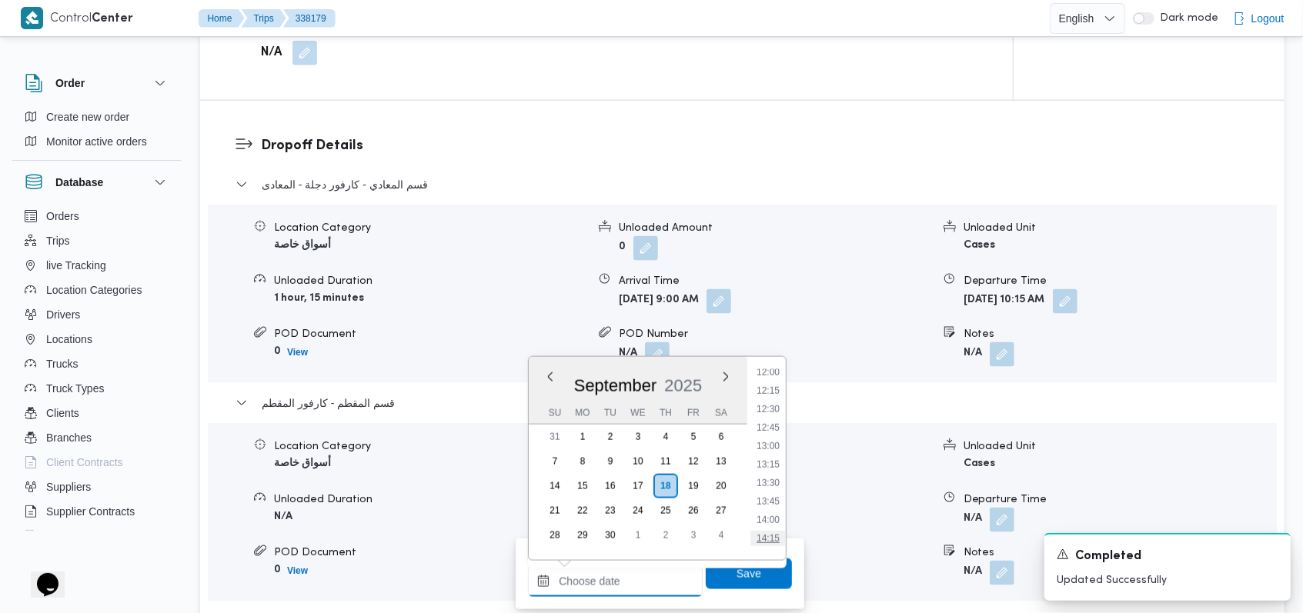
scroll to position [791, 0]
click at [774, 388] on ul "00:00 00:15 00:30 00:45 01:00 01:15 01:30 01:45 02:00 02:15 02:30 02:45 03:00 0…" at bounding box center [767, 458] width 35 height 179
click at [766, 388] on ul "00:00 00:15 00:30 00:45 01:00 01:15 01:30 01:45 02:00 02:15 02:30 02:45 03:00 0…" at bounding box center [767, 458] width 35 height 179
click at [767, 381] on li "10:45" at bounding box center [767, 379] width 35 height 15
type input "18/09/2025 10:45"
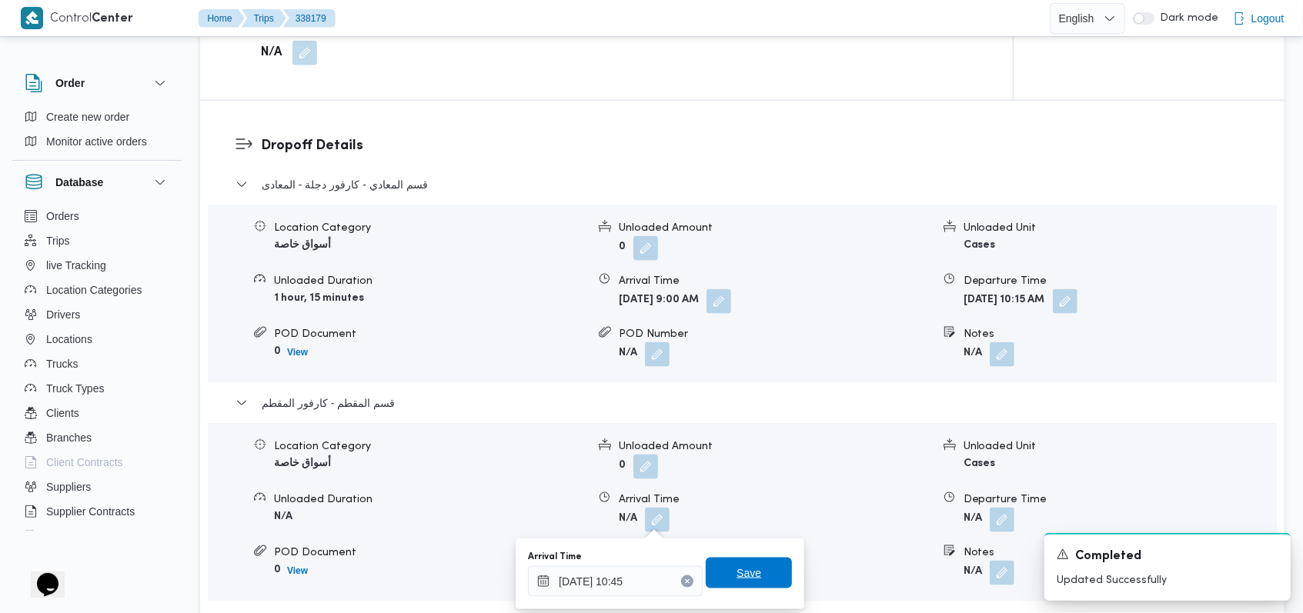
click at [750, 569] on span "Save" at bounding box center [749, 573] width 86 height 31
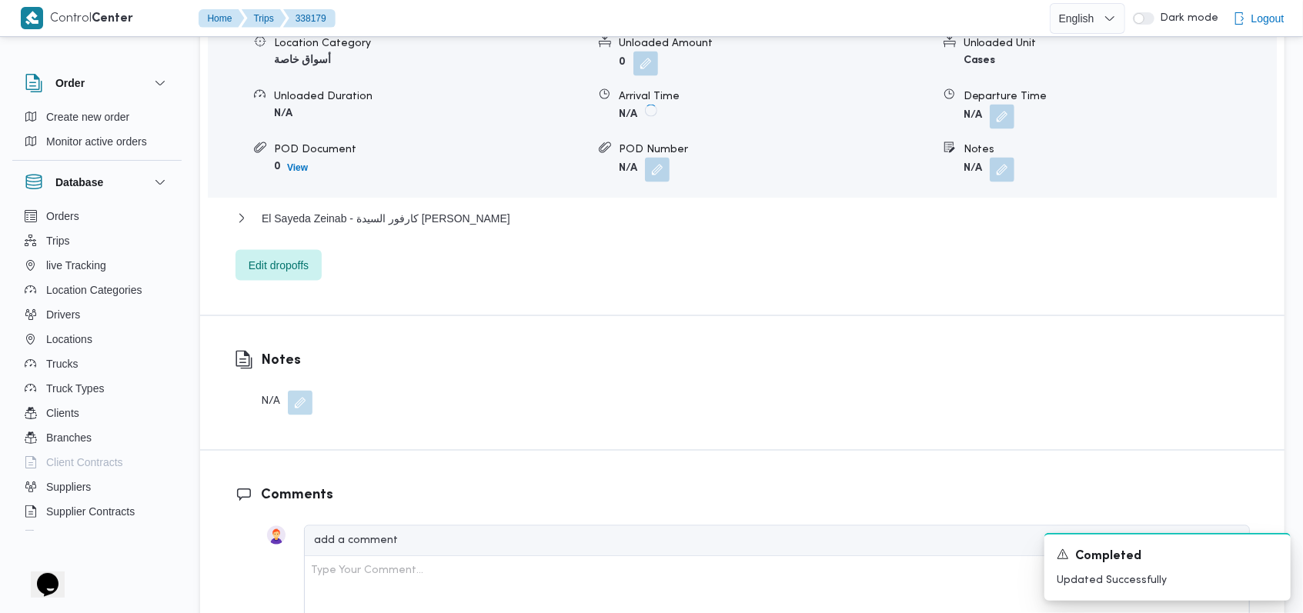
scroll to position [1641, 0]
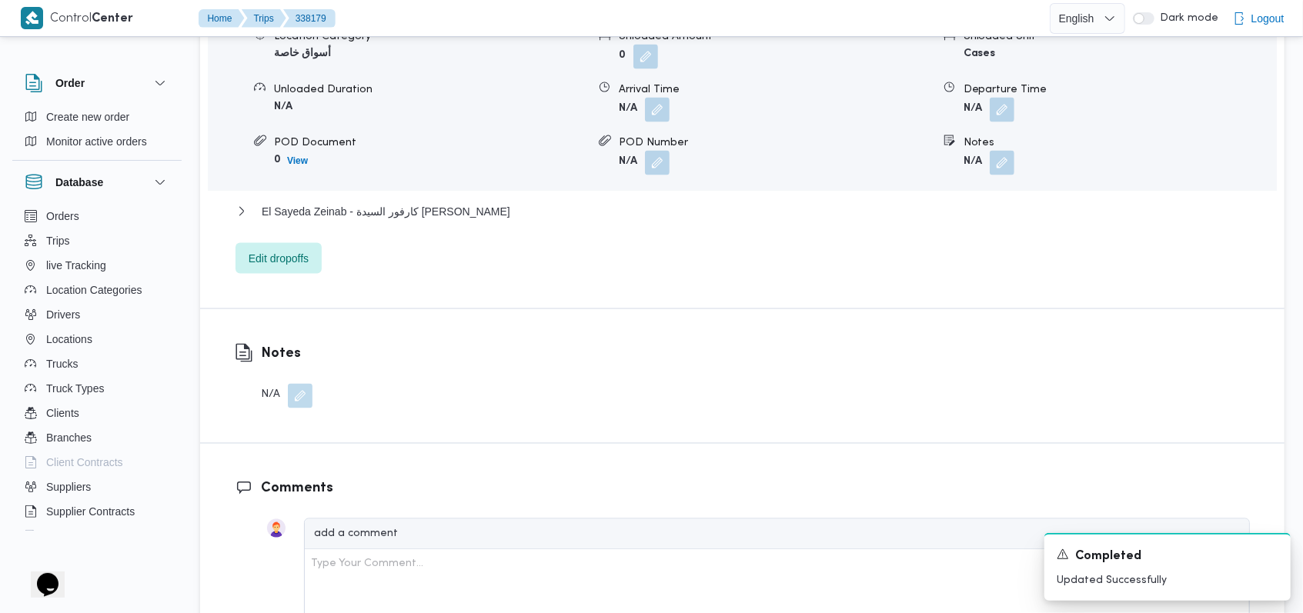
click at [1003, 123] on div "Location Category أسواق خاصة Unloaded Amount 0 Unloaded Unit Cases Unloaded Dur…" at bounding box center [742, 102] width 1081 height 175
click at [997, 119] on button "button" at bounding box center [1002, 109] width 25 height 25
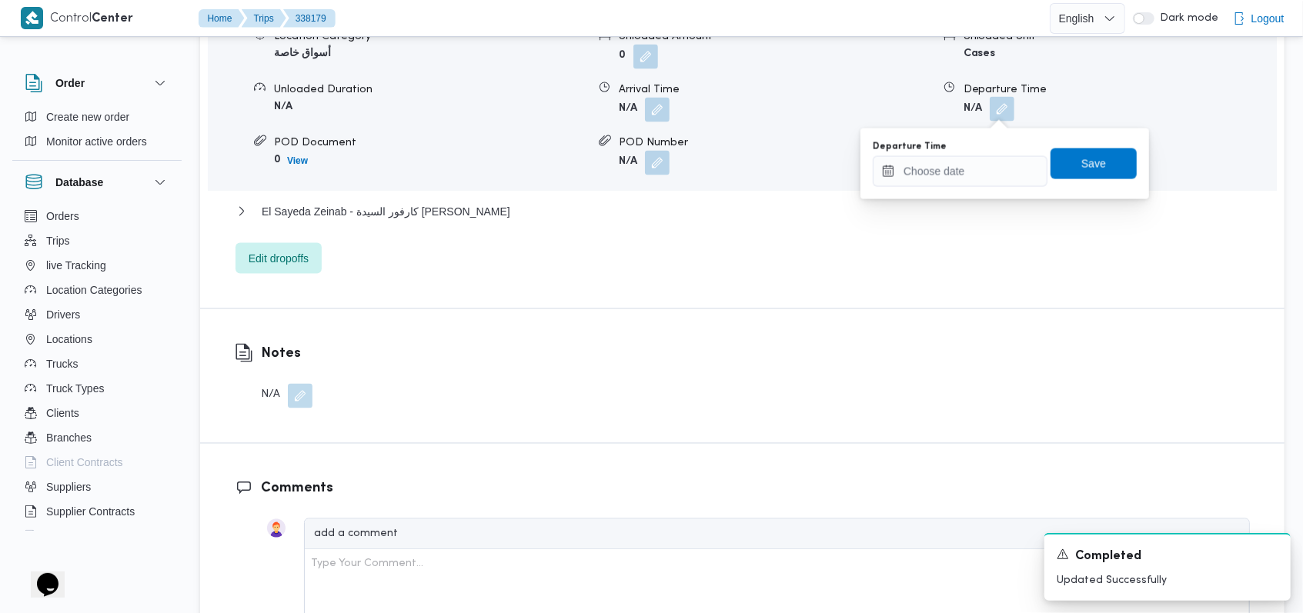
click at [943, 189] on div "You are in a dialog. To close this dialog, hit escape. Departure Time Save" at bounding box center [1004, 164] width 289 height 71
click at [964, 183] on input "Departure Time" at bounding box center [960, 171] width 175 height 31
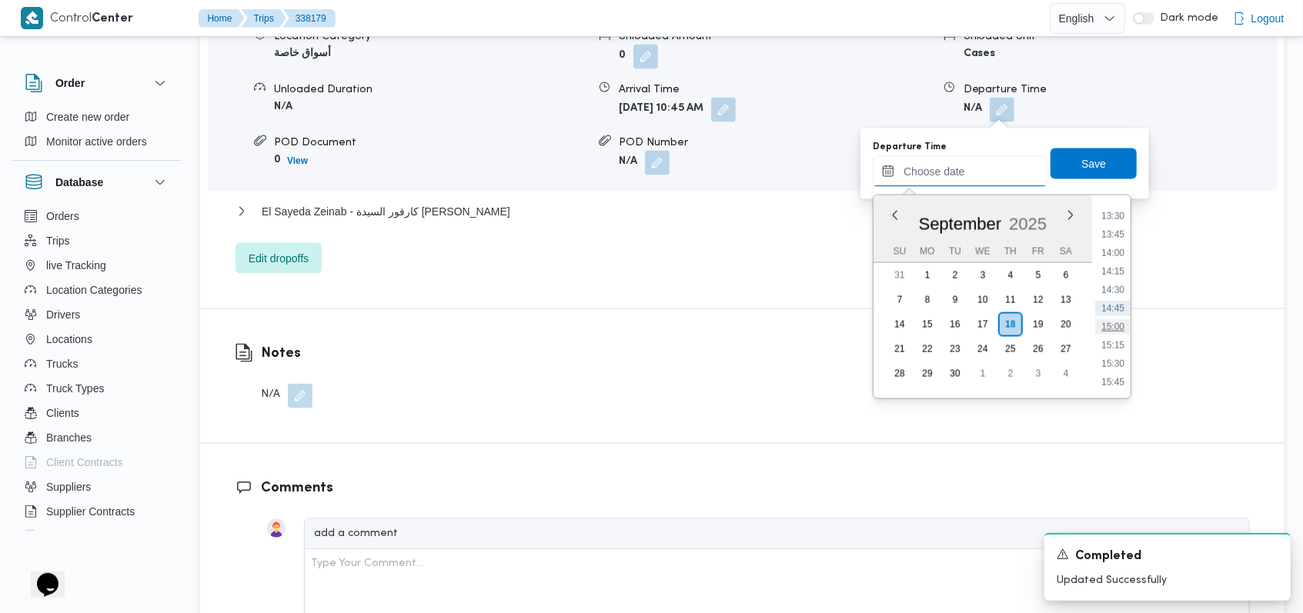
scroll to position [893, 0]
click at [1118, 215] on li "12:00" at bounding box center [1112, 208] width 35 height 15
type input "[DATE] 12:00"
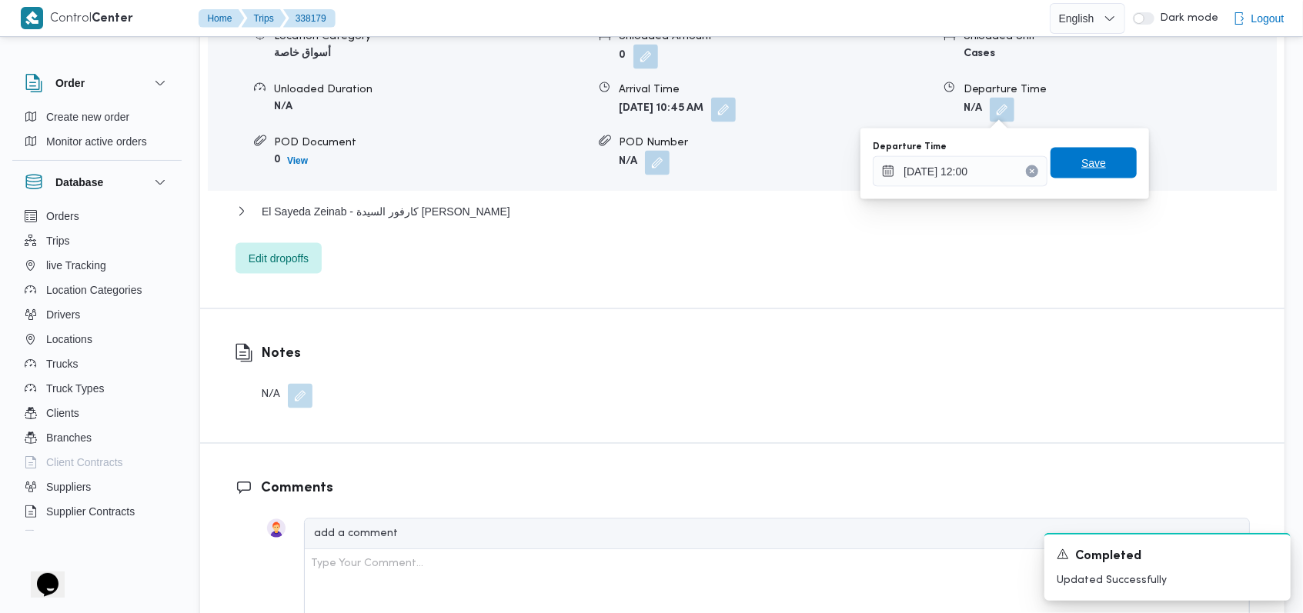
click at [1108, 169] on span "Save" at bounding box center [1093, 163] width 86 height 31
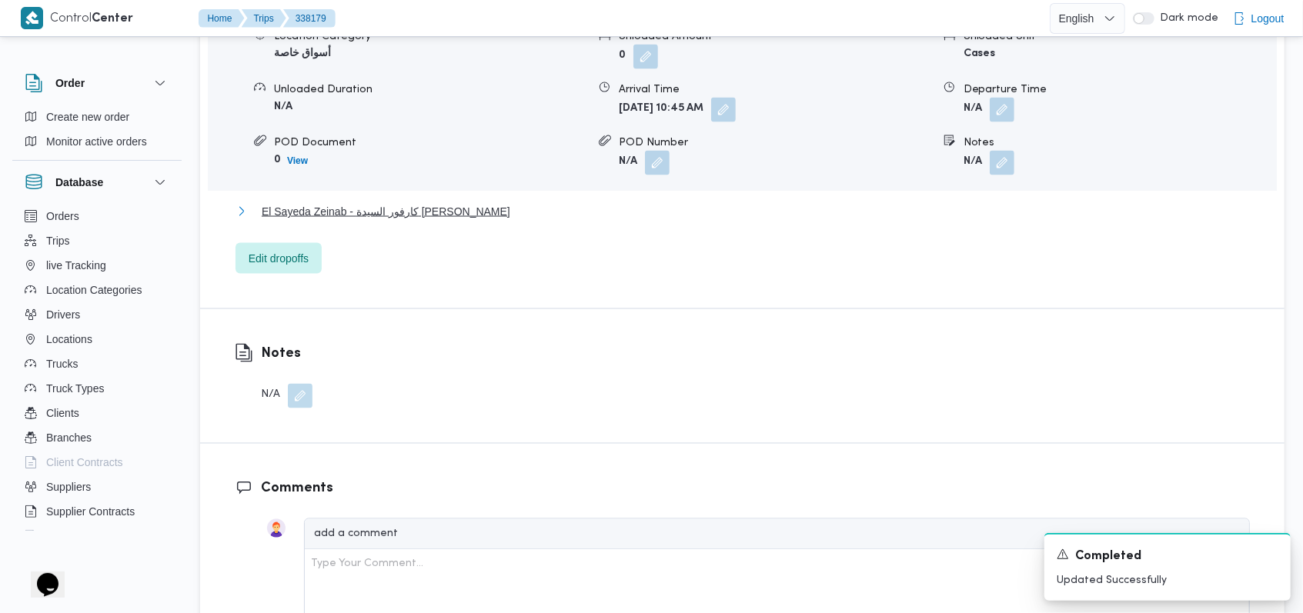
click at [446, 202] on button "El Sayeda Zeinab - كارفور السيدة زينب" at bounding box center [742, 211] width 1014 height 18
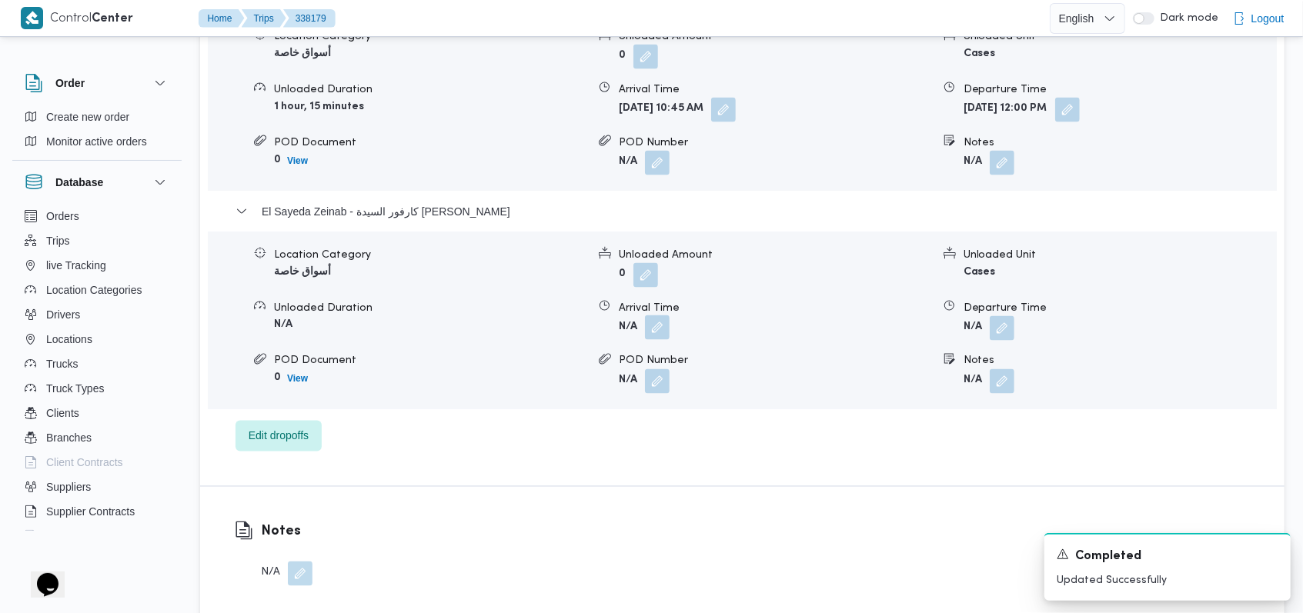
click at [650, 329] on button "button" at bounding box center [657, 328] width 25 height 25
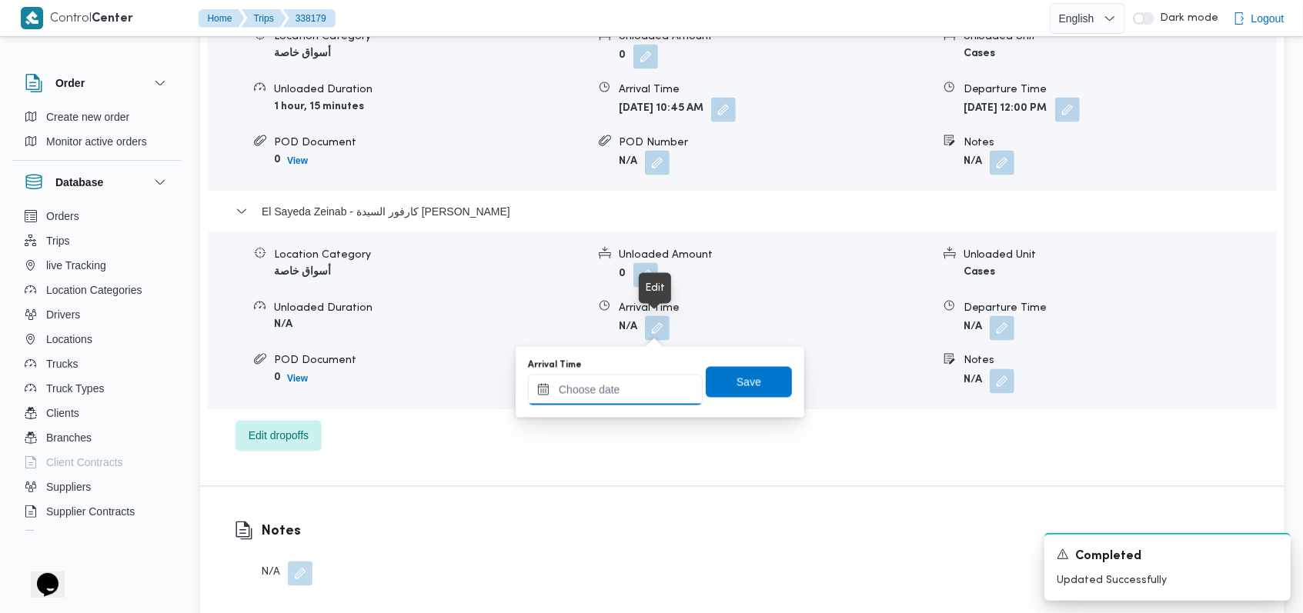
click at [629, 399] on input "Arrival Time" at bounding box center [615, 390] width 175 height 31
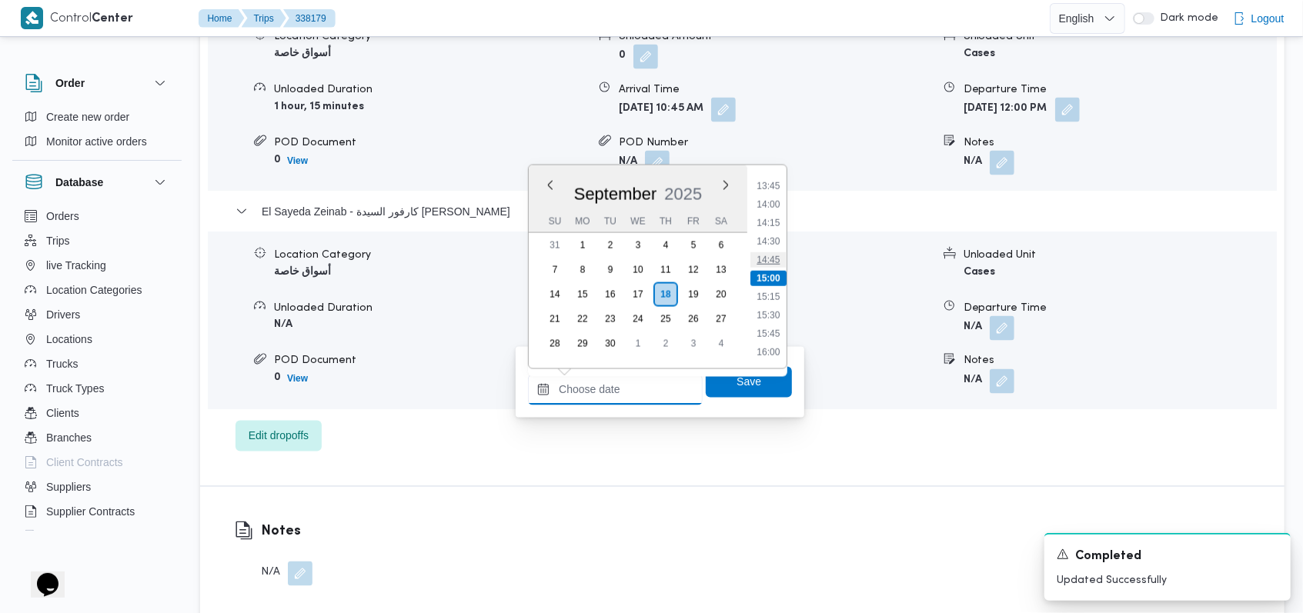
scroll to position [912, 0]
click at [773, 218] on li "12:45" at bounding box center [768, 215] width 35 height 15
type input "18/09/2025 12:45"
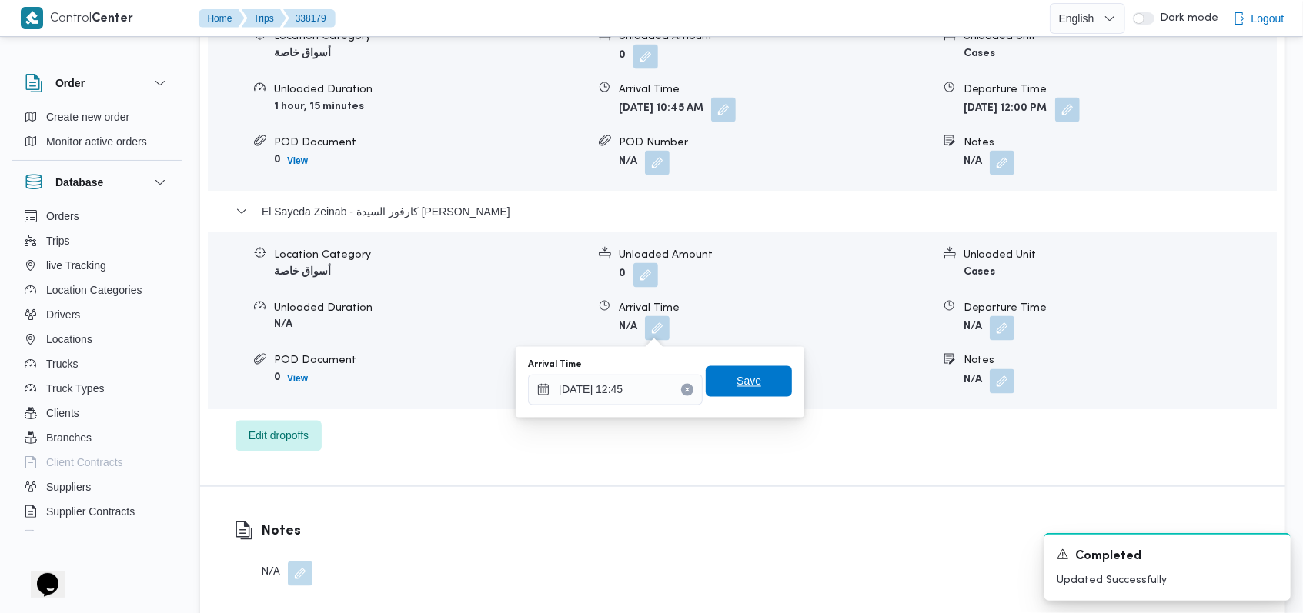
click at [761, 386] on span "Save" at bounding box center [749, 381] width 86 height 31
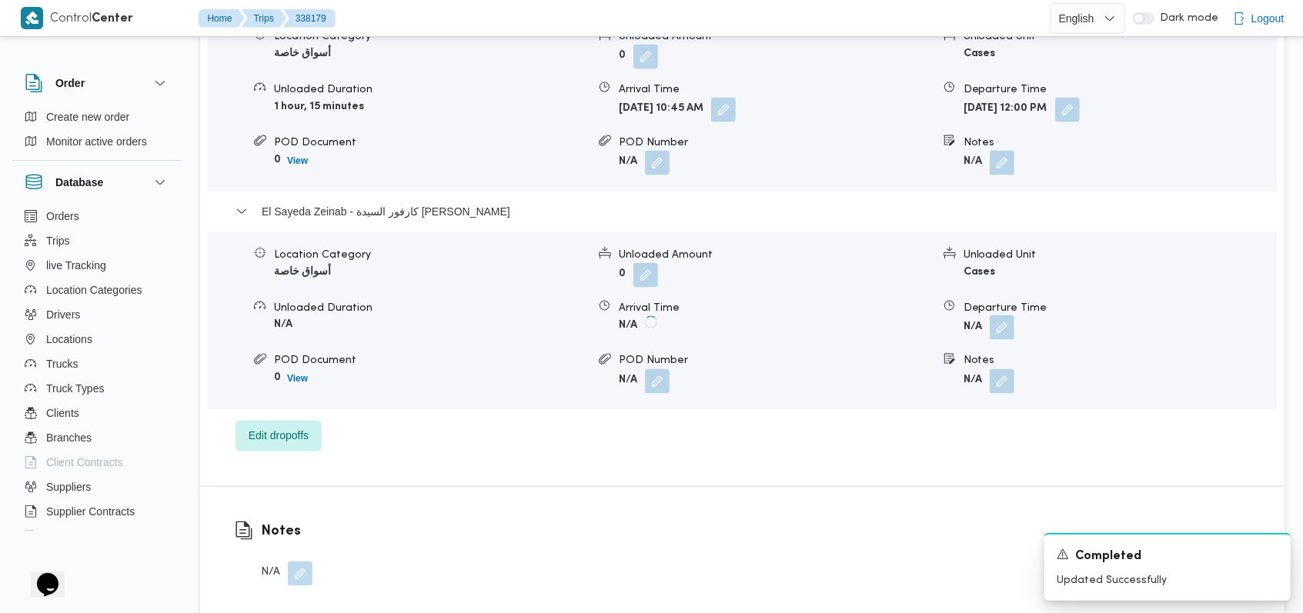
click at [993, 323] on button "button" at bounding box center [1002, 328] width 25 height 25
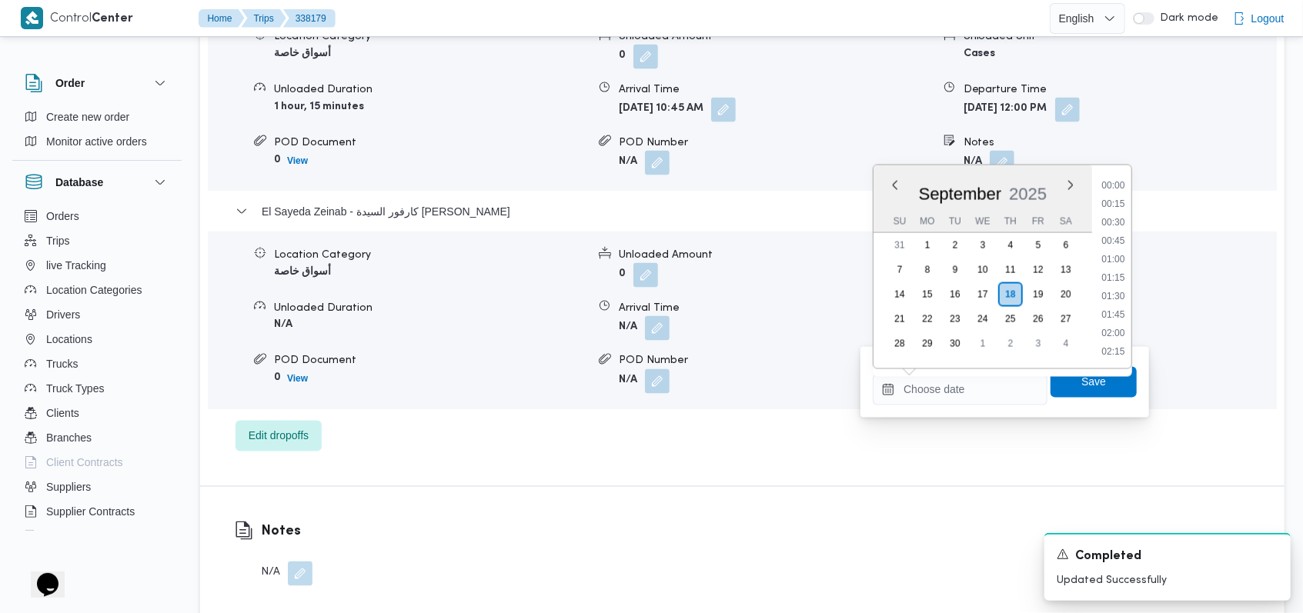
scroll to position [1015, 0]
click at [1127, 239] on li "14:30" at bounding box center [1113, 241] width 35 height 15
type input "[DATE] 14:30"
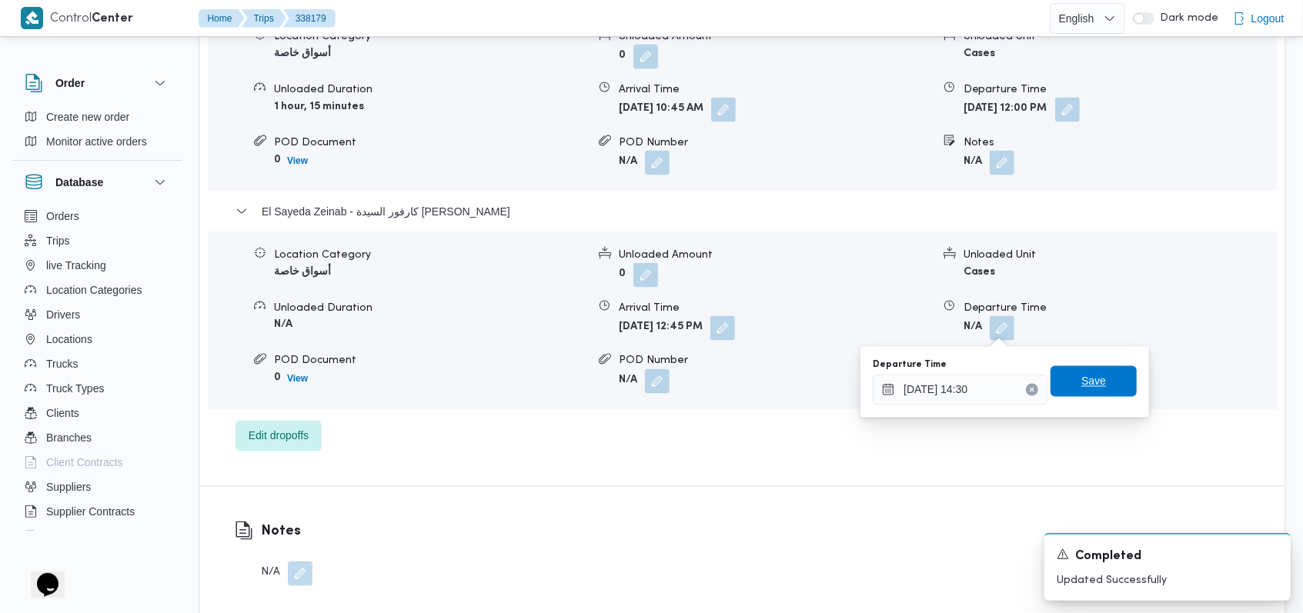
click at [1057, 381] on span "Save" at bounding box center [1093, 381] width 86 height 31
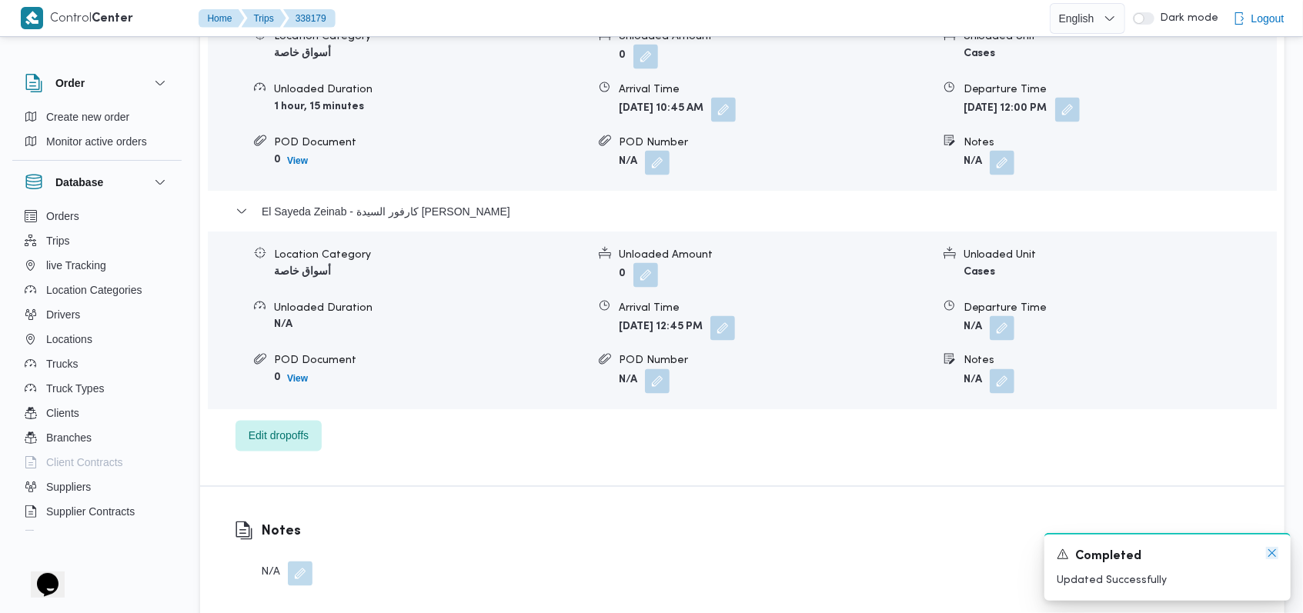
click at [1268, 556] on icon "Dismiss toast" at bounding box center [1272, 553] width 12 height 12
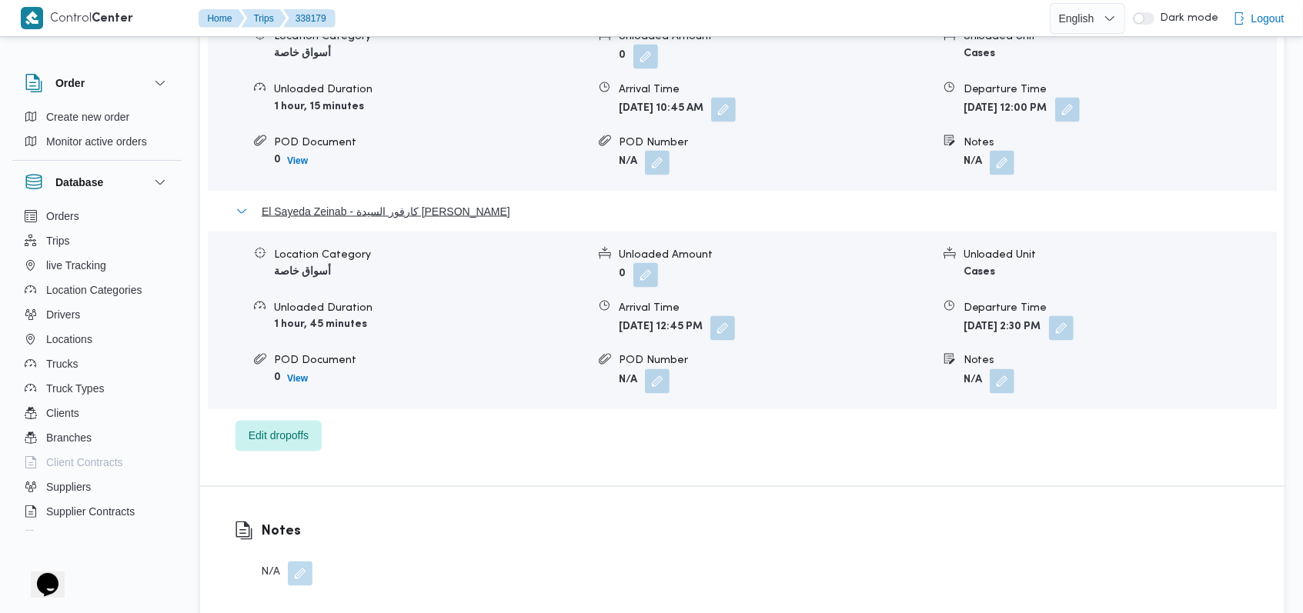
click at [425, 208] on span "El Sayeda Zeinab - كارفور السيدة زينب" at bounding box center [386, 211] width 249 height 18
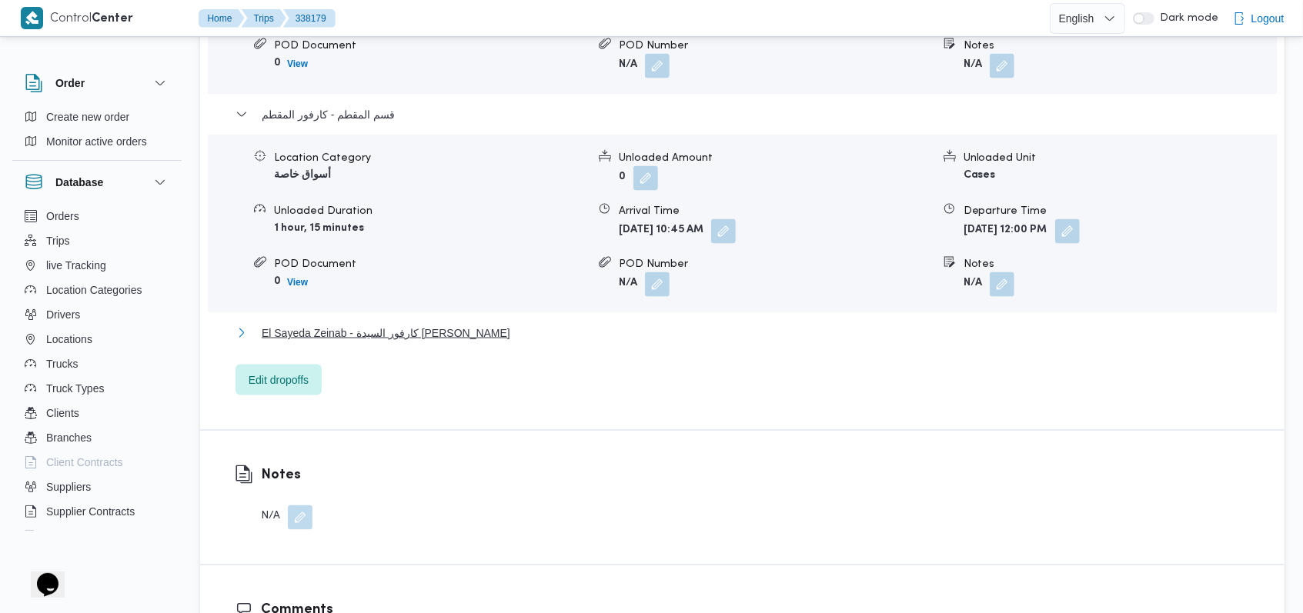
scroll to position [1334, 0]
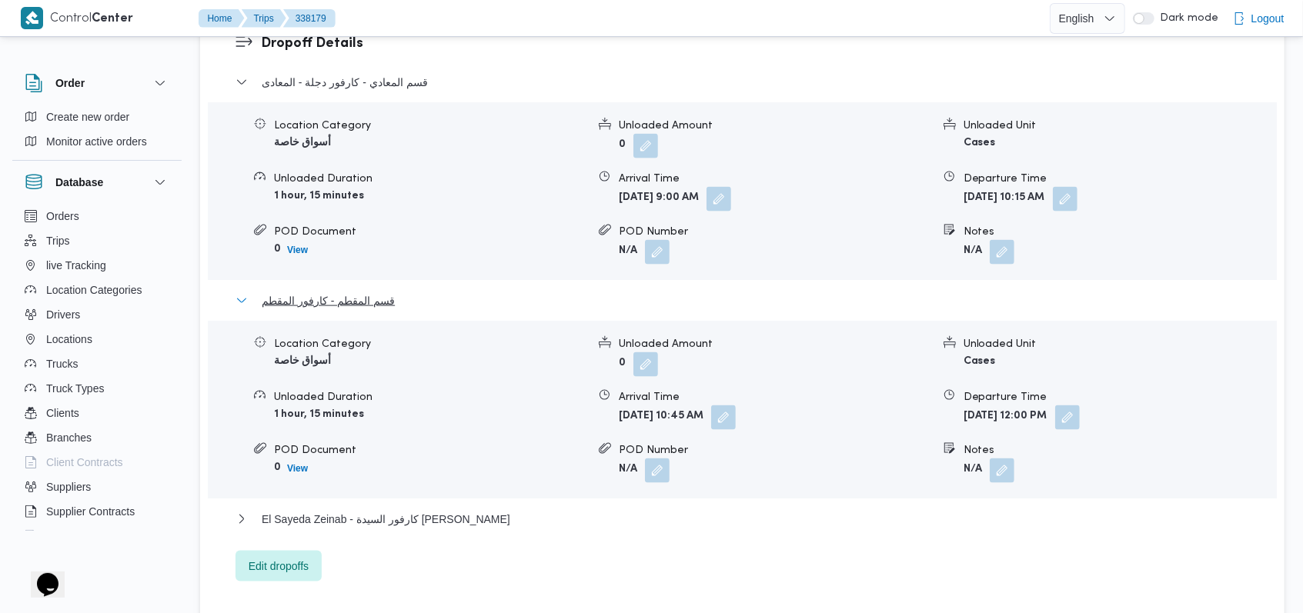
click at [384, 308] on span "قسم المقطم - كارفور المقطم" at bounding box center [328, 301] width 133 height 18
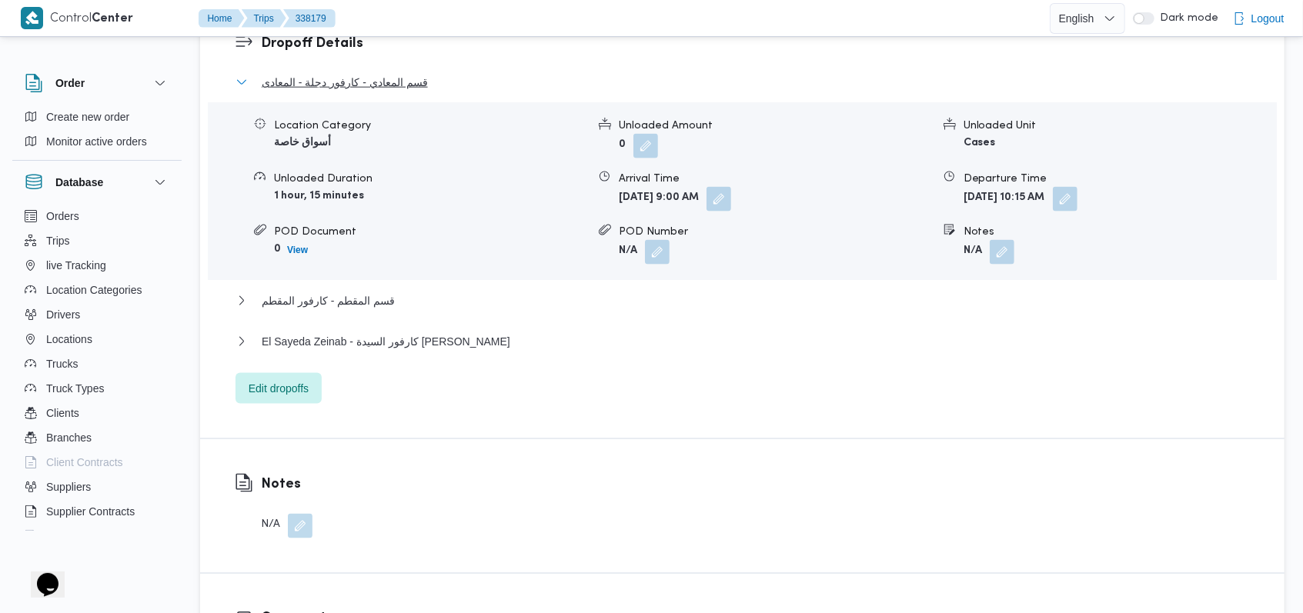
click at [392, 89] on span "قسم المعادي - كارفور دجلة - المعادى" at bounding box center [345, 82] width 166 height 18
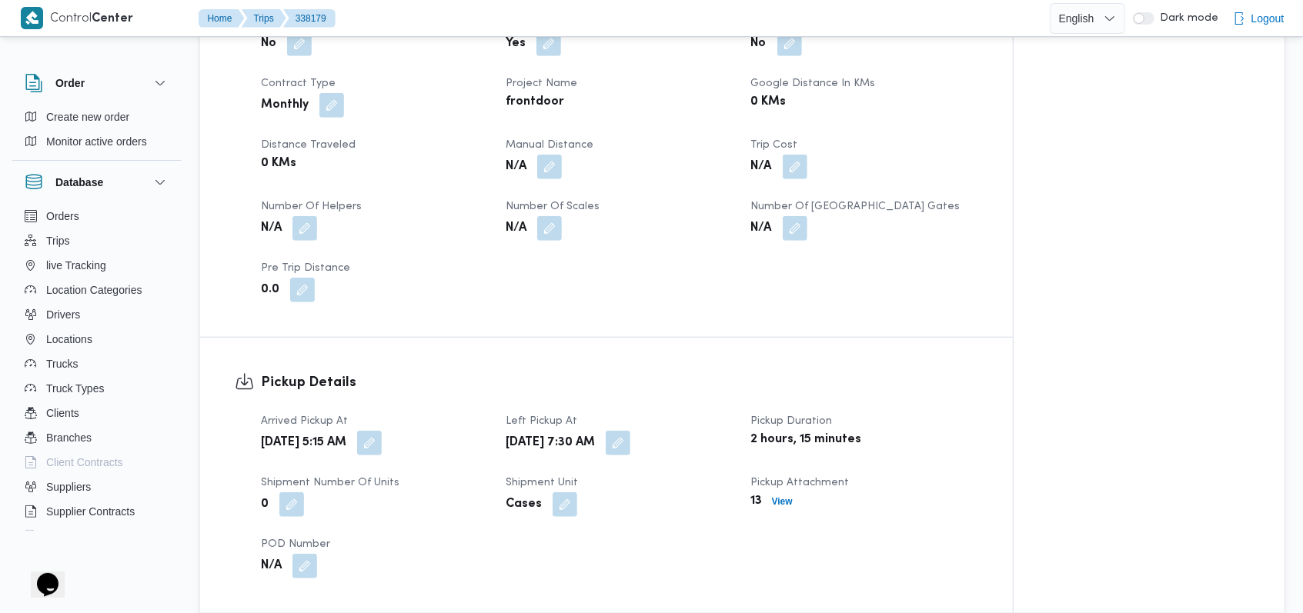
scroll to position [616, 0]
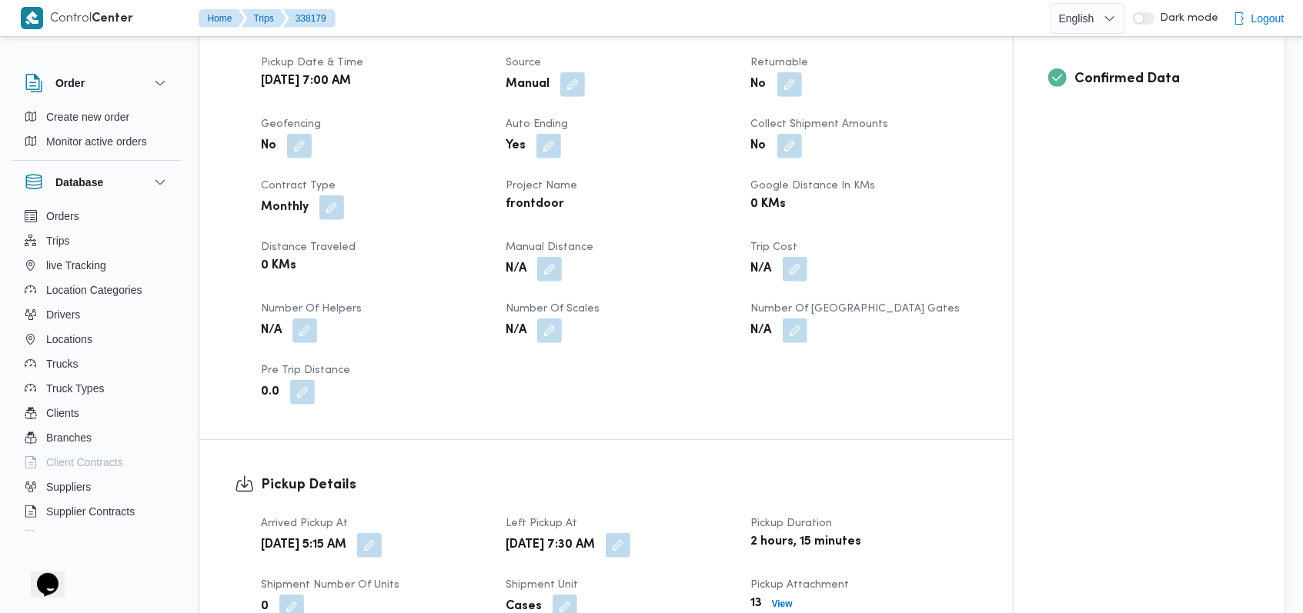
click at [545, 286] on div "Client Frontdoor Branch فرونت دور اكتوبر Trip Type أسواق خاصة Pickup date & tim…" at bounding box center [620, 198] width 736 height 431
click at [552, 277] on button "button" at bounding box center [549, 268] width 25 height 25
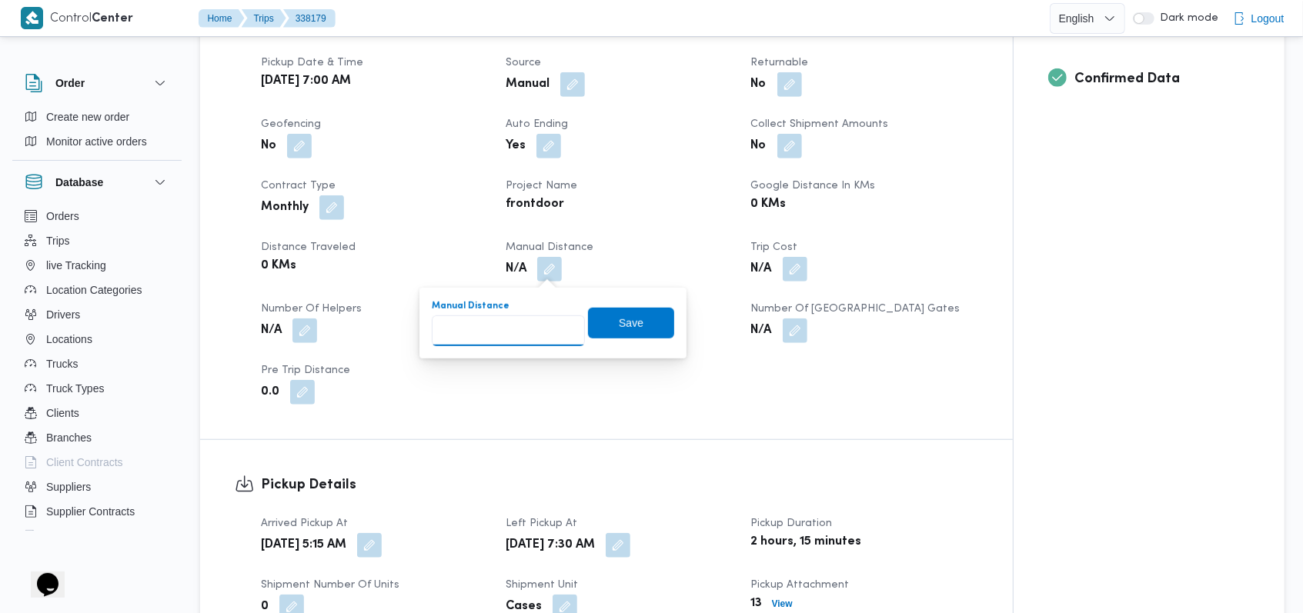
click at [459, 336] on input "Manual Distance" at bounding box center [508, 331] width 153 height 31
type input "140"
click at [627, 323] on span "Save" at bounding box center [631, 322] width 25 height 18
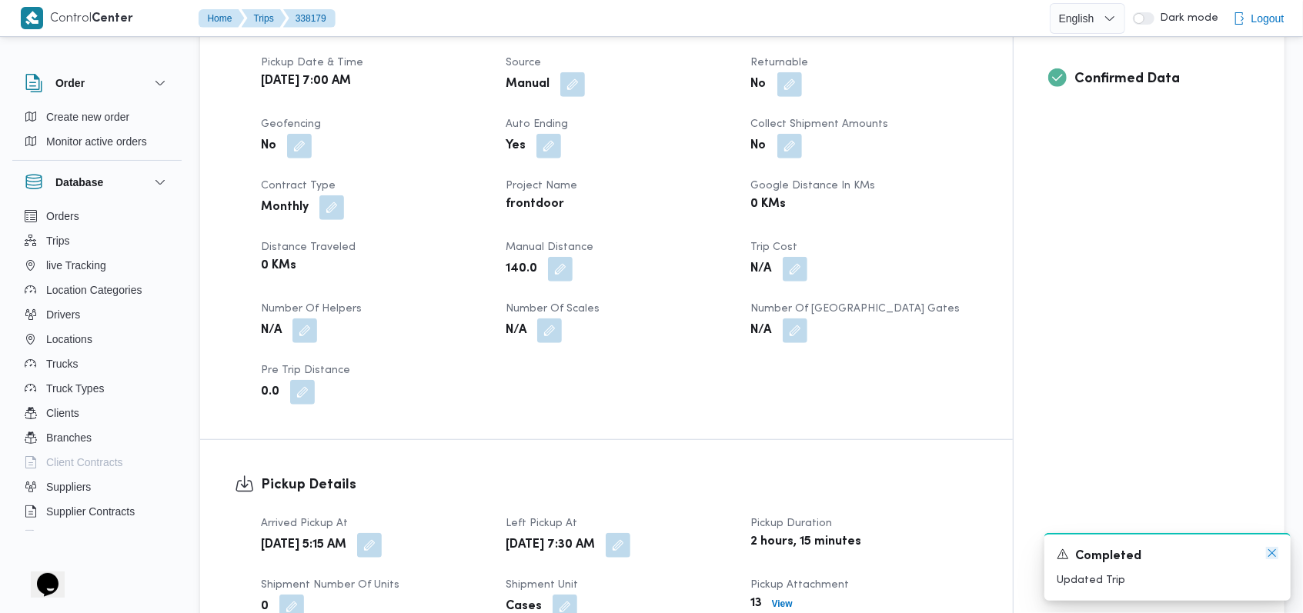
click at [1275, 550] on icon "Dismiss toast" at bounding box center [1272, 553] width 12 height 12
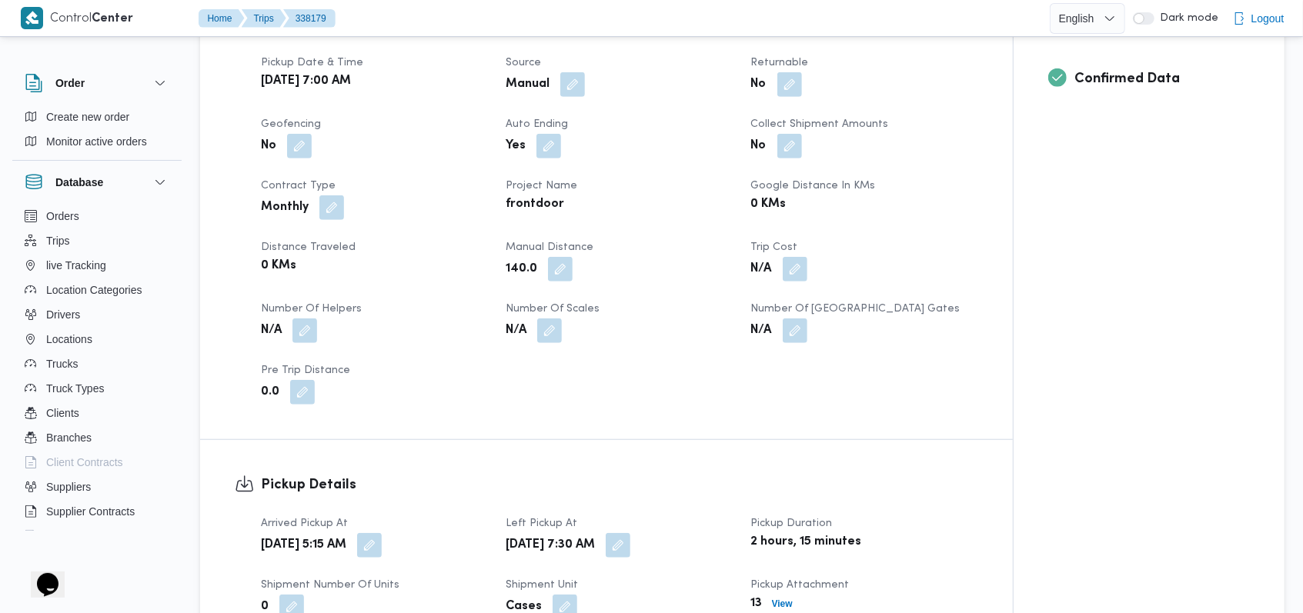
click at [693, 390] on div "Client Frontdoor Branch فرونت دور اكتوبر Trip Type أسواق خاصة Pickup date & tim…" at bounding box center [620, 198] width 736 height 431
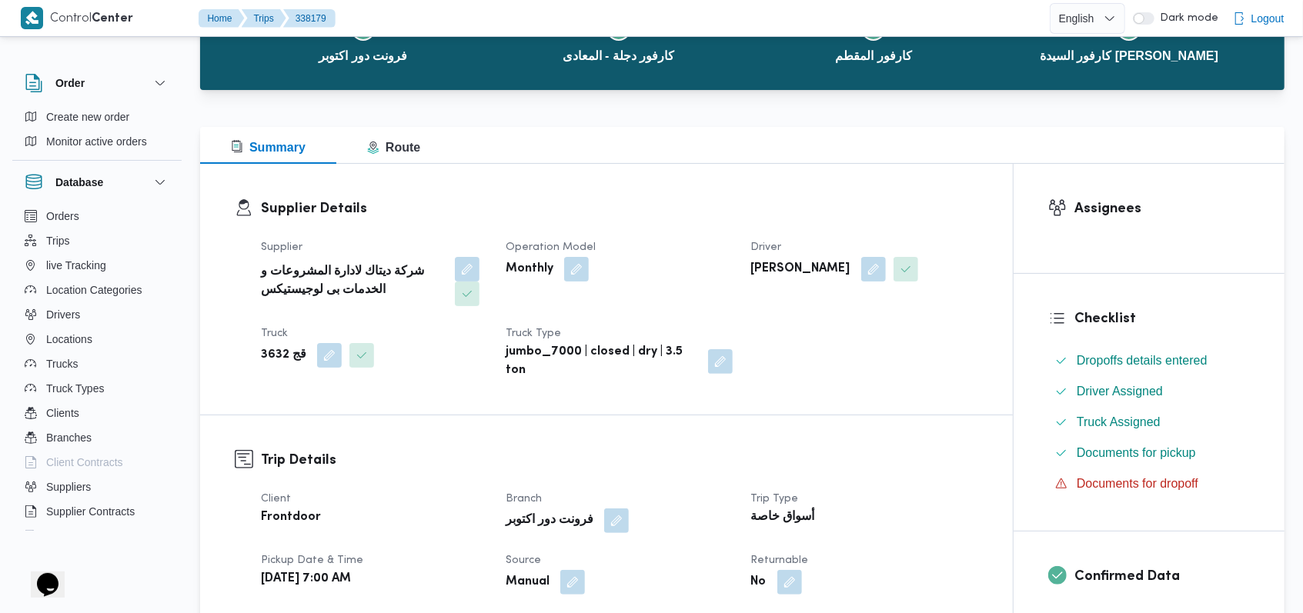
scroll to position [308, 0]
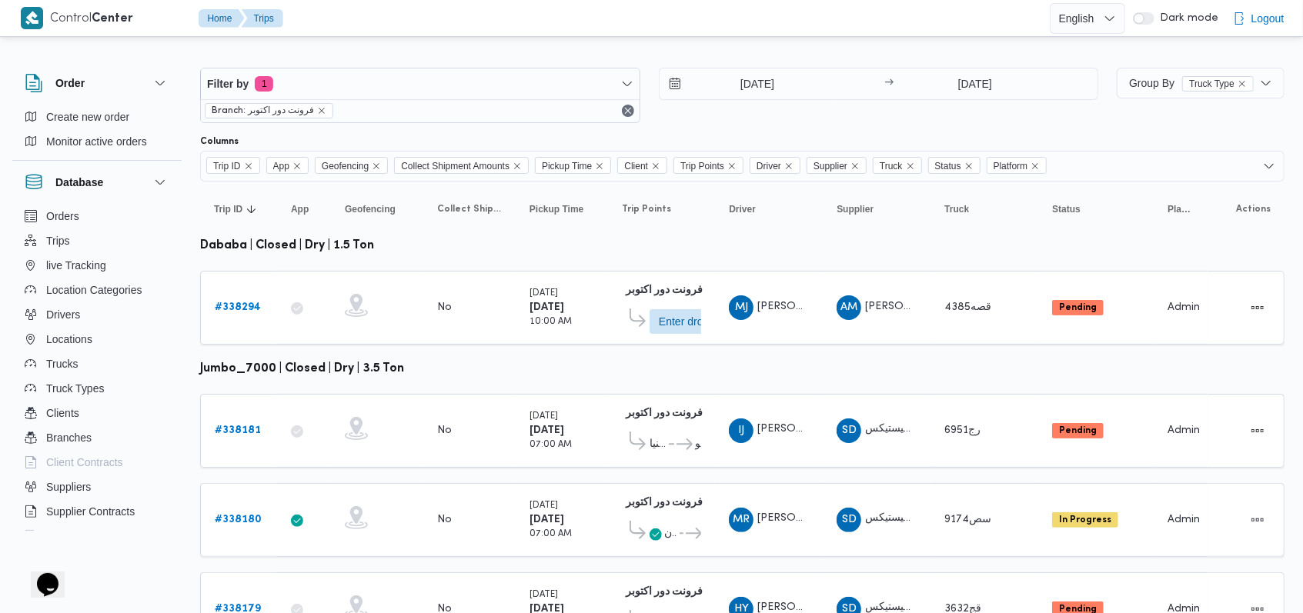
scroll to position [82, 0]
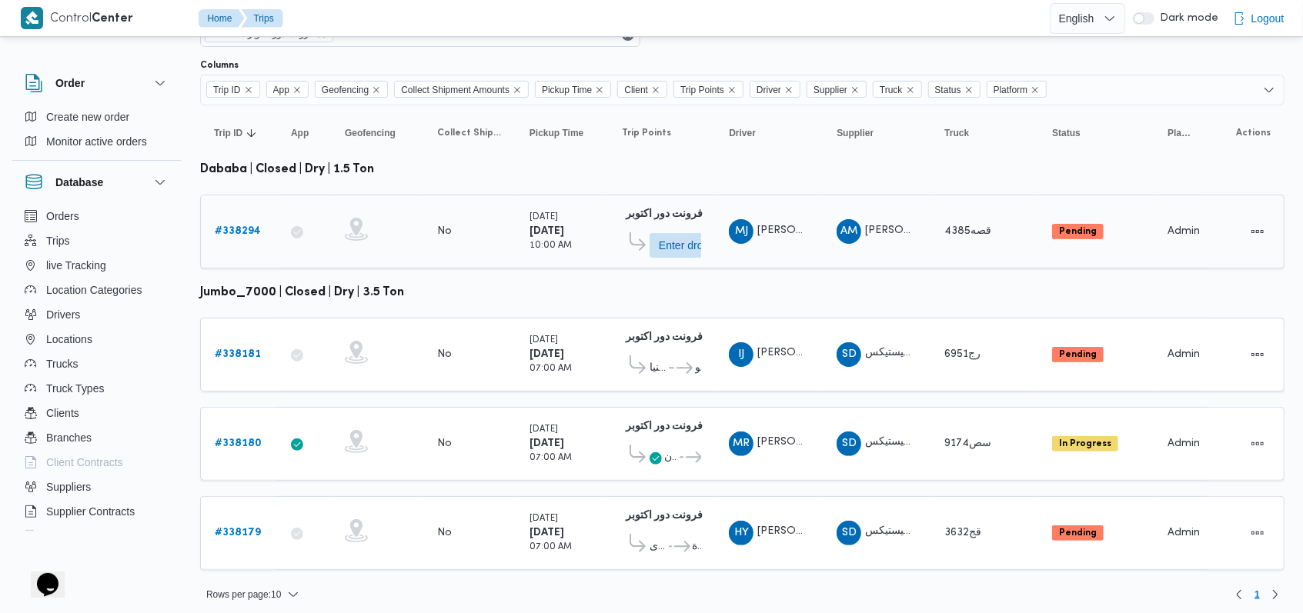
click at [242, 226] on b "# 338294" at bounding box center [238, 231] width 46 height 10
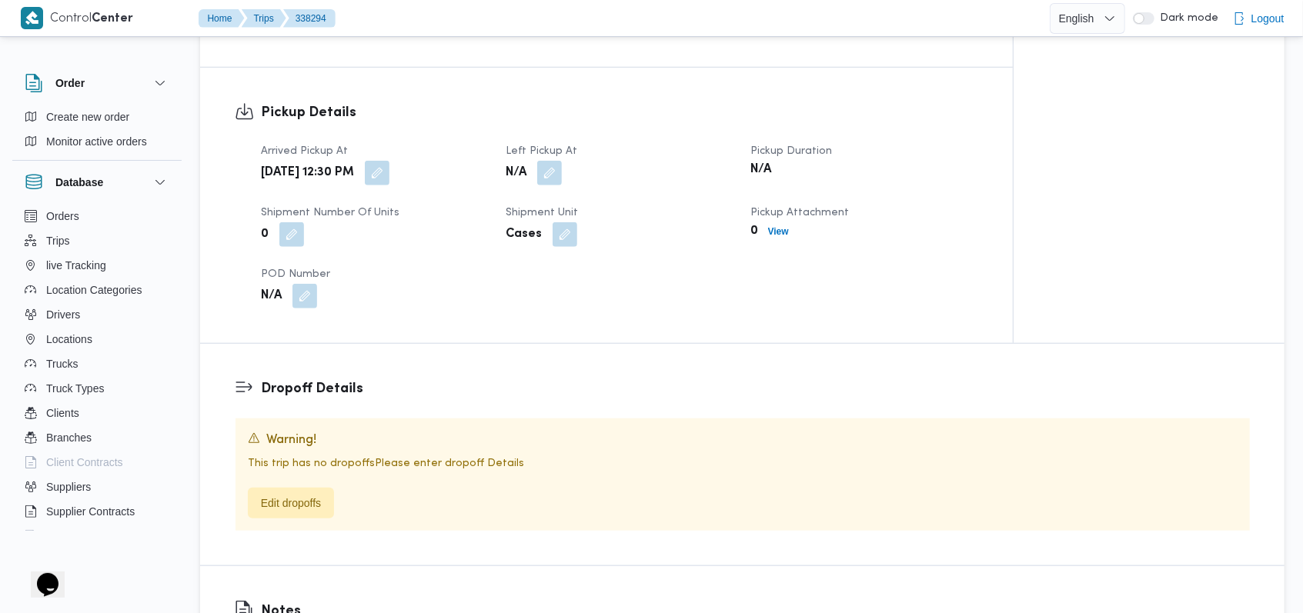
scroll to position [923, 0]
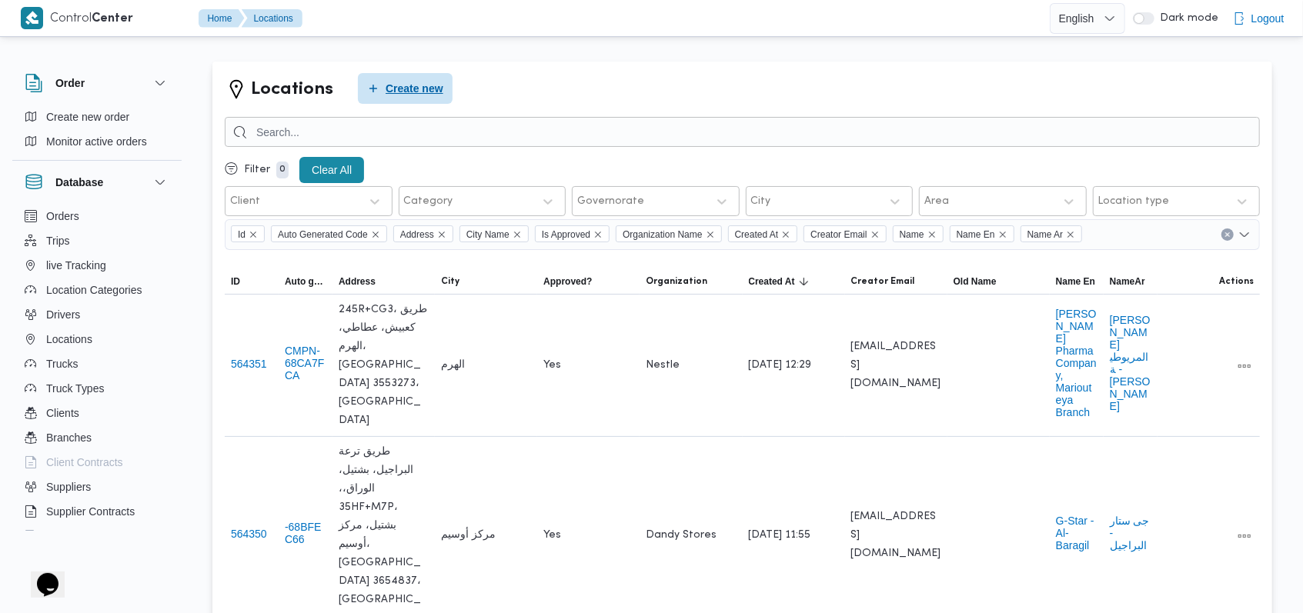
click at [412, 91] on span "Create new" at bounding box center [415, 88] width 58 height 18
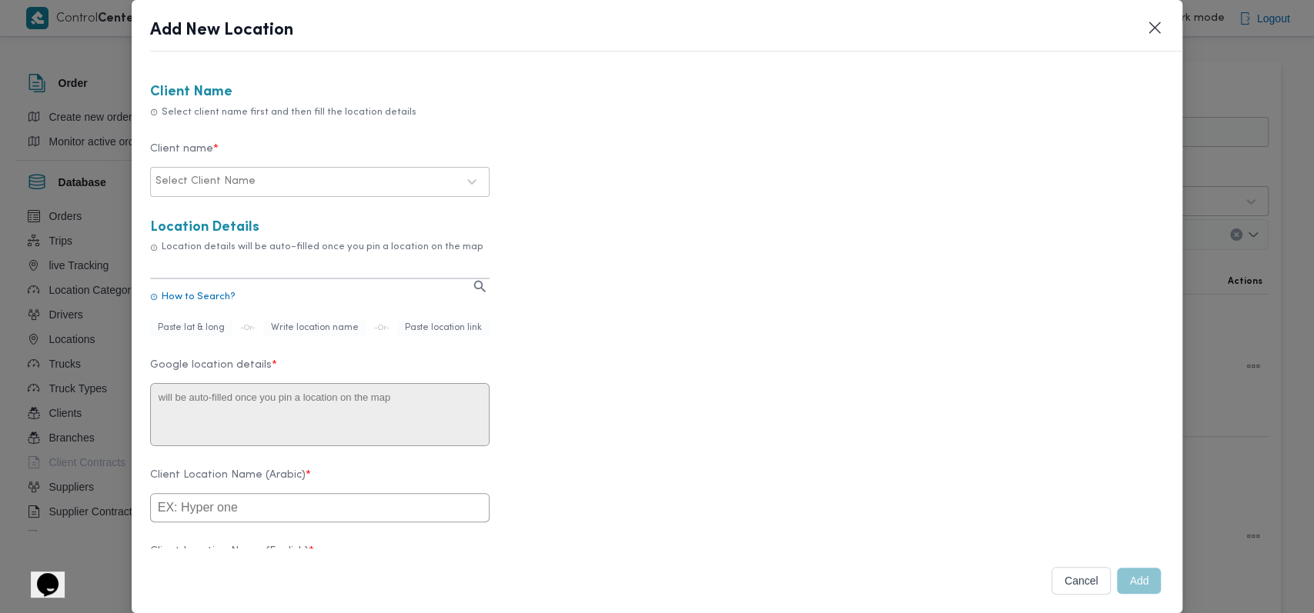
click at [343, 195] on div "Select Client Name" at bounding box center [320, 182] width 332 height 28
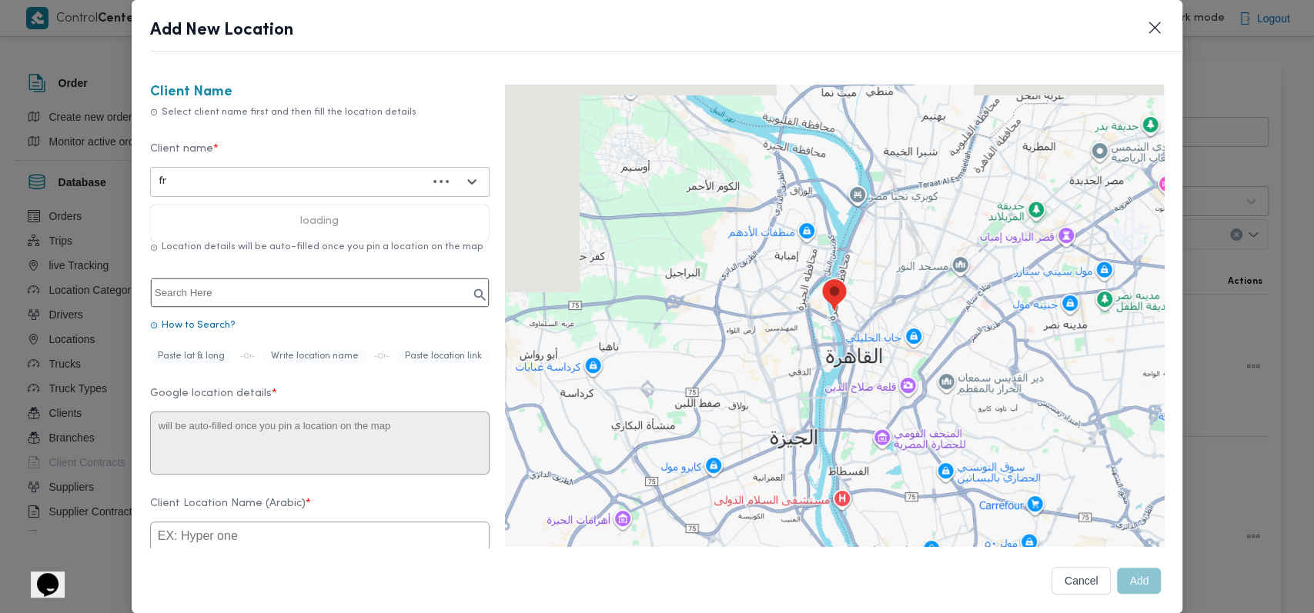
type input "fro"
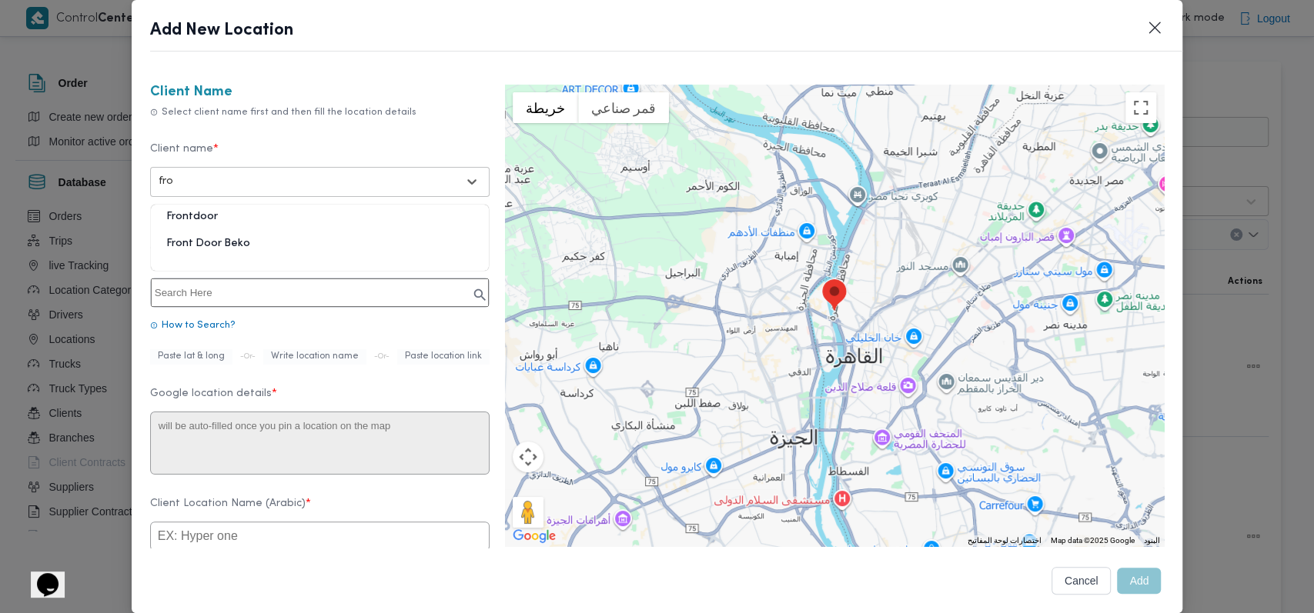
click at [203, 219] on div "Frontdoor" at bounding box center [320, 222] width 338 height 27
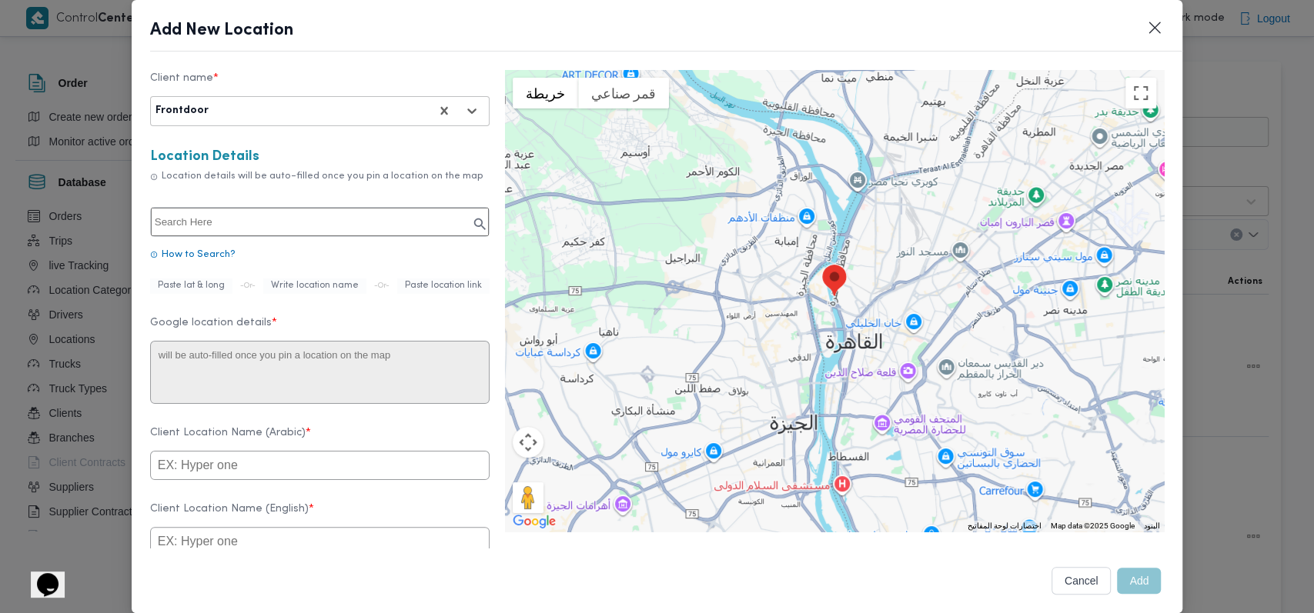
scroll to position [102, 0]
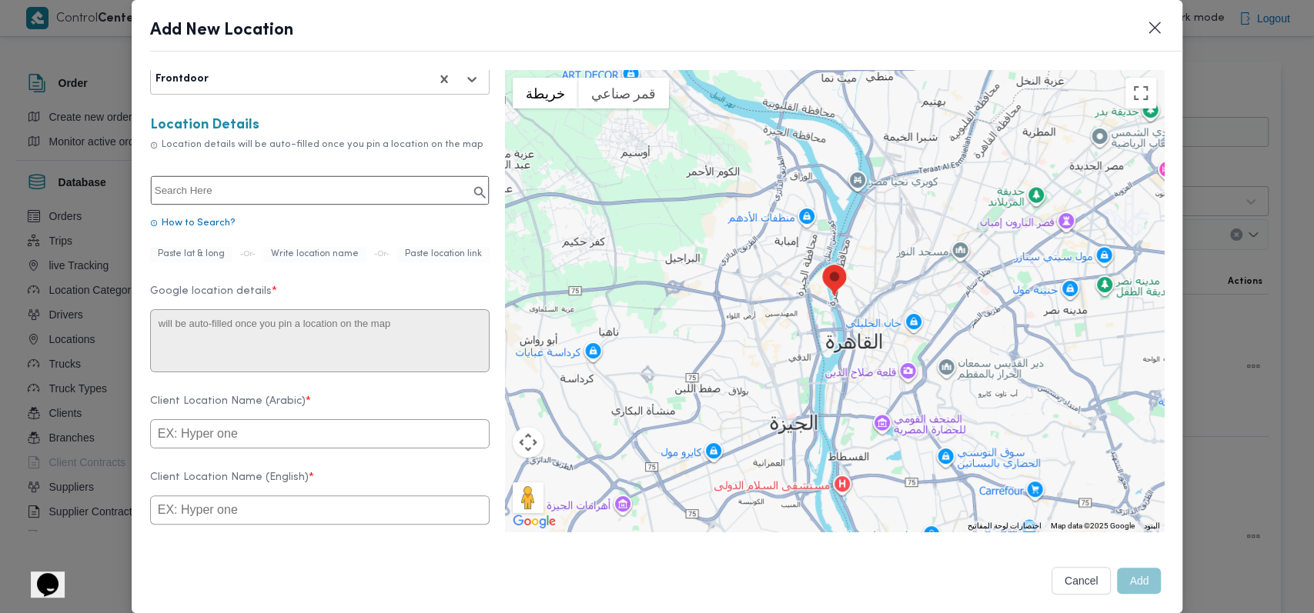
click at [314, 202] on input "text" at bounding box center [320, 190] width 338 height 28
paste input "30.193321940806555, 31.442429422917385"
type input "30.193321940806555, 31.442429422917385"
type textarea "5CVR+FVC، العبور، محافظة القليوبية 6360017"
type input "5CVR+FVC"
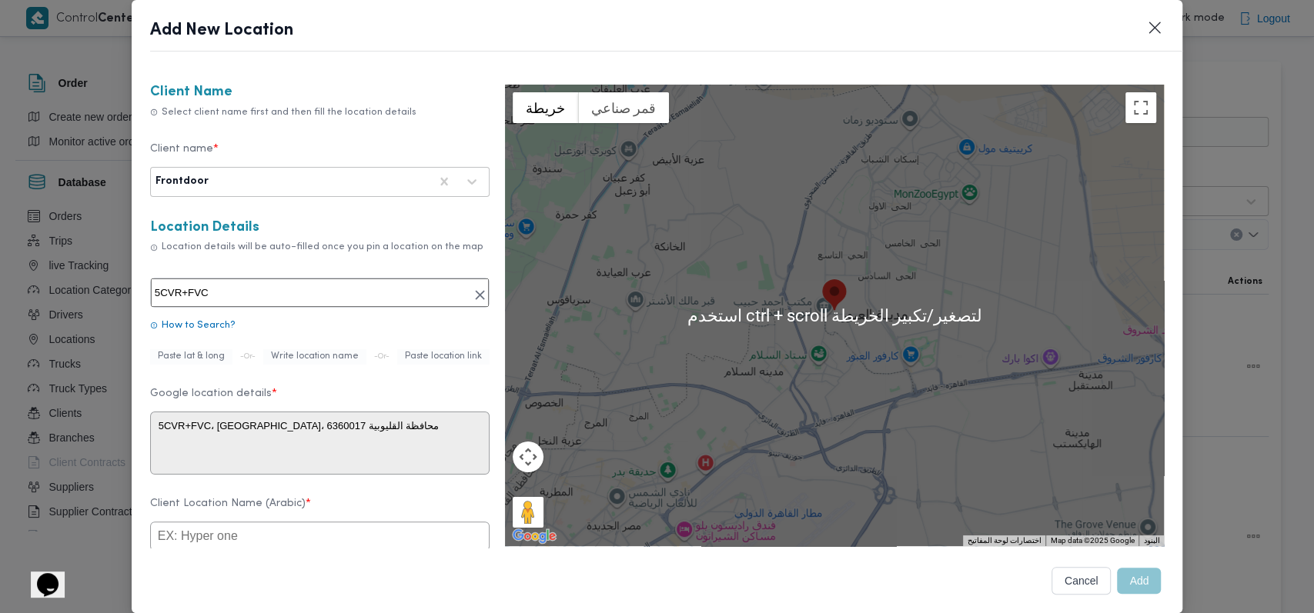
scroll to position [308, 0]
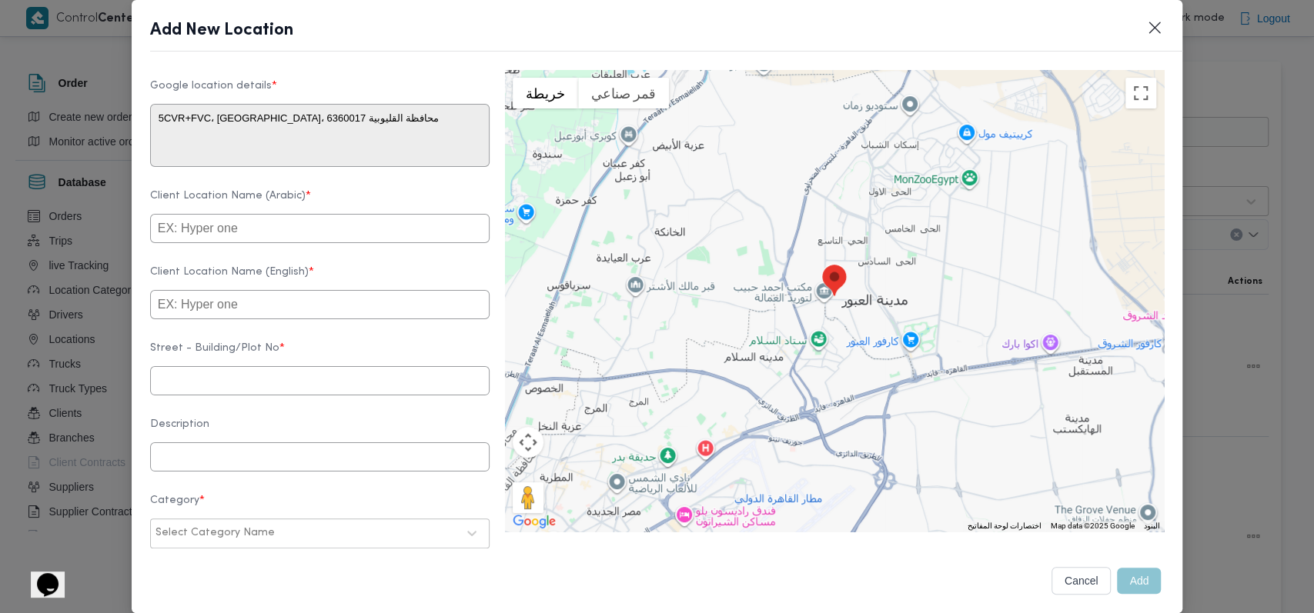
click at [188, 319] on input "text" at bounding box center [319, 304] width 339 height 29
paste input "Marcyrl Pharmaceutical"
type input "Marcyrl Pharmaceutical"
click at [353, 280] on label "Client Location Name (English) *" at bounding box center [319, 278] width 339 height 24
click at [238, 241] on input "text" at bounding box center [319, 228] width 339 height 29
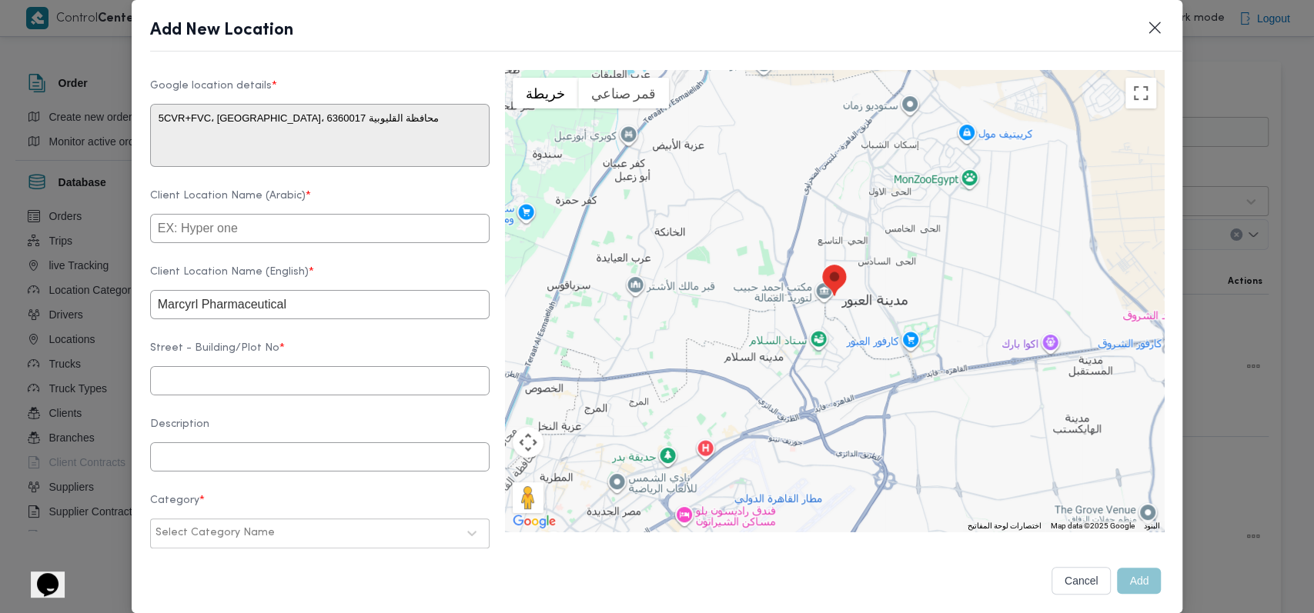
paste input "شركة مارسيرل للأدوية"
type input "شركة مارسيرل للأدوية"
click at [361, 200] on label "Client Location Name (Arabic) *" at bounding box center [319, 202] width 339 height 24
click at [238, 383] on input "text" at bounding box center [319, 380] width 339 height 29
paste input "6360017"
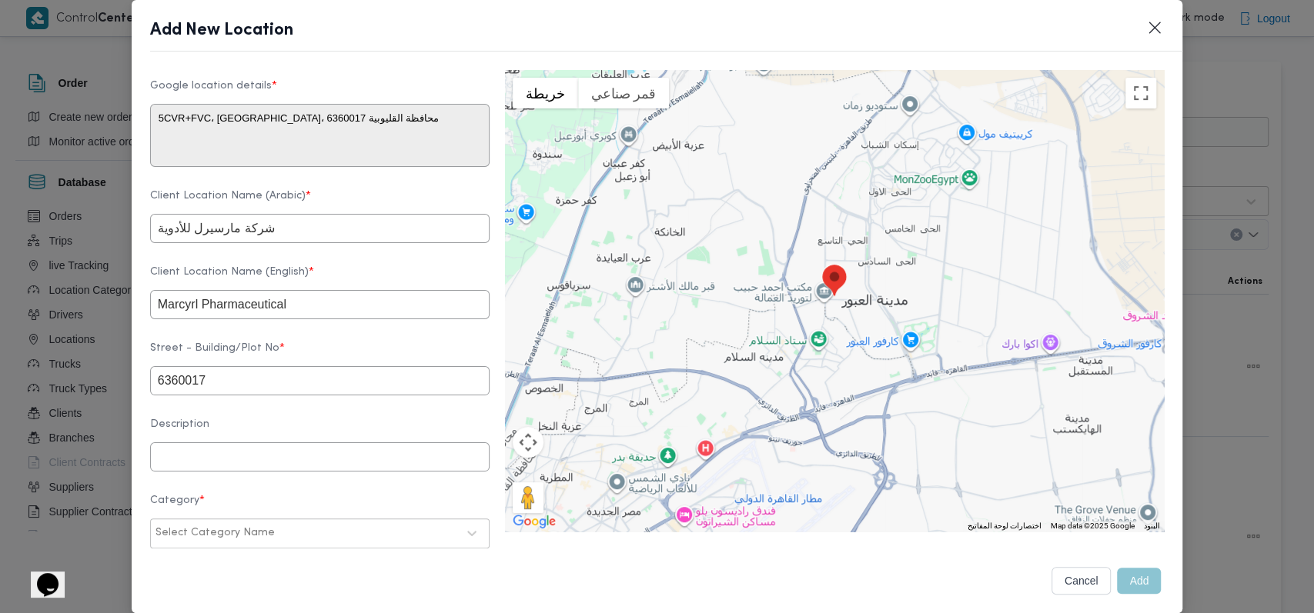
type input "6360017"
click at [315, 355] on form "Client Name Select client name first and then fill the location details Client …" at bounding box center [319, 248] width 339 height 942
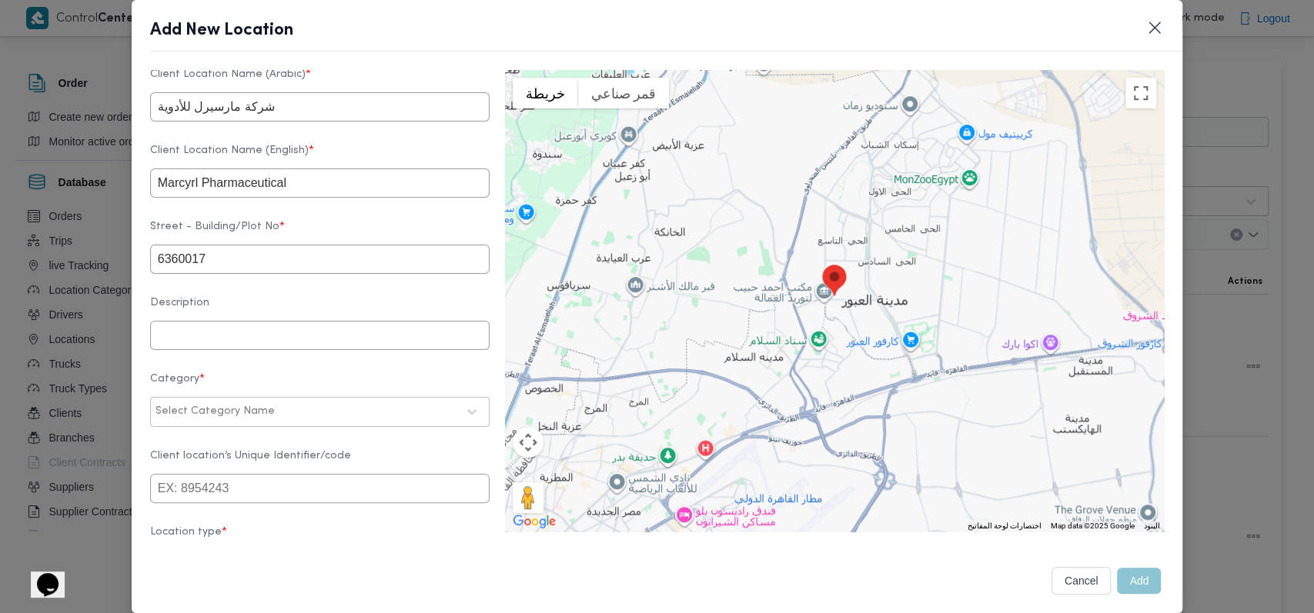
scroll to position [501, 0]
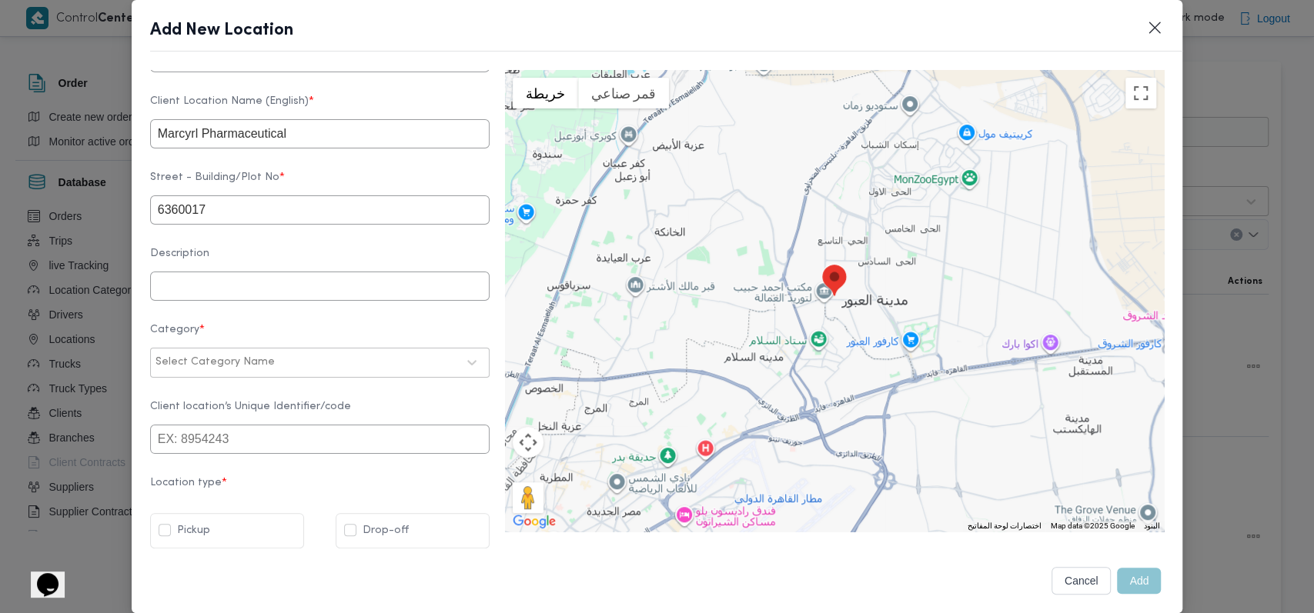
click at [278, 366] on div "Select Category Name" at bounding box center [306, 363] width 304 height 22
type input "شر"
click at [274, 394] on div "شركات ومؤسسات" at bounding box center [320, 403] width 338 height 27
click at [356, 527] on label "Drop-off" at bounding box center [376, 531] width 65 height 18
checkbox input "true"
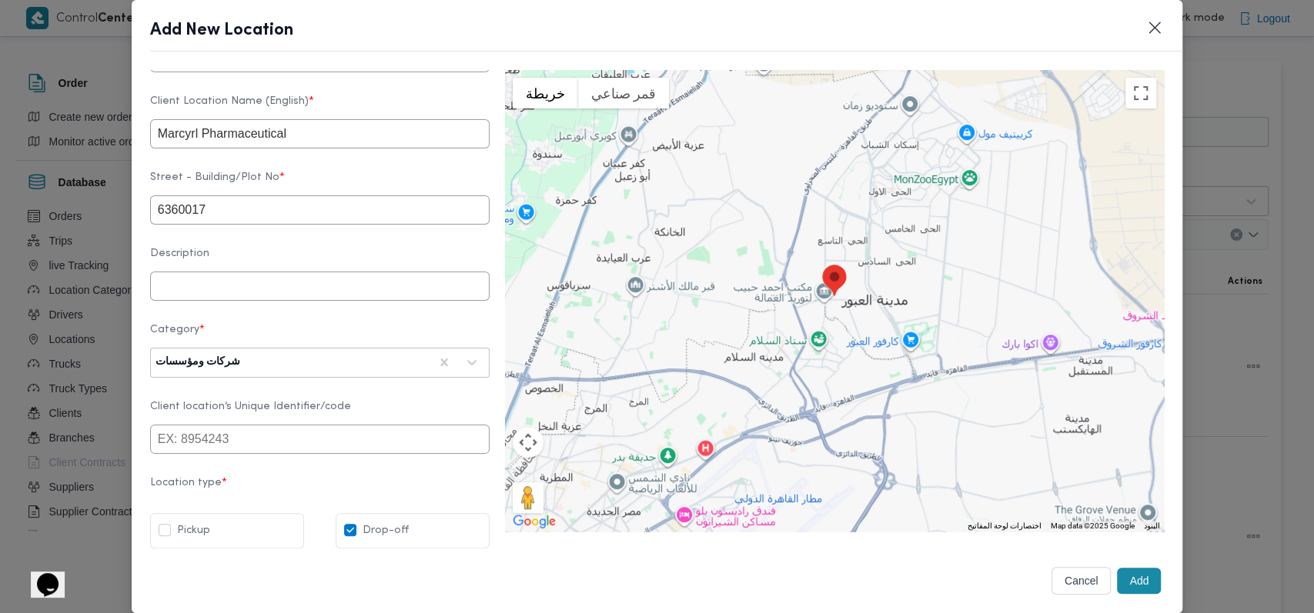
click at [1118, 586] on button "Add" at bounding box center [1139, 581] width 44 height 26
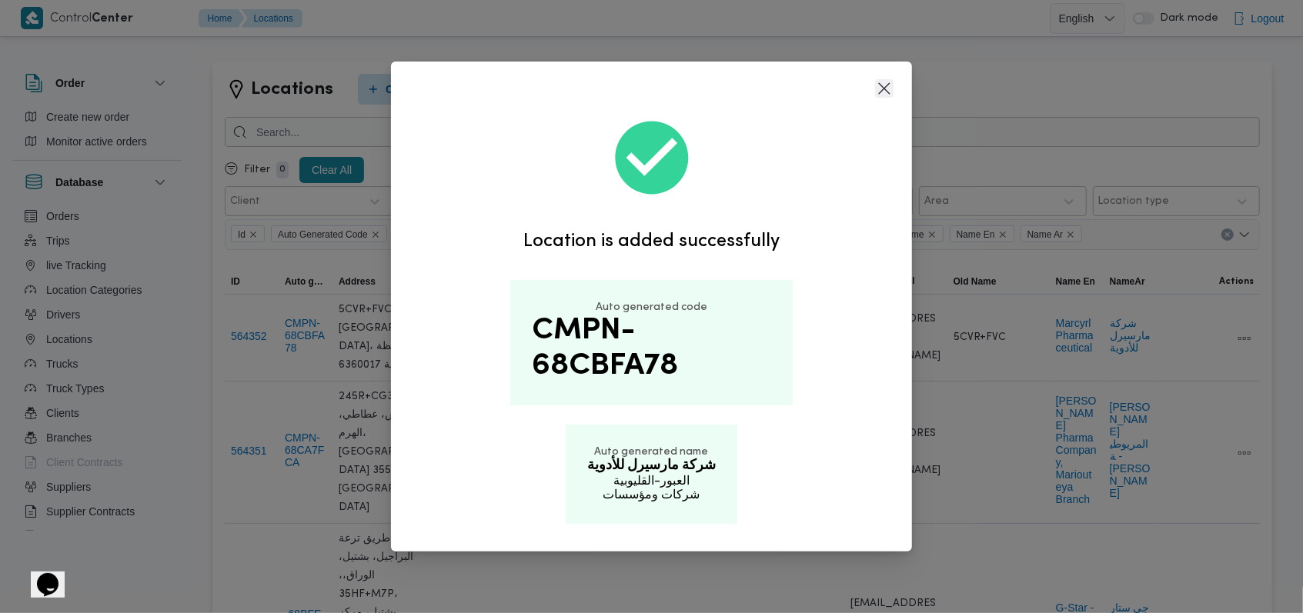
click at [892, 83] on button "Closes this modal window" at bounding box center [884, 88] width 18 height 18
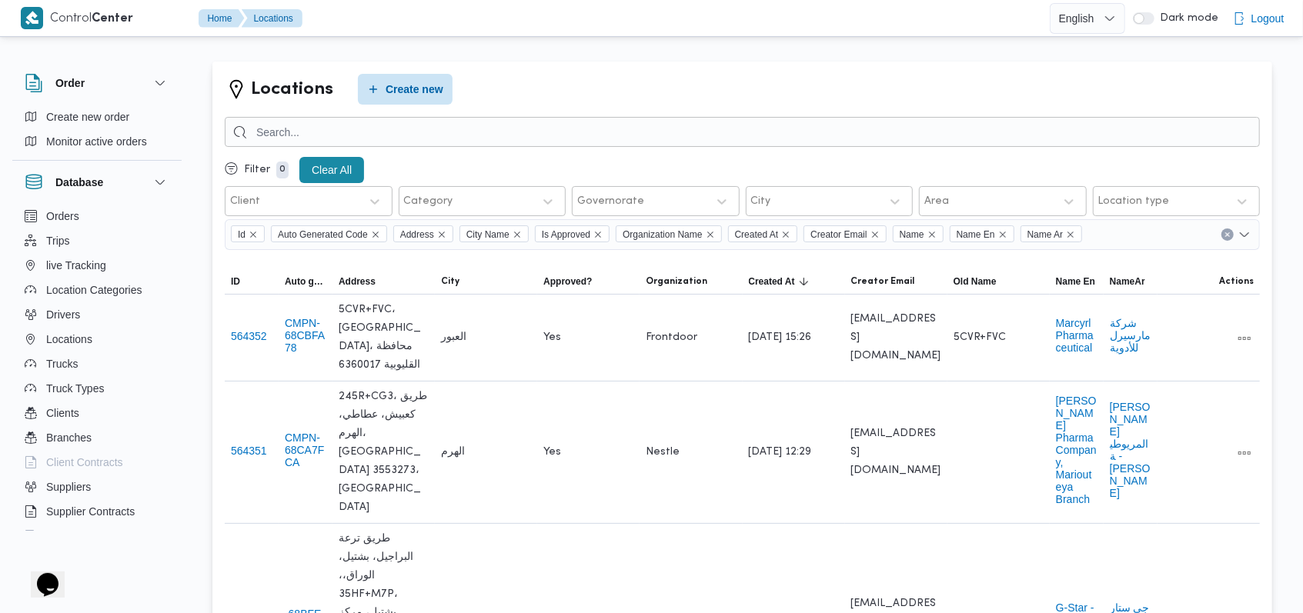
click at [589, 78] on div "Locations Create new" at bounding box center [742, 89] width 1035 height 31
click at [378, 83] on span "Create new" at bounding box center [405, 88] width 95 height 31
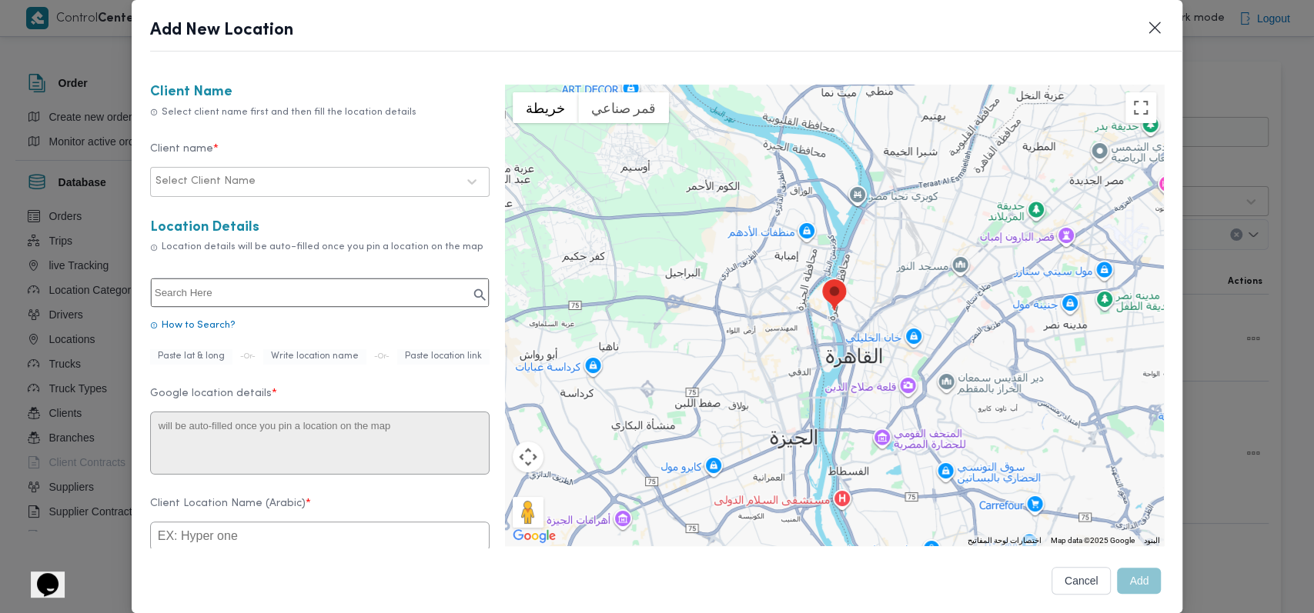
click at [303, 179] on div at bounding box center [358, 181] width 198 height 15
type input "fro"
click at [272, 221] on div "Frontdoor" at bounding box center [320, 222] width 338 height 27
click at [239, 282] on input "text" at bounding box center [320, 293] width 338 height 28
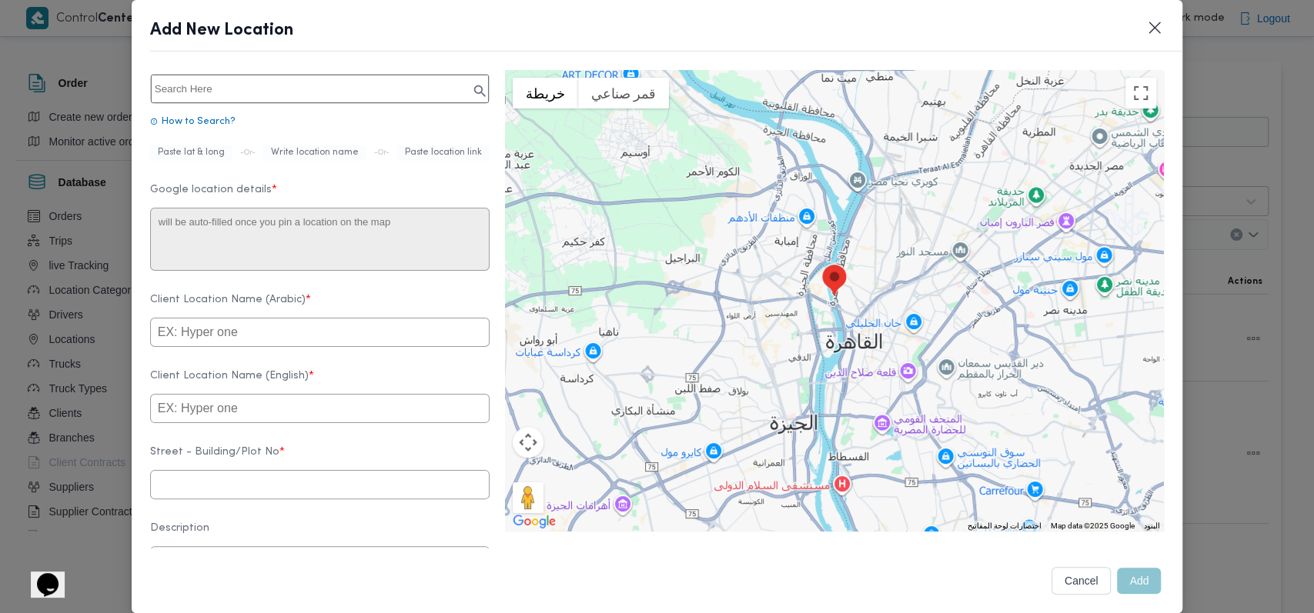
scroll to position [205, 0]
click at [251, 343] on input "text" at bounding box center [319, 331] width 339 height 29
paste input "Hi Pharm"
type input "Hi Pharm"
click at [288, 416] on input "text" at bounding box center [319, 407] width 339 height 29
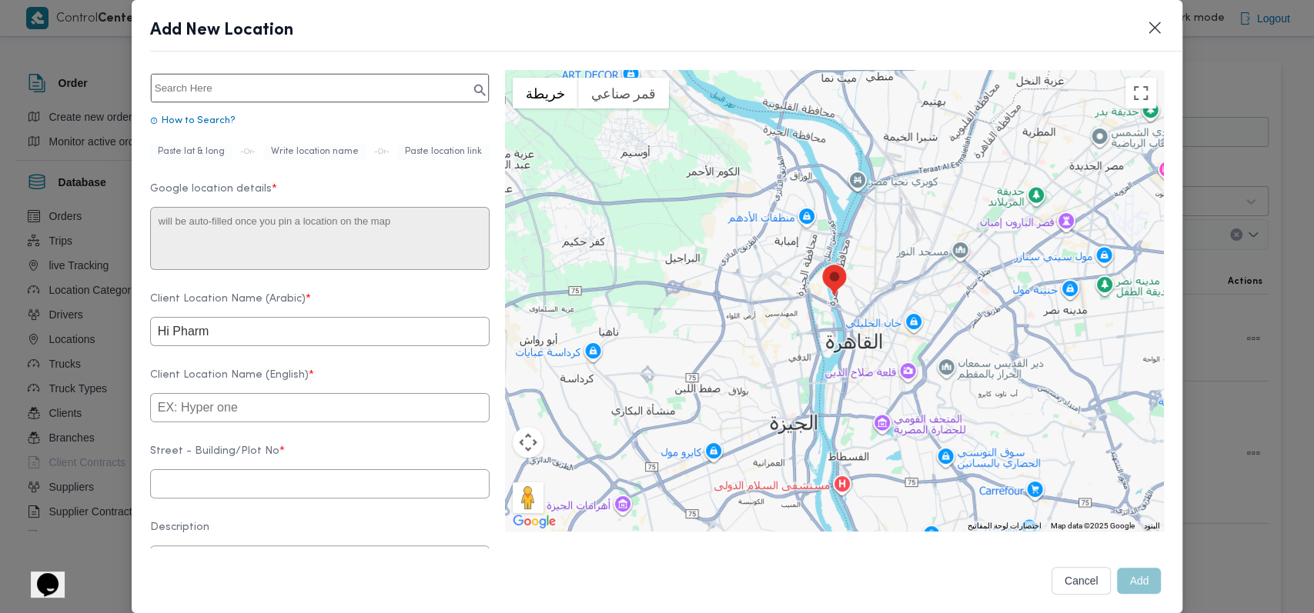
paste input "Hi Pharm"
type input "Hi Pharm"
click at [291, 77] on input "text" at bounding box center [320, 88] width 338 height 28
paste input "Hi Pharm"
type input "Hi Pharm Regulatory"
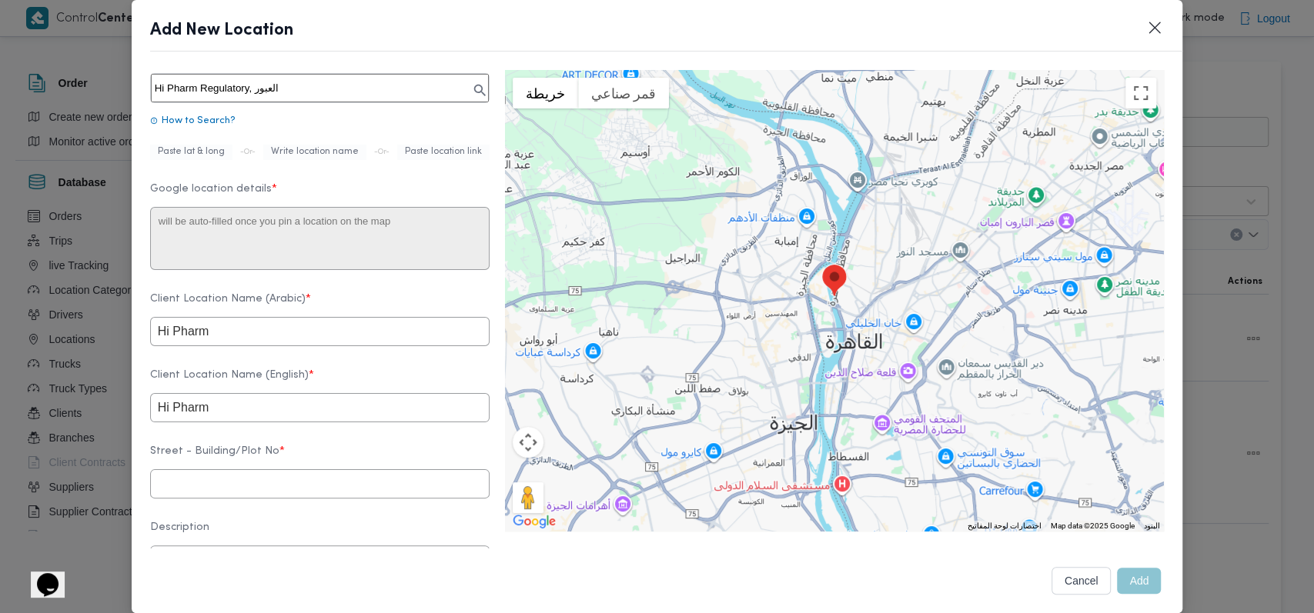
type textarea "Block No. 13019, العبور، محافظة القليوبية 6360134"
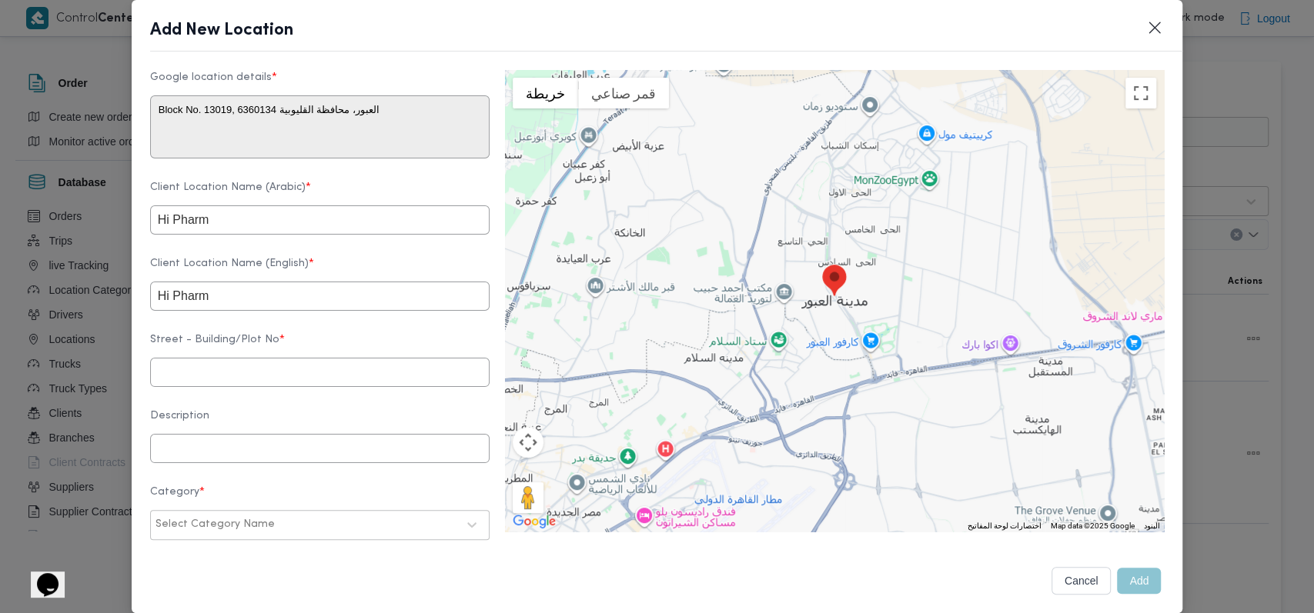
scroll to position [410, 0]
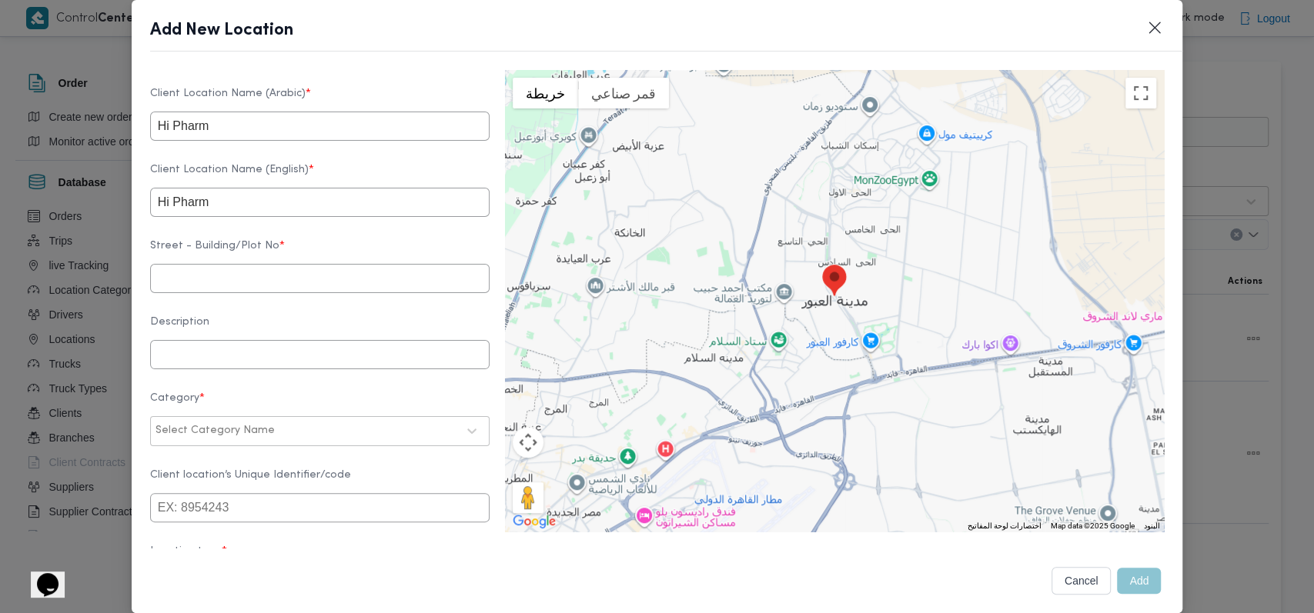
click at [291, 278] on input "text" at bounding box center [319, 278] width 339 height 29
paste input "6360134"
type input "6360134"
click at [330, 259] on label "Street - Building/Plot No *" at bounding box center [319, 252] width 339 height 24
click at [278, 439] on div at bounding box center [367, 430] width 179 height 15
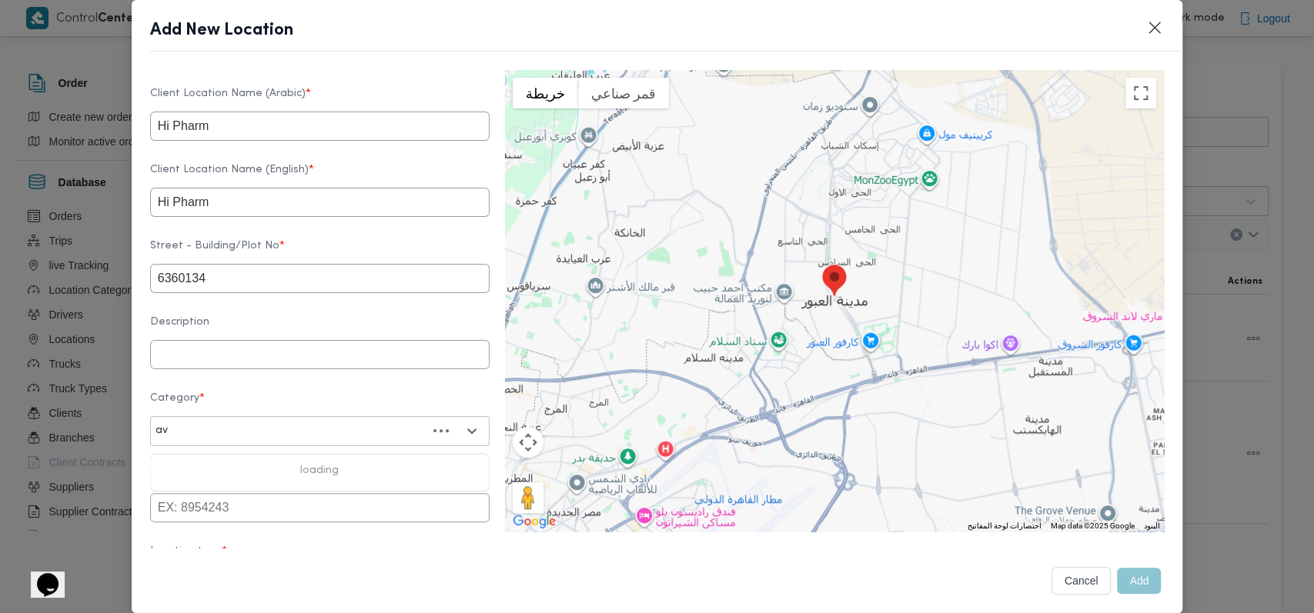
type input "a"
type input "{"
type input "شر"
click at [261, 478] on div "شركات ومؤسسات" at bounding box center [320, 472] width 338 height 27
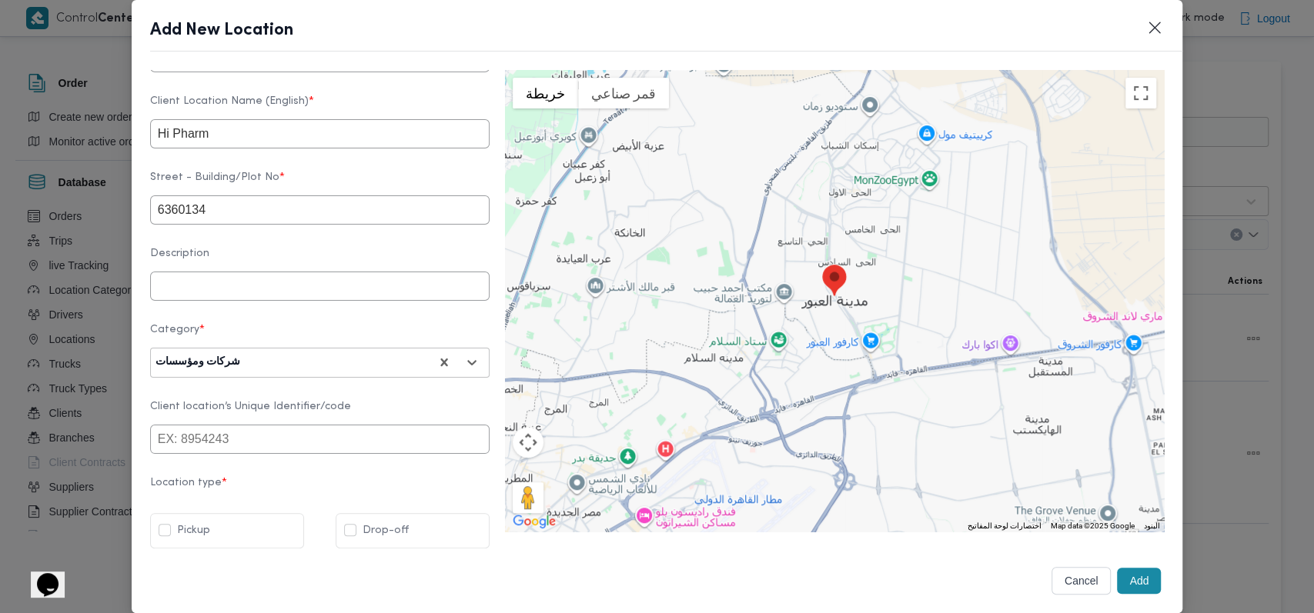
click at [392, 516] on div "Drop-off" at bounding box center [413, 530] width 154 height 35
checkbox input "true"
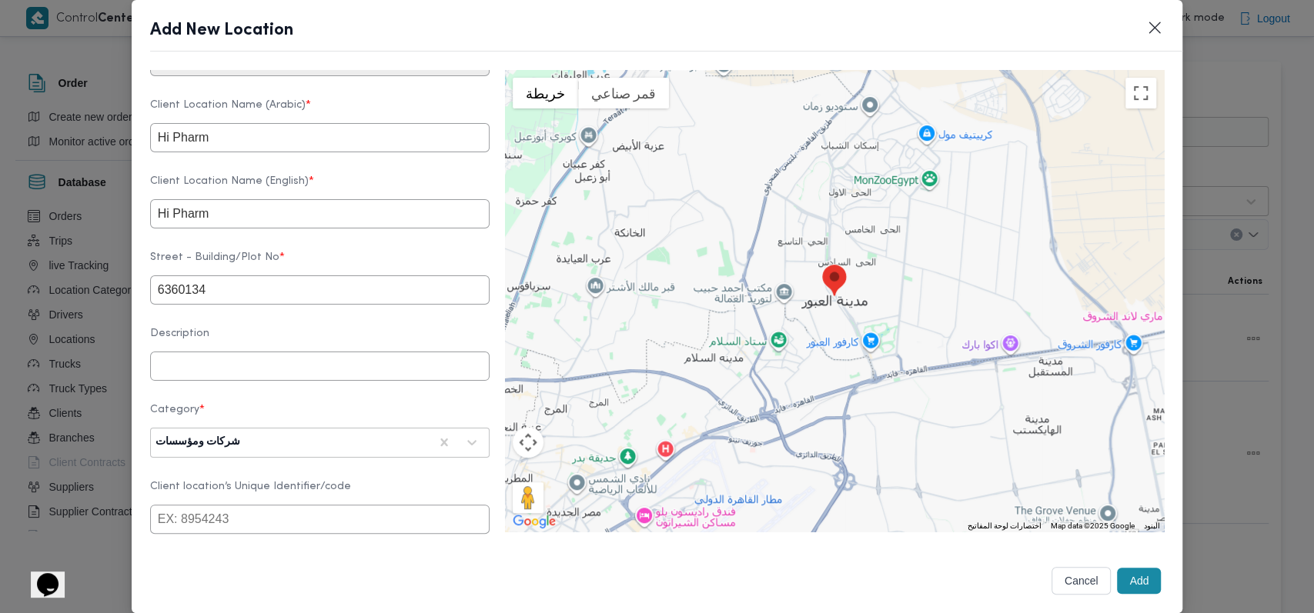
scroll to position [296, 0]
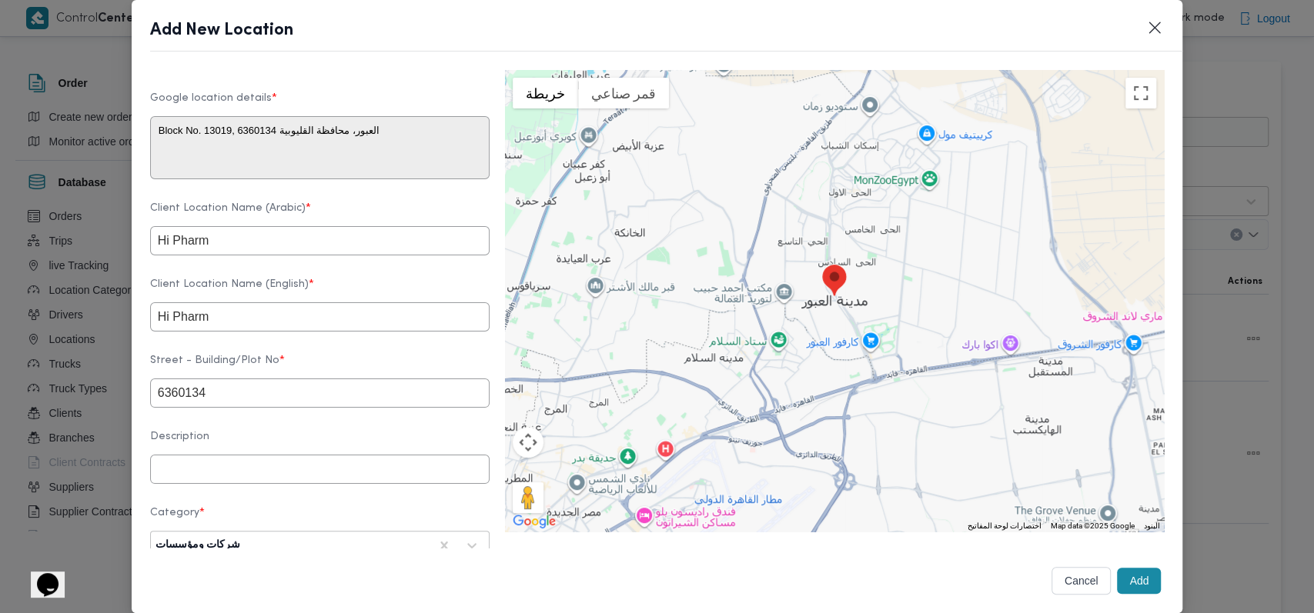
drag, startPoint x: 215, startPoint y: 252, endPoint x: 152, endPoint y: 262, distance: 64.0
click at [152, 255] on input "Hi Pharm" at bounding box center [319, 240] width 339 height 29
click at [286, 243] on input "Hi Pharm" at bounding box center [319, 240] width 339 height 29
paste input "هاي فارم"
click at [286, 243] on input "Hi Pharmهاي فارم" at bounding box center [319, 240] width 339 height 29
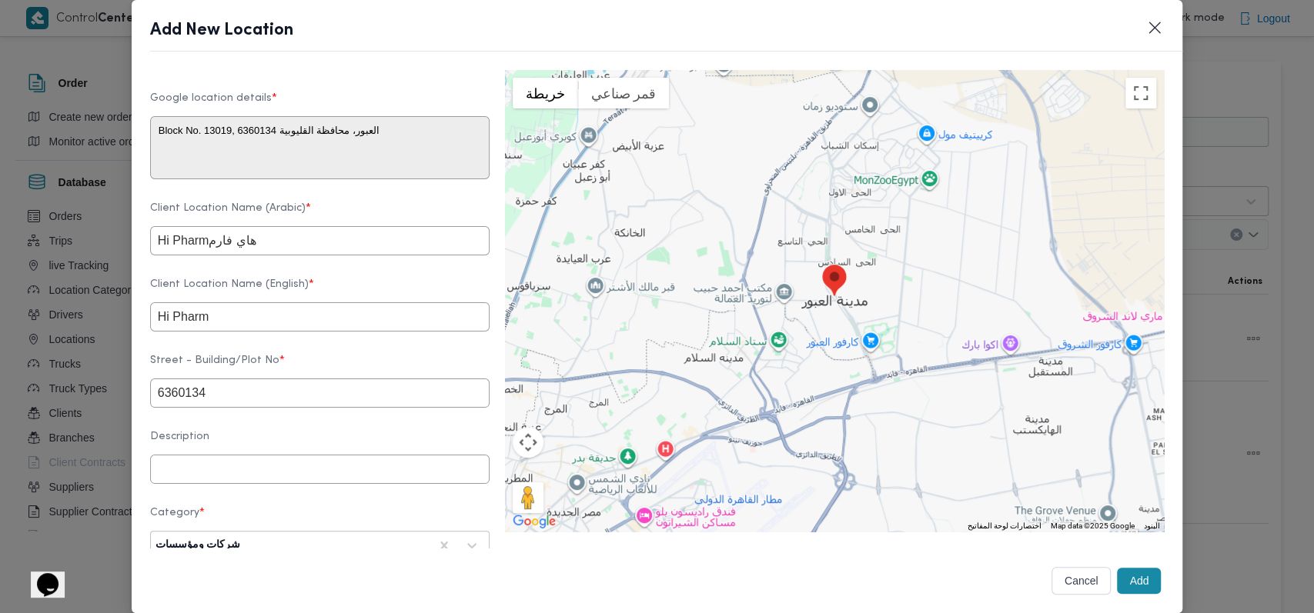
click at [286, 243] on input "Hi Pharmهاي فارم" at bounding box center [319, 240] width 339 height 29
paste input "text"
click at [359, 291] on label "Client Location Name (English) *" at bounding box center [319, 291] width 339 height 24
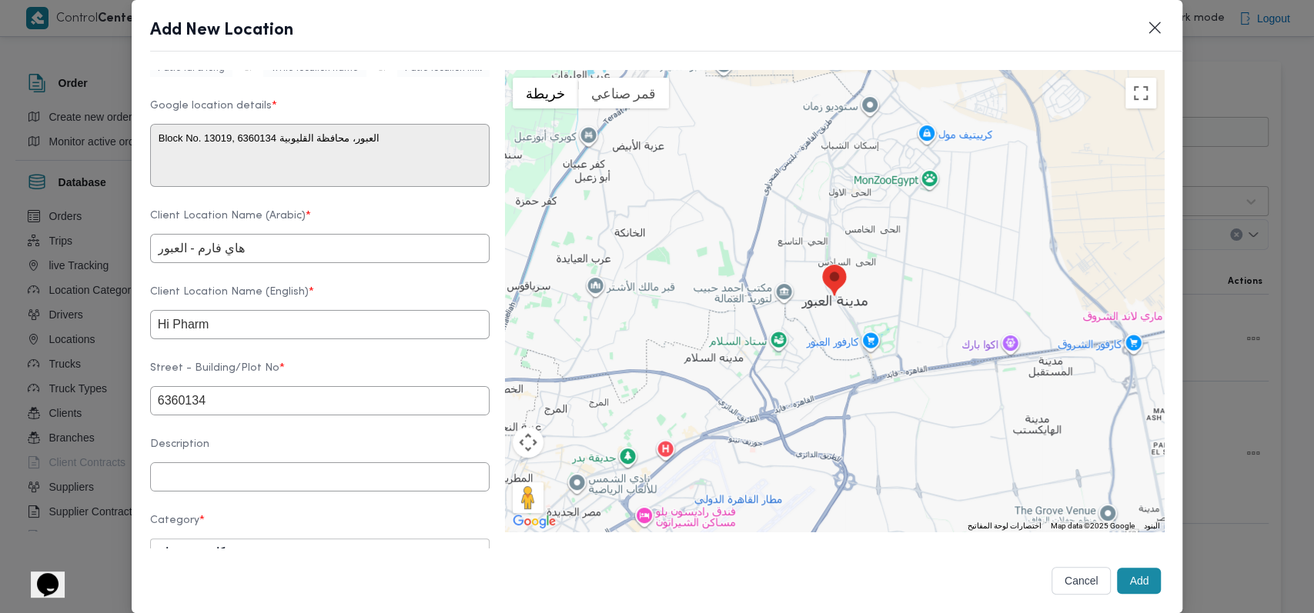
scroll to position [308, 0]
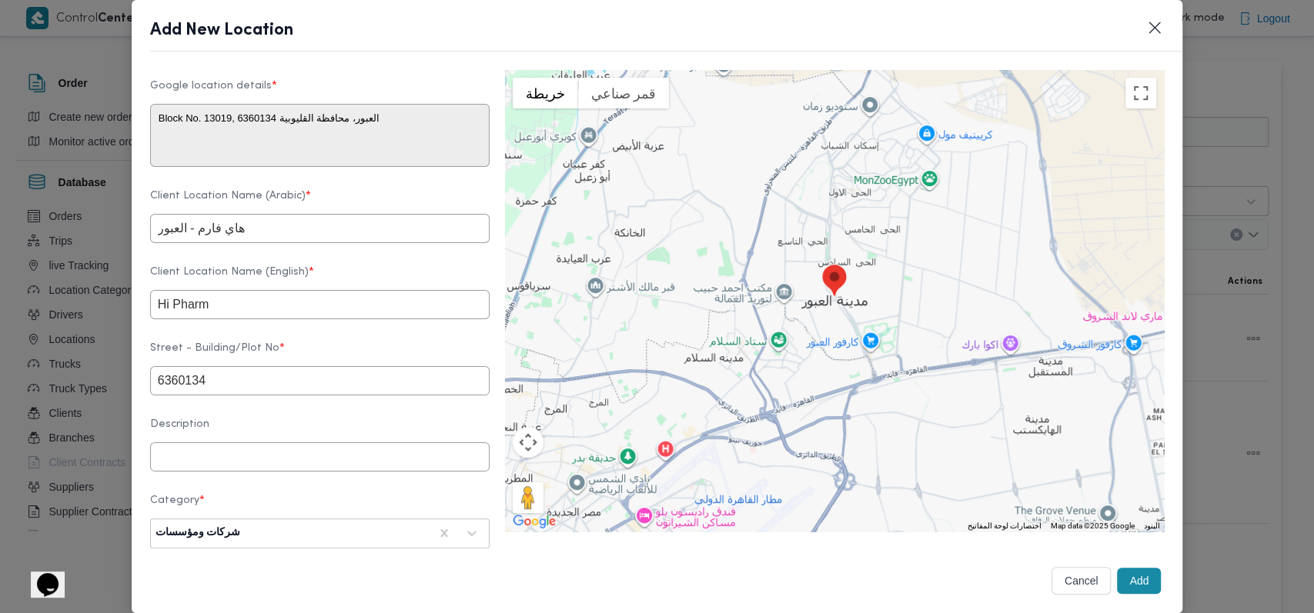
click at [222, 243] on input "هاي فارم - العبور" at bounding box center [319, 228] width 339 height 29
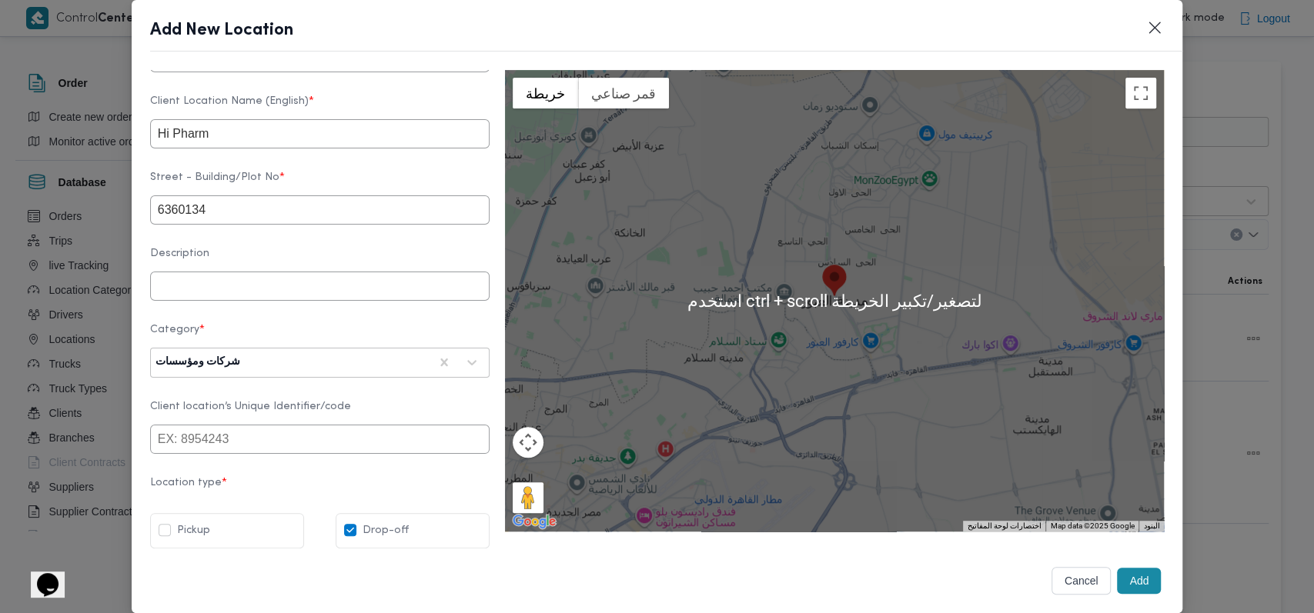
type input "هاى فارم - العبور"
click at [1127, 574] on button "Add" at bounding box center [1139, 581] width 44 height 26
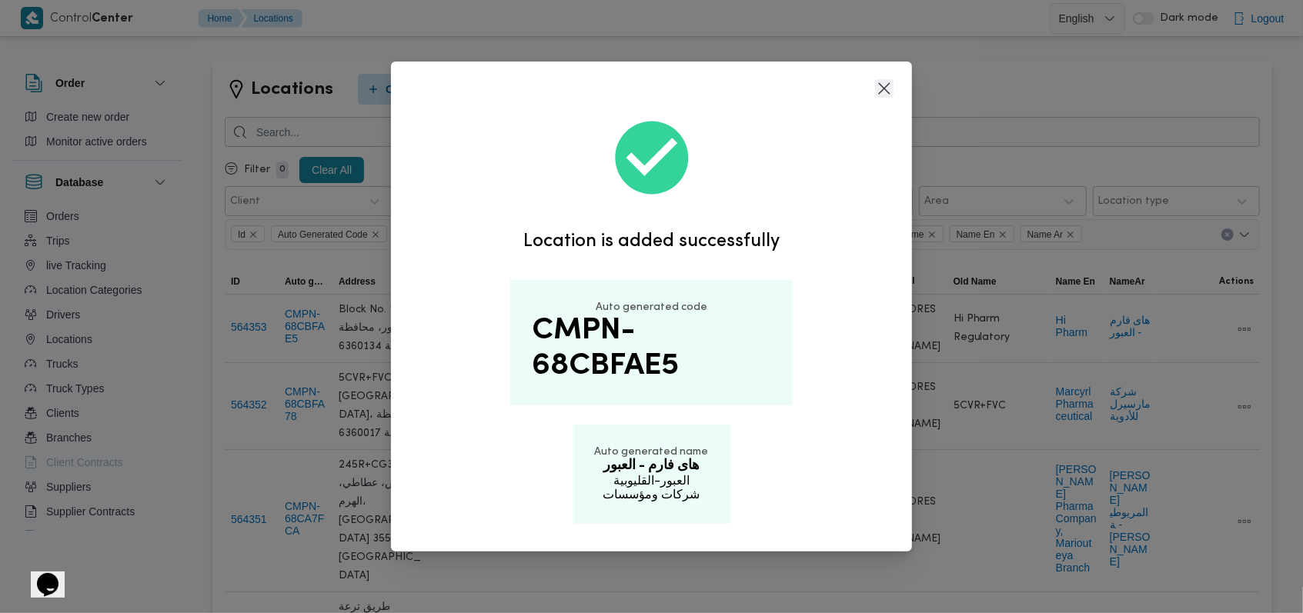
click at [890, 87] on button "Closes this modal window" at bounding box center [884, 88] width 18 height 18
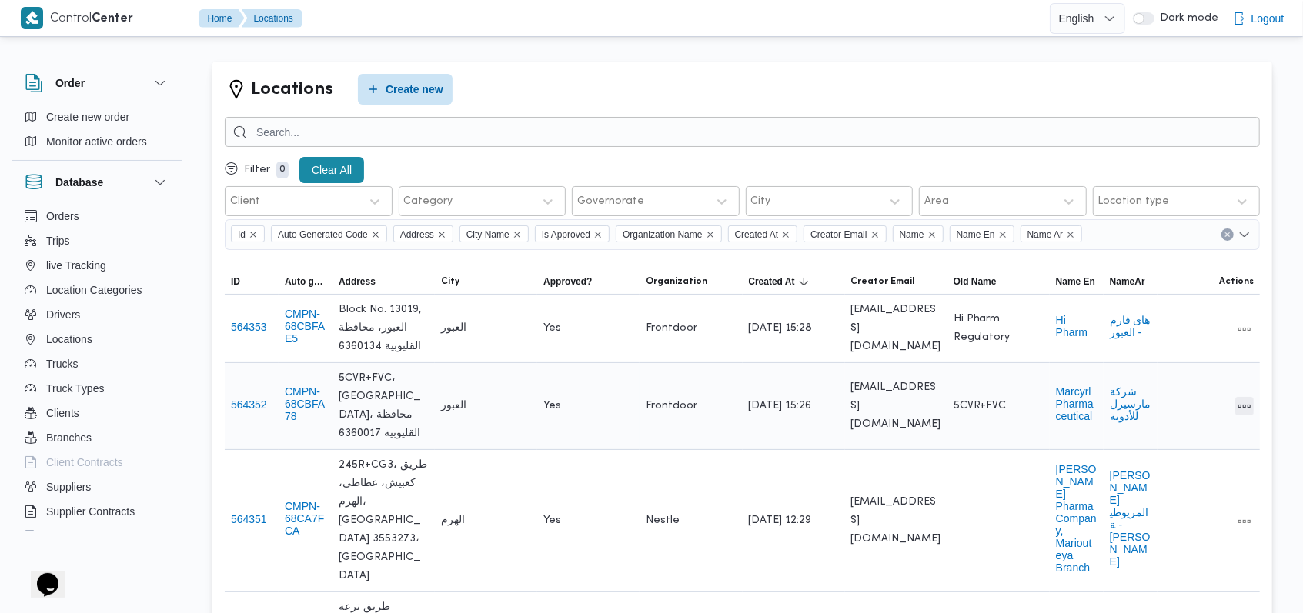
click at [1237, 401] on button "All actions" at bounding box center [1244, 406] width 18 height 18
click at [1211, 402] on span "Edit" at bounding box center [1194, 396] width 49 height 12
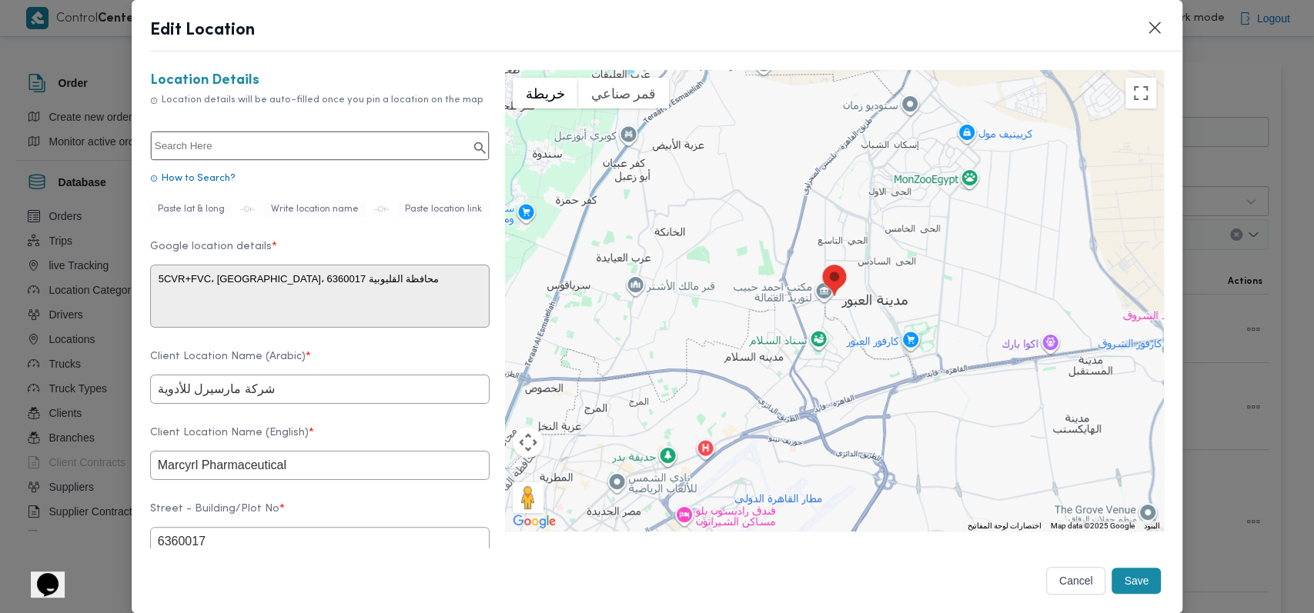
scroll to position [205, 0]
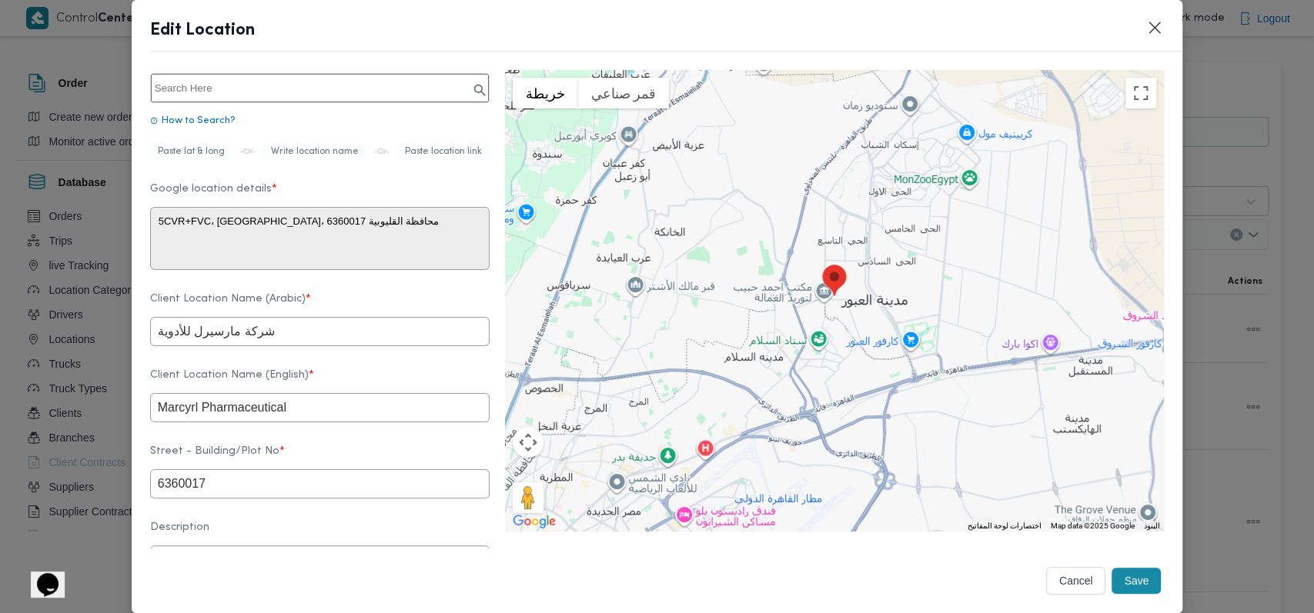
click at [343, 346] on input "شركة مارسيرل للأدوية" at bounding box center [319, 331] width 339 height 29
type input "شركة مارسيرل للأدوية - العبور"
click at [343, 370] on form "Client Name Select client name first and then fill the location details Client …" at bounding box center [319, 351] width 339 height 942
click at [1120, 583] on button "Save" at bounding box center [1135, 581] width 49 height 26
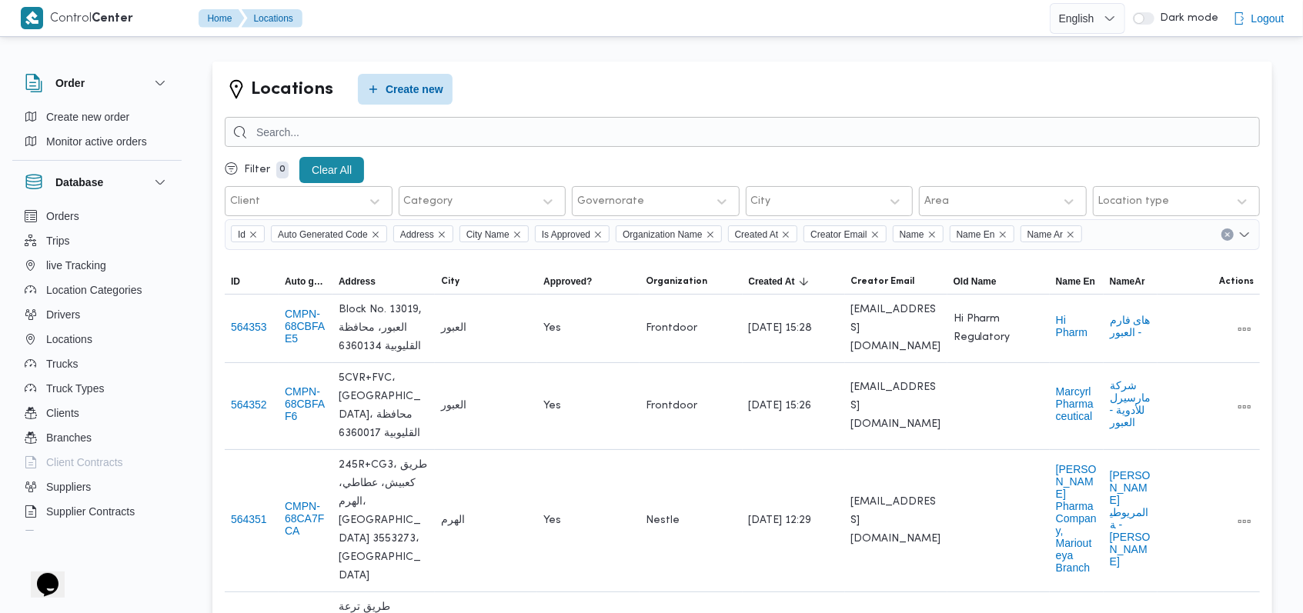
click at [640, 82] on div "Locations Create new" at bounding box center [742, 89] width 1035 height 31
click at [400, 94] on span "Create new" at bounding box center [415, 88] width 58 height 18
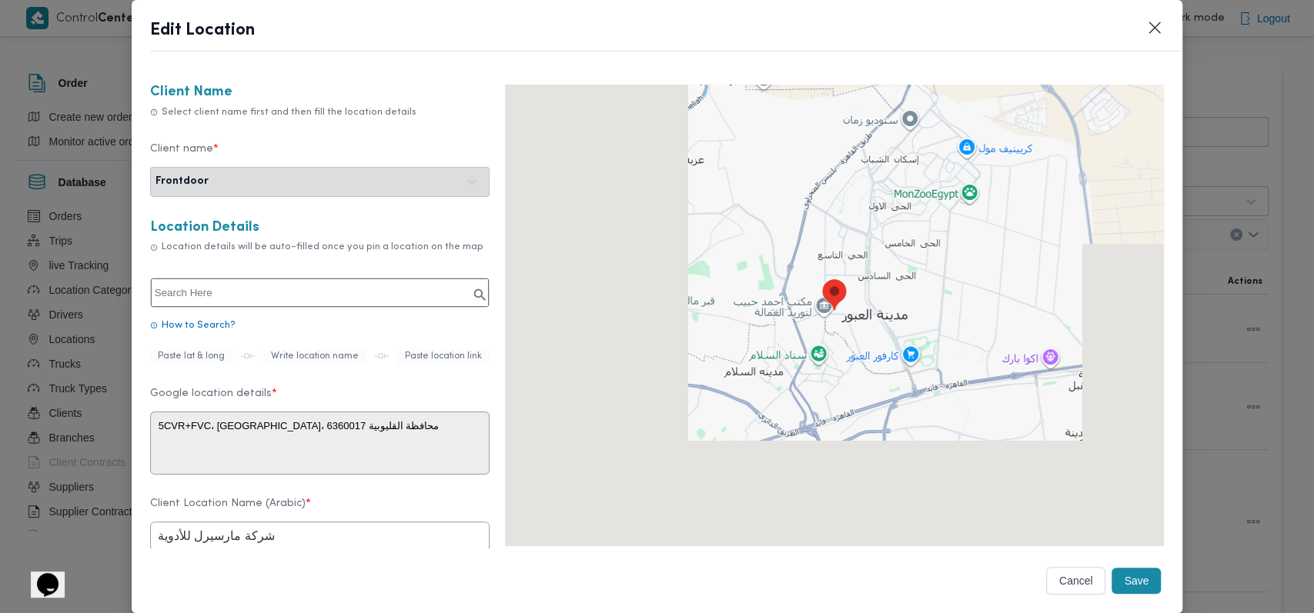
type textarea "5CVR+FVC، العبور، محافظة القليوبية 6360017، مصر"
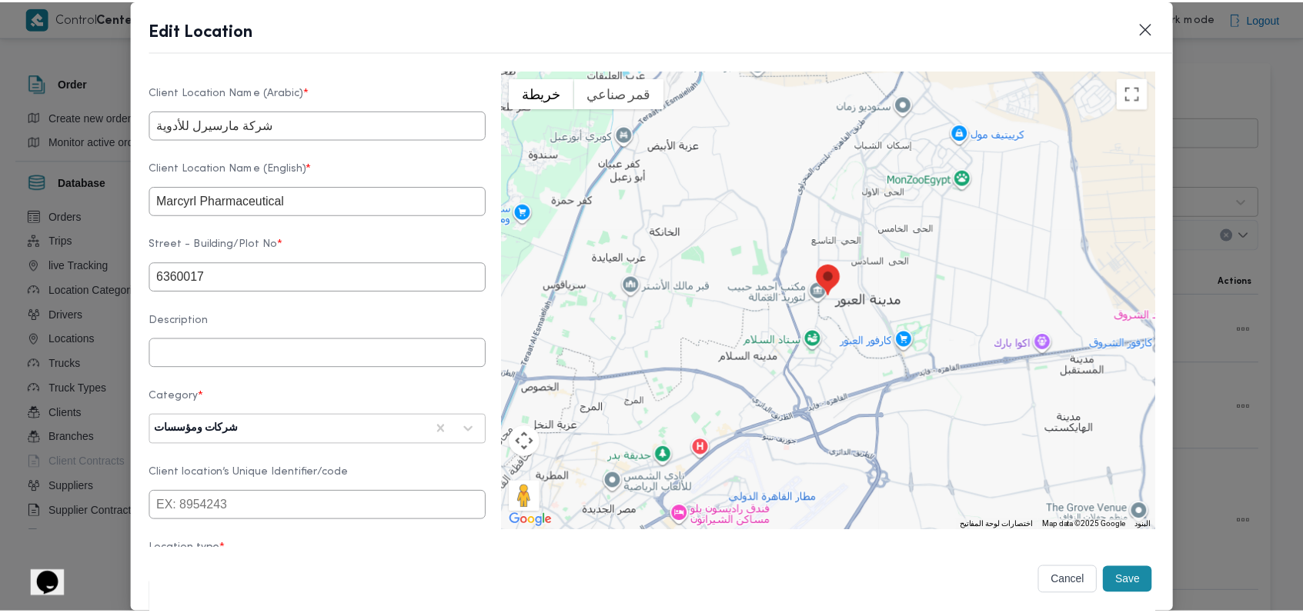
scroll to position [296, 0]
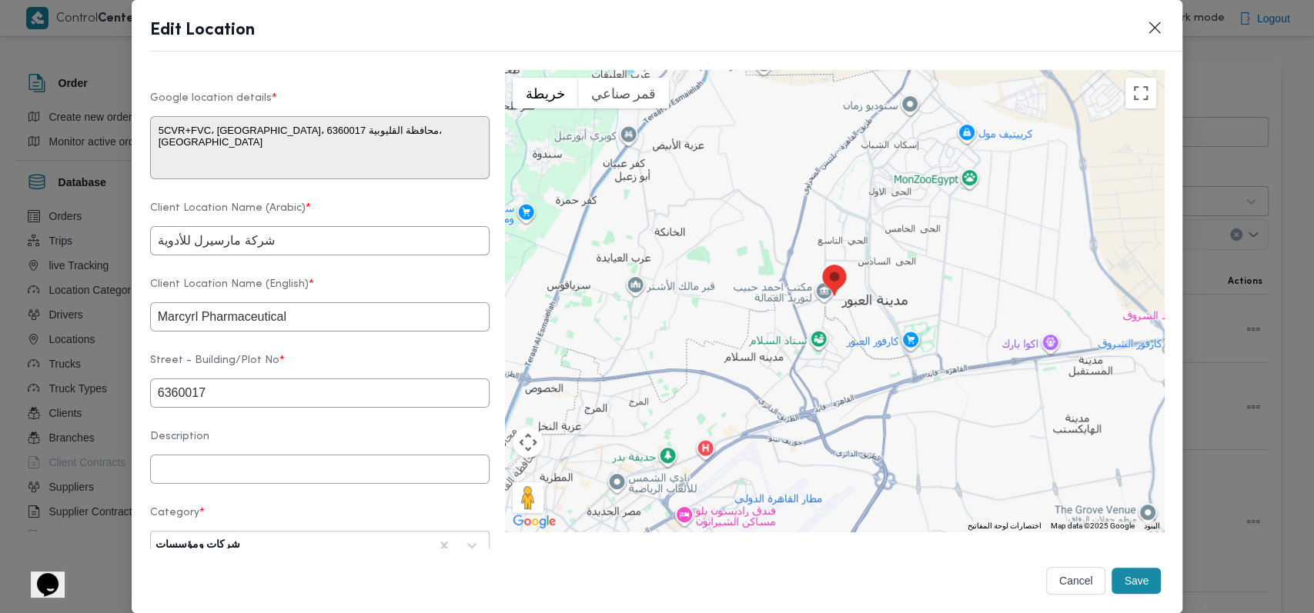
click at [1122, 578] on button "Save" at bounding box center [1135, 581] width 49 height 26
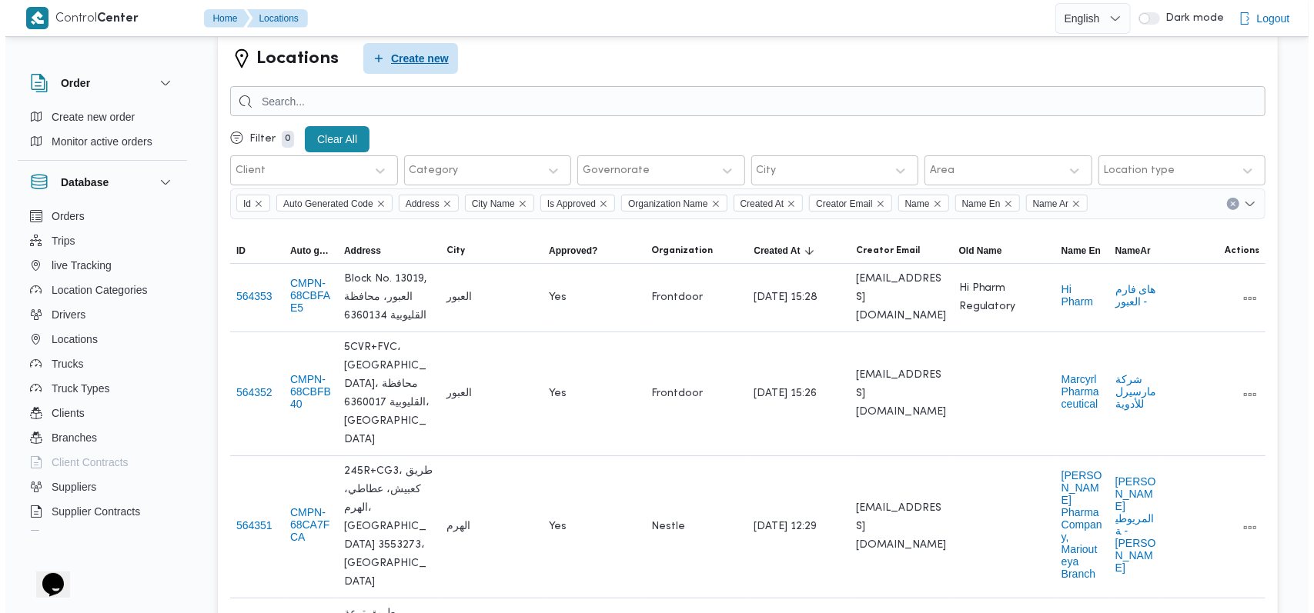
scroll to position [0, 0]
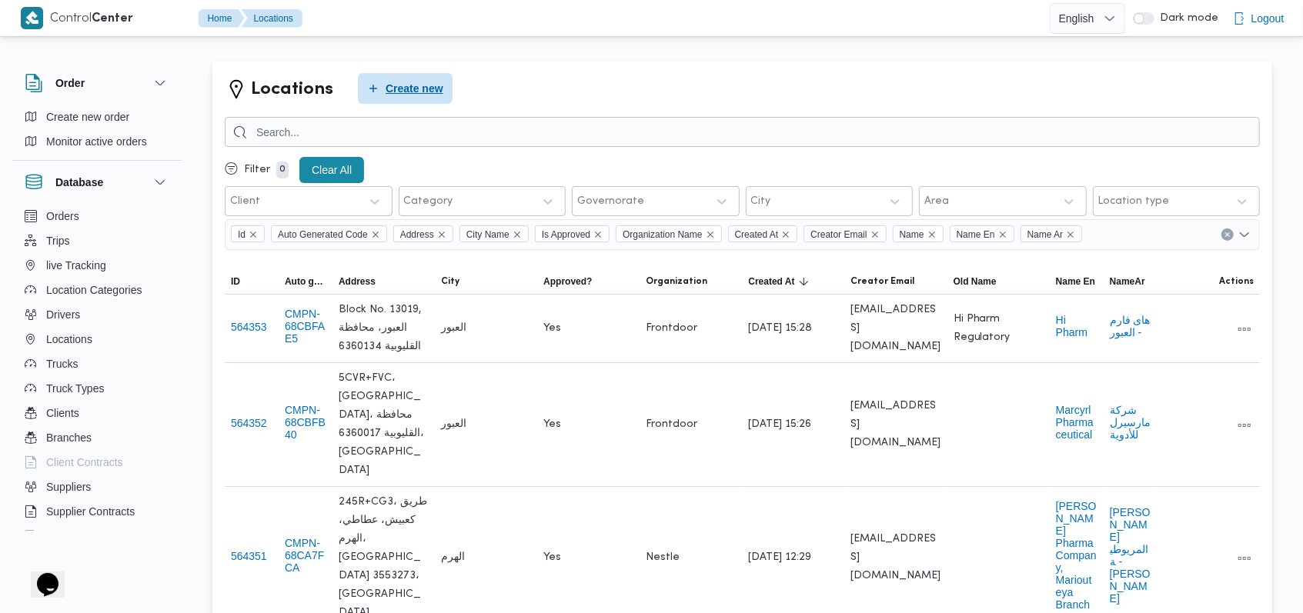
click at [427, 92] on span "Create new" at bounding box center [415, 88] width 58 height 18
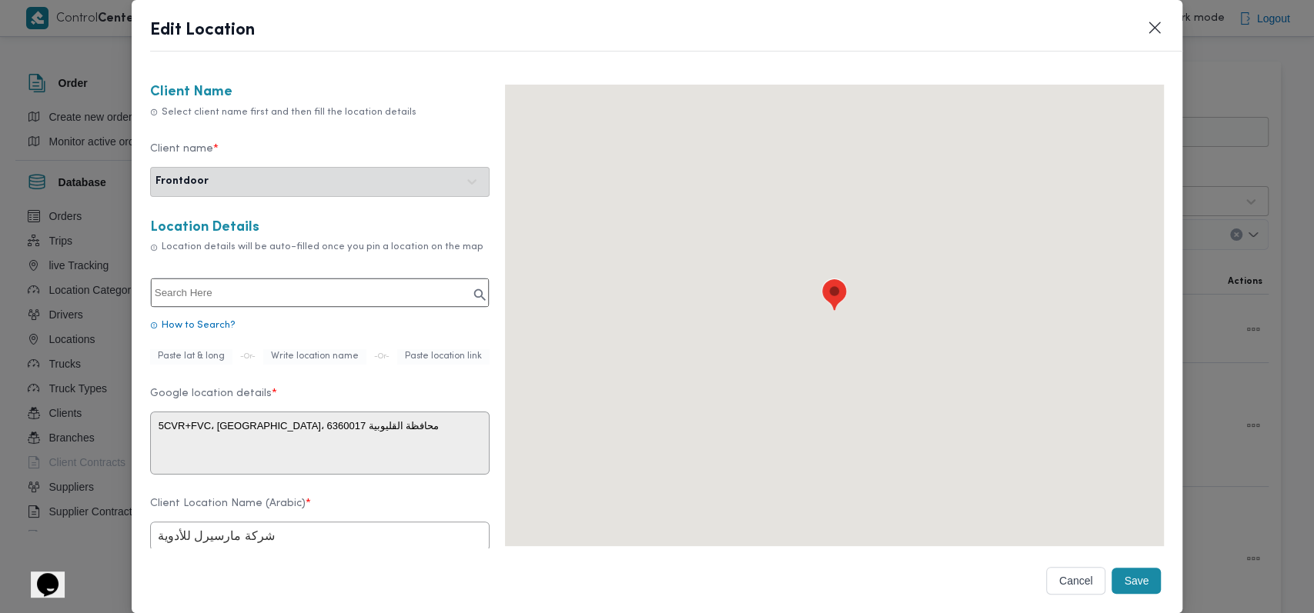
type textarea "5CVR+FVC، العبور، محافظة القليوبية 6360017، مصر"
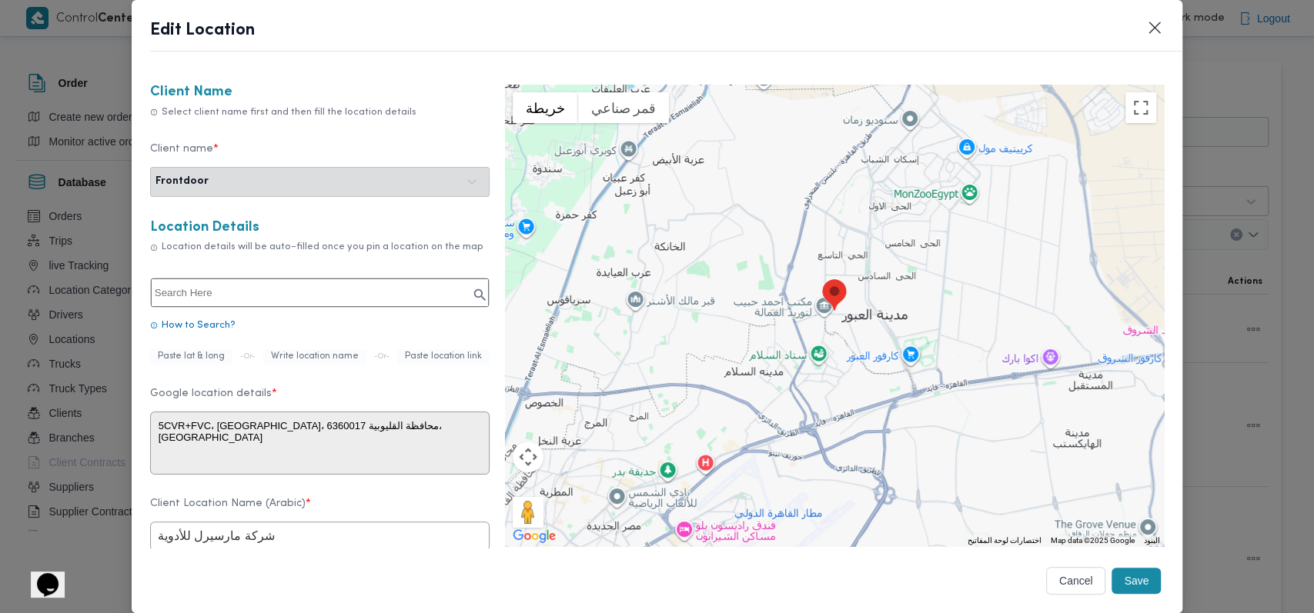
click at [1046, 576] on button "Cancel" at bounding box center [1076, 581] width 60 height 28
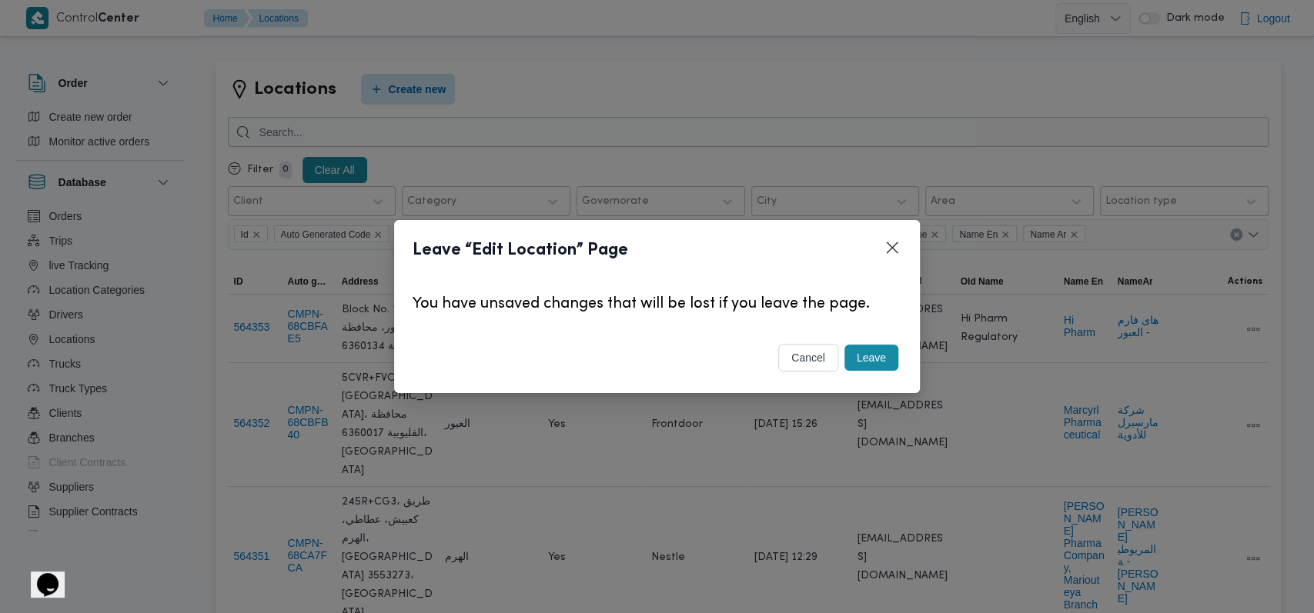
click at [880, 372] on div "Leave" at bounding box center [871, 358] width 60 height 32
click at [877, 359] on button "Leave" at bounding box center [871, 358] width 54 height 26
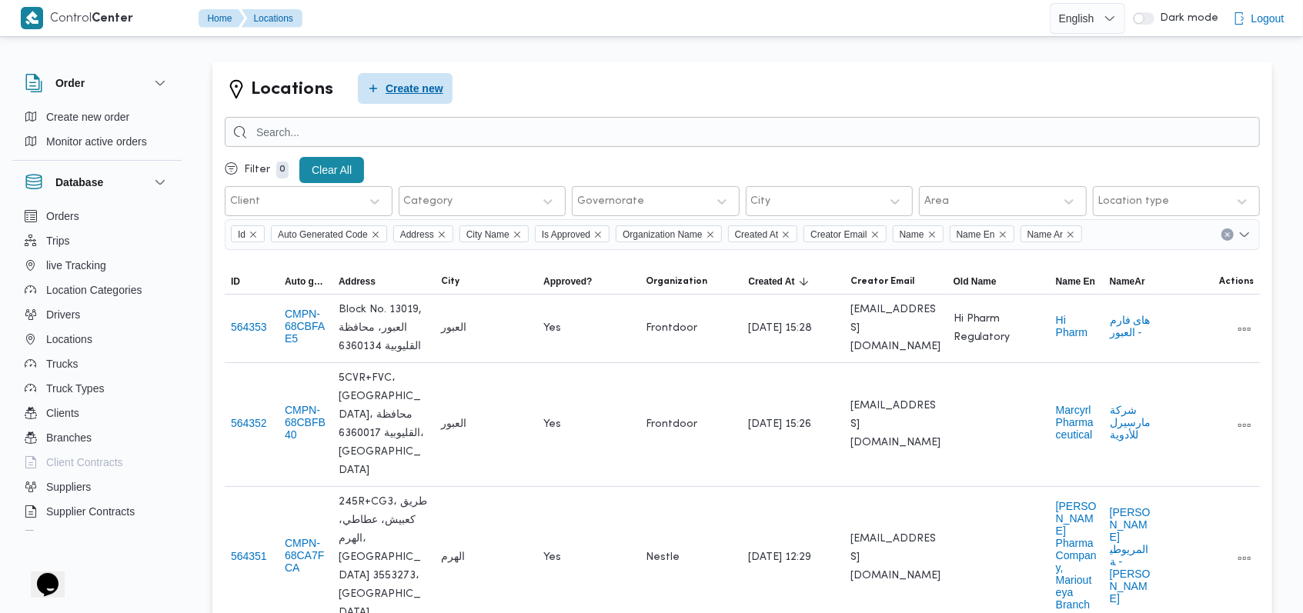
click at [416, 82] on span "Create new" at bounding box center [415, 88] width 58 height 18
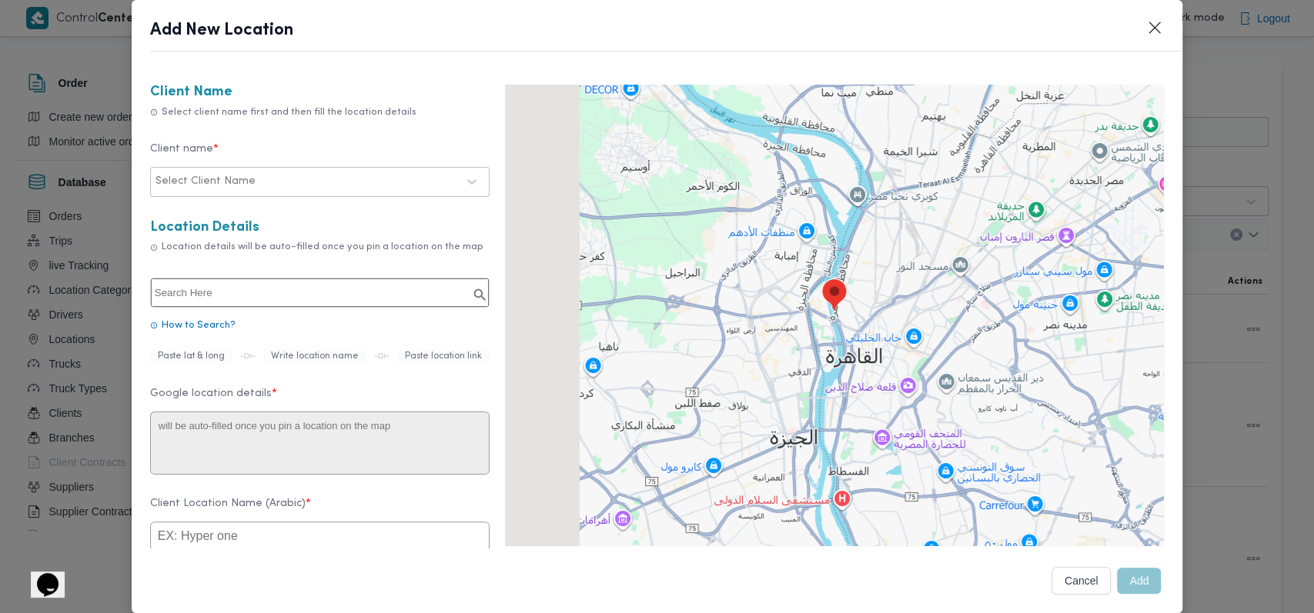
click at [343, 175] on div at bounding box center [358, 181] width 198 height 15
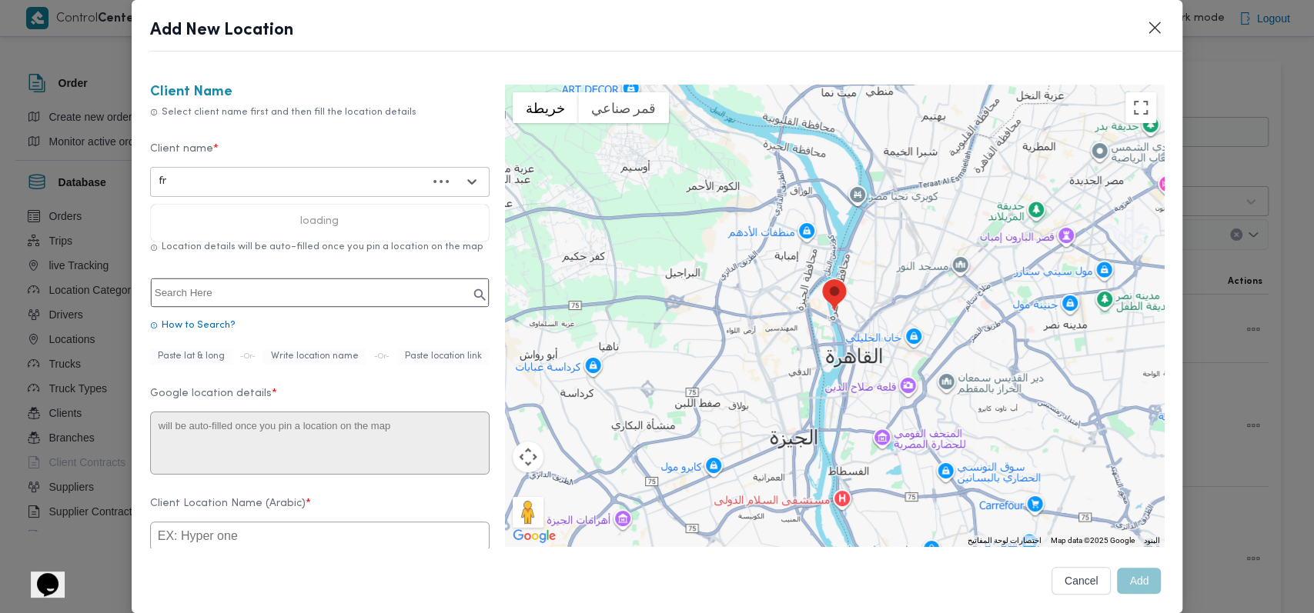
type input "fro"
click at [321, 213] on div "Frontdoor" at bounding box center [320, 222] width 338 height 27
click at [312, 294] on input "text" at bounding box center [320, 293] width 338 height 28
paste input "30.161212797213985, 31.739724404489117"
type input "Abo Adam - Badr 842"
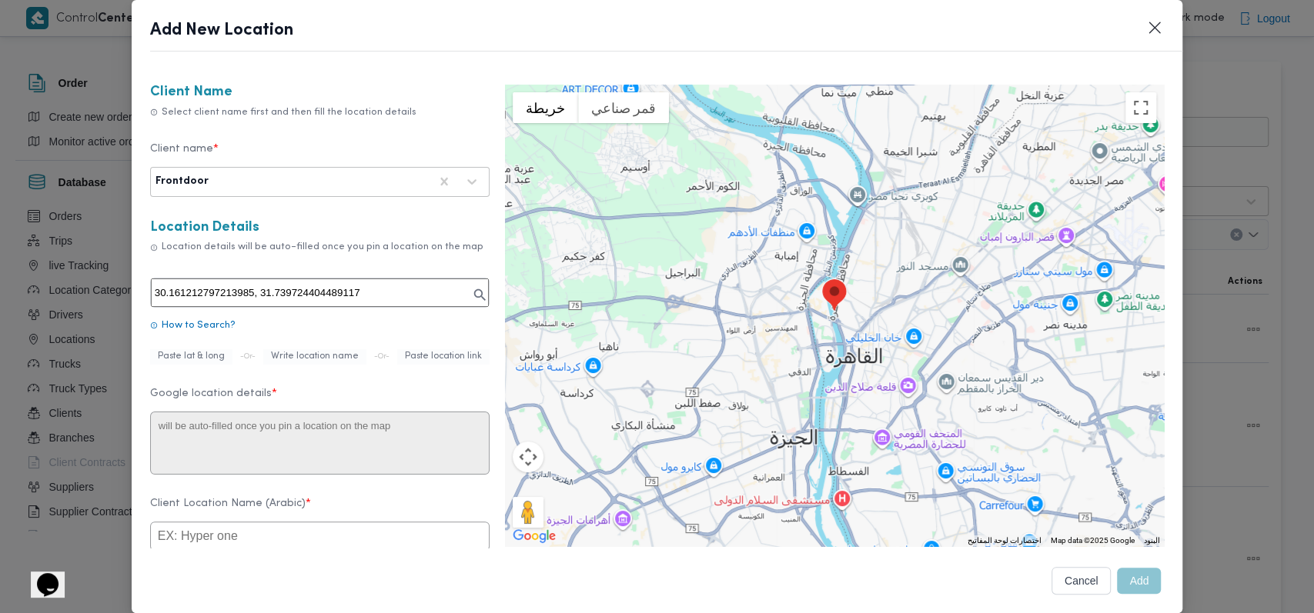
type textarea "5P6R+F8Q، بدر، محافظة القاهرة‬ 4953801"
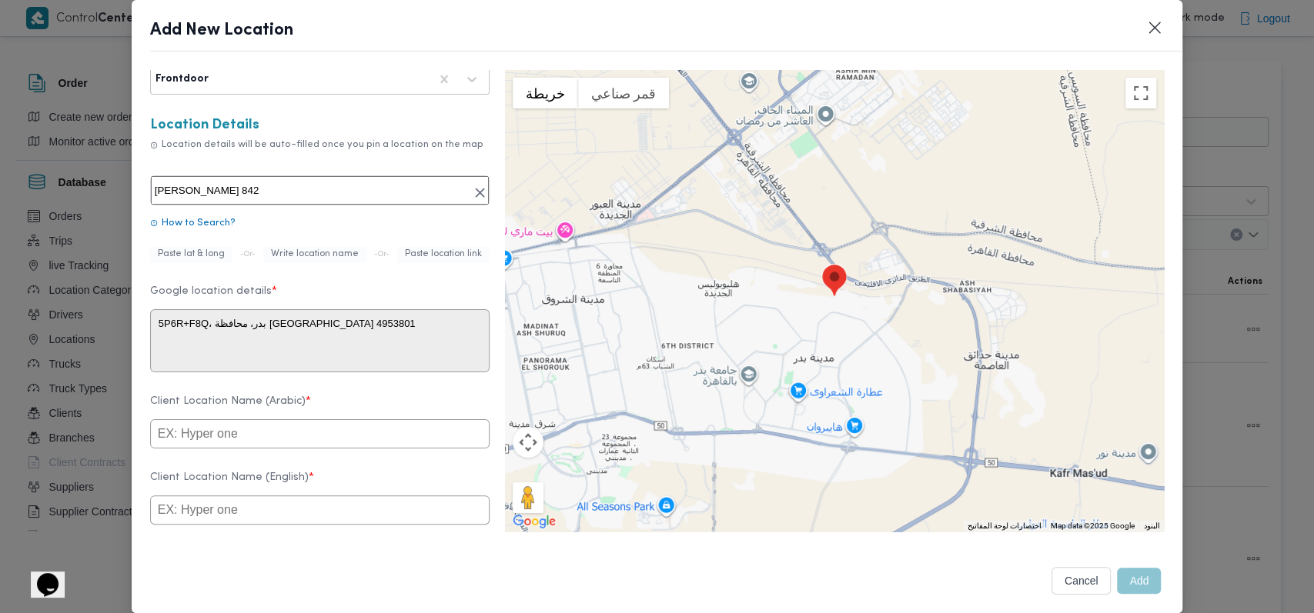
scroll to position [205, 0]
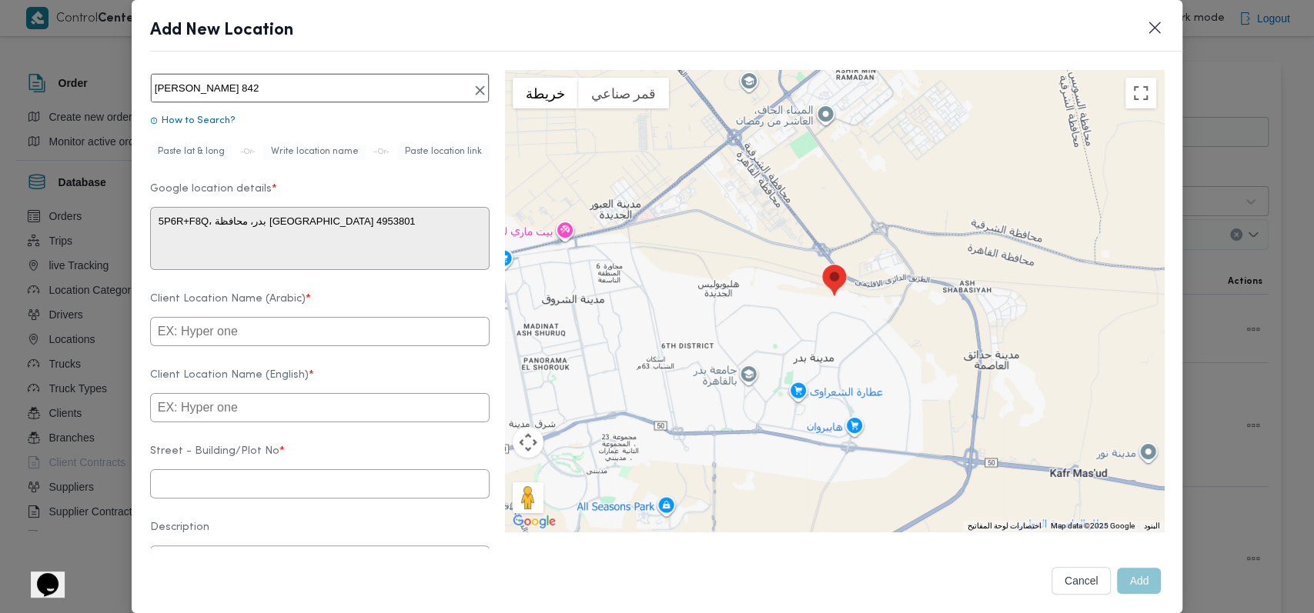
click at [229, 484] on input "text" at bounding box center [319, 483] width 339 height 29
paste input "4953801"
type input "4953801"
click at [334, 461] on label "Street - Building/Plot No *" at bounding box center [319, 458] width 339 height 24
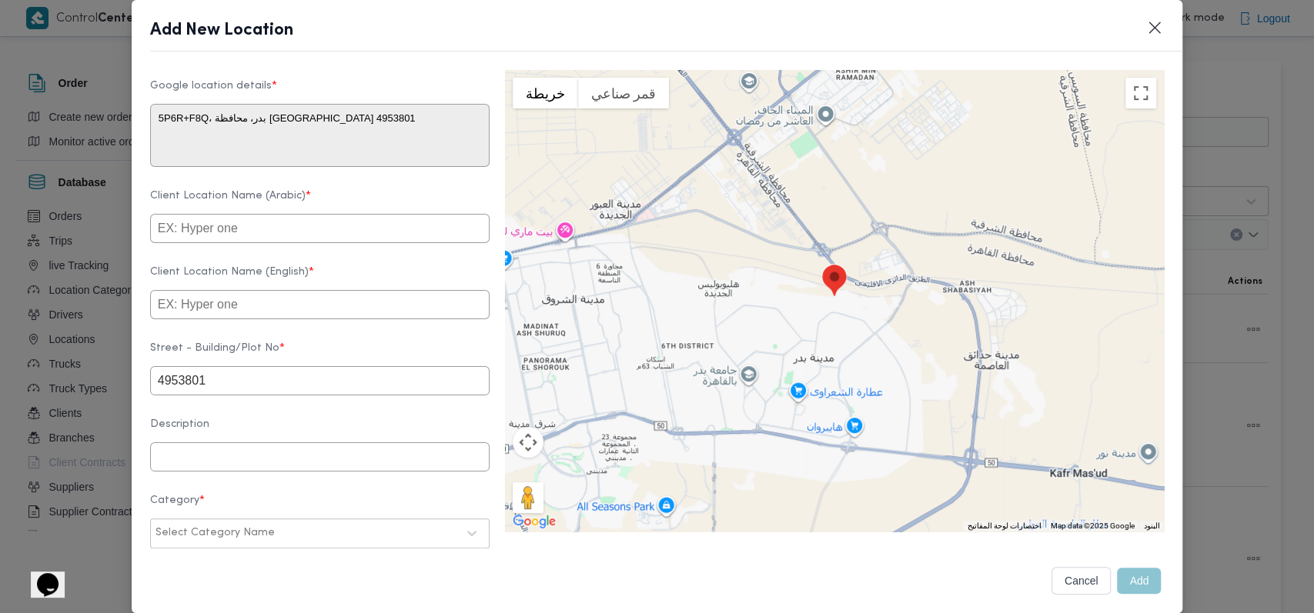
scroll to position [501, 0]
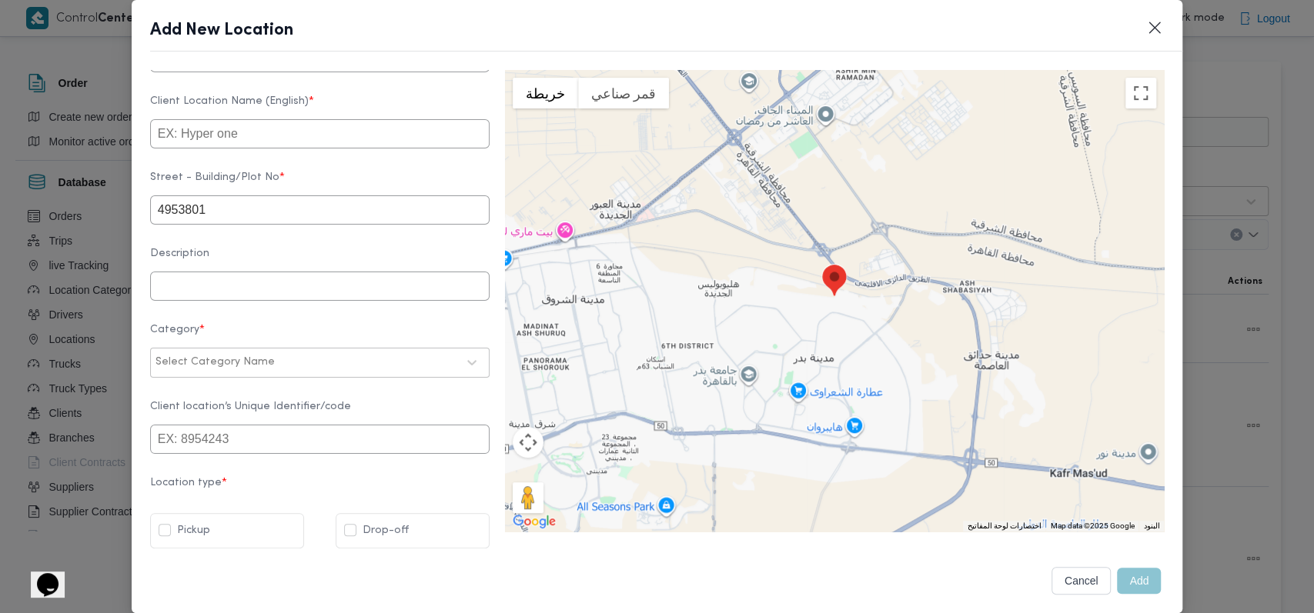
click at [309, 366] on div at bounding box center [367, 362] width 179 height 15
type input "شر"
click at [271, 395] on div "شركات ومؤسسات" at bounding box center [320, 403] width 338 height 27
click at [392, 534] on label "Drop-off" at bounding box center [376, 531] width 65 height 18
checkbox input "true"
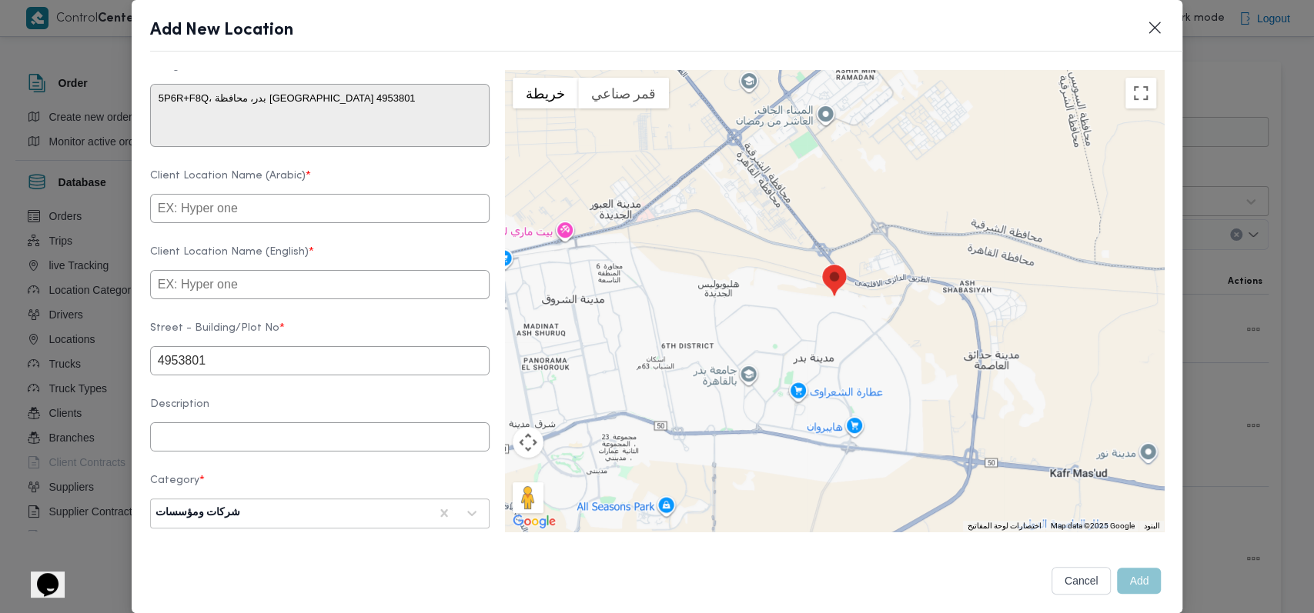
scroll to position [296, 0]
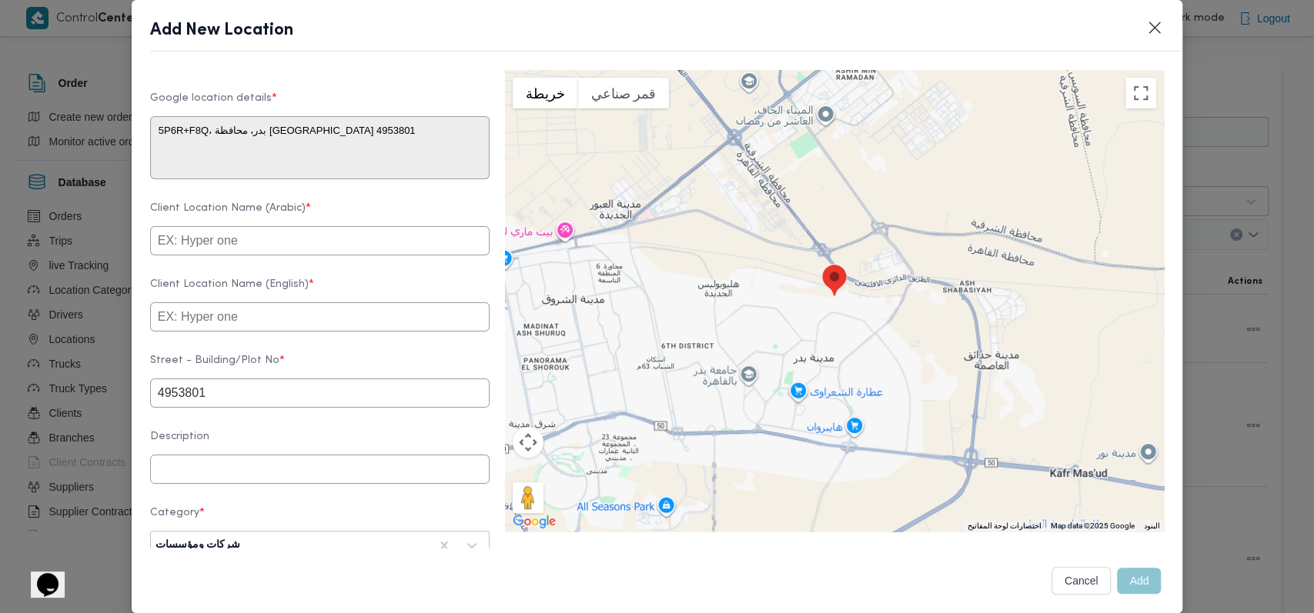
click at [289, 332] on input "text" at bounding box center [319, 316] width 339 height 29
paste input "Al-Esraa Pharmaceutical"
type input "Al-Esraa Pharmaceutical"
click at [319, 245] on input "text" at bounding box center [319, 240] width 339 height 29
type input "شركة الاسراء للادوية - بدر"
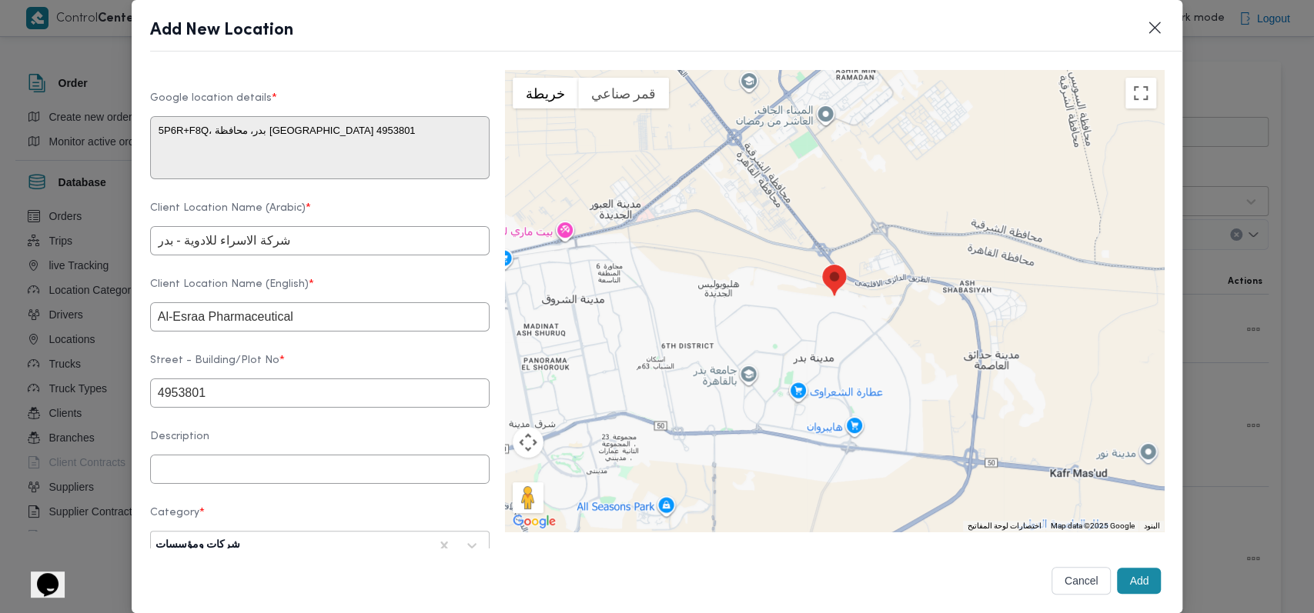
click at [367, 286] on form "Client Name Select client name first and then fill the location details Client …" at bounding box center [319, 260] width 339 height 942
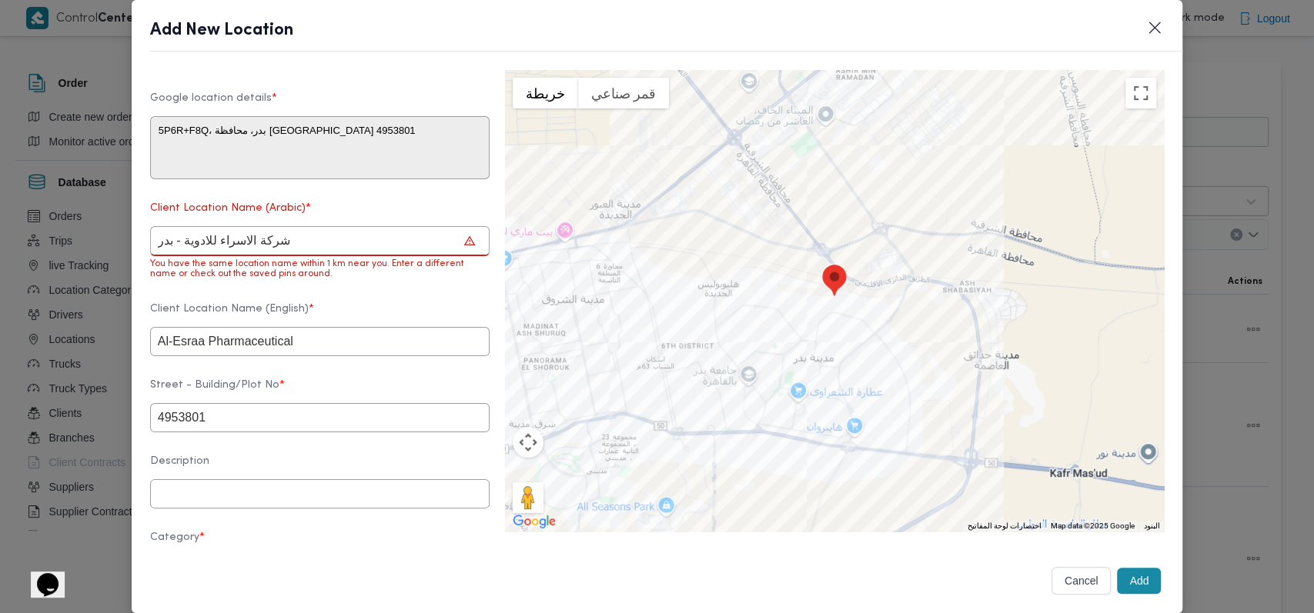
click at [348, 305] on form "Client Name Select client name first and then fill the location details Client …" at bounding box center [319, 272] width 339 height 967
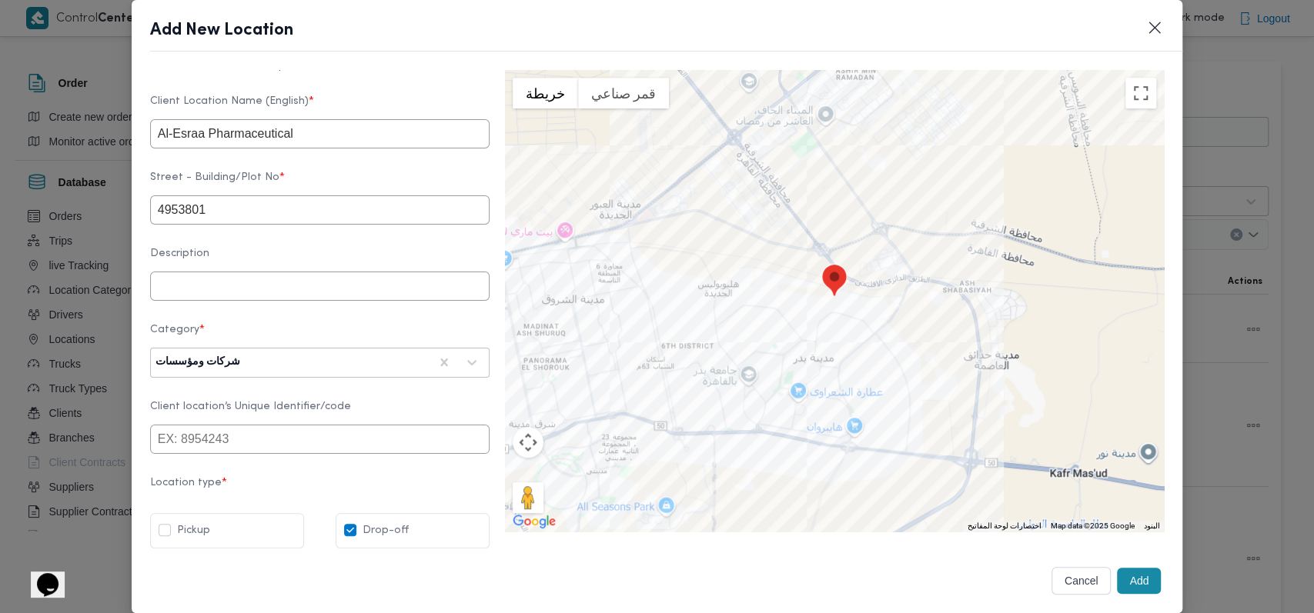
scroll to position [526, 0]
click at [1130, 570] on button "Add" at bounding box center [1139, 581] width 44 height 26
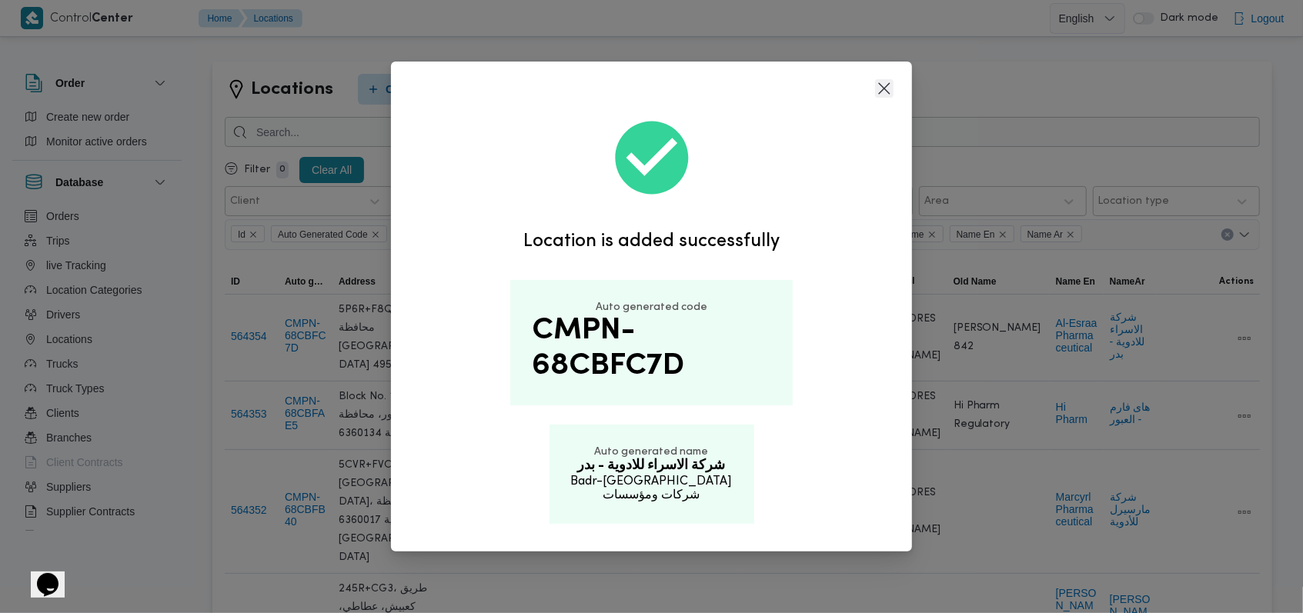
click at [891, 95] on button "Closes this modal window" at bounding box center [884, 88] width 18 height 18
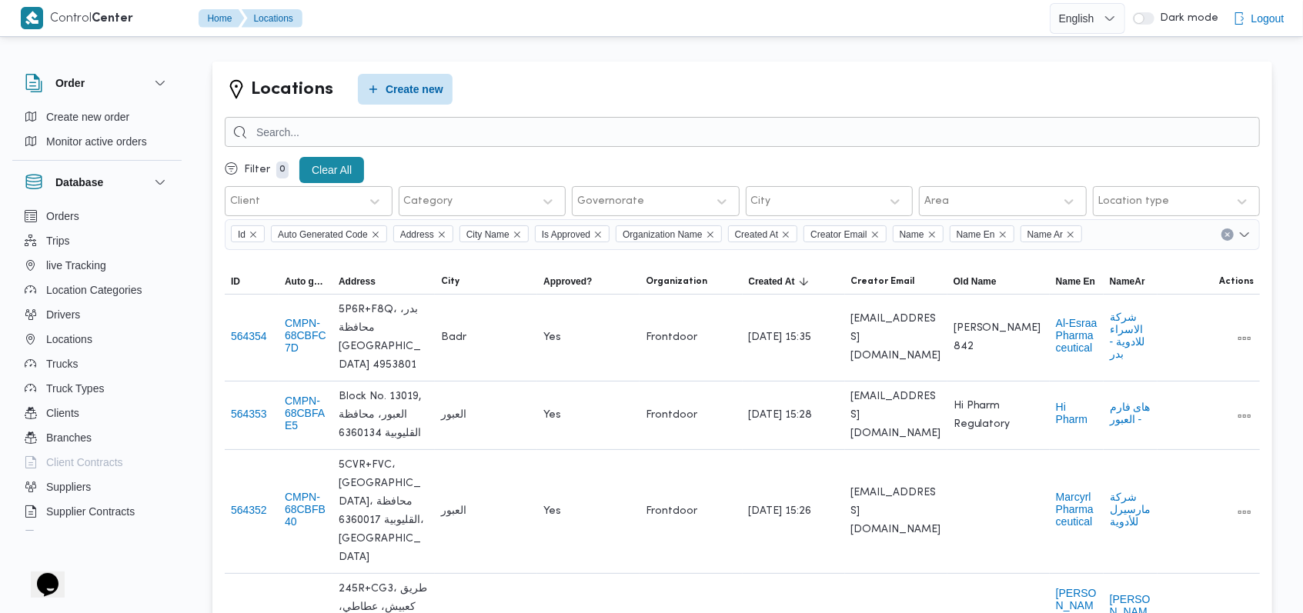
click at [813, 80] on div "Locations Create new" at bounding box center [742, 89] width 1035 height 31
click at [1251, 406] on button "All actions" at bounding box center [1244, 415] width 18 height 18
click at [1169, 406] on span "Edit" at bounding box center [1186, 401] width 68 height 12
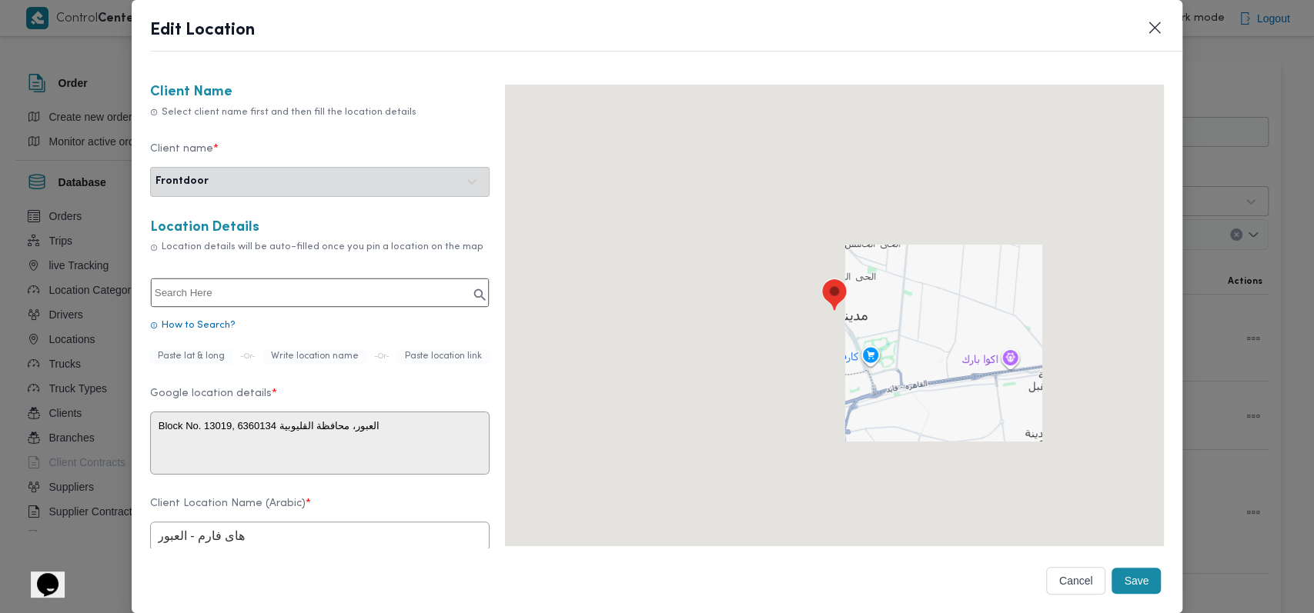
type textarea "5FV6+G3F، العبور، محافظة القليوبية 6360134، مصر"
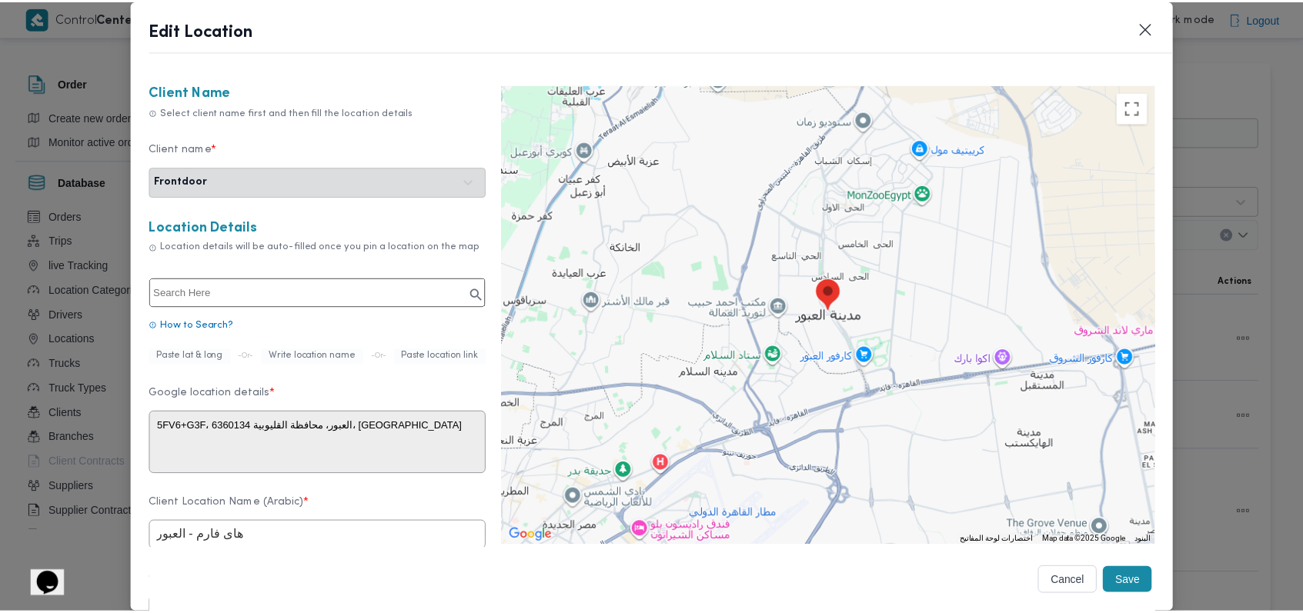
scroll to position [308, 0]
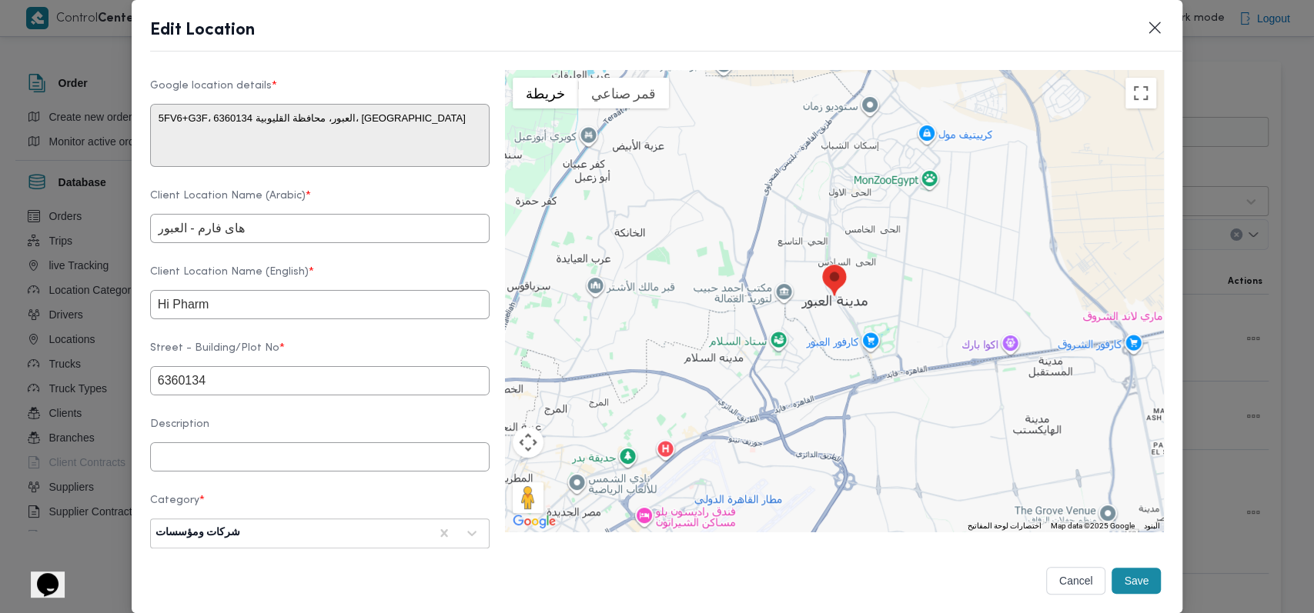
click at [284, 240] on input "هاى فارم - العبور" at bounding box center [319, 228] width 339 height 29
click at [198, 242] on input "هاى فارم - العبور" at bounding box center [319, 228] width 339 height 29
click at [149, 242] on div "Client Name Select client name first and then fill the location details Client …" at bounding box center [657, 33] width 1051 height 543
click at [152, 240] on input "هاى فارم للادوية - العبور" at bounding box center [319, 228] width 339 height 29
type input "شركة هاى فارم للادوية - العبور"
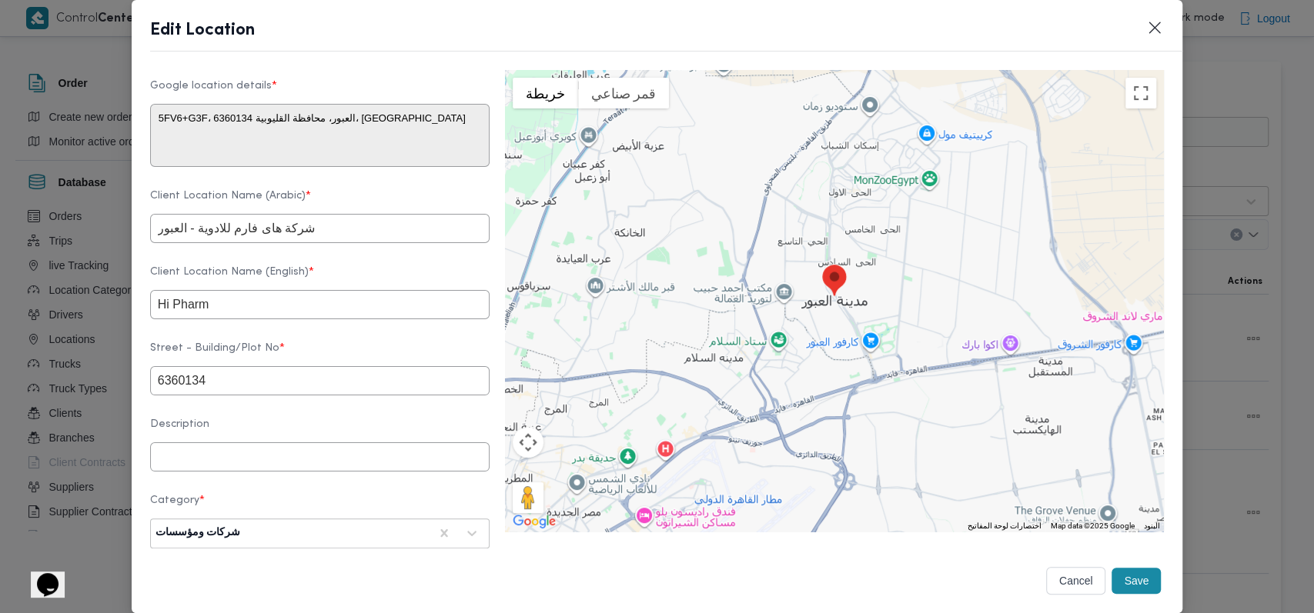
click at [369, 272] on form "Client Name Select client name first and then fill the location details Client …" at bounding box center [319, 248] width 339 height 942
click at [1133, 583] on button "Save" at bounding box center [1135, 581] width 49 height 26
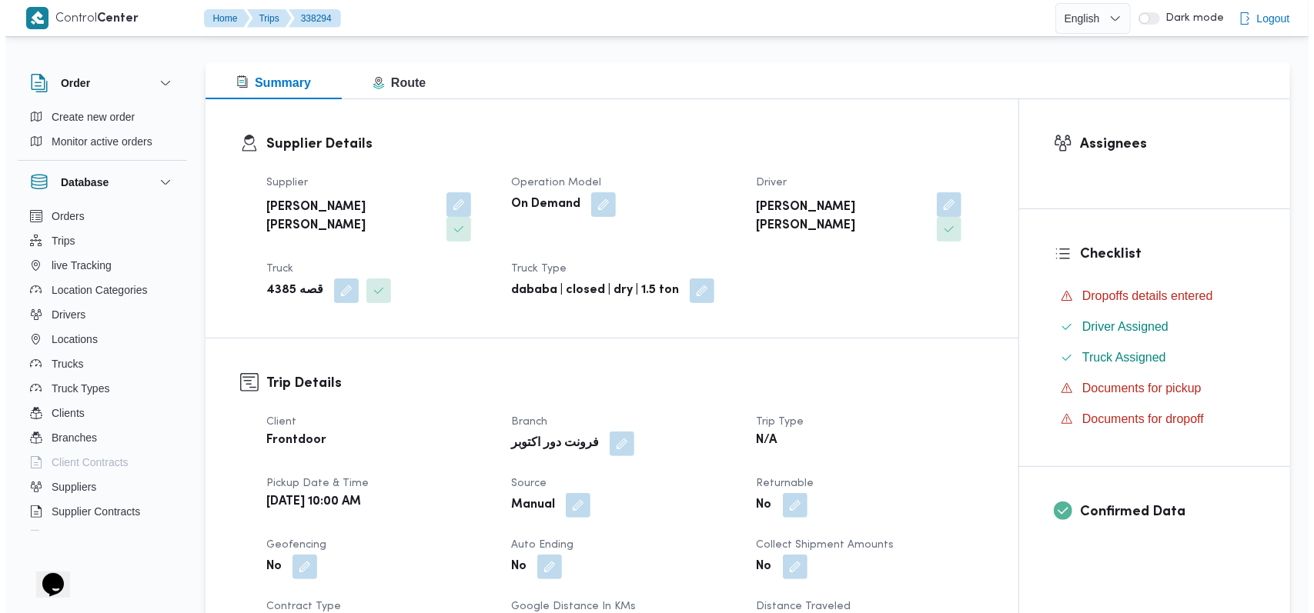
scroll to position [820, 0]
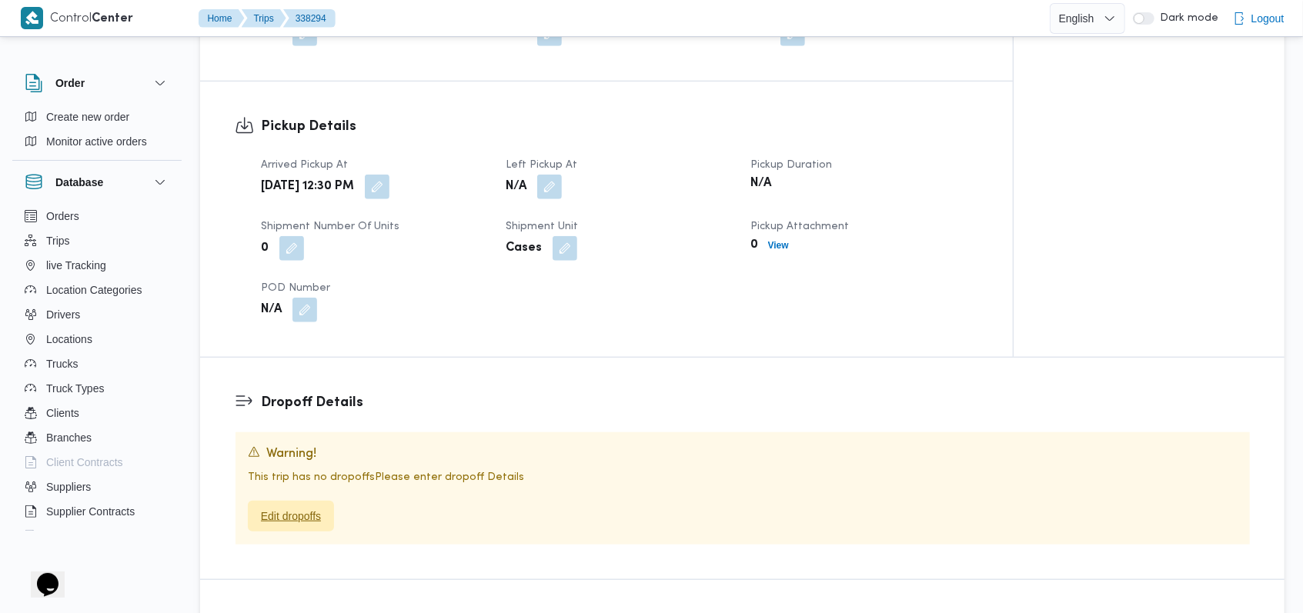
click at [282, 507] on span "Edit dropoffs" at bounding box center [291, 516] width 60 height 18
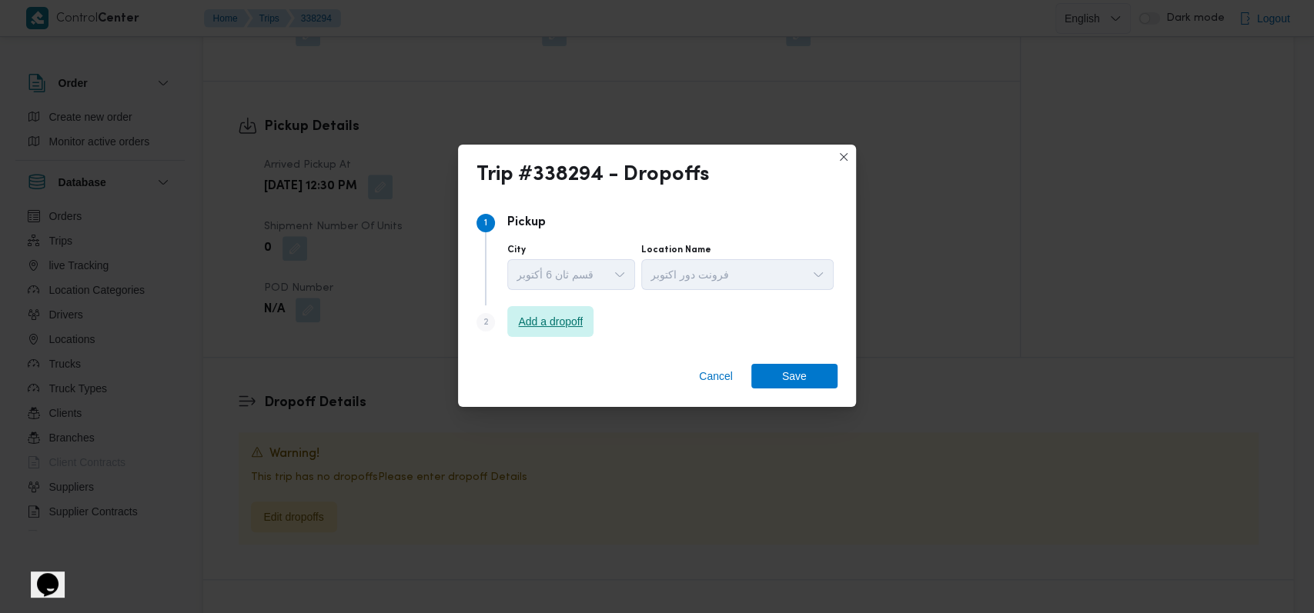
click at [518, 326] on span "Add a dropoff" at bounding box center [550, 321] width 65 height 18
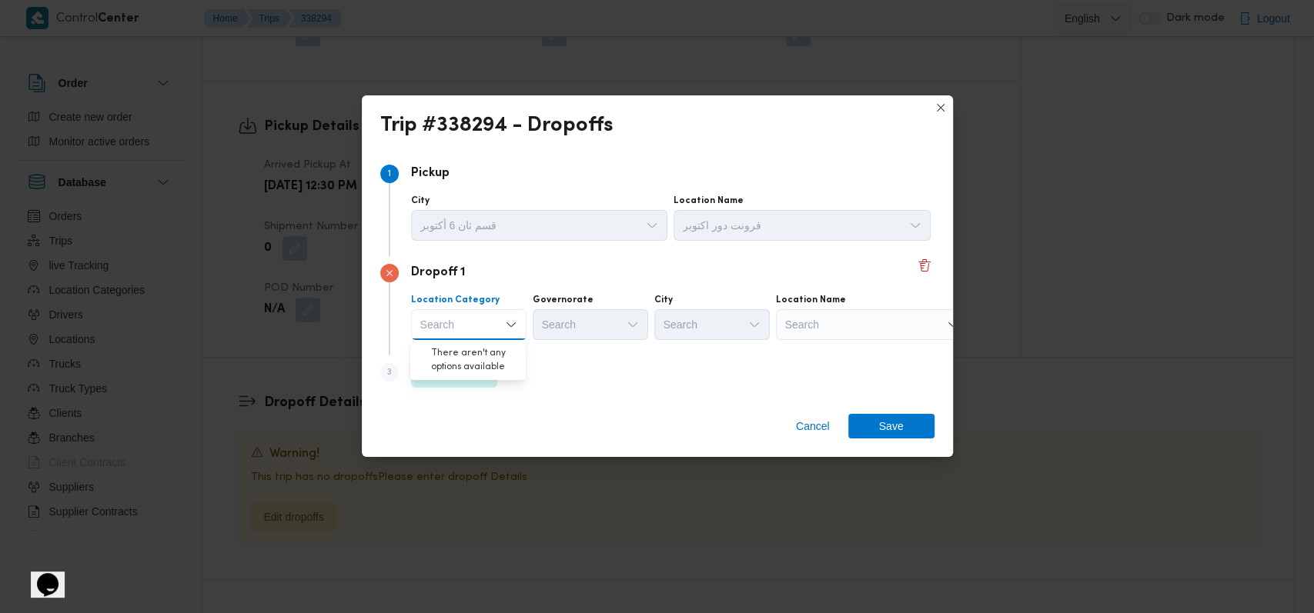
click at [576, 379] on div "Step 3 is disabled 3 Add a dropoff" at bounding box center [657, 376] width 554 height 40
click at [493, 379] on span "Add a dropoff" at bounding box center [454, 371] width 86 height 31
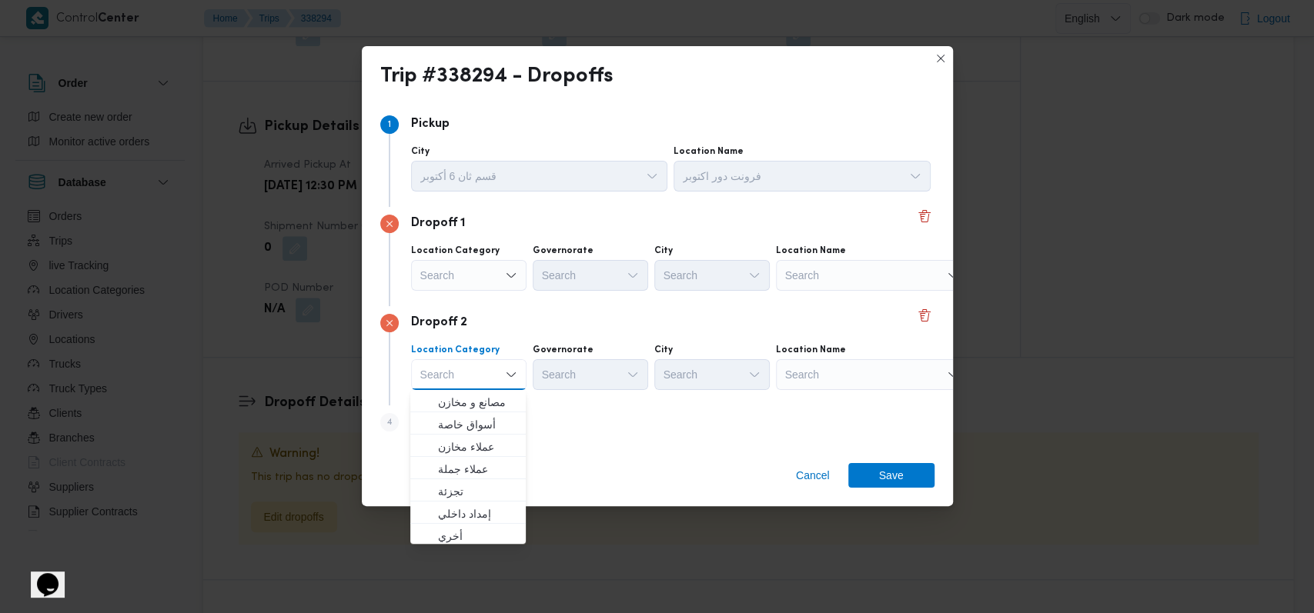
click at [565, 315] on div "Dropoff 2" at bounding box center [657, 323] width 554 height 18
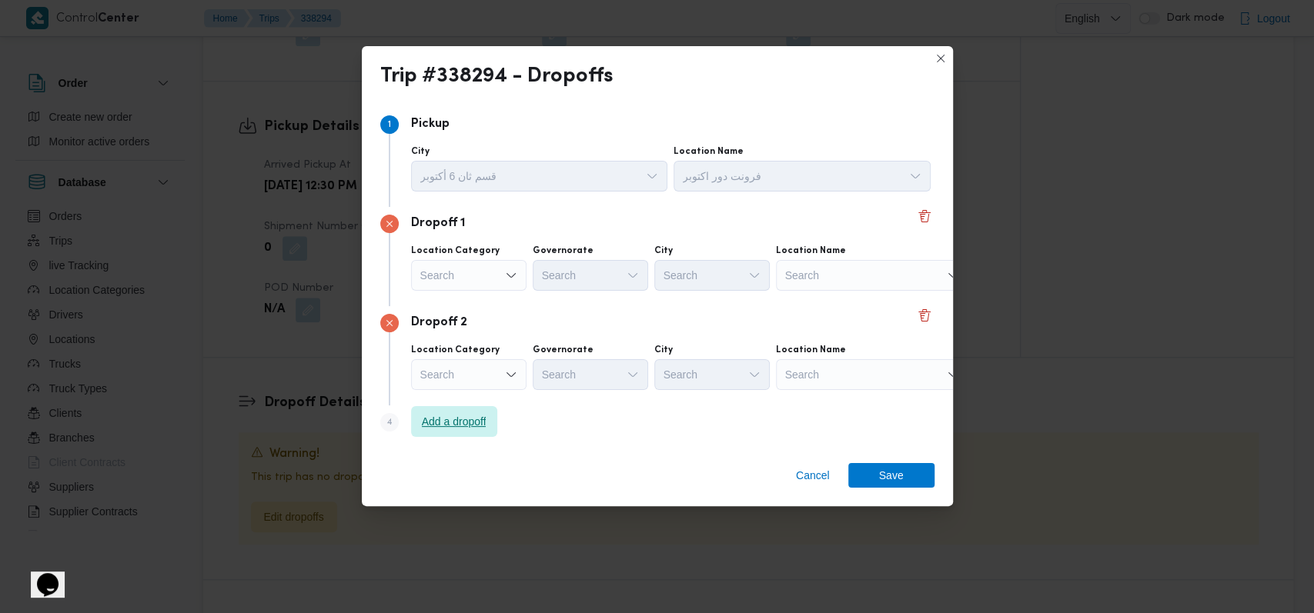
click at [487, 411] on span "Add a dropoff" at bounding box center [454, 421] width 86 height 31
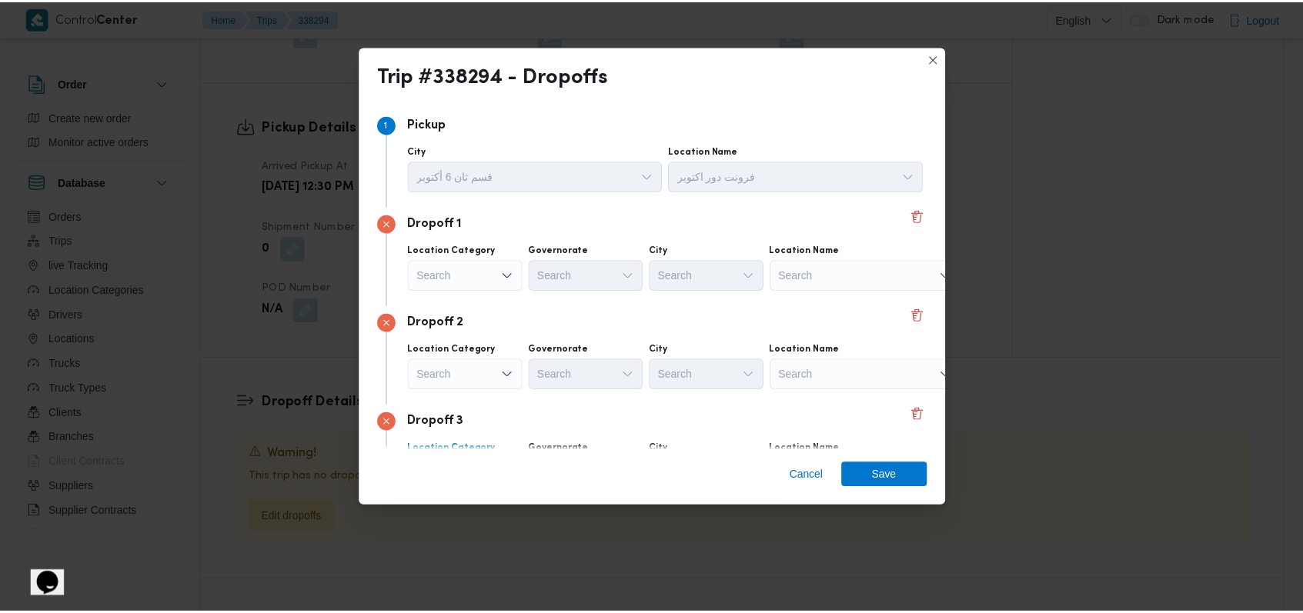
scroll to position [99, 0]
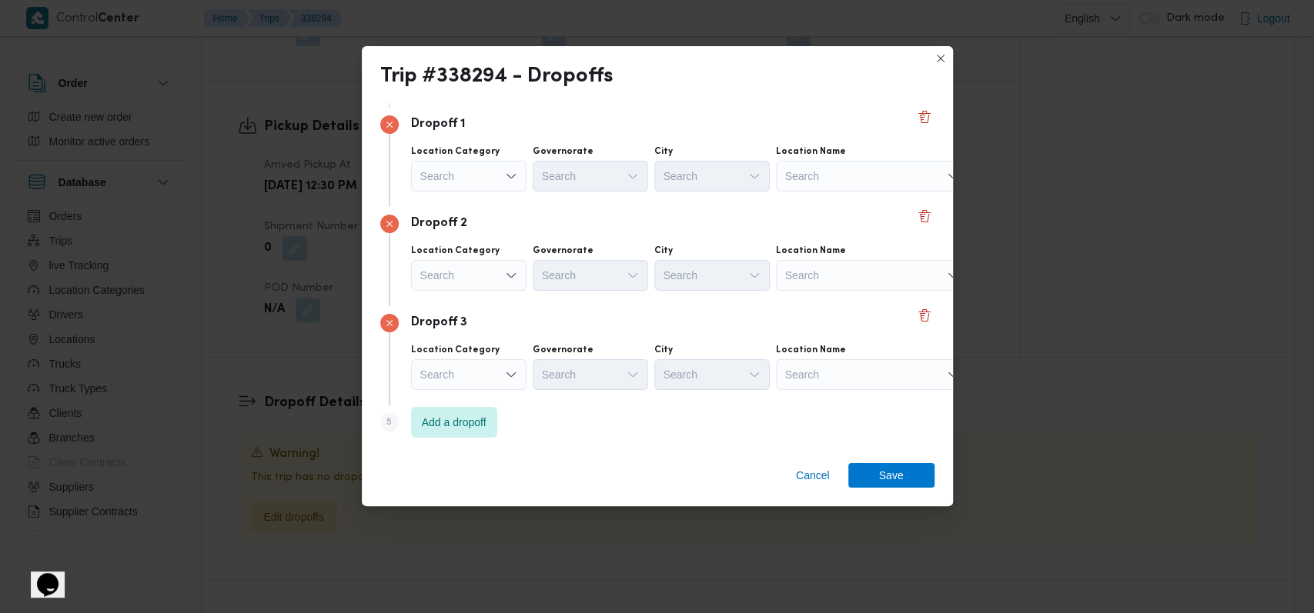
click at [637, 302] on div "Dropoff 2 Location Category Search Governorate Search City Search Location Name…" at bounding box center [657, 256] width 554 height 99
click at [831, 182] on div "Search" at bounding box center [872, 176] width 192 height 31
type input "شركة مارس"
click at [830, 195] on span "شركة مارس يرل للأدوية | | null" at bounding box center [880, 204] width 155 height 18
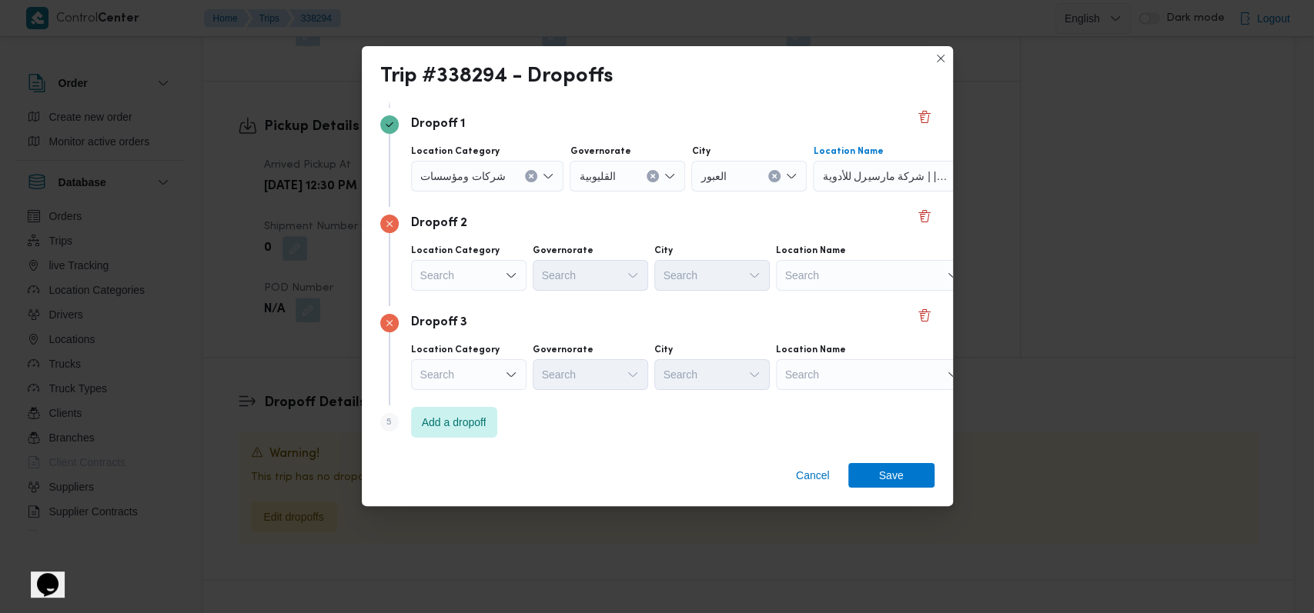
click at [850, 279] on div "Search" at bounding box center [872, 275] width 192 height 31
type input "ش"
type input "هاى فارم"
click at [826, 307] on span "هاى فارم - العبور | Hi Pharm Regulatory | null" at bounding box center [880, 303] width 155 height 18
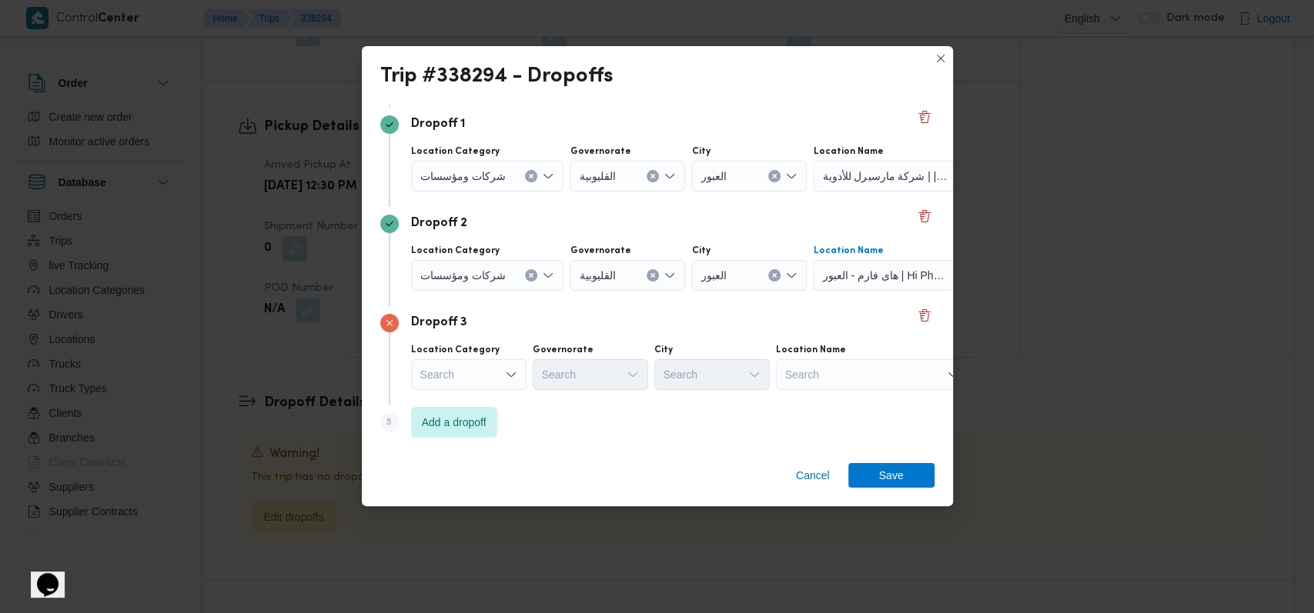
click at [816, 393] on div "Dropoff 3 Location Category Search Governorate Search City Search Location Name…" at bounding box center [657, 355] width 554 height 99
click at [826, 384] on div "Search" at bounding box center [872, 374] width 192 height 31
type input "شركة الاسراء"
click at [851, 401] on span "شركة الاسراء للادوية - بدر | Abo Adam - Badr 842 | null" at bounding box center [880, 402] width 155 height 18
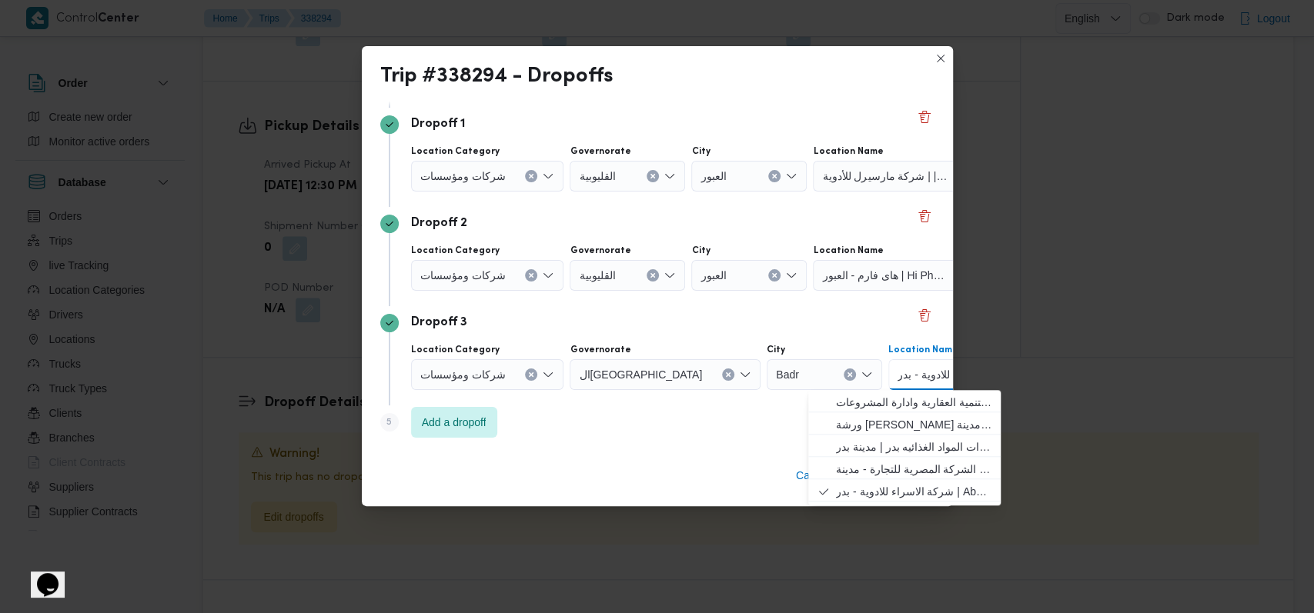
click at [768, 322] on div "Dropoff 3" at bounding box center [657, 323] width 554 height 18
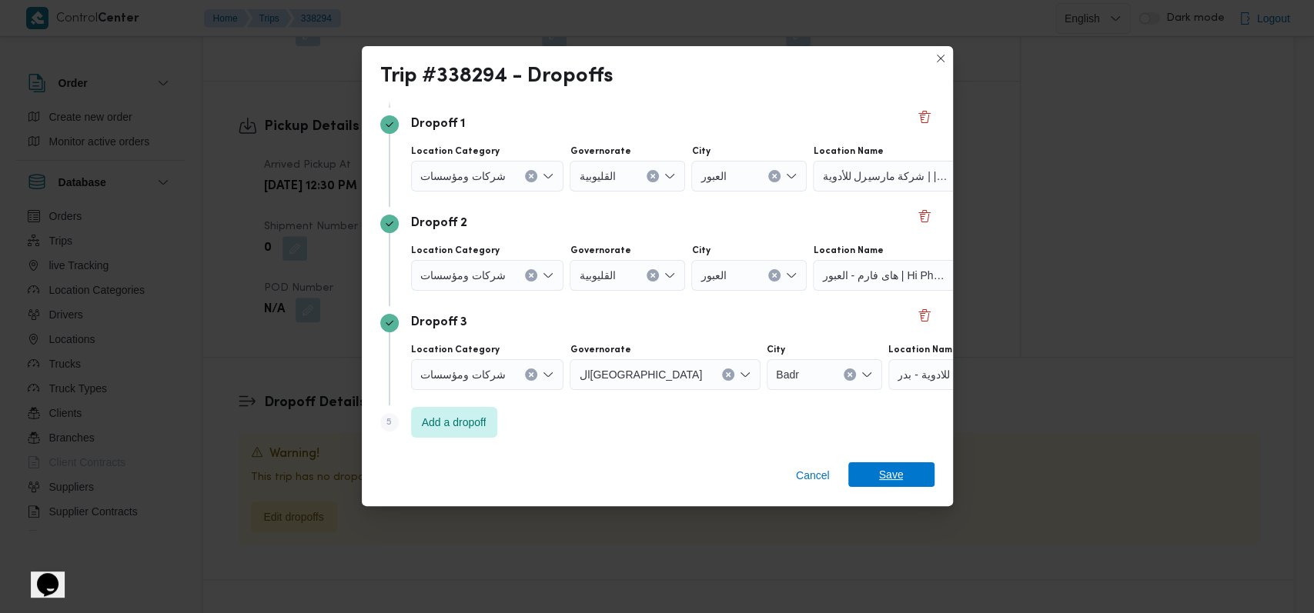
click at [857, 477] on span "Save" at bounding box center [891, 474] width 86 height 25
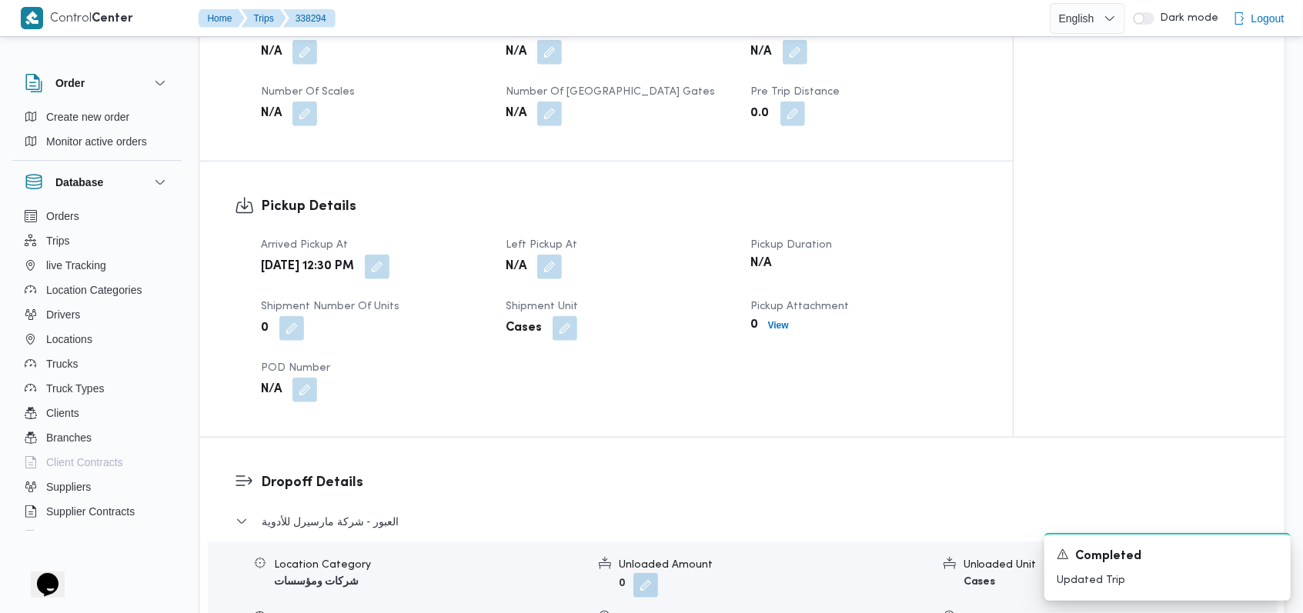
scroll to position [900, 0]
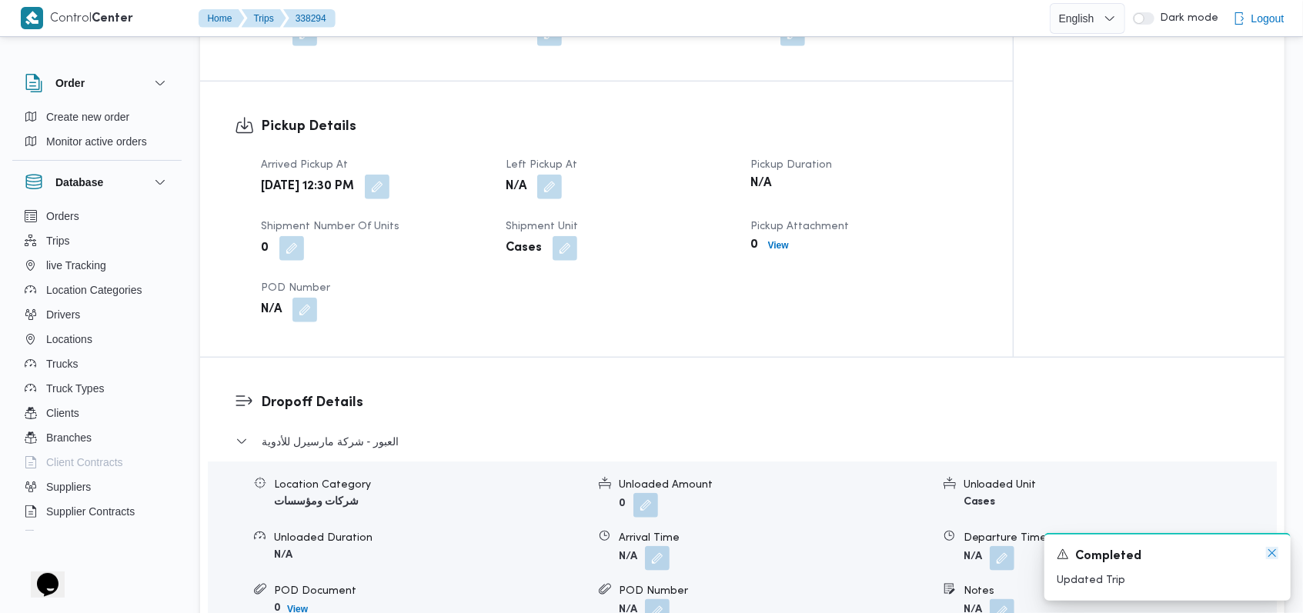
click at [1275, 551] on icon "Dismiss toast" at bounding box center [1272, 553] width 8 height 8
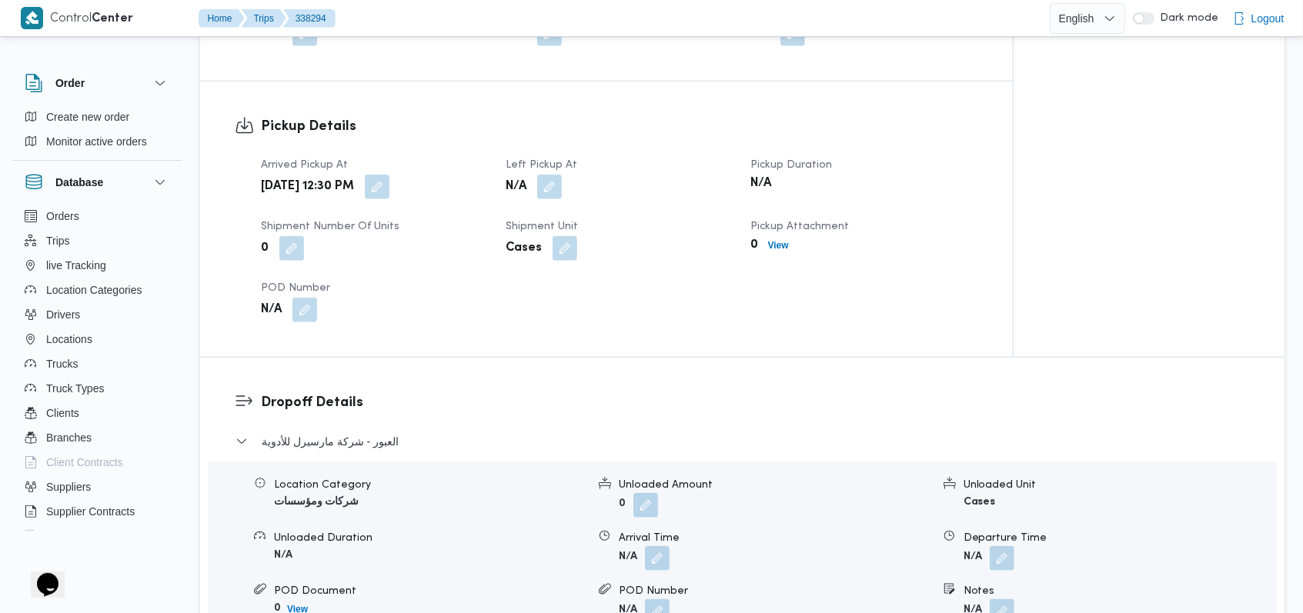
click at [356, 404] on dl "Dropoff Details العبور - شركة مارسيرل للأدوية Location Category شركات ومؤسسات U…" at bounding box center [755, 577] width 989 height 371
click at [356, 432] on span "العبور - شركة مارسيرل للأدوية" at bounding box center [330, 441] width 137 height 18
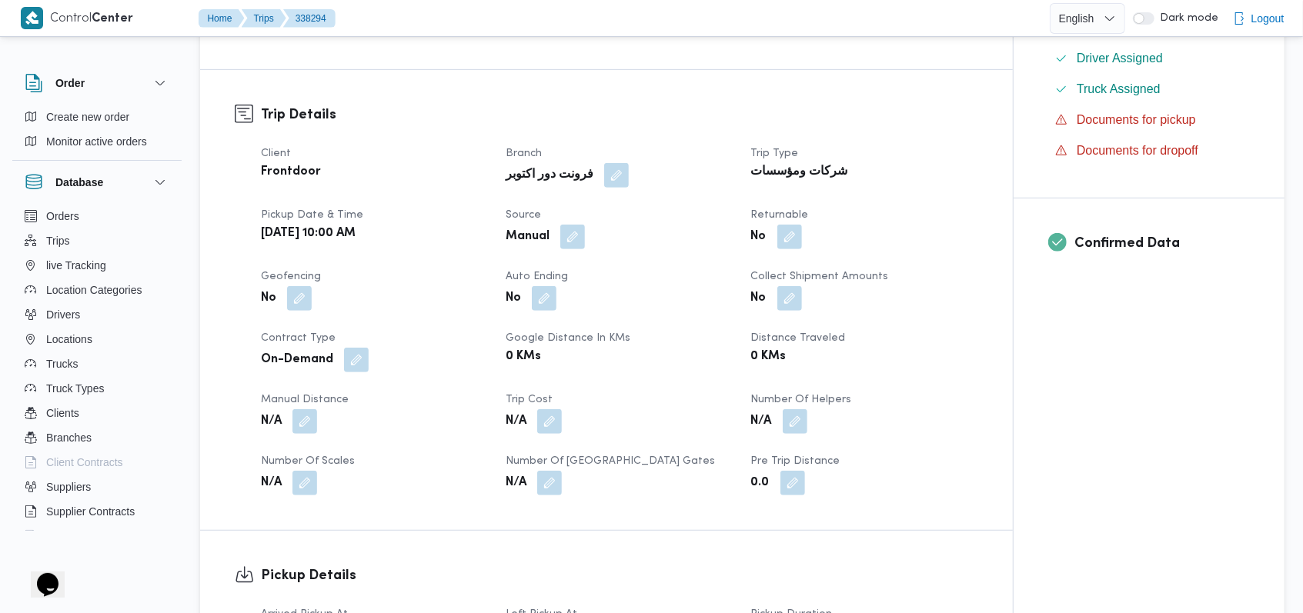
scroll to position [696, 0]
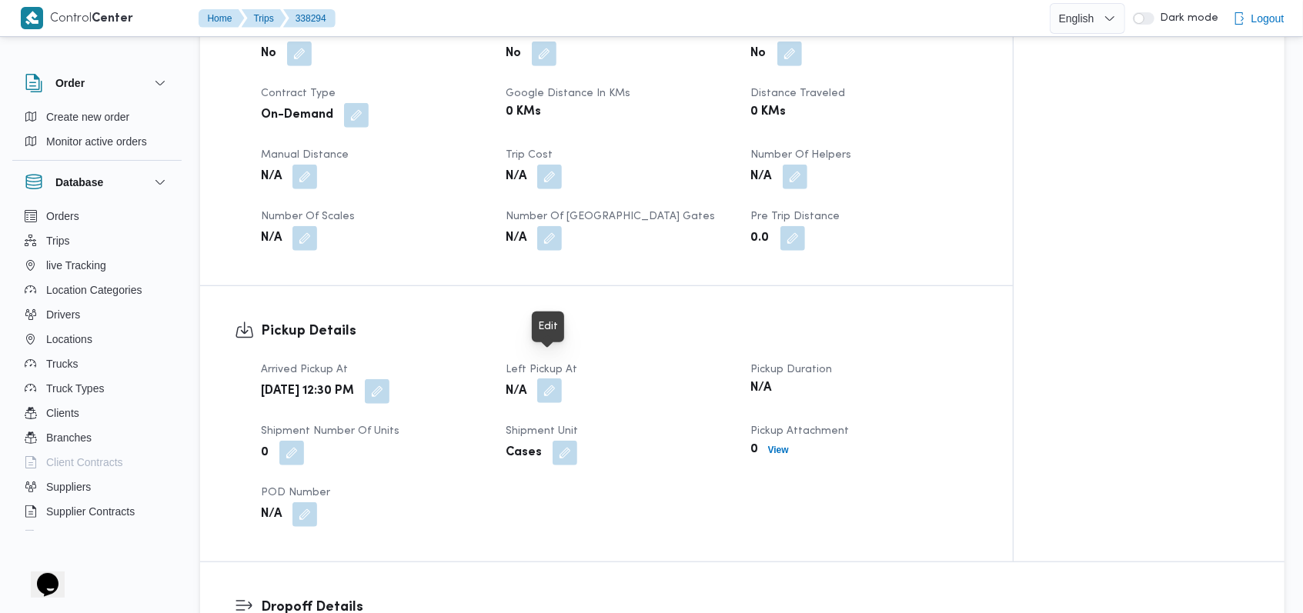
click at [553, 379] on button "button" at bounding box center [549, 391] width 25 height 25
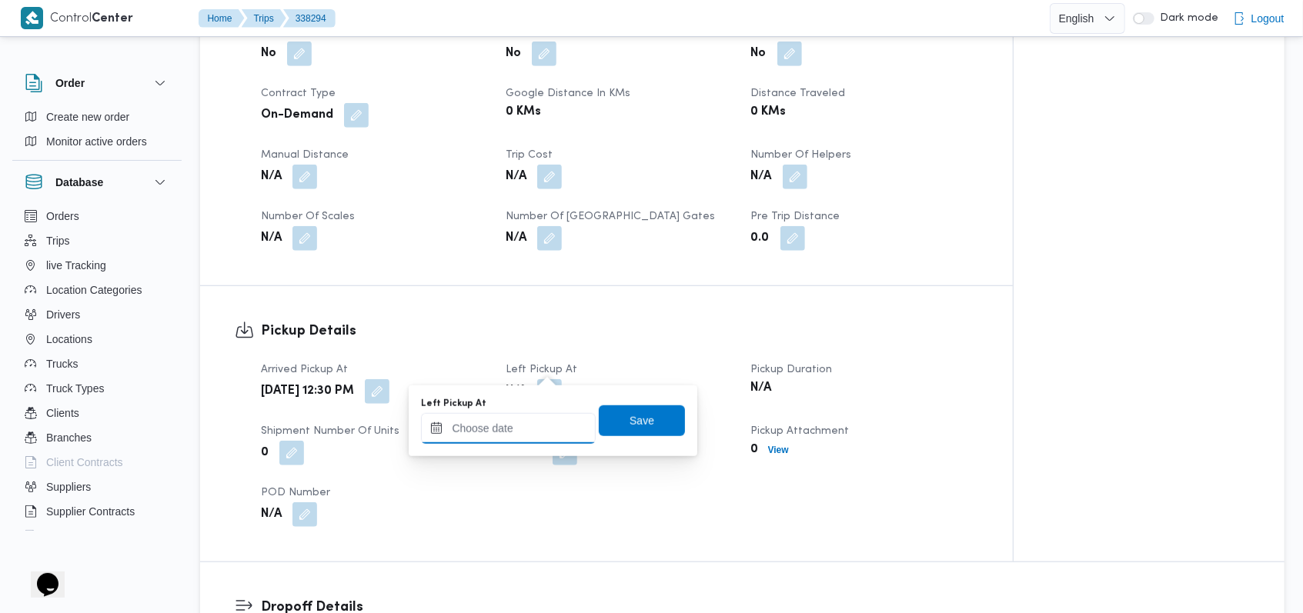
click at [532, 428] on input "Left Pickup At" at bounding box center [508, 428] width 175 height 31
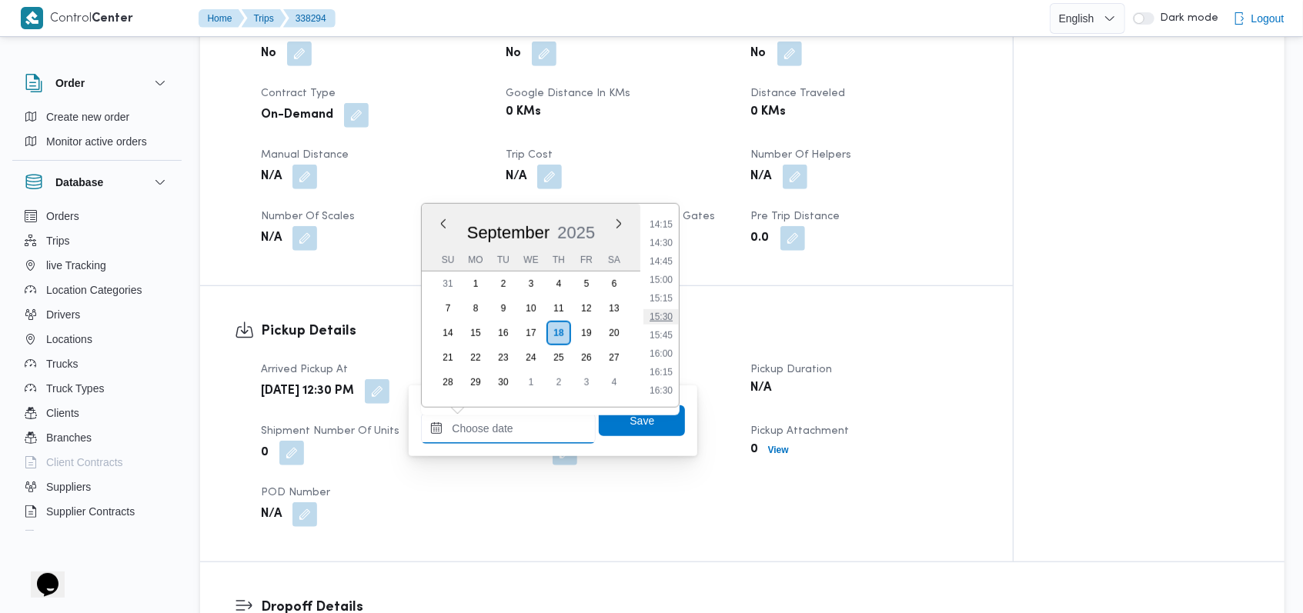
scroll to position [949, 0]
click at [673, 312] on li "14:00" at bounding box center [660, 309] width 35 height 15
type input "[DATE] 14:00"
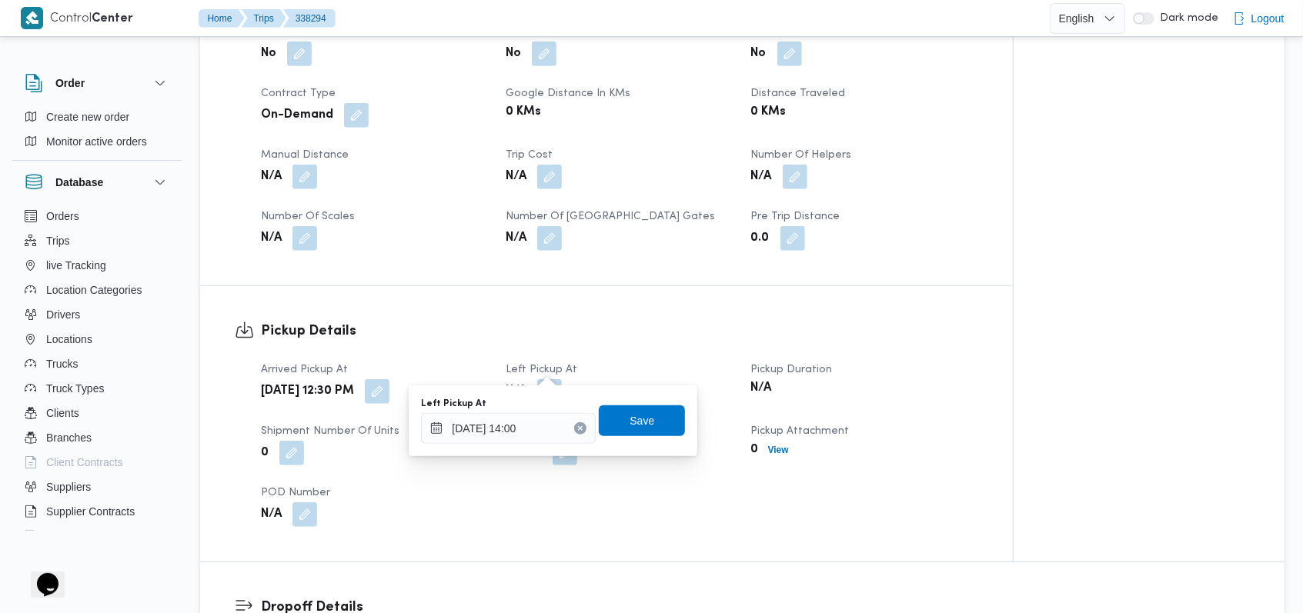
click at [663, 437] on div "Left Pickup At [DATE] 14:00 Save" at bounding box center [552, 420] width 267 height 49
click at [657, 428] on span "Save" at bounding box center [642, 420] width 86 height 31
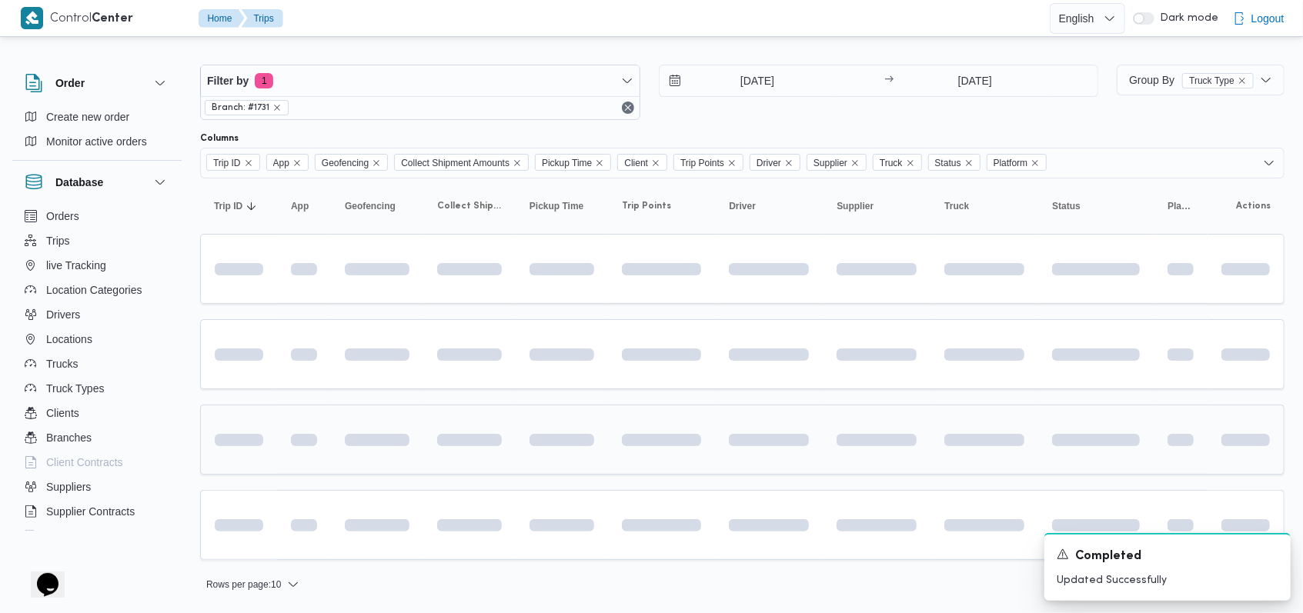
scroll to position [6, 0]
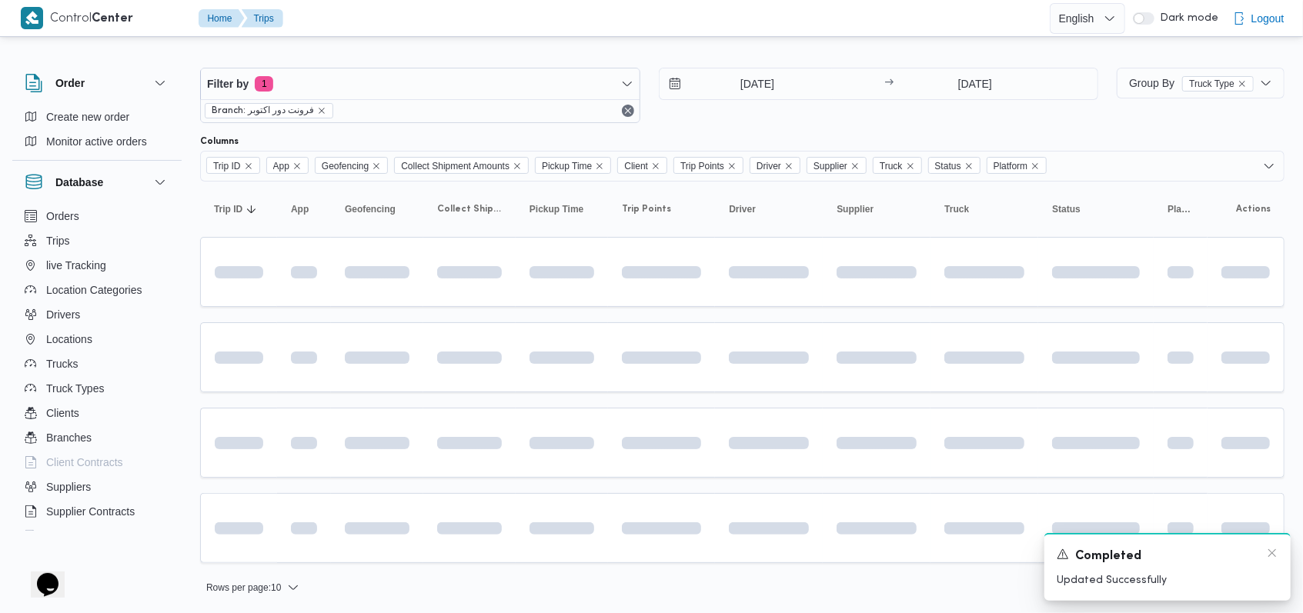
click at [1271, 561] on div "Completed" at bounding box center [1168, 556] width 222 height 19
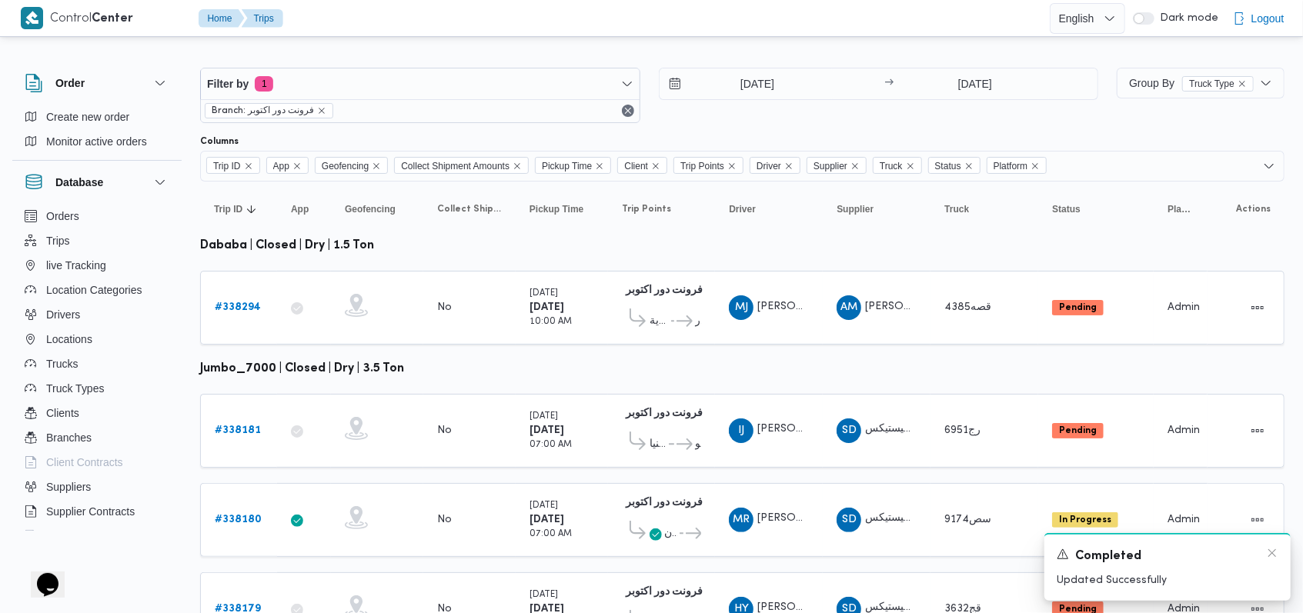
scroll to position [82, 0]
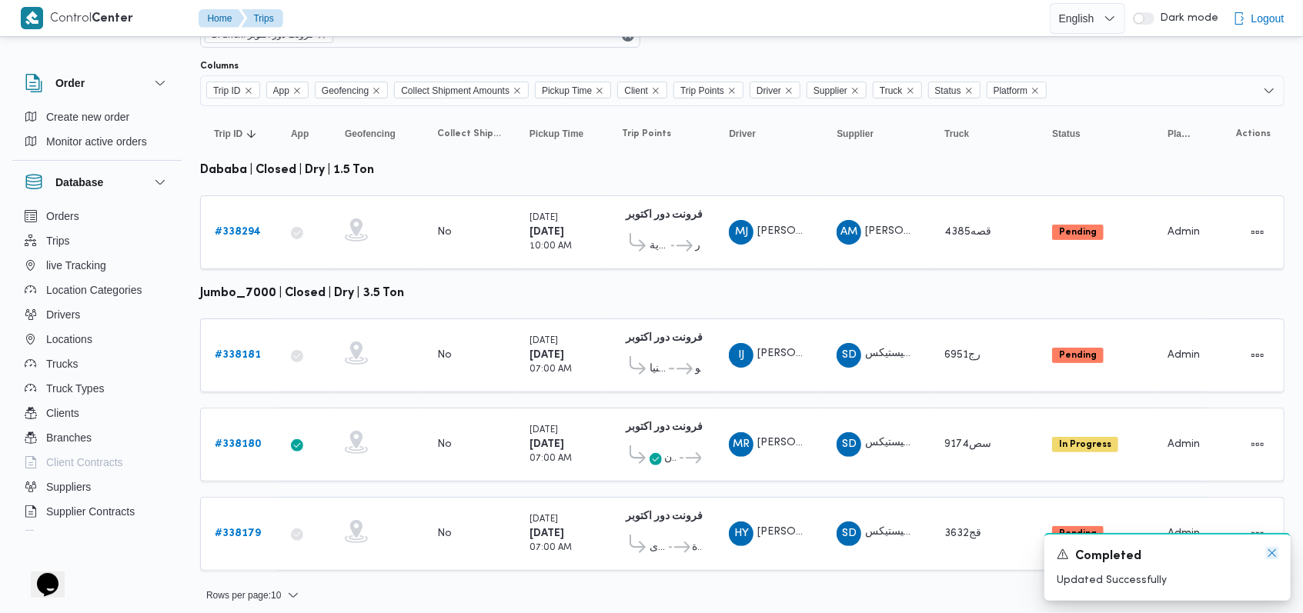
click at [1274, 551] on icon "Dismiss toast" at bounding box center [1272, 553] width 12 height 12
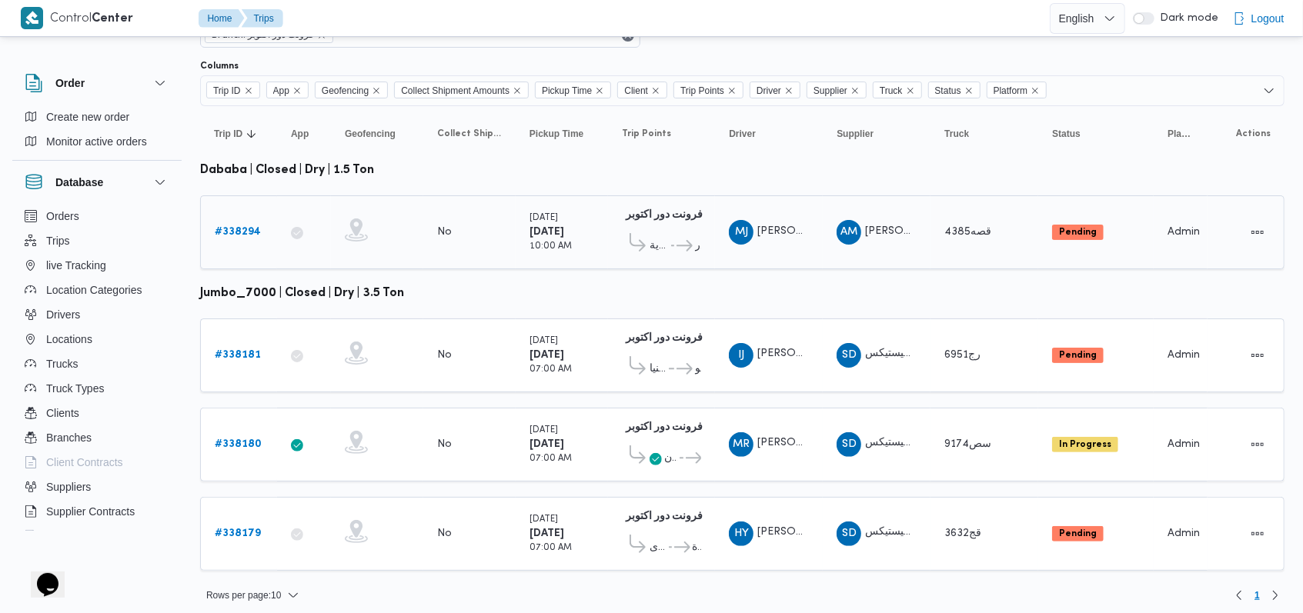
click at [255, 227] on b "# 338294" at bounding box center [238, 232] width 46 height 10
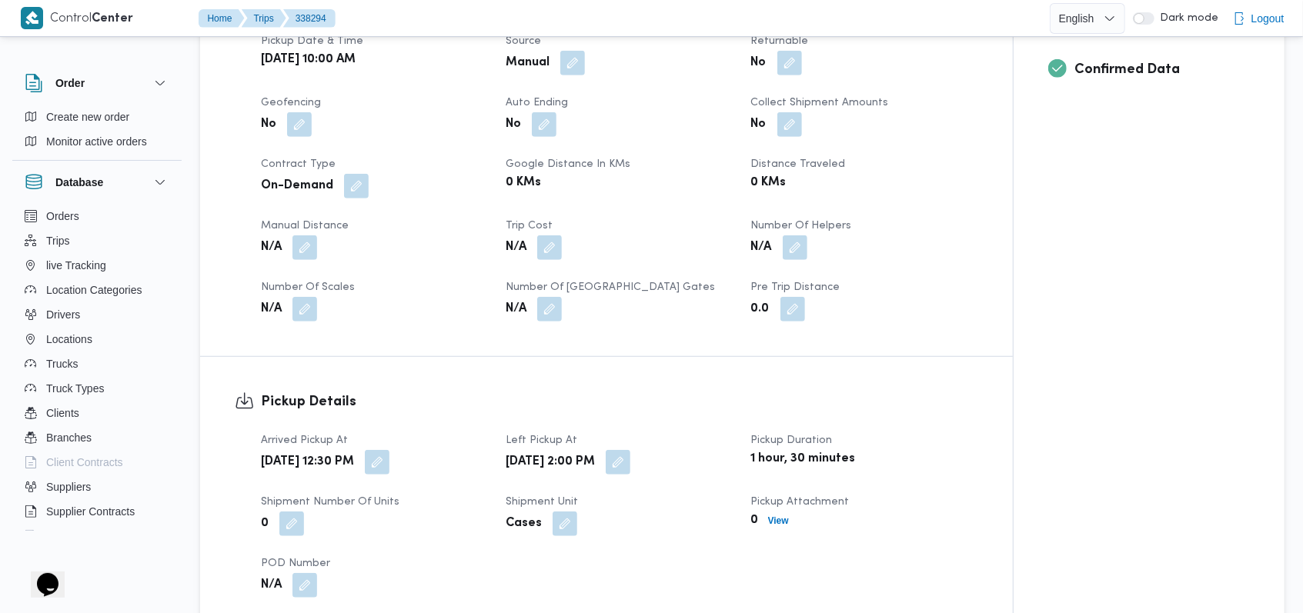
scroll to position [718, 0]
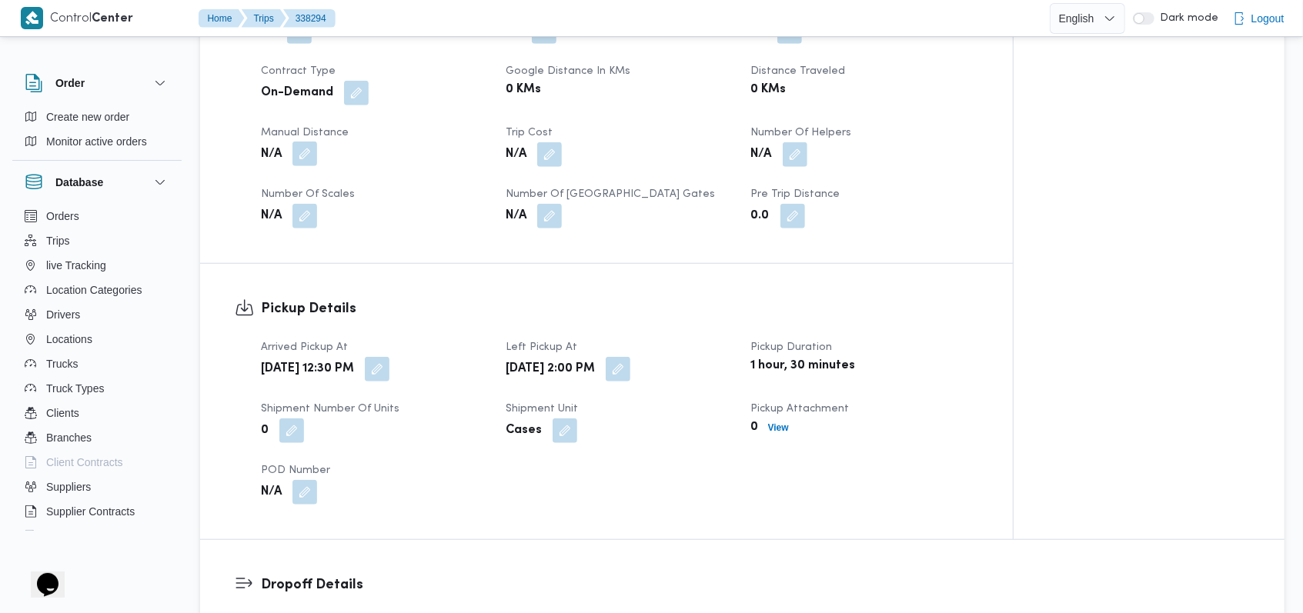
click at [308, 142] on button "button" at bounding box center [304, 154] width 25 height 25
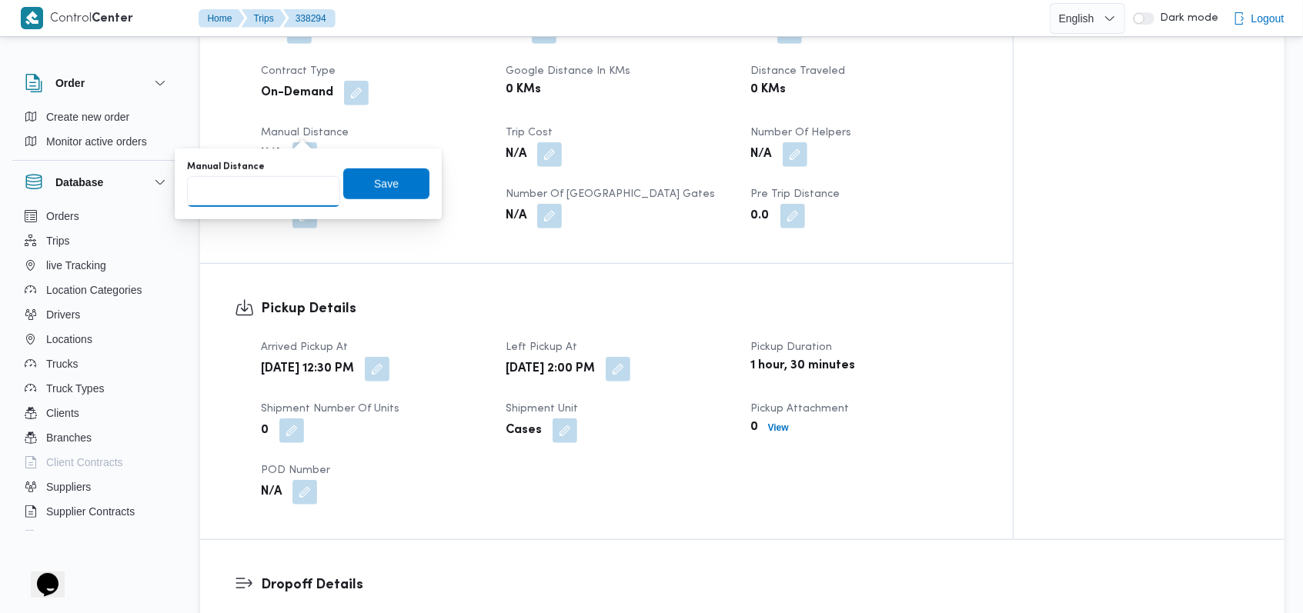
click at [265, 198] on input "Manual Distance" at bounding box center [263, 191] width 153 height 31
type input "130"
click at [379, 182] on span "Save" at bounding box center [386, 183] width 25 height 18
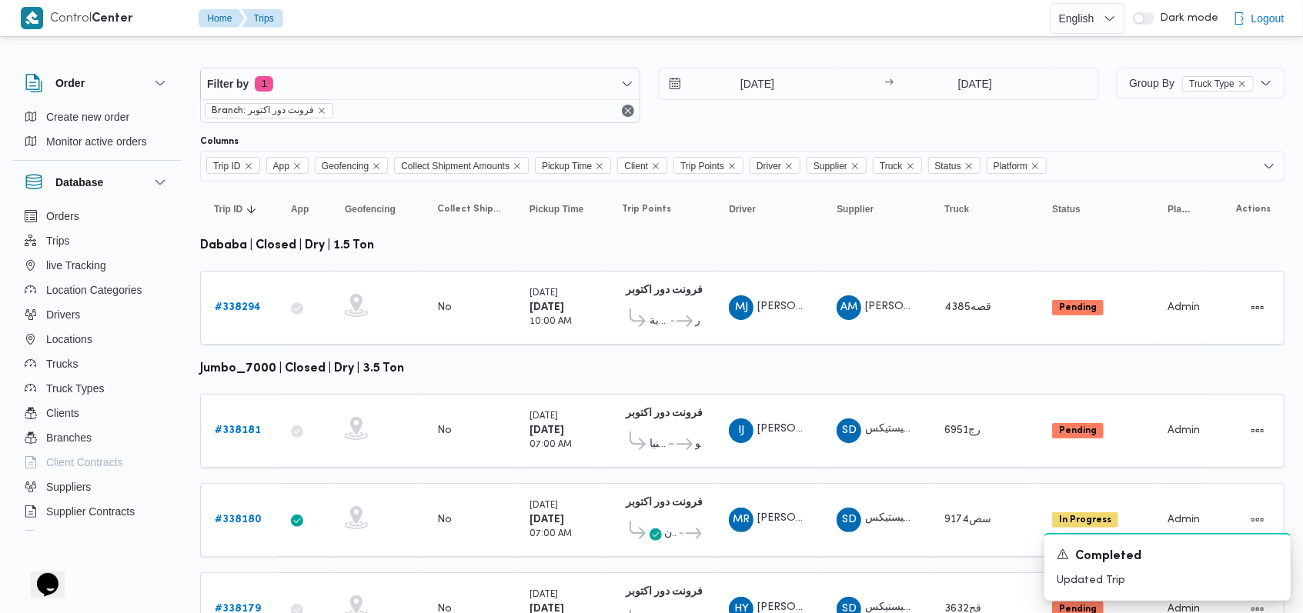
scroll to position [82, 0]
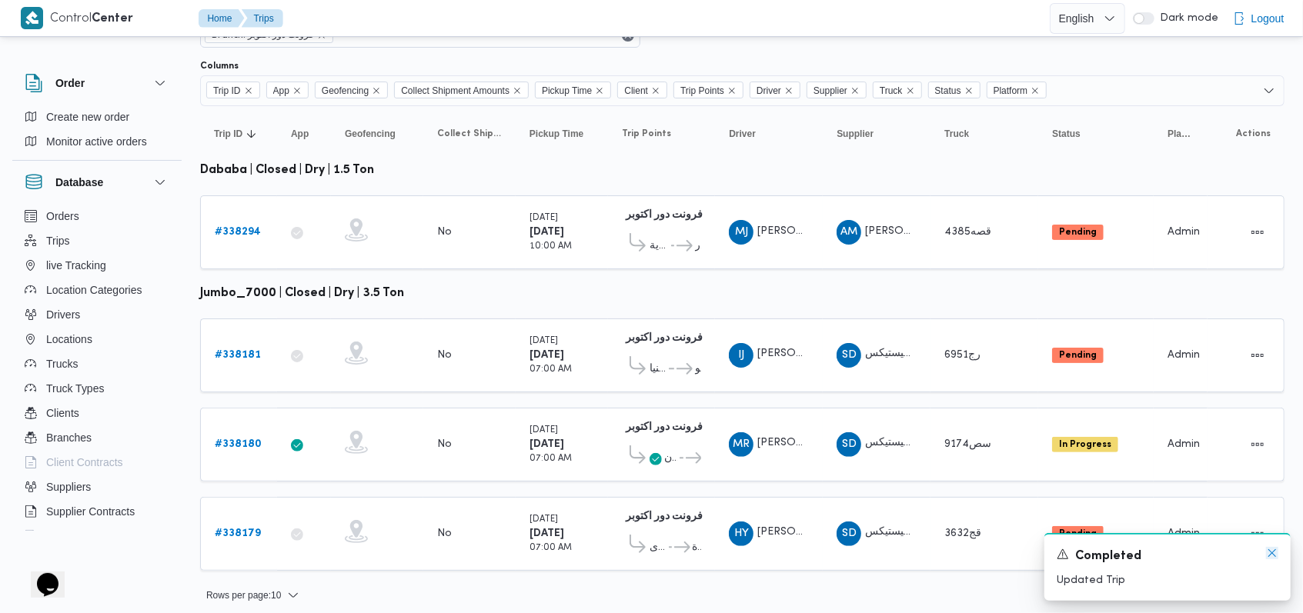
click at [1270, 557] on icon "Dismiss toast" at bounding box center [1272, 553] width 12 height 12
click at [234, 529] on b "# 338179" at bounding box center [238, 534] width 46 height 10
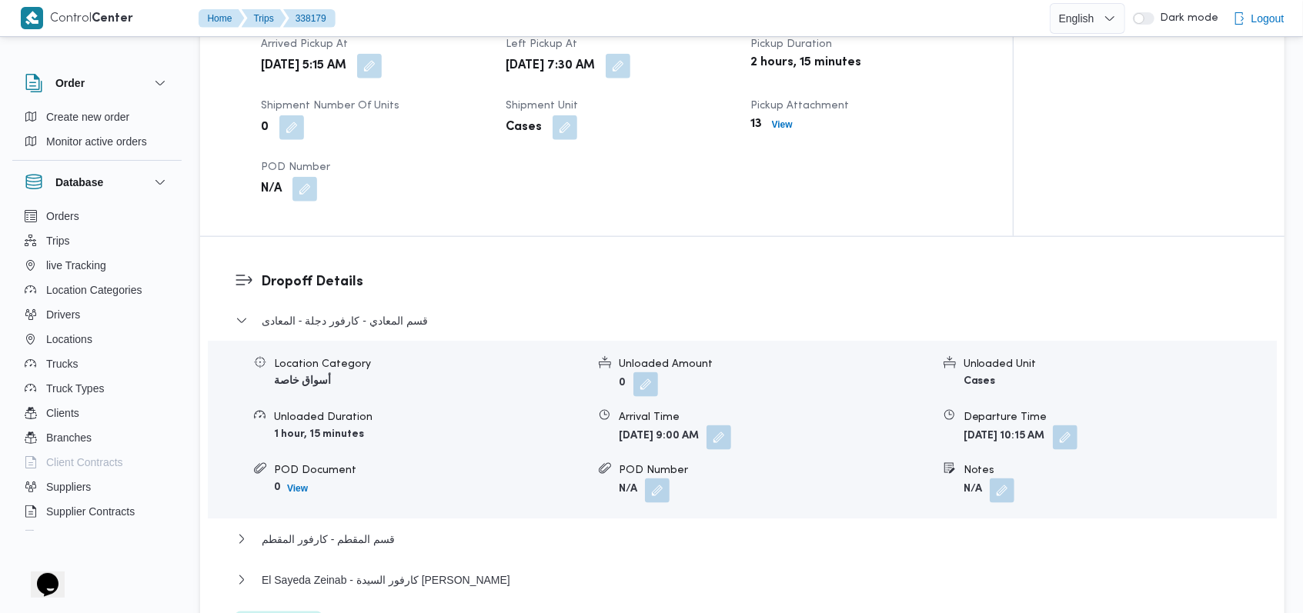
scroll to position [1128, 0]
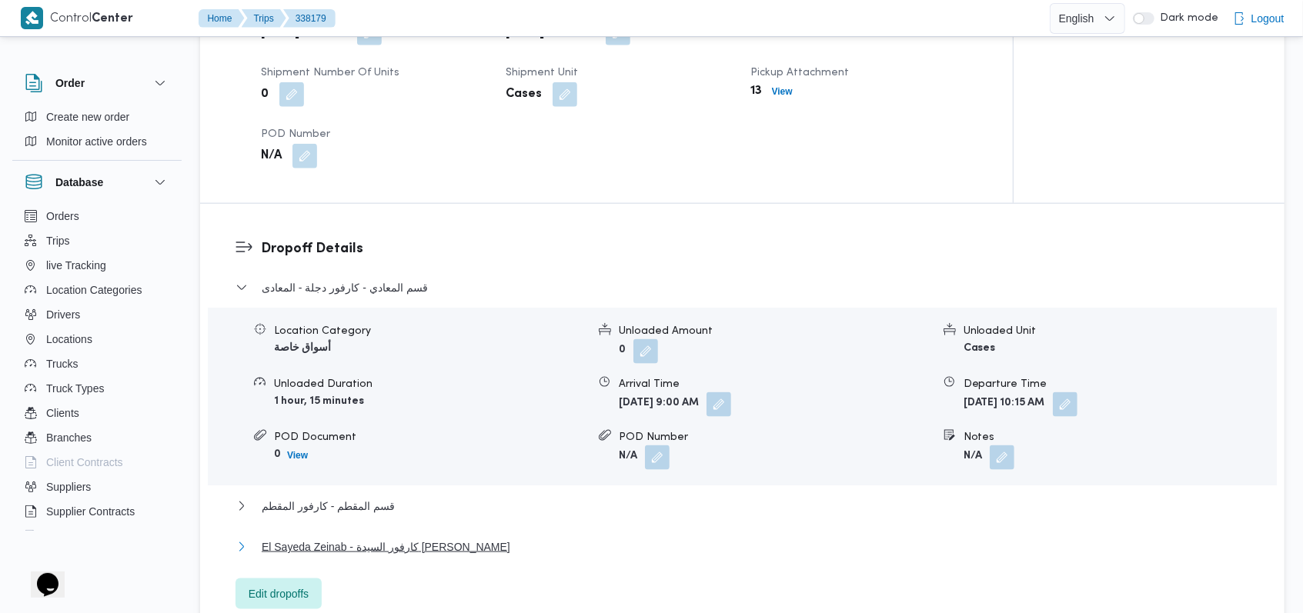
click at [409, 546] on span "El Sayeda Zeinab - كارفور السيدة [PERSON_NAME]" at bounding box center [386, 547] width 249 height 18
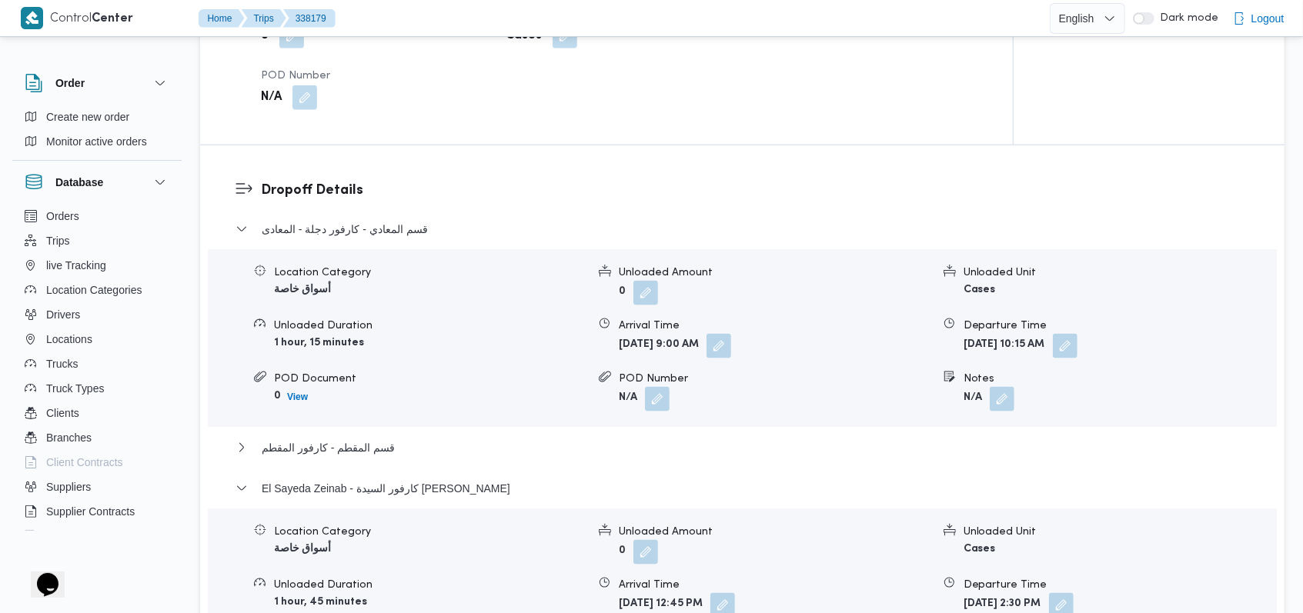
scroll to position [1231, 0]
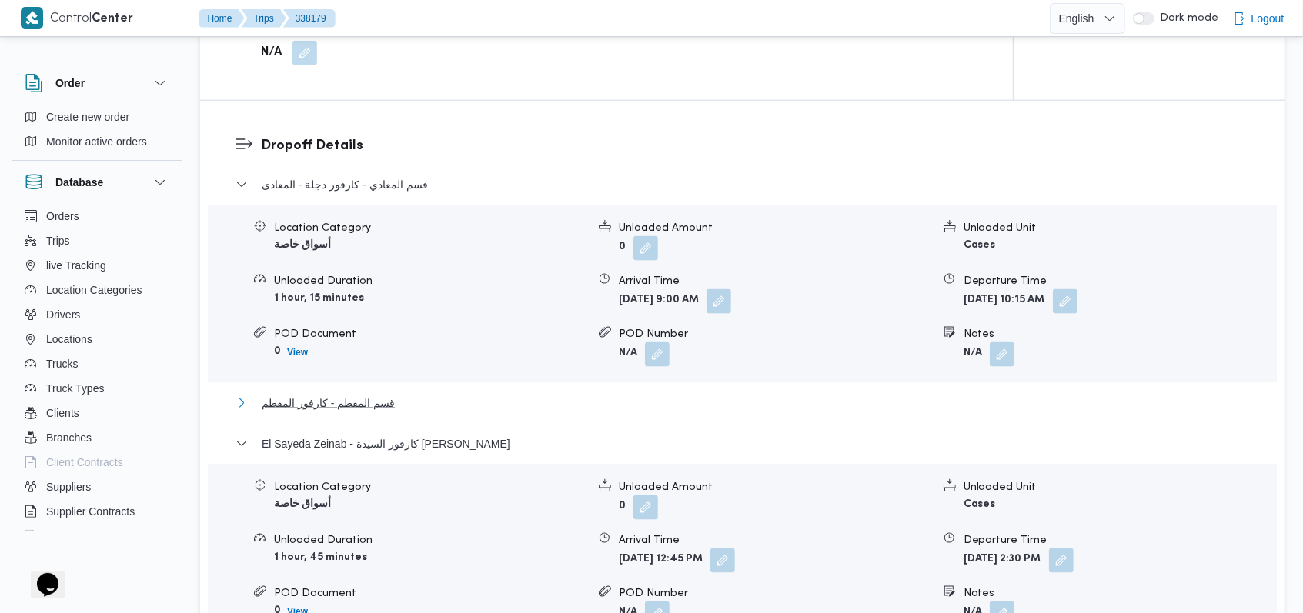
click at [381, 403] on span "قسم المقطم - كارفور المقطم" at bounding box center [328, 403] width 133 height 18
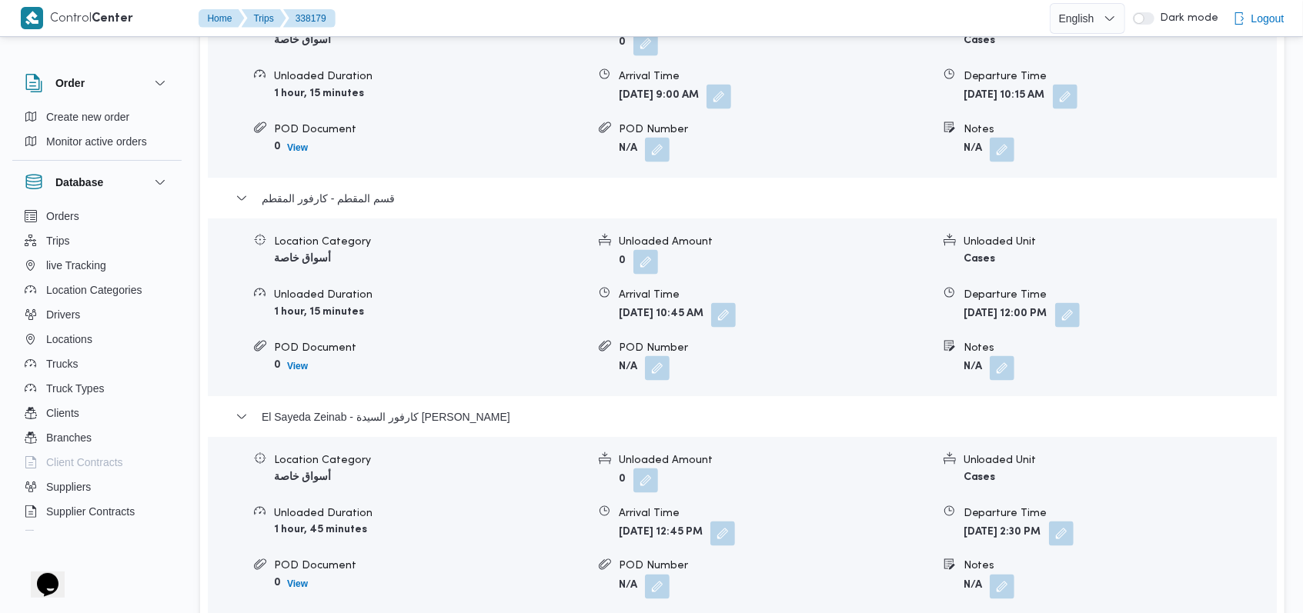
scroll to position [1334, 0]
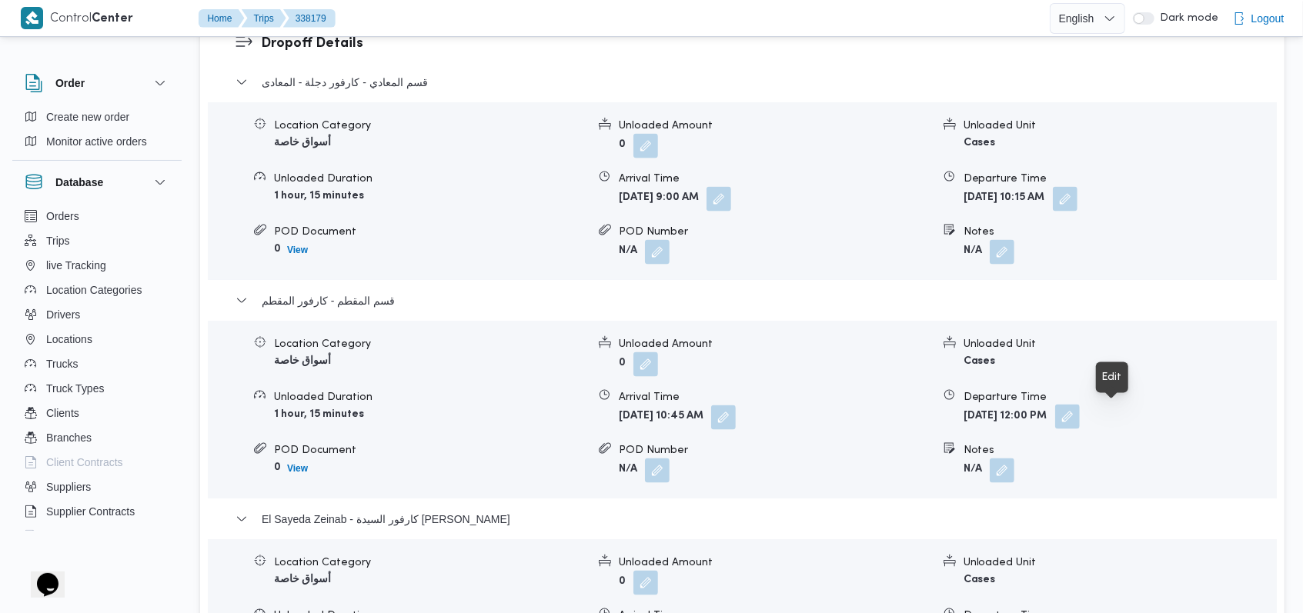
click at [1080, 422] on button "button" at bounding box center [1067, 417] width 25 height 25
click at [1077, 209] on button "button" at bounding box center [1065, 198] width 25 height 25
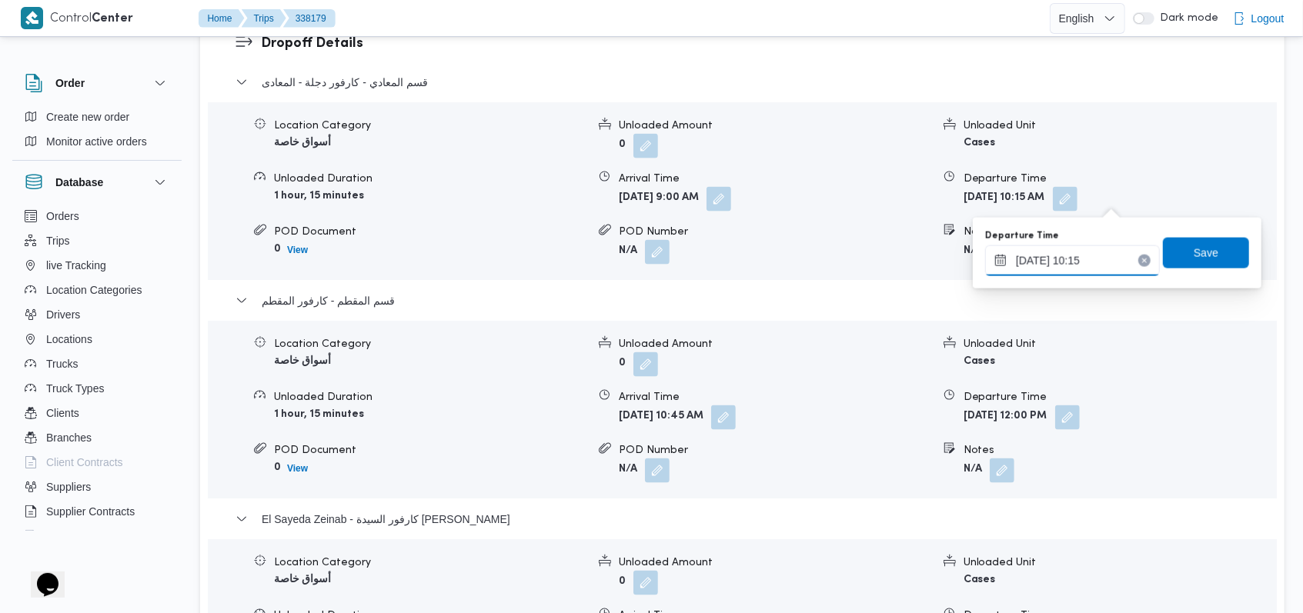
click at [1107, 269] on input "[DATE] 10:15" at bounding box center [1072, 260] width 175 height 31
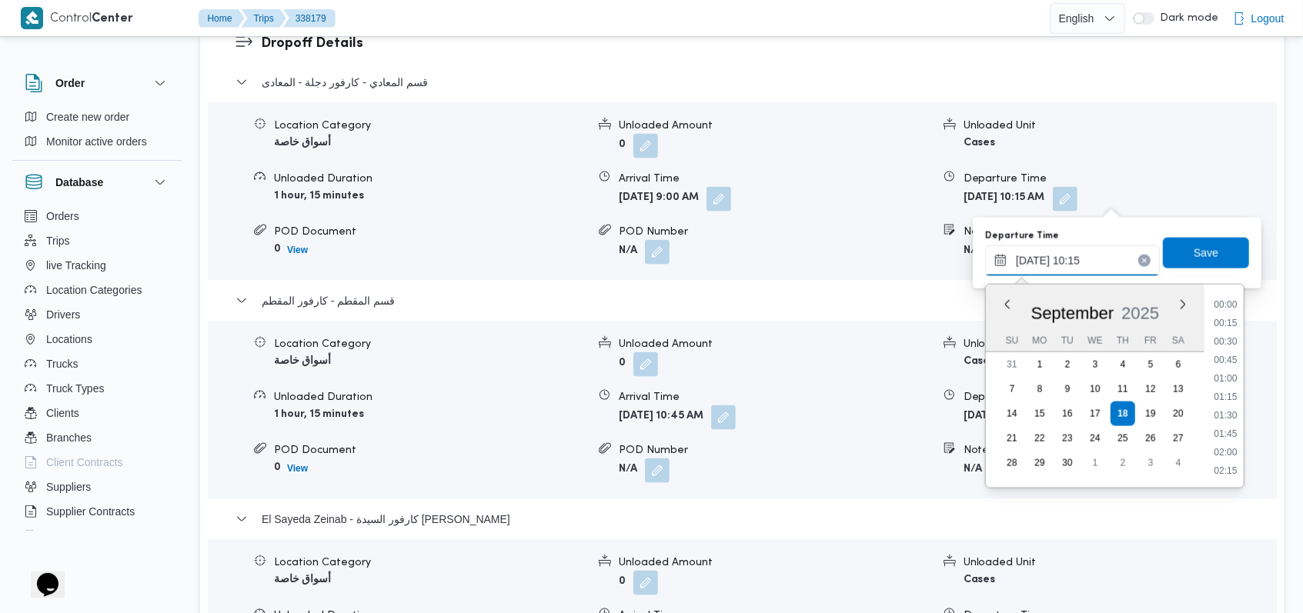
scroll to position [664, 0]
click at [1234, 365] on li "09:45" at bounding box center [1224, 360] width 35 height 15
type input "[DATE] 09:45"
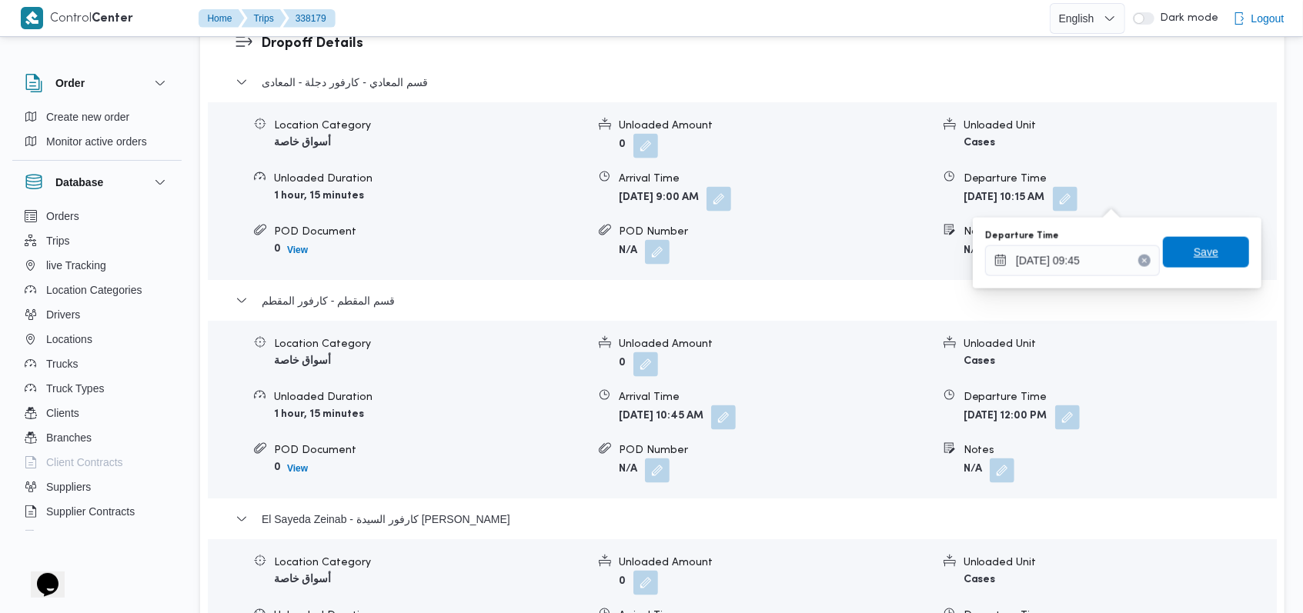
click at [1218, 259] on span "Save" at bounding box center [1206, 252] width 86 height 31
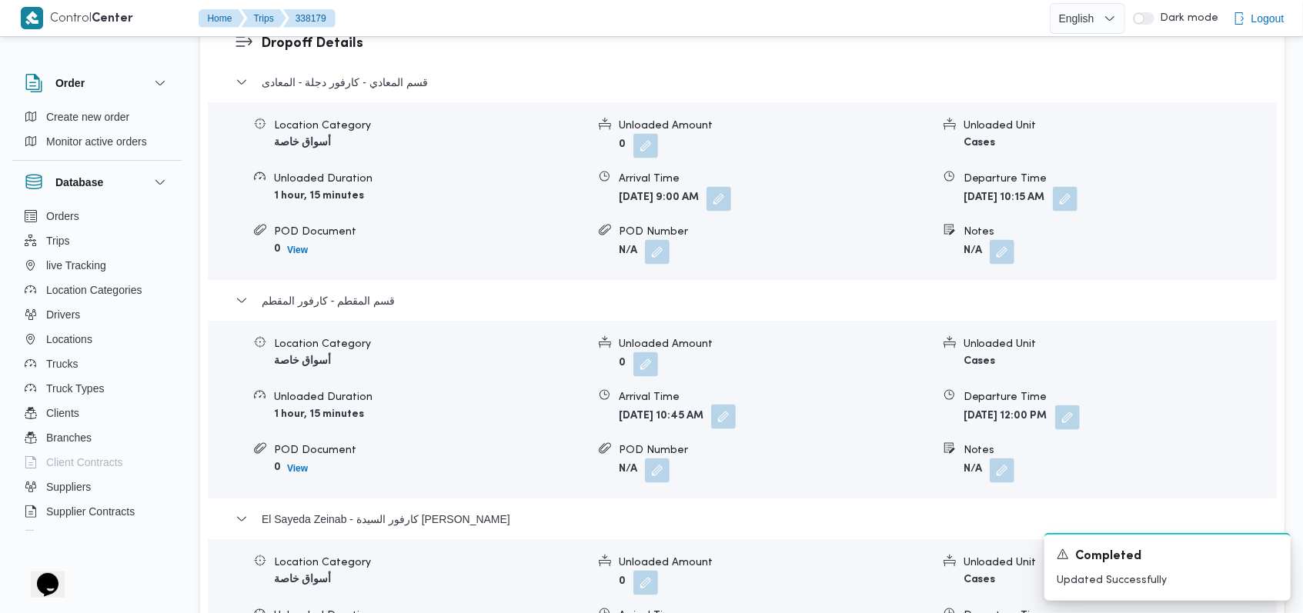
click at [736, 422] on button "button" at bounding box center [723, 417] width 25 height 25
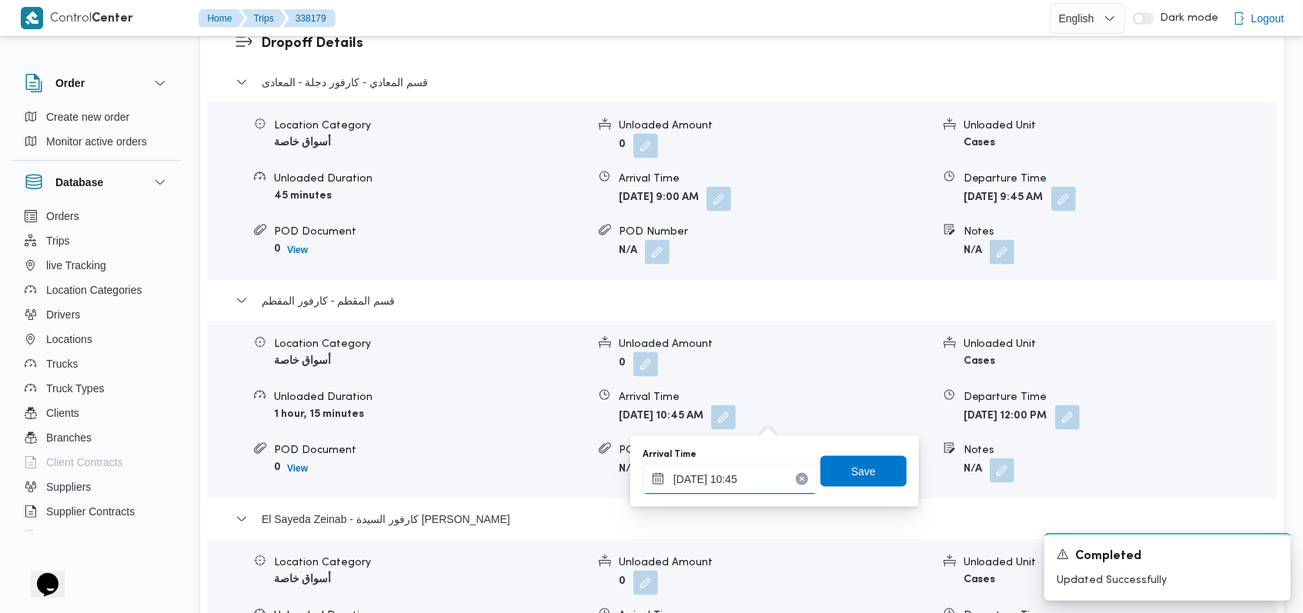
click at [751, 485] on input "18/09/2025 10:45" at bounding box center [730, 479] width 175 height 31
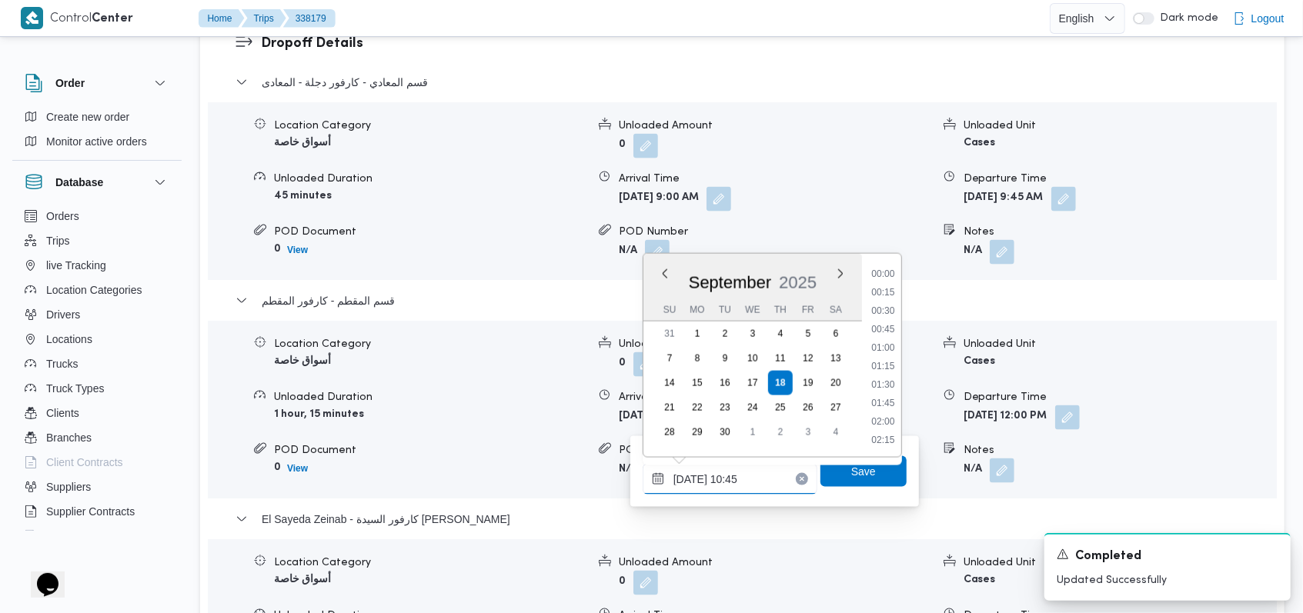
scroll to position [701, 0]
click at [890, 309] on li "10:00" at bounding box center [882, 311] width 35 height 15
type input "18/09/2025 10:00"
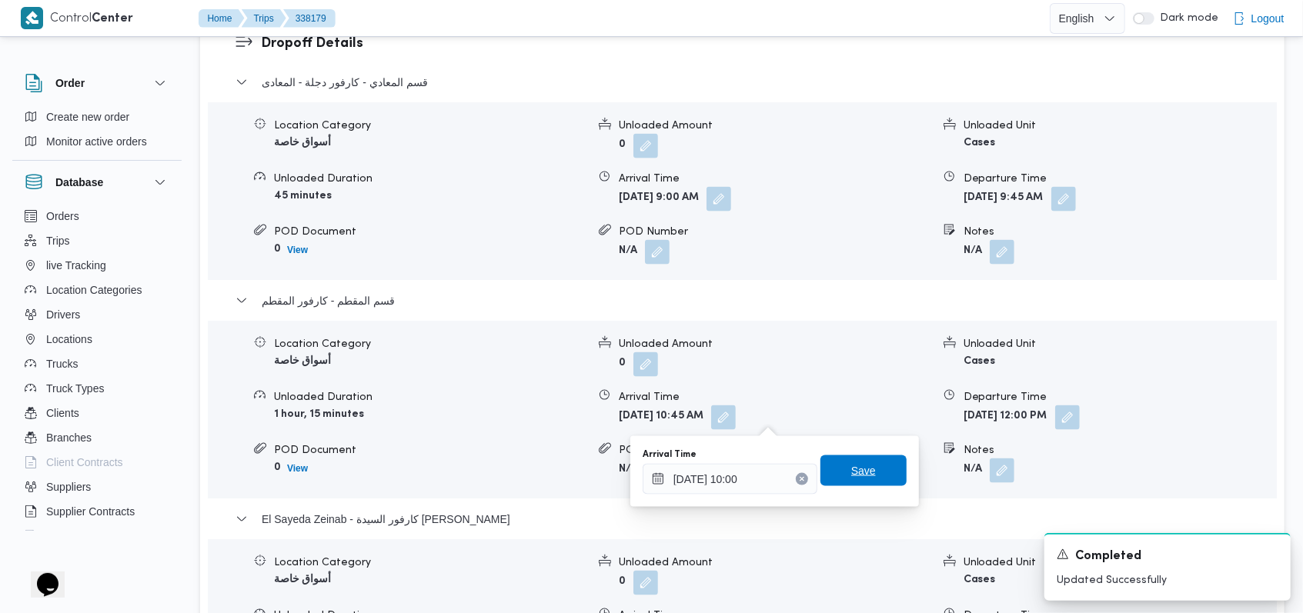
click at [869, 473] on span "Save" at bounding box center [863, 471] width 86 height 31
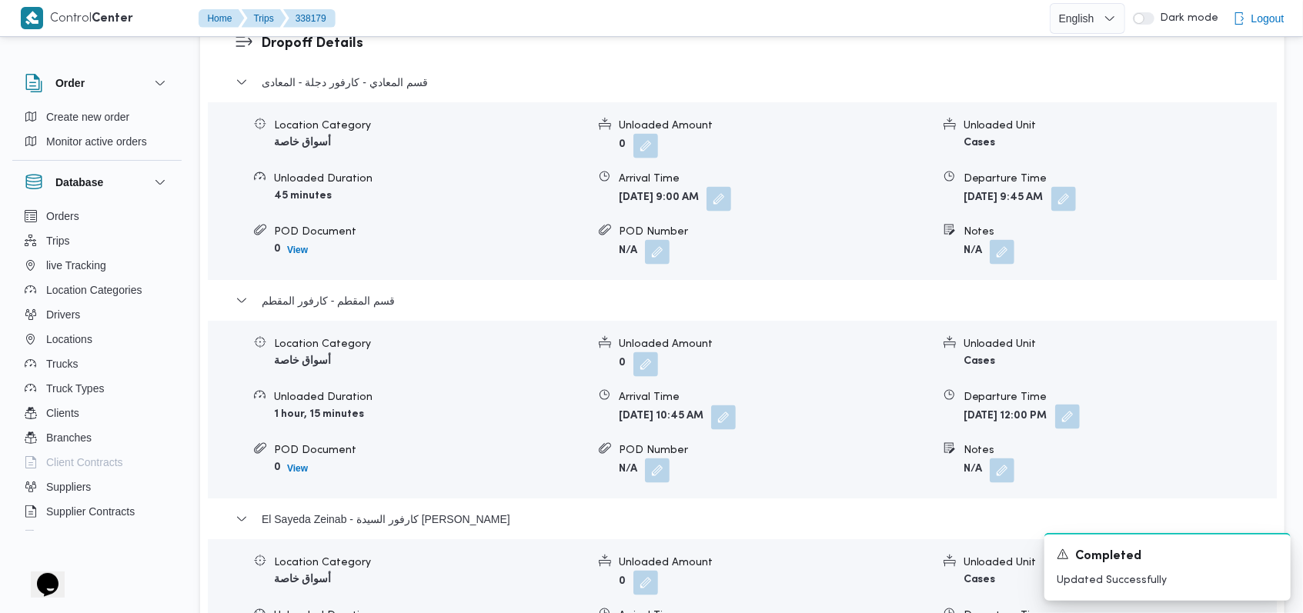
click at [1080, 414] on button "button" at bounding box center [1067, 417] width 25 height 25
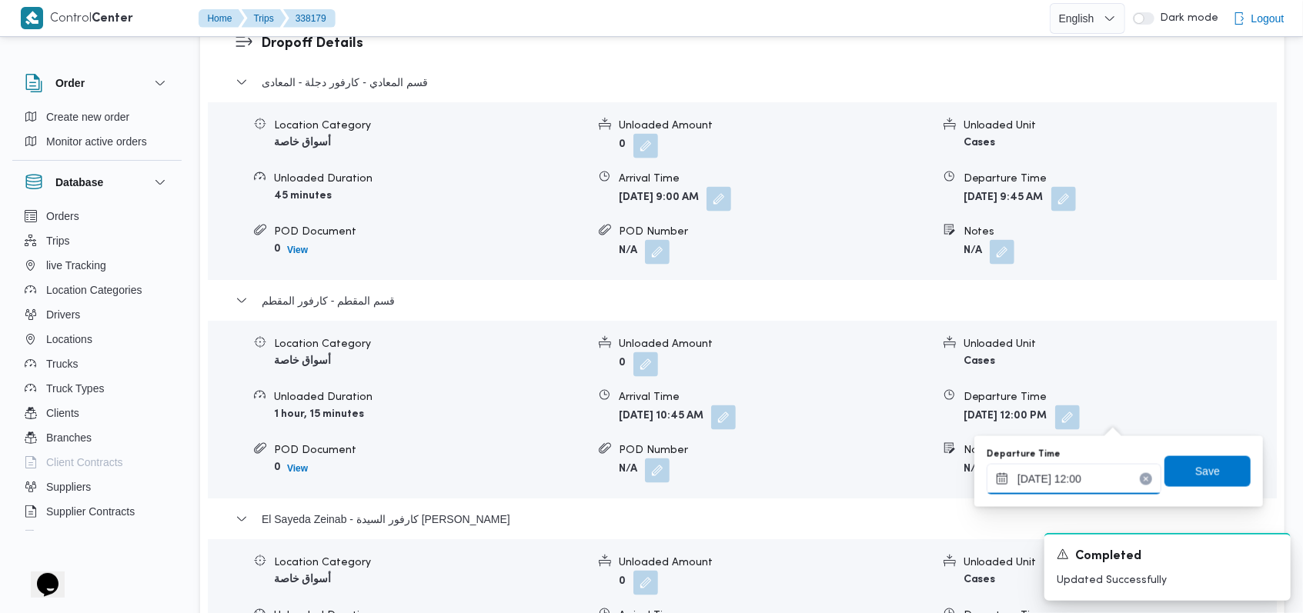
click at [1099, 489] on input "[DATE] 12:00" at bounding box center [1074, 479] width 175 height 31
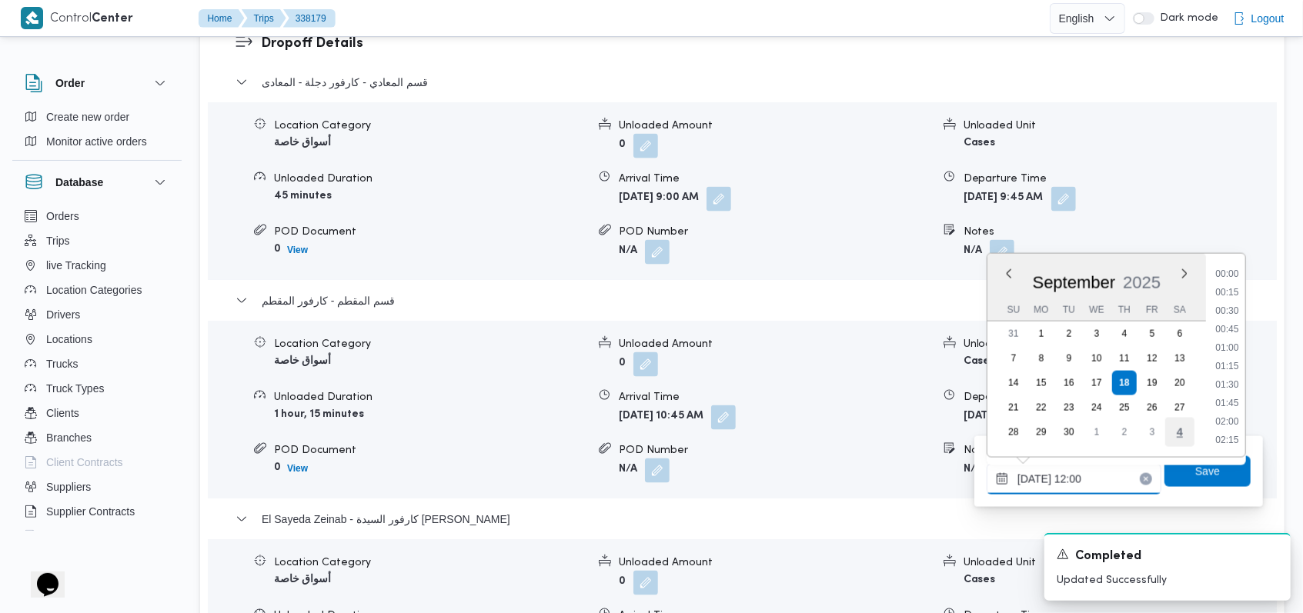
scroll to position [793, 0]
click at [1231, 279] on li "10:45" at bounding box center [1226, 274] width 35 height 15
type input "18/09/2025 10:45"
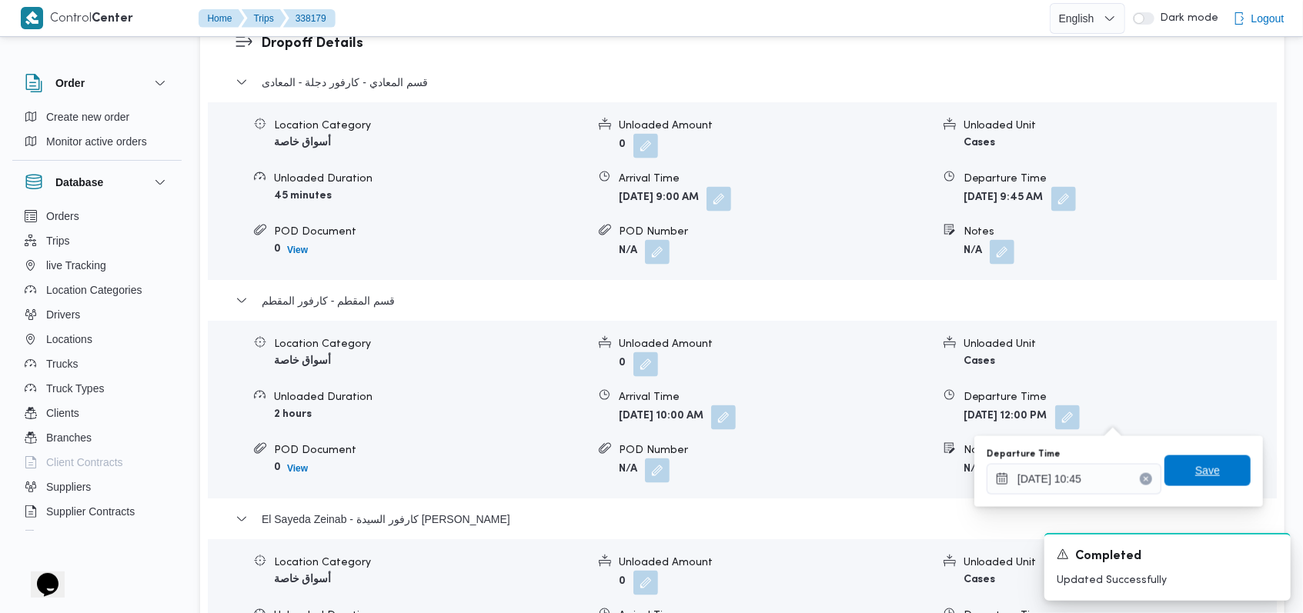
click at [1195, 474] on span "Save" at bounding box center [1207, 471] width 25 height 18
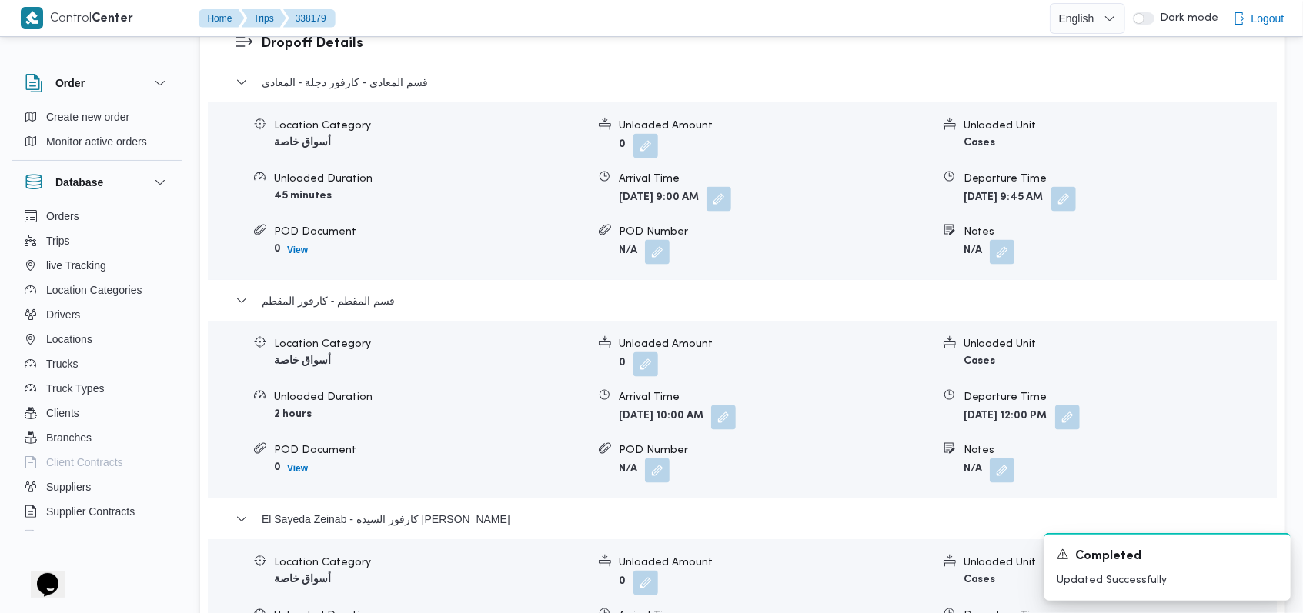
scroll to position [1539, 0]
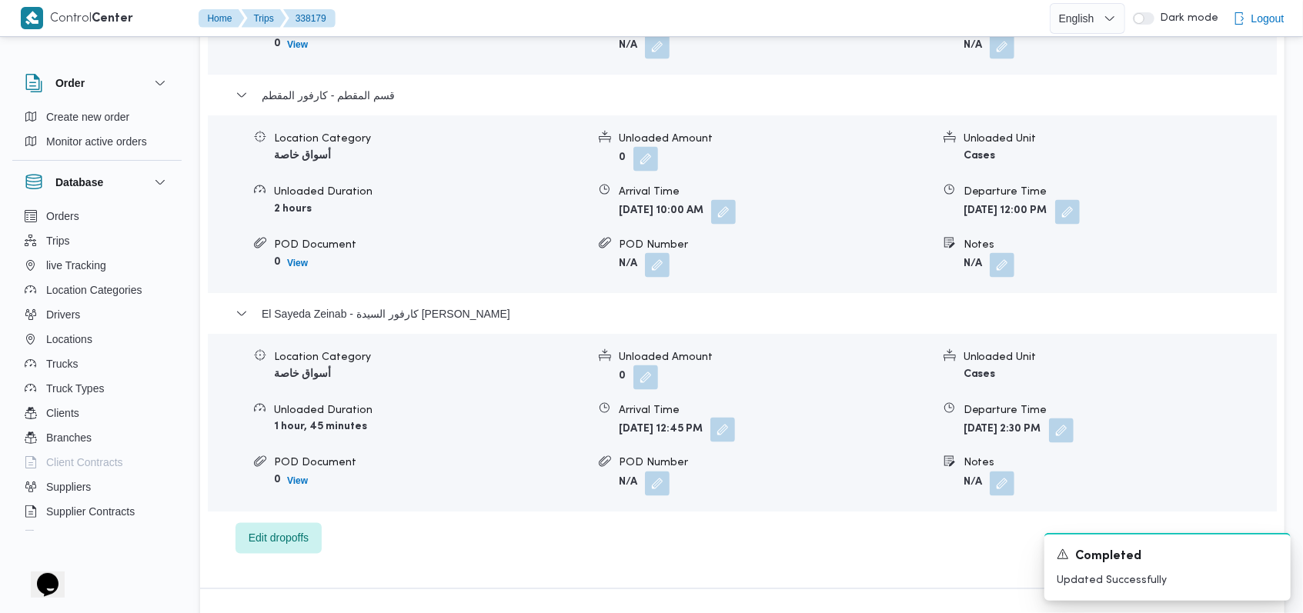
click at [735, 430] on button "button" at bounding box center [722, 430] width 25 height 25
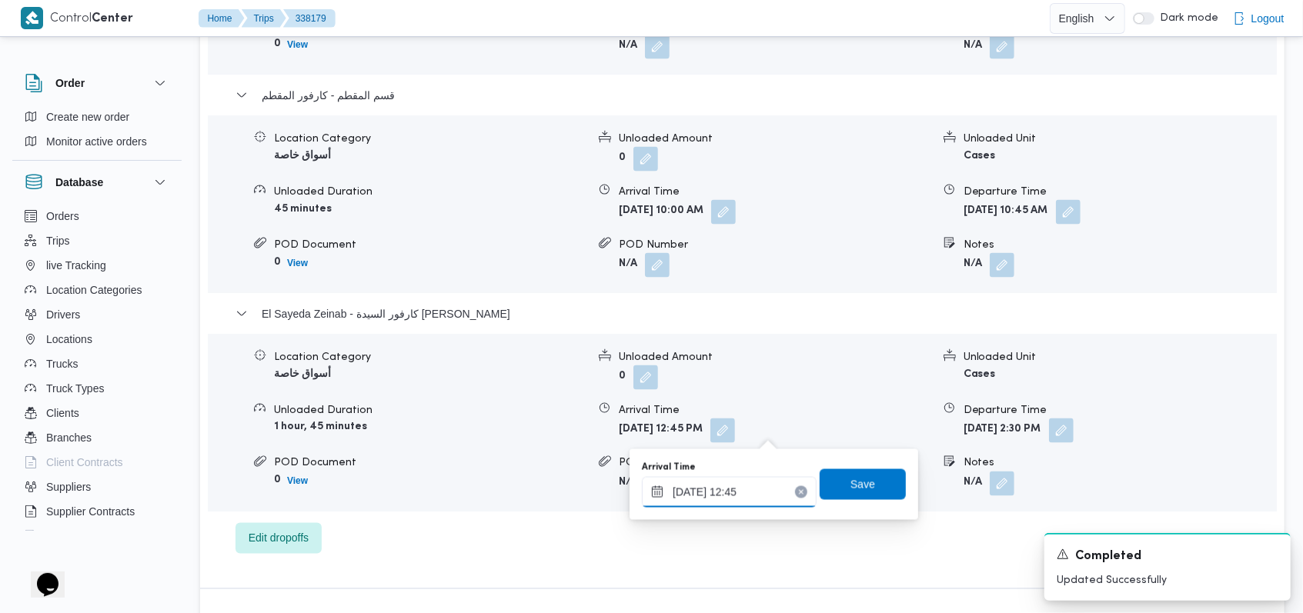
click at [746, 490] on input "18/09/2025 12:45" at bounding box center [729, 492] width 175 height 31
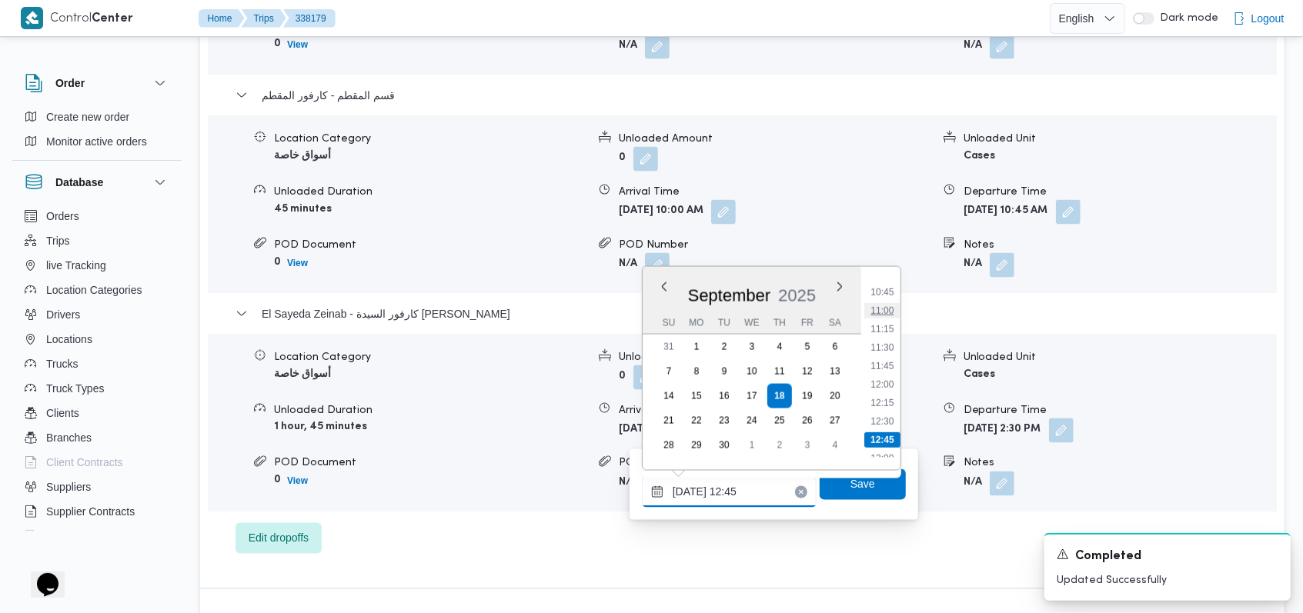
scroll to position [746, 0]
click at [893, 356] on li "11:00" at bounding box center [881, 353] width 35 height 15
type input "18/09/2025 11:00"
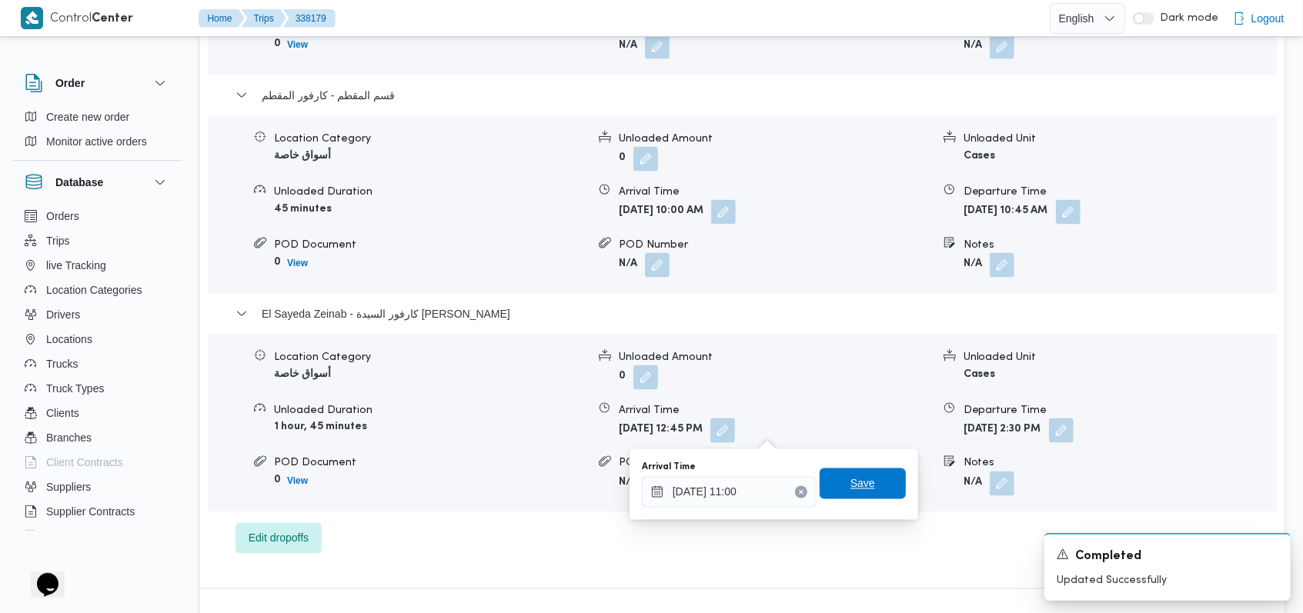
click at [850, 496] on span "Save" at bounding box center [863, 484] width 86 height 31
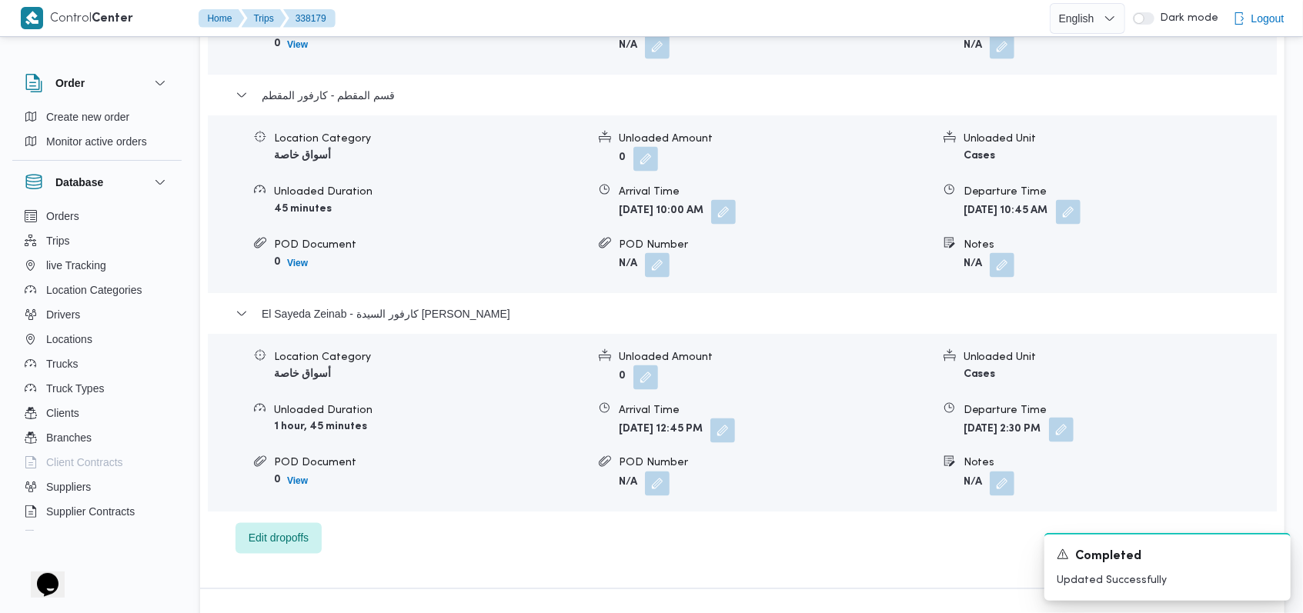
click at [1074, 429] on button "button" at bounding box center [1061, 430] width 25 height 25
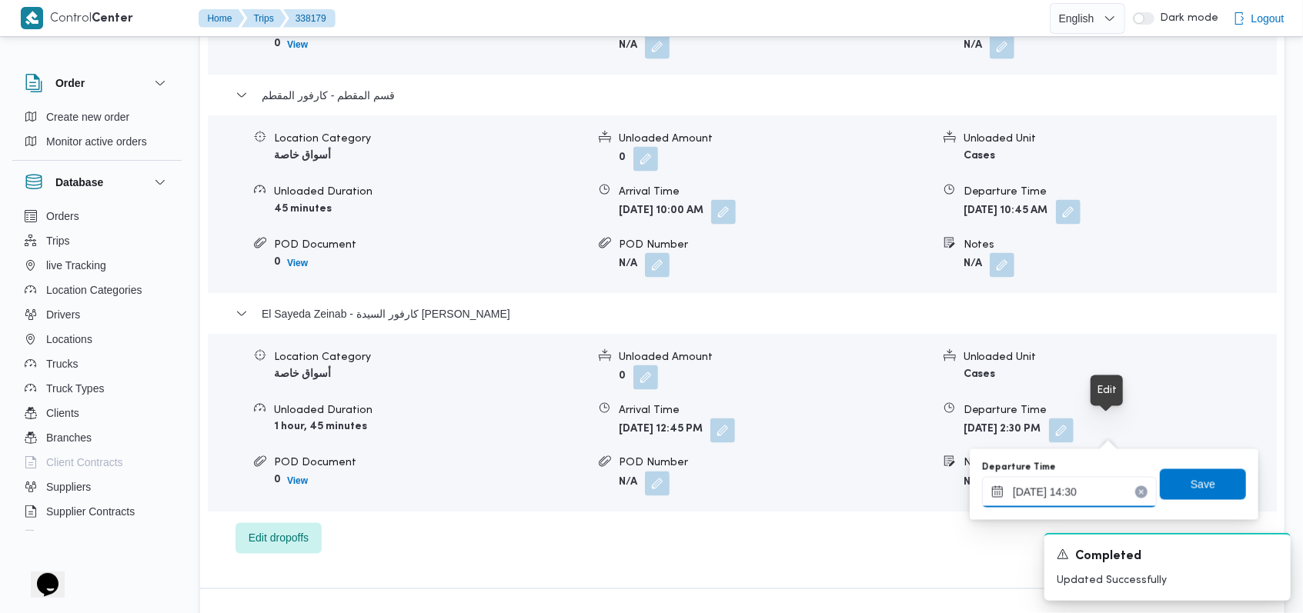
click at [1091, 477] on div "[DATE] 14:30" at bounding box center [1069, 492] width 175 height 31
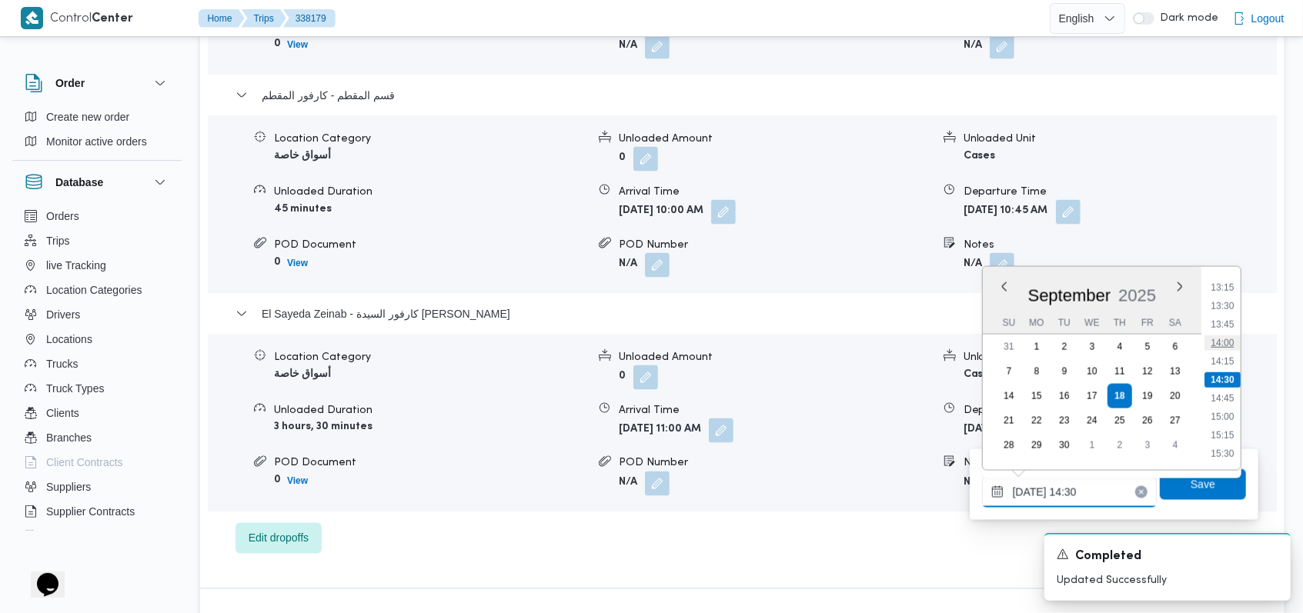
scroll to position [875, 0]
click at [1231, 302] on li "12:00" at bounding box center [1221, 298] width 35 height 15
type input "[DATE] 12:00"
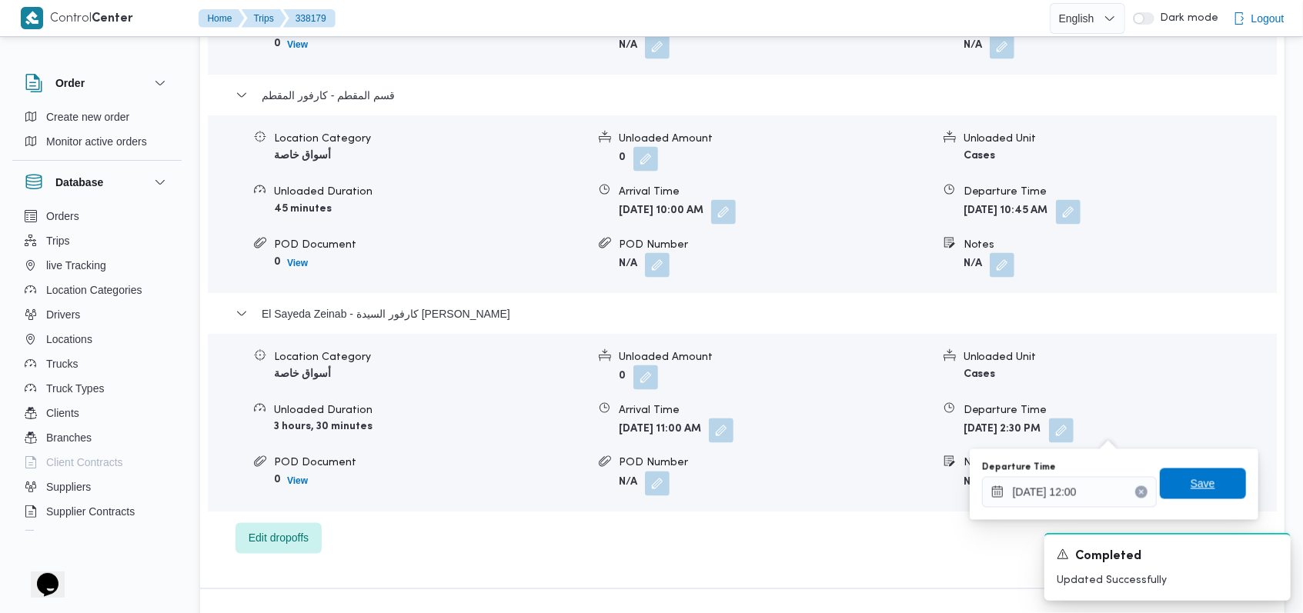
click at [1197, 480] on span "Save" at bounding box center [1202, 484] width 25 height 18
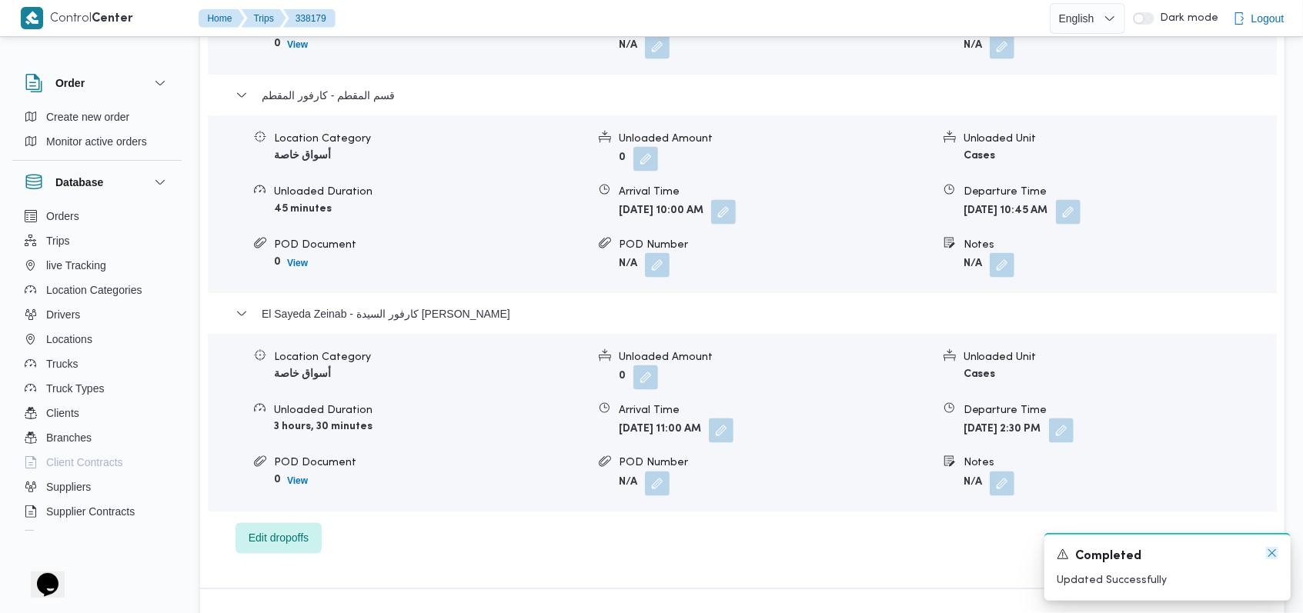
click at [1274, 556] on icon "Dismiss toast" at bounding box center [1272, 553] width 8 height 8
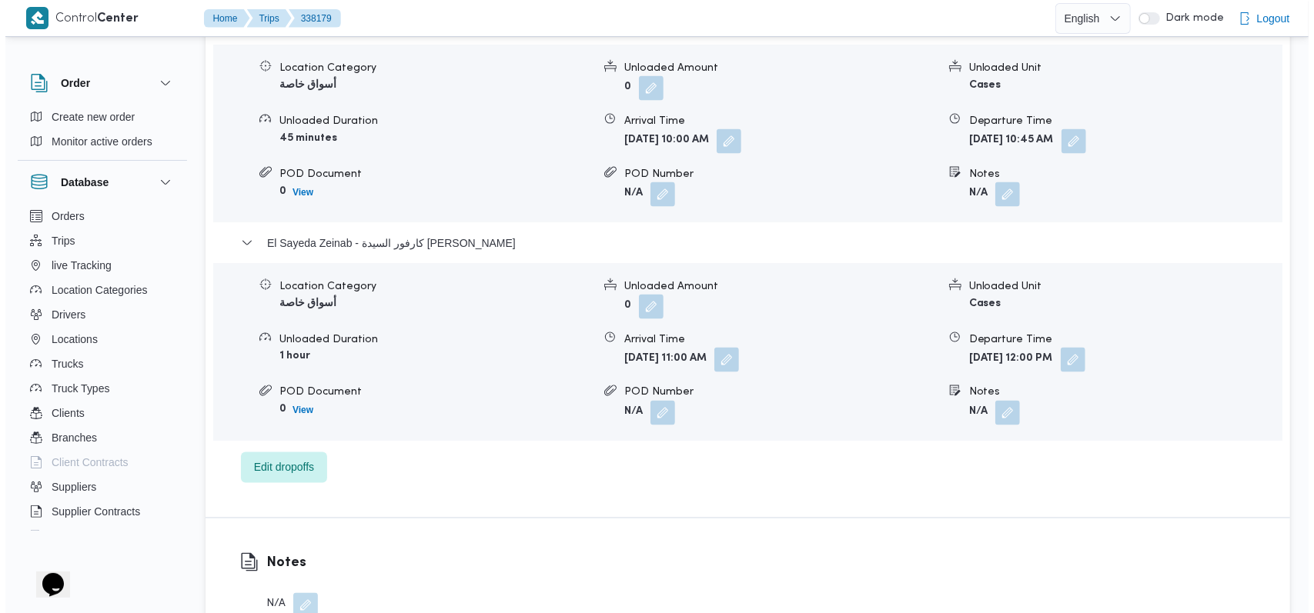
scroll to position [1641, 0]
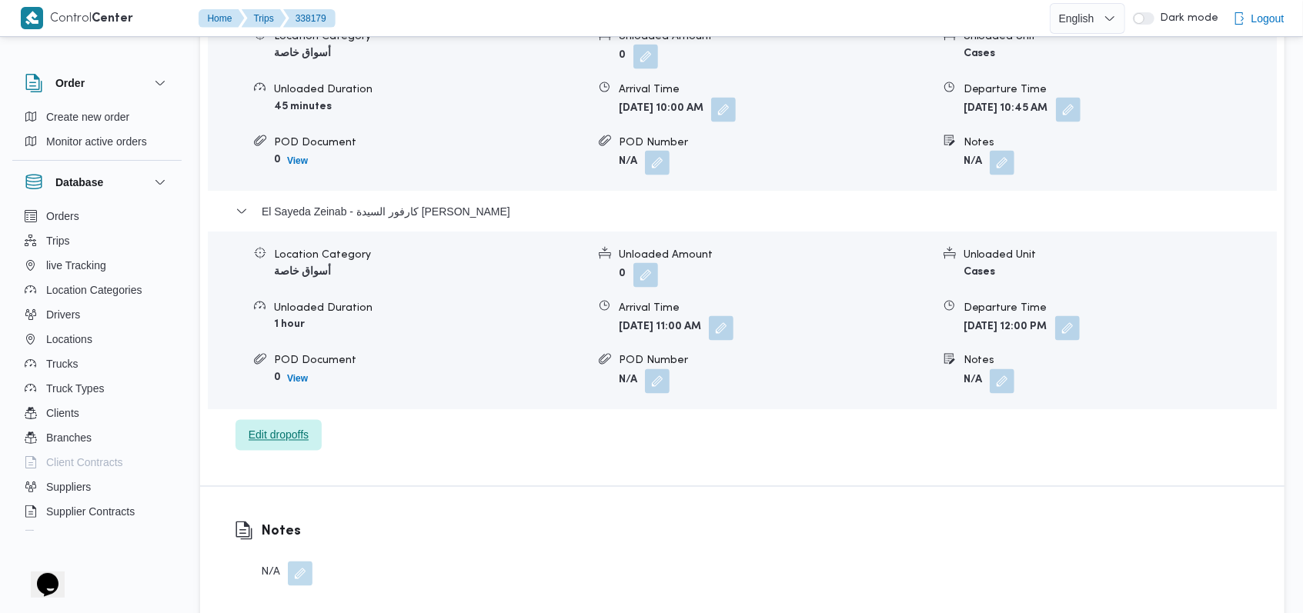
click at [300, 431] on span "Edit dropoffs" at bounding box center [279, 435] width 60 height 18
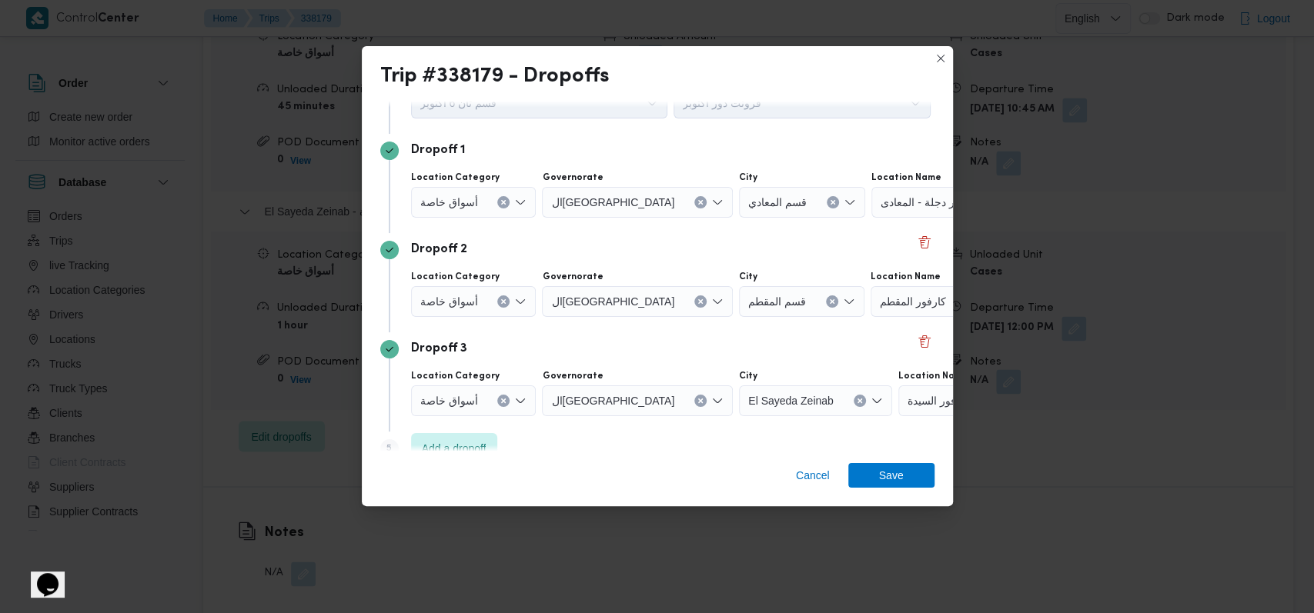
scroll to position [99, 0]
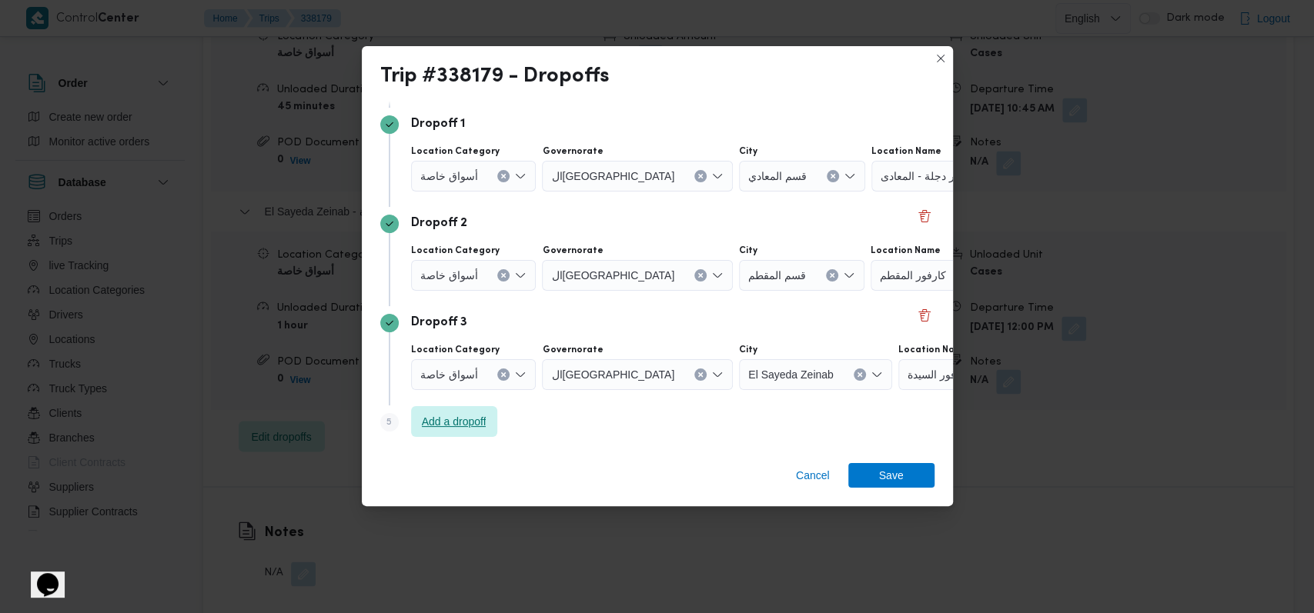
click at [474, 424] on span "Add a dropoff" at bounding box center [454, 421] width 65 height 18
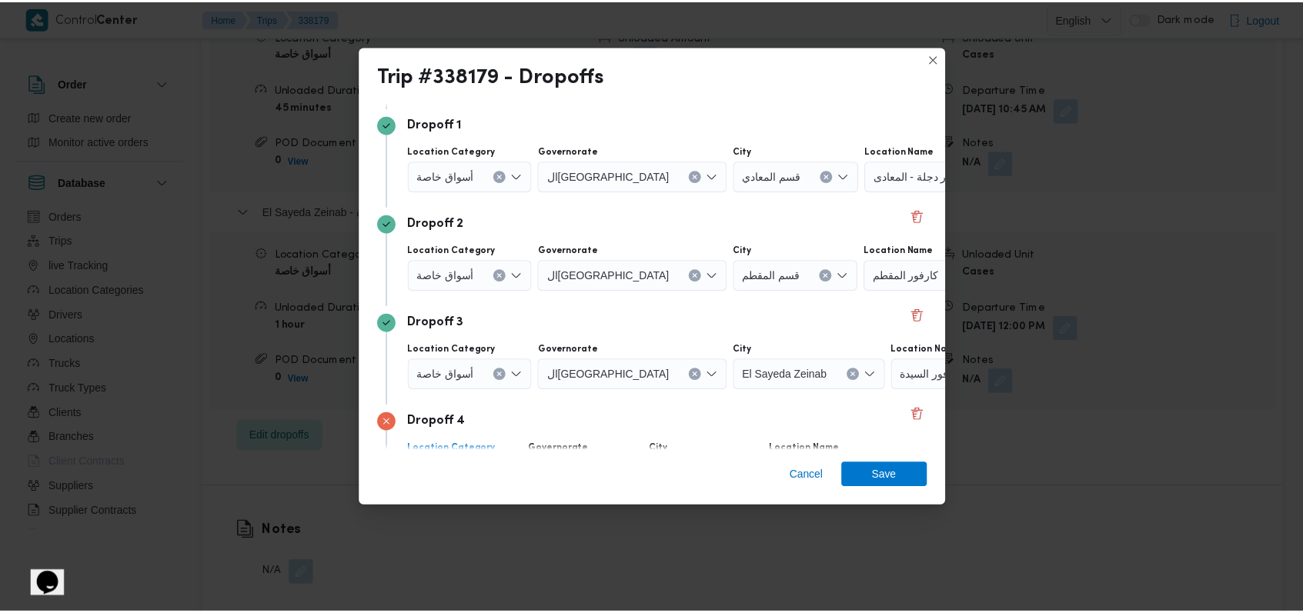
scroll to position [199, 0]
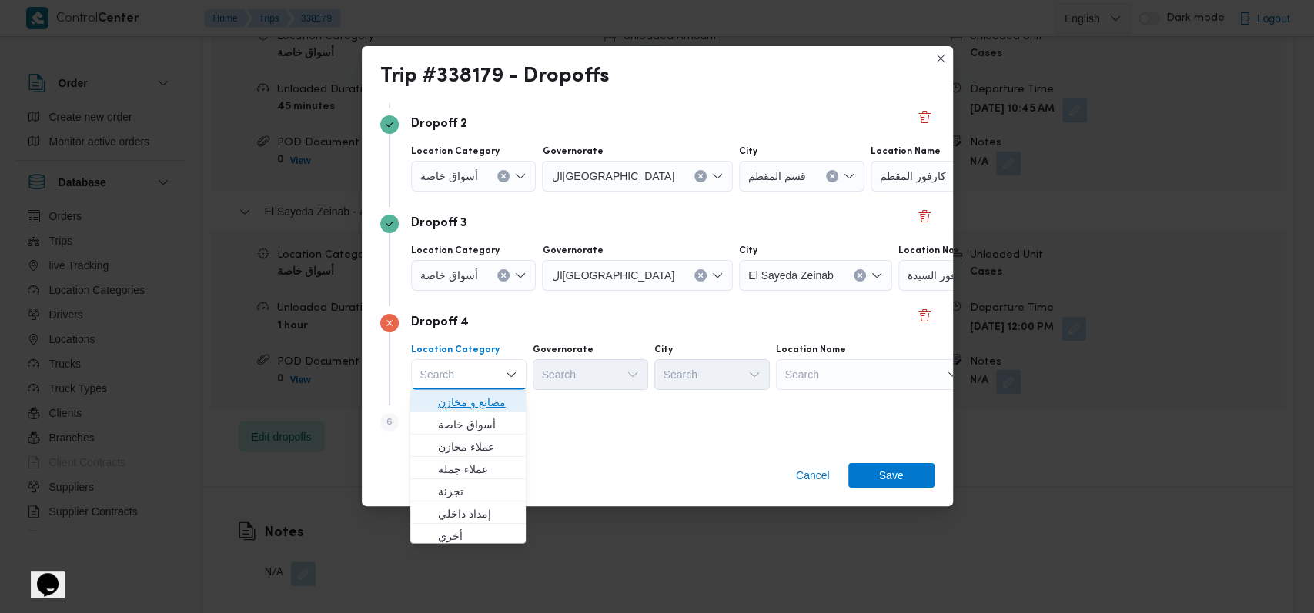
click at [500, 396] on span "مصانع و مخازن" at bounding box center [477, 401] width 78 height 18
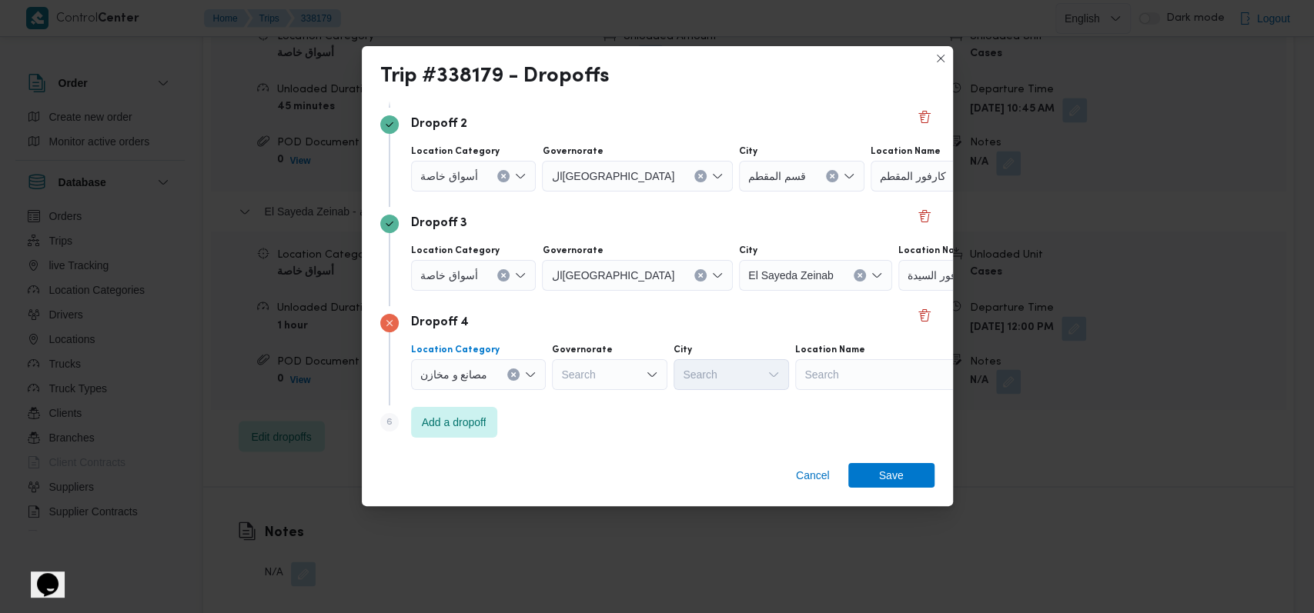
click at [861, 382] on div "Search" at bounding box center [891, 374] width 192 height 31
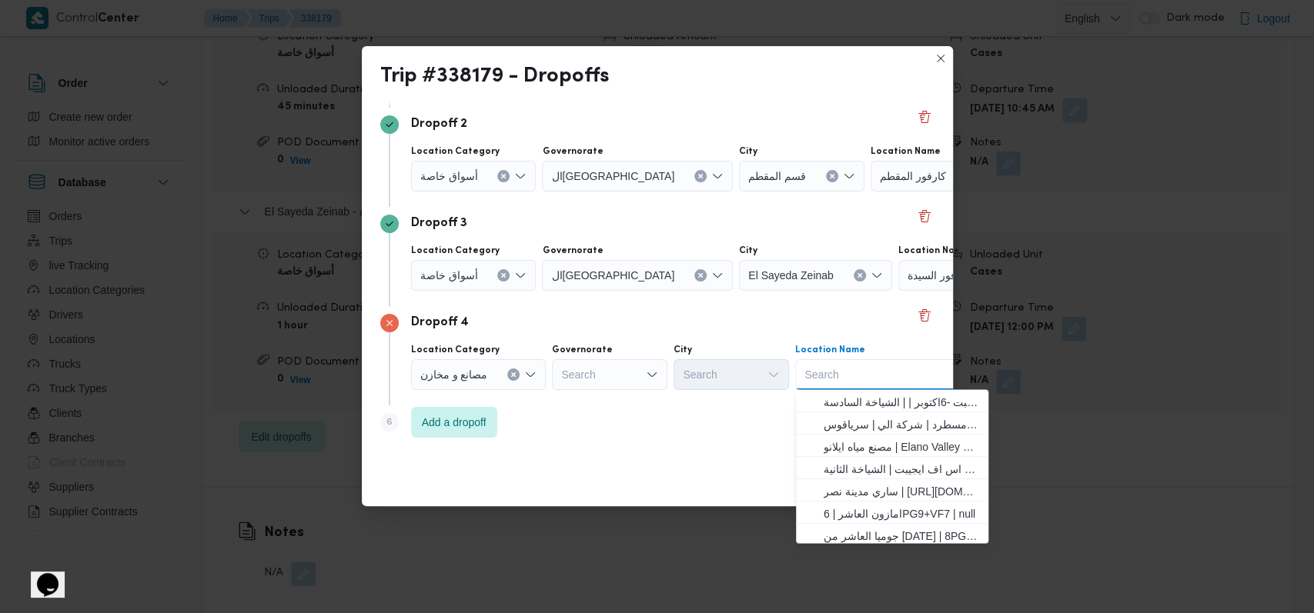
click at [514, 369] on button "Clear input" at bounding box center [513, 375] width 12 height 12
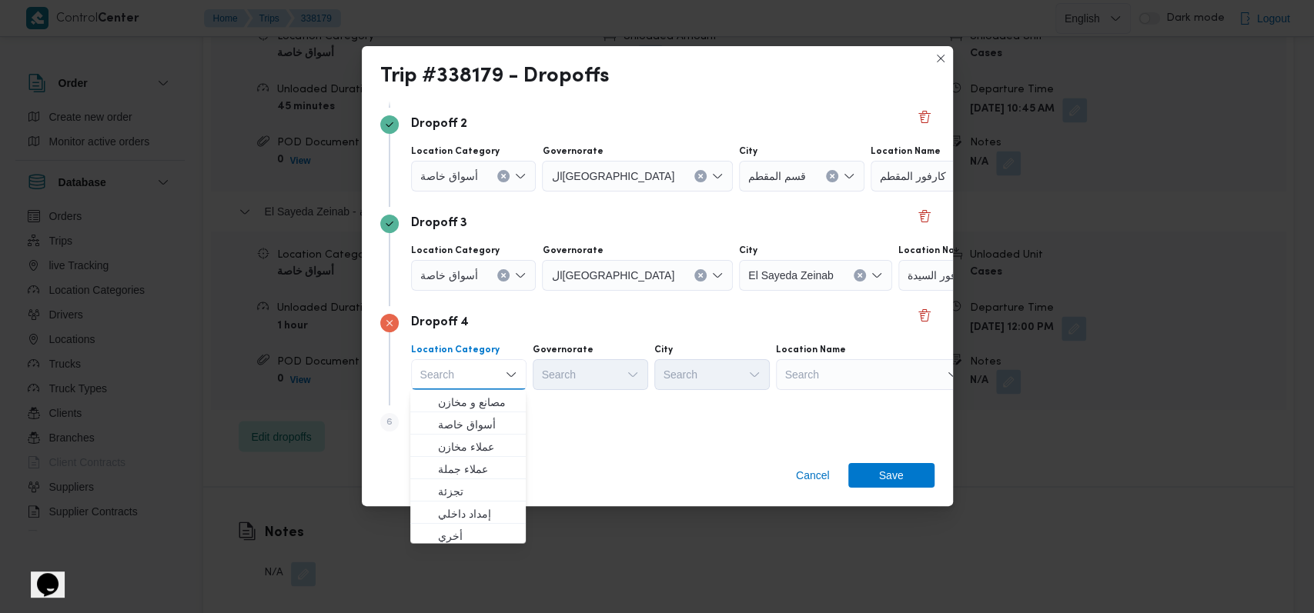
click at [836, 369] on div "Search" at bounding box center [872, 374] width 192 height 31
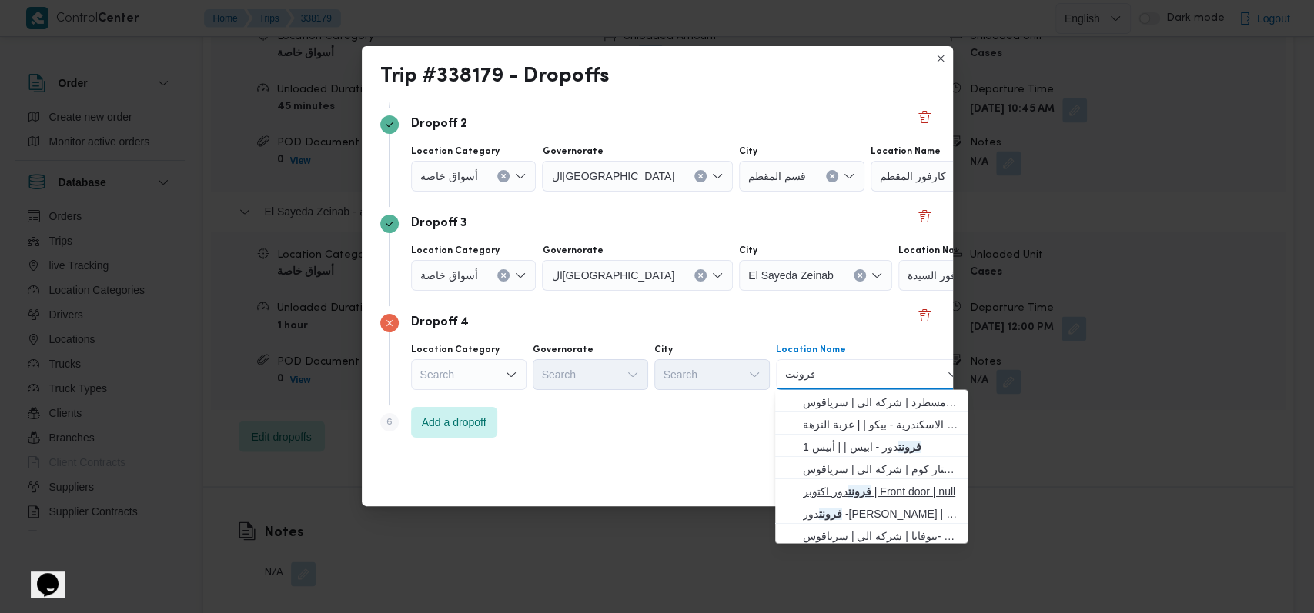
type input "فرونت"
click at [841, 498] on span "فرونت دور اكتوبر | Front door | null" at bounding box center [880, 491] width 155 height 18
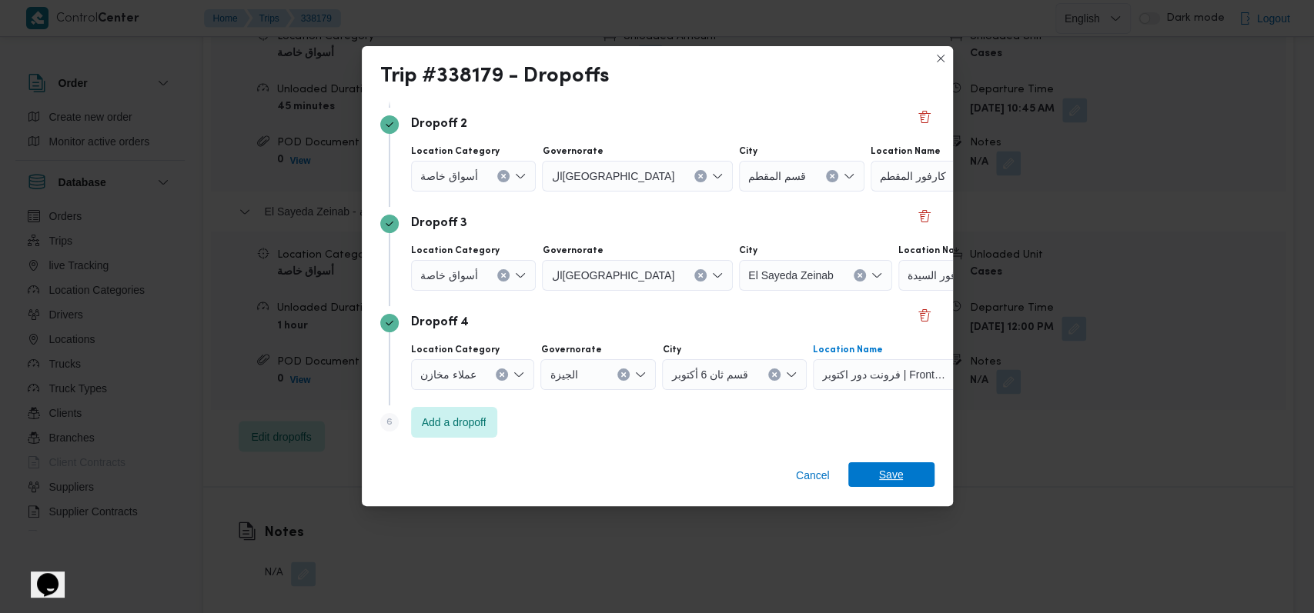
click at [890, 472] on span "Save" at bounding box center [891, 474] width 25 height 25
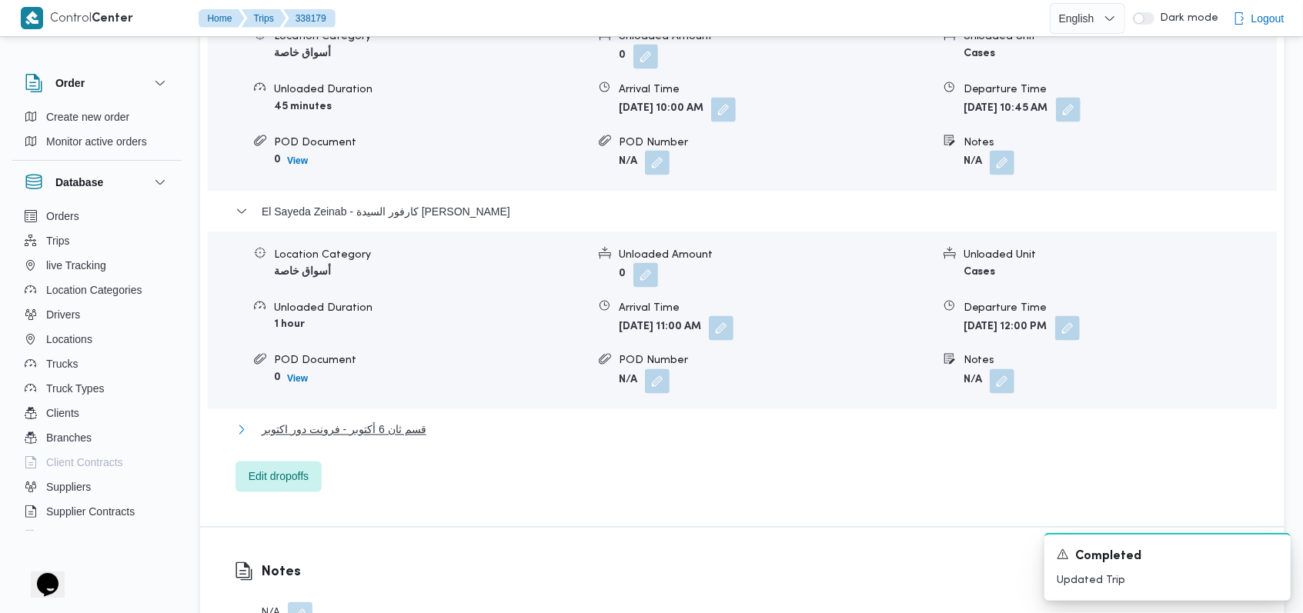
click at [413, 436] on span "قسم ثان 6 أكتوبر - فرونت دور اكتوبر" at bounding box center [344, 430] width 165 height 18
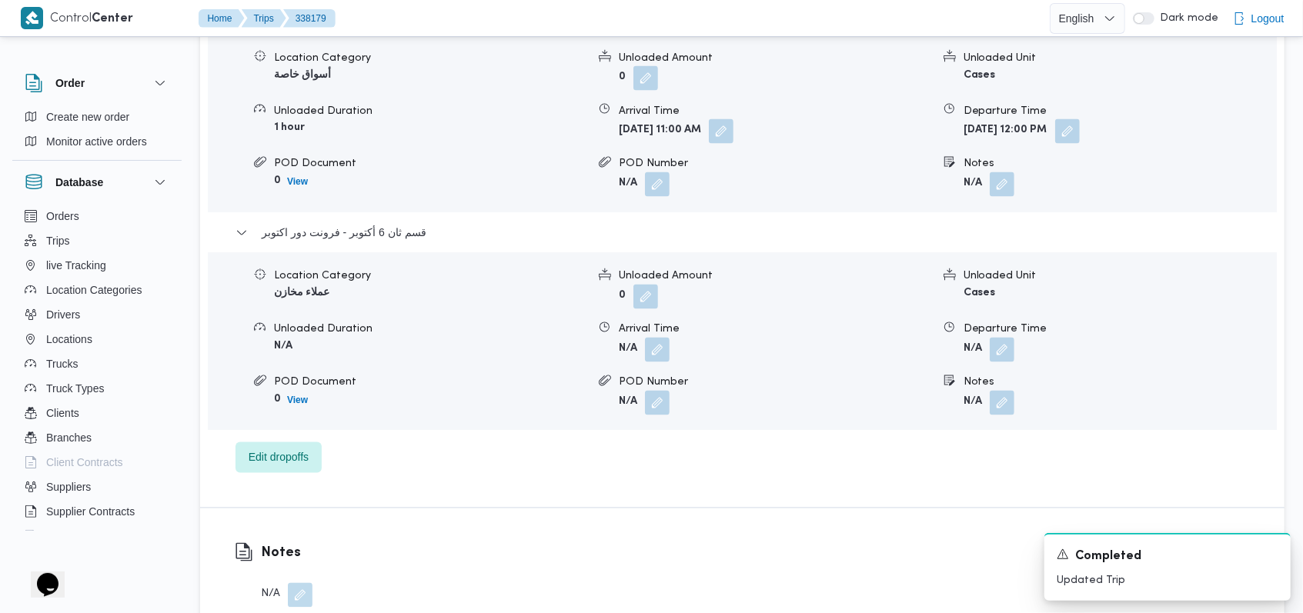
scroll to position [1847, 0]
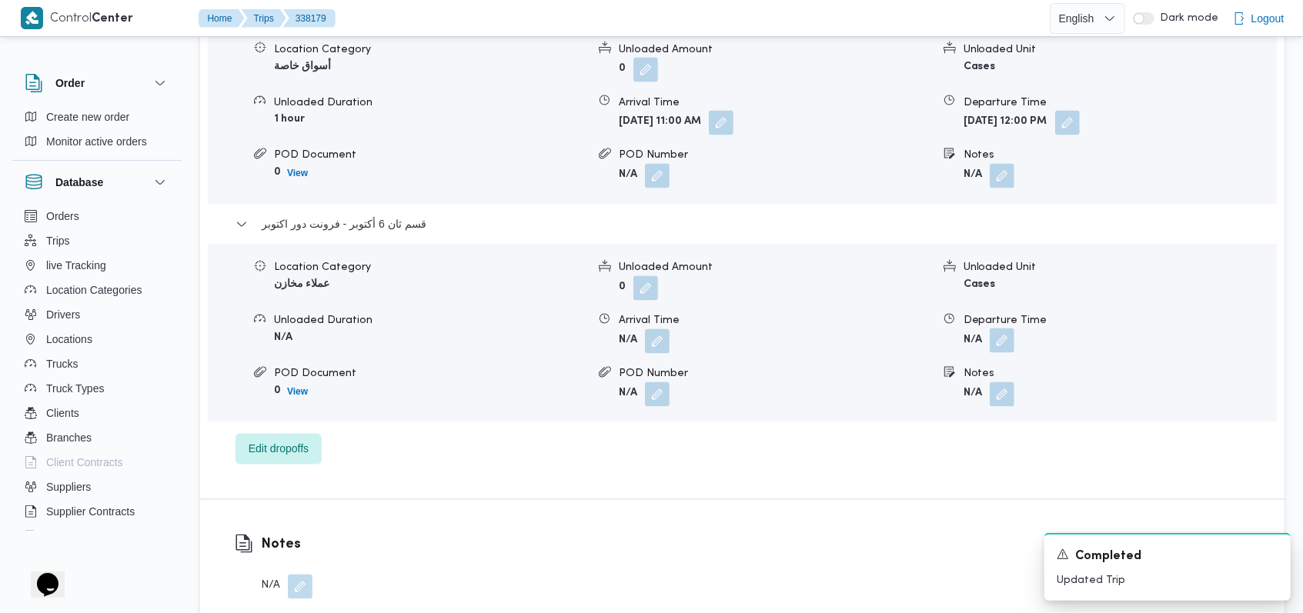
click at [997, 343] on button "button" at bounding box center [1002, 341] width 25 height 25
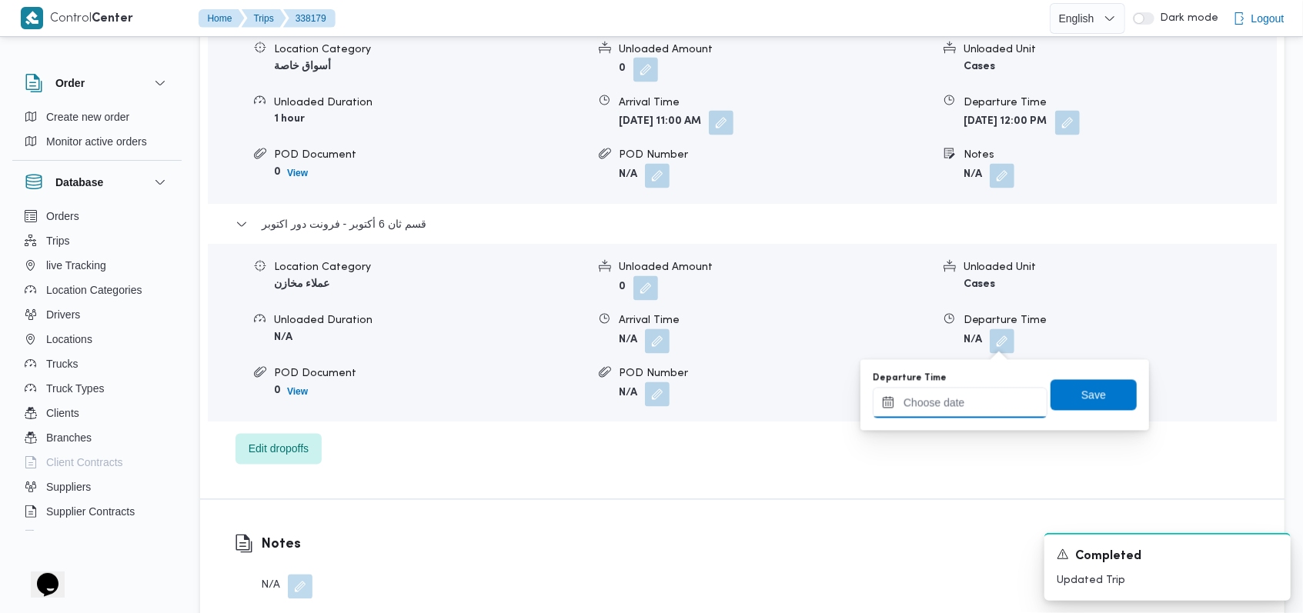
click at [962, 397] on input "Departure Time" at bounding box center [960, 403] width 175 height 31
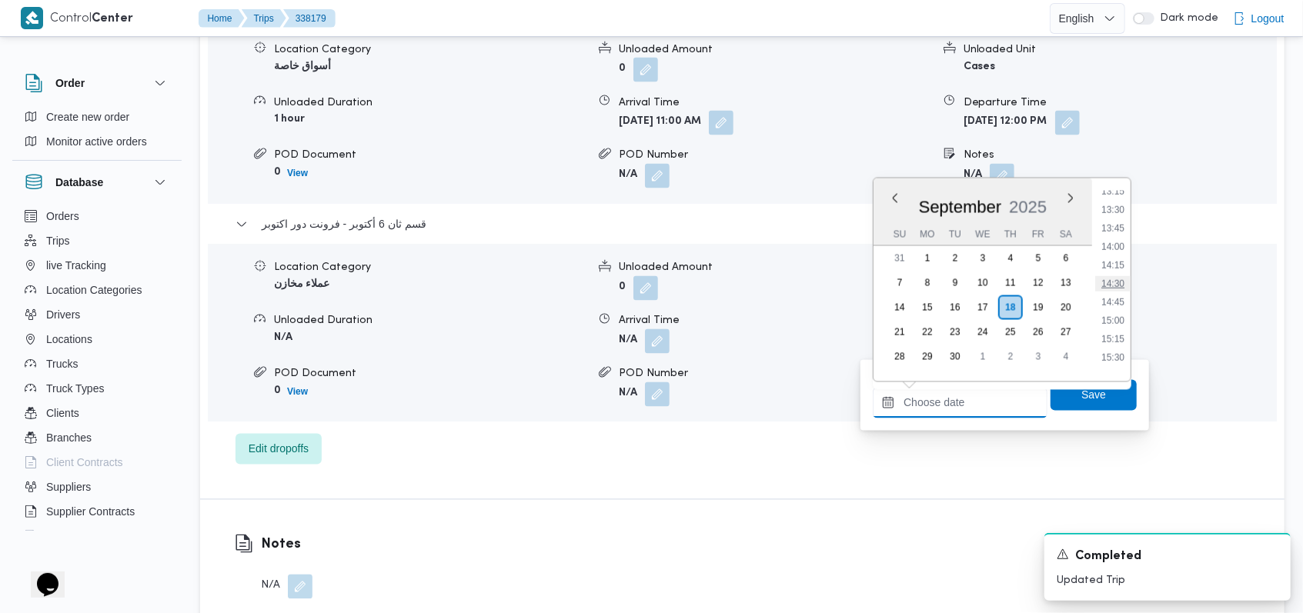
scroll to position [883, 0]
click at [1125, 276] on li "13:00" at bounding box center [1112, 275] width 35 height 15
type input "[DATE] 13:00"
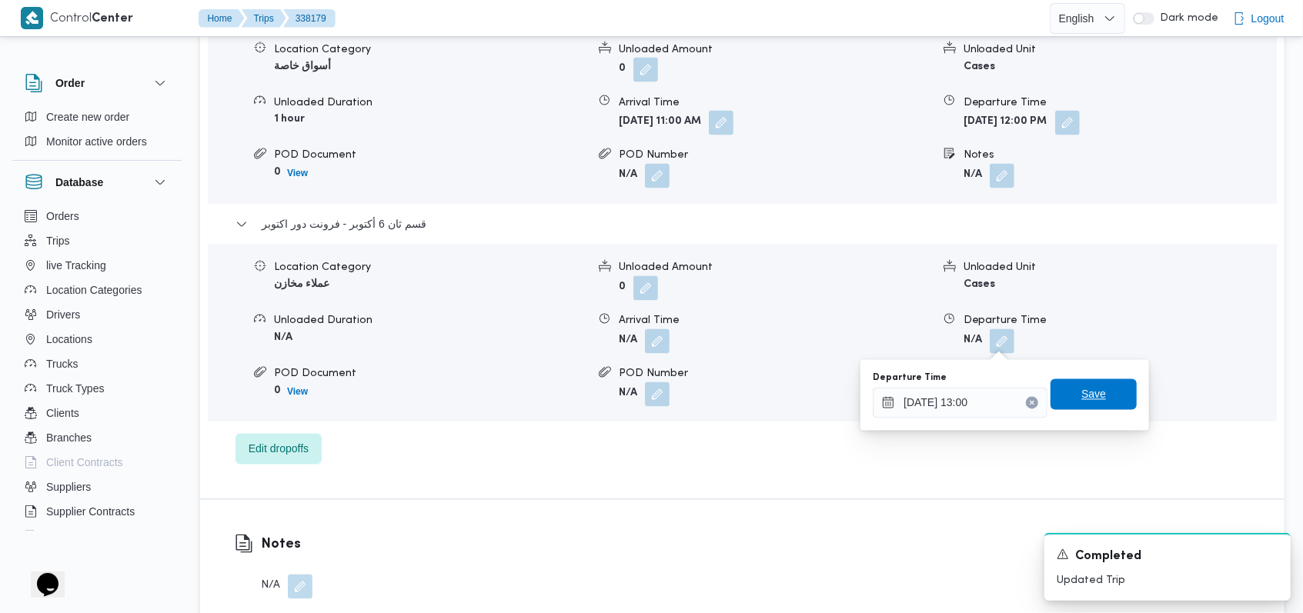
click at [1096, 389] on span "Save" at bounding box center [1093, 394] width 86 height 31
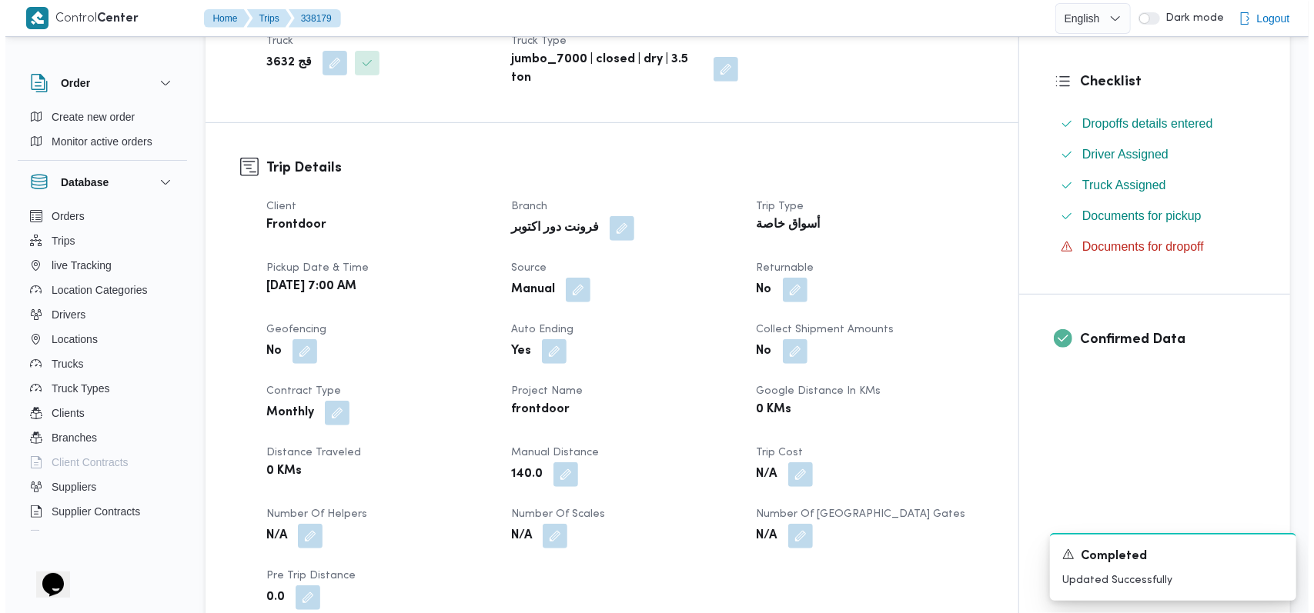
scroll to position [0, 0]
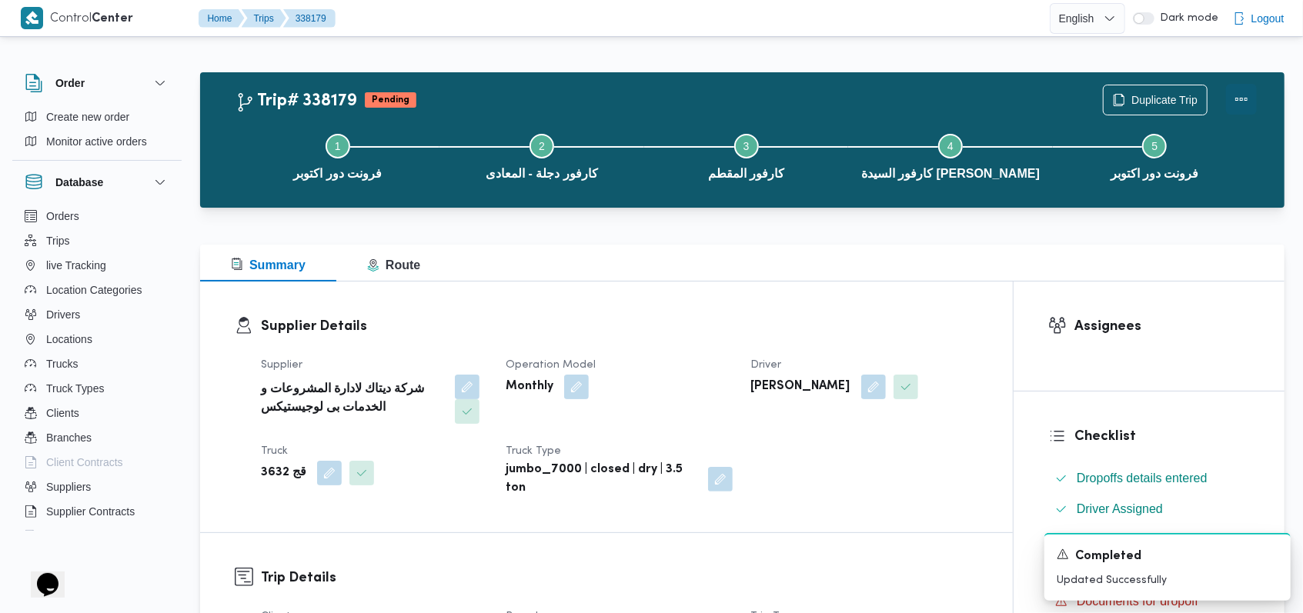
click at [1244, 105] on button "Actions" at bounding box center [1241, 99] width 31 height 31
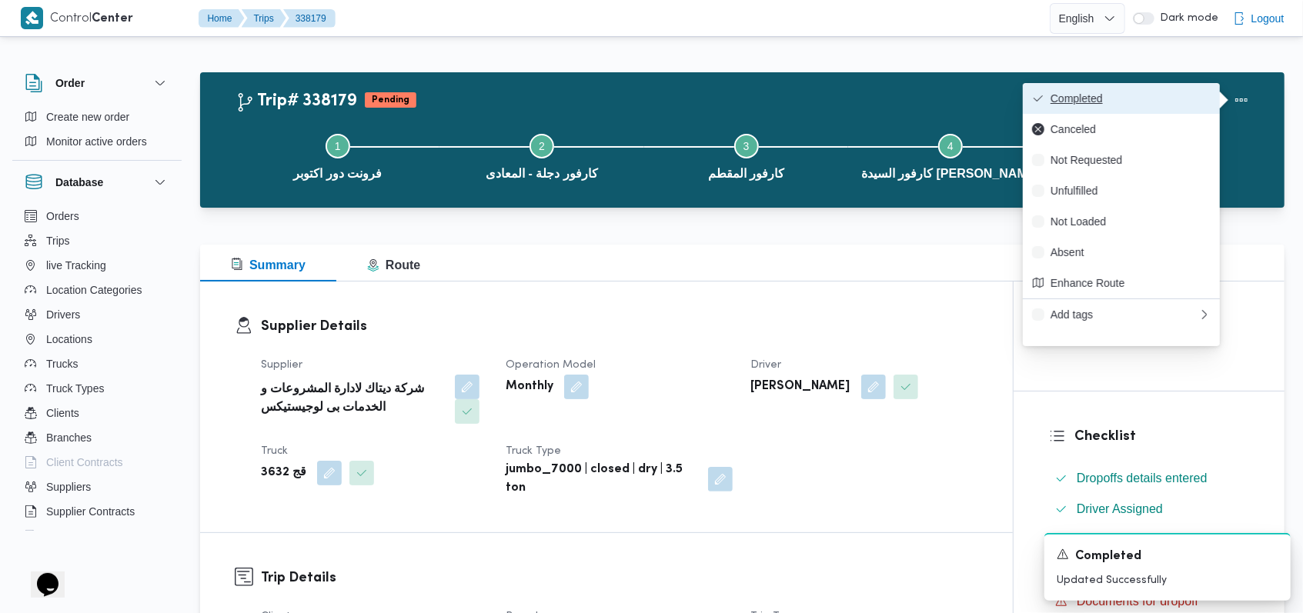
click at [1154, 88] on button "Completed" at bounding box center [1121, 98] width 197 height 31
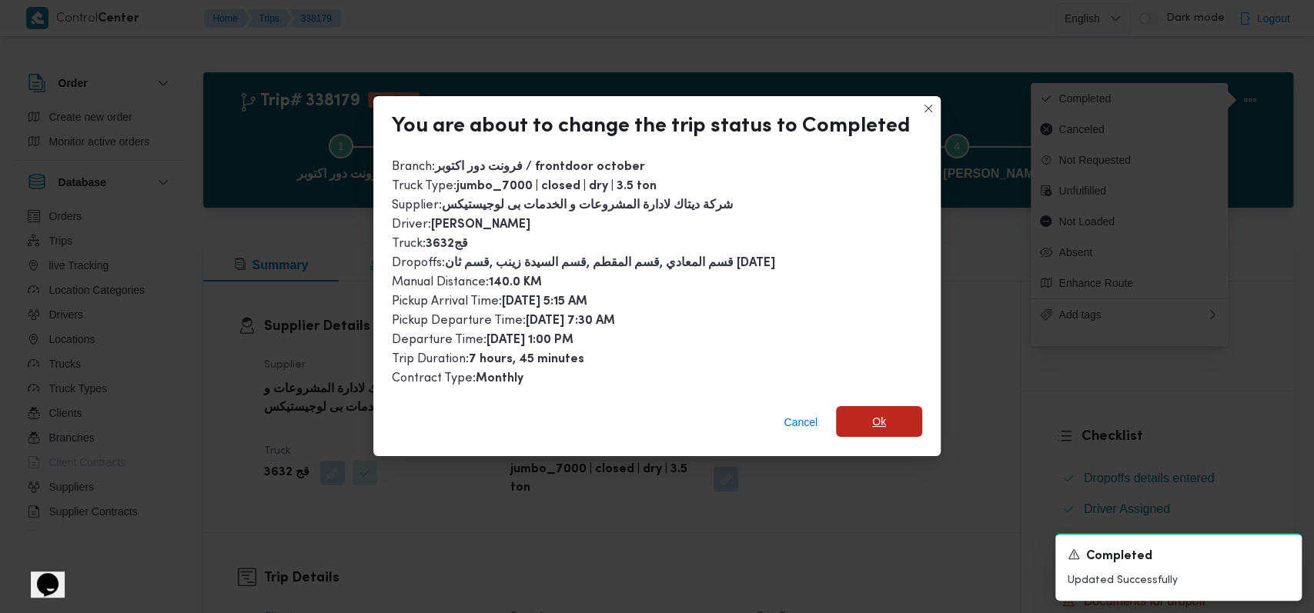
click at [887, 414] on span "Ok" at bounding box center [879, 421] width 86 height 31
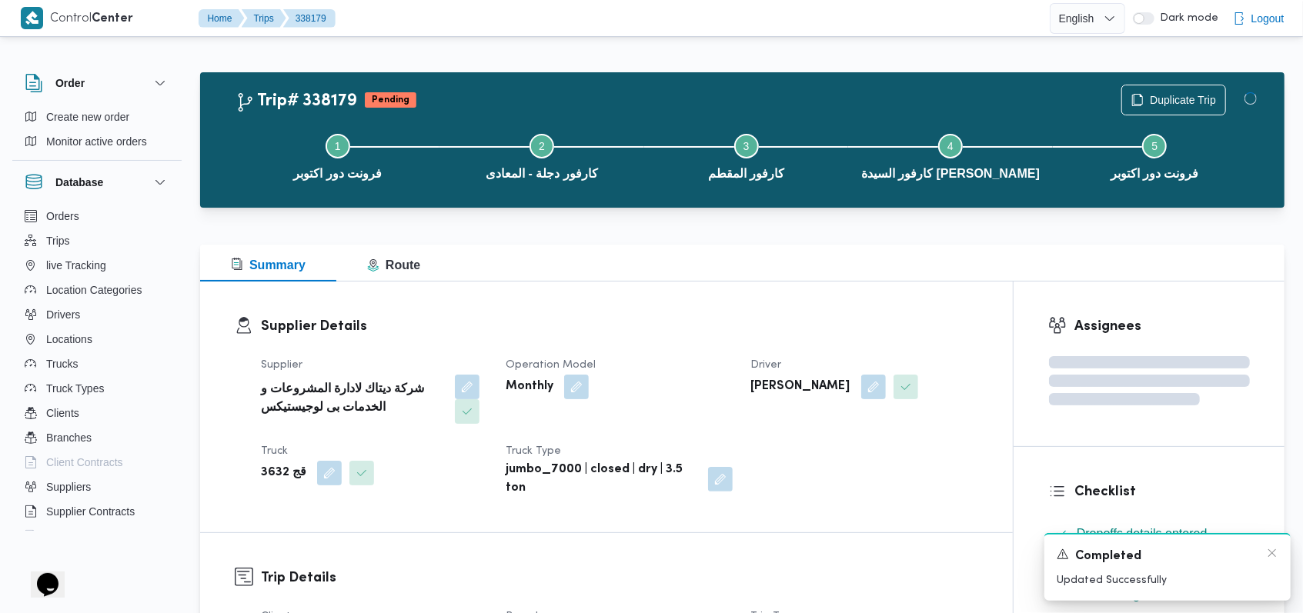
click at [882, 455] on div "Supplier شركة ديتاك لادارة المشروعات و الخدمات بى لوجيستيكس Operation Model Mon…" at bounding box center [620, 427] width 736 height 160
click at [1273, 550] on icon "Dismiss toast" at bounding box center [1272, 553] width 12 height 12
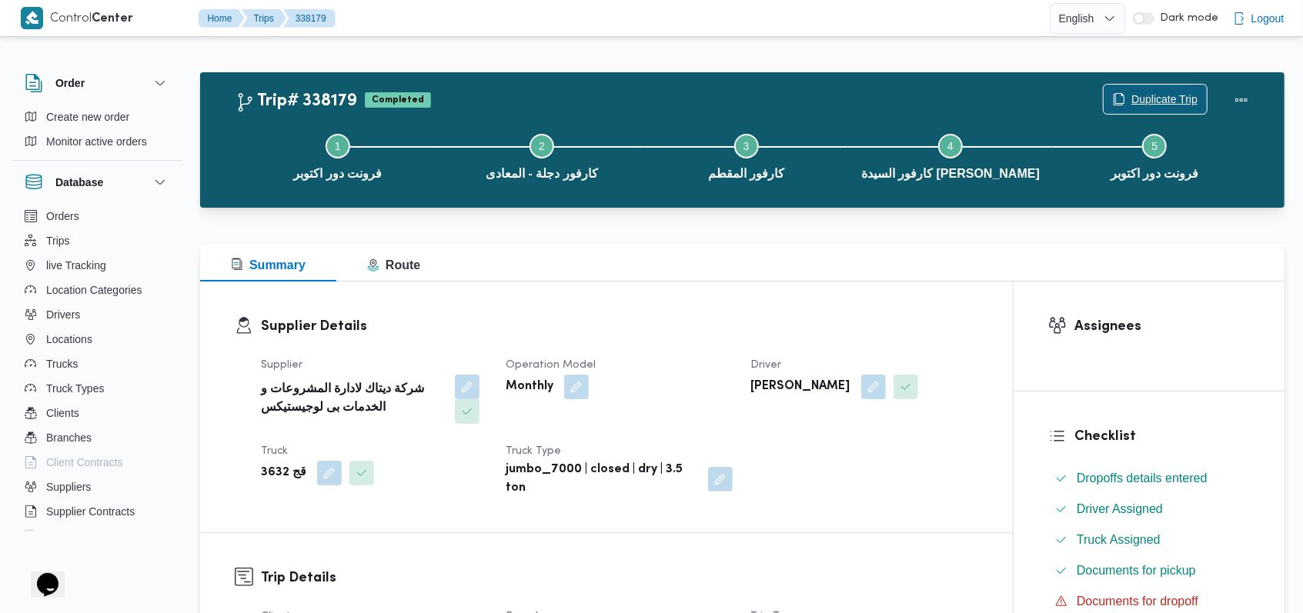
click at [1150, 97] on span "Duplicate Trip" at bounding box center [1164, 99] width 66 height 18
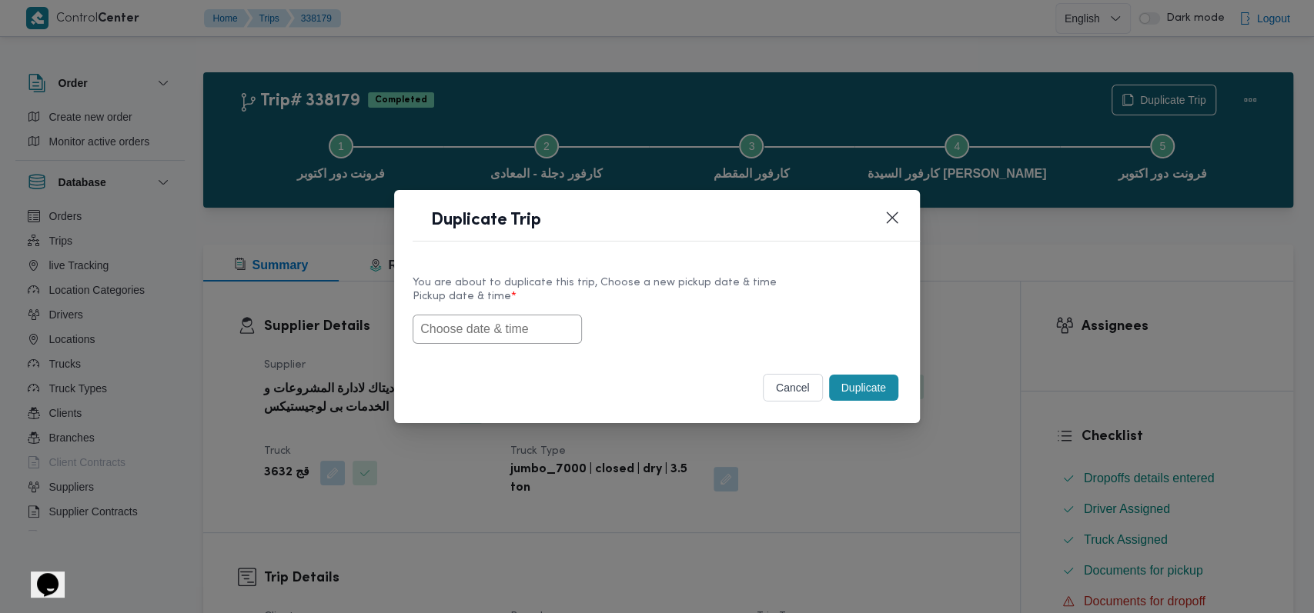
click at [557, 332] on input "text" at bounding box center [496, 329] width 169 height 29
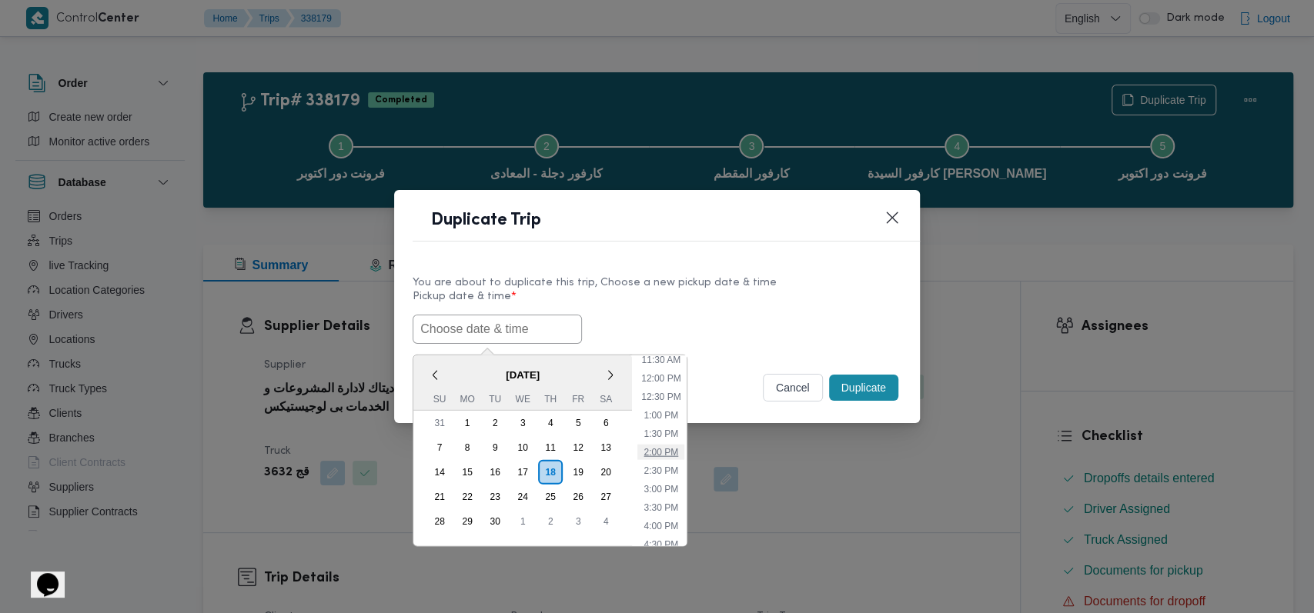
scroll to position [401, 0]
click at [660, 452] on li "1:30 PM" at bounding box center [660, 459] width 47 height 15
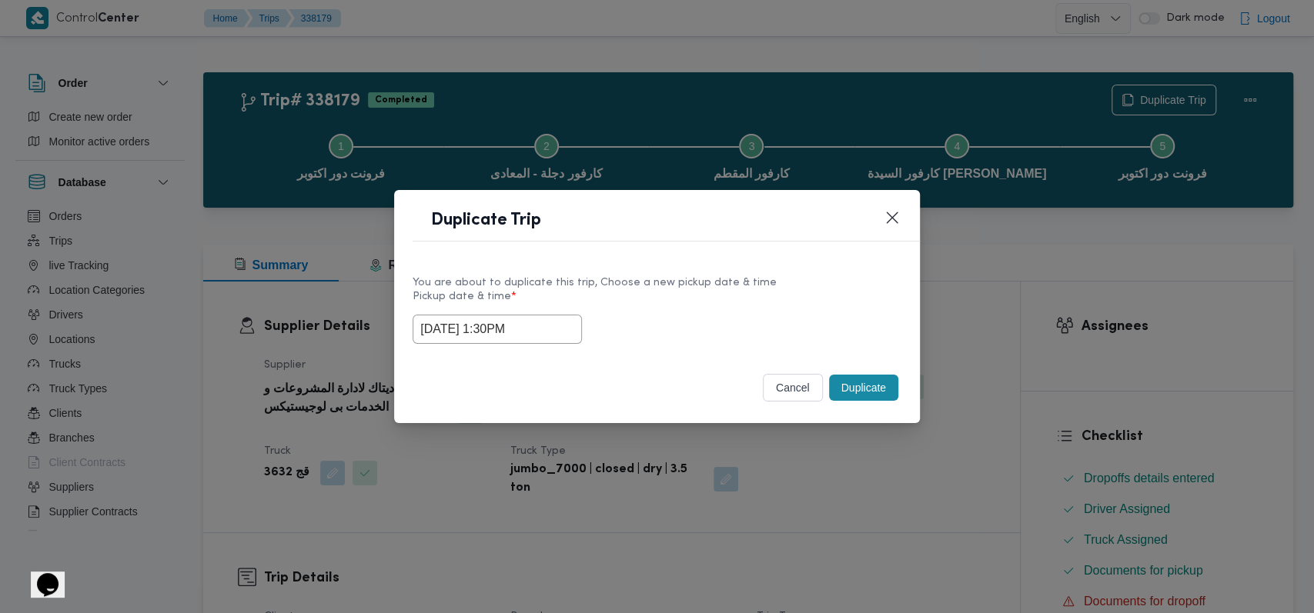
click at [536, 331] on input "18/09/2025 1:30PM" at bounding box center [496, 329] width 169 height 29
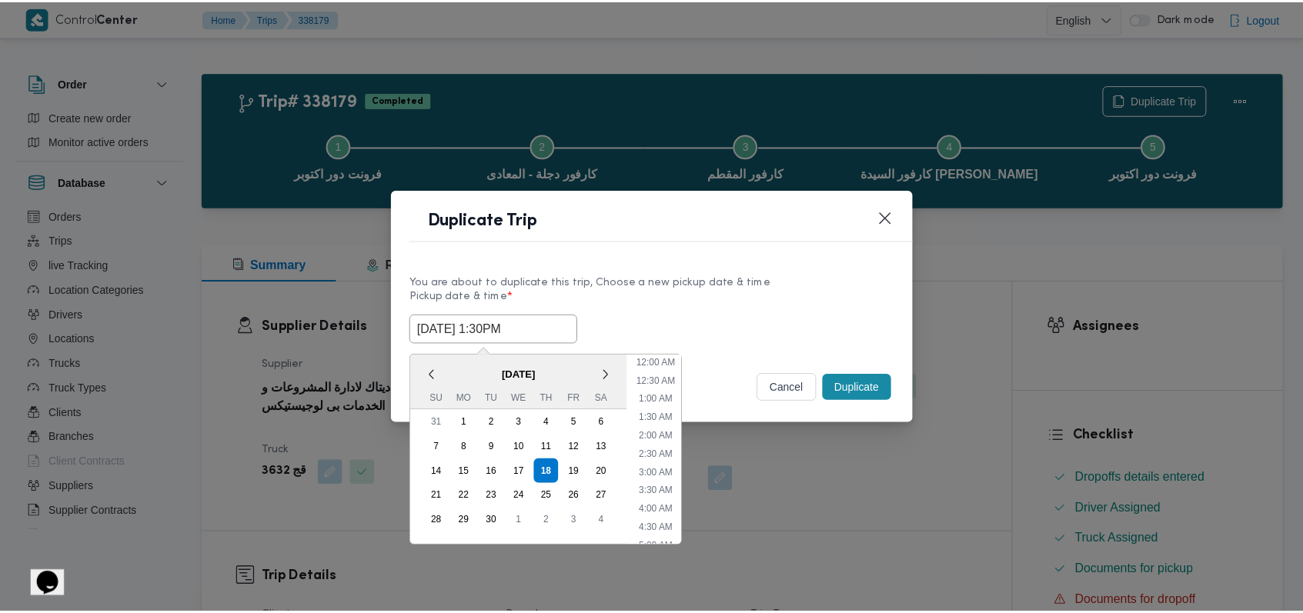
scroll to position [412, 0]
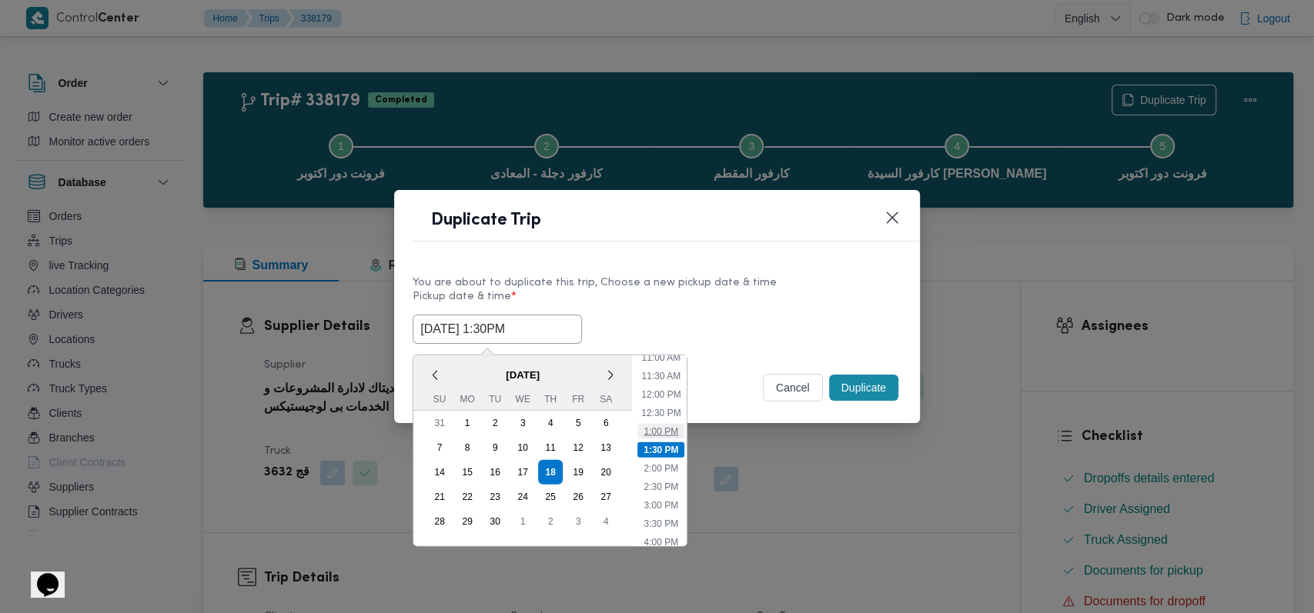
click at [653, 435] on li "1:00 PM" at bounding box center [660, 430] width 47 height 15
type input "18/09/2025 1:00PM"
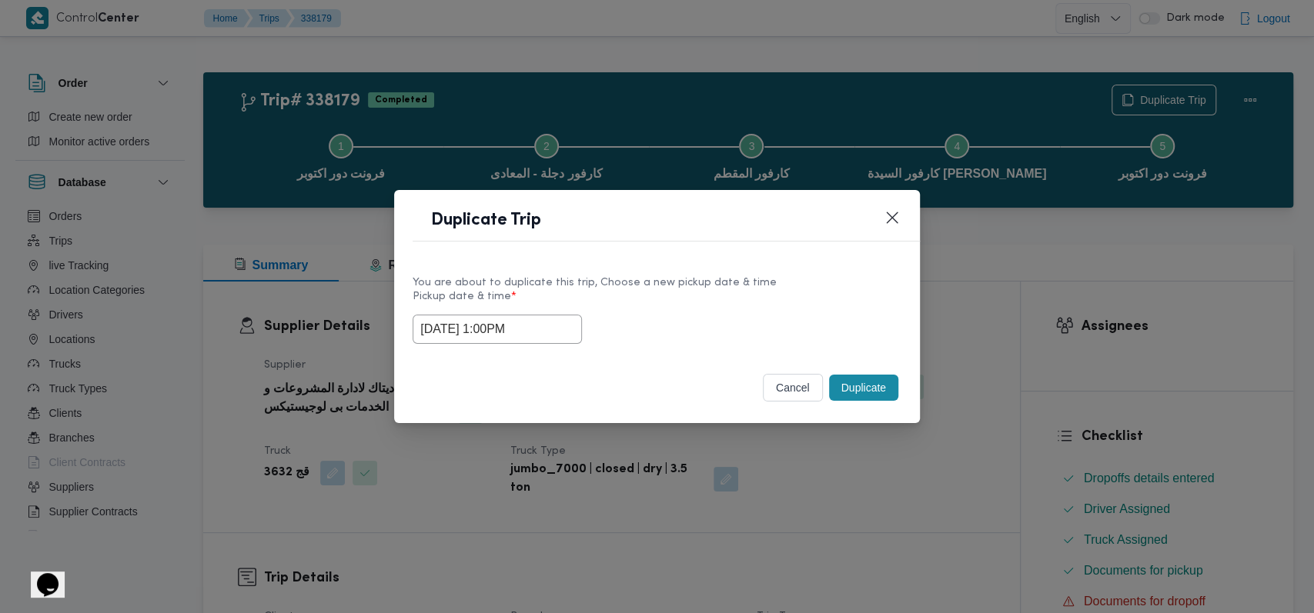
click at [878, 386] on button "Duplicate" at bounding box center [863, 388] width 69 height 26
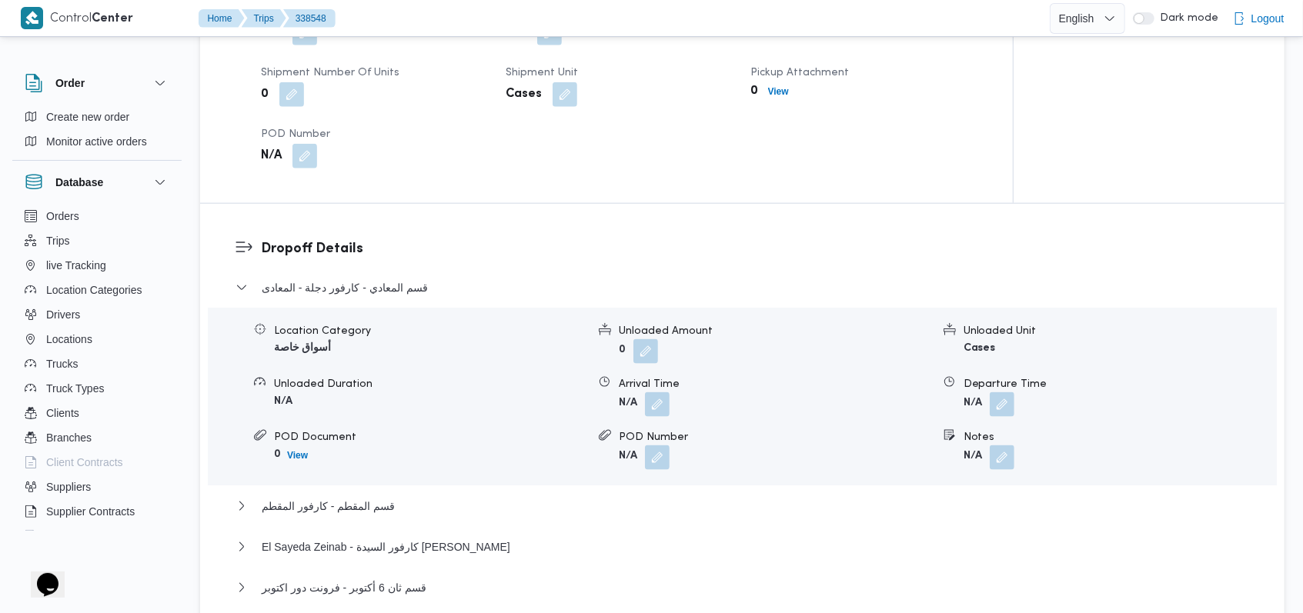
scroll to position [1026, 0]
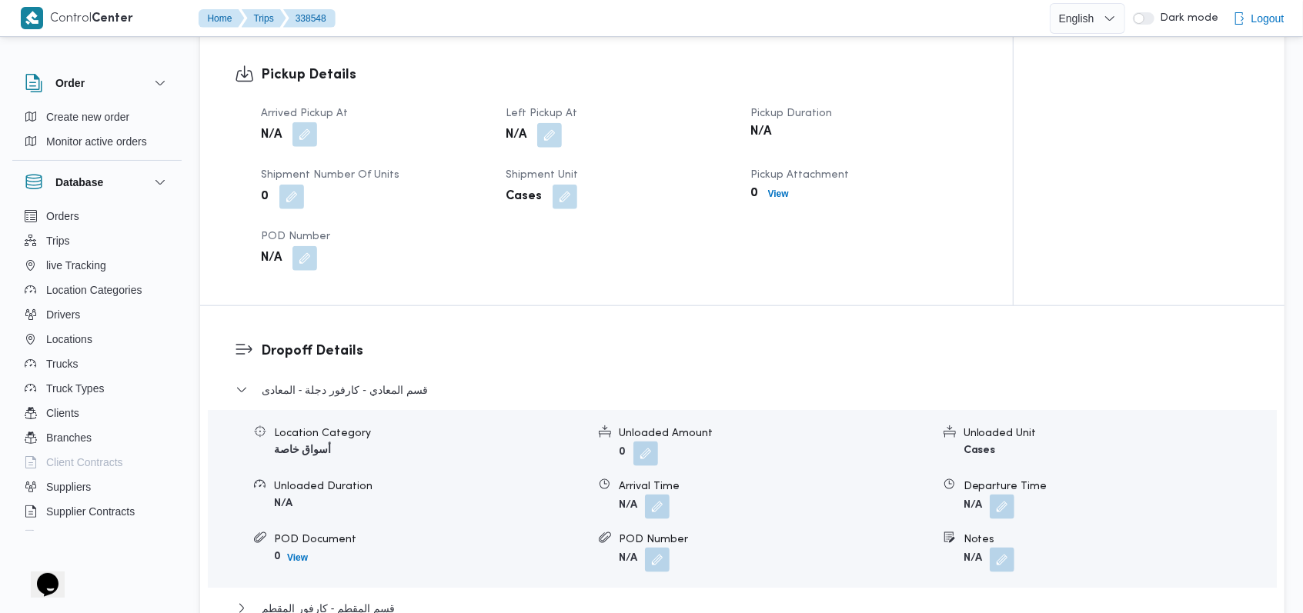
click at [300, 135] on button "button" at bounding box center [304, 134] width 25 height 25
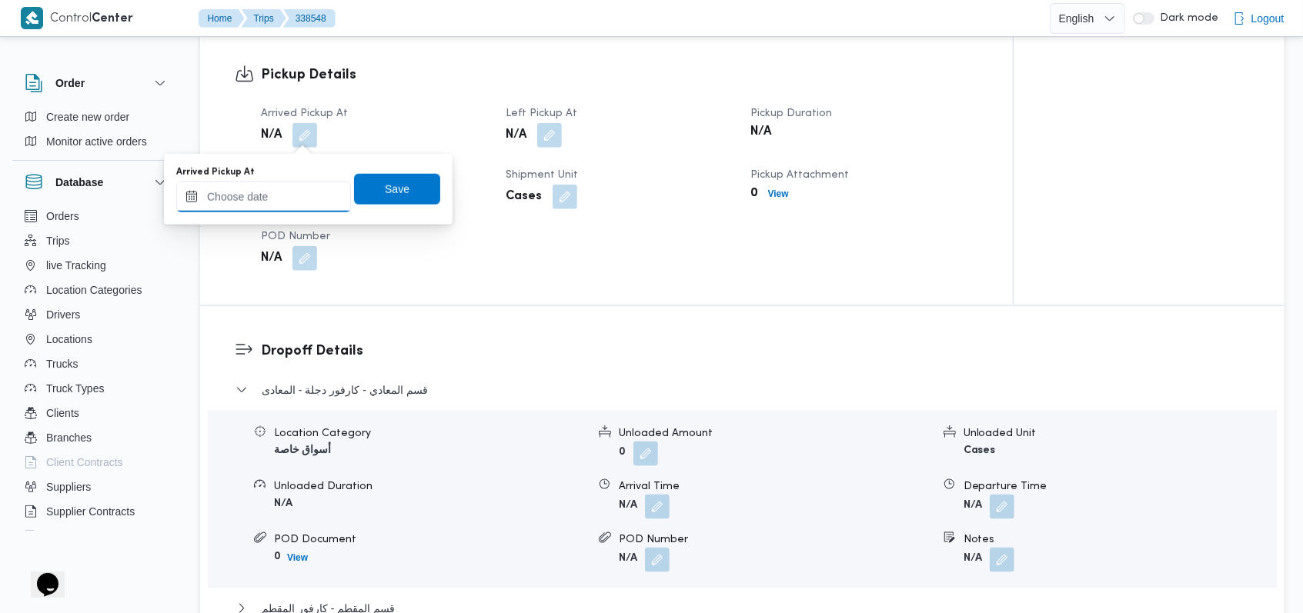
click at [266, 203] on input "Arrived Pickup At" at bounding box center [263, 197] width 175 height 31
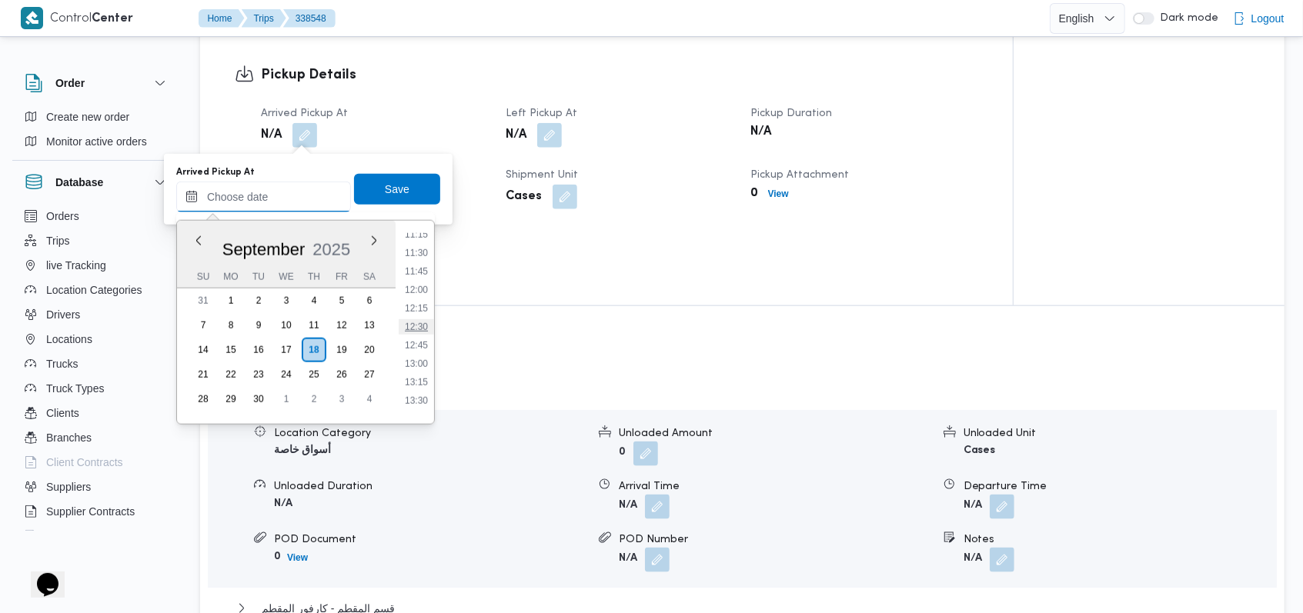
scroll to position [883, 0]
click at [426, 317] on li "13:00" at bounding box center [416, 317] width 35 height 15
type input "[DATE] 13:00"
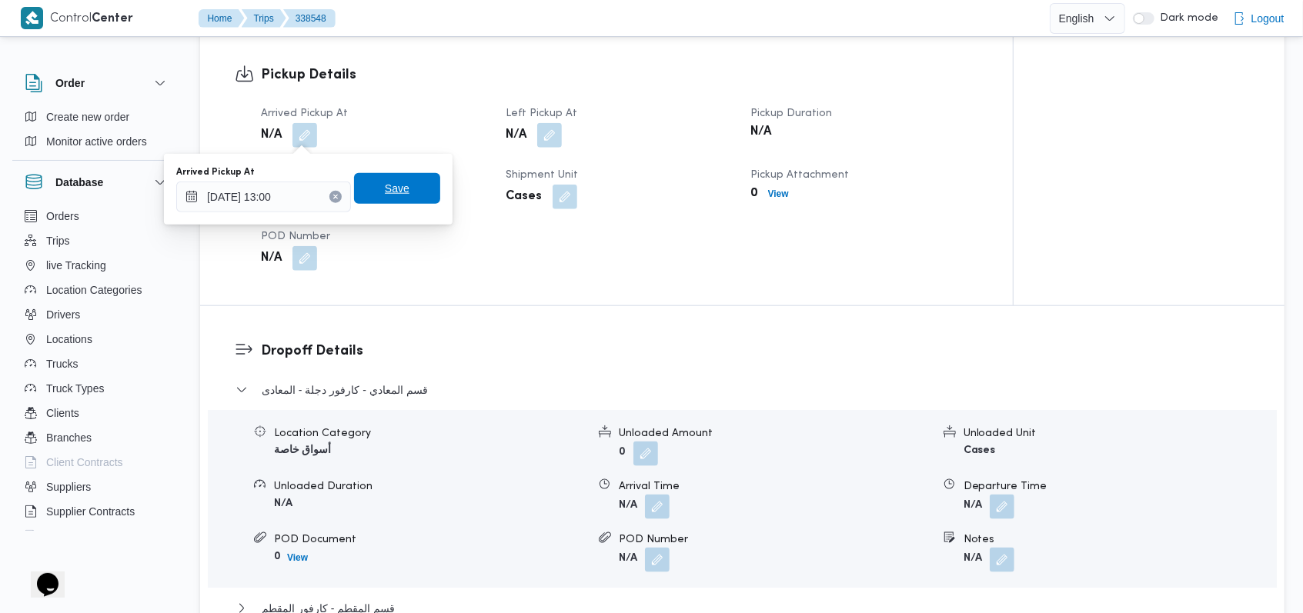
click at [404, 189] on span "Save" at bounding box center [397, 188] width 86 height 31
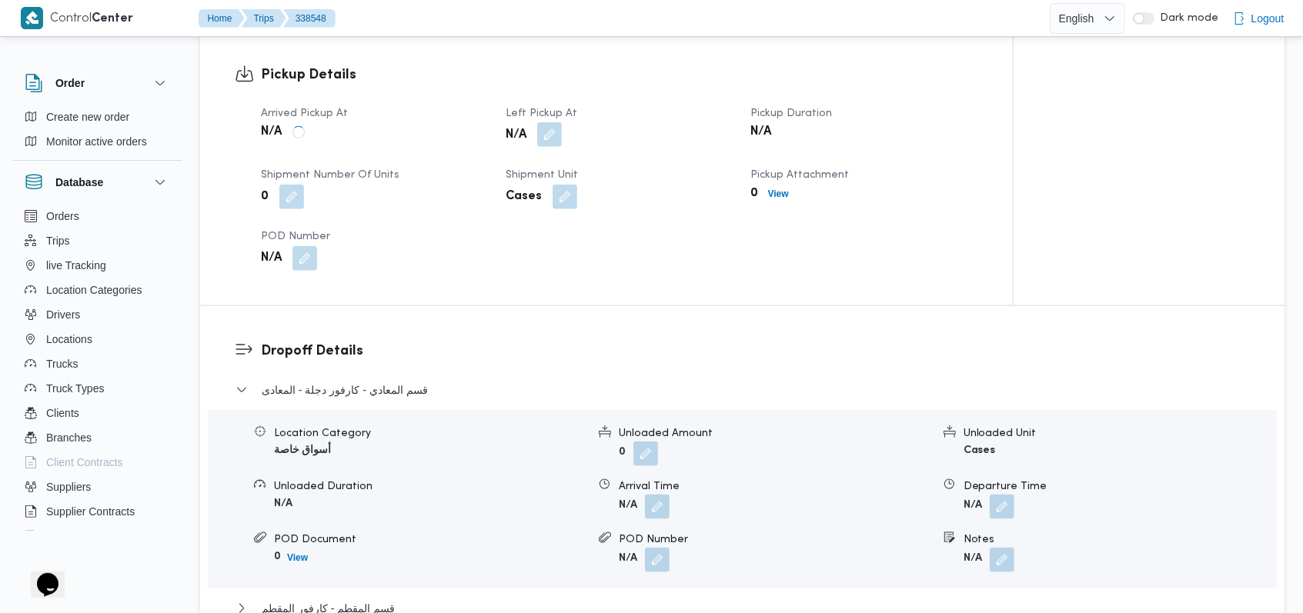
click at [543, 137] on button "button" at bounding box center [549, 134] width 25 height 25
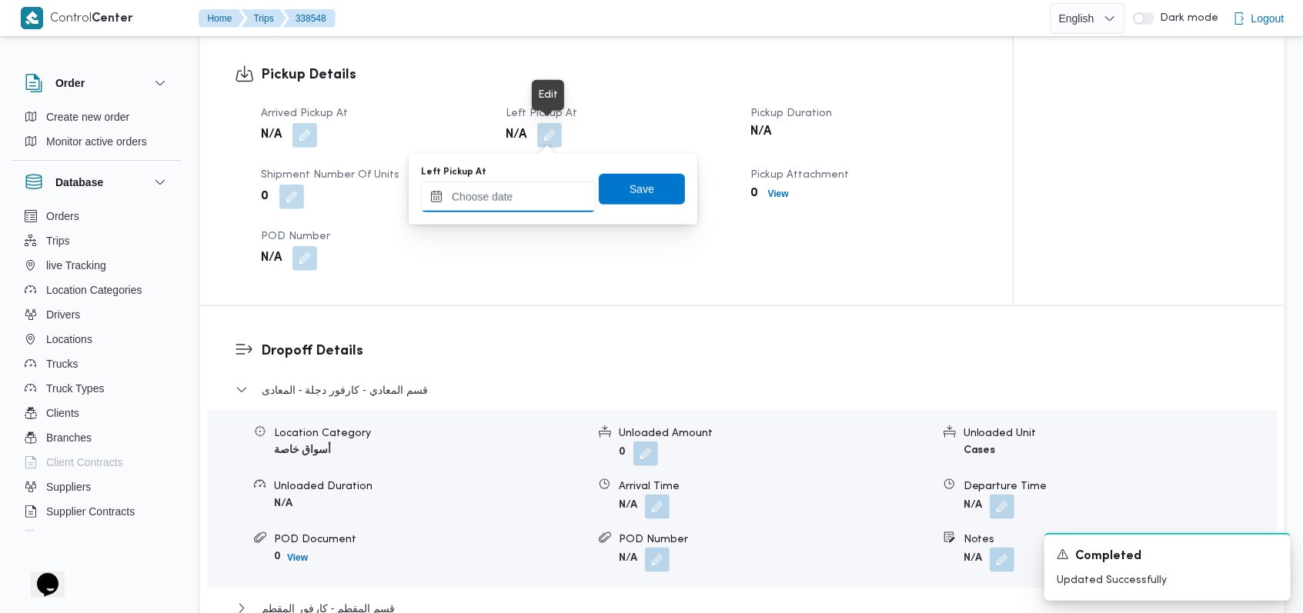
click at [523, 195] on input "Left Pickup At" at bounding box center [508, 197] width 175 height 31
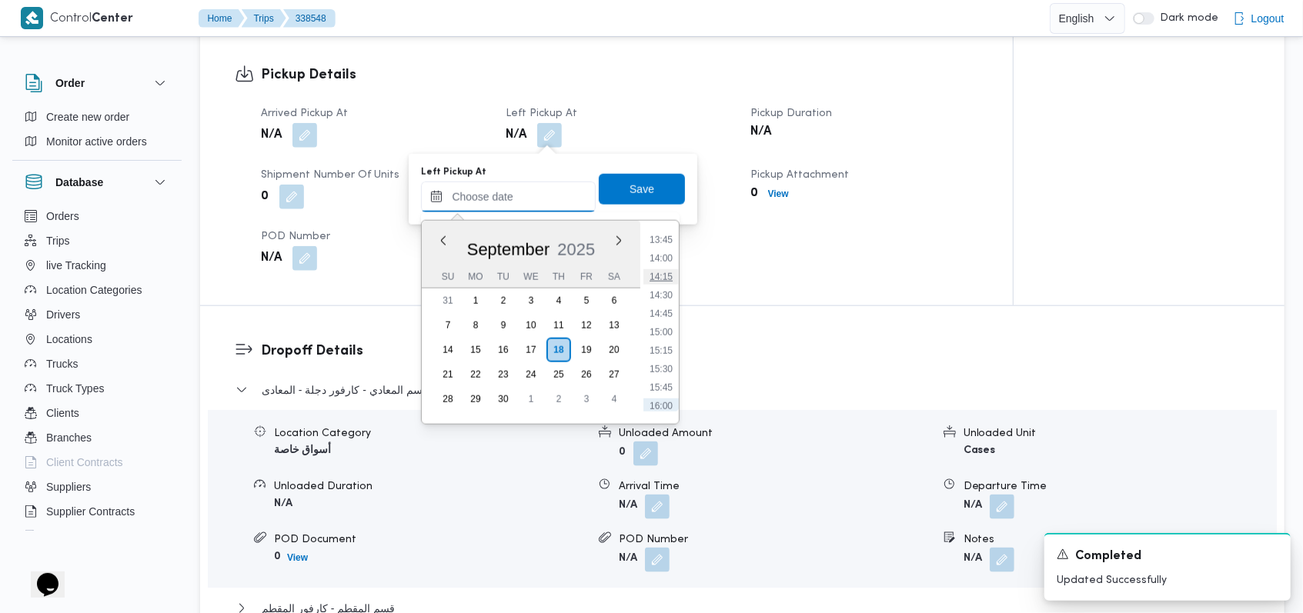
scroll to position [986, 0]
click at [670, 358] on li "15:00" at bounding box center [660, 363] width 35 height 15
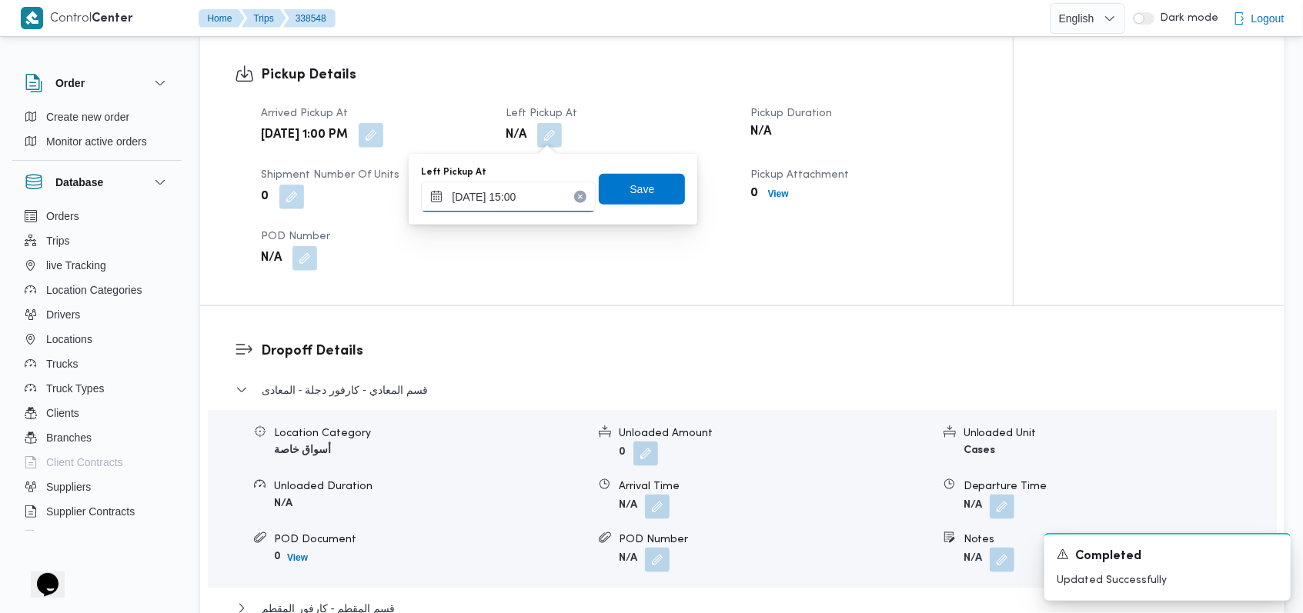
click at [501, 199] on input "18/09/2025 15:00" at bounding box center [508, 197] width 175 height 31
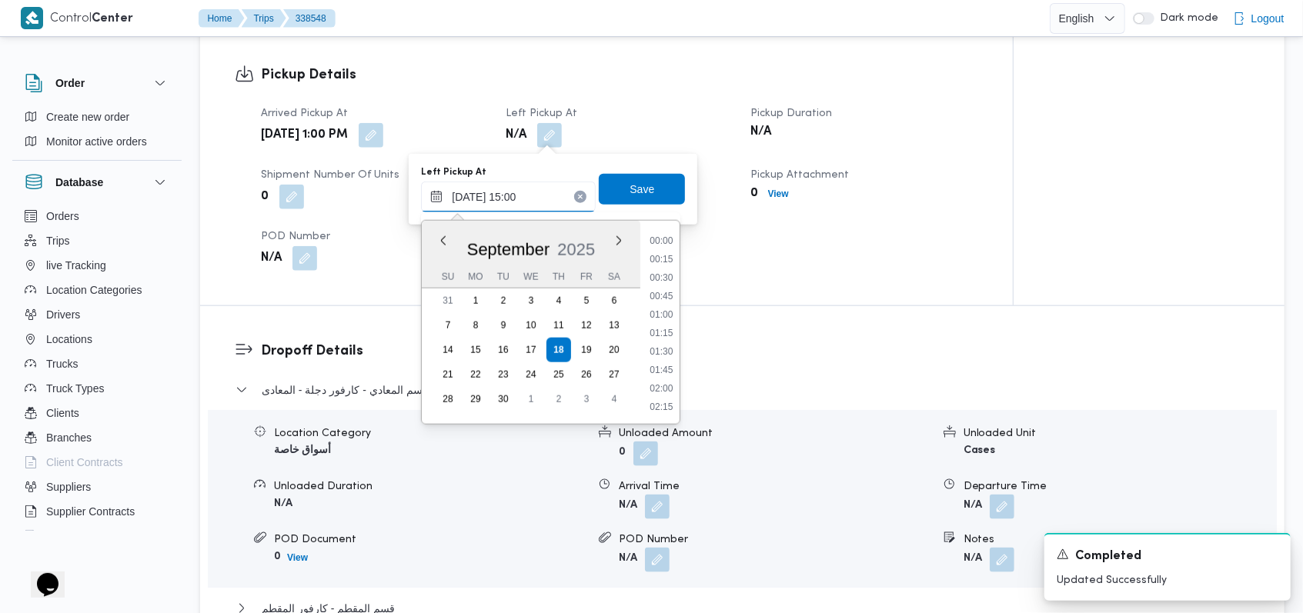
scroll to position [1015, 0]
click at [666, 298] on li "14:30" at bounding box center [661, 296] width 35 height 15
type input "[DATE] 14:30"
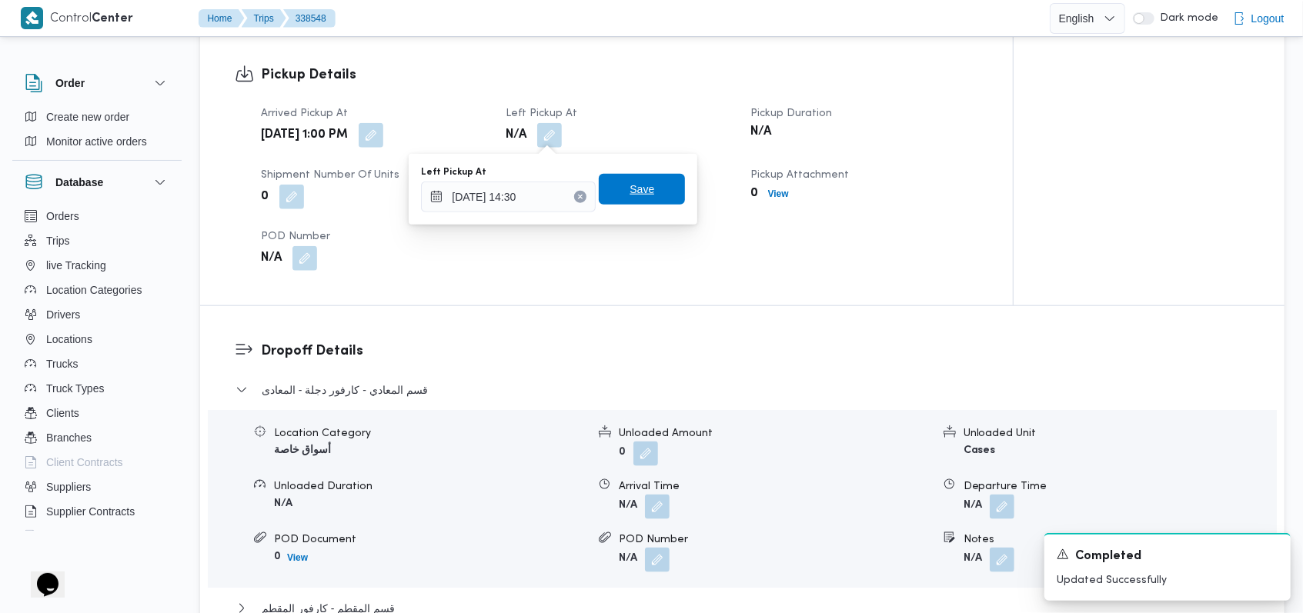
click at [656, 182] on span "Save" at bounding box center [642, 189] width 86 height 31
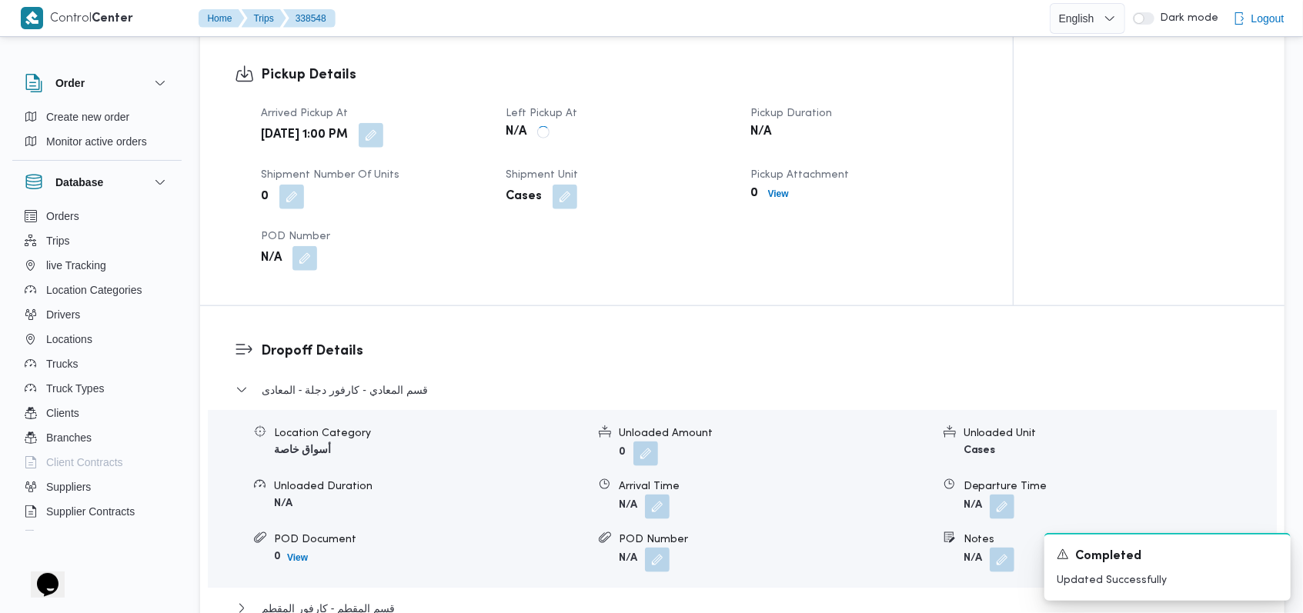
scroll to position [1231, 0]
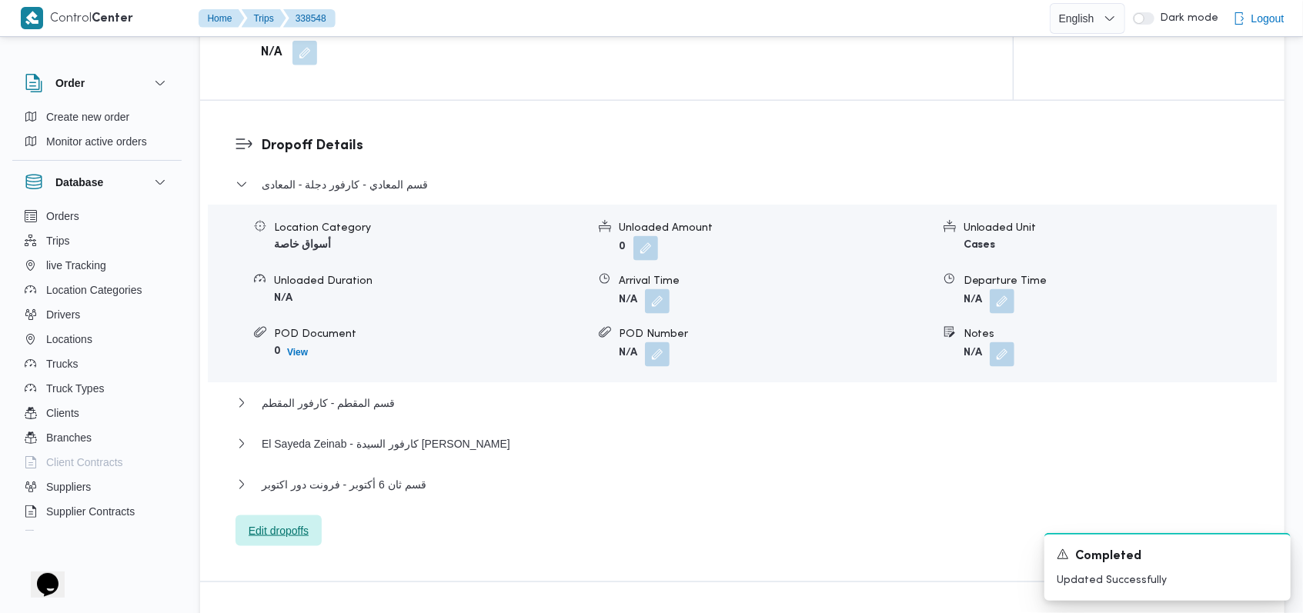
click at [303, 529] on span "Edit dropoffs" at bounding box center [279, 531] width 60 height 18
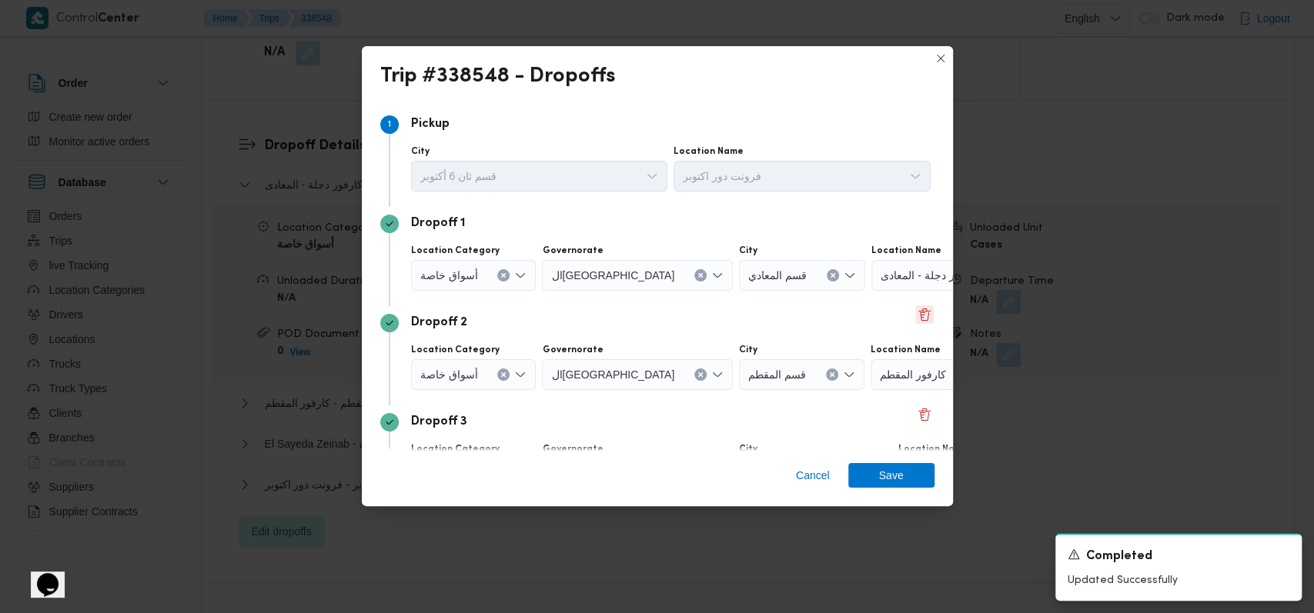
click at [917, 316] on button "Delete" at bounding box center [924, 315] width 18 height 18
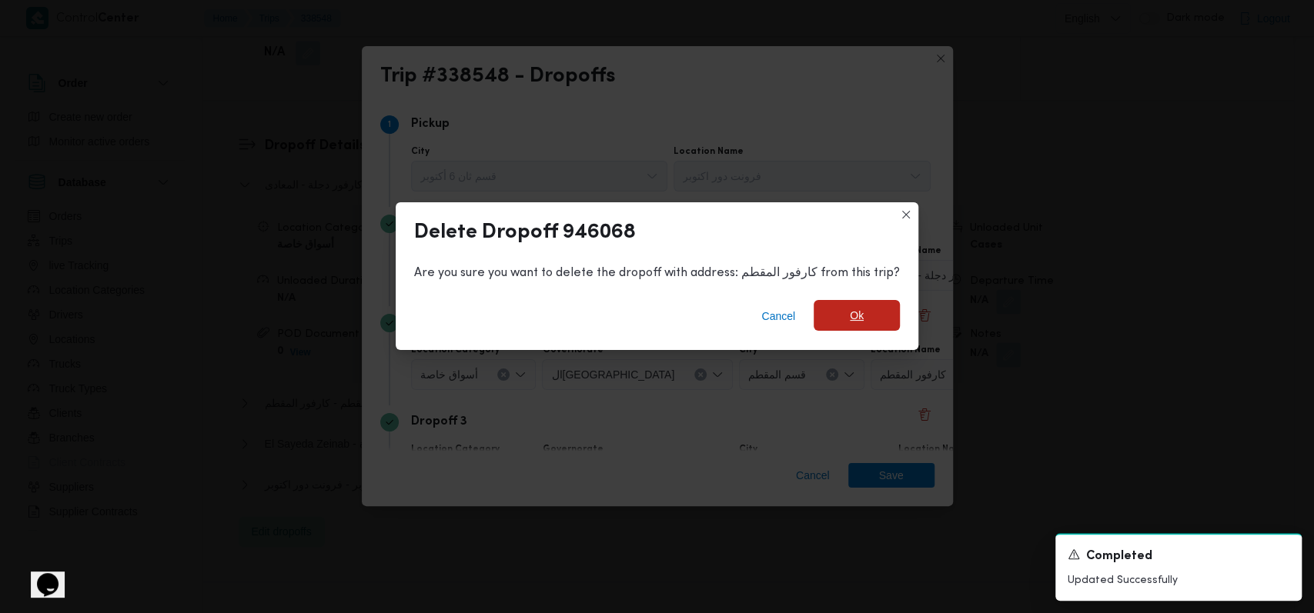
click at [850, 316] on span "Ok" at bounding box center [857, 315] width 14 height 18
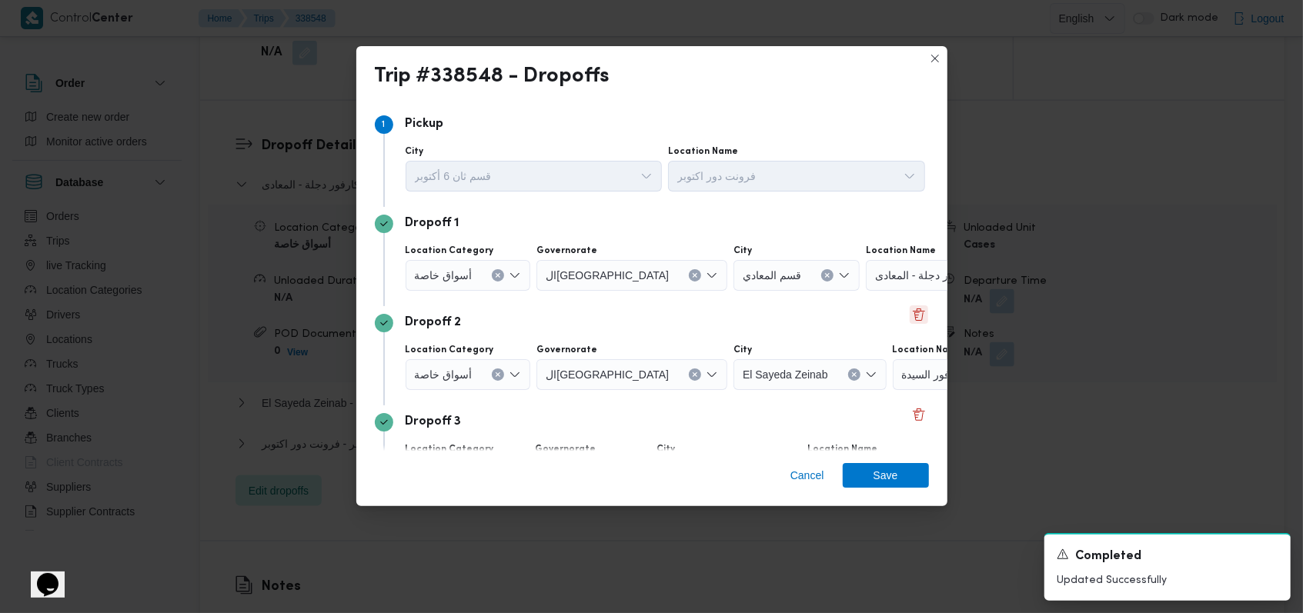
click at [910, 317] on button "Delete" at bounding box center [919, 315] width 18 height 18
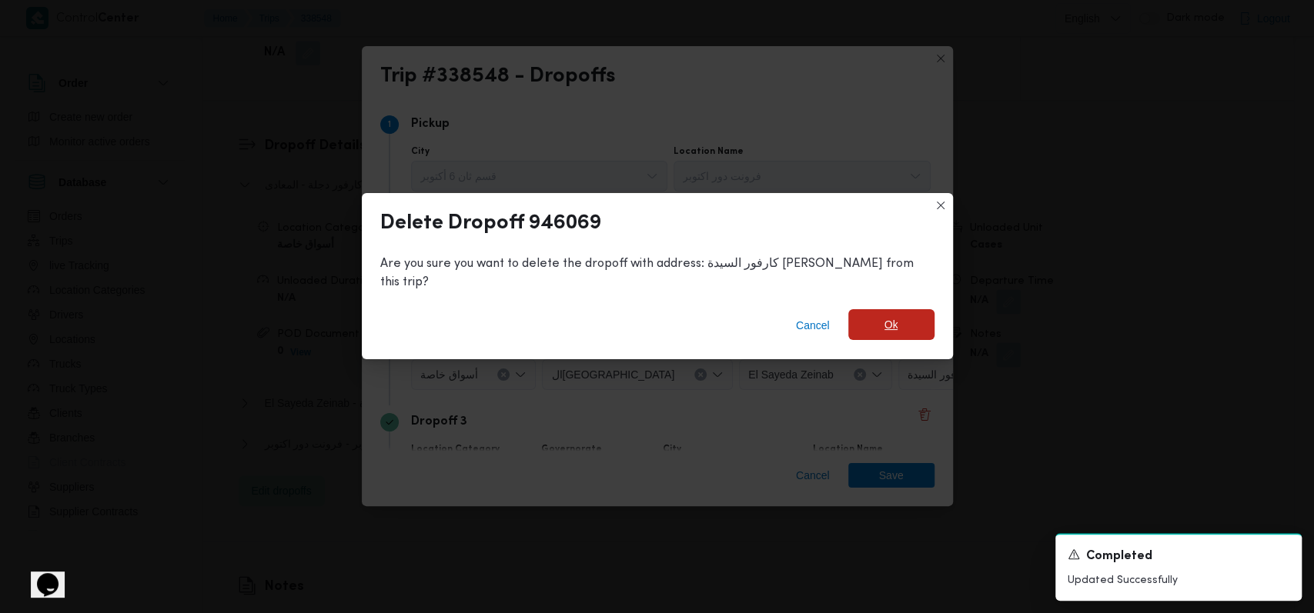
click at [848, 317] on span "Ok" at bounding box center [891, 324] width 86 height 31
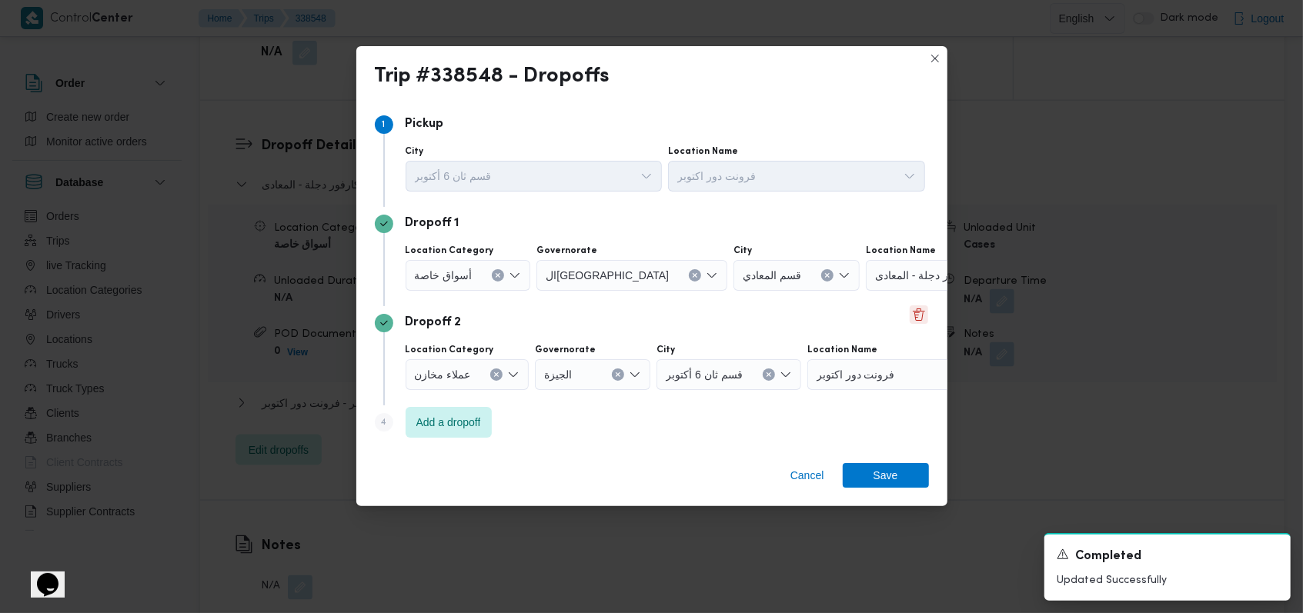
click at [910, 319] on button "Delete" at bounding box center [919, 315] width 18 height 18
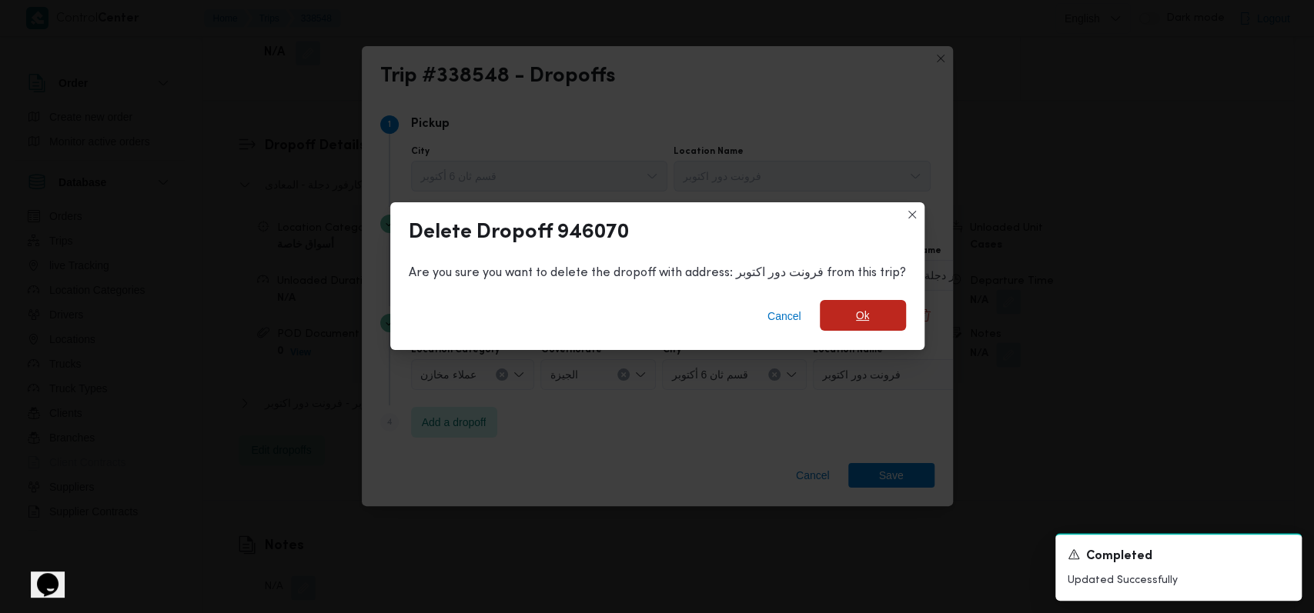
click at [829, 316] on span "Ok" at bounding box center [863, 315] width 86 height 31
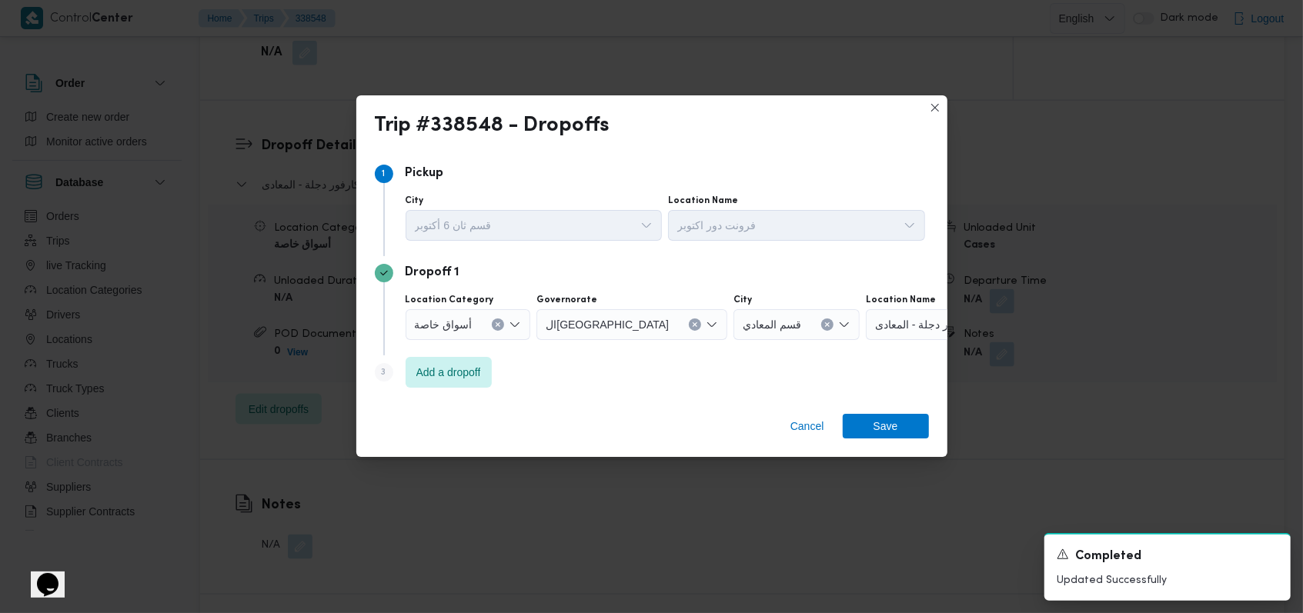
click at [689, 320] on button "Clear input" at bounding box center [695, 325] width 12 height 12
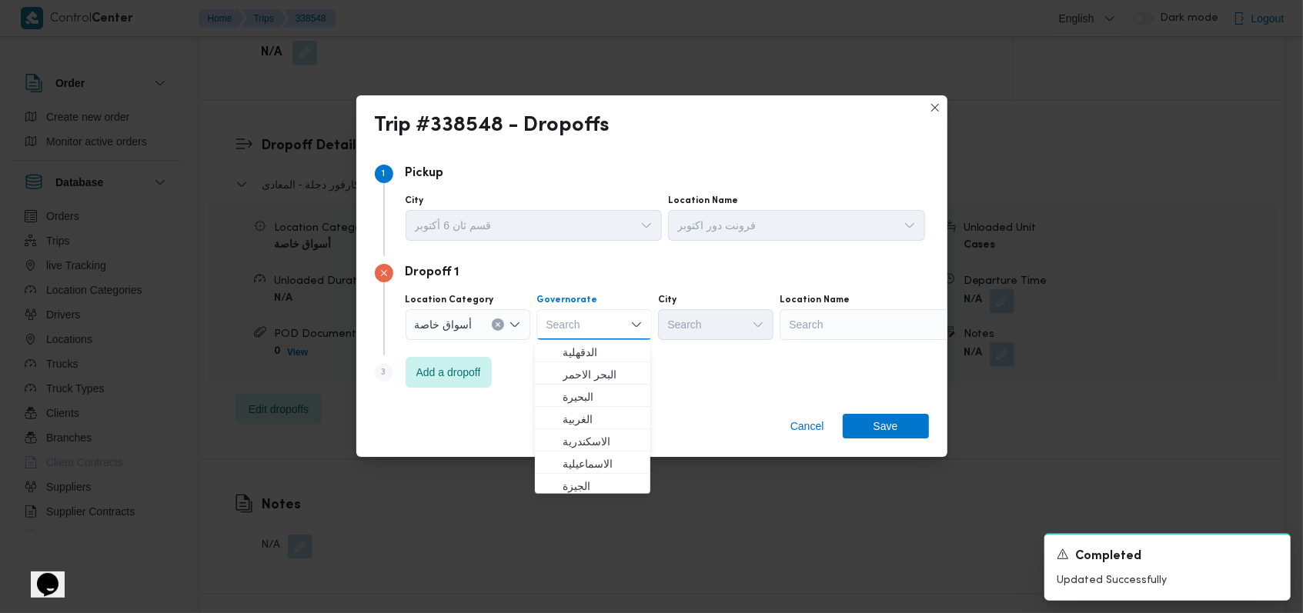
click at [855, 323] on div "Search" at bounding box center [876, 324] width 192 height 31
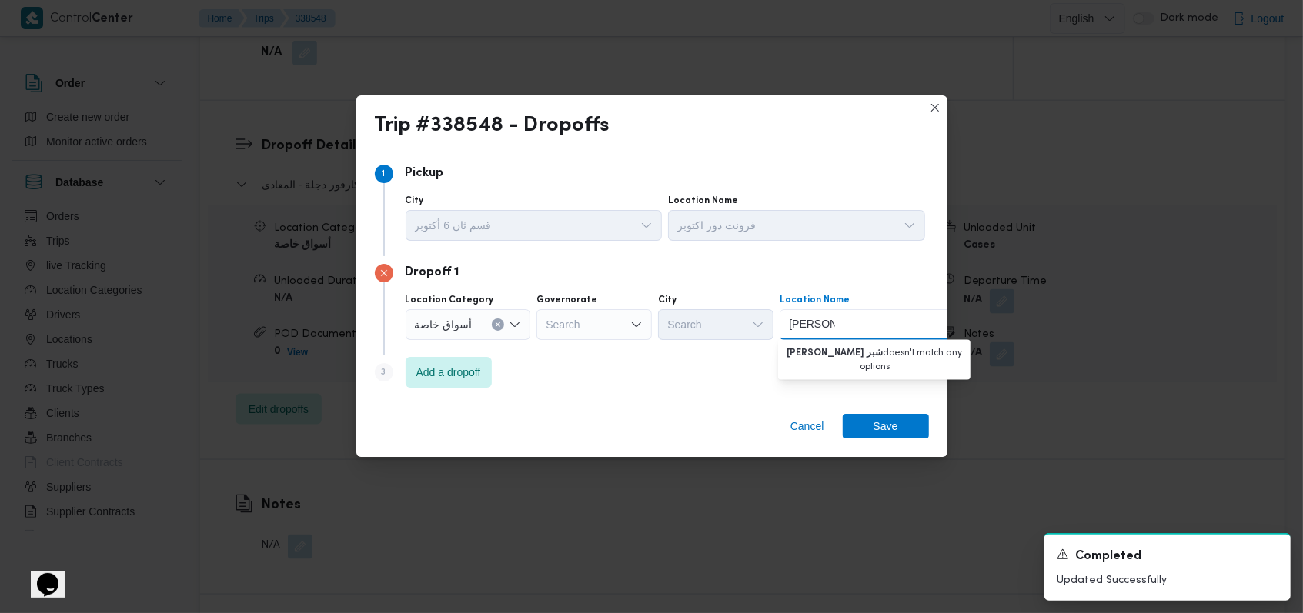
click at [825, 327] on input "كرفور شبر" at bounding box center [812, 325] width 46 height 18
type input "كارفور شبر"
click at [895, 358] on span "كارفور شبر ا الخيمة | 5 أحمد عبد الموجود | بيجام" at bounding box center [883, 352] width 155 height 18
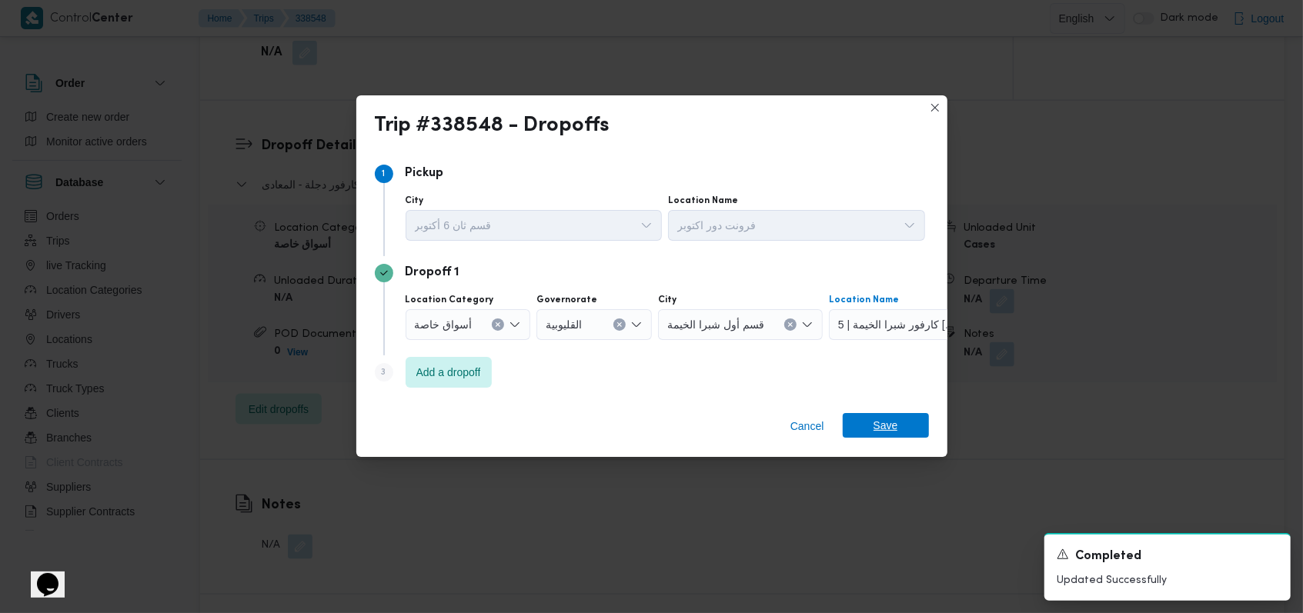
click at [878, 424] on span "Save" at bounding box center [885, 425] width 25 height 25
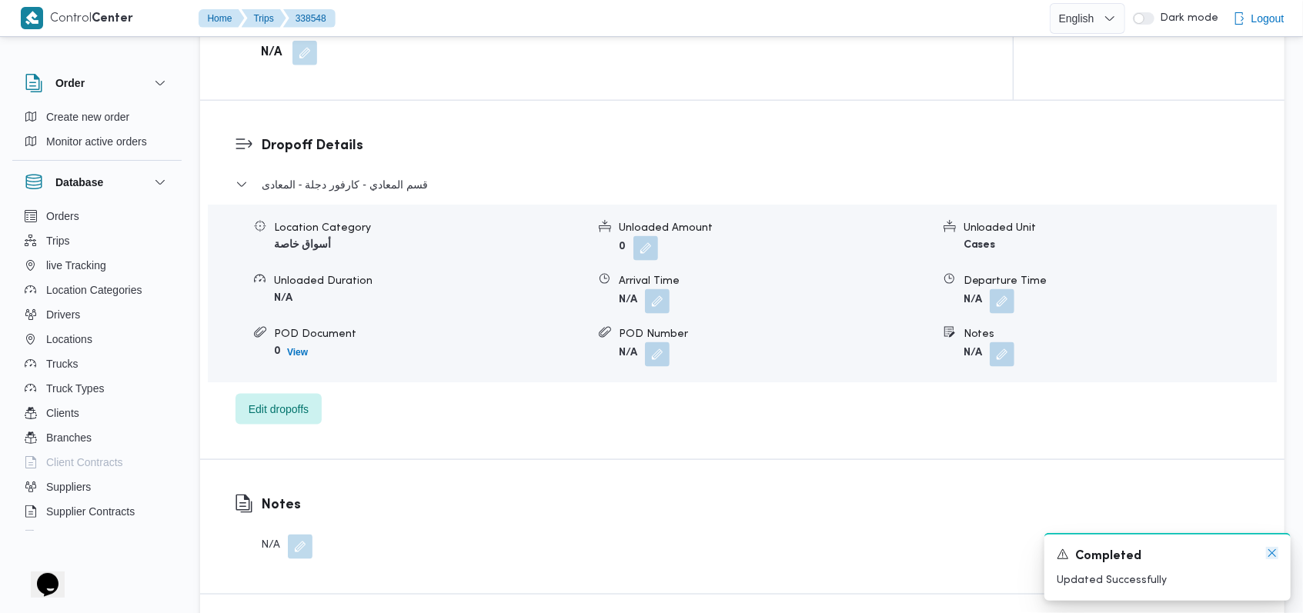
click at [1275, 553] on icon "Dismiss toast" at bounding box center [1272, 553] width 12 height 12
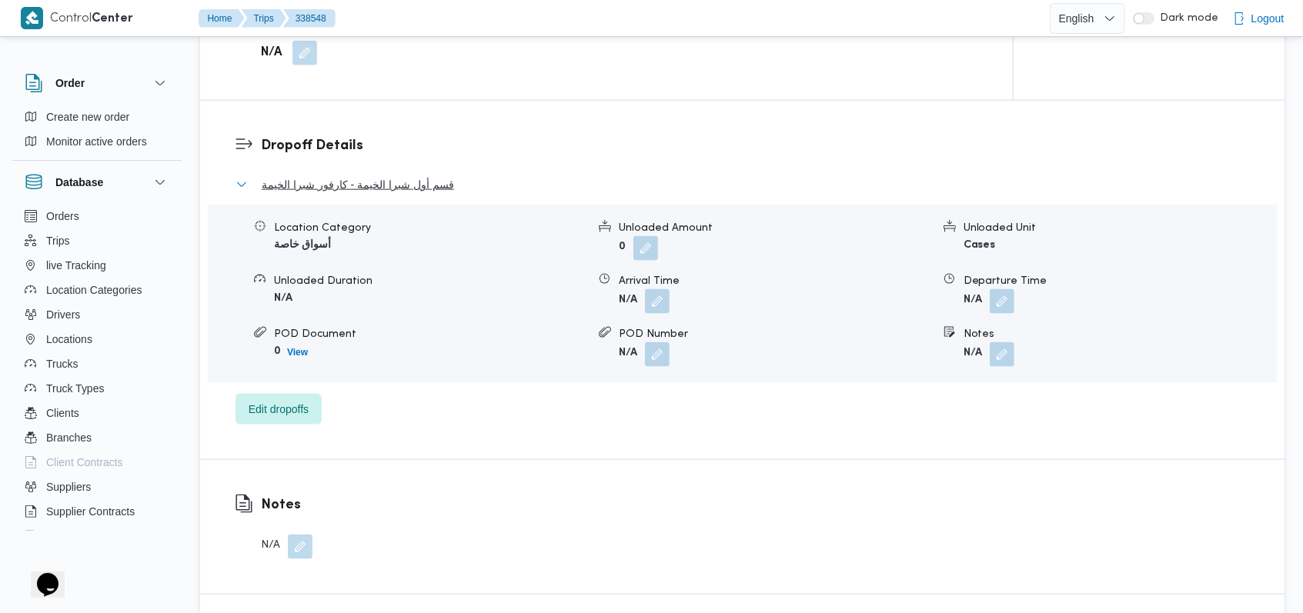
click at [392, 190] on span "قسم أول شبرا الخيمة - كارفور شبرا الخيمة" at bounding box center [358, 184] width 192 height 18
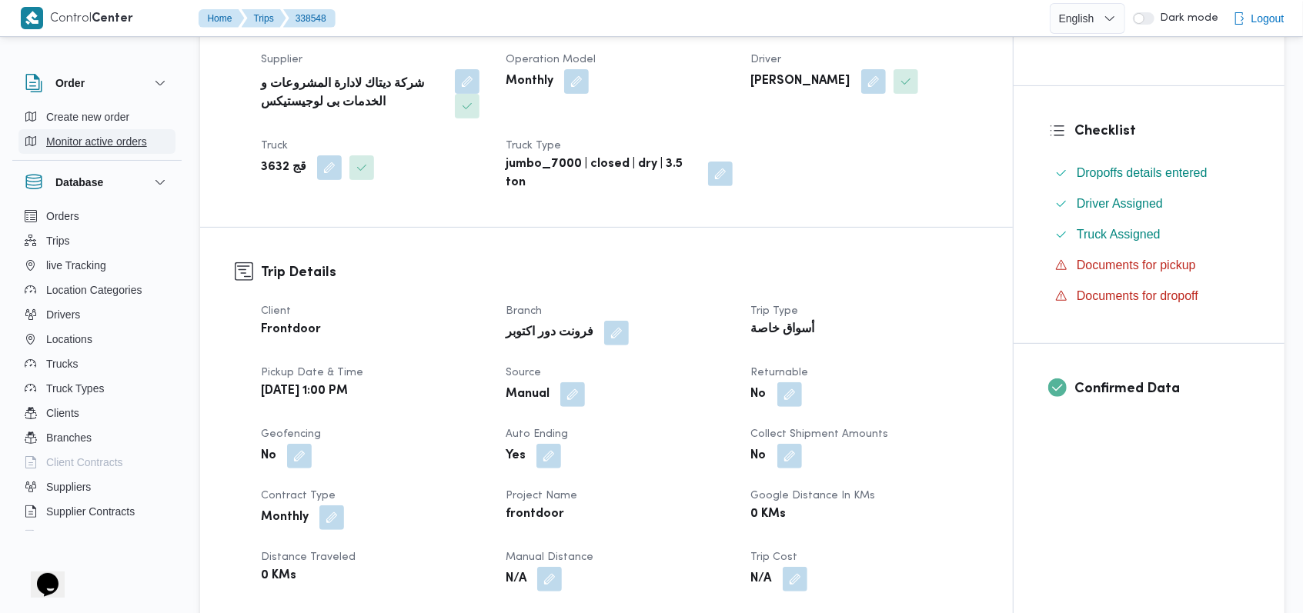
scroll to position [102, 0]
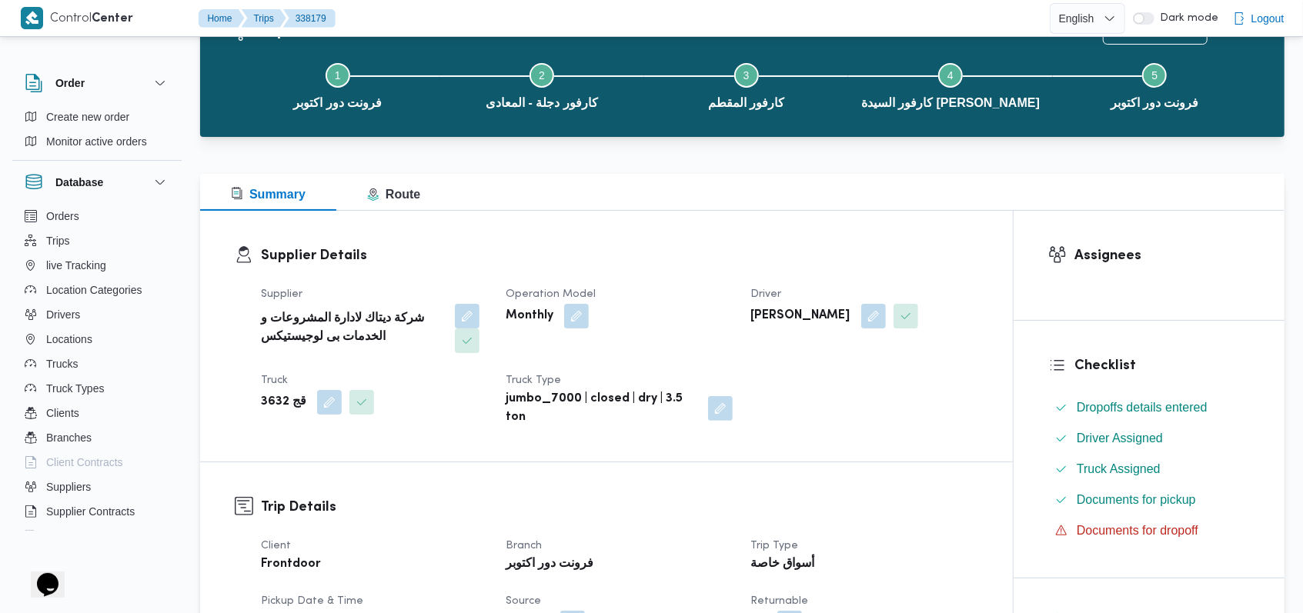
scroll to position [102, 0]
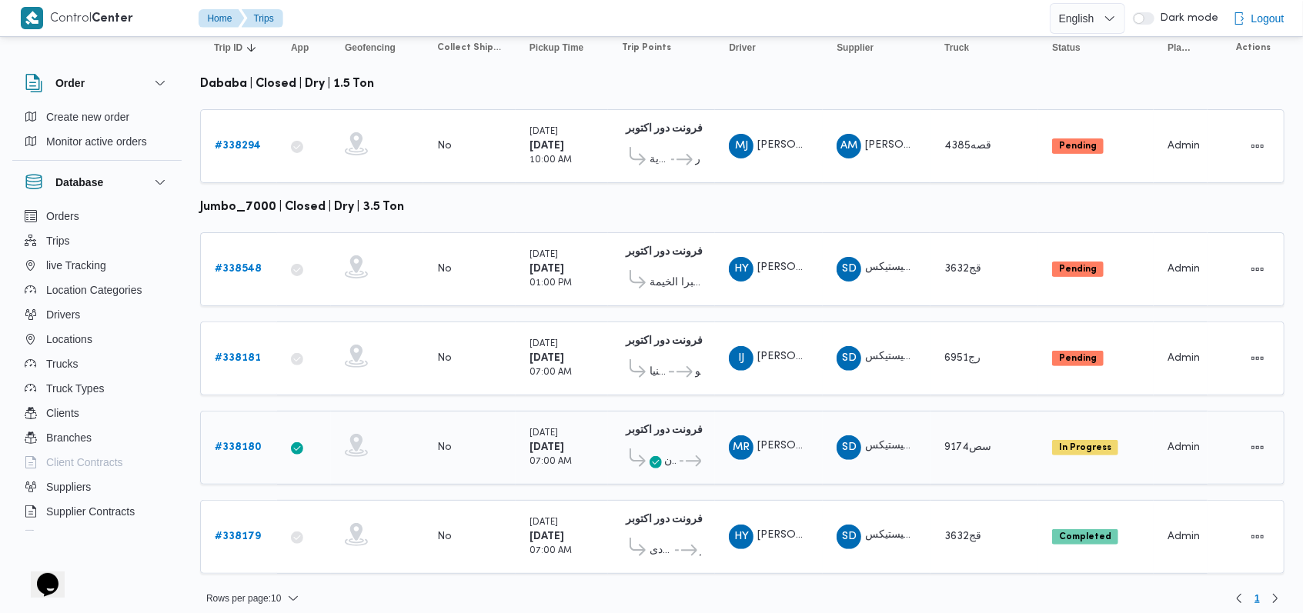
scroll to position [169, 0]
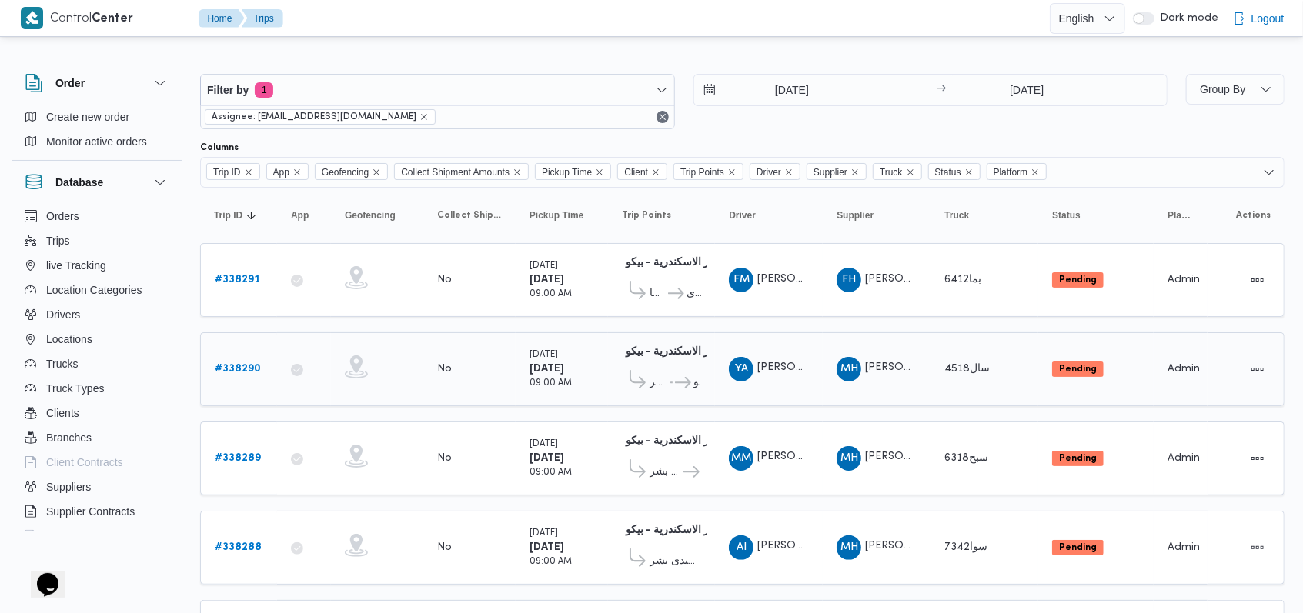
scroll to position [451, 0]
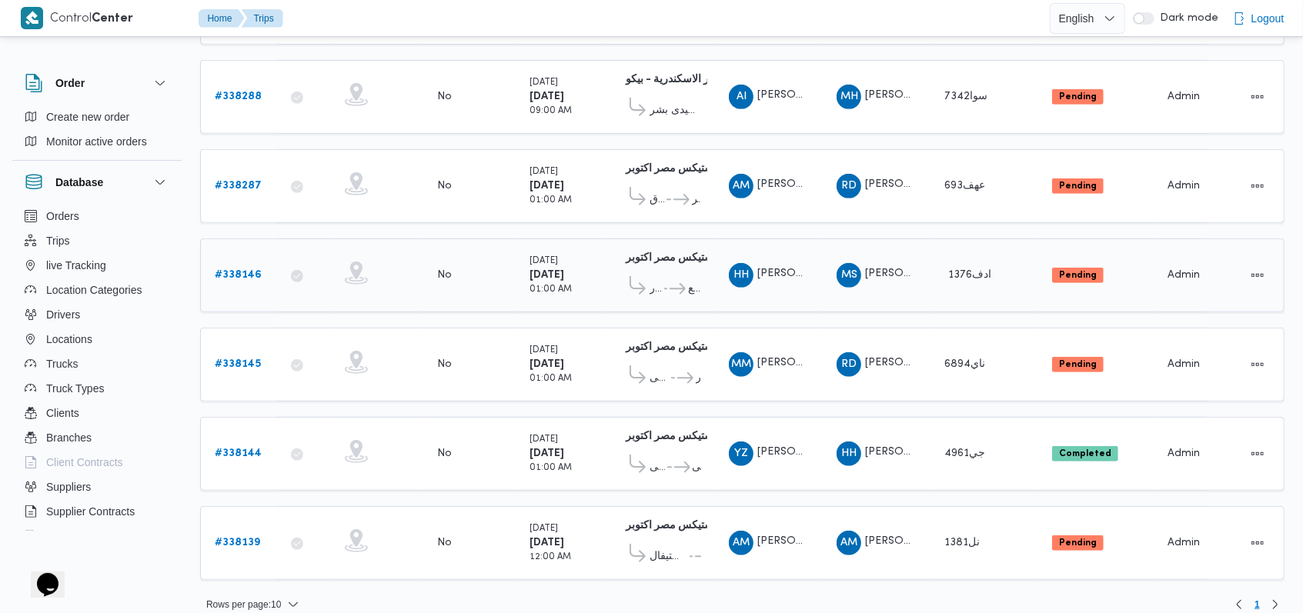
click at [247, 270] on b "# 338146" at bounding box center [238, 275] width 47 height 10
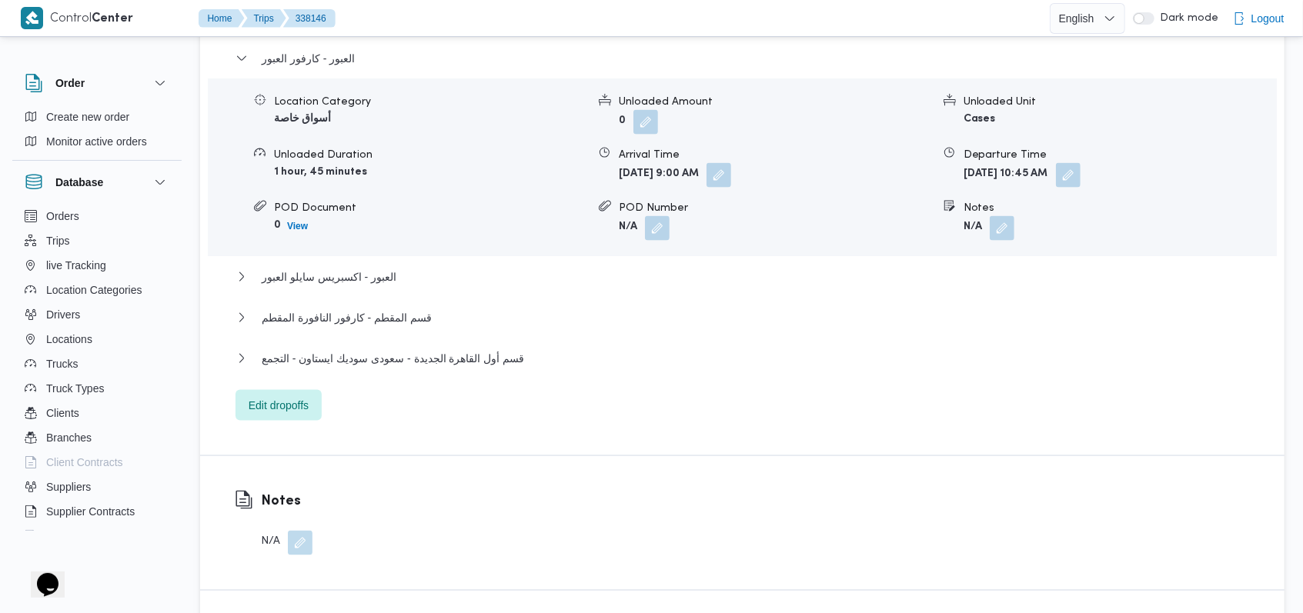
scroll to position [1436, 0]
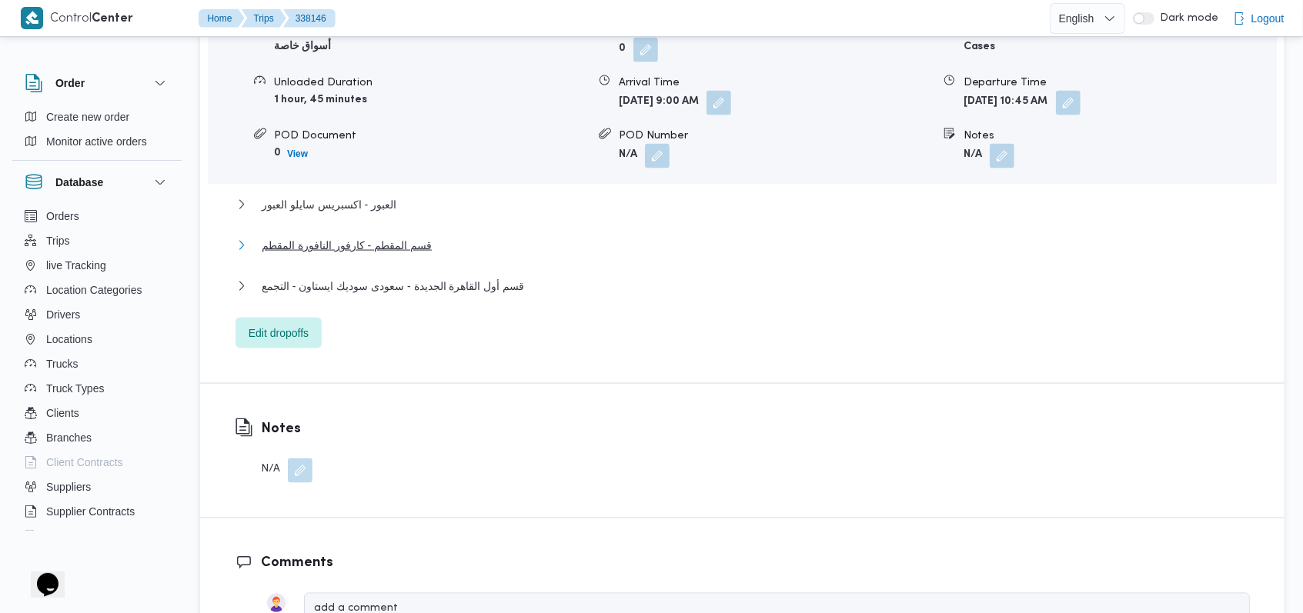
click at [401, 236] on span "قسم المقطم - كارفور النافورة المقطم" at bounding box center [347, 245] width 170 height 18
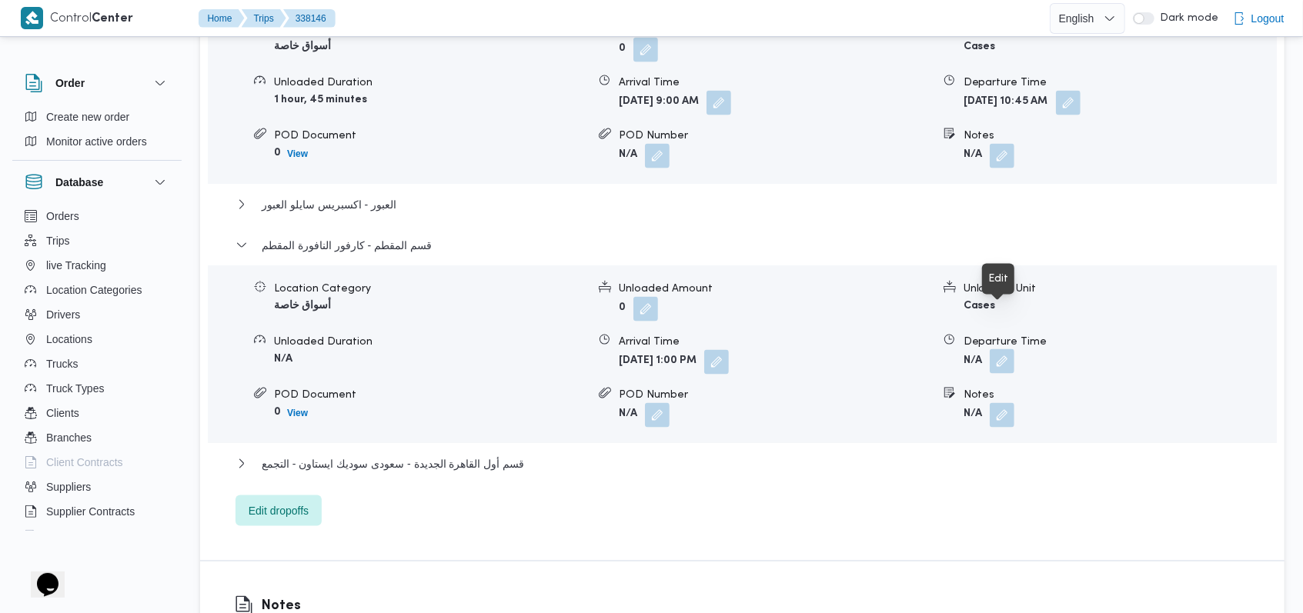
click at [1009, 349] on button "button" at bounding box center [1002, 361] width 25 height 25
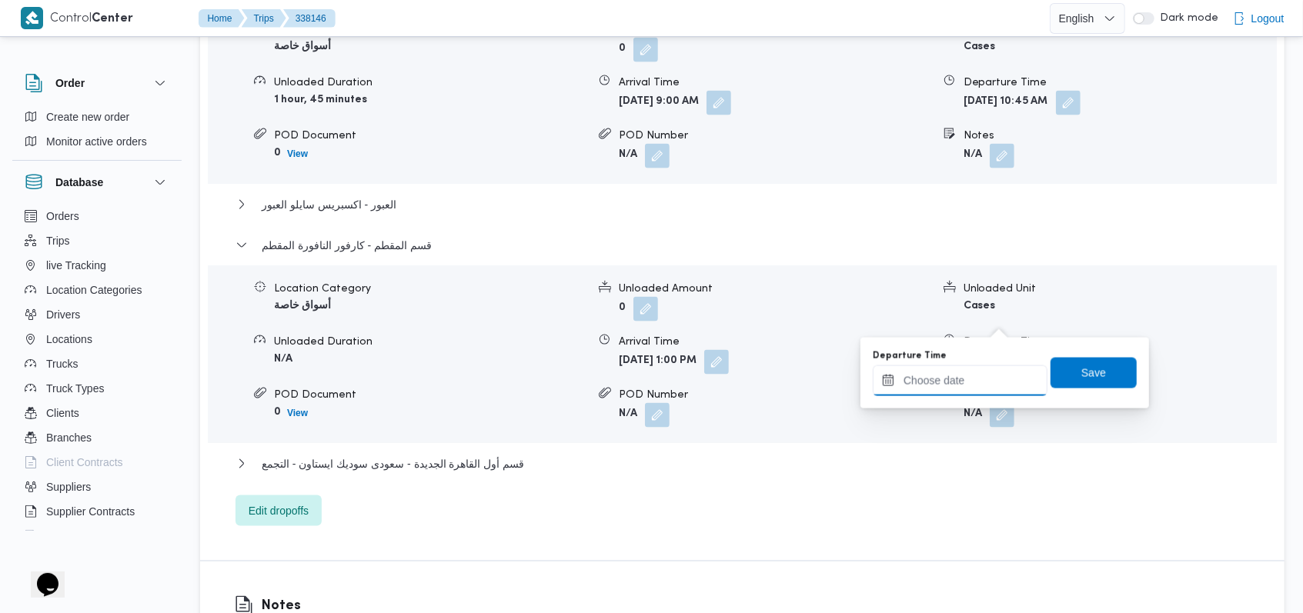
click at [988, 389] on input "Departure Time" at bounding box center [960, 381] width 175 height 31
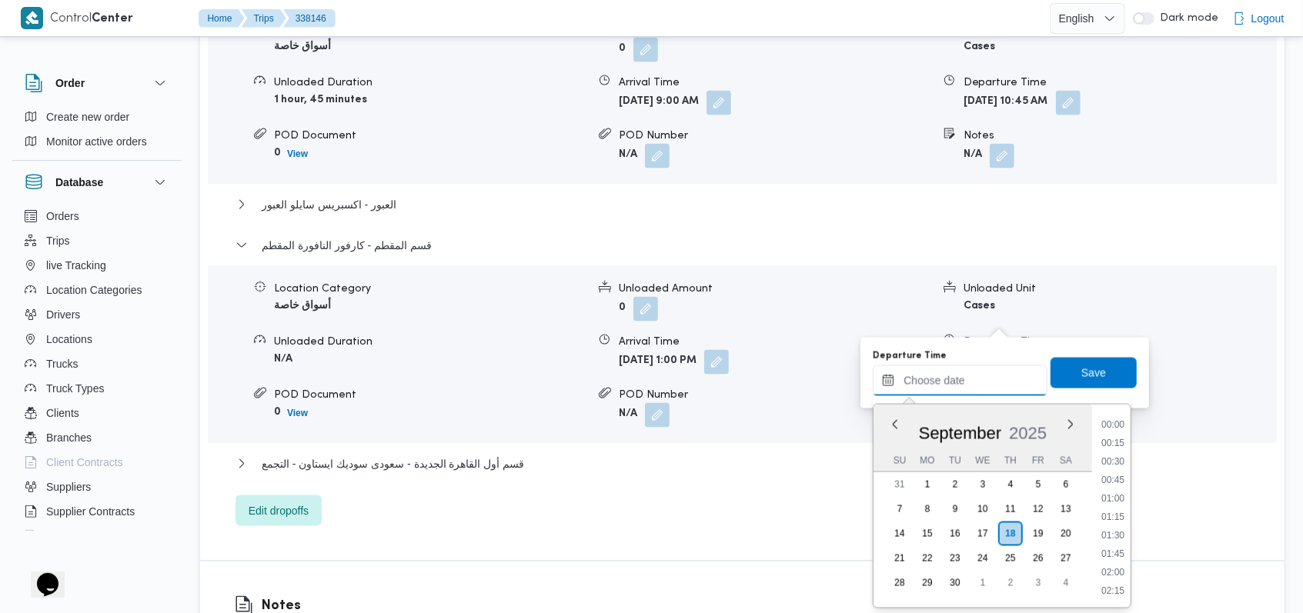
scroll to position [1052, 0]
click at [1122, 456] on li "14:45" at bounding box center [1112, 462] width 35 height 15
type input "[DATE] 14:45"
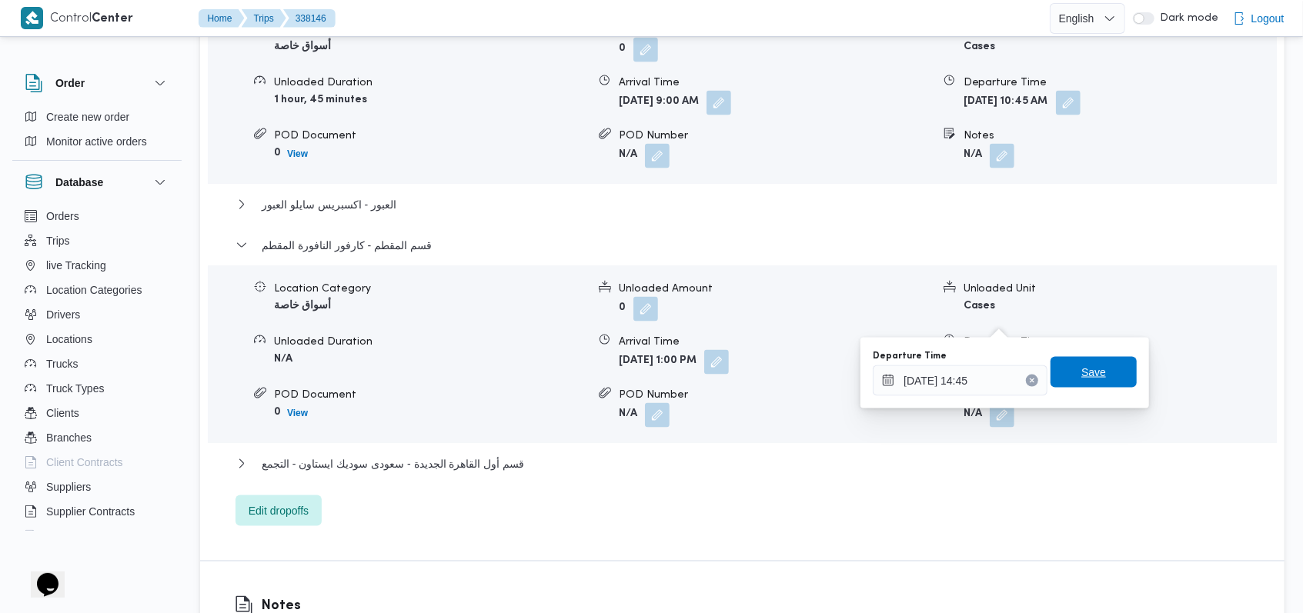
click at [1110, 369] on span "Save" at bounding box center [1093, 372] width 86 height 31
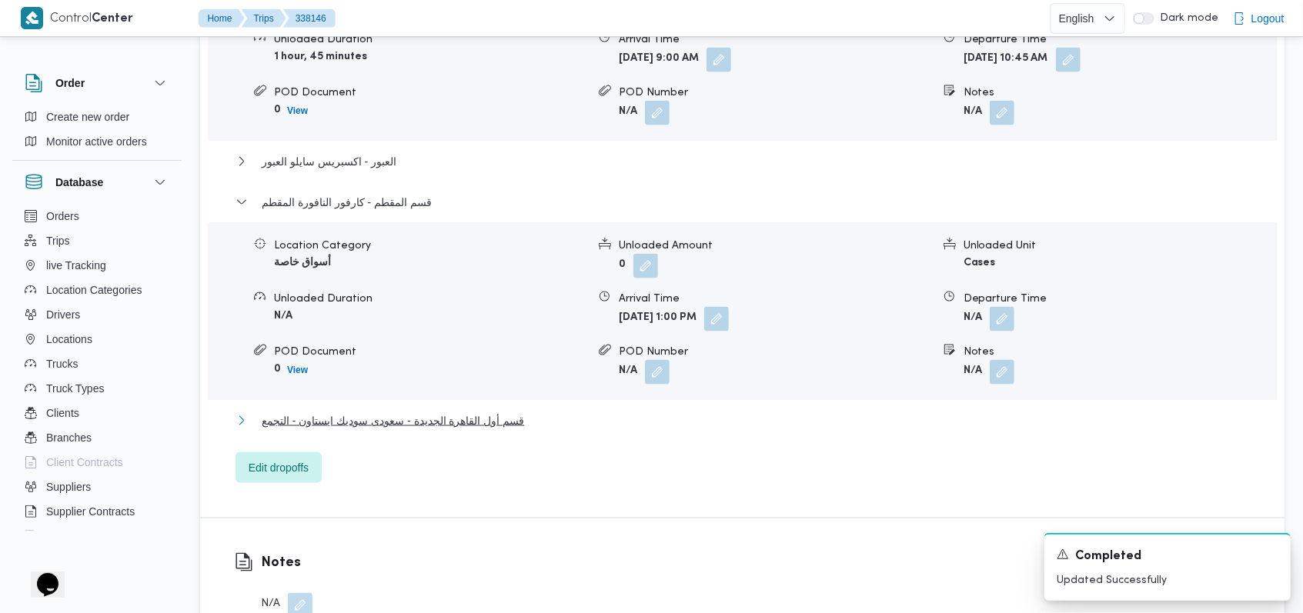
click at [501, 421] on span "قسم أول القاهرة الجديدة - سعودى سوديك ايستاون - التجمع" at bounding box center [393, 421] width 262 height 18
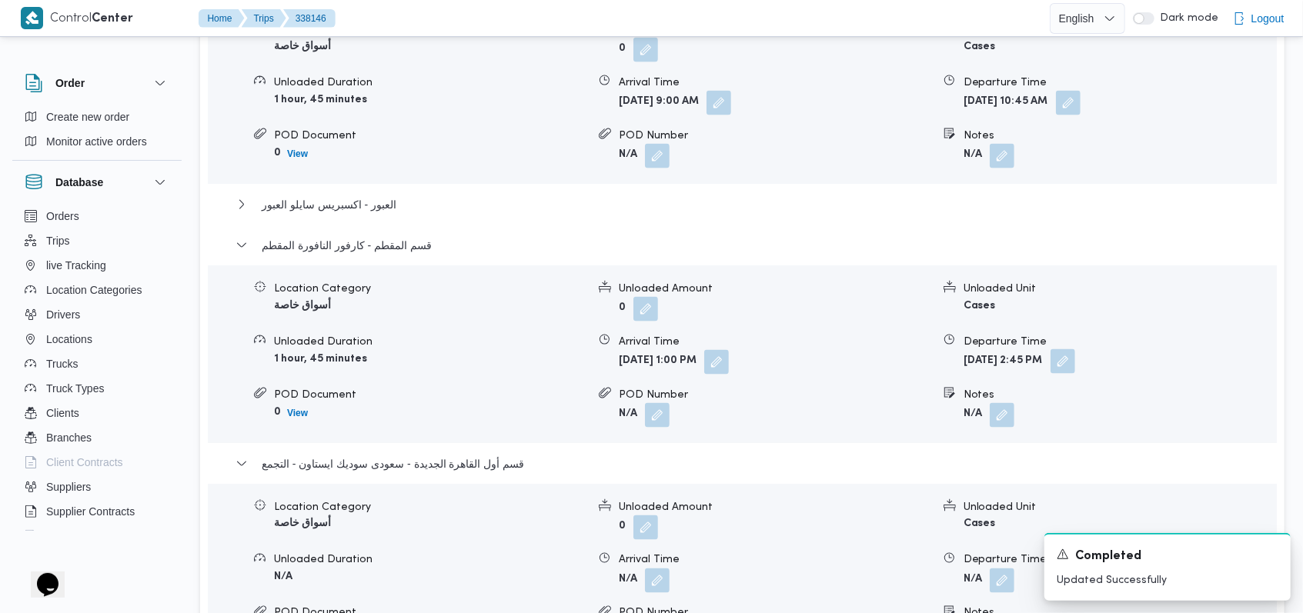
click at [1075, 349] on button "button" at bounding box center [1062, 361] width 25 height 25
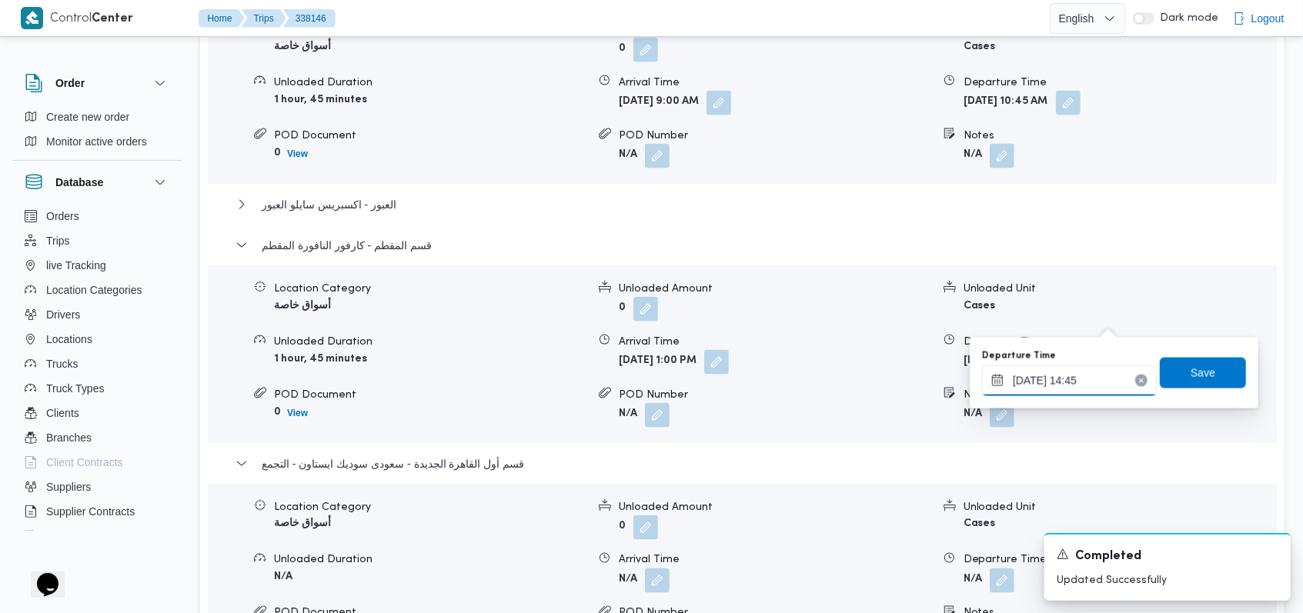
click at [1095, 394] on input "[DATE] 14:45" at bounding box center [1069, 381] width 175 height 31
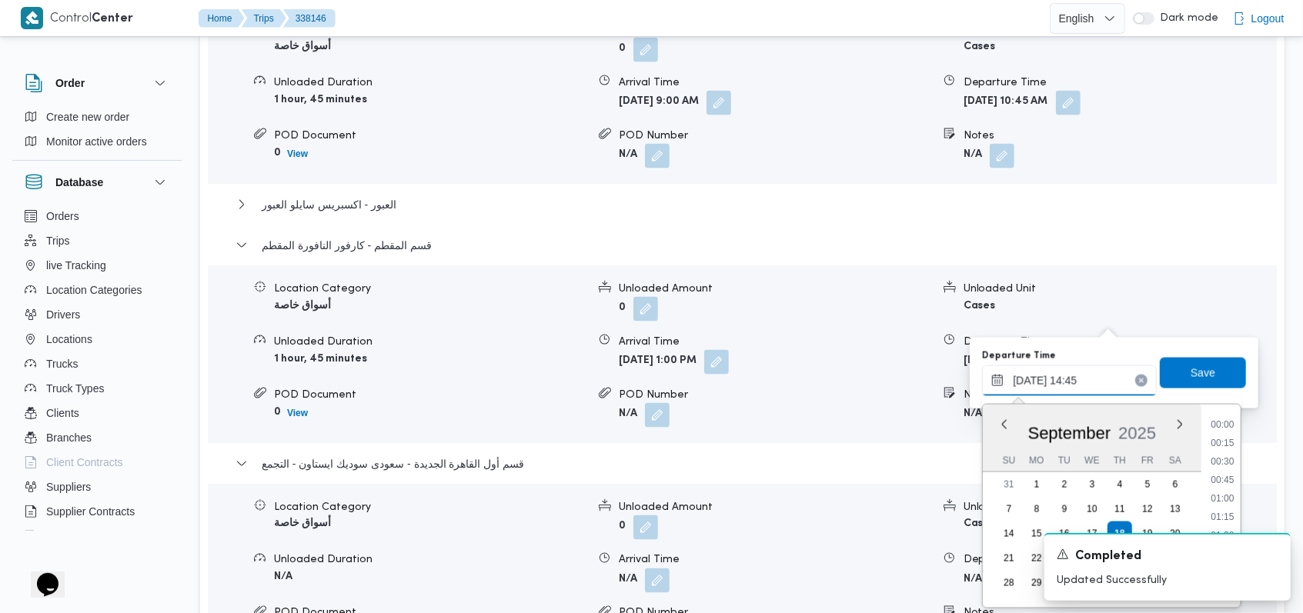
scroll to position [997, 0]
click at [1225, 475] on li "14:15" at bounding box center [1222, 480] width 35 height 15
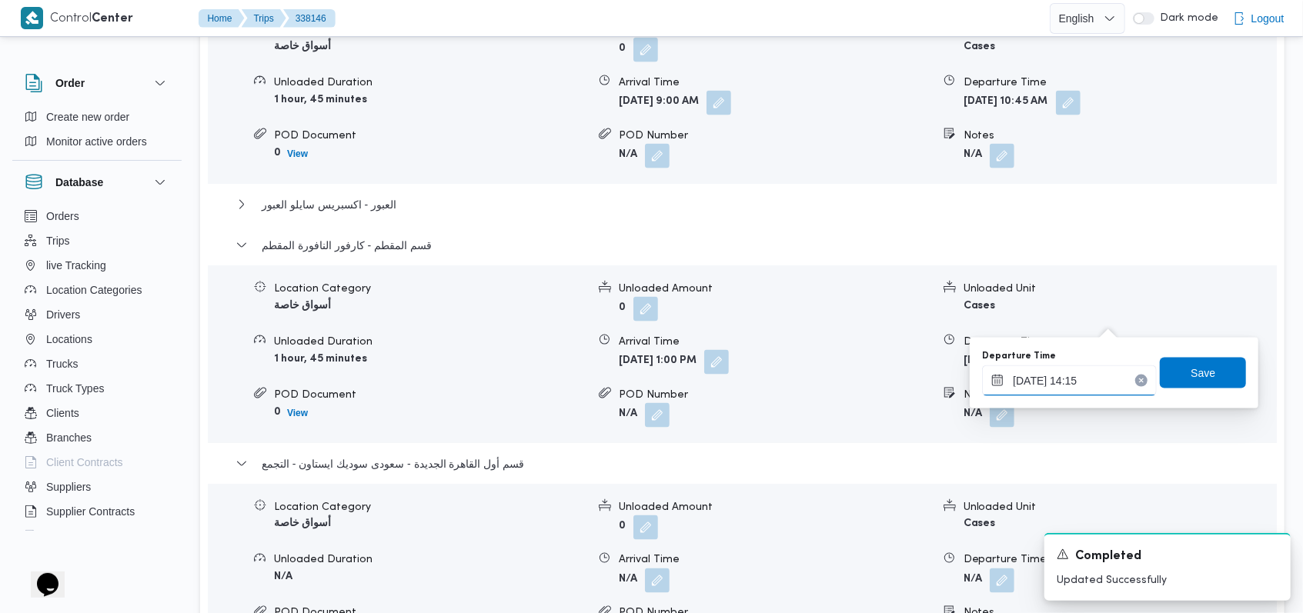
click at [1094, 385] on input "[DATE] 14:15" at bounding box center [1069, 381] width 175 height 31
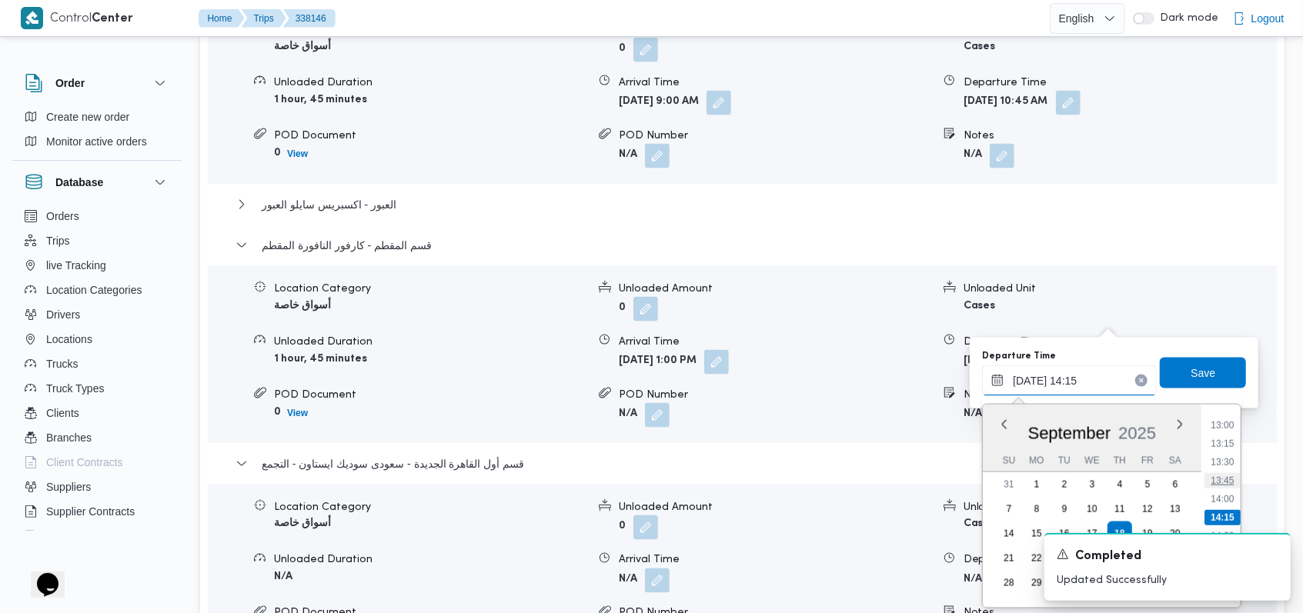
scroll to position [1062, 0]
click at [1229, 433] on li "14:30" at bounding box center [1222, 433] width 35 height 15
type input "[DATE] 14:30"
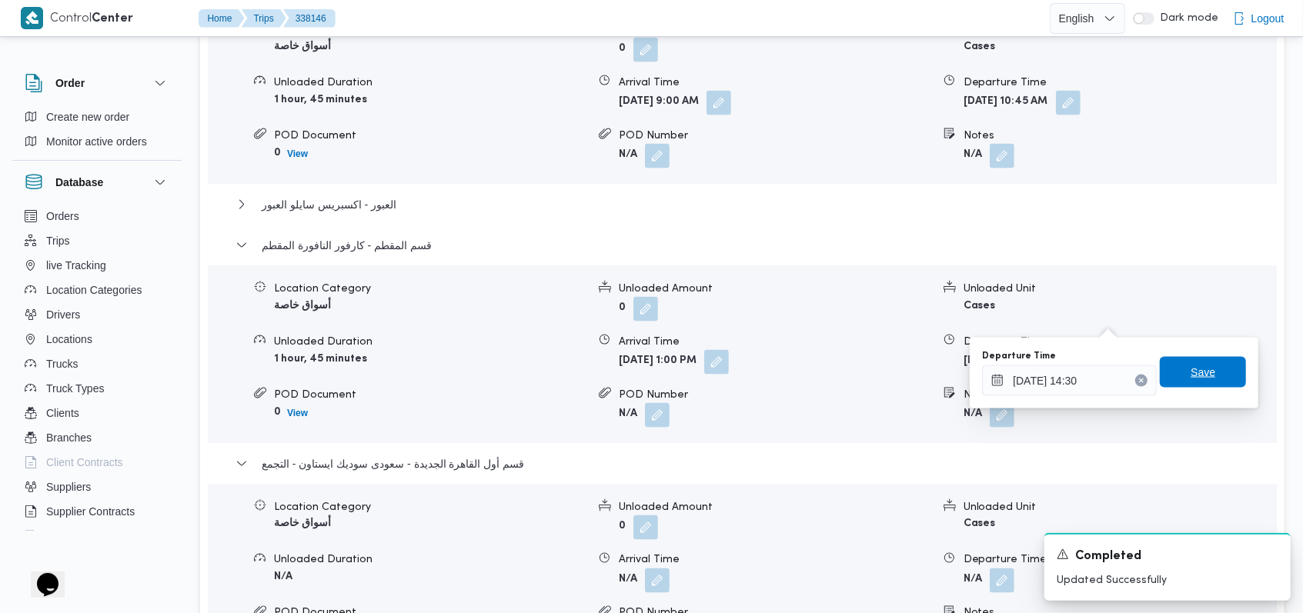
drag, startPoint x: 1216, startPoint y: 389, endPoint x: 1189, endPoint y: 377, distance: 29.6
click at [1216, 385] on div "Departure Time [DATE] 14:30 Save" at bounding box center [1113, 373] width 267 height 49
click at [1170, 376] on span "Save" at bounding box center [1203, 372] width 86 height 31
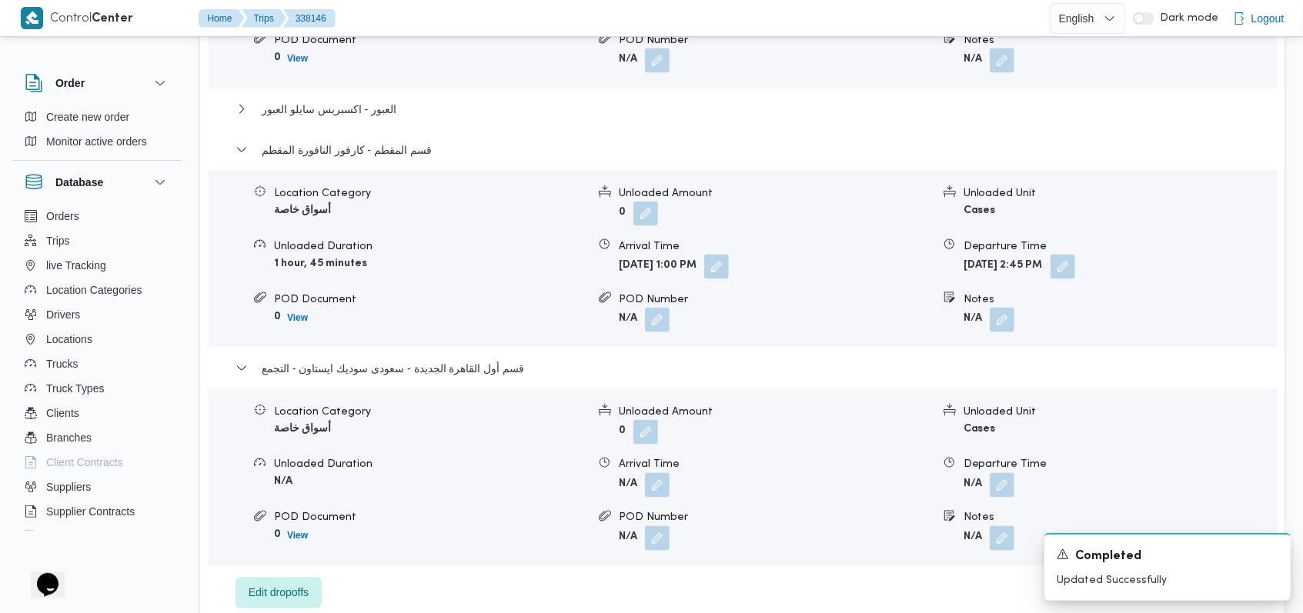
scroll to position [1641, 0]
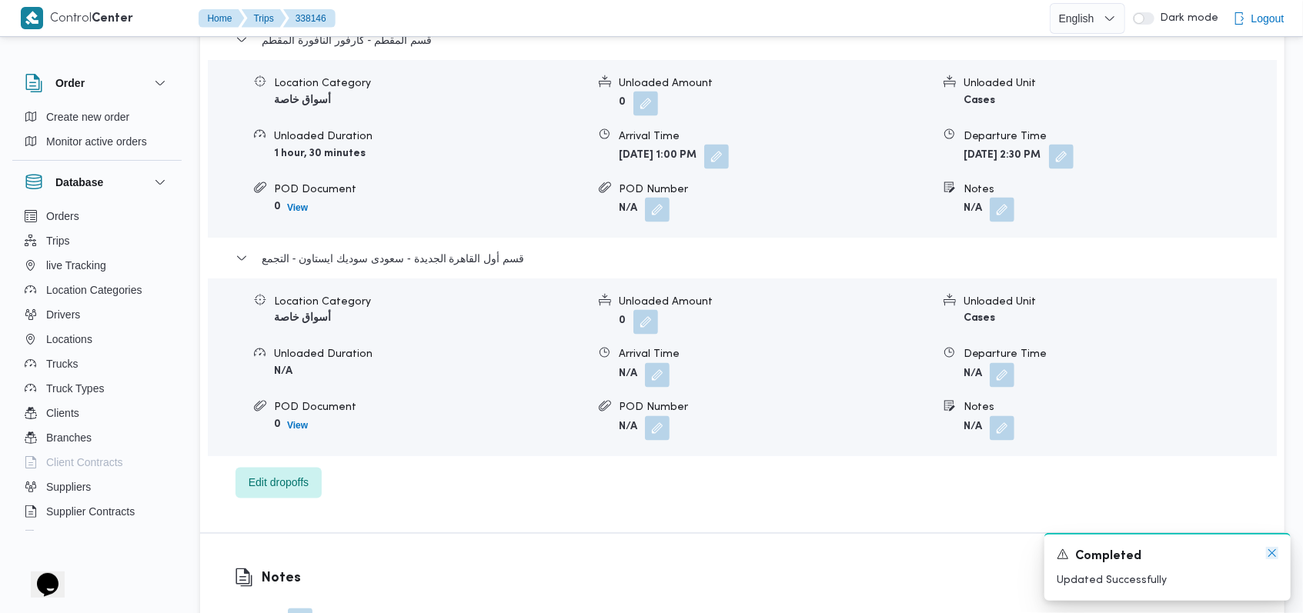
click at [1268, 552] on icon "Dismiss toast" at bounding box center [1272, 553] width 12 height 12
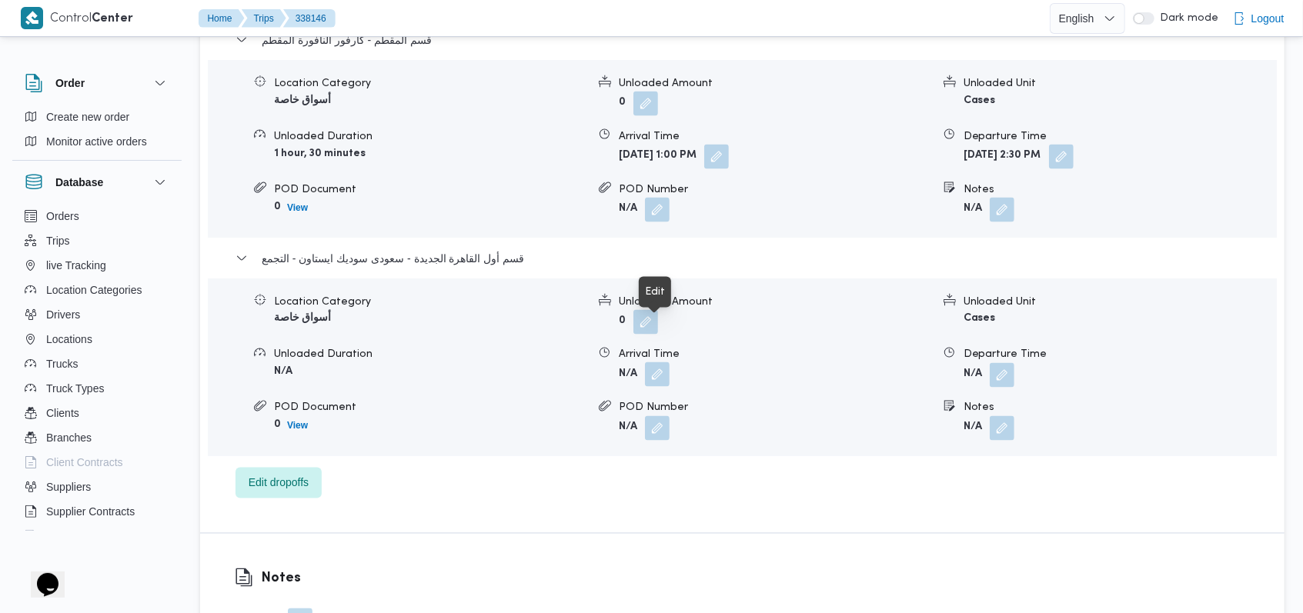
click at [653, 362] on button "button" at bounding box center [657, 374] width 25 height 25
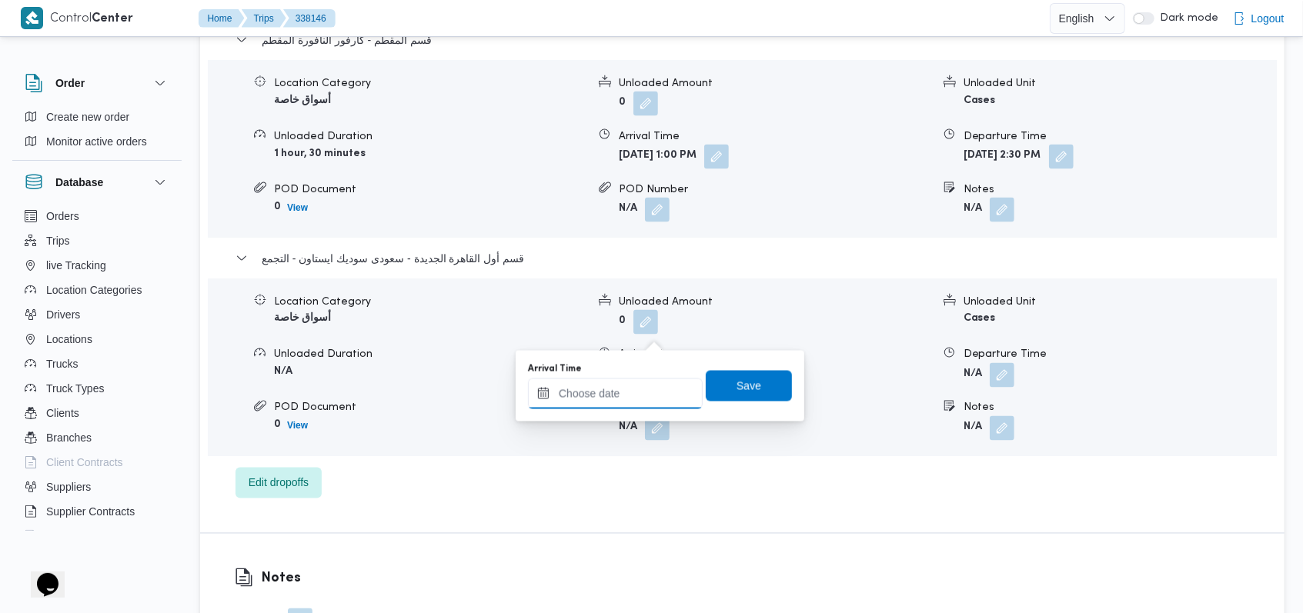
click at [627, 392] on input "Arrival Time" at bounding box center [615, 394] width 175 height 31
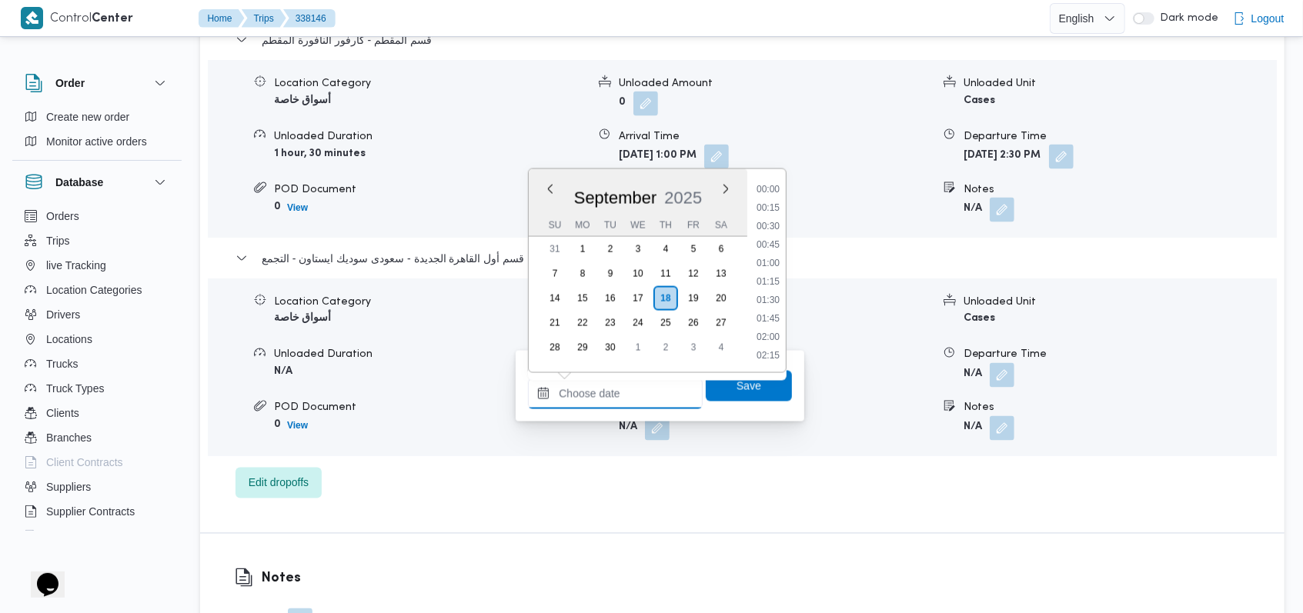
scroll to position [1052, 0]
click at [772, 258] on li "15:15" at bounding box center [767, 263] width 35 height 15
type input "[DATE] 15:15"
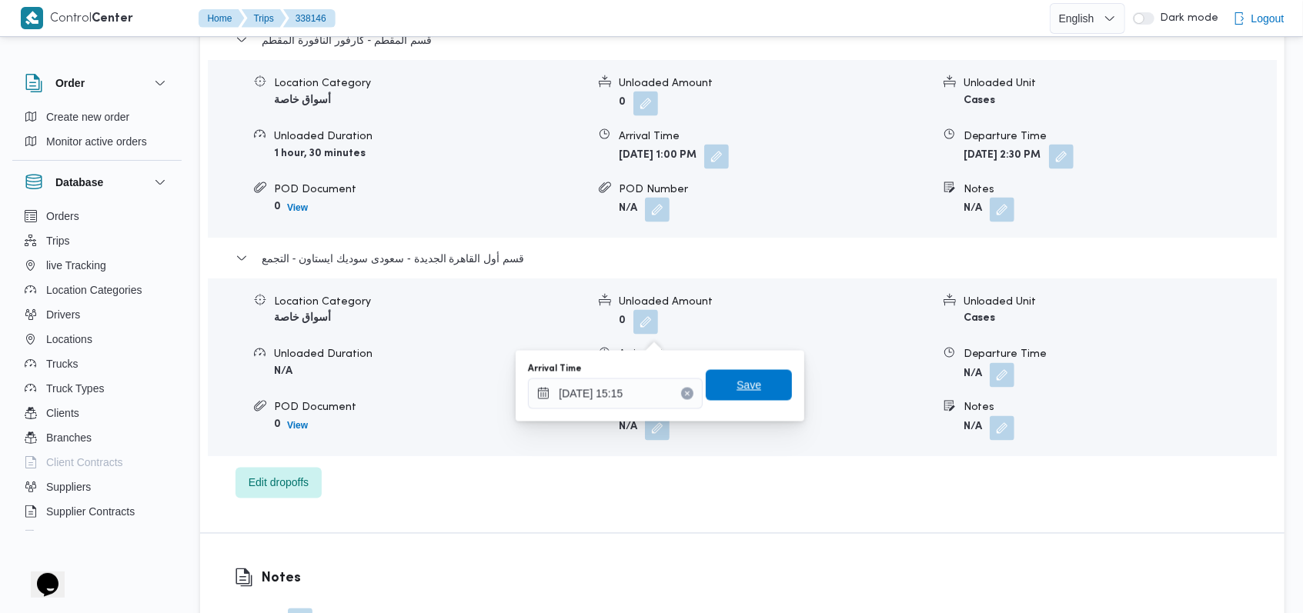
click at [753, 397] on span "Save" at bounding box center [749, 385] width 86 height 31
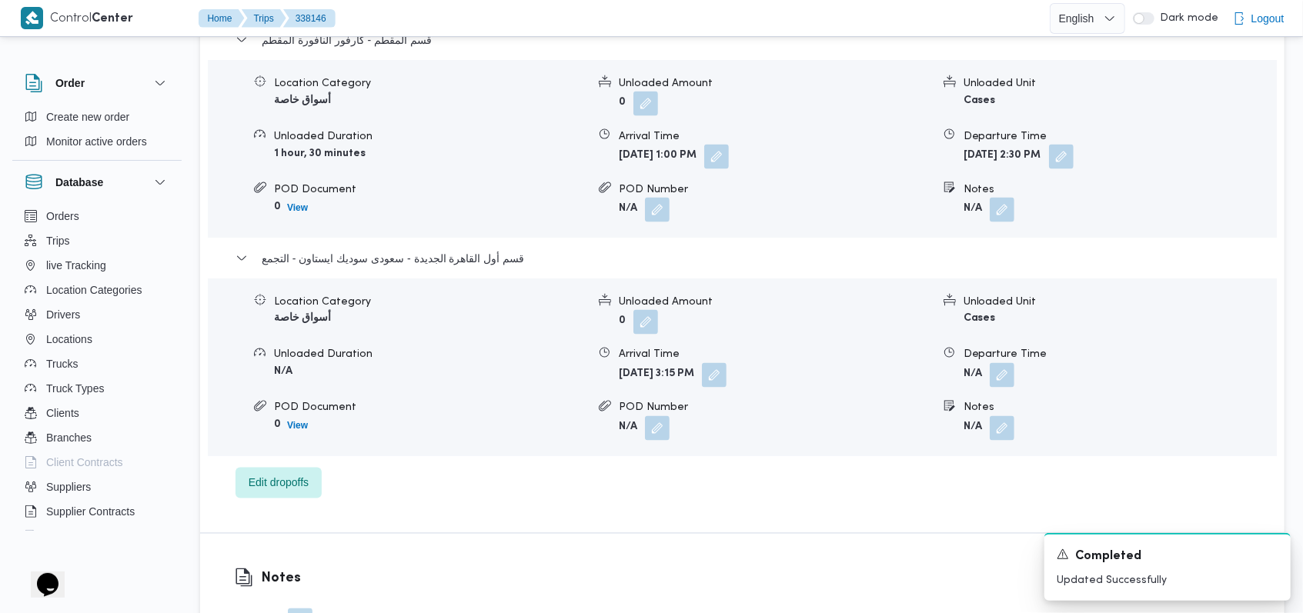
scroll to position [430, 0]
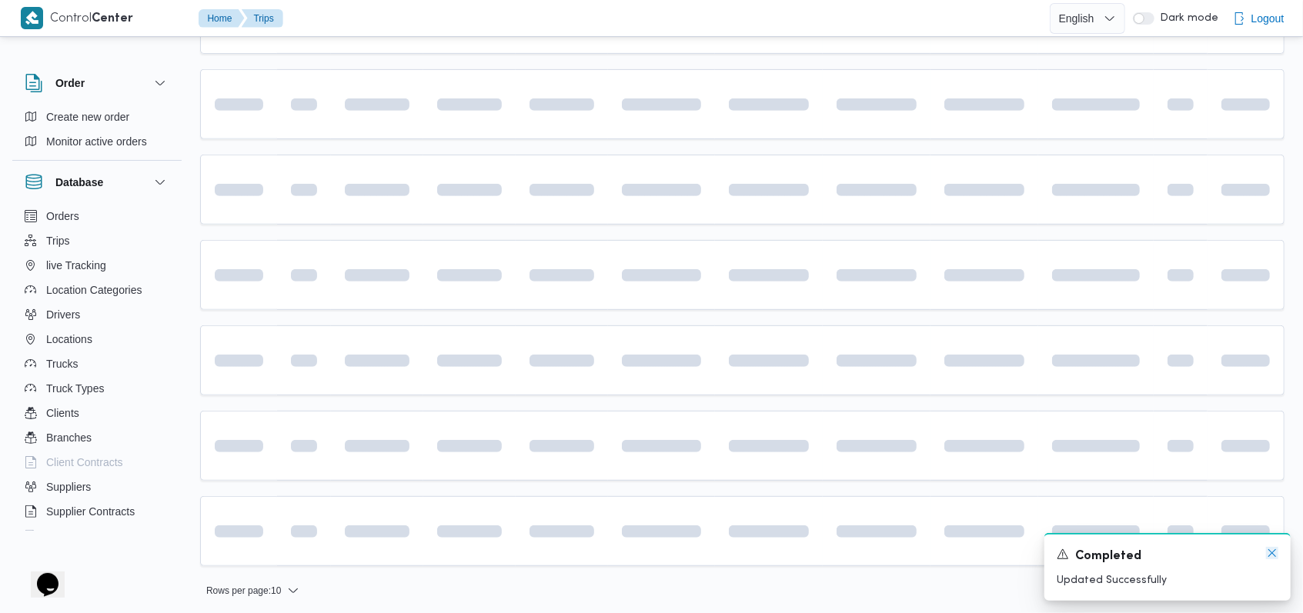
click at [1272, 552] on icon "Dismiss toast" at bounding box center [1272, 553] width 12 height 12
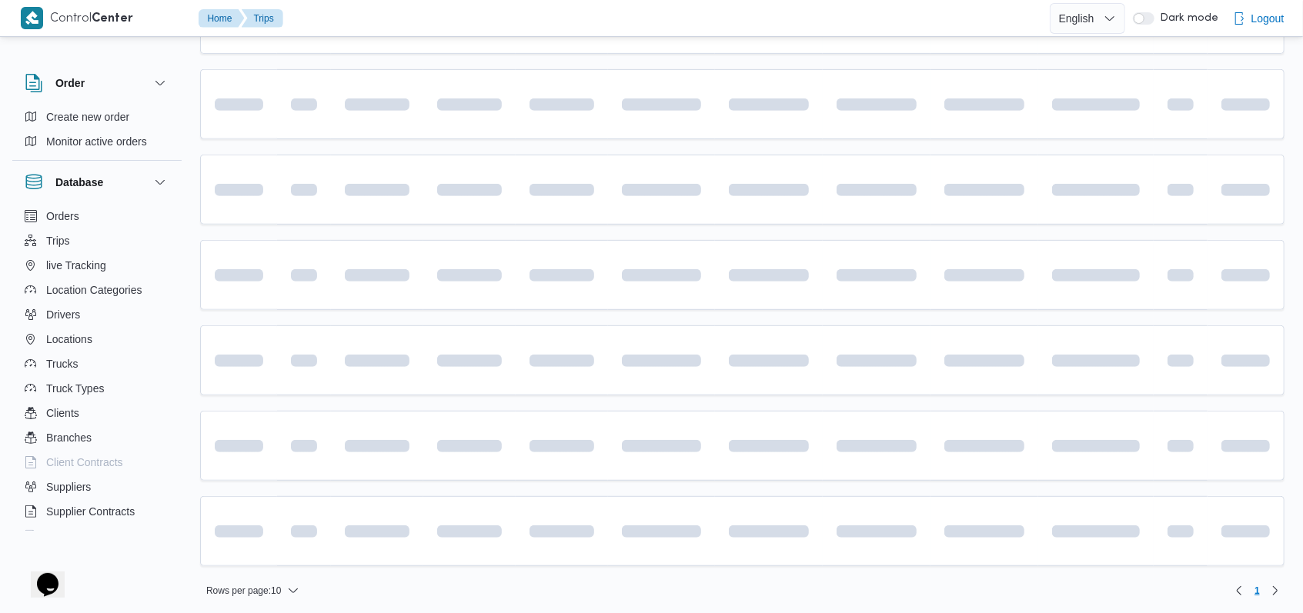
scroll to position [432, 0]
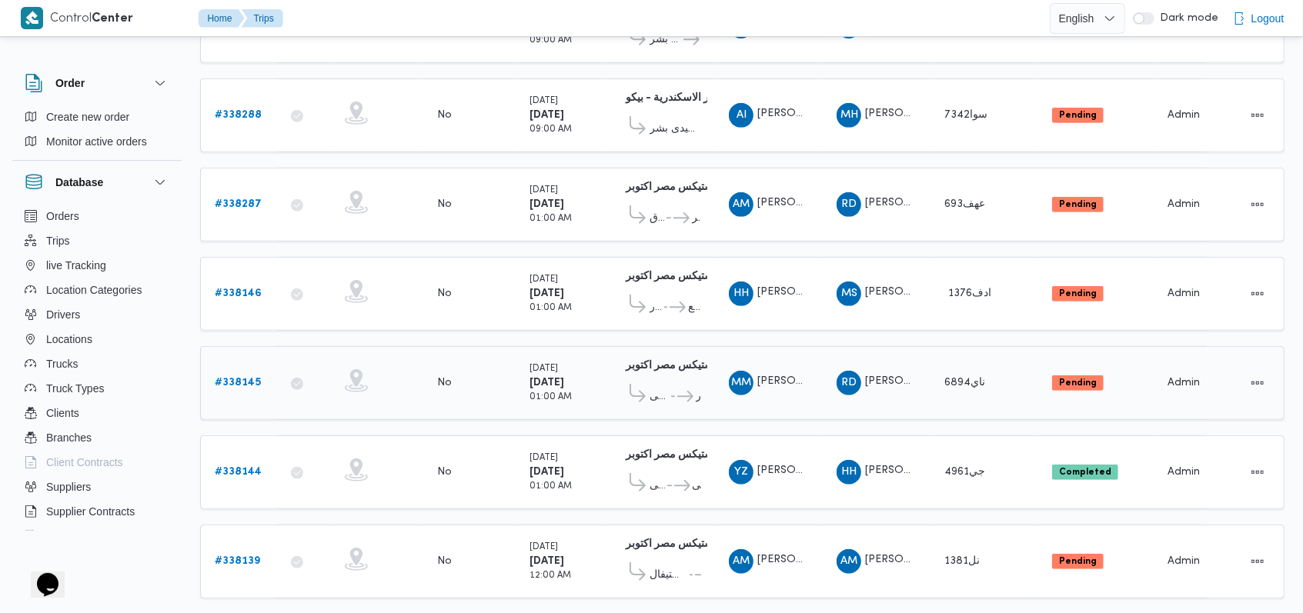
click at [255, 378] on b "# 338145" at bounding box center [238, 383] width 46 height 10
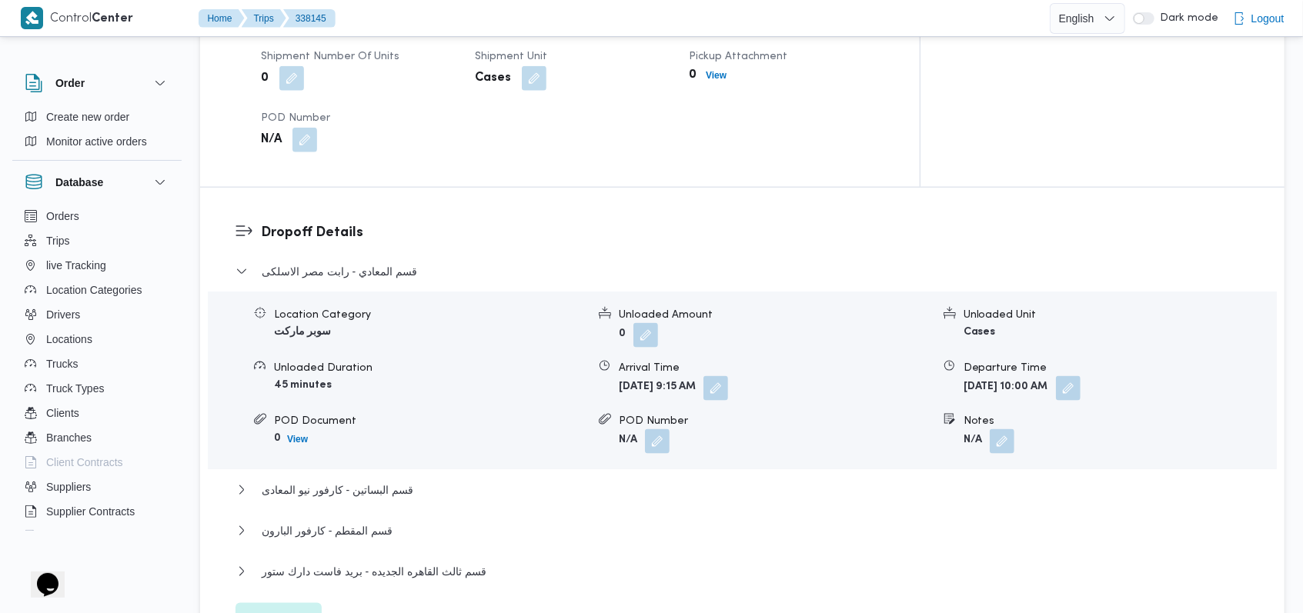
scroll to position [1356, 0]
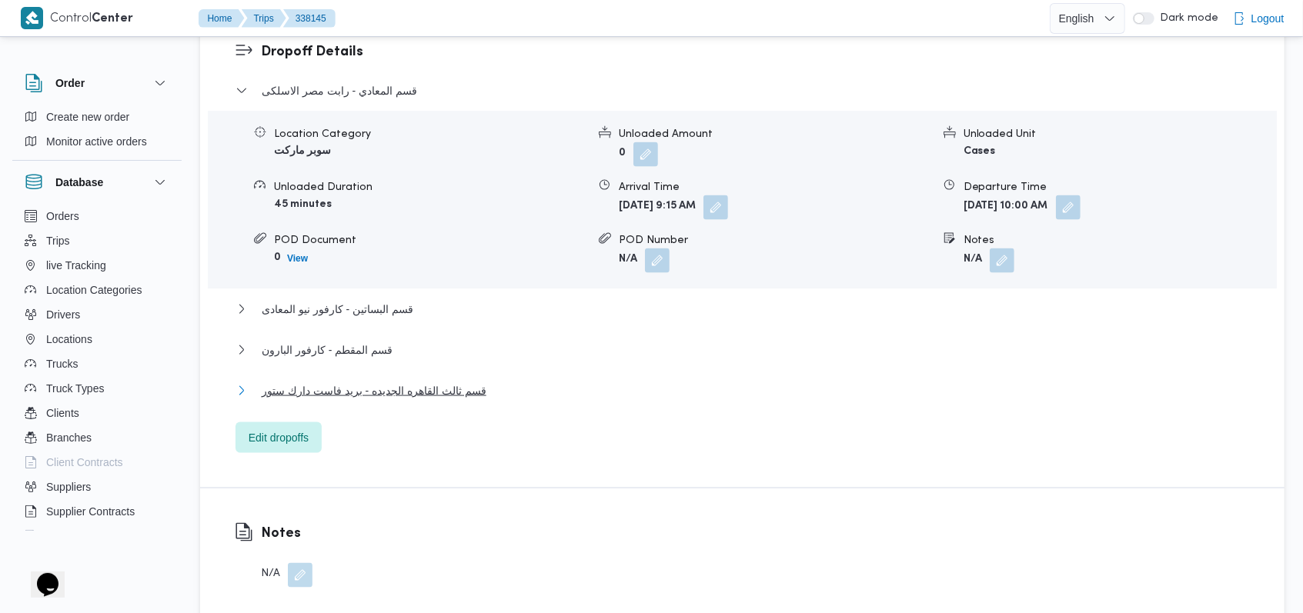
click at [438, 382] on span "قسم ثالث القاهره الجديده - بريد فاست دارك ستور" at bounding box center [374, 391] width 225 height 18
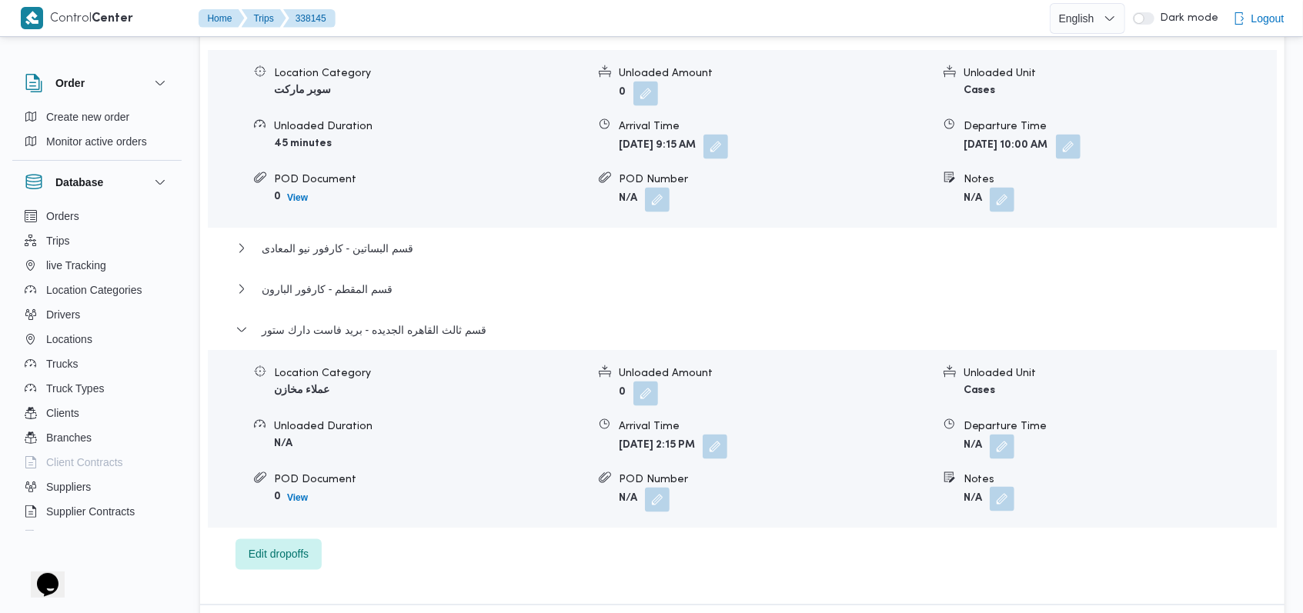
scroll to position [1459, 0]
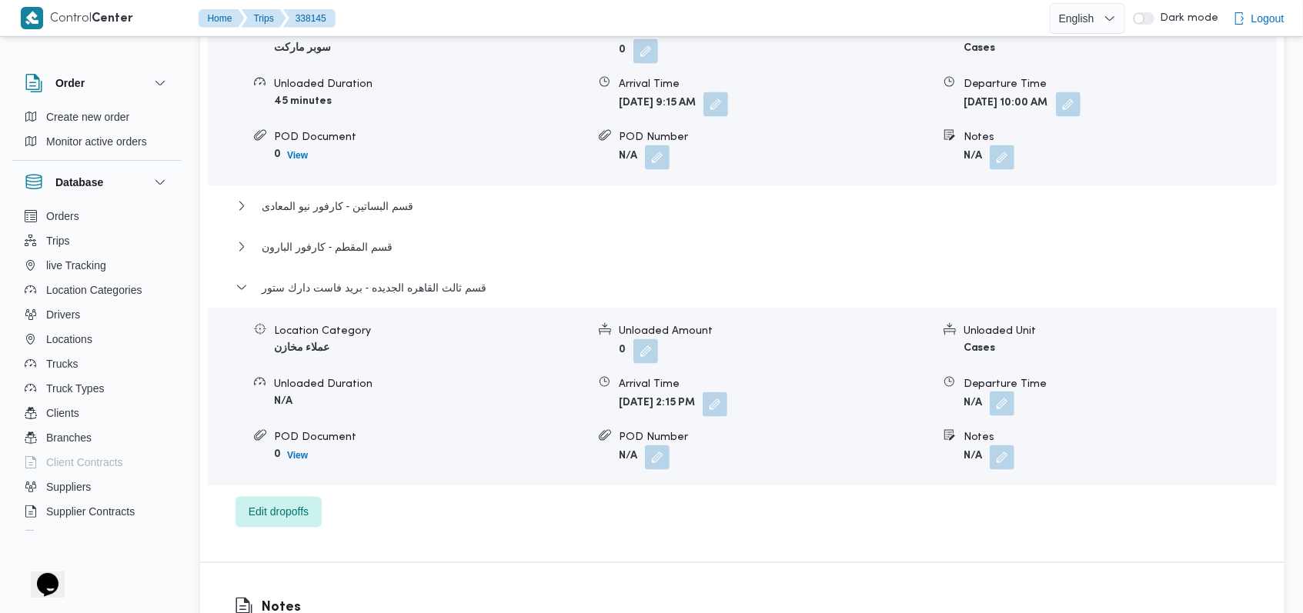
click at [1001, 392] on button "button" at bounding box center [1002, 404] width 25 height 25
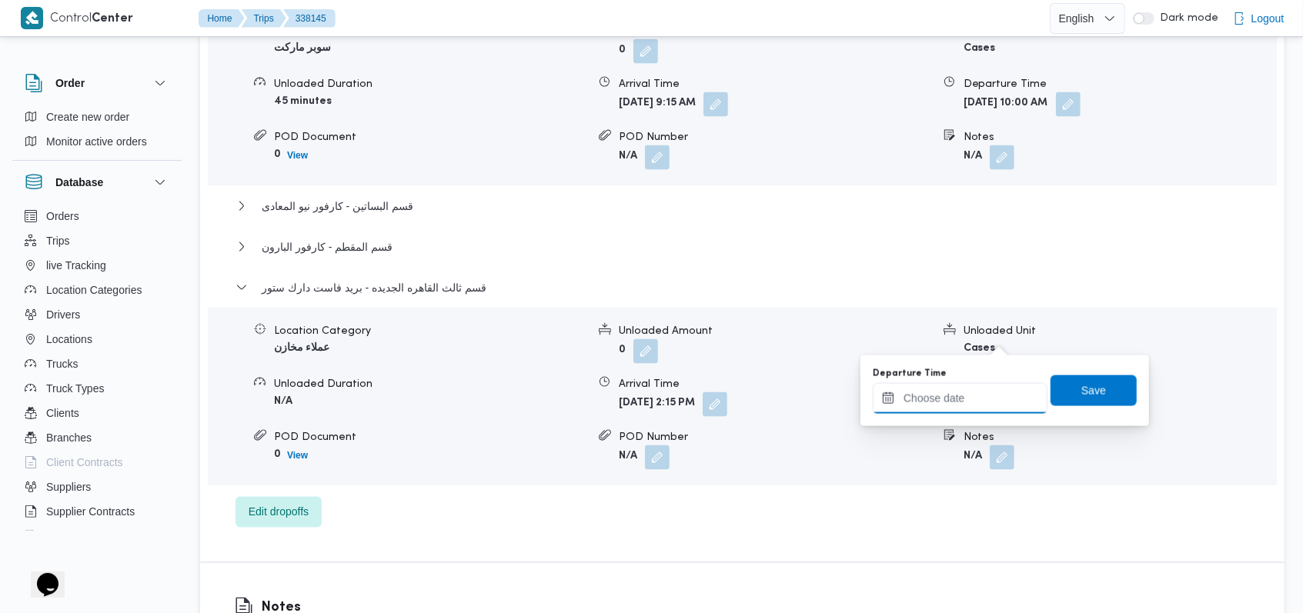
click at [966, 406] on input "Departure Time" at bounding box center [960, 398] width 175 height 31
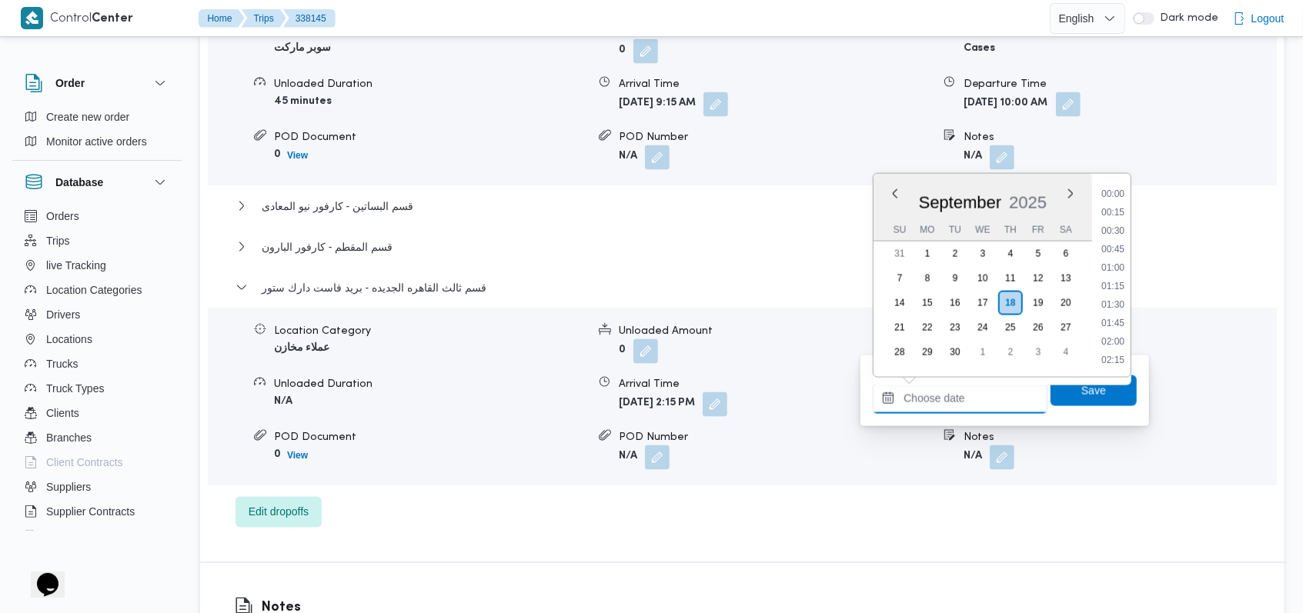
scroll to position [1070, 0]
click at [1113, 264] on li "15:30" at bounding box center [1112, 268] width 35 height 15
type input "[DATE] 15:30"
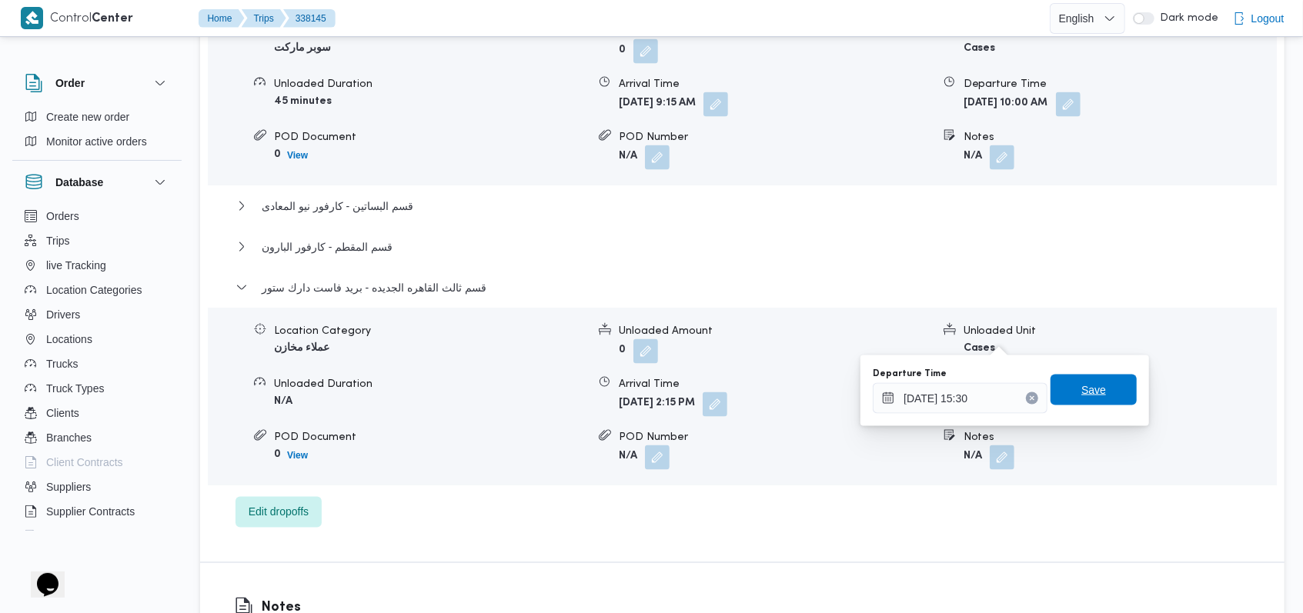
click at [1094, 385] on span "Save" at bounding box center [1093, 390] width 86 height 31
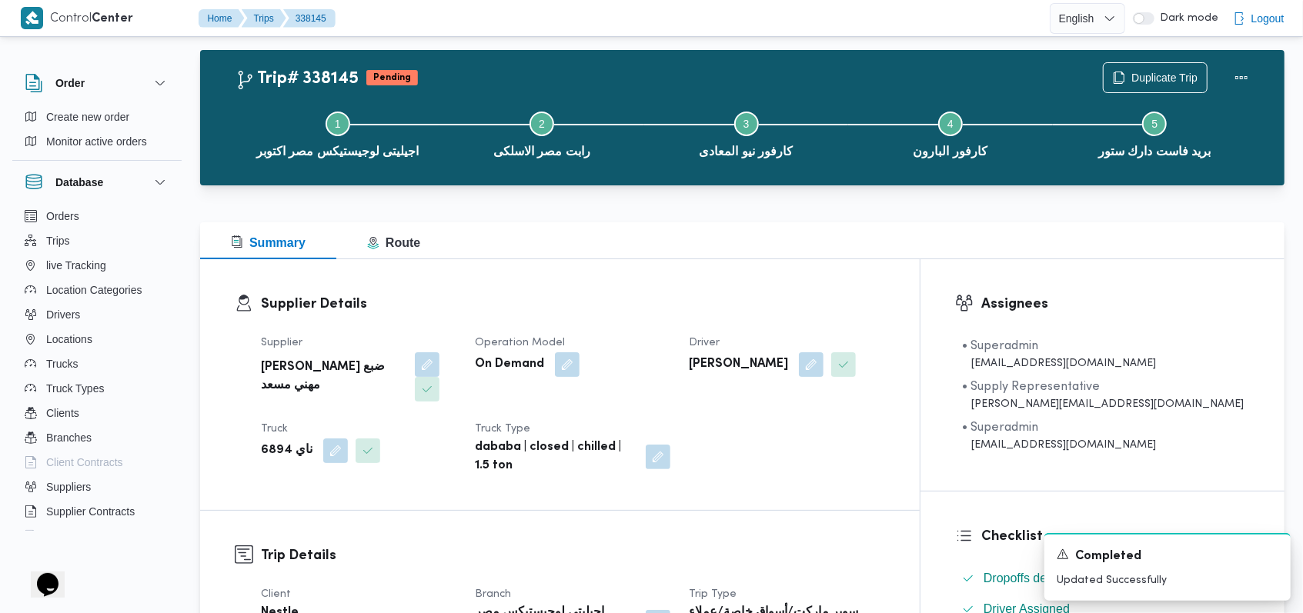
scroll to position [0, 0]
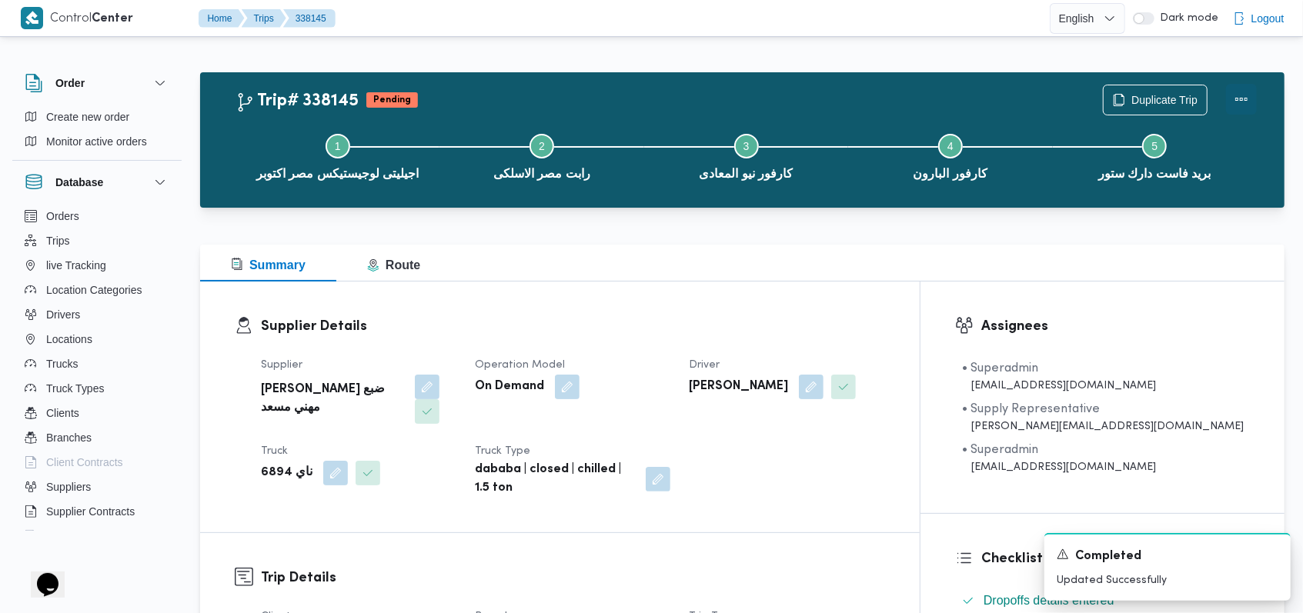
click at [1247, 97] on button "Actions" at bounding box center [1241, 99] width 31 height 31
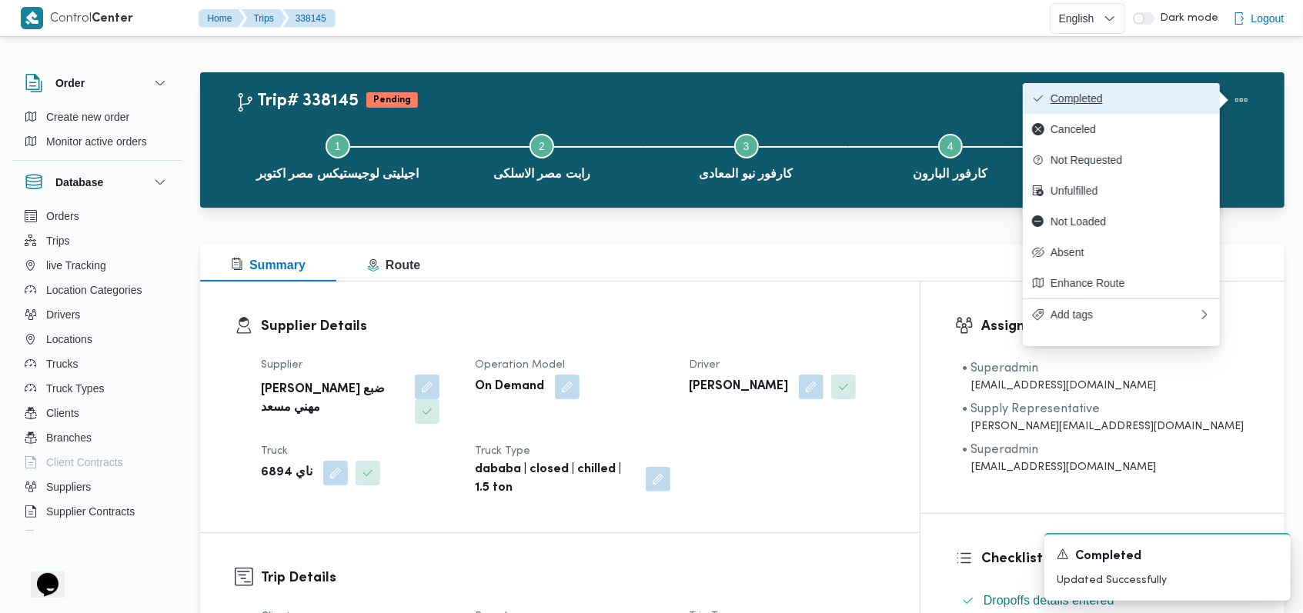
click at [1190, 99] on span "Completed" at bounding box center [1130, 98] width 160 height 12
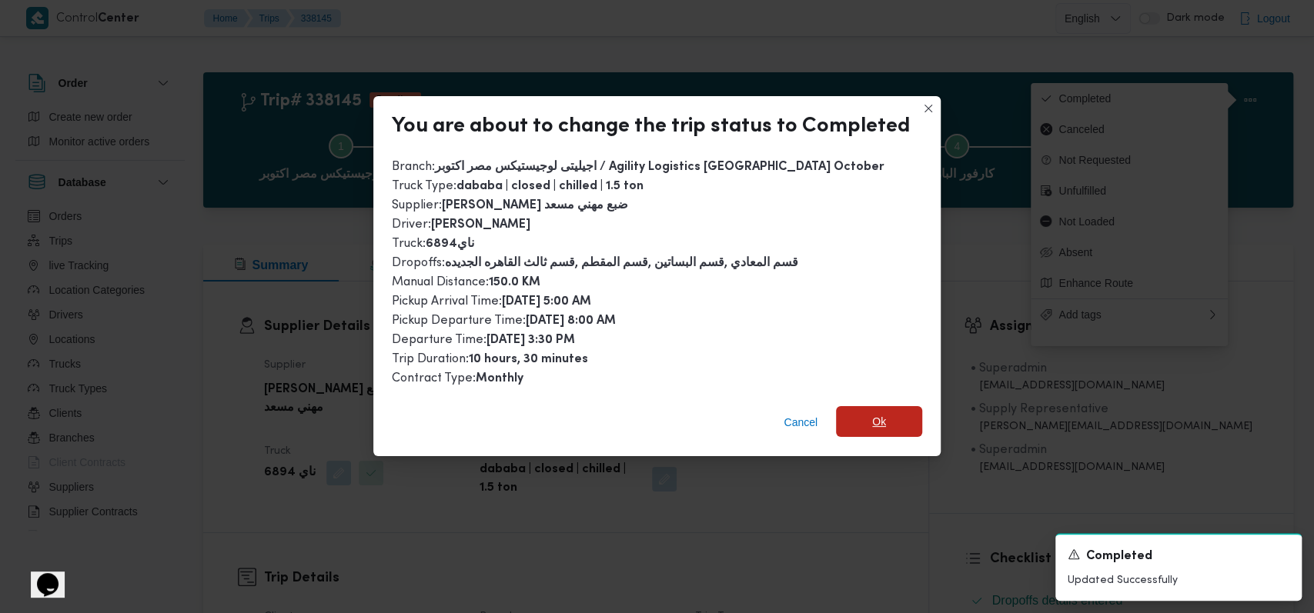
click at [867, 423] on span "Ok" at bounding box center [879, 421] width 86 height 31
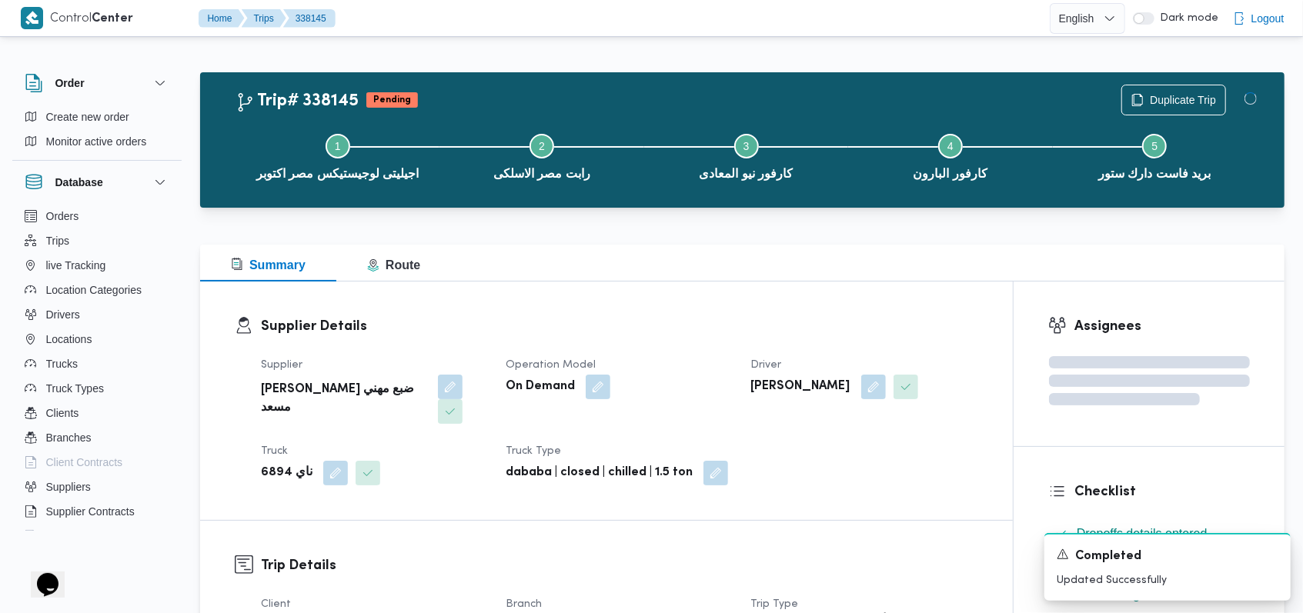
click at [772, 339] on dl "Supplier Details Supplier راجح ضبع مهني مسعد Operation Model On Demand Driver م…" at bounding box center [619, 400] width 717 height 169
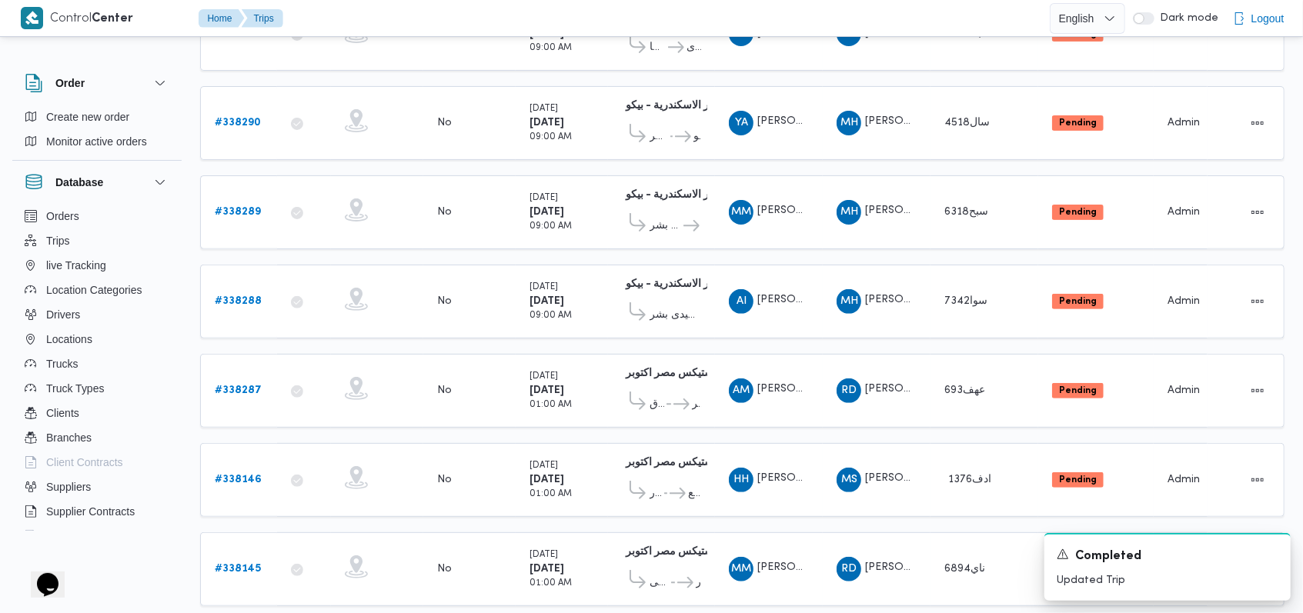
scroll to position [143, 0]
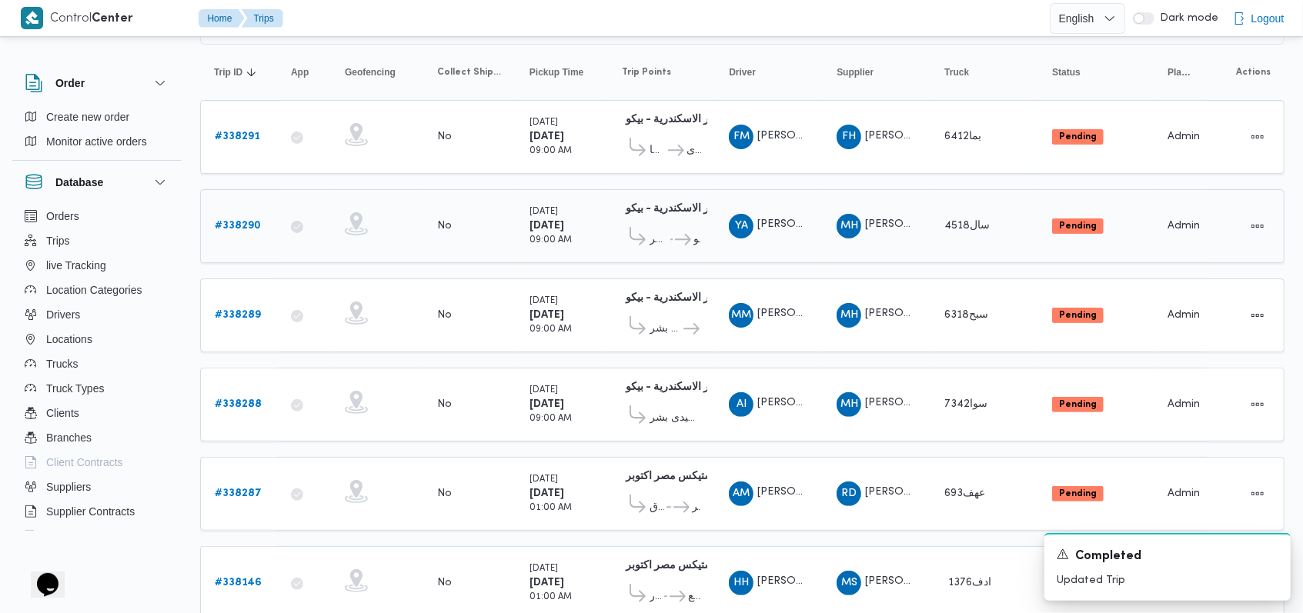
click at [226, 225] on b "# 338290" at bounding box center [238, 226] width 46 height 10
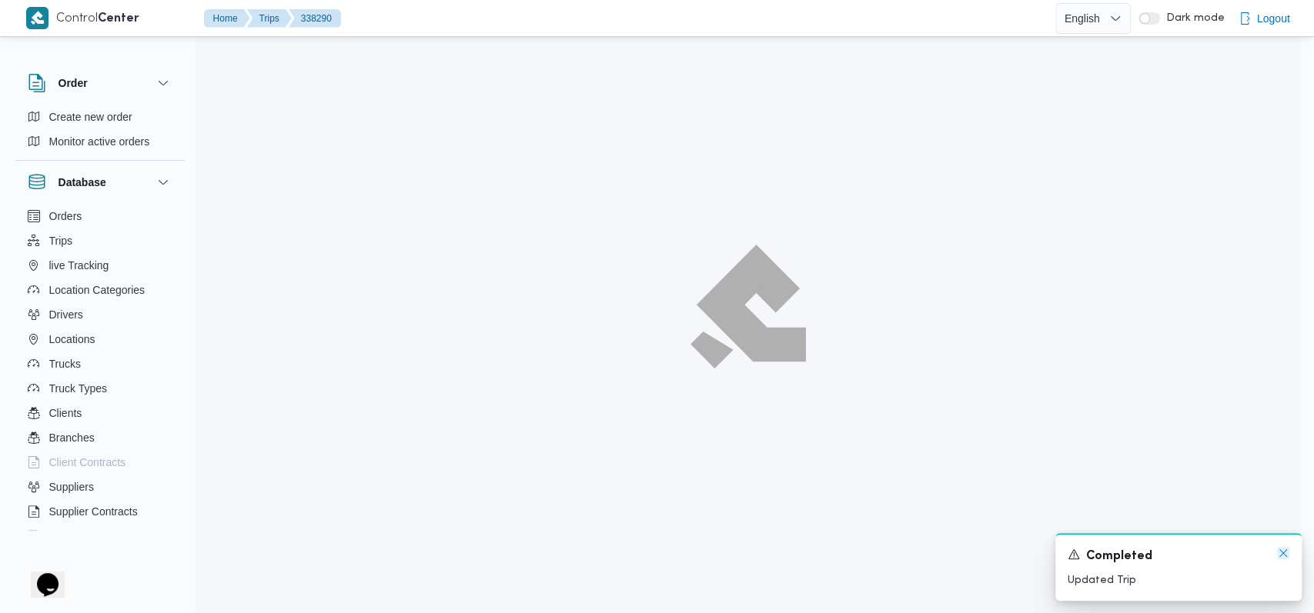
click at [1287, 557] on icon "Dismiss toast" at bounding box center [1283, 553] width 12 height 12
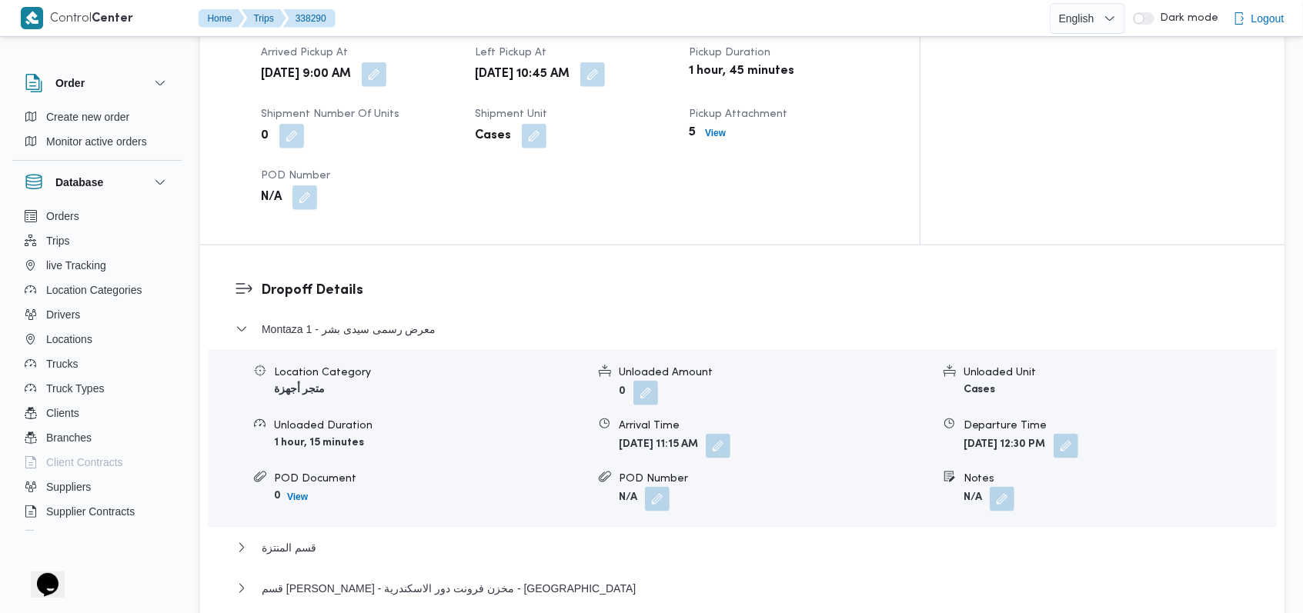
scroll to position [1375, 0]
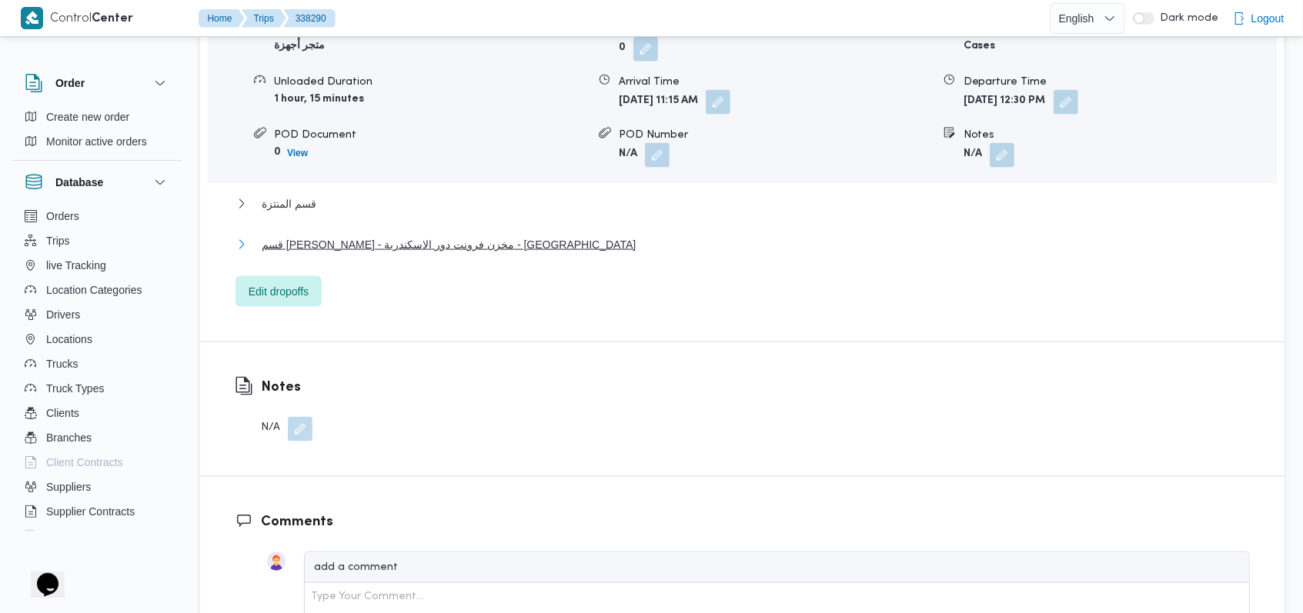
click at [495, 235] on button "قسم [PERSON_NAME] - مخزن فرونت دور الاسكندرية - [GEOGRAPHIC_DATA]" at bounding box center [742, 244] width 1014 height 18
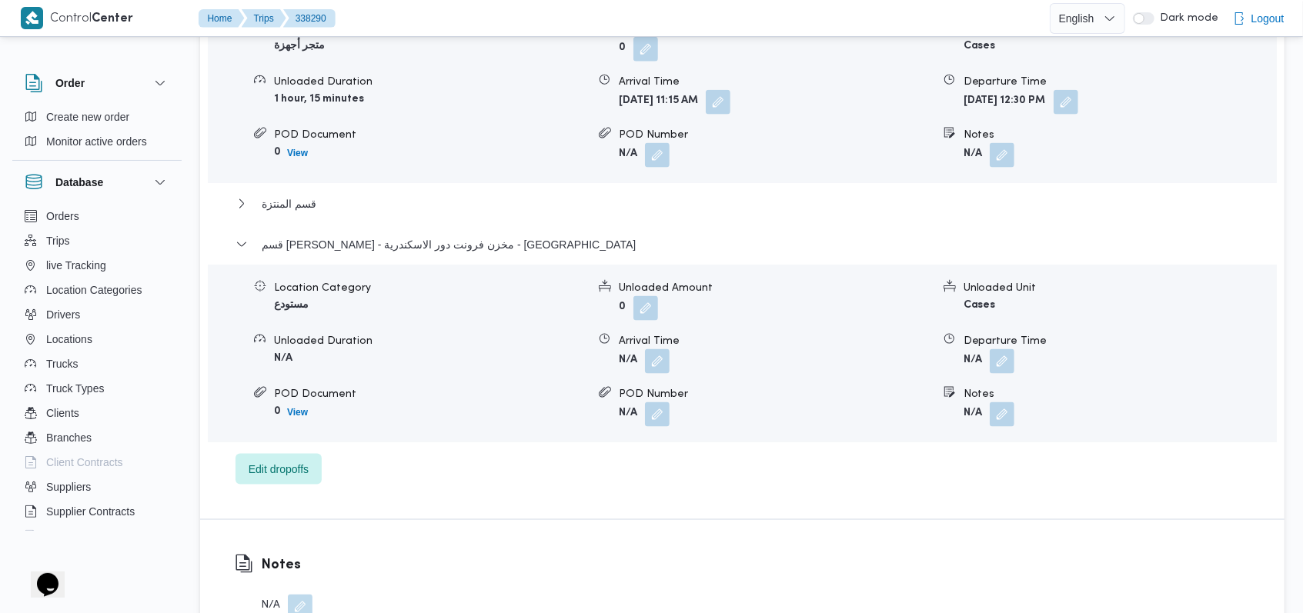
click at [566, 160] on div "Montaza 1 - معرض رسمى سيدى بشر Location Category متجر أجهزة Unloaded Amount 0 U…" at bounding box center [742, 230] width 1014 height 509
click at [356, 195] on button "قسم المنتزة" at bounding box center [742, 204] width 1014 height 18
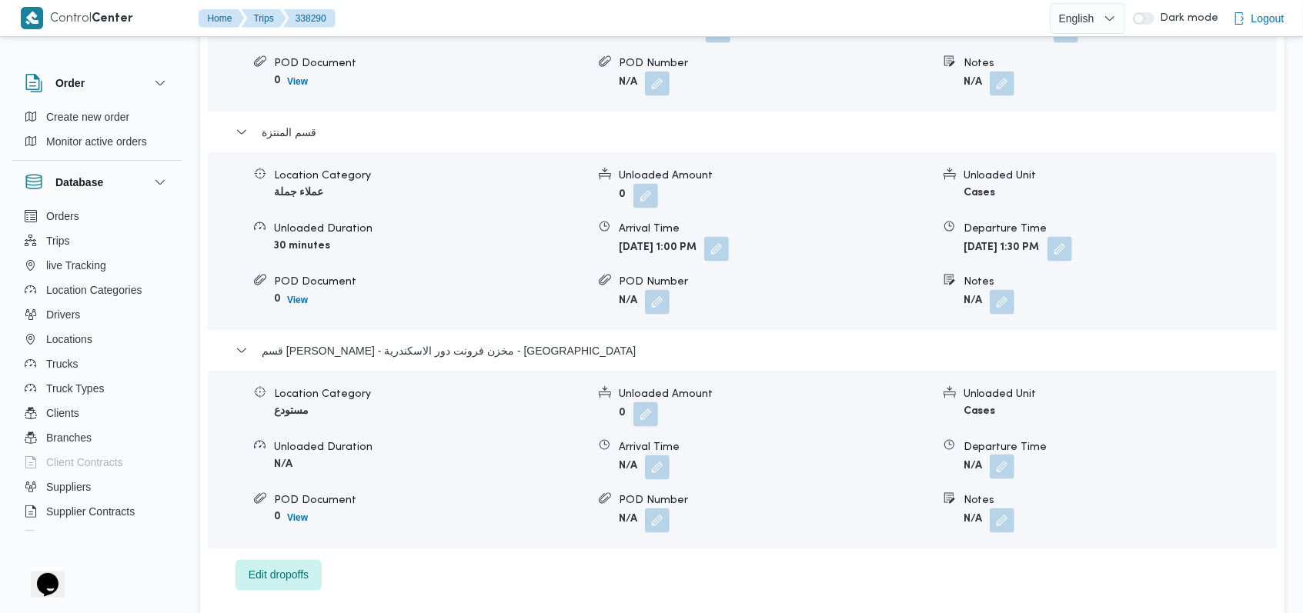
scroll to position [1478, 0]
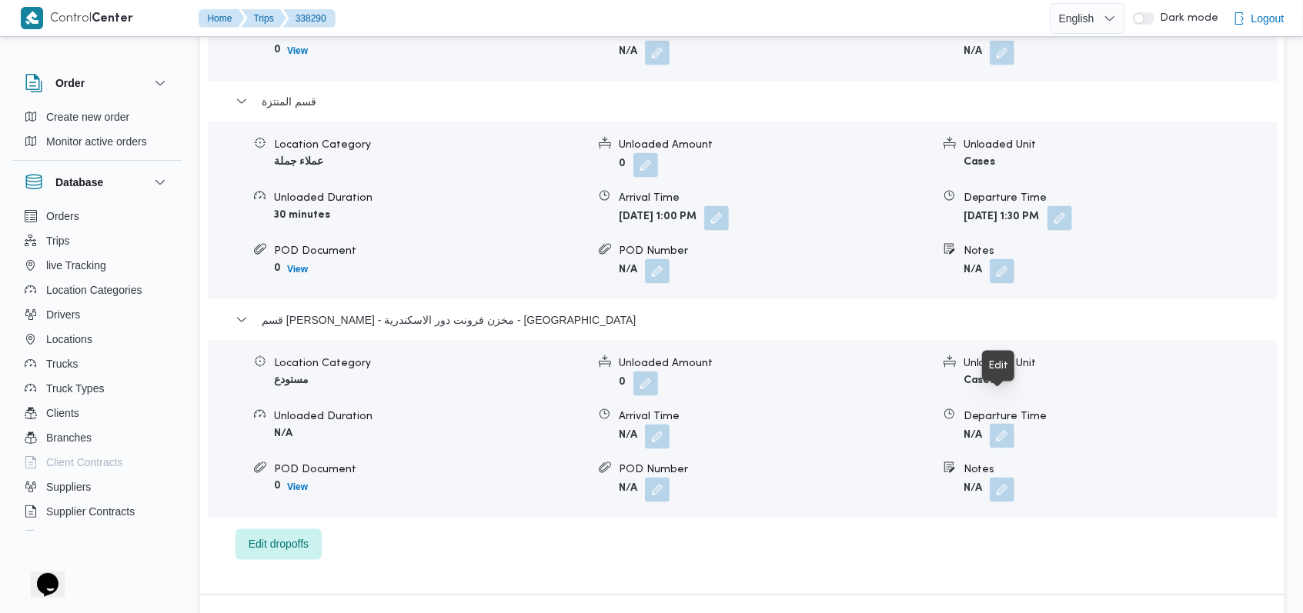
click at [1001, 424] on button "button" at bounding box center [1002, 436] width 25 height 25
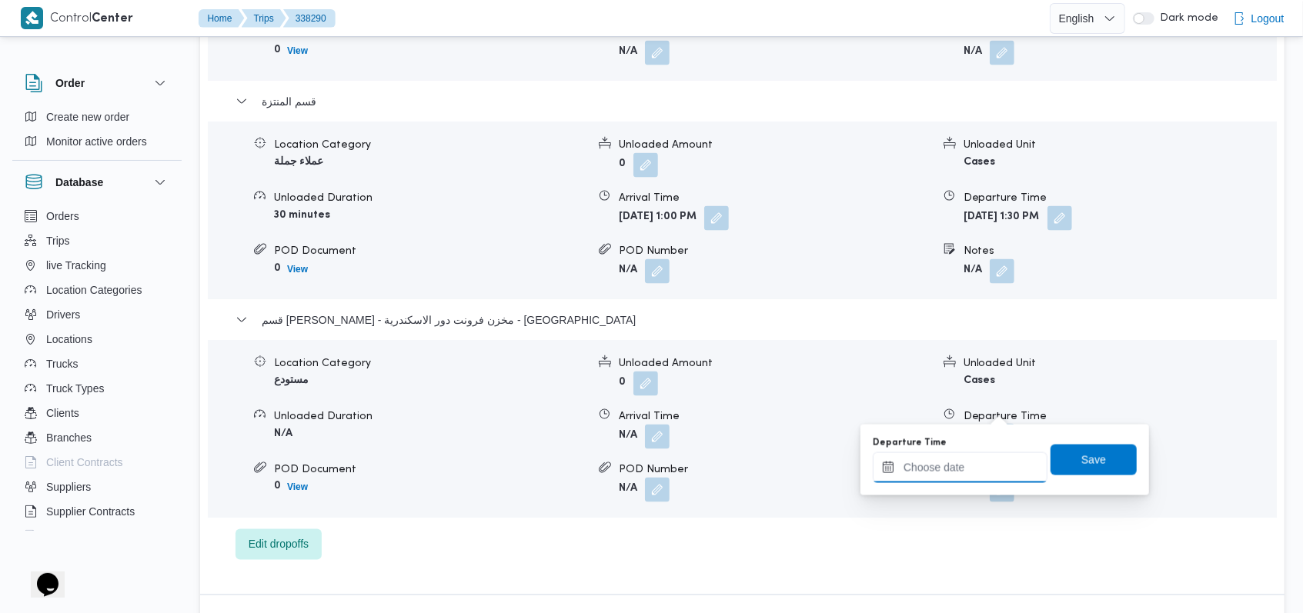
click at [973, 465] on input "Departure Time" at bounding box center [960, 467] width 175 height 31
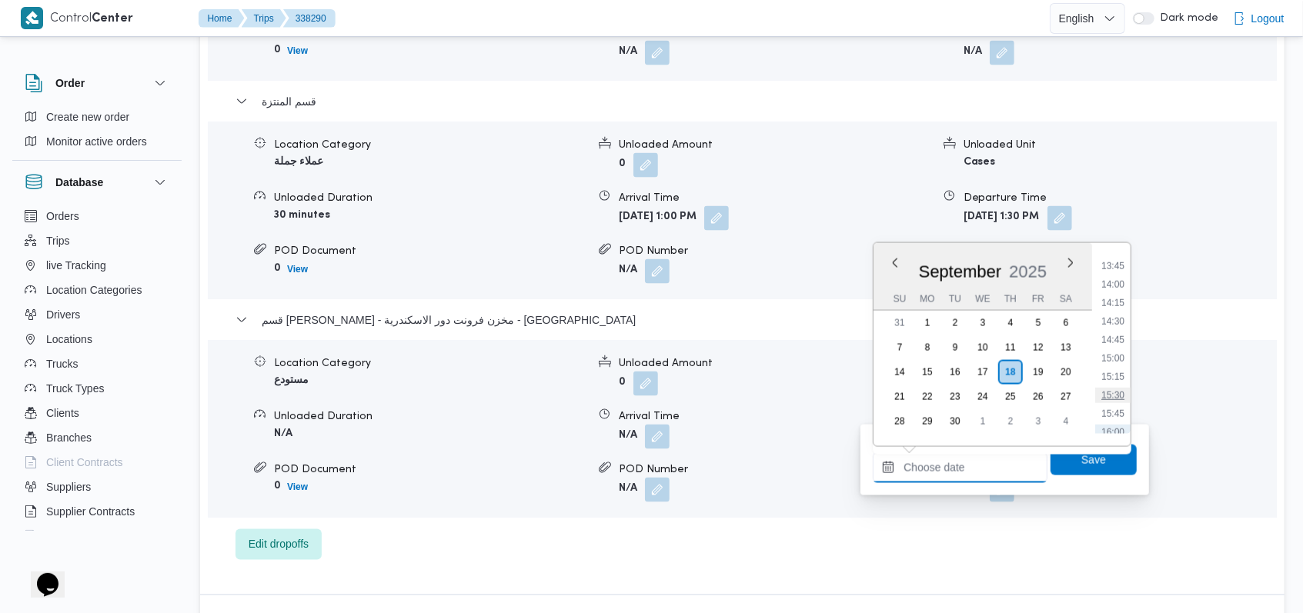
scroll to position [986, 0]
click at [1114, 352] on li "14:30" at bounding box center [1112, 348] width 35 height 15
type input "[DATE] 14:30"
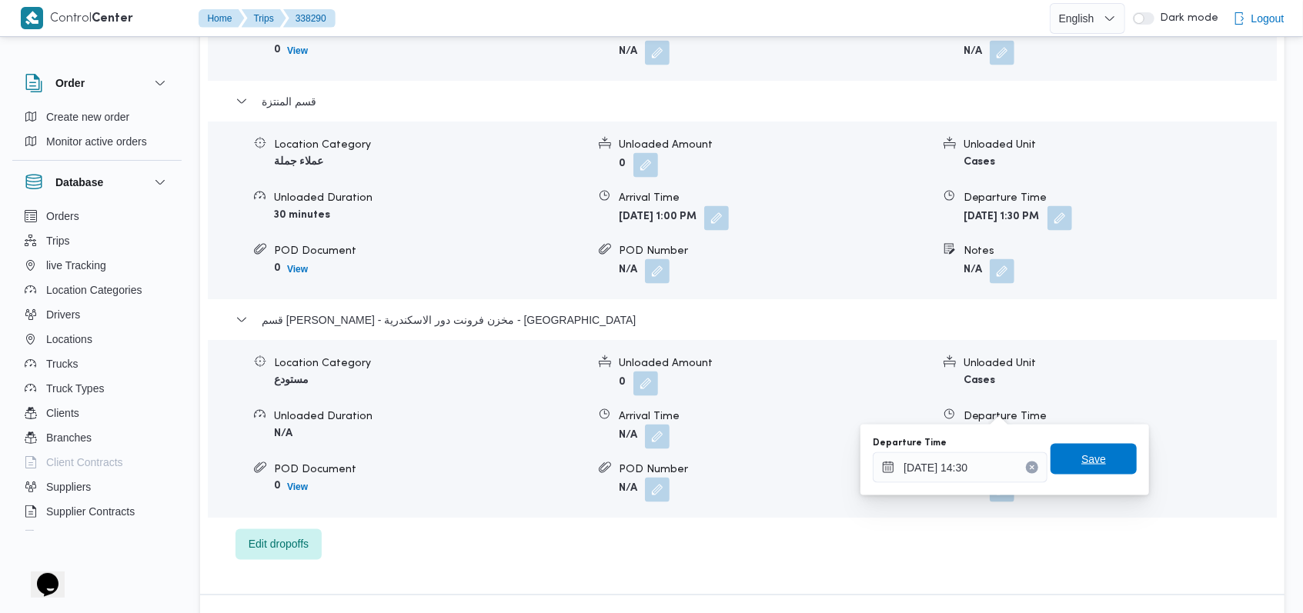
click at [1057, 461] on span "Save" at bounding box center [1093, 459] width 86 height 31
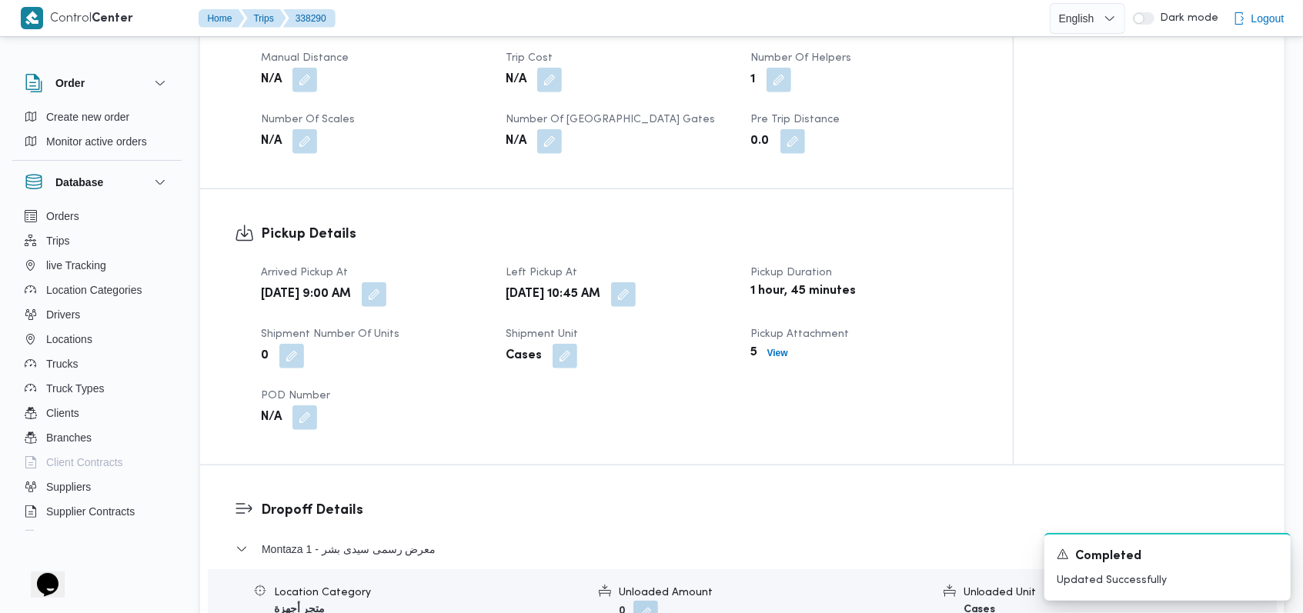
scroll to position [657, 0]
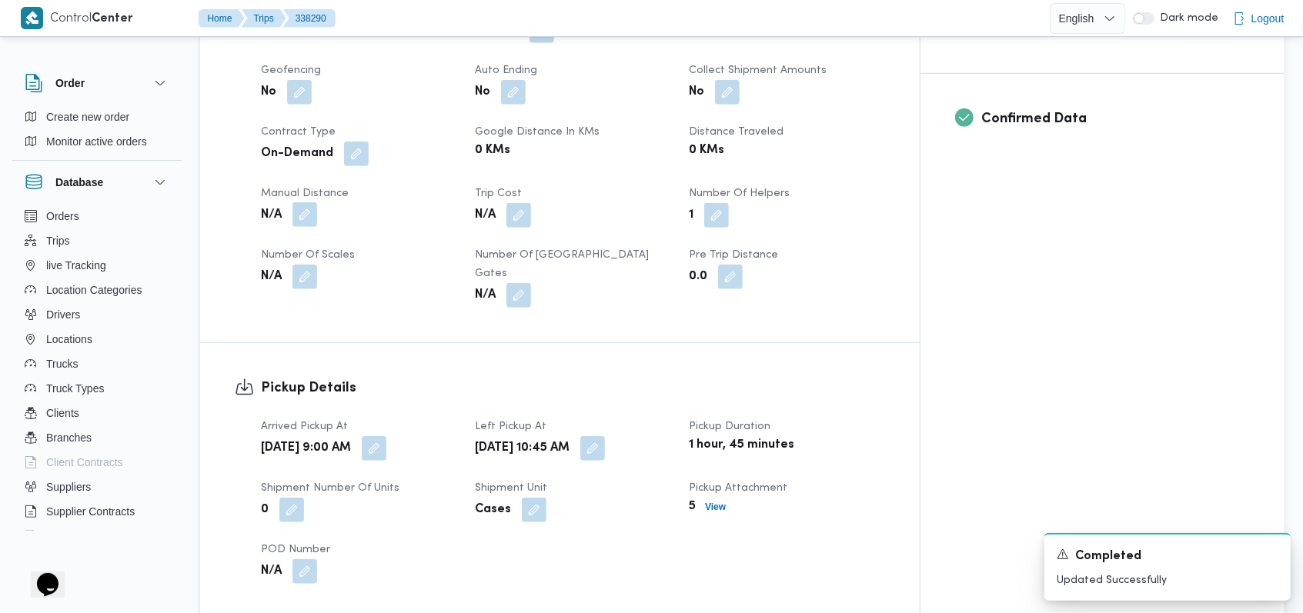
click at [315, 205] on button "button" at bounding box center [304, 214] width 25 height 25
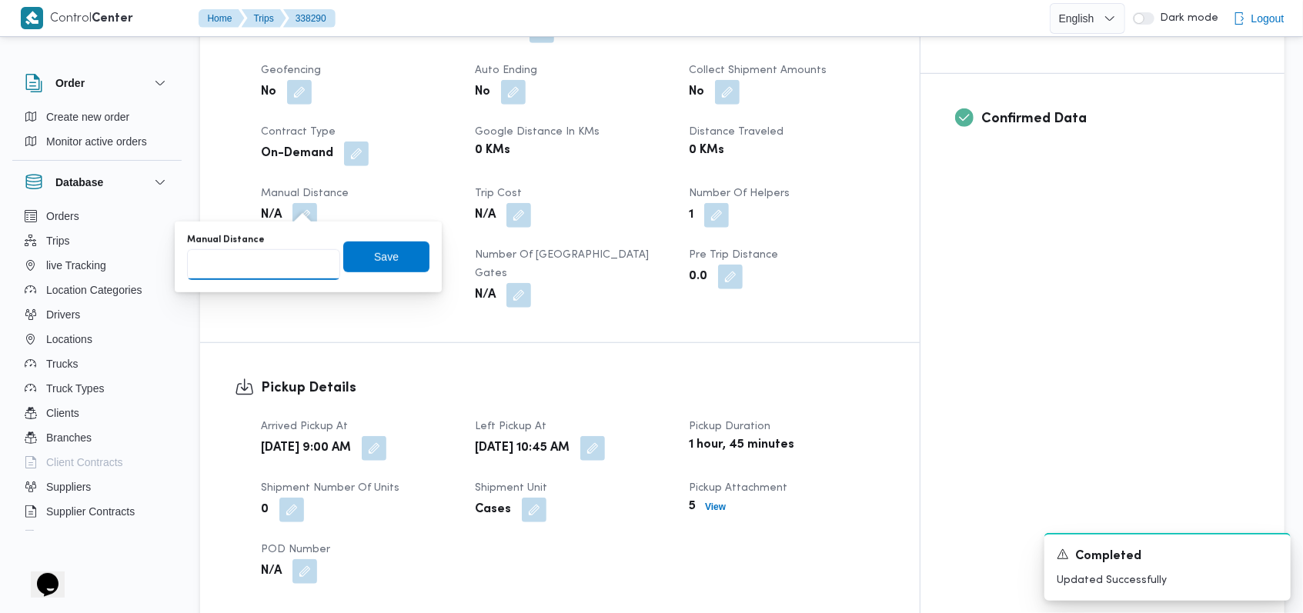
click at [270, 279] on input "Manual Distance" at bounding box center [263, 264] width 153 height 31
type input "54"
click at [376, 265] on span "Save" at bounding box center [386, 256] width 86 height 31
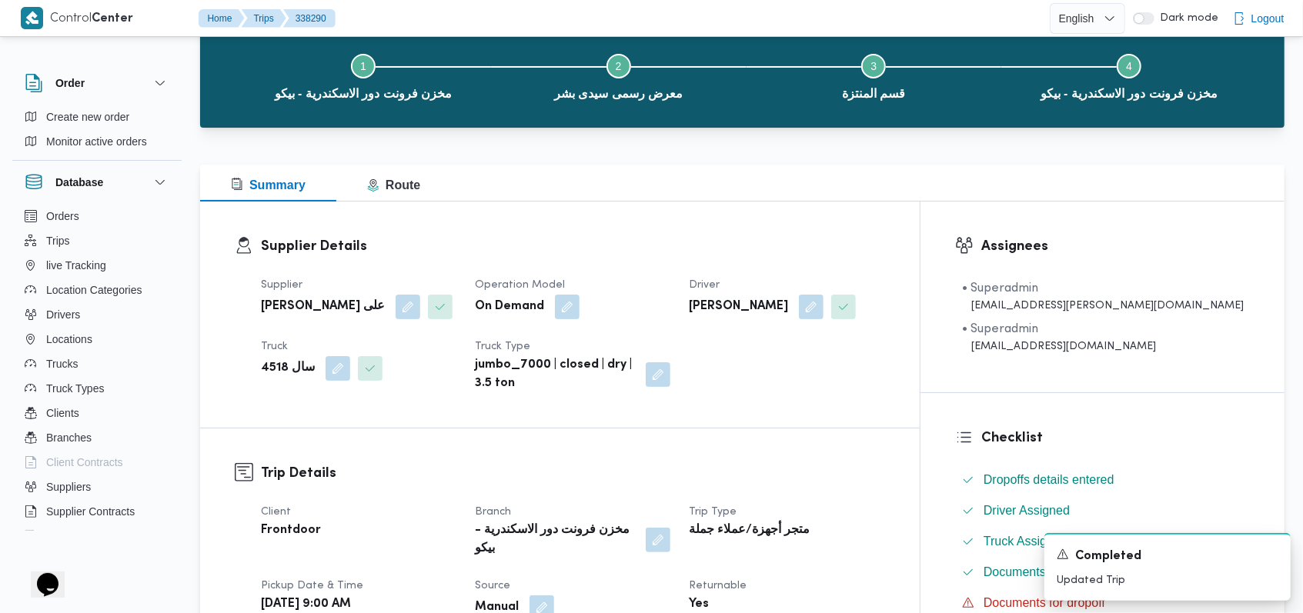
scroll to position [0, 0]
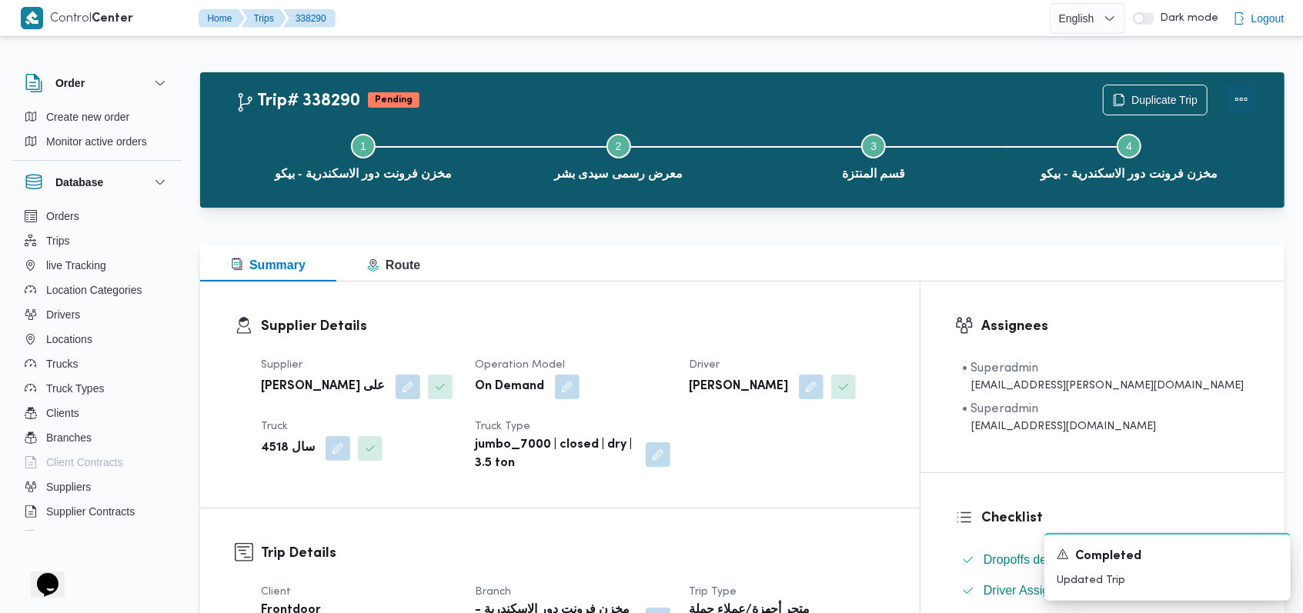
click at [1238, 97] on button "Actions" at bounding box center [1241, 99] width 31 height 31
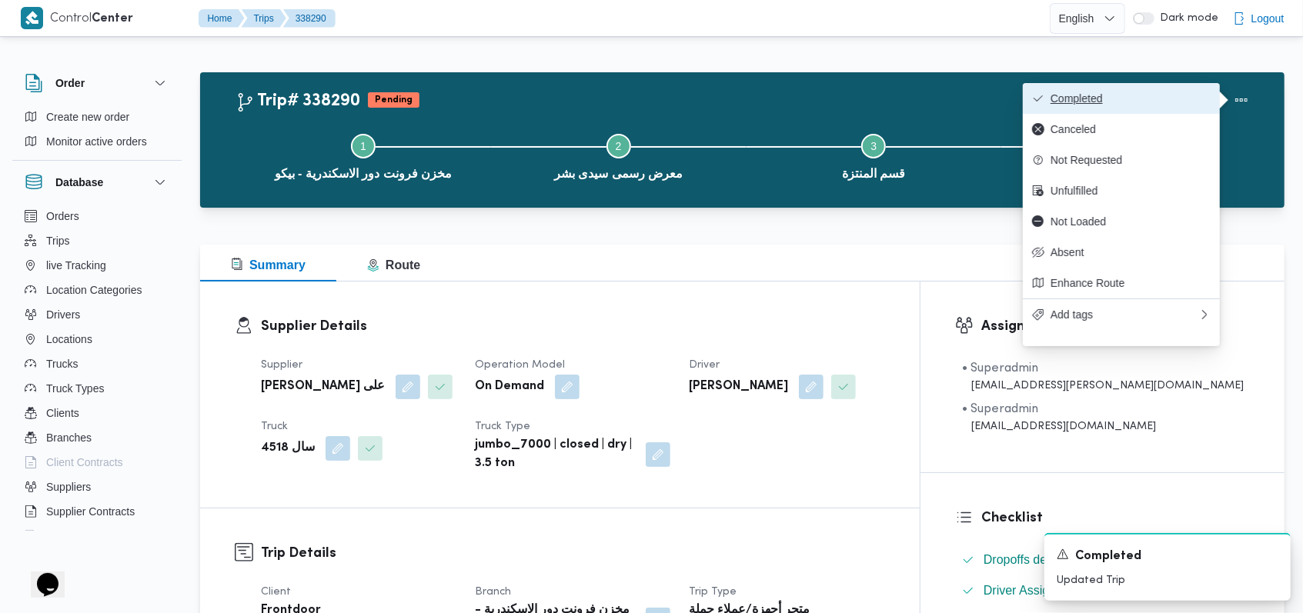
click at [1188, 97] on span "Completed" at bounding box center [1130, 98] width 160 height 12
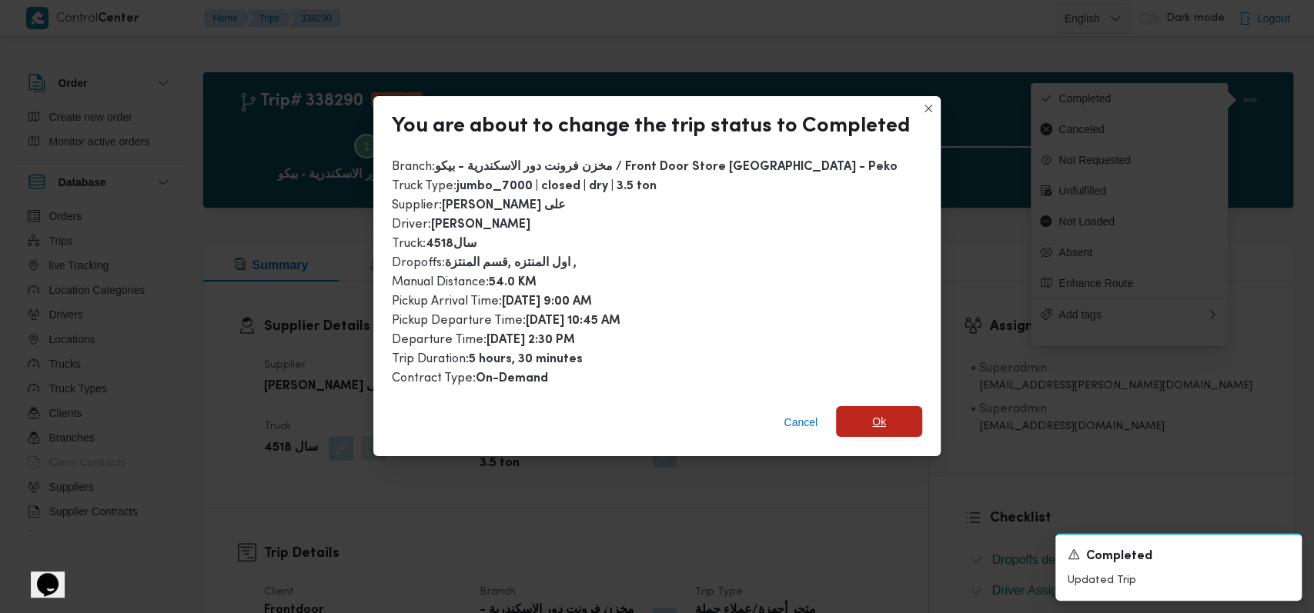
click at [859, 428] on span "Ok" at bounding box center [879, 421] width 86 height 31
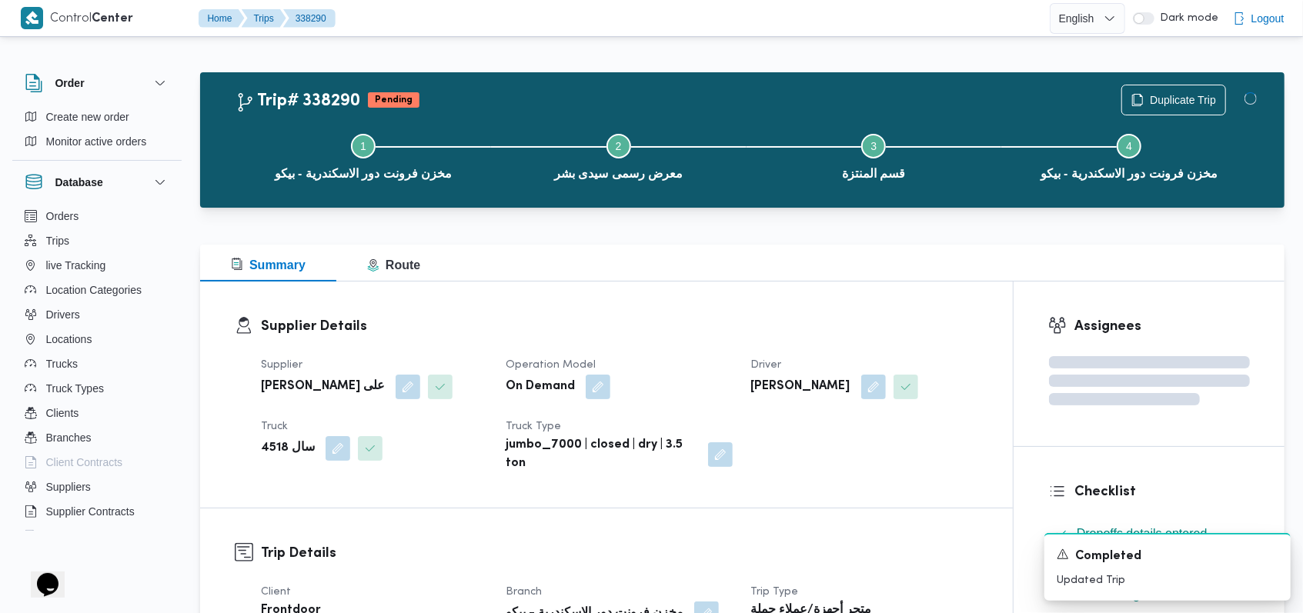
click at [762, 357] on dt "Driver" at bounding box center [864, 365] width 226 height 18
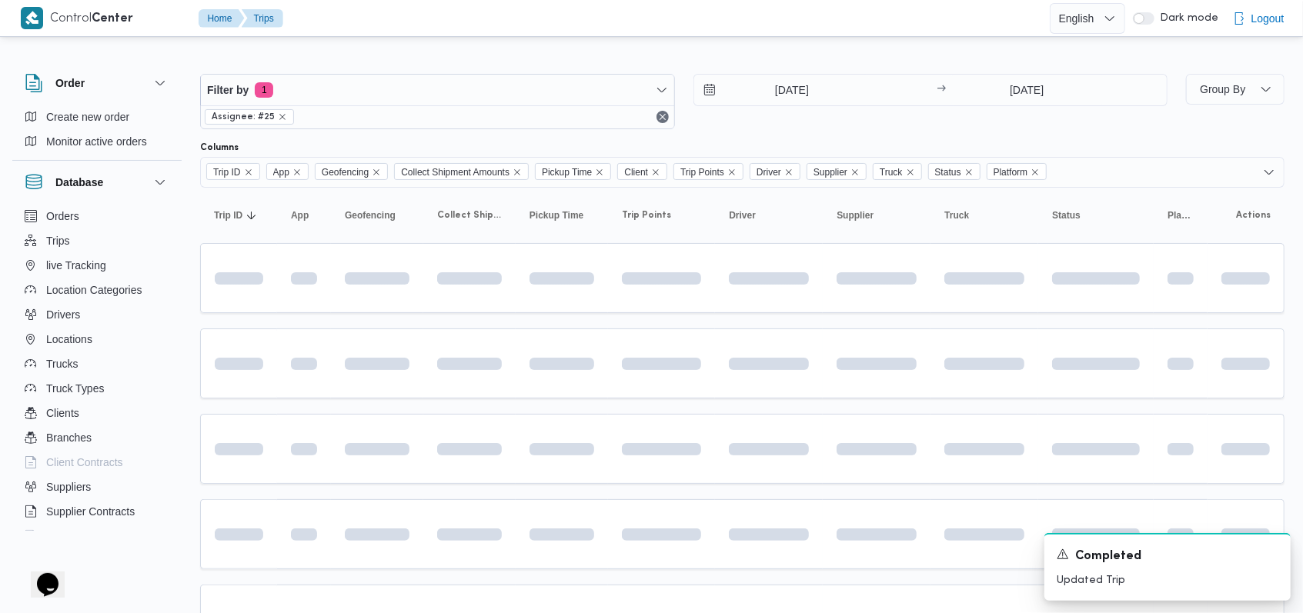
scroll to position [143, 0]
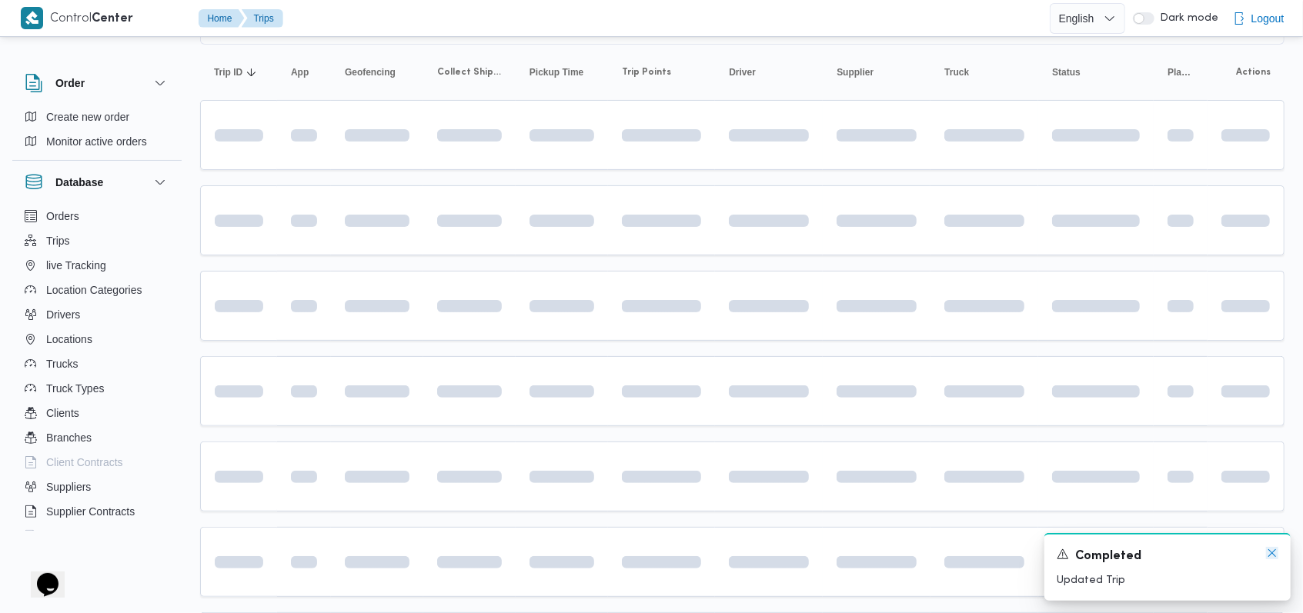
click at [1266, 557] on icon "Dismiss toast" at bounding box center [1272, 553] width 12 height 12
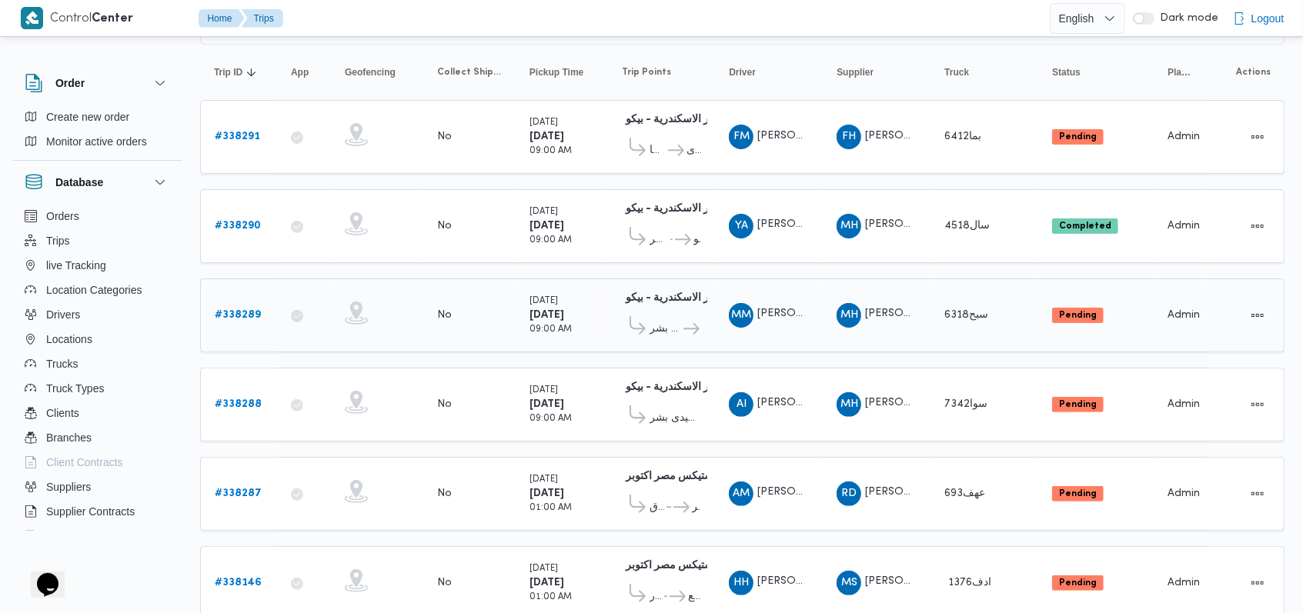
click at [235, 306] on link "# 338289" at bounding box center [238, 315] width 46 height 18
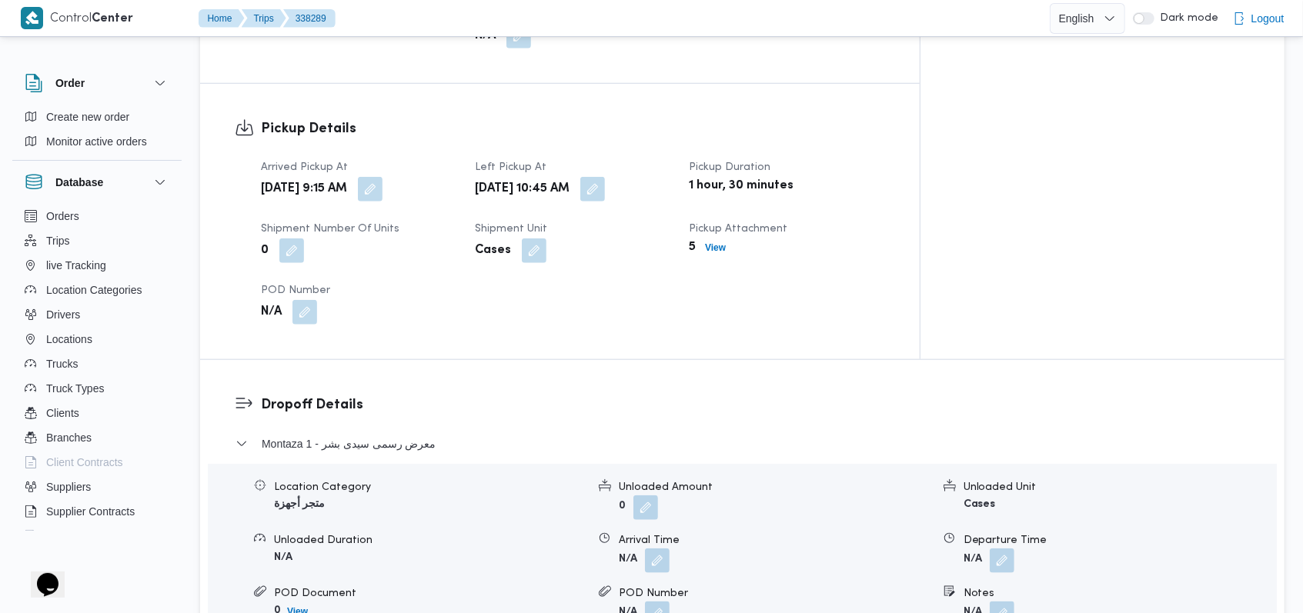
scroll to position [1067, 0]
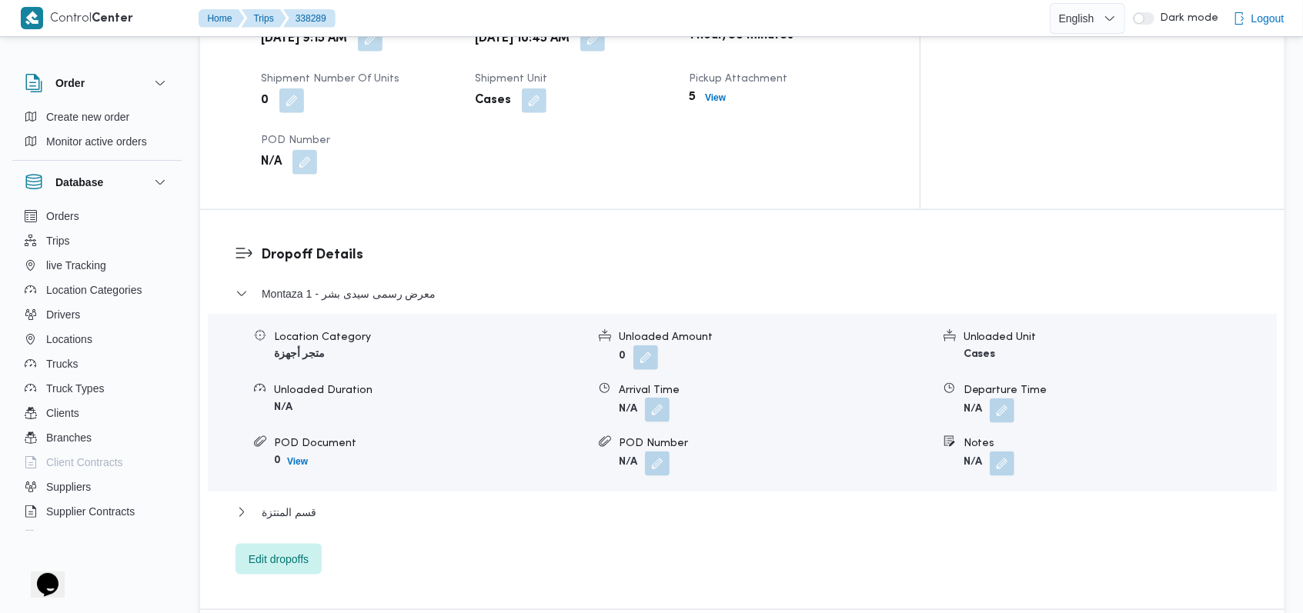
click at [667, 398] on button "button" at bounding box center [657, 410] width 25 height 25
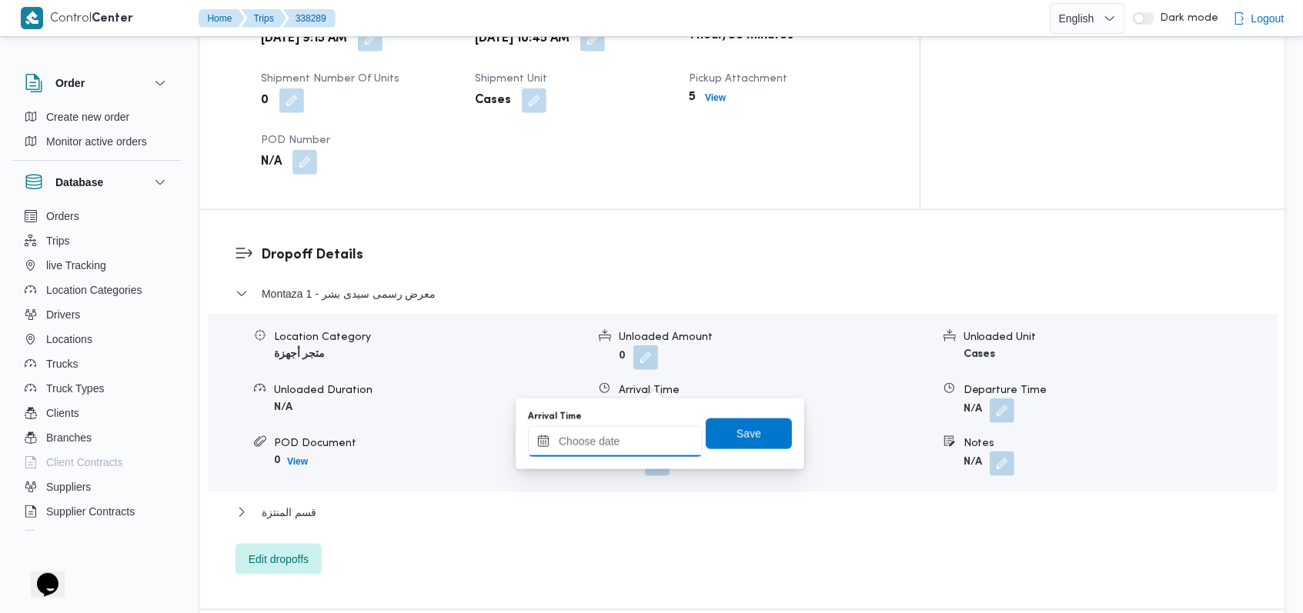
click at [630, 446] on input "Arrival Time" at bounding box center [615, 441] width 175 height 31
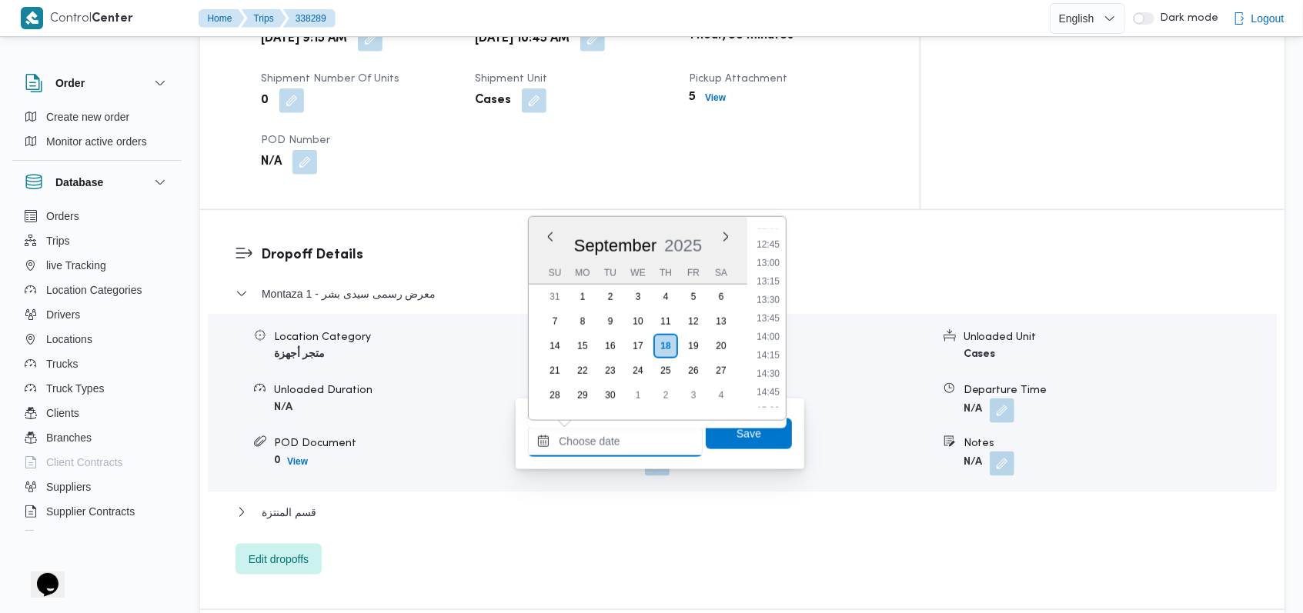
scroll to position [781, 0]
click at [771, 292] on li "11:15" at bounding box center [767, 286] width 35 height 15
type input "[DATE] 11:15"
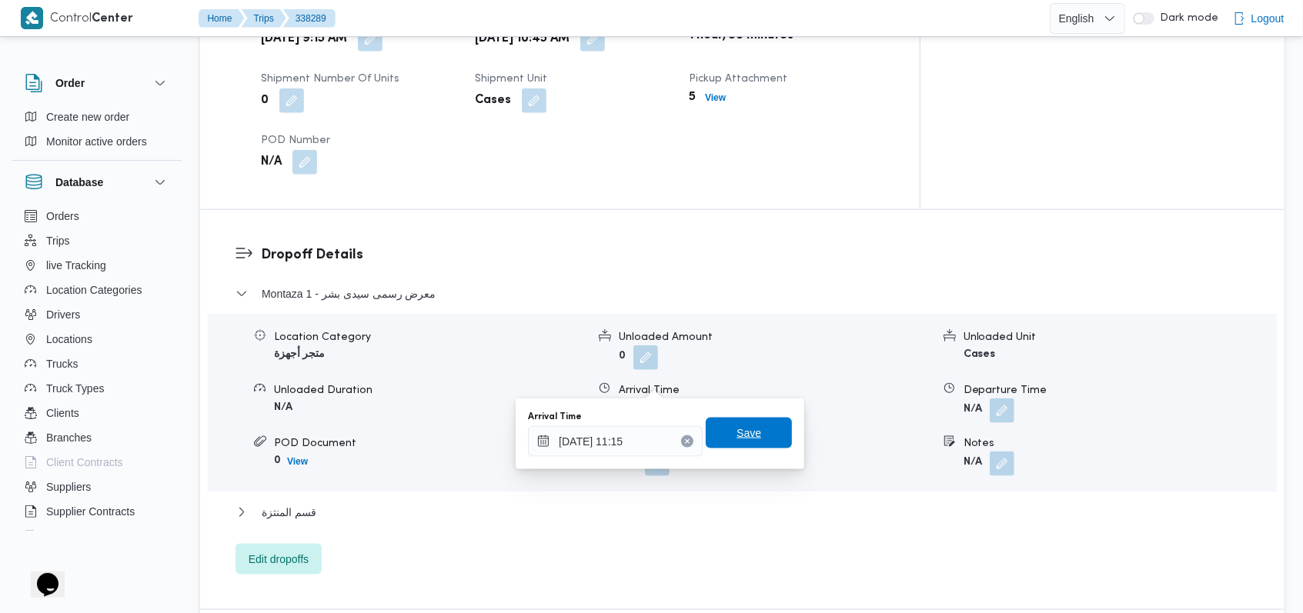
click at [743, 423] on span "Save" at bounding box center [749, 433] width 86 height 31
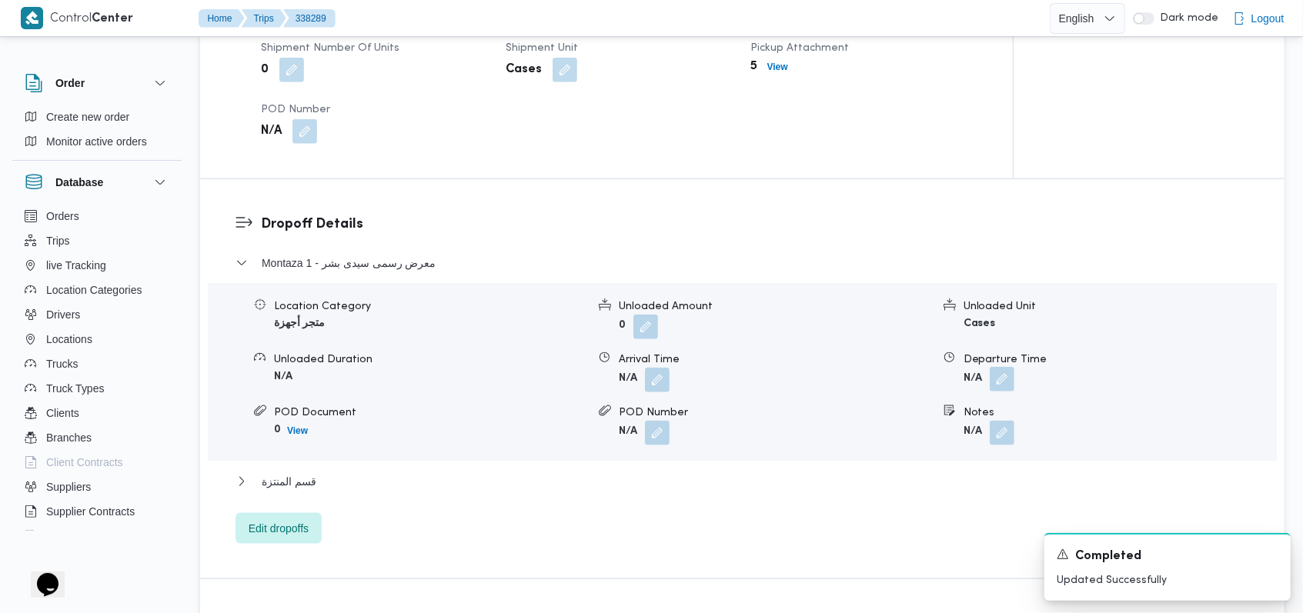
click at [1008, 379] on button "button" at bounding box center [1002, 379] width 25 height 25
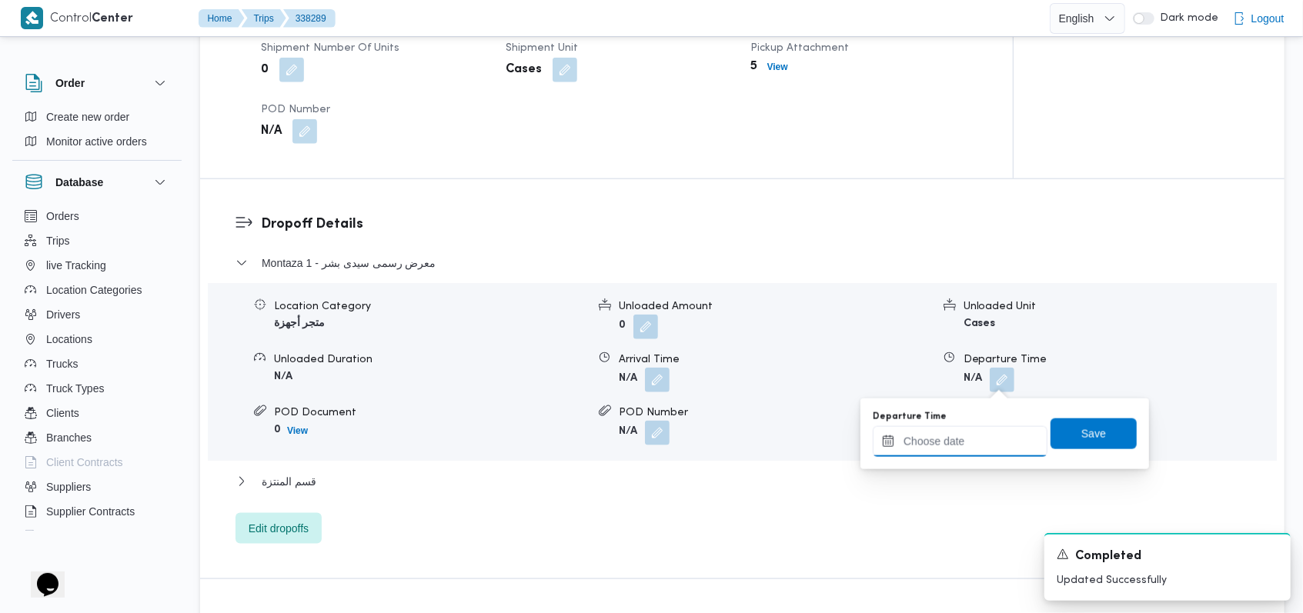
click at [982, 439] on input "Departure Time" at bounding box center [960, 441] width 175 height 31
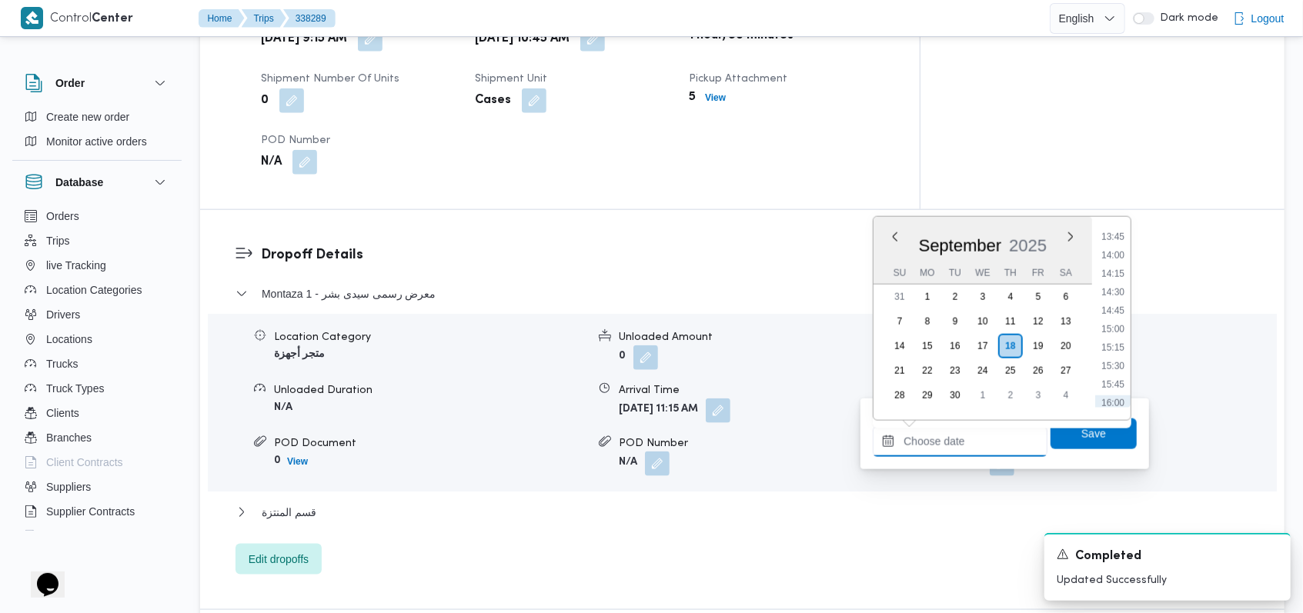
scroll to position [883, 0]
click at [1114, 309] on li "13:00" at bounding box center [1112, 313] width 35 height 15
type input "[DATE] 13:00"
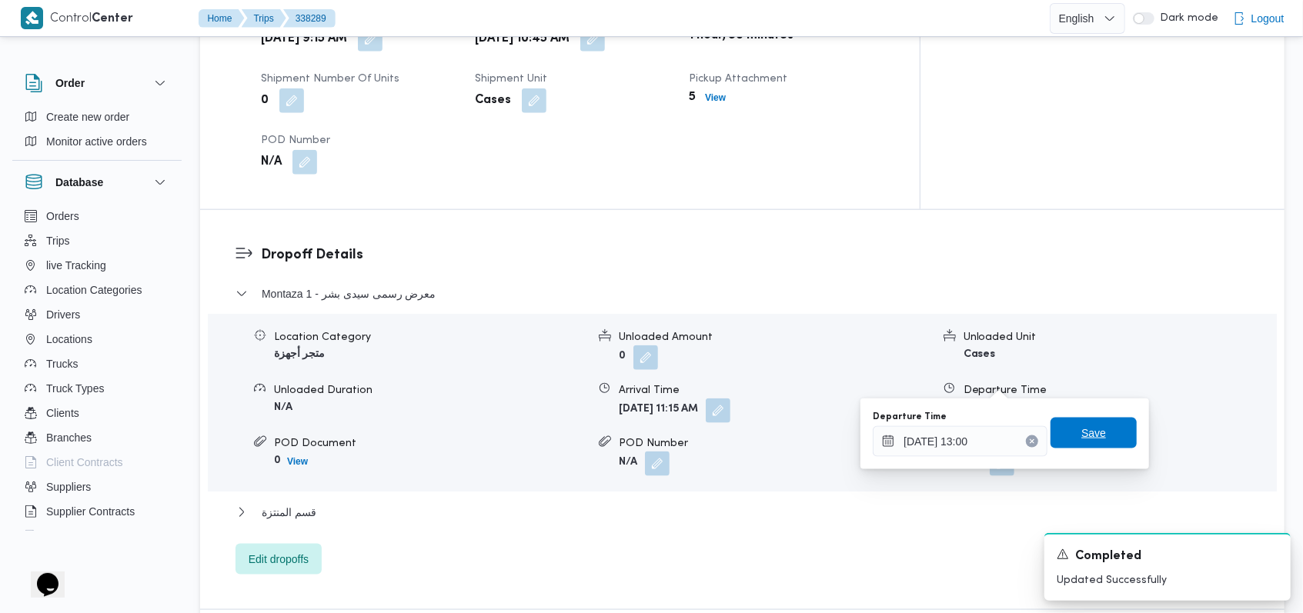
click at [1104, 418] on span "Save" at bounding box center [1093, 433] width 86 height 31
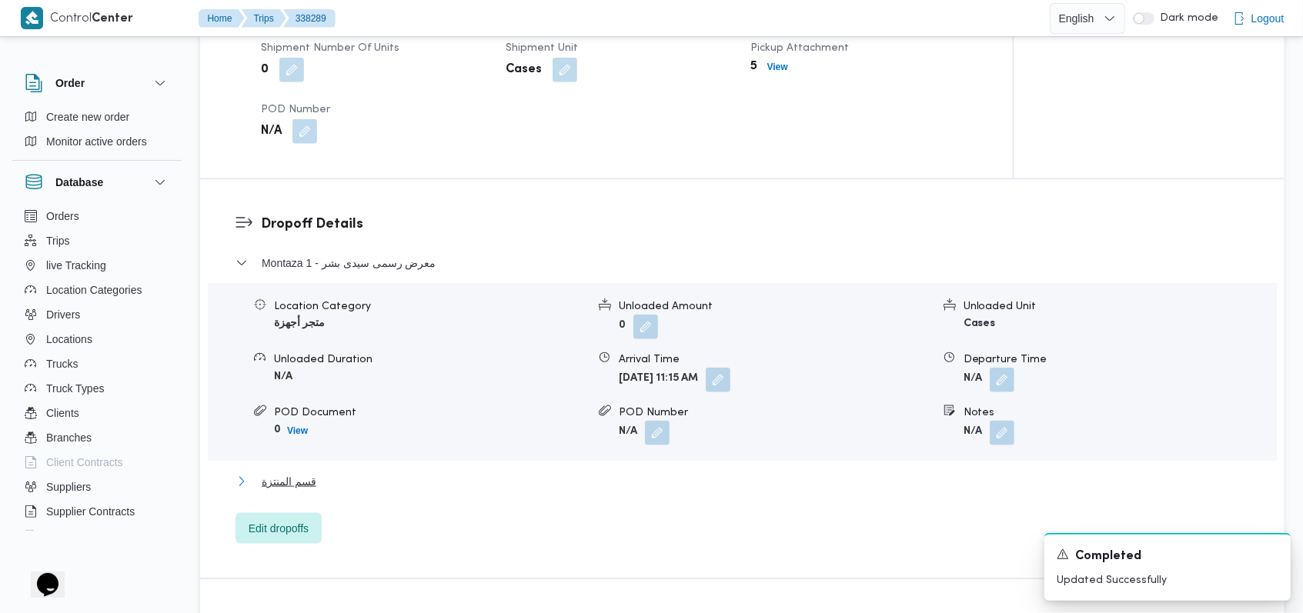
click at [305, 485] on span "قسم المنتزة" at bounding box center [289, 482] width 55 height 18
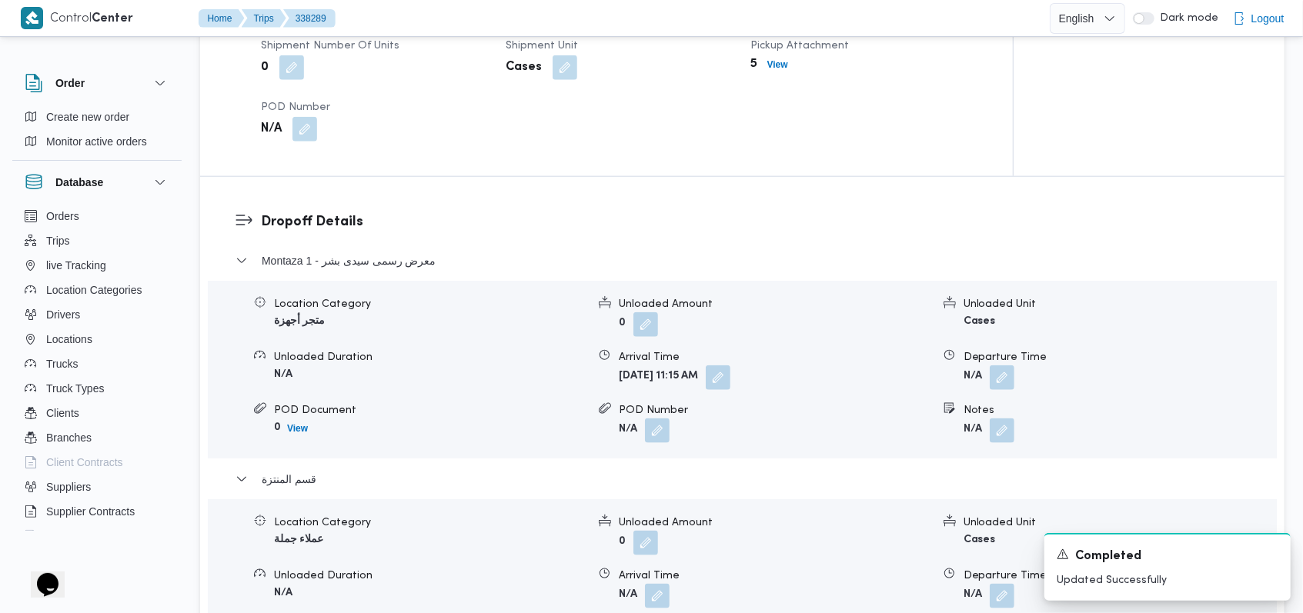
scroll to position [1272, 0]
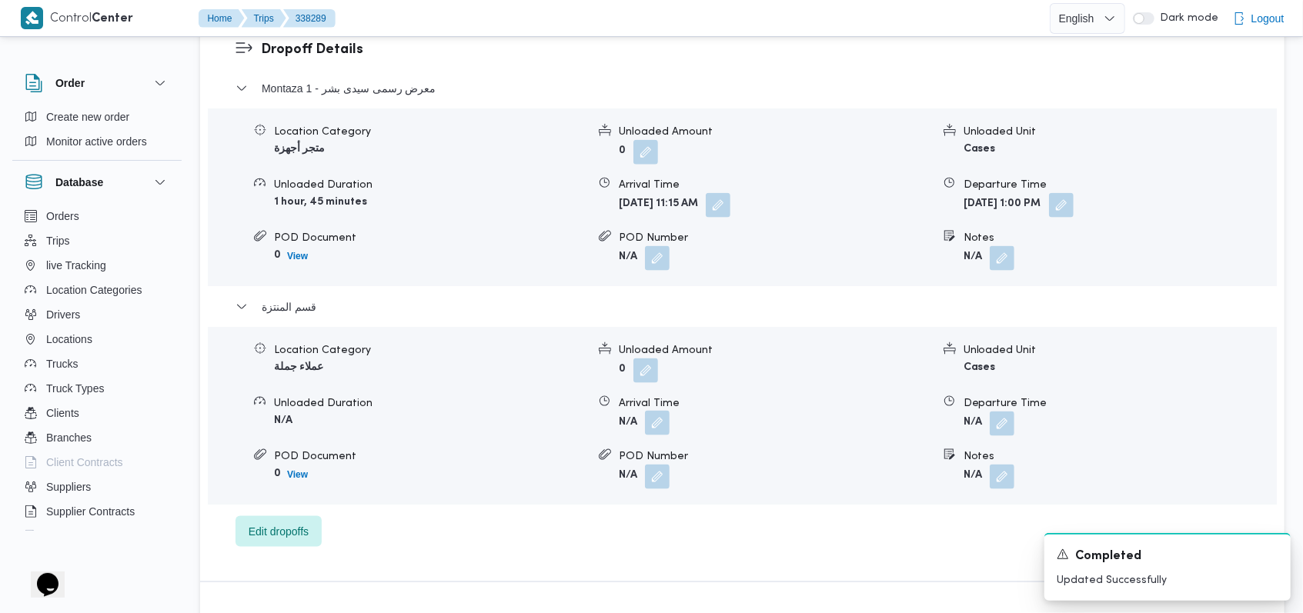
click at [660, 411] on button "button" at bounding box center [657, 423] width 25 height 25
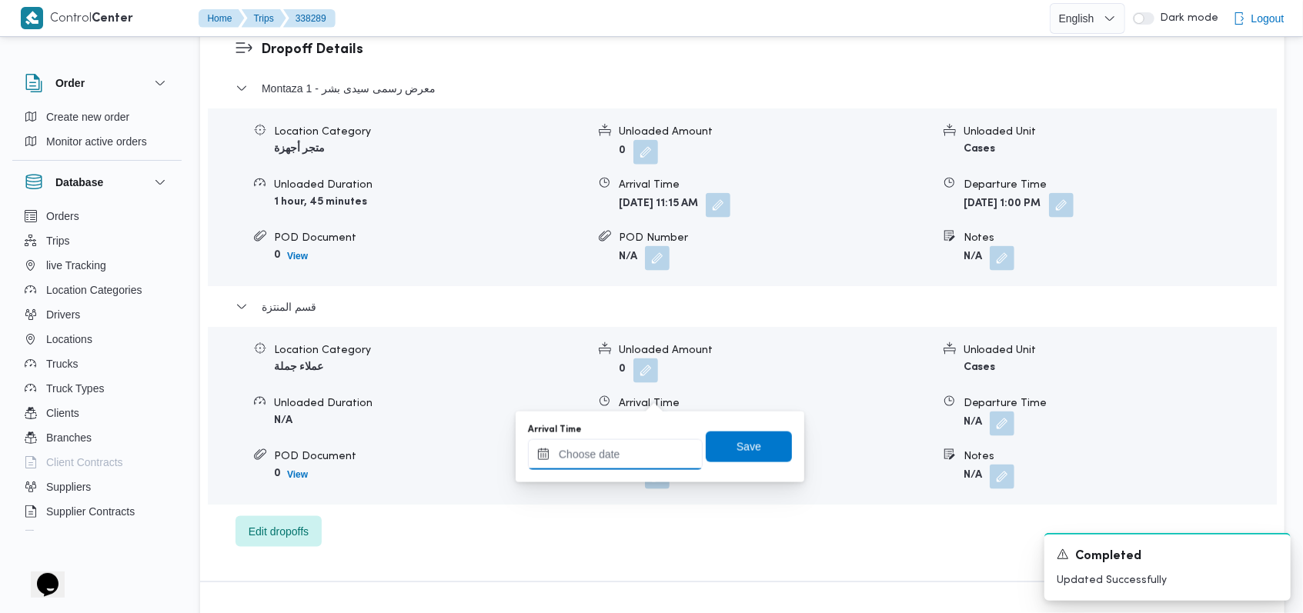
click at [618, 463] on input "Arrival Time" at bounding box center [615, 454] width 175 height 31
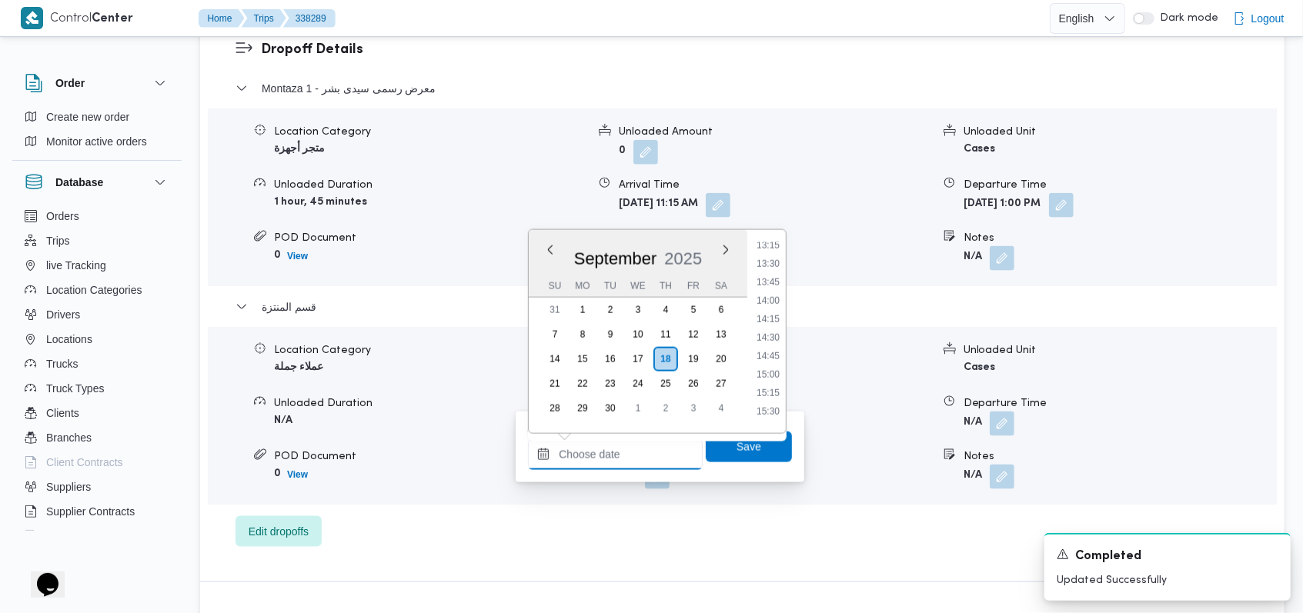
scroll to position [883, 0]
click at [778, 366] on li "13:30" at bounding box center [767, 363] width 35 height 15
type input "[DATE] 13:30"
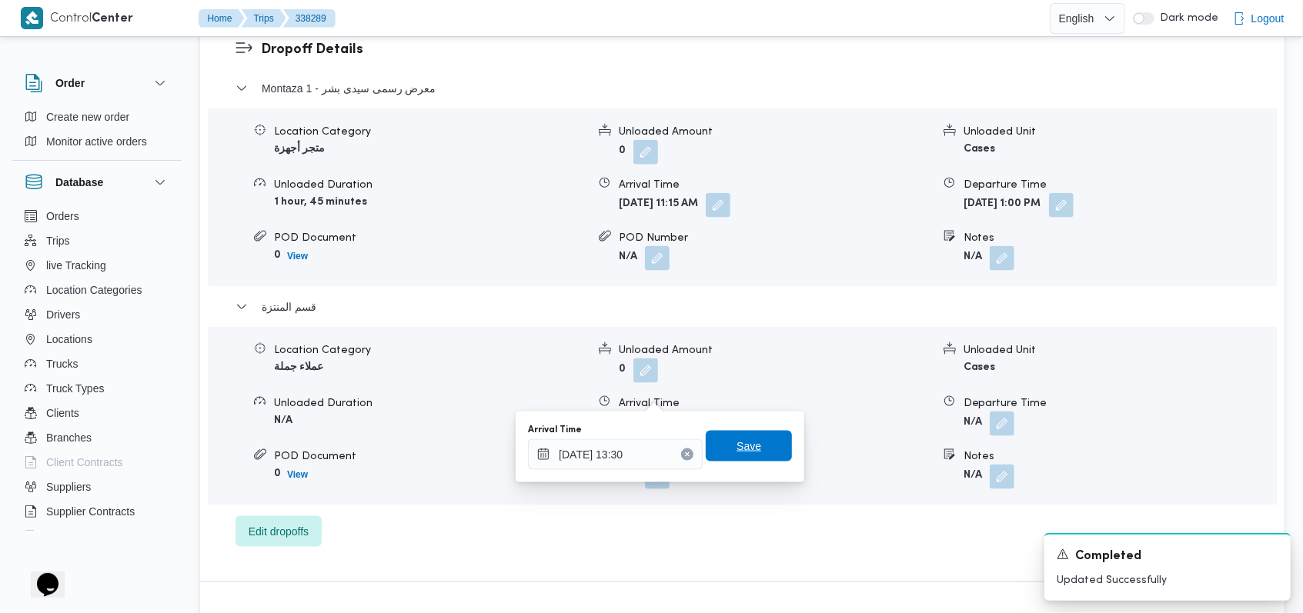
click at [771, 446] on span "Save" at bounding box center [749, 446] width 86 height 31
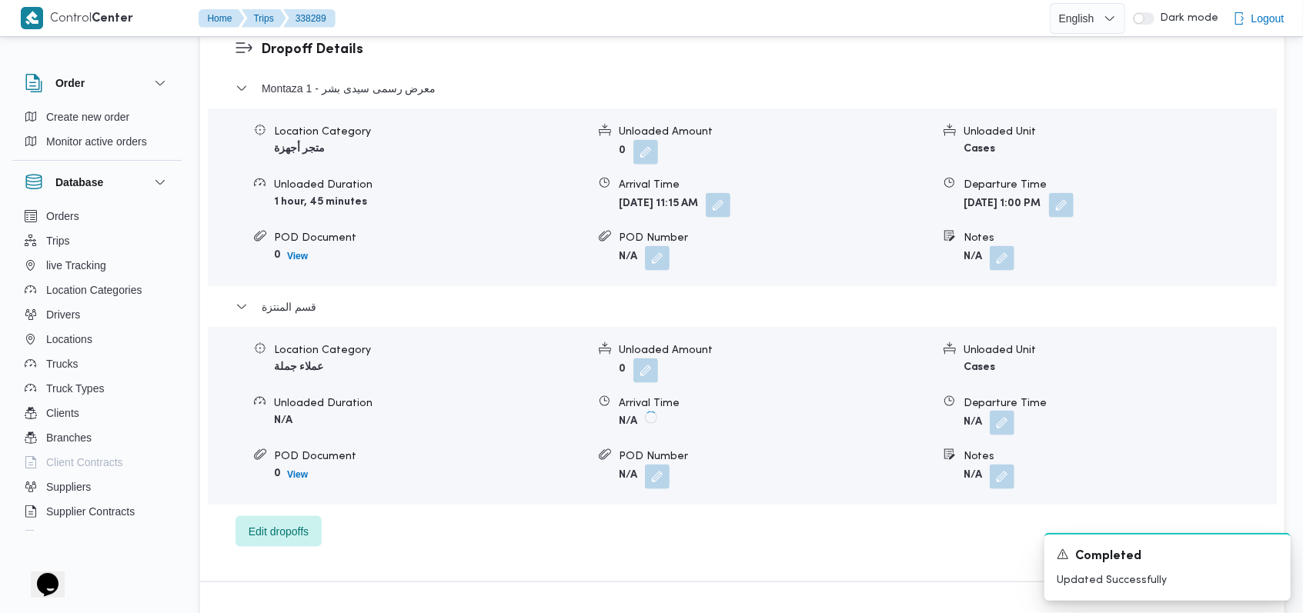
click at [1004, 411] on button "button" at bounding box center [1002, 423] width 25 height 25
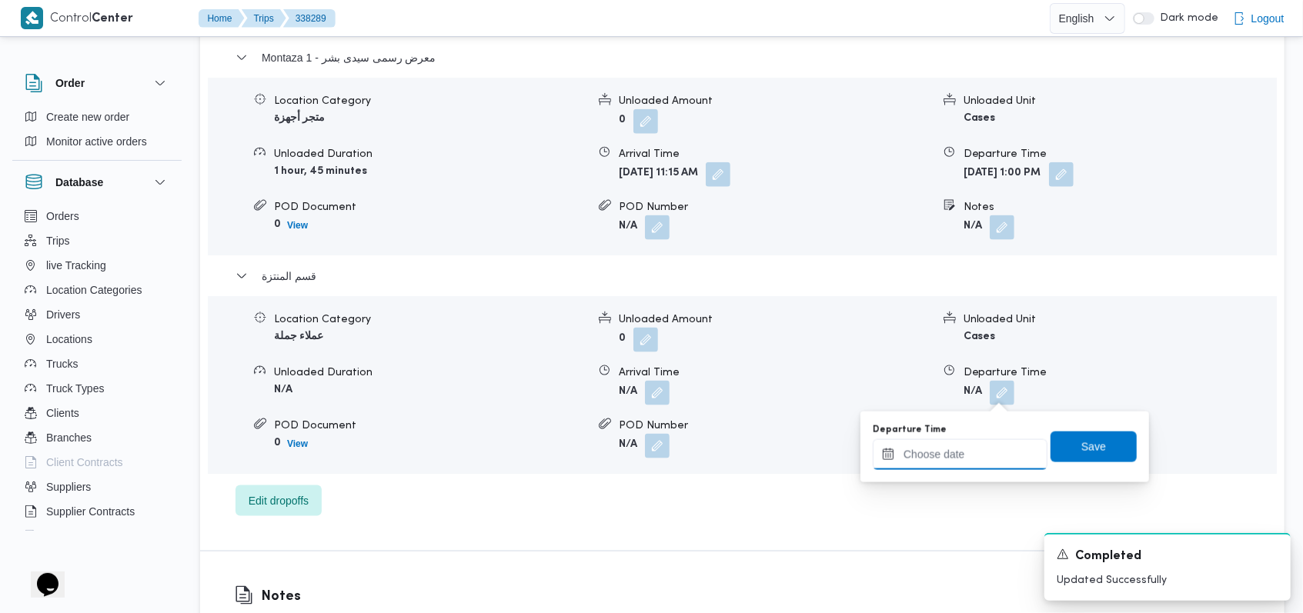
click at [978, 446] on input "Departure Time" at bounding box center [960, 454] width 175 height 31
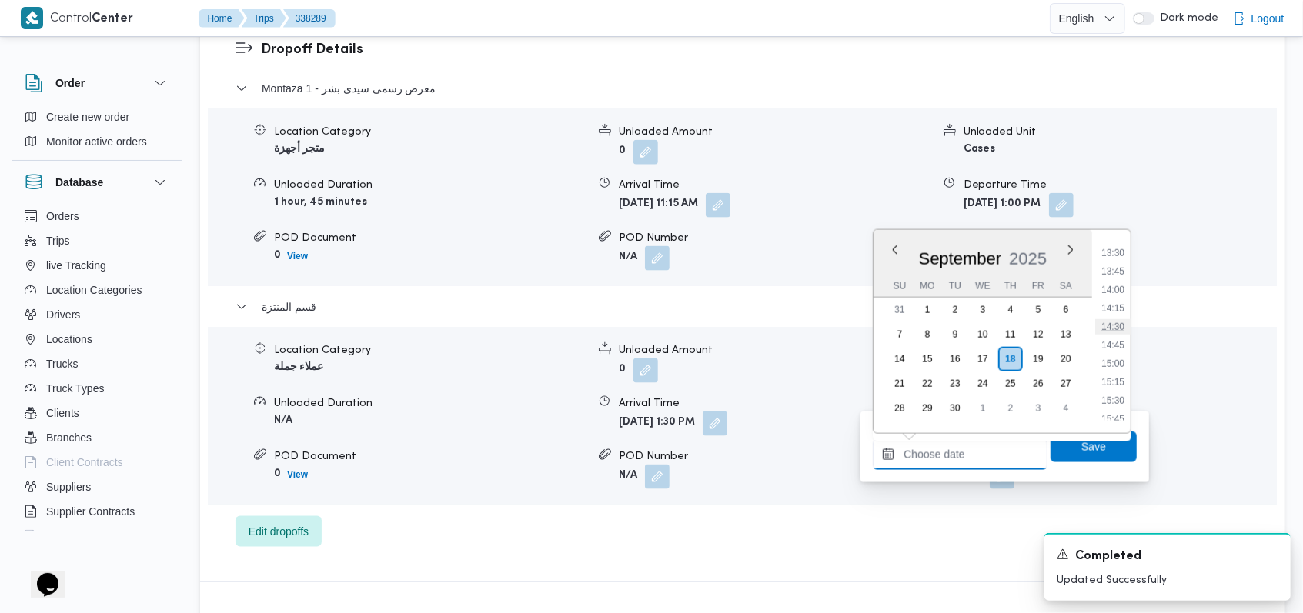
scroll to position [986, 0]
click at [1120, 297] on li "14:00" at bounding box center [1112, 298] width 35 height 15
type input "[DATE] 14:00"
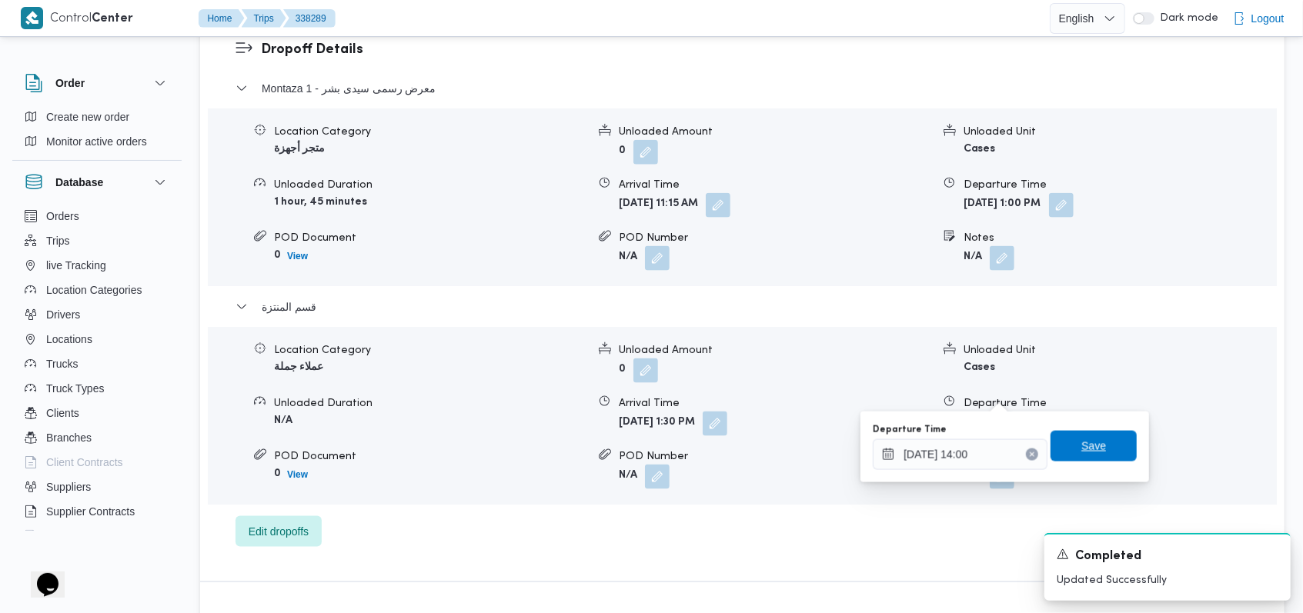
click at [1094, 458] on span "Save" at bounding box center [1093, 446] width 86 height 31
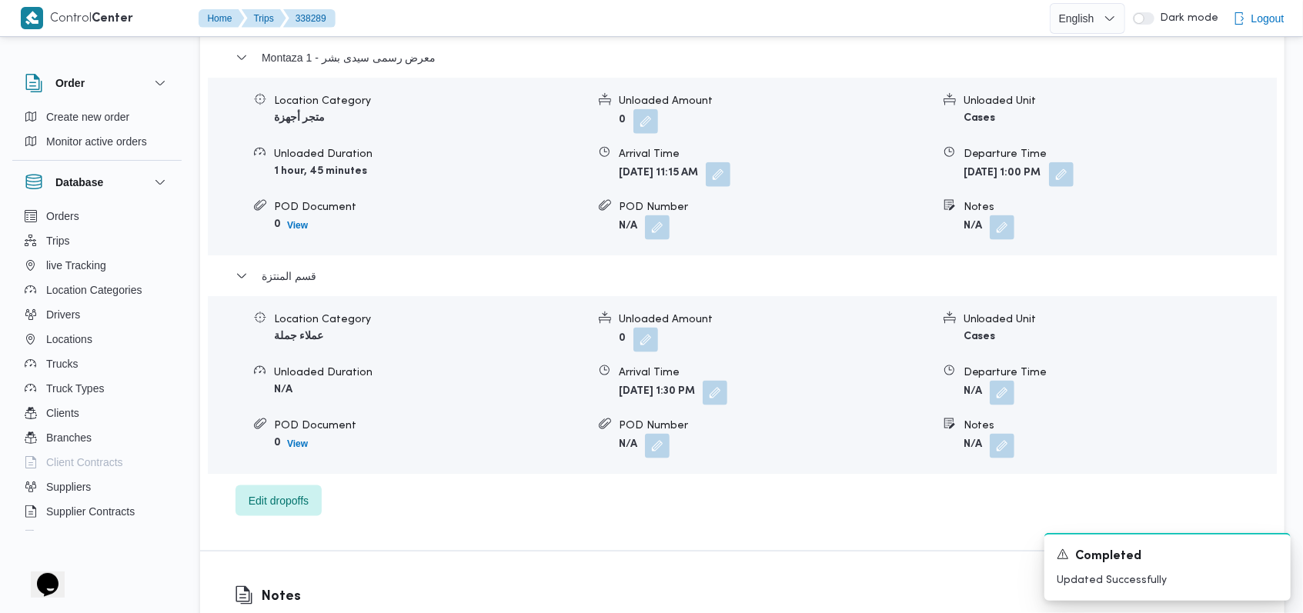
scroll to position [554, 0]
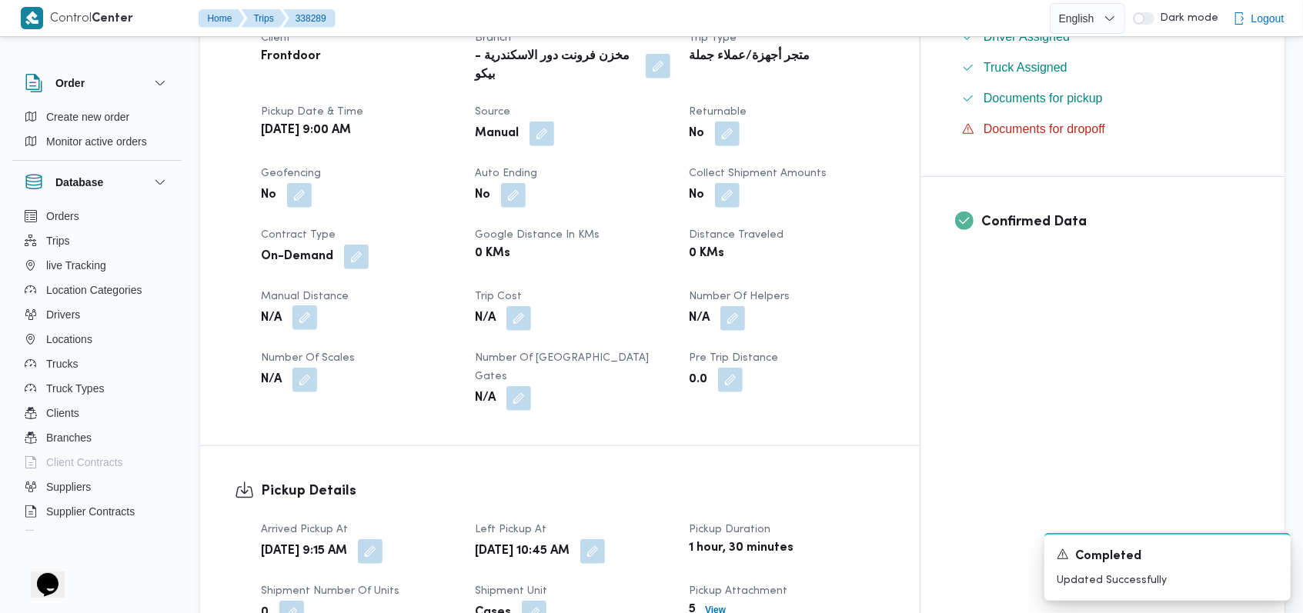
click at [296, 306] on button "button" at bounding box center [304, 318] width 25 height 25
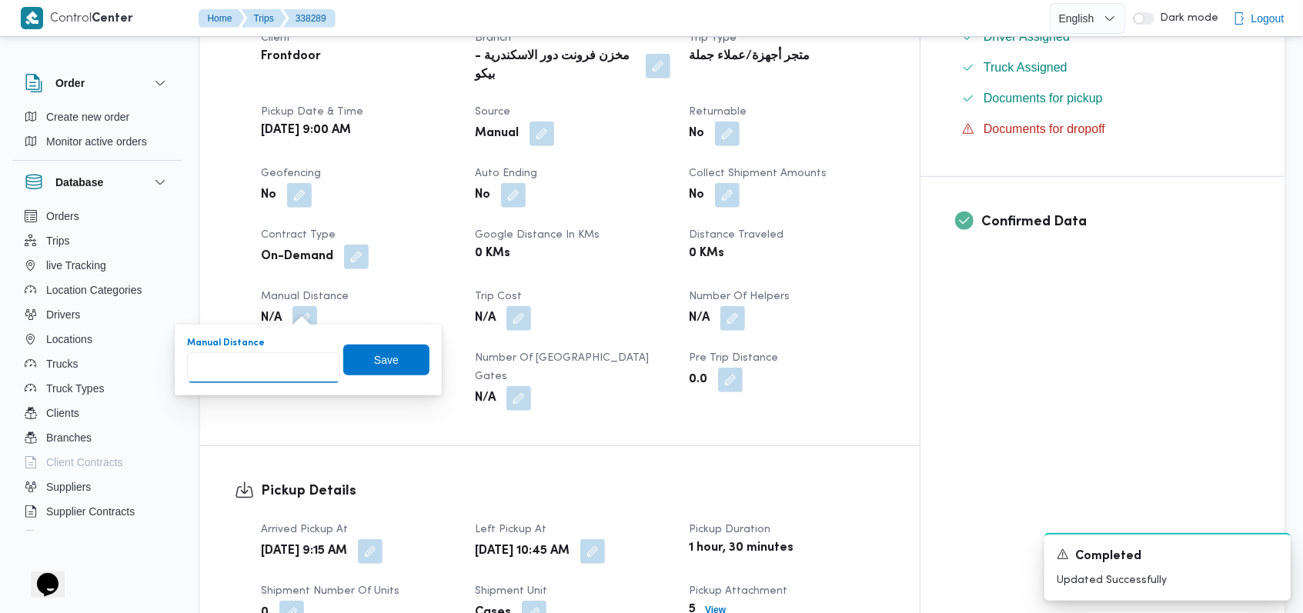
click at [260, 372] on input "Manual Distance" at bounding box center [263, 367] width 153 height 31
type input "54"
click at [398, 359] on span "Save" at bounding box center [386, 359] width 86 height 31
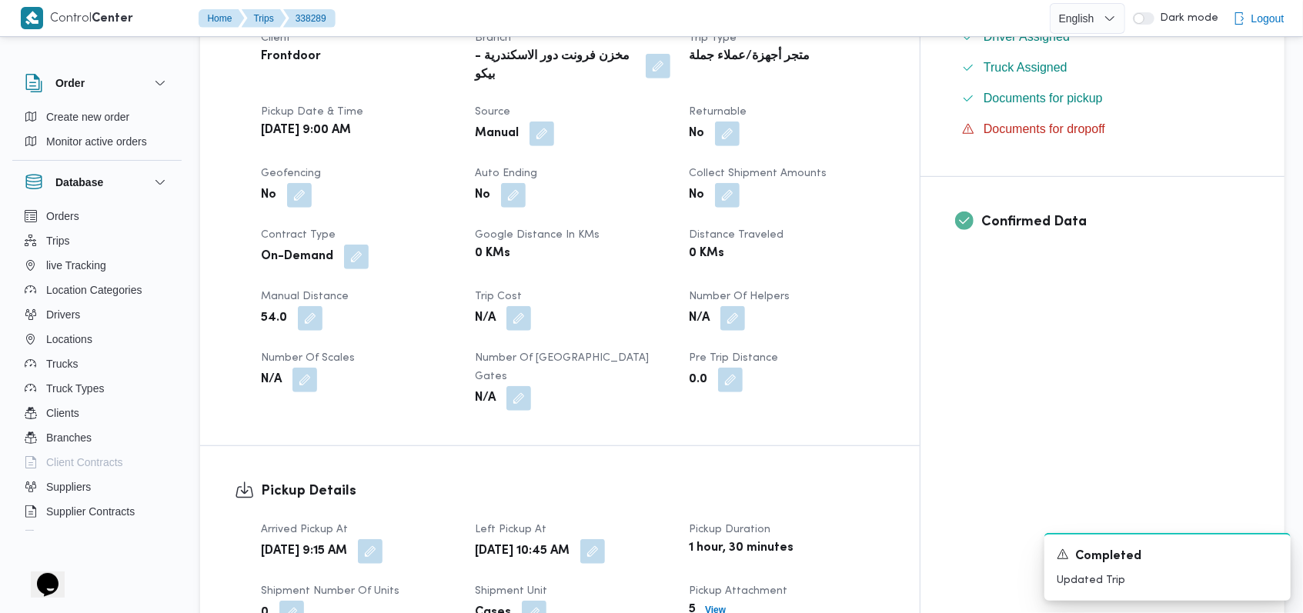
scroll to position [0, 0]
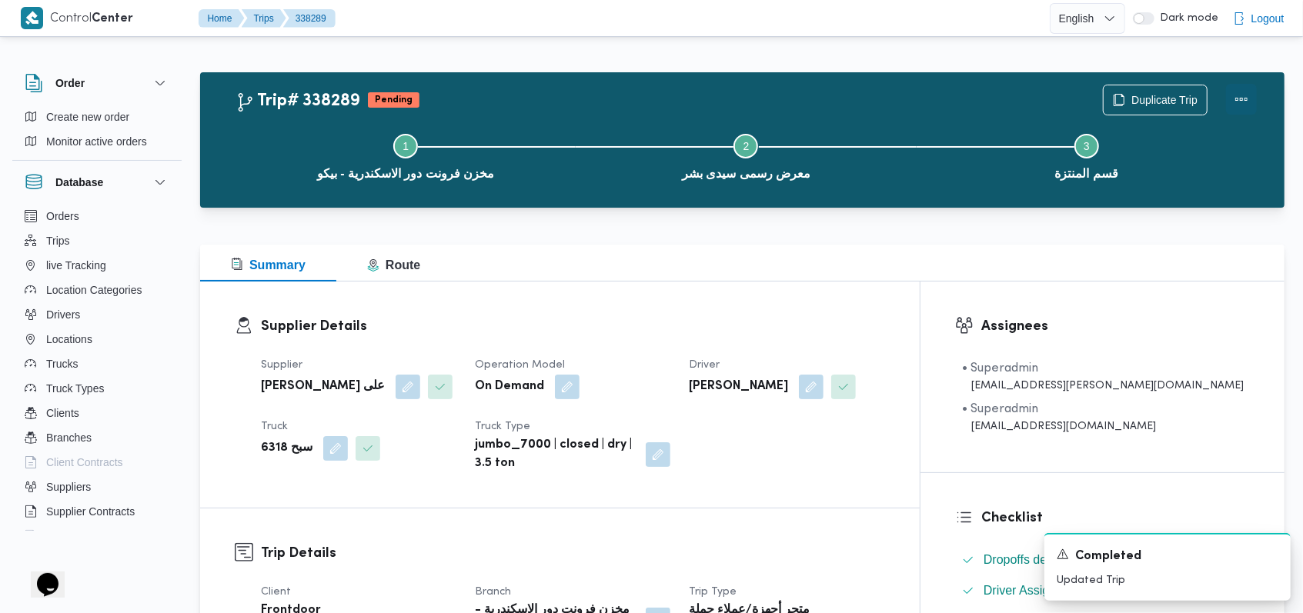
click at [1253, 89] on button "Actions" at bounding box center [1241, 99] width 31 height 31
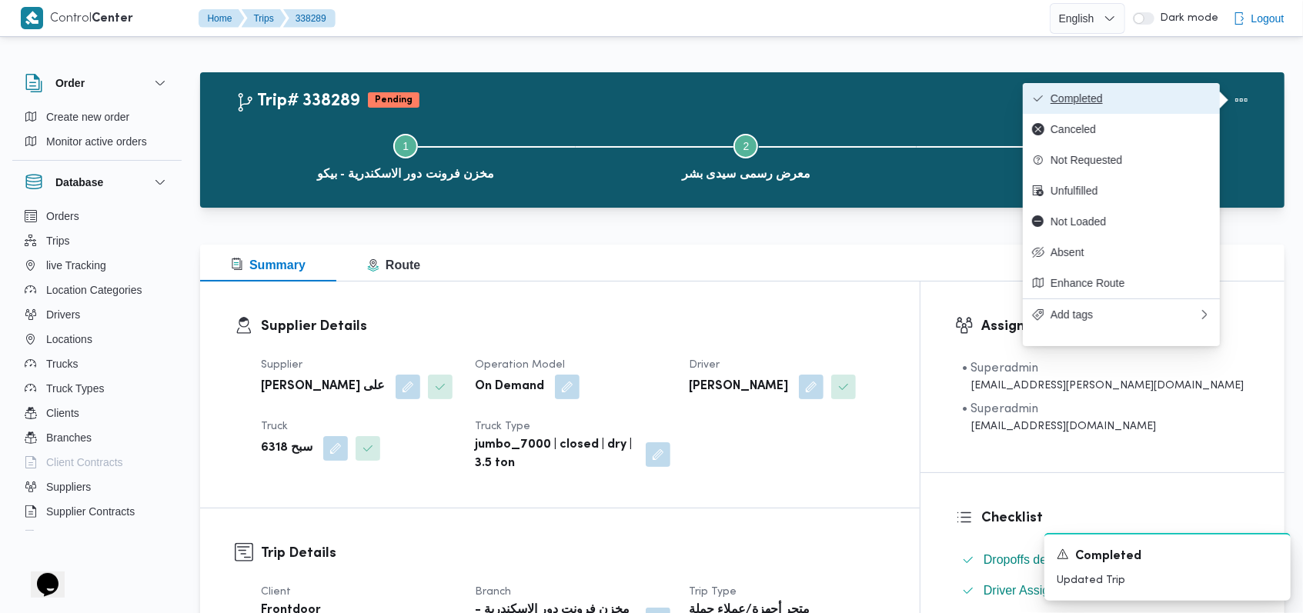
click at [1189, 97] on span "Completed" at bounding box center [1130, 98] width 160 height 12
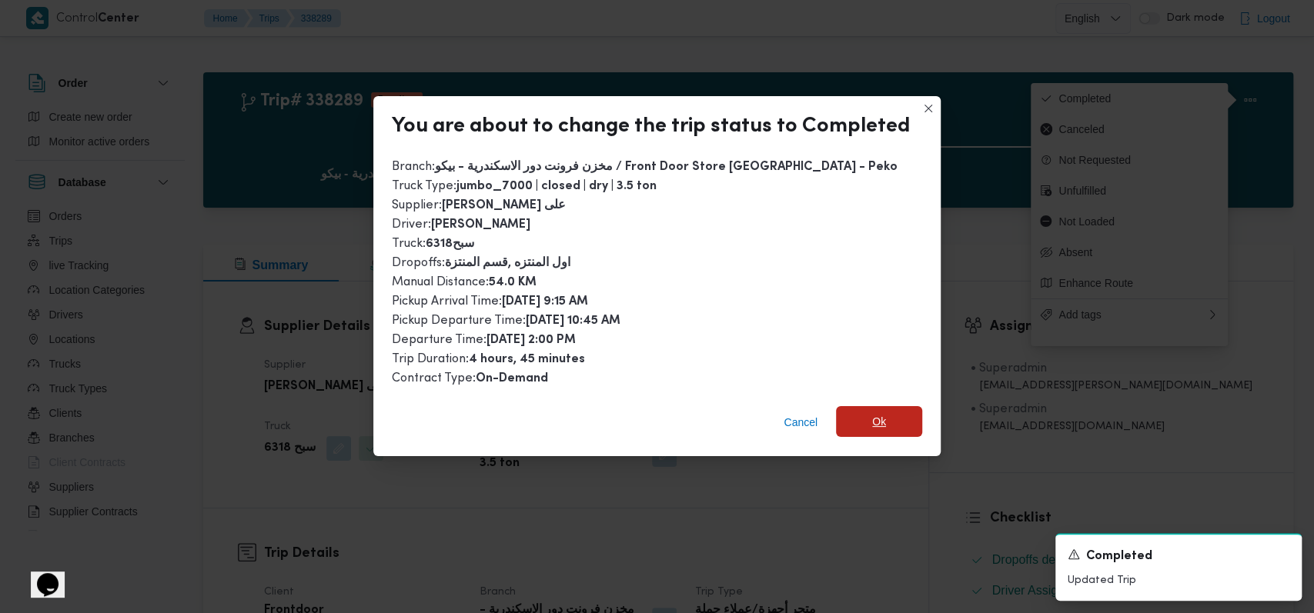
click at [872, 420] on span "Ok" at bounding box center [879, 421] width 14 height 18
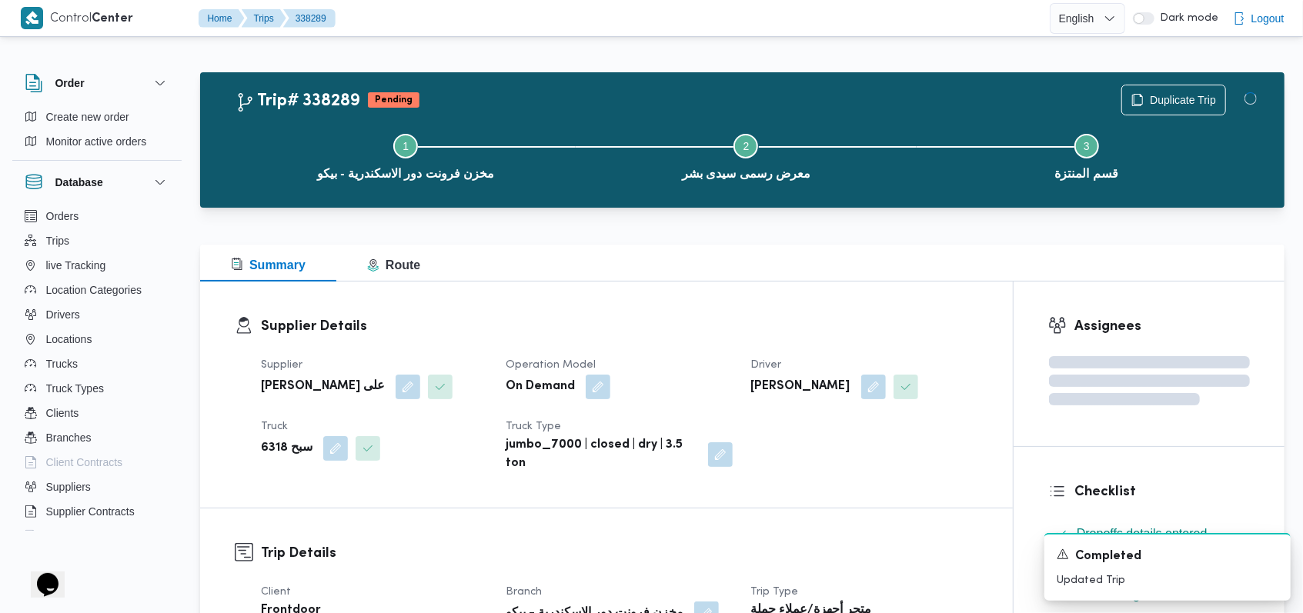
click at [726, 363] on dt "Operation Model" at bounding box center [619, 365] width 226 height 18
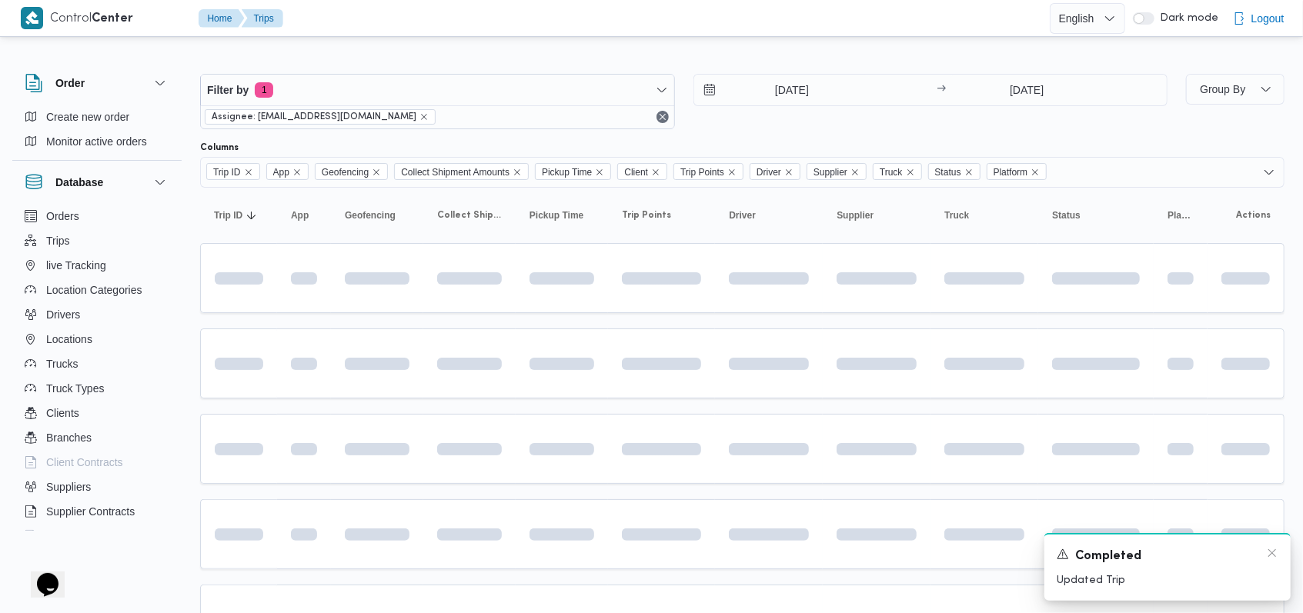
scroll to position [143, 0]
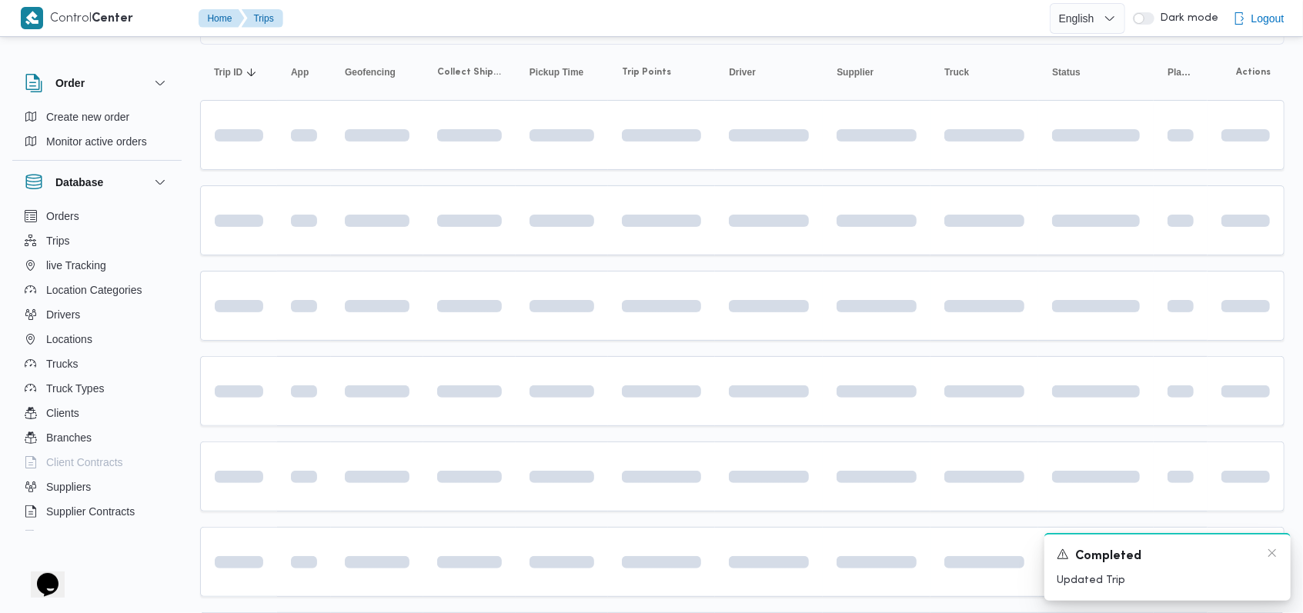
click at [1269, 562] on div "Completed" at bounding box center [1168, 556] width 222 height 19
click at [1274, 552] on icon "Dismiss toast" at bounding box center [1272, 553] width 12 height 12
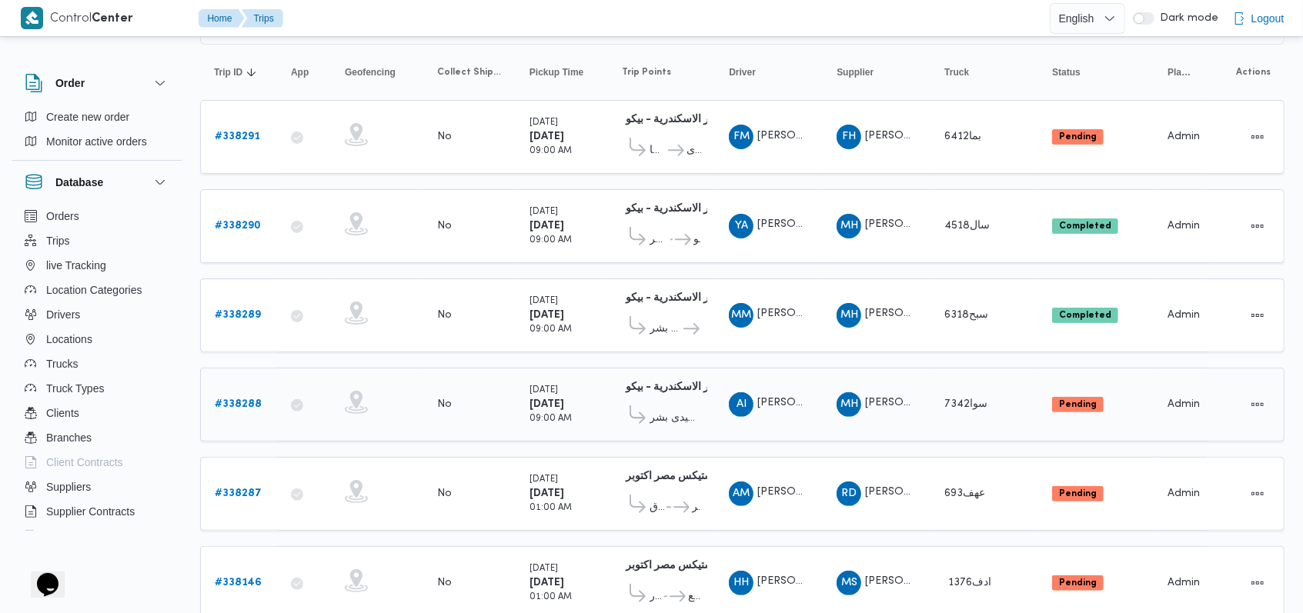
click at [237, 399] on b "# 338288" at bounding box center [238, 404] width 47 height 10
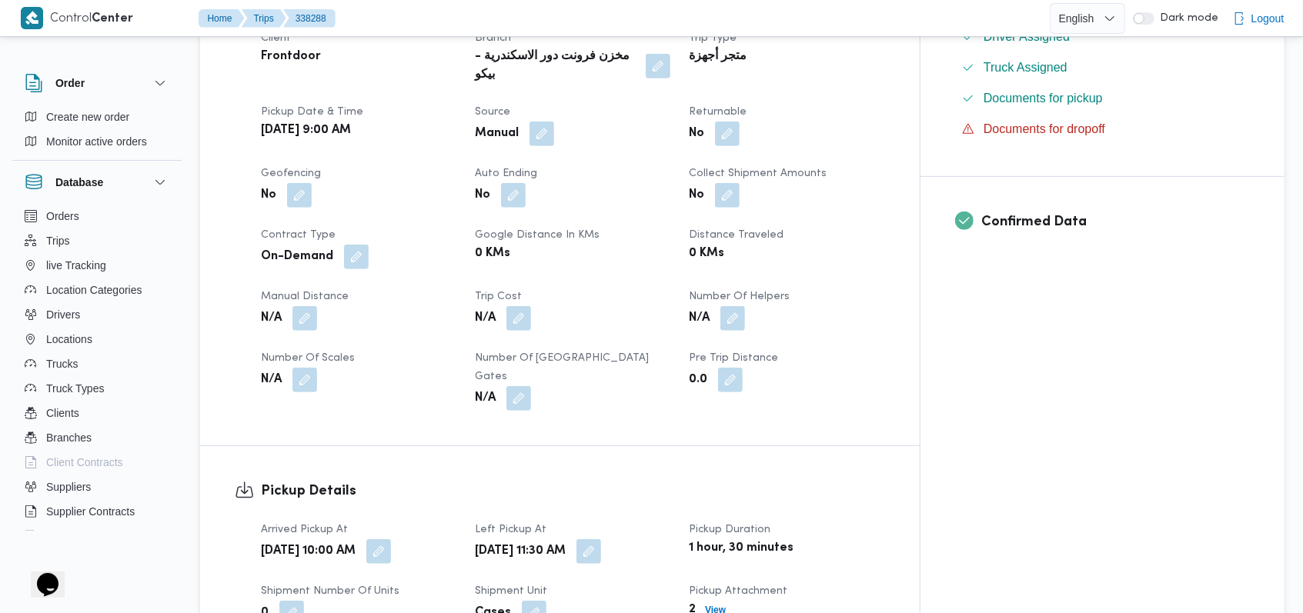
scroll to position [964, 0]
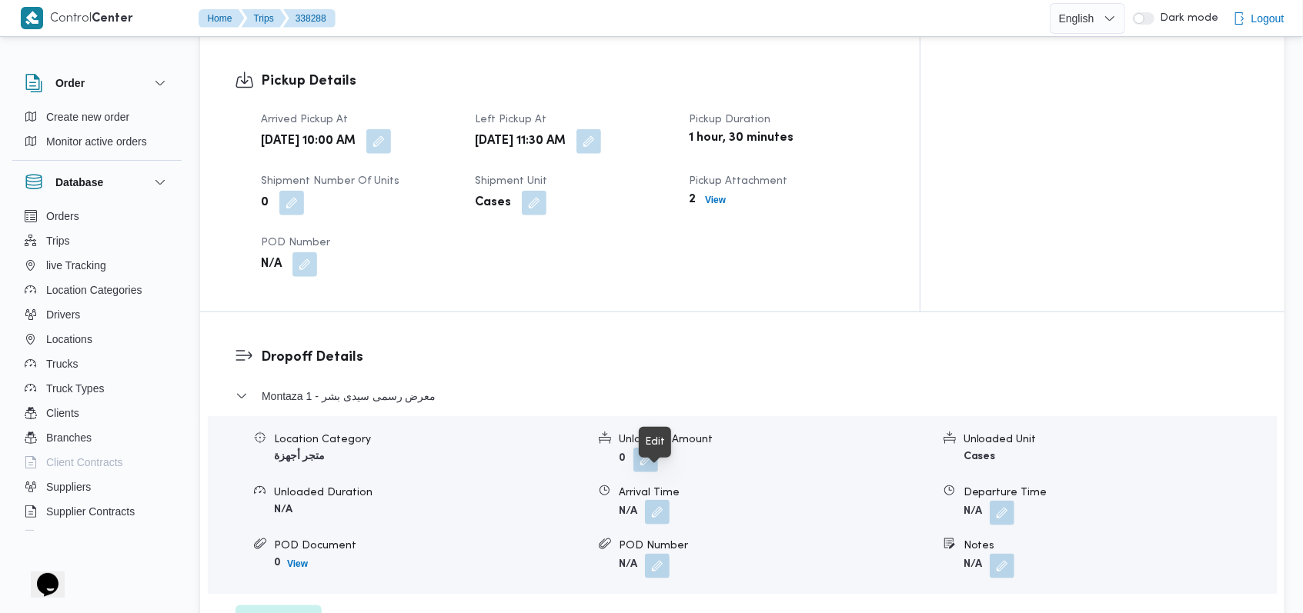
click at [651, 500] on button "button" at bounding box center [657, 512] width 25 height 25
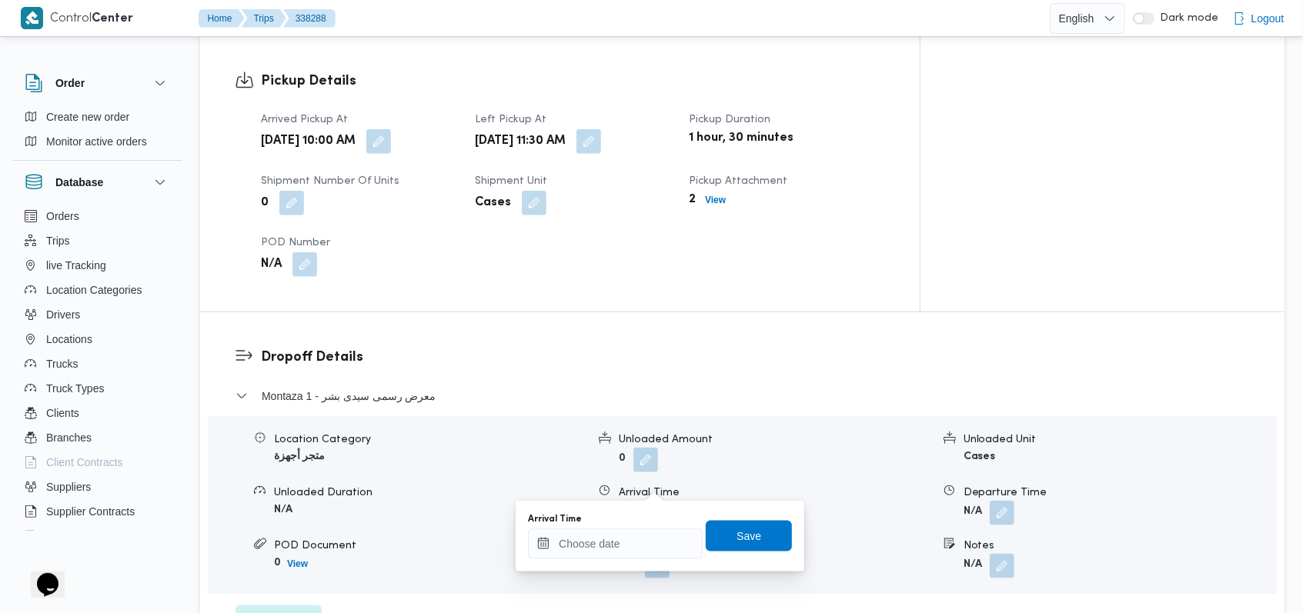
click at [616, 523] on div "Arrival Time" at bounding box center [615, 519] width 175 height 12
click at [633, 533] on div at bounding box center [615, 544] width 175 height 31
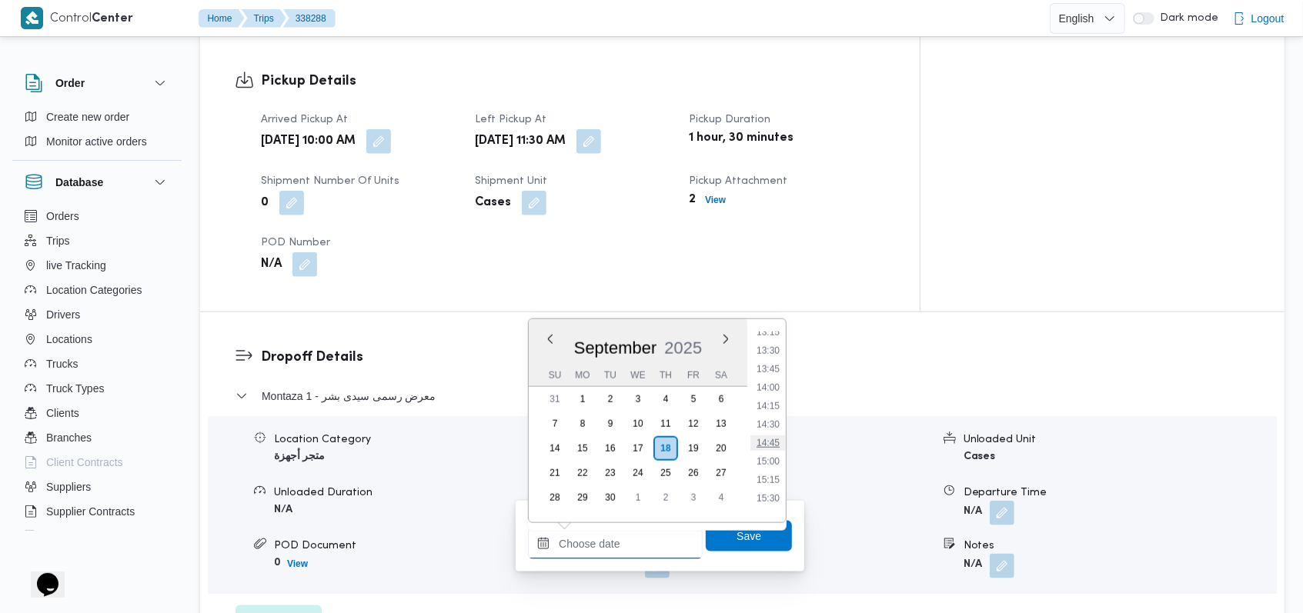
scroll to position [883, 0]
click at [770, 341] on li "12:00" at bounding box center [767, 342] width 35 height 15
type input "[DATE] 12:00"
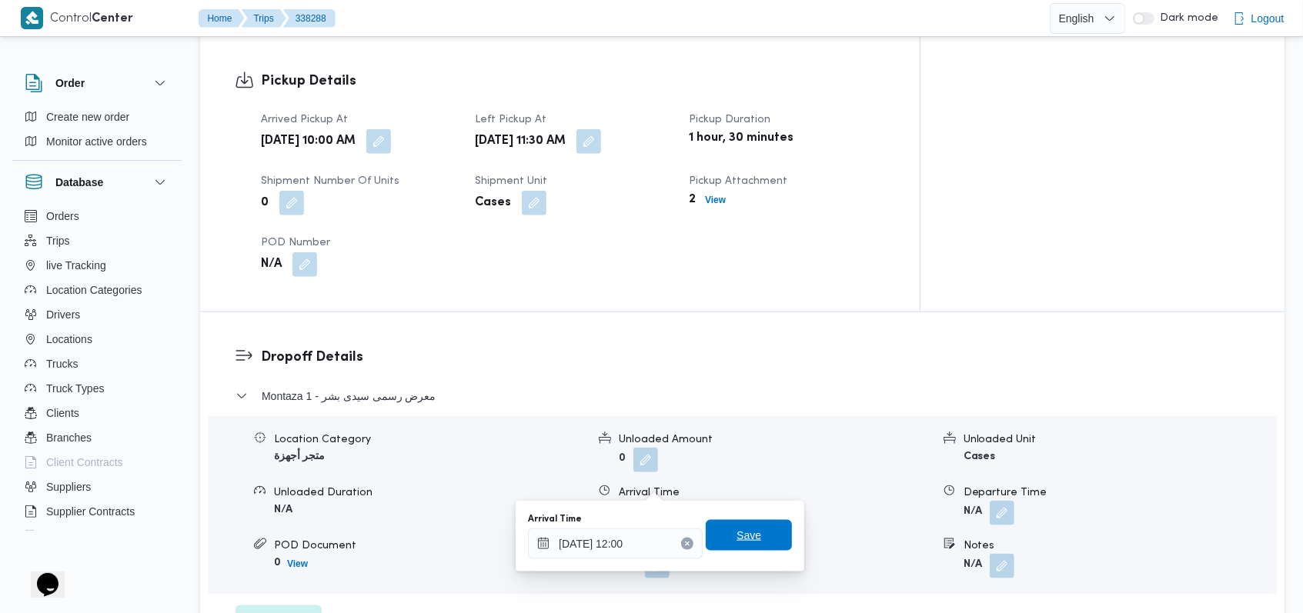
click at [741, 528] on span "Save" at bounding box center [748, 535] width 25 height 18
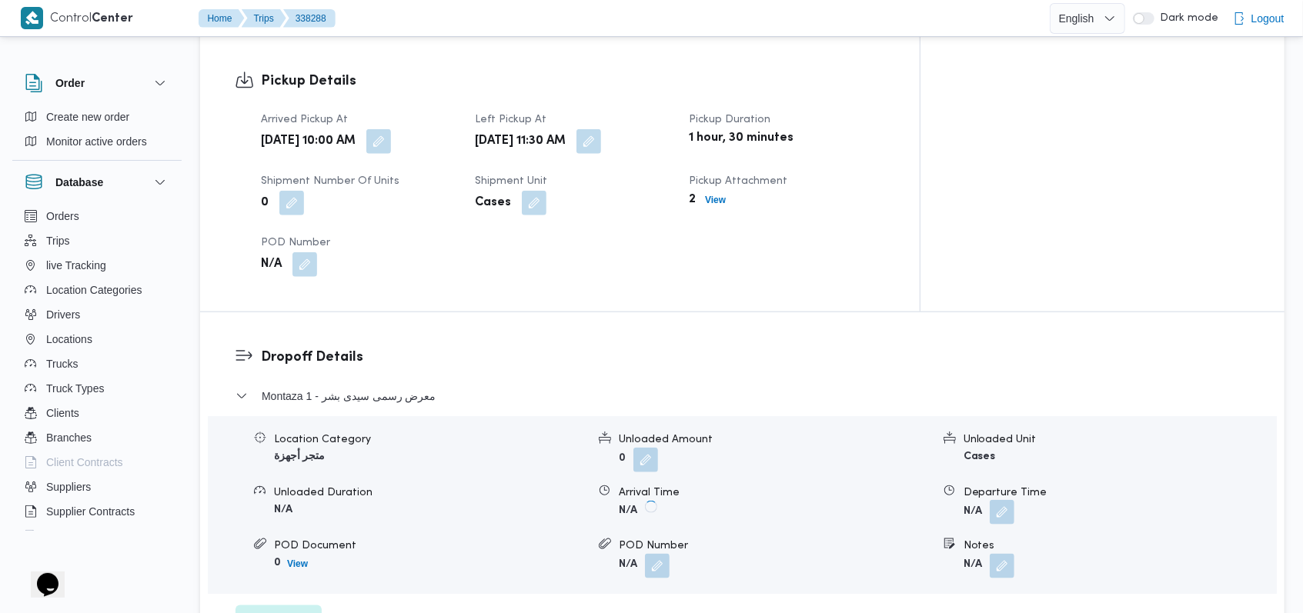
click at [1000, 500] on button "button" at bounding box center [1002, 512] width 25 height 25
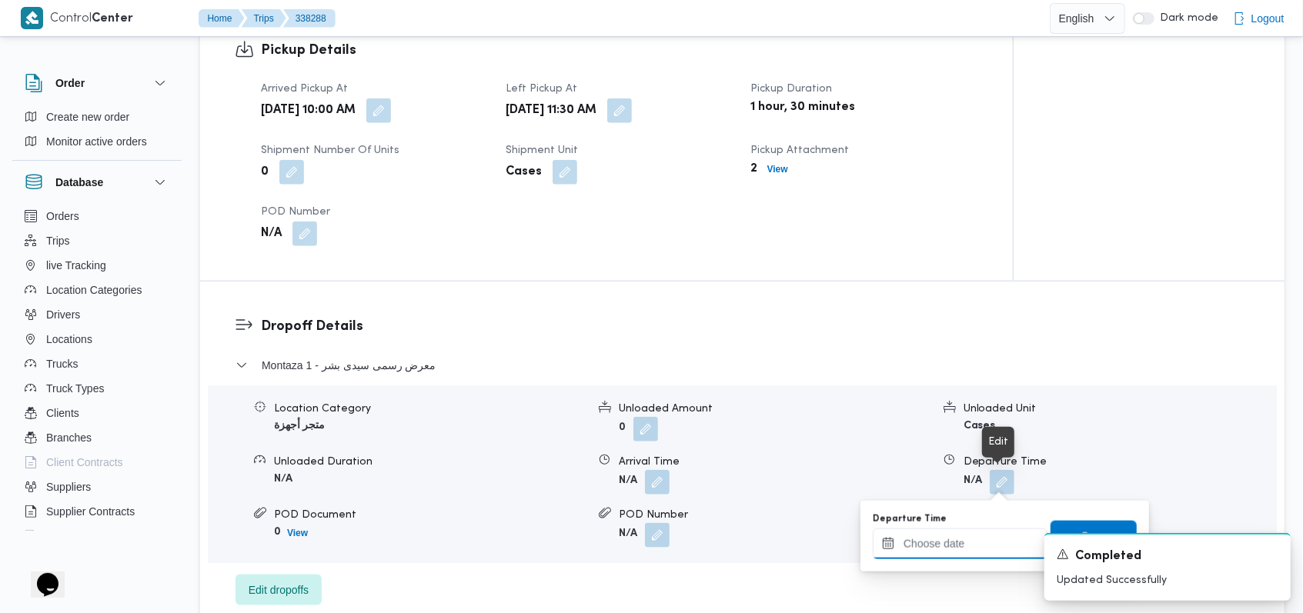
click at [971, 534] on input "Departure Time" at bounding box center [960, 544] width 175 height 31
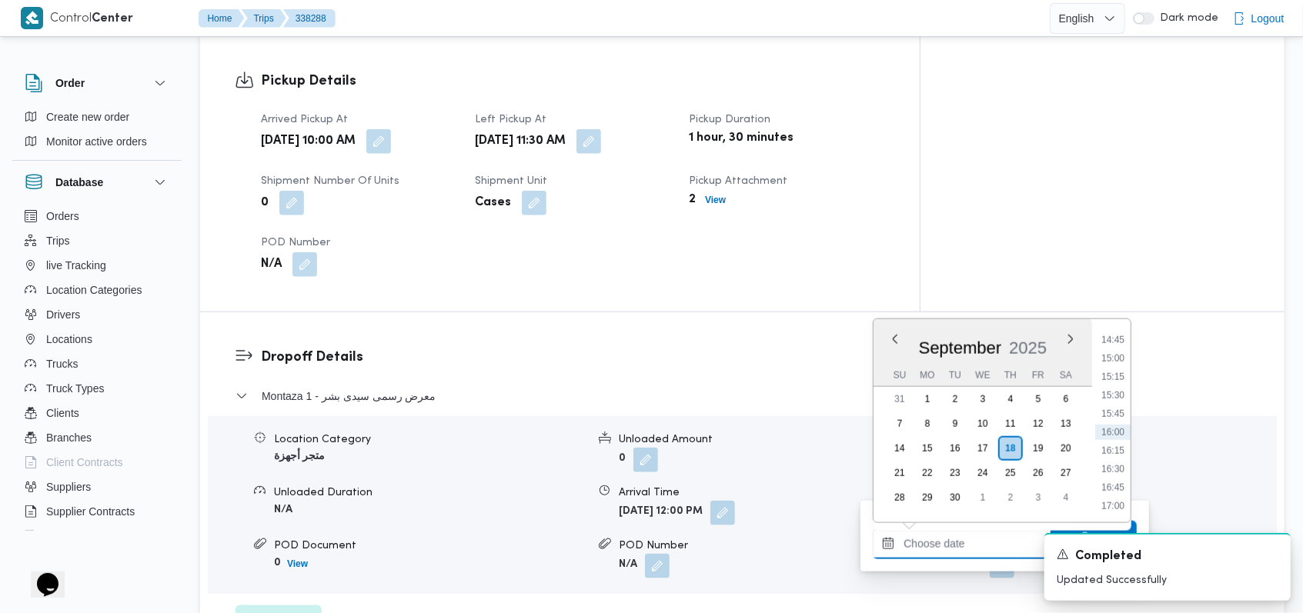
scroll to position [986, 0]
click at [1120, 352] on li "13:30" at bounding box center [1112, 350] width 35 height 15
type input "[DATE] 13:30"
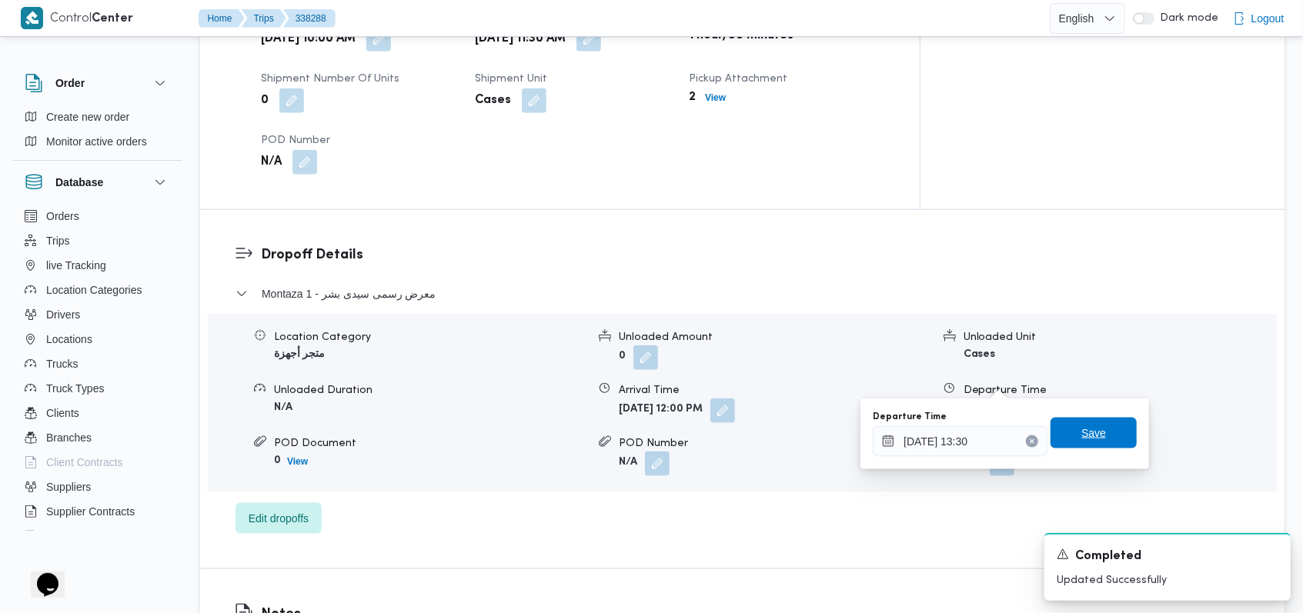
click at [1096, 430] on span "Save" at bounding box center [1093, 433] width 86 height 31
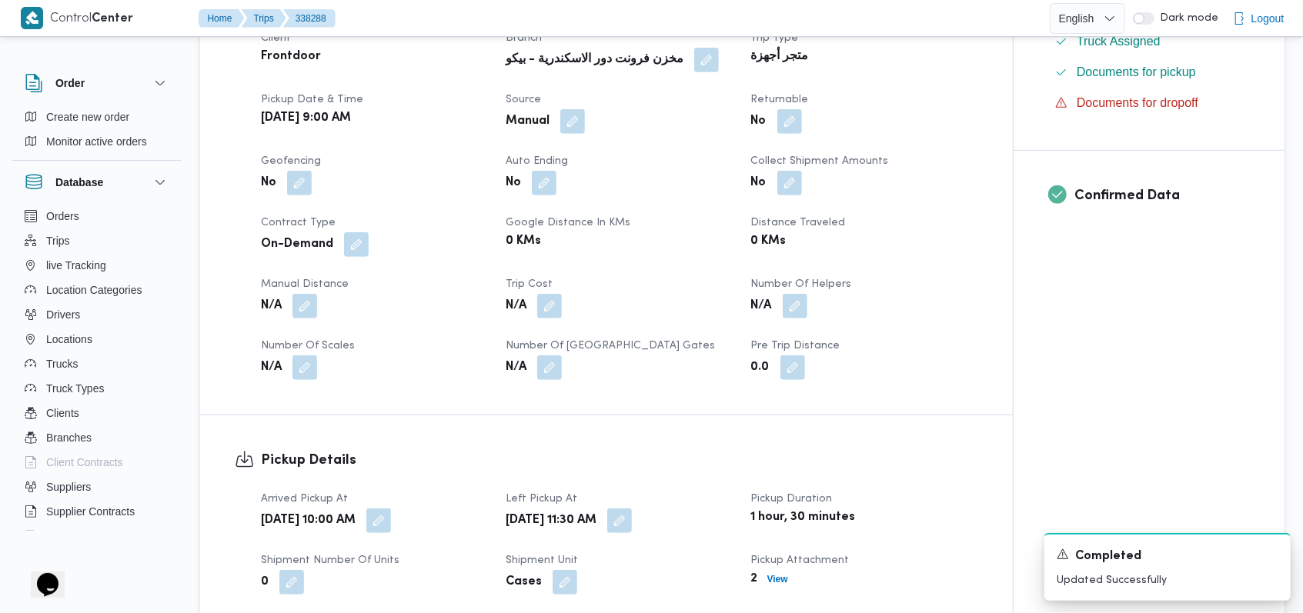
scroll to position [554, 0]
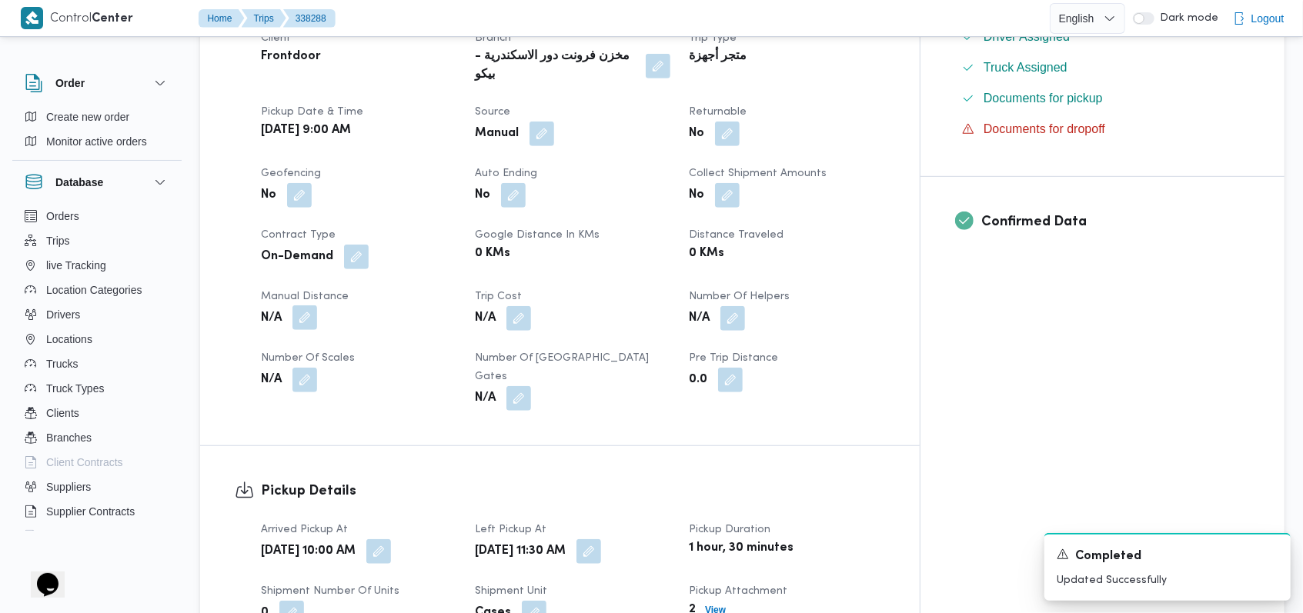
click at [310, 309] on button "button" at bounding box center [304, 318] width 25 height 25
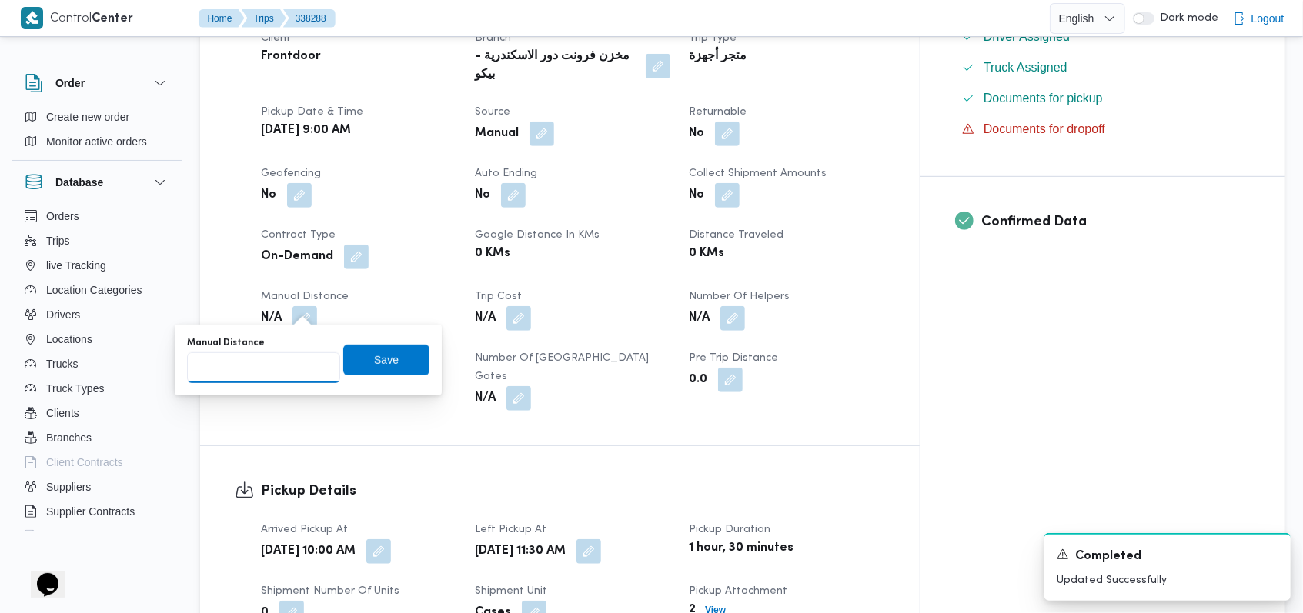
click at [261, 369] on input "Manual Distance" at bounding box center [263, 367] width 153 height 31
type input "42"
click at [357, 358] on span "Save" at bounding box center [386, 359] width 86 height 31
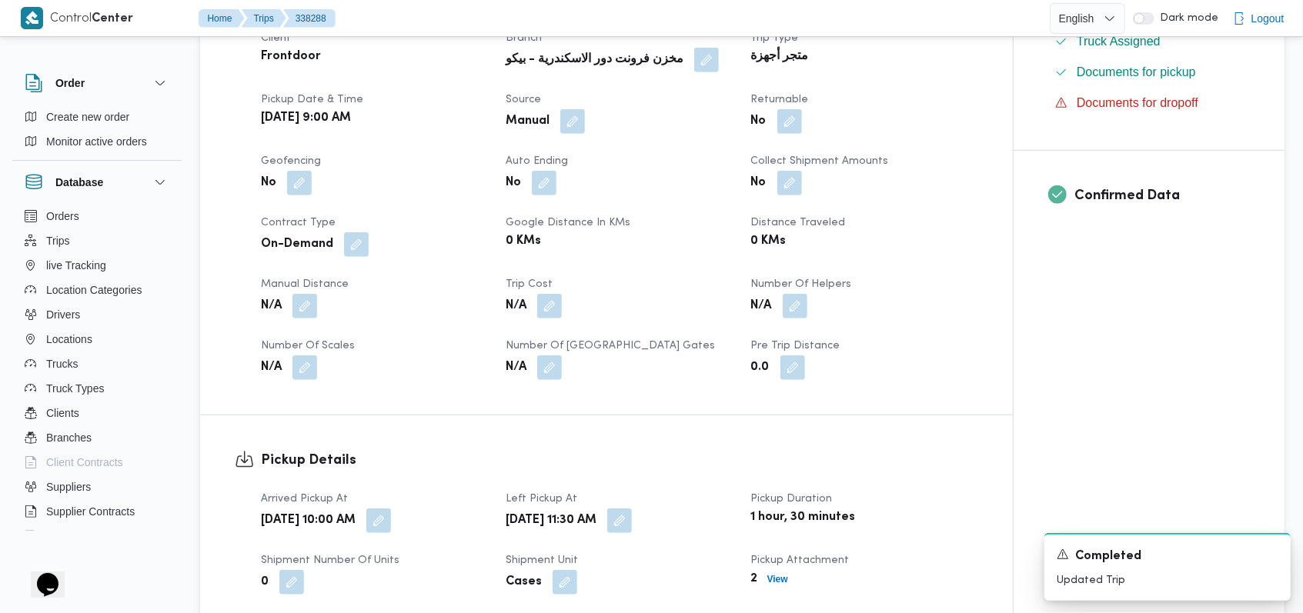
scroll to position [0, 0]
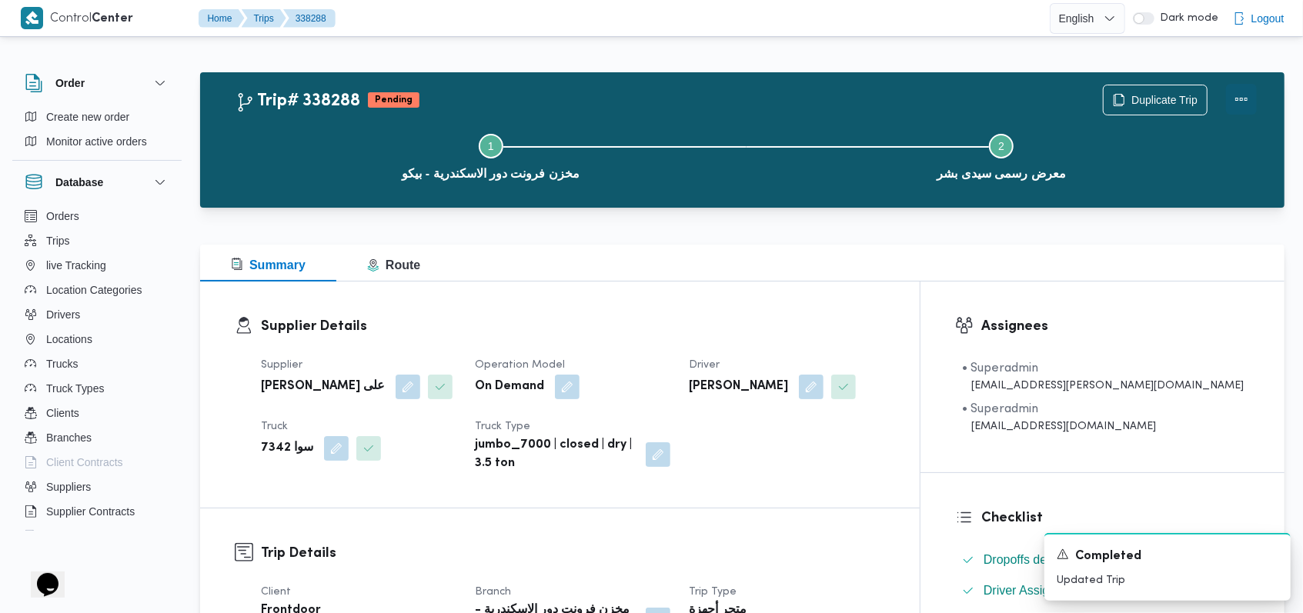
click at [1245, 98] on button "Actions" at bounding box center [1241, 99] width 31 height 31
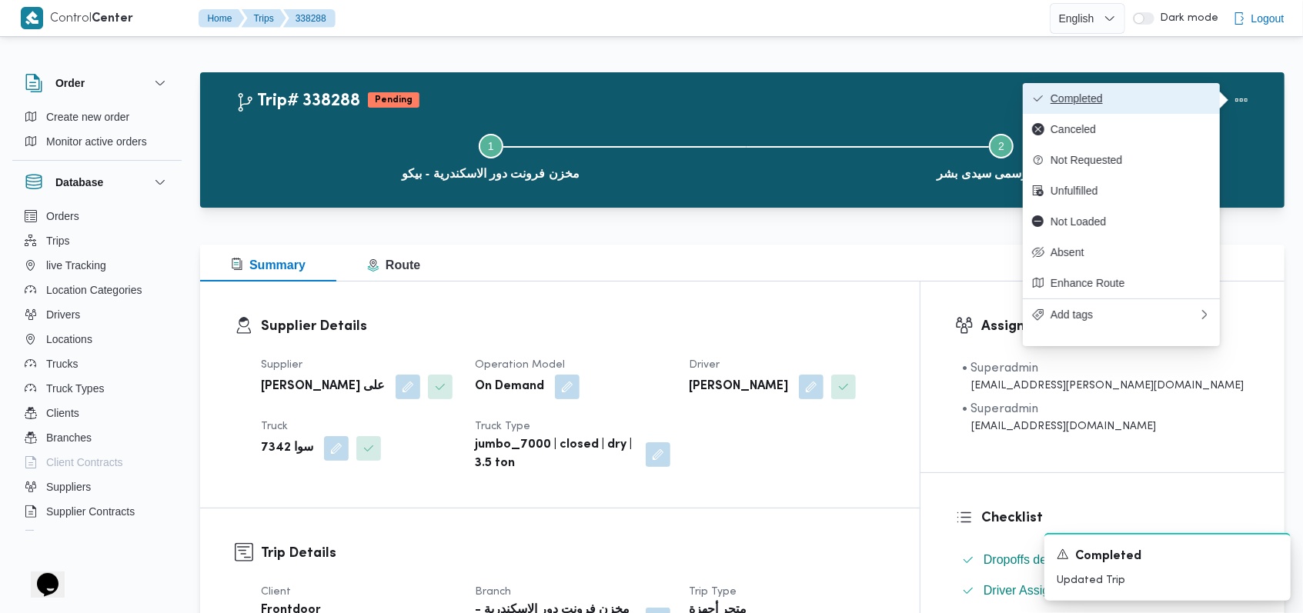
click at [1170, 94] on span "Completed" at bounding box center [1130, 98] width 160 height 12
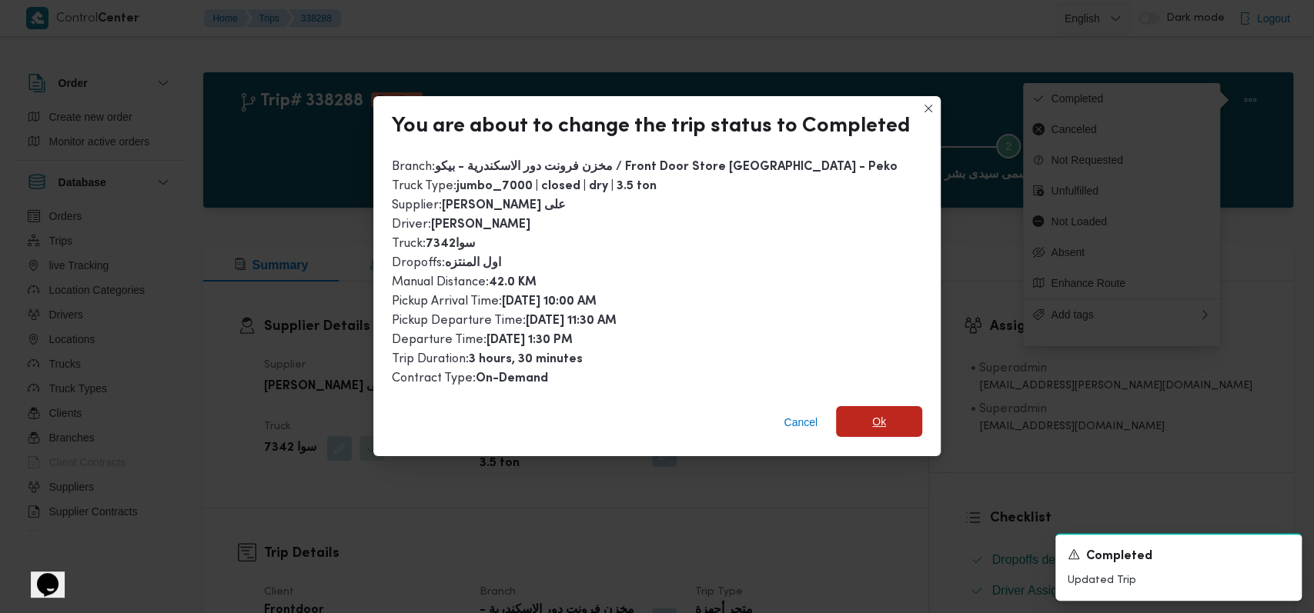
click at [845, 410] on span "Ok" at bounding box center [879, 421] width 86 height 31
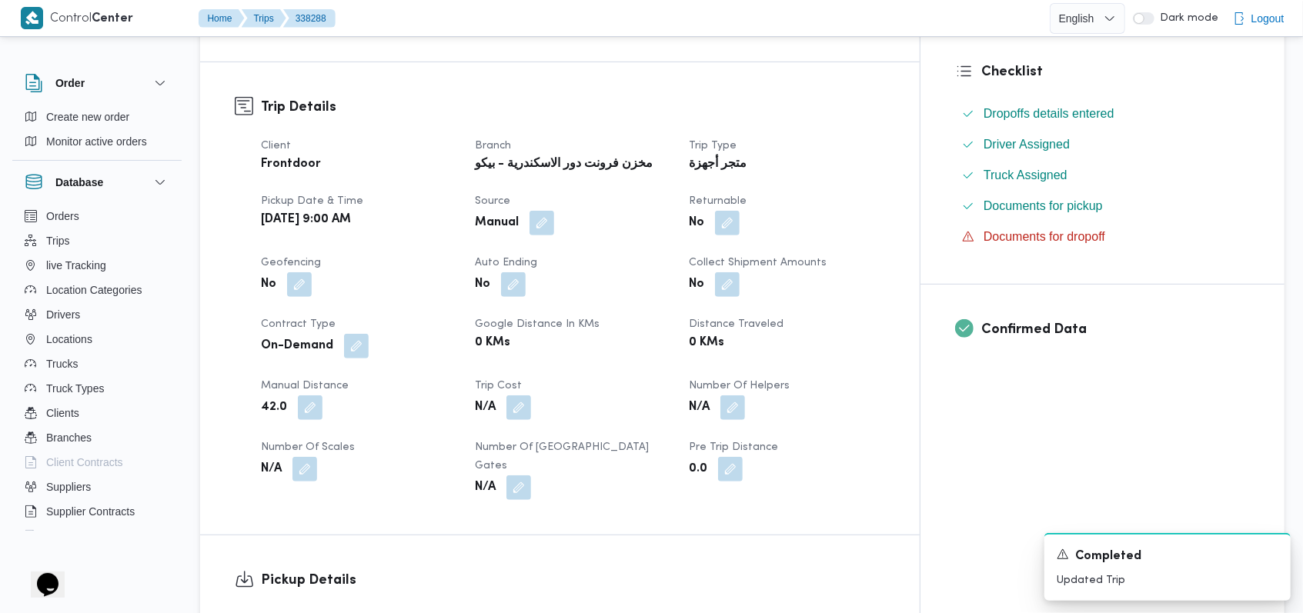
scroll to position [616, 0]
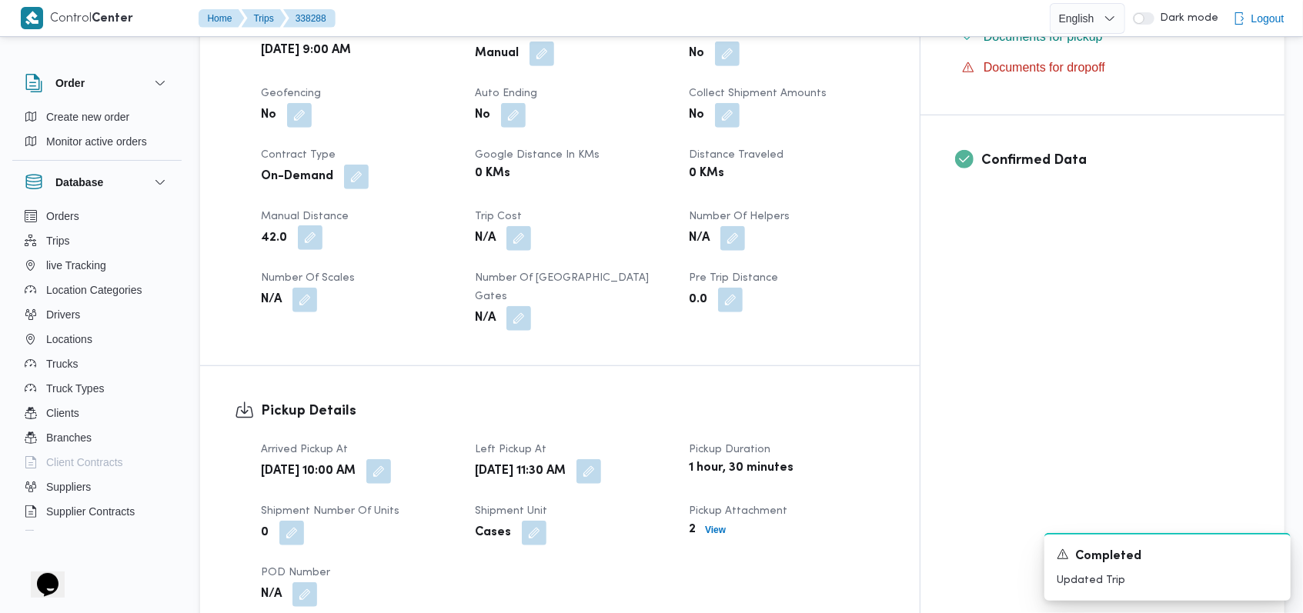
click at [316, 250] on button "button" at bounding box center [310, 237] width 25 height 25
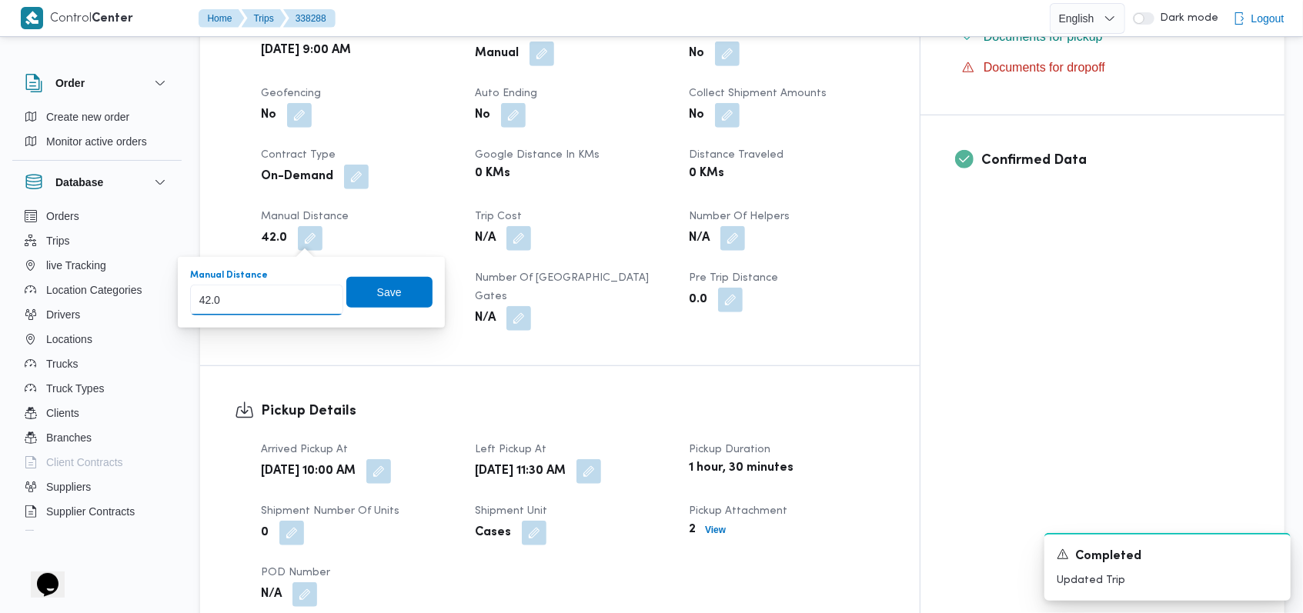
drag, startPoint x: 228, startPoint y: 309, endPoint x: 196, endPoint y: 319, distance: 33.1
click at [196, 319] on div "You are in a dialog. To close this dialog, hit escape. Manual Distance 42.0 Save" at bounding box center [311, 292] width 267 height 71
type input "32"
click at [377, 299] on span "Save" at bounding box center [389, 291] width 25 height 18
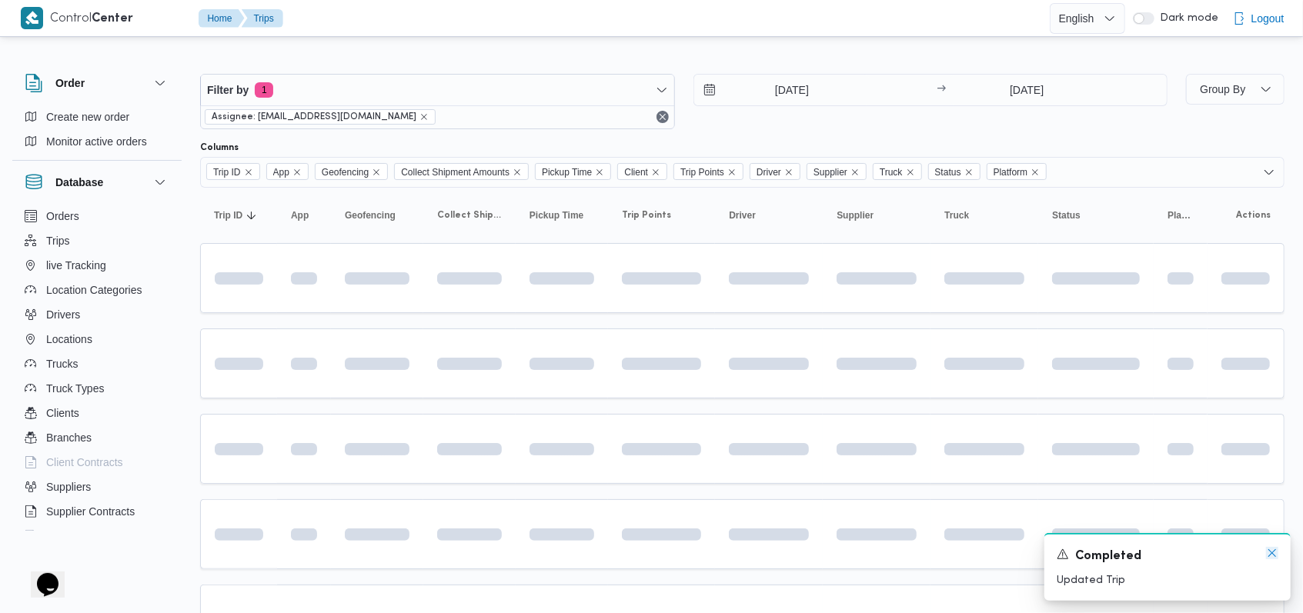
click at [1268, 555] on icon "Dismiss toast" at bounding box center [1272, 553] width 12 height 12
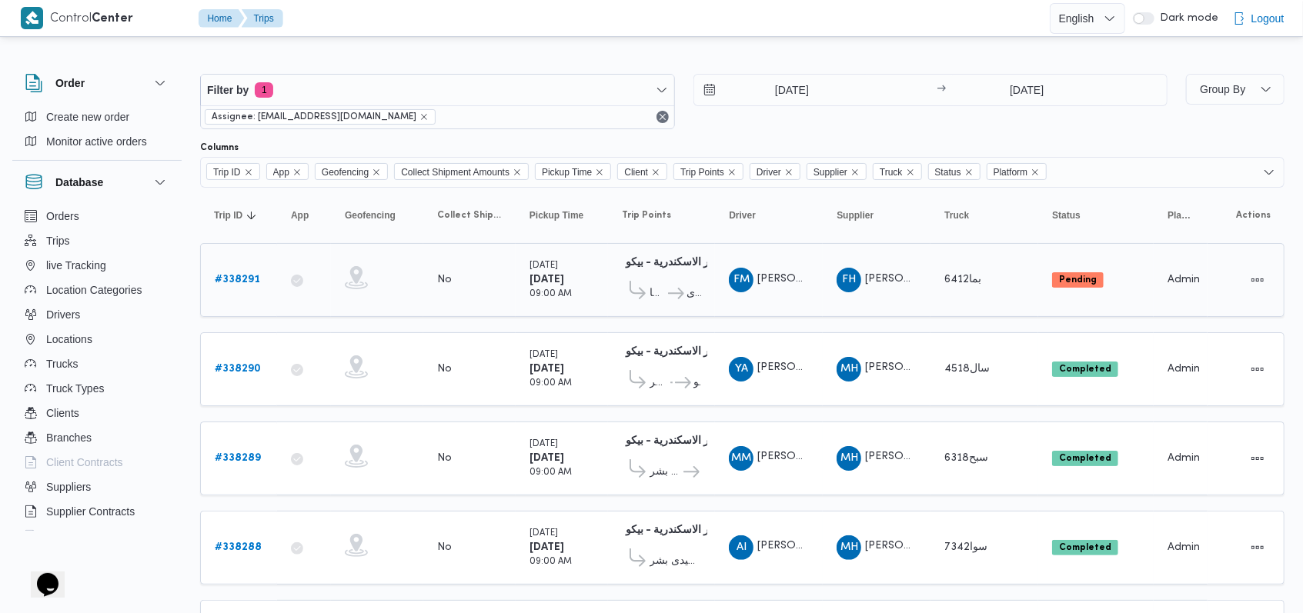
click at [239, 280] on b "# 338291" at bounding box center [237, 280] width 45 height 10
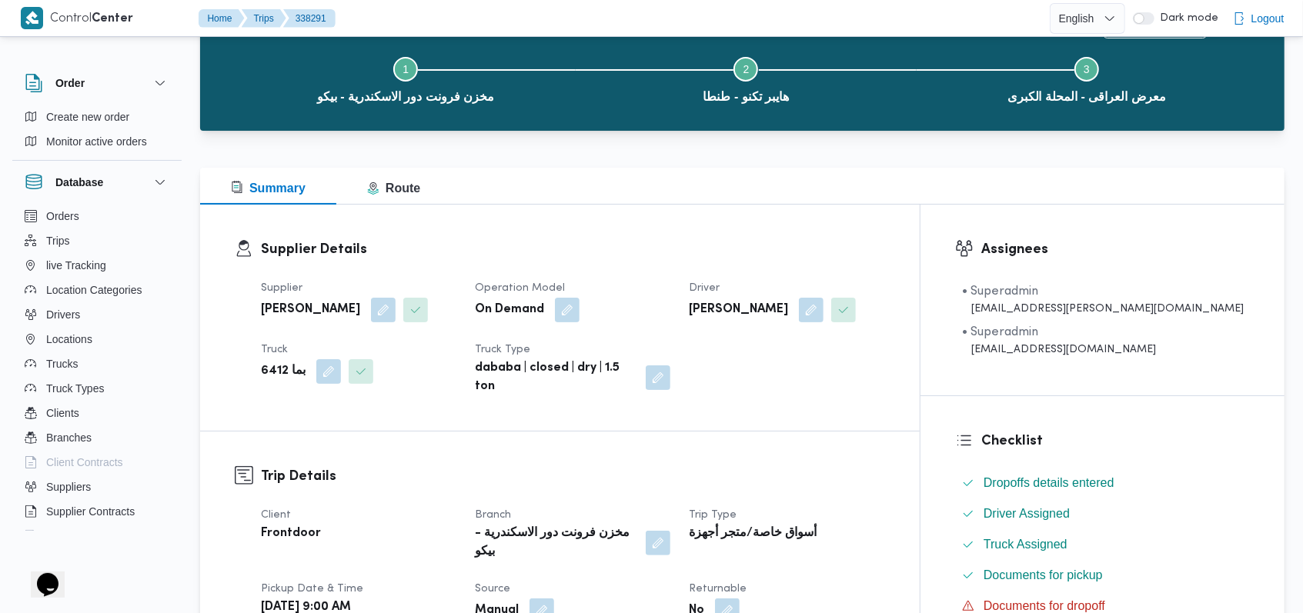
scroll to position [513, 0]
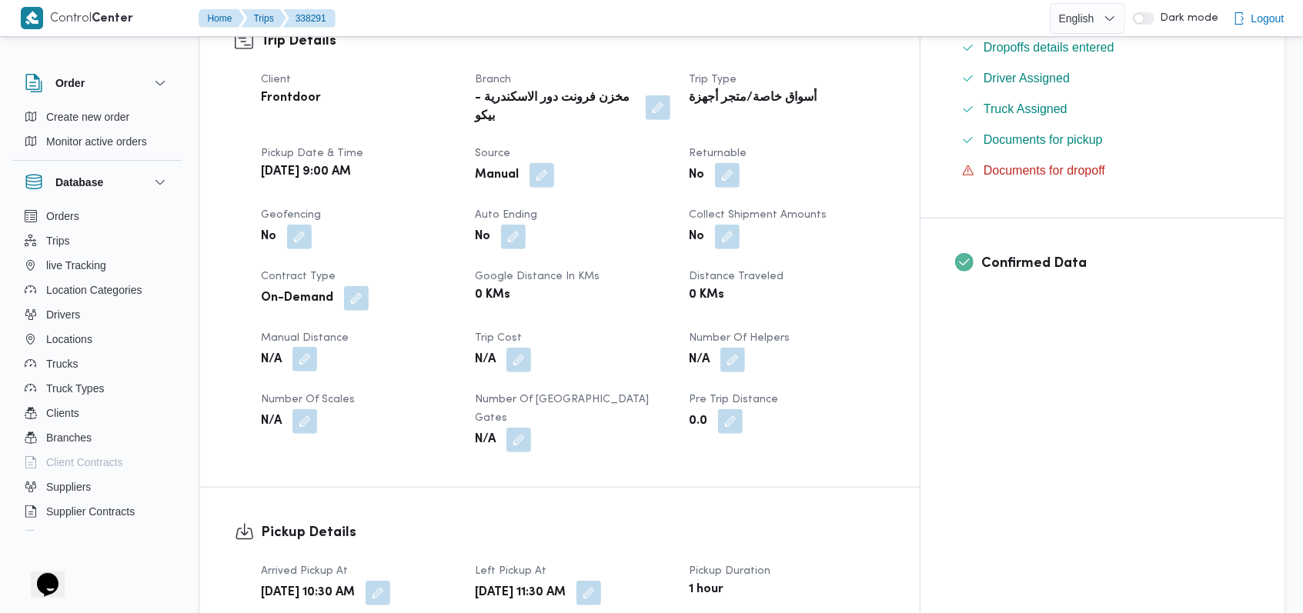
click at [308, 347] on button "button" at bounding box center [304, 359] width 25 height 25
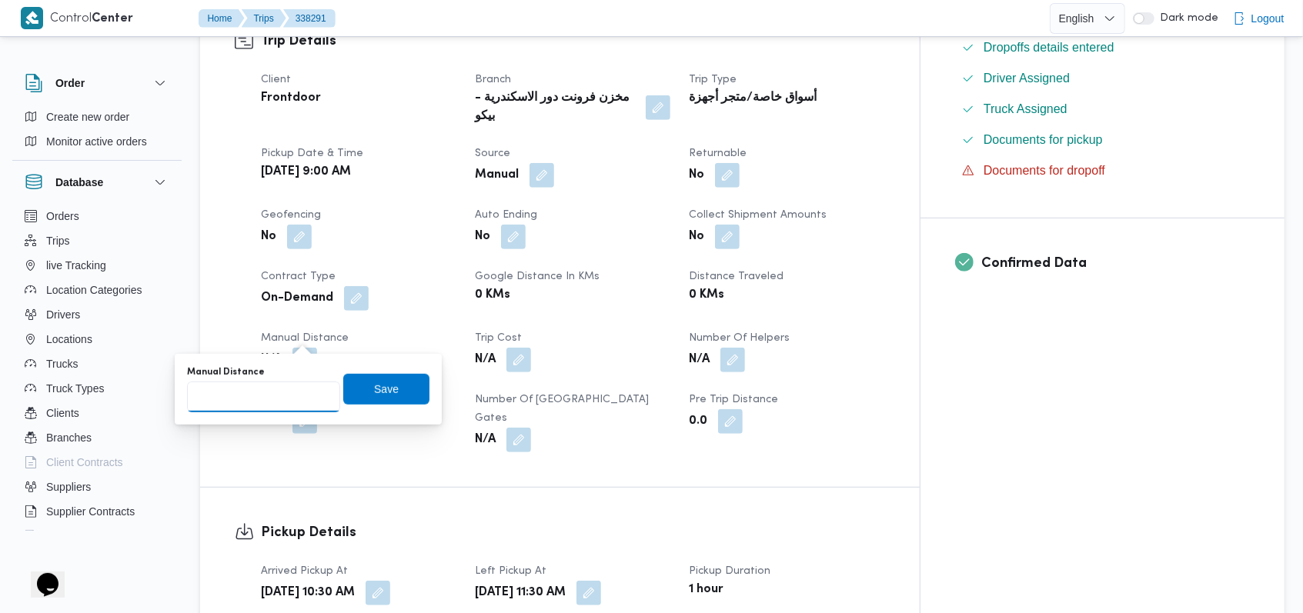
click at [282, 385] on input "Manual Distance" at bounding box center [263, 397] width 153 height 31
type input "170"
click at [388, 366] on div "Manual Distance 170 Save" at bounding box center [307, 389] width 245 height 49
click at [394, 393] on span "Save" at bounding box center [386, 388] width 86 height 31
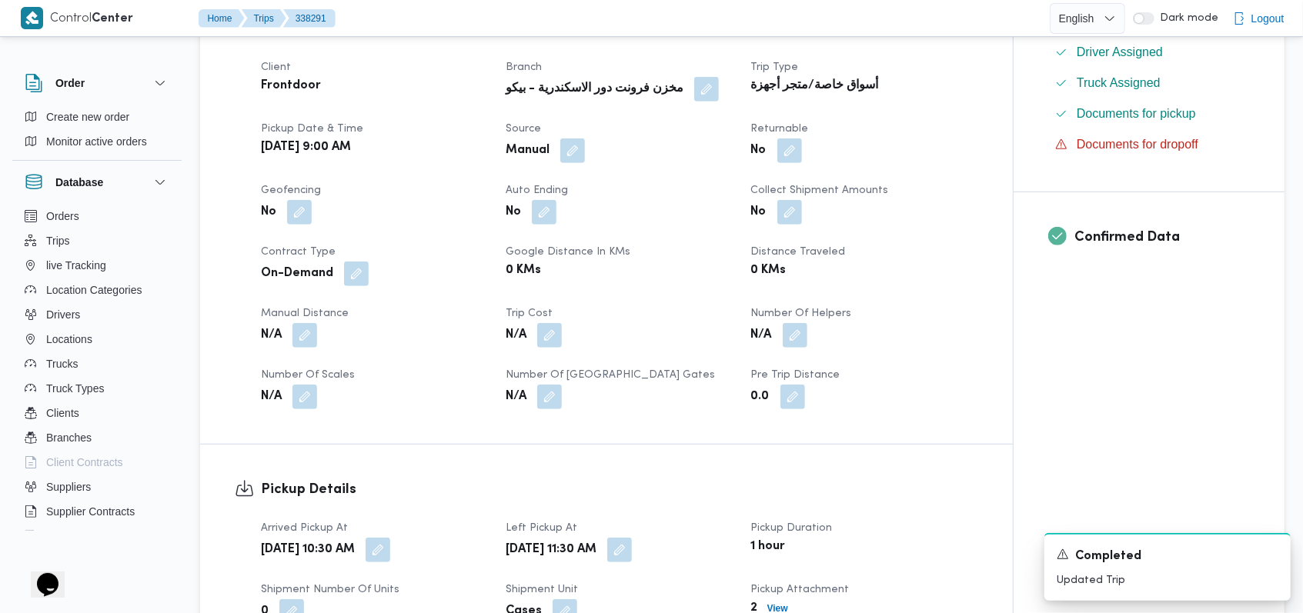
scroll to position [923, 0]
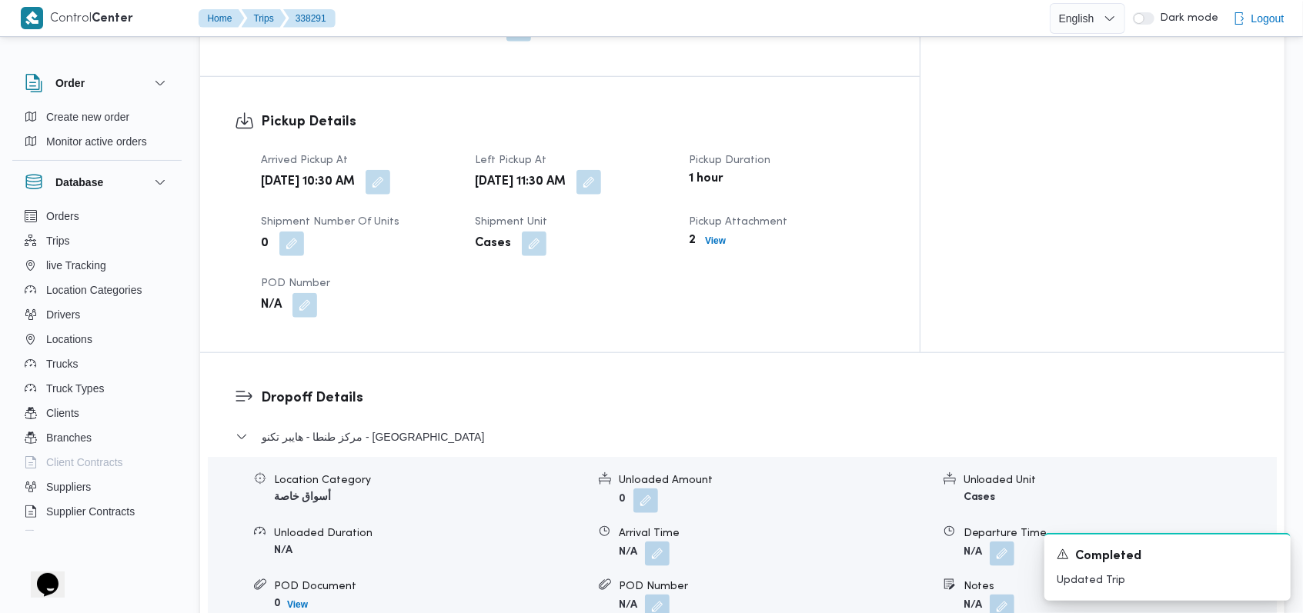
click at [673, 542] on form "N/A" at bounding box center [775, 554] width 312 height 25
click at [666, 541] on button "button" at bounding box center [657, 553] width 25 height 25
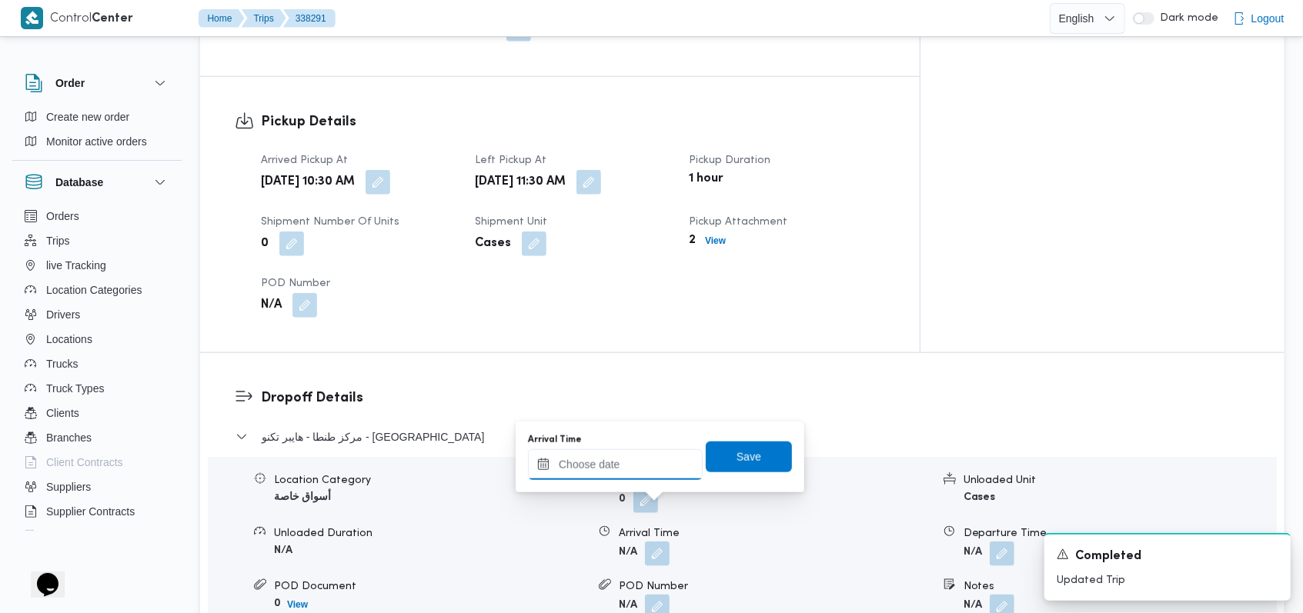
click at [628, 457] on div at bounding box center [615, 464] width 175 height 31
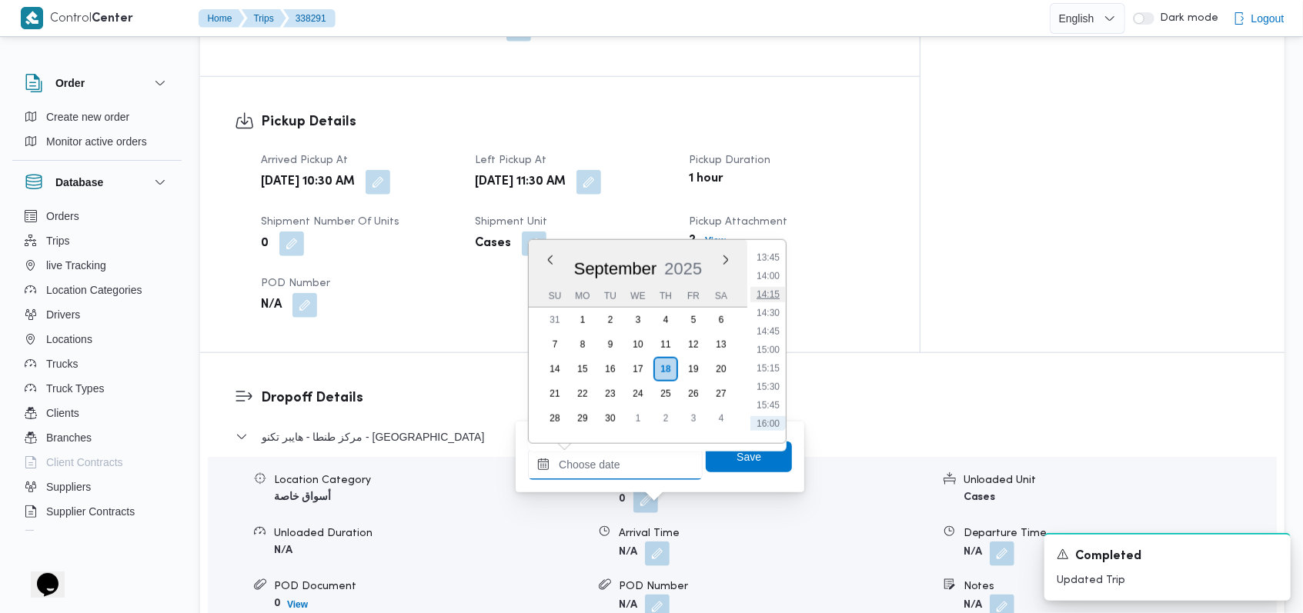
scroll to position [986, 0]
click at [775, 259] on li "13:15" at bounding box center [767, 252] width 35 height 15
type input "[DATE] 13:15"
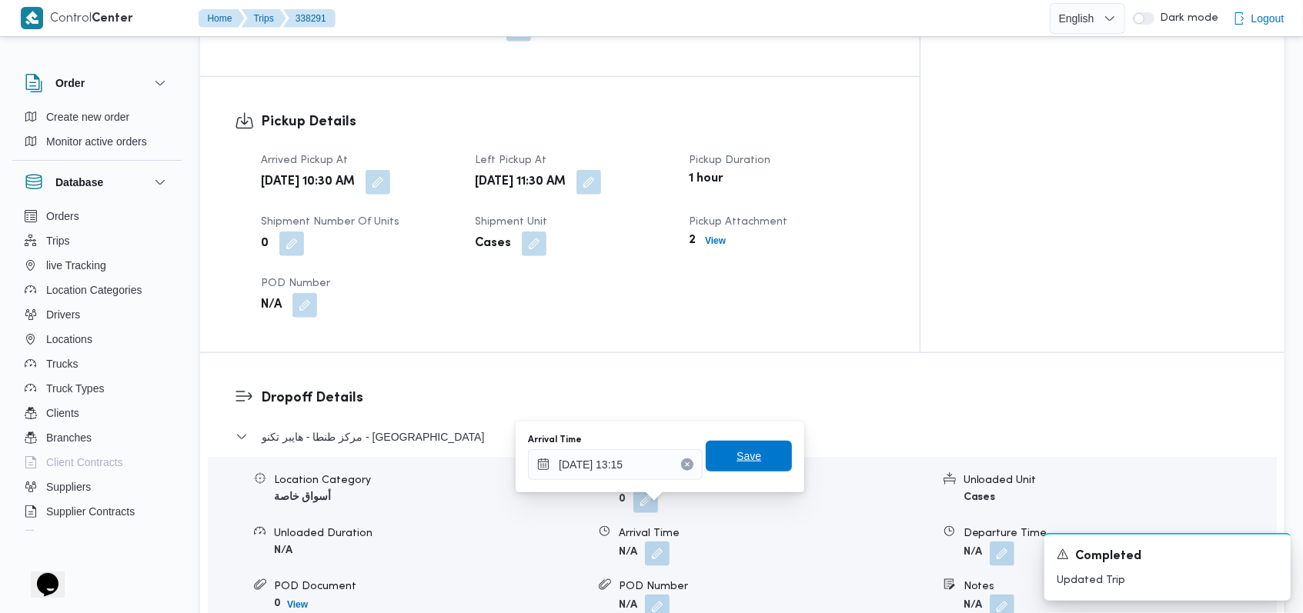
click at [770, 465] on span "Save" at bounding box center [749, 456] width 86 height 31
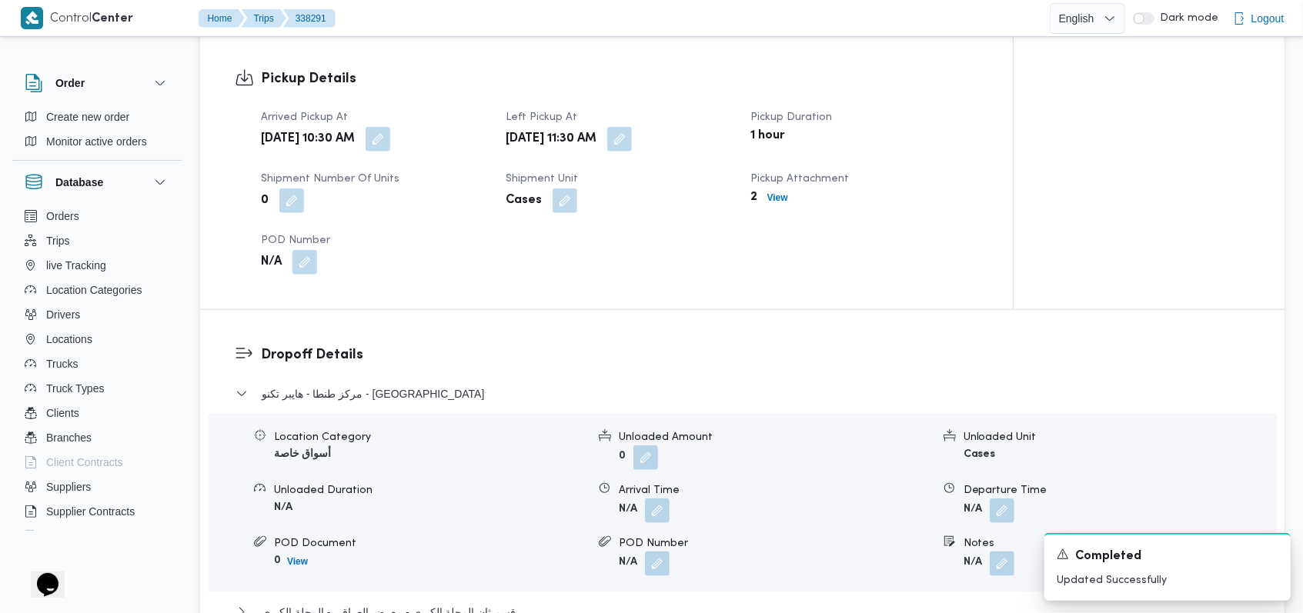
scroll to position [1128, 0]
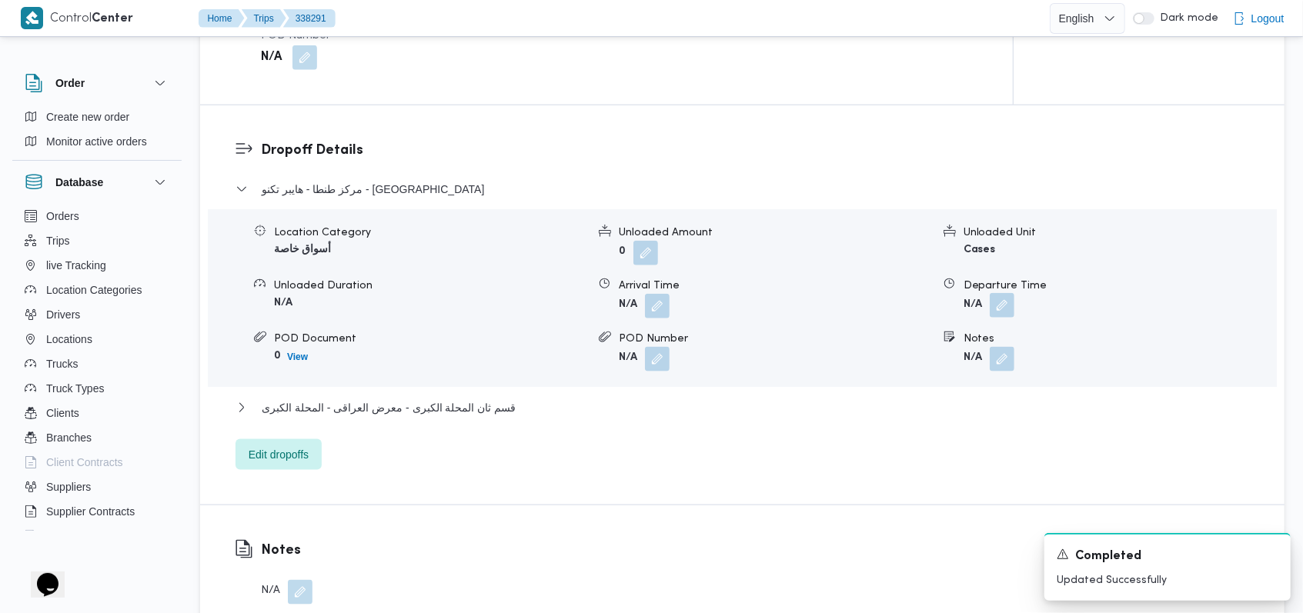
click at [1005, 306] on button "button" at bounding box center [1002, 305] width 25 height 25
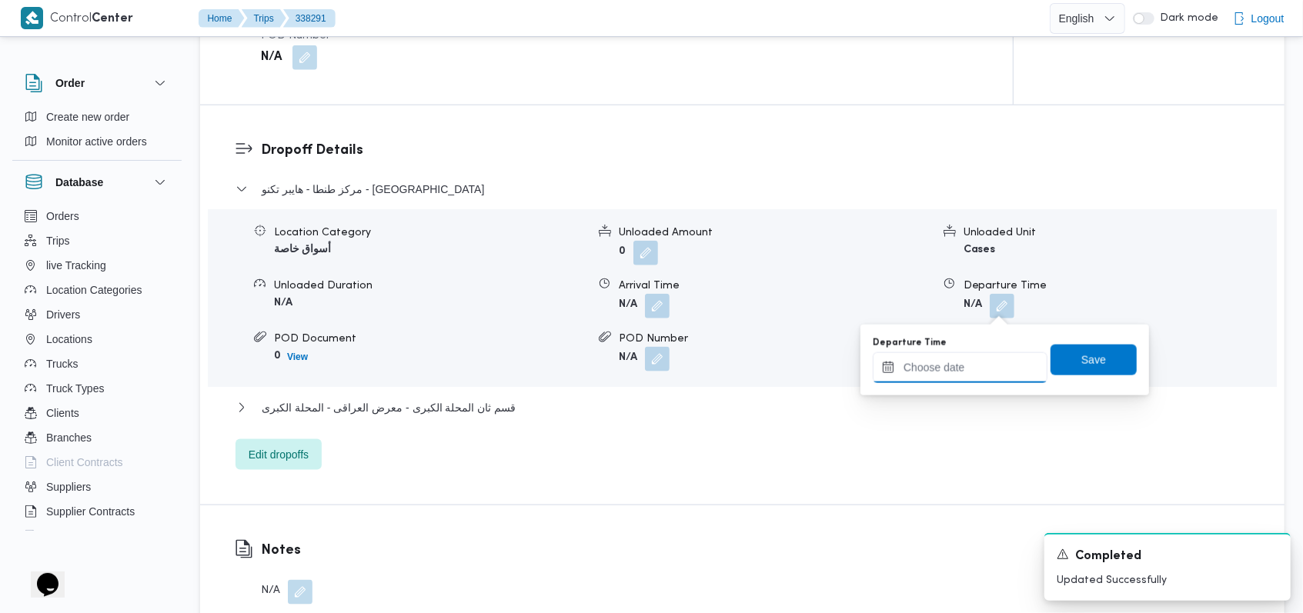
click at [973, 375] on input "Departure Time" at bounding box center [960, 367] width 175 height 31
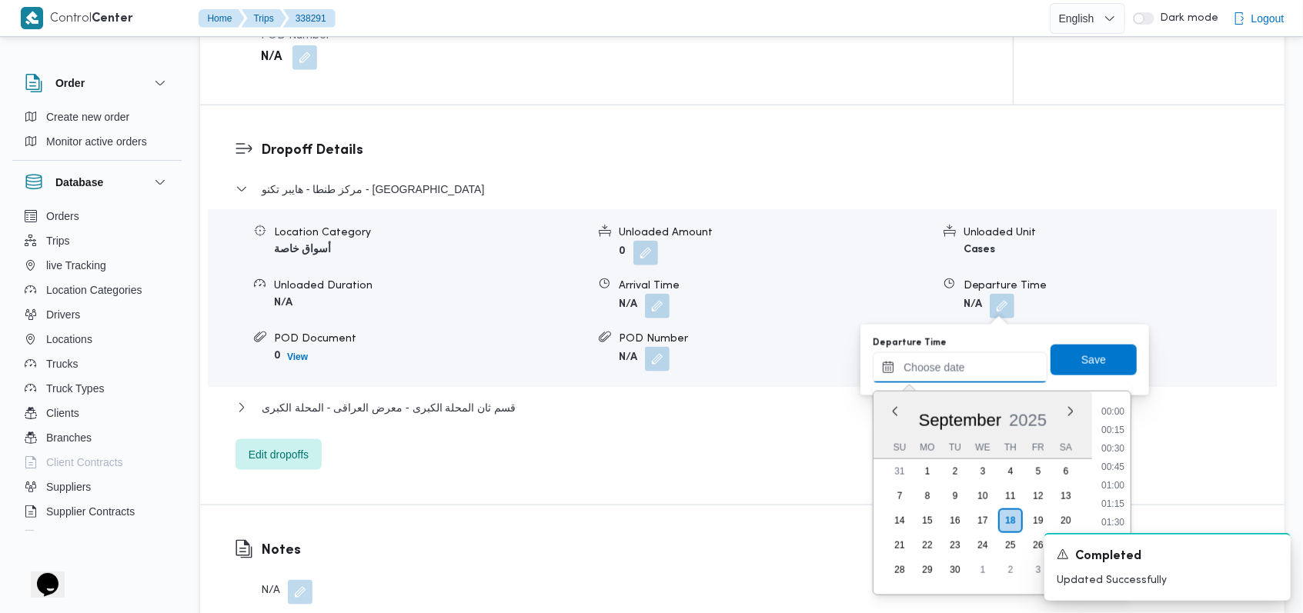
scroll to position [1089, 0]
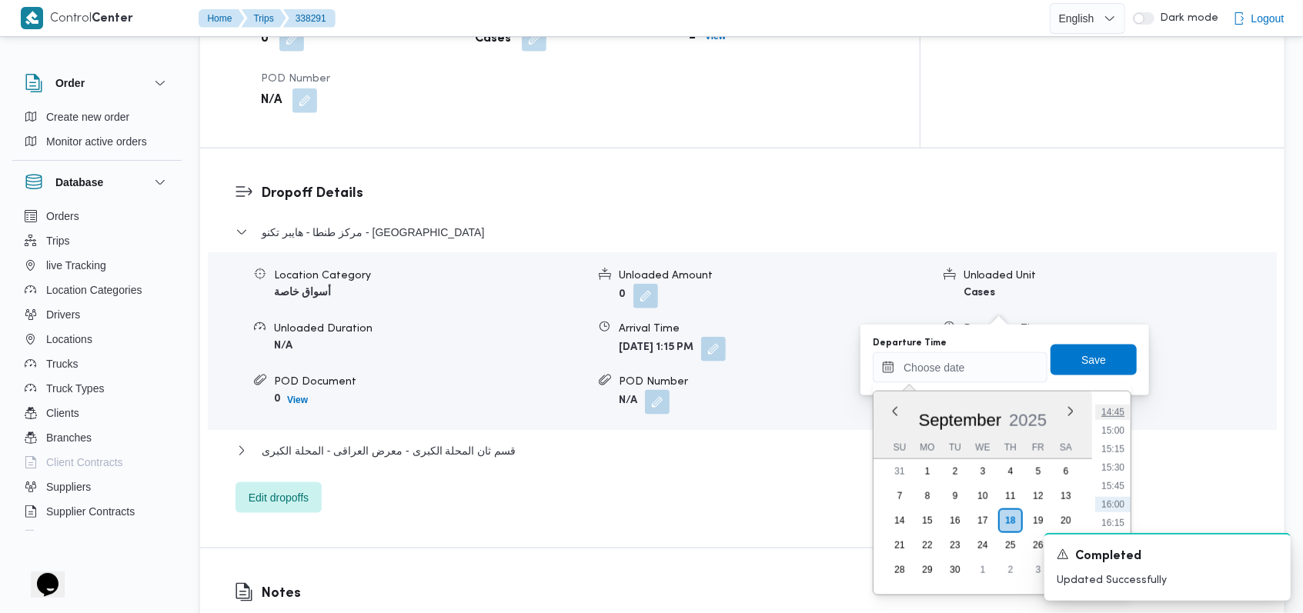
click at [1114, 419] on li "14:45" at bounding box center [1112, 412] width 35 height 15
type input "[DATE] 14:45"
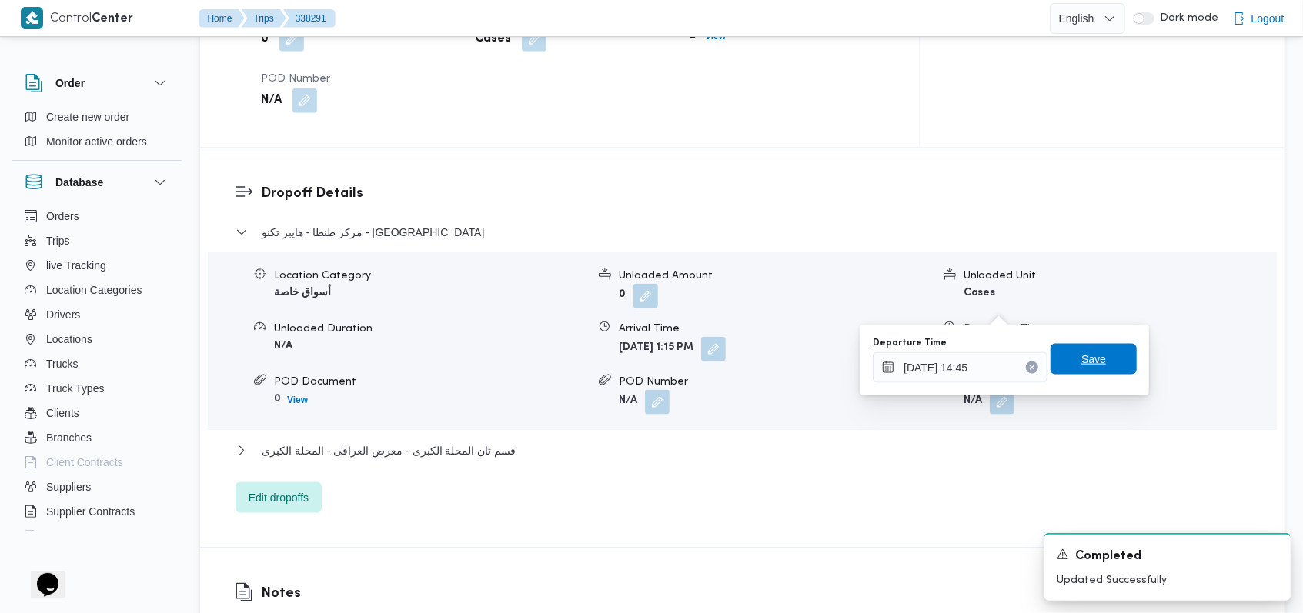
click at [1096, 358] on span "Save" at bounding box center [1093, 359] width 86 height 31
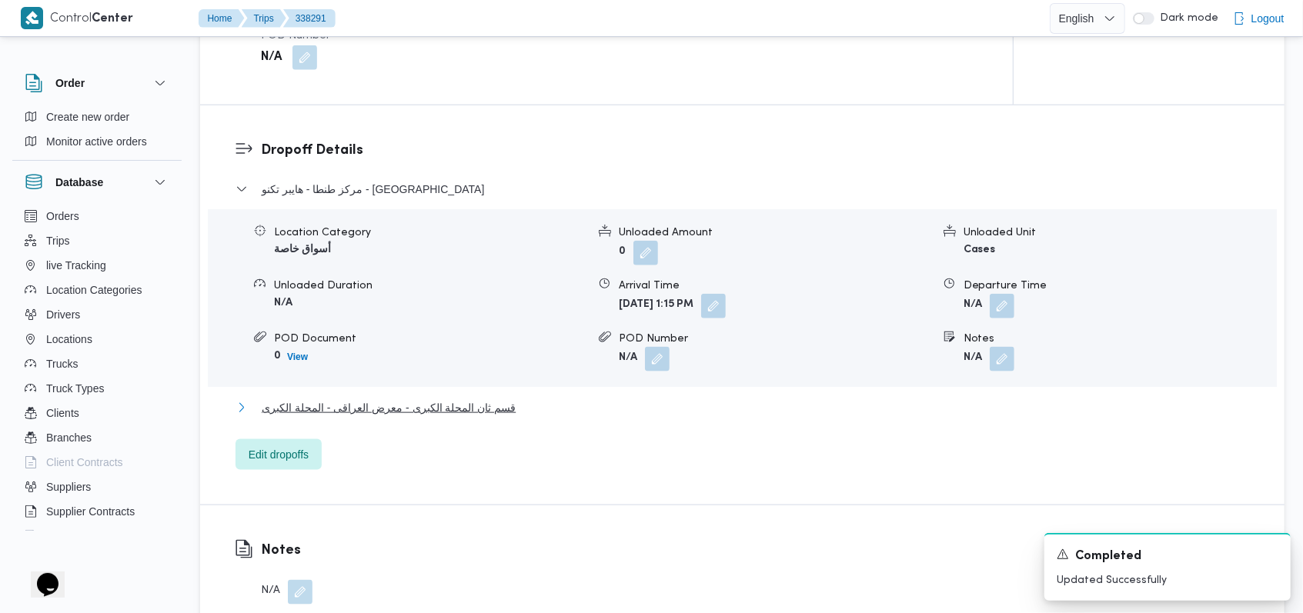
click at [537, 416] on button "قسم ثان المحلة الكبرى - معرض العراقى - المحلة الكبرى" at bounding box center [742, 408] width 1014 height 18
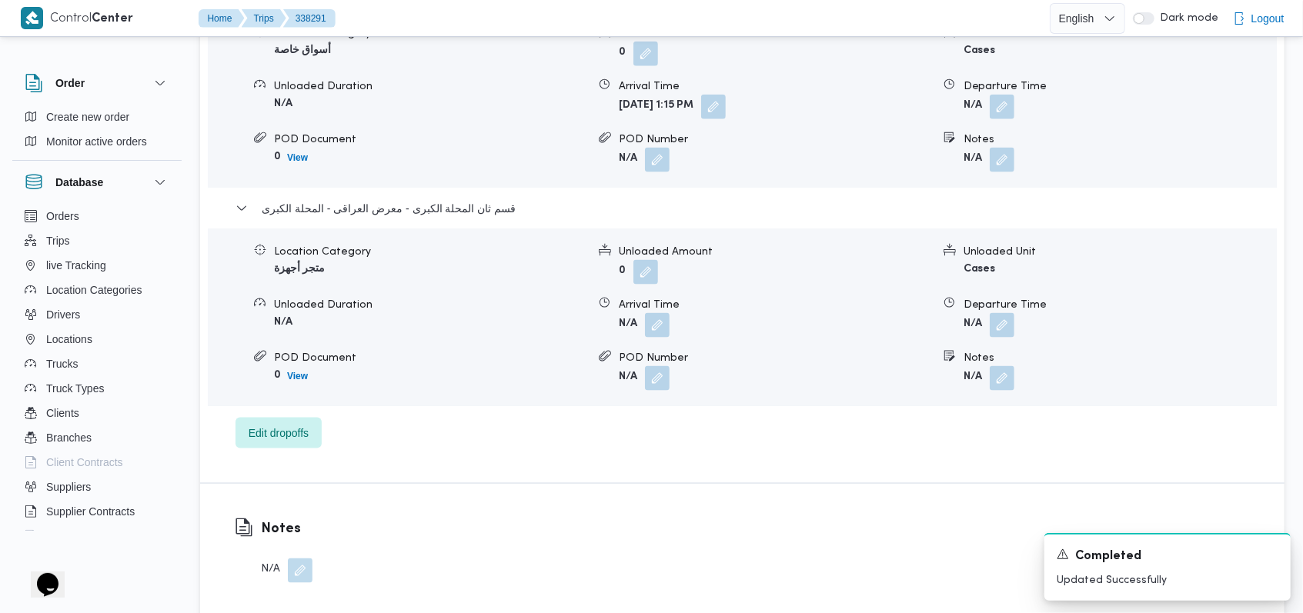
scroll to position [1334, 0]
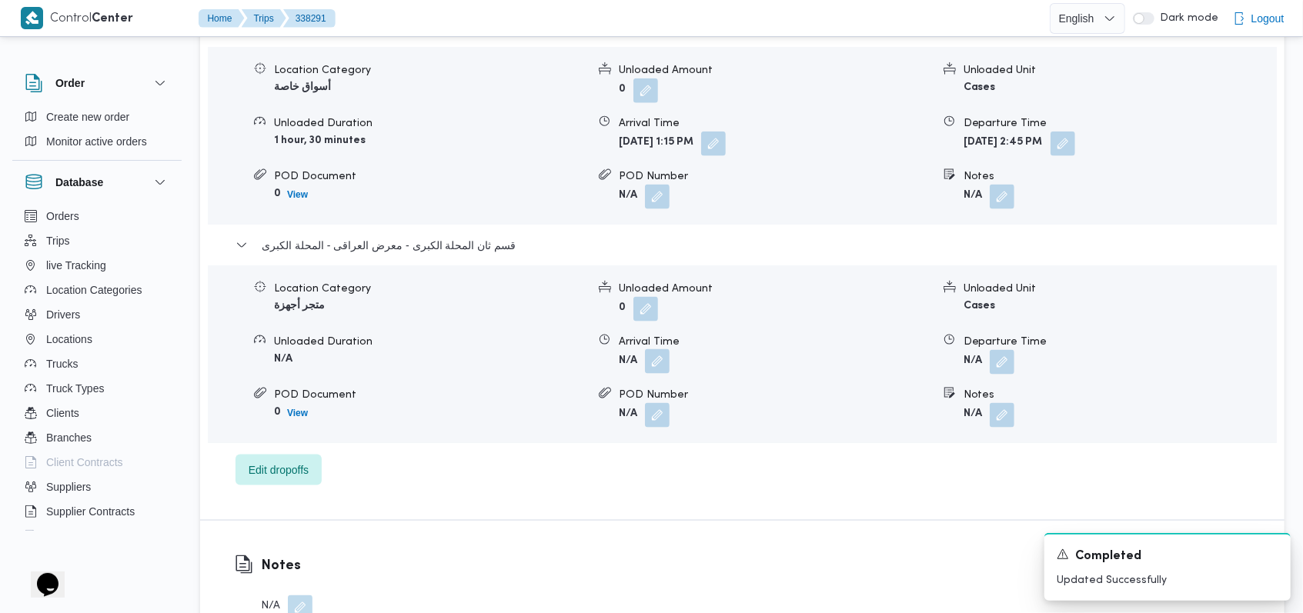
click at [663, 349] on button "button" at bounding box center [657, 361] width 25 height 25
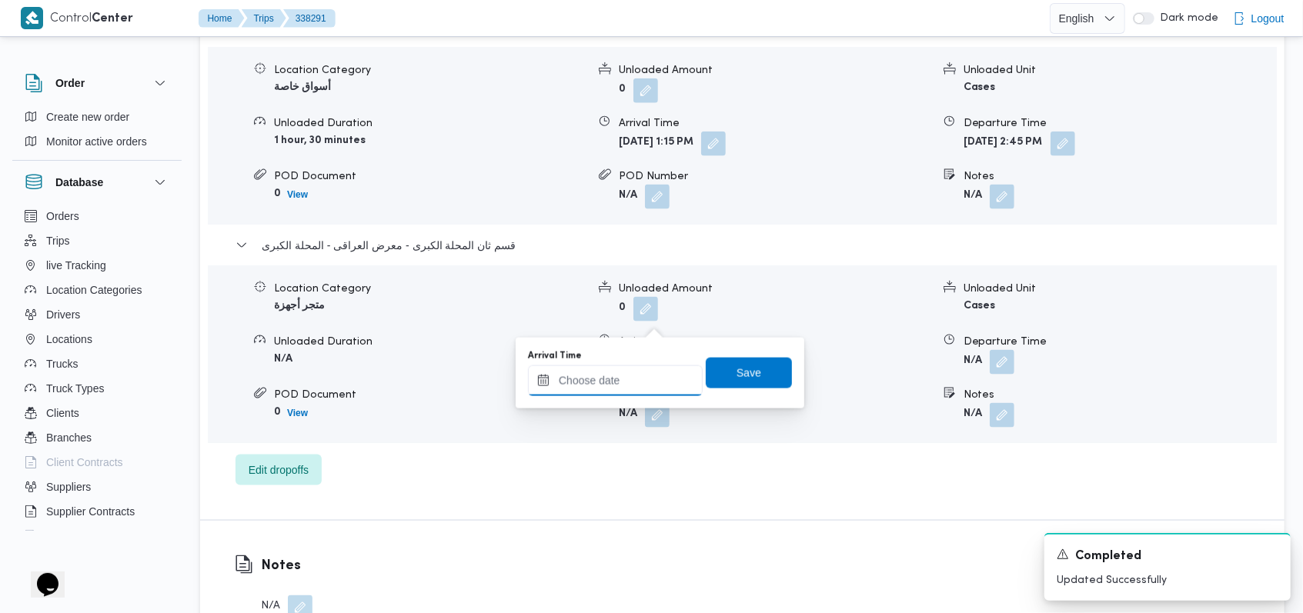
click at [625, 384] on input "Arrival Time" at bounding box center [615, 381] width 175 height 31
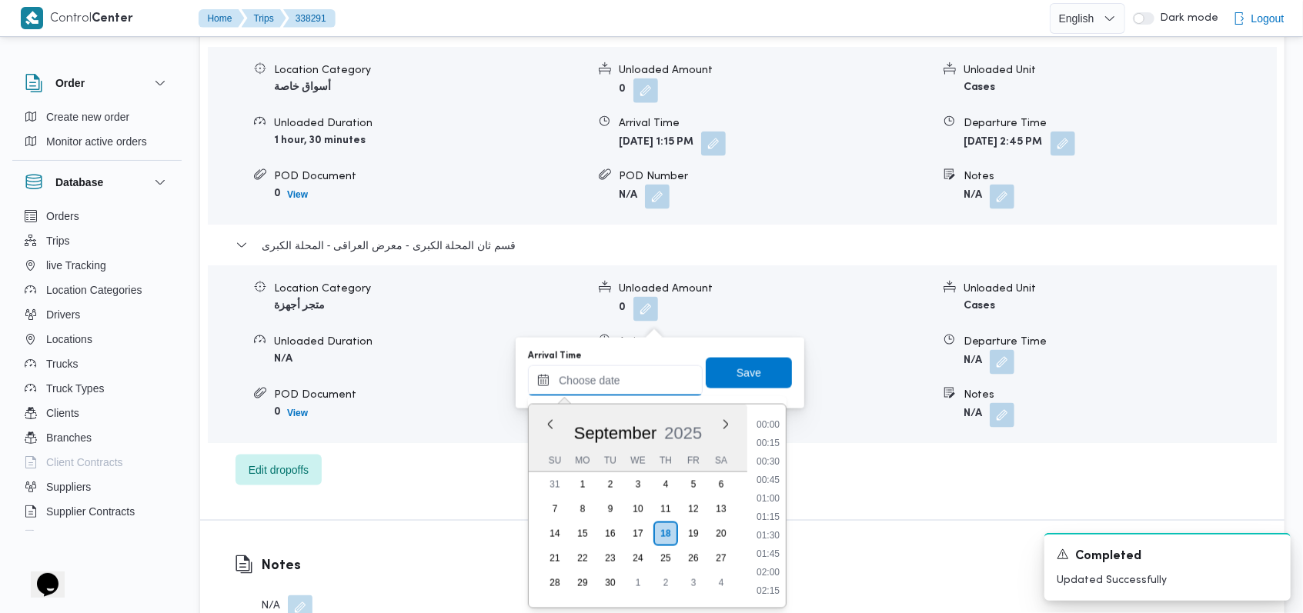
scroll to position [1089, 0]
click at [774, 465] on li "15:15" at bounding box center [767, 462] width 35 height 15
type input "[DATE] 15:15"
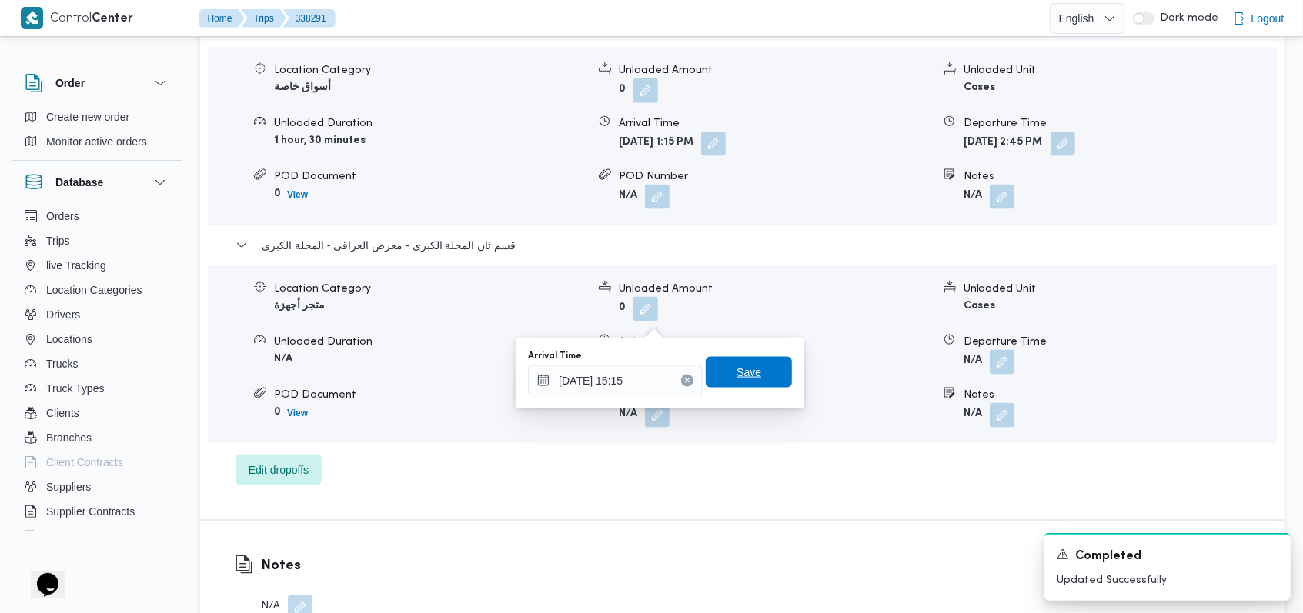
click at [760, 370] on span "Save" at bounding box center [749, 372] width 86 height 31
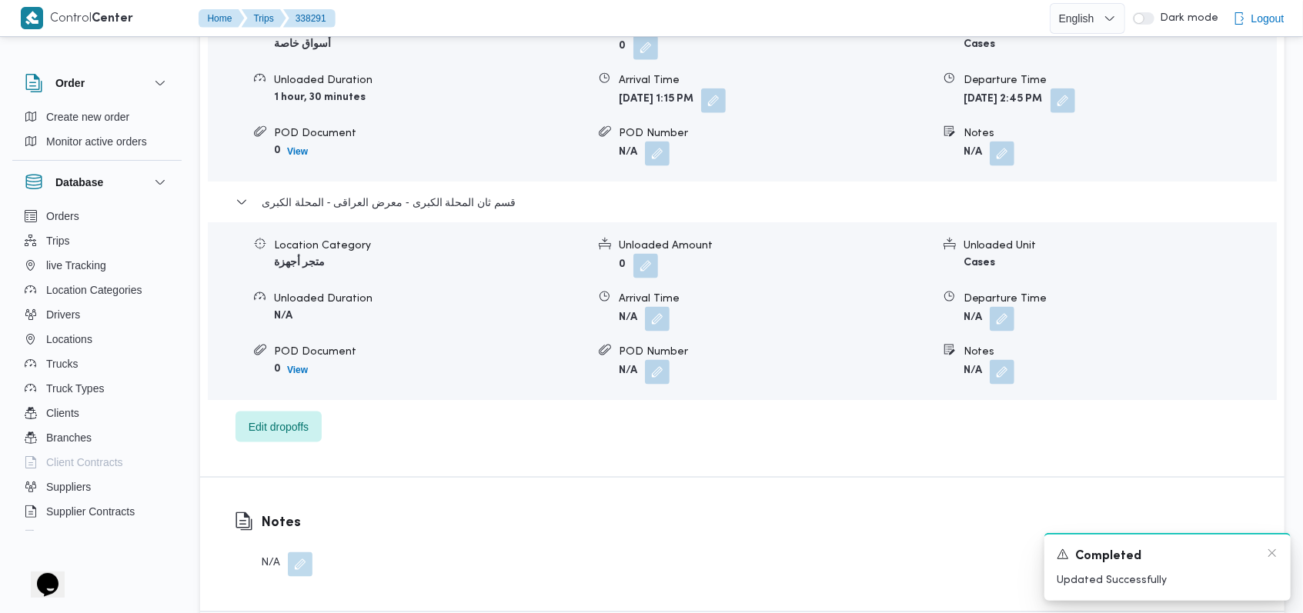
click at [1267, 560] on div "Completed" at bounding box center [1168, 556] width 222 height 19
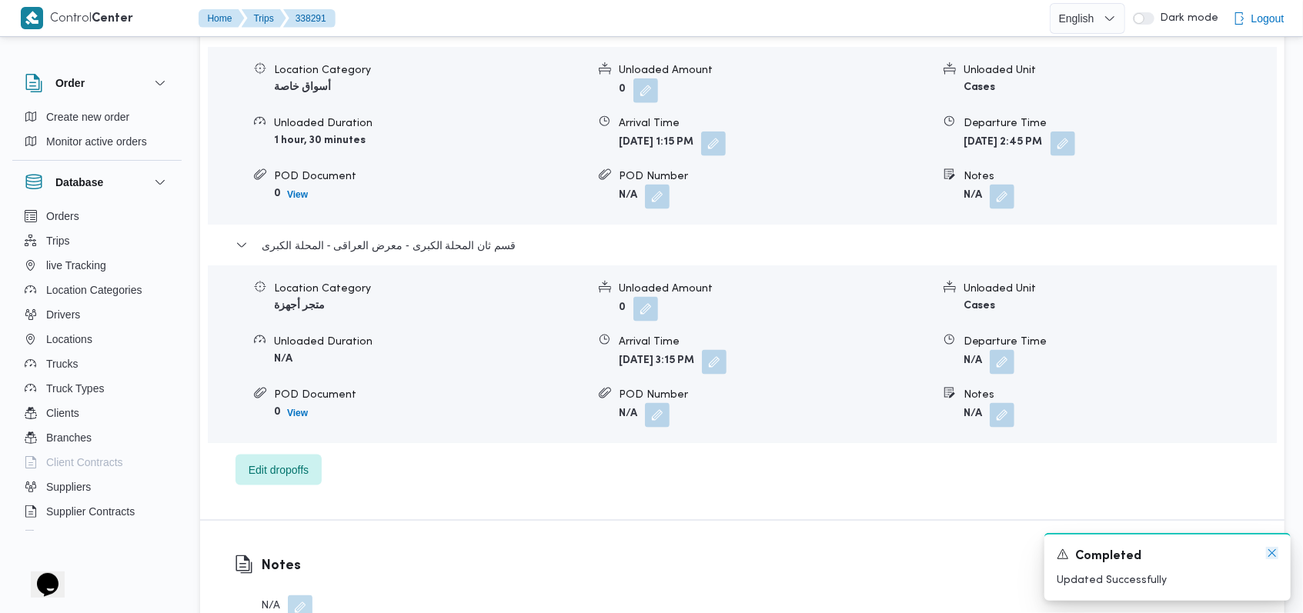
click at [1267, 557] on icon "Dismiss toast" at bounding box center [1272, 553] width 12 height 12
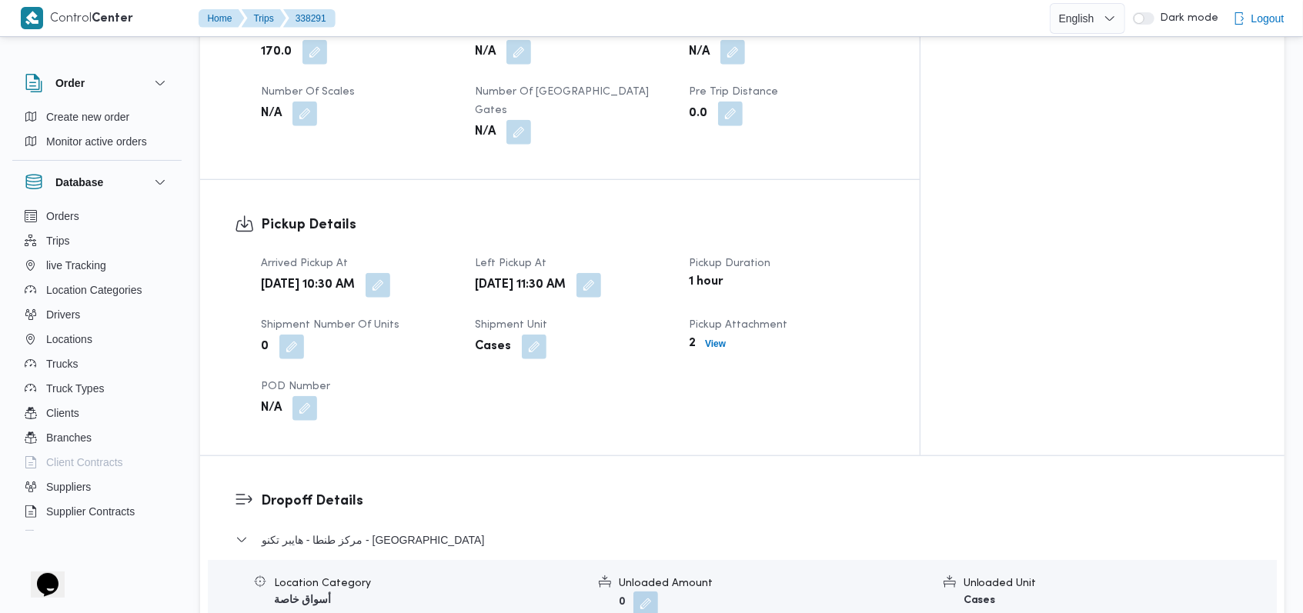
scroll to position [616, 0]
